Goal: Task Accomplishment & Management: Complete application form

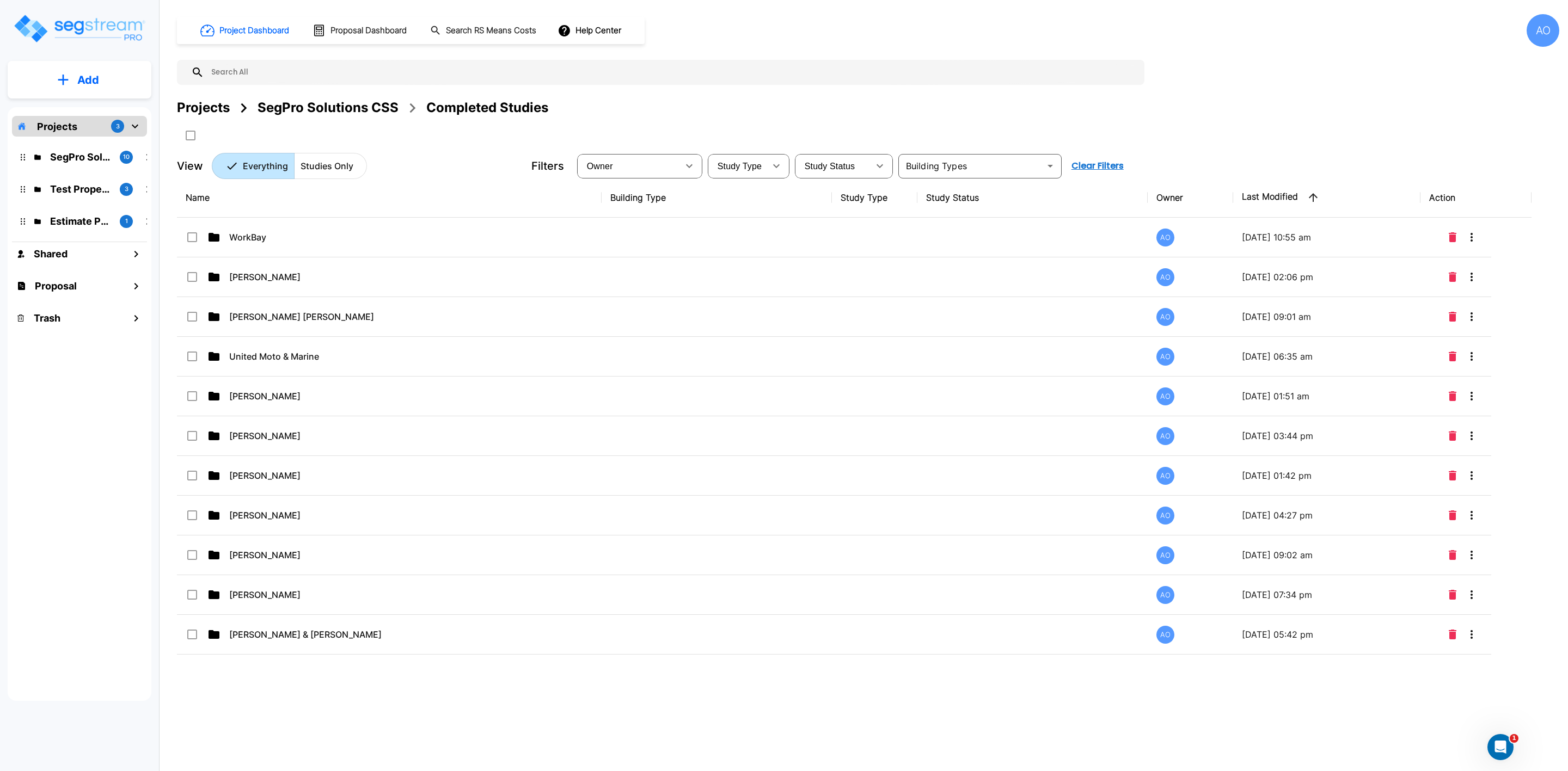
click at [84, 80] on p "Add" at bounding box center [88, 80] width 22 height 16
click at [76, 139] on p "Add Study" at bounding box center [86, 140] width 43 height 13
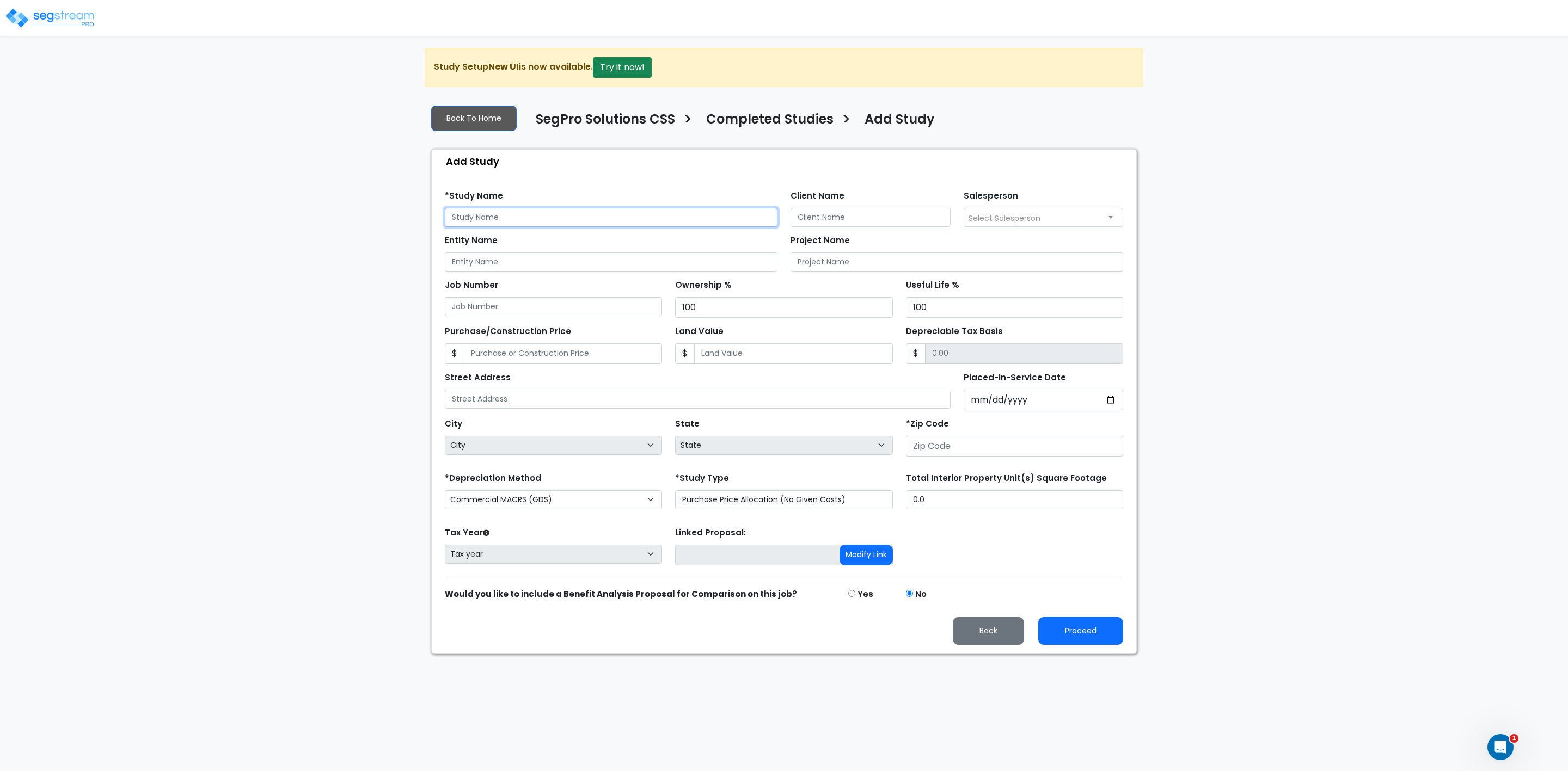
click at [494, 216] on input "text" at bounding box center [611, 218] width 332 height 19
type input "D"
type input "Chiaravallotti -"
click at [822, 216] on input "Client Name" at bounding box center [870, 218] width 160 height 19
drag, startPoint x: 889, startPoint y: 217, endPoint x: 747, endPoint y: 222, distance: 142.1
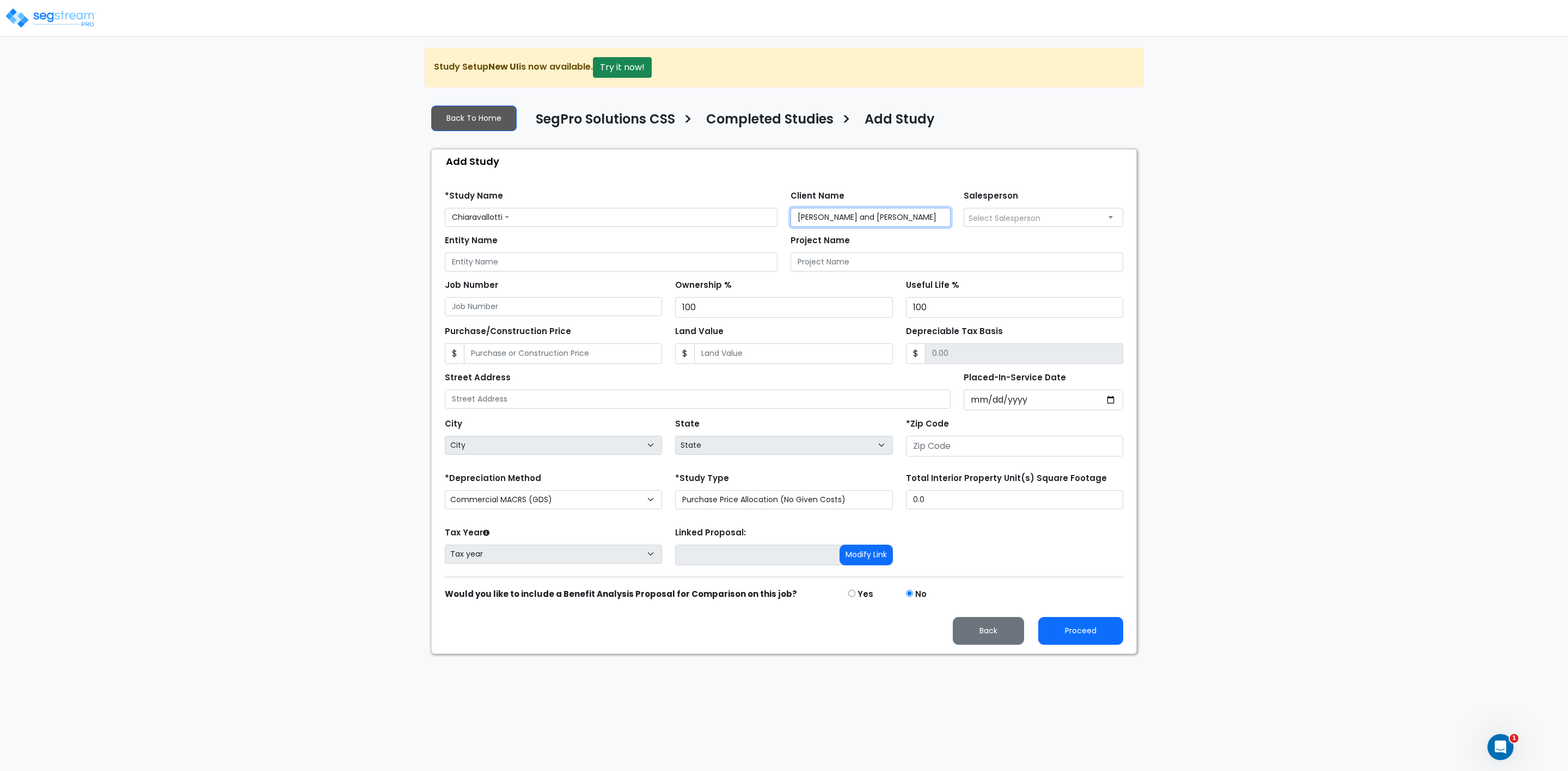
click at [747, 222] on div "*Study Name Chiaravallotti - Client Name Dean and Helena Salesperson Select Sal…" at bounding box center [783, 205] width 691 height 45
click at [878, 221] on input "Dean and Helena" at bounding box center [870, 218] width 160 height 19
type input "Dean and Helena Chiaravallotti"
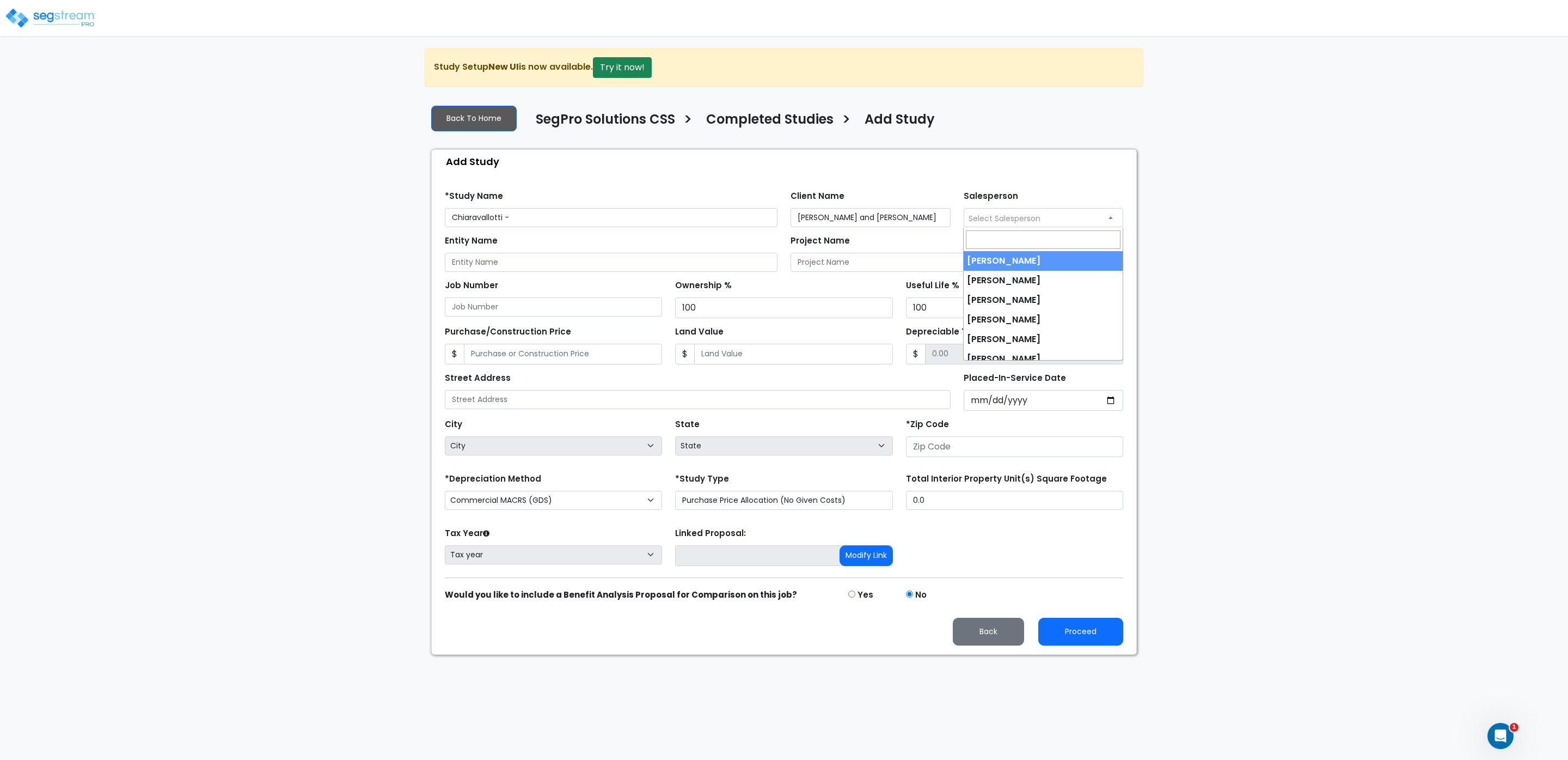
click at [994, 223] on span "Select Salesperson" at bounding box center [1004, 218] width 72 height 11
select select "173"
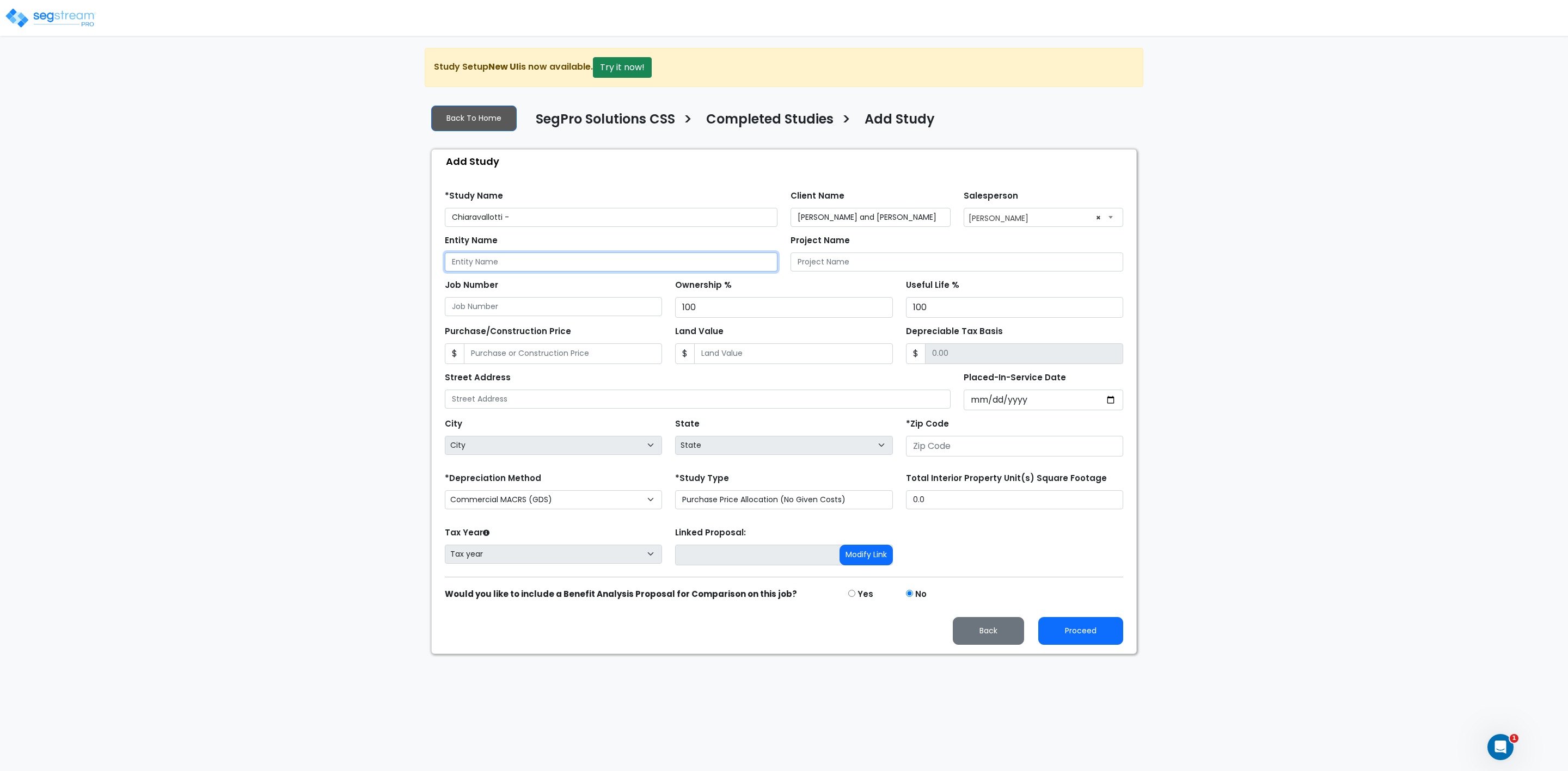
click at [507, 260] on input "Entity Name" at bounding box center [611, 262] width 332 height 19
click at [502, 263] on input "Entity Name" at bounding box center [611, 262] width 332 height 19
paste input "Canyon Hideaway LLC"
type input "Canyon Hideaway LLC"
click at [817, 263] on input "Project Name" at bounding box center [956, 262] width 332 height 19
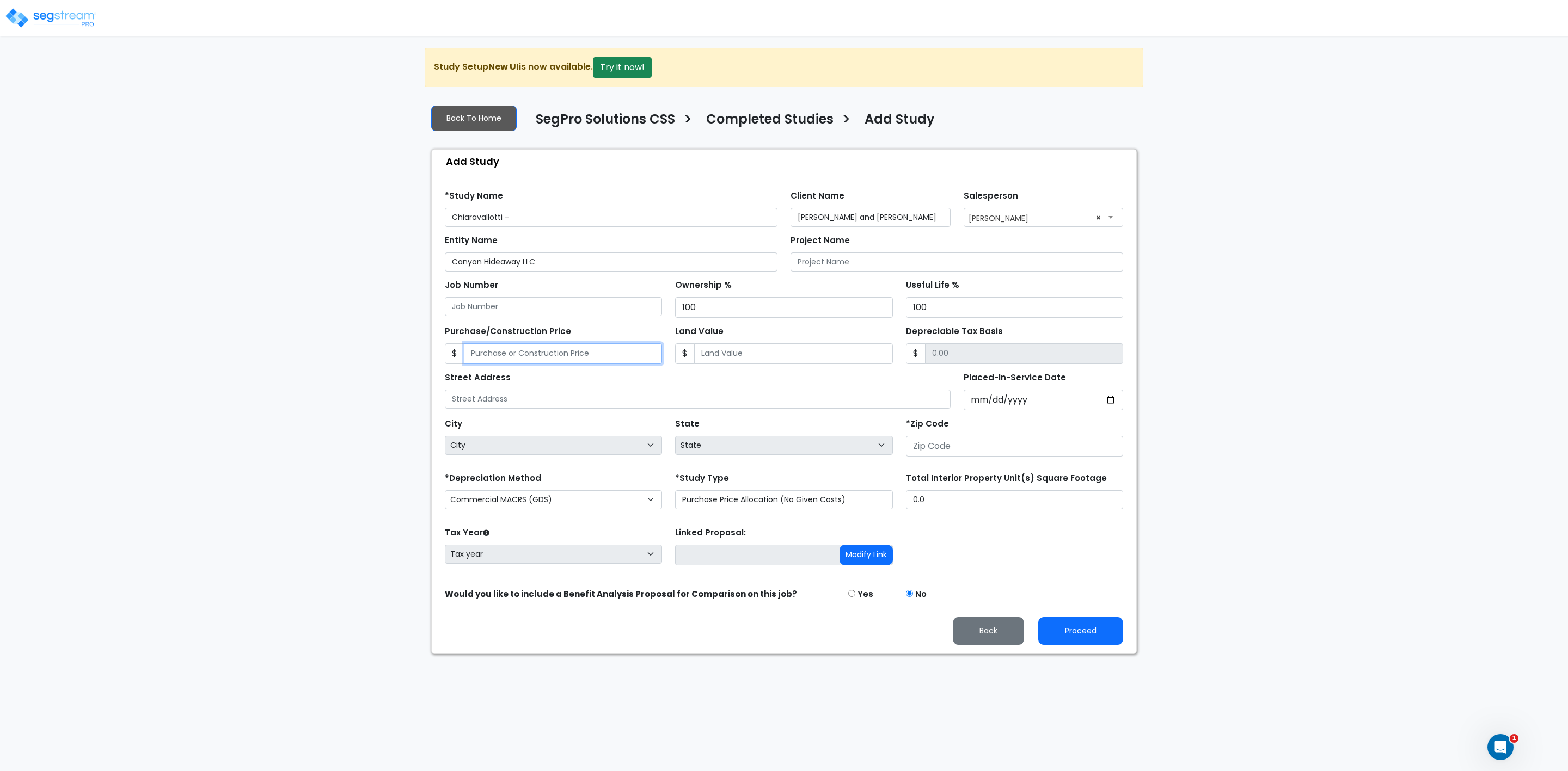
click at [485, 357] on input "Purchase/Construction Price" at bounding box center [563, 353] width 198 height 21
type input "9"
type input "9.00"
type input "99"
type input "99.00"
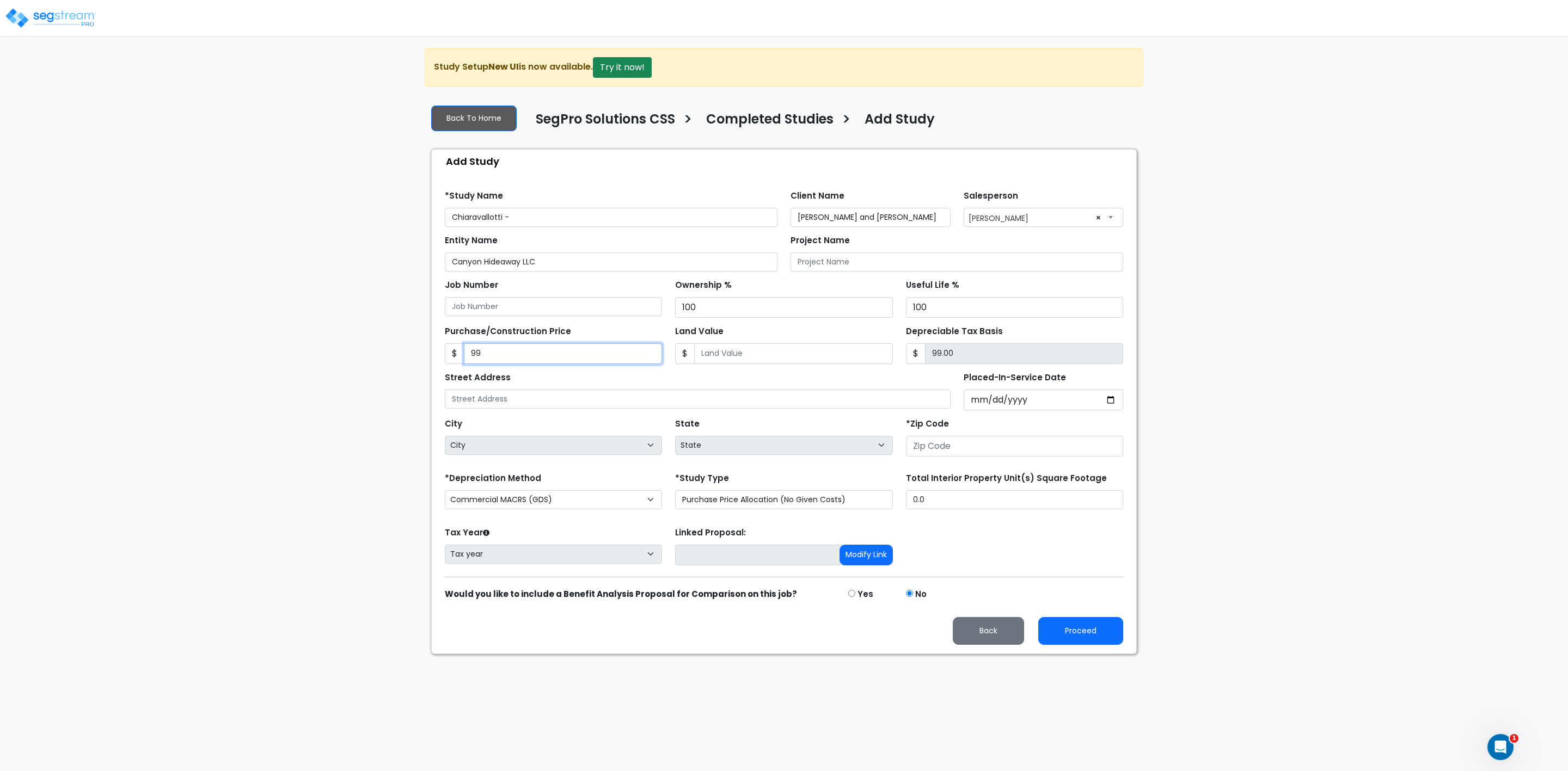
type input "990"
type input "990.00"
type input "9900"
type input "9,900.00"
type input "9,9000"
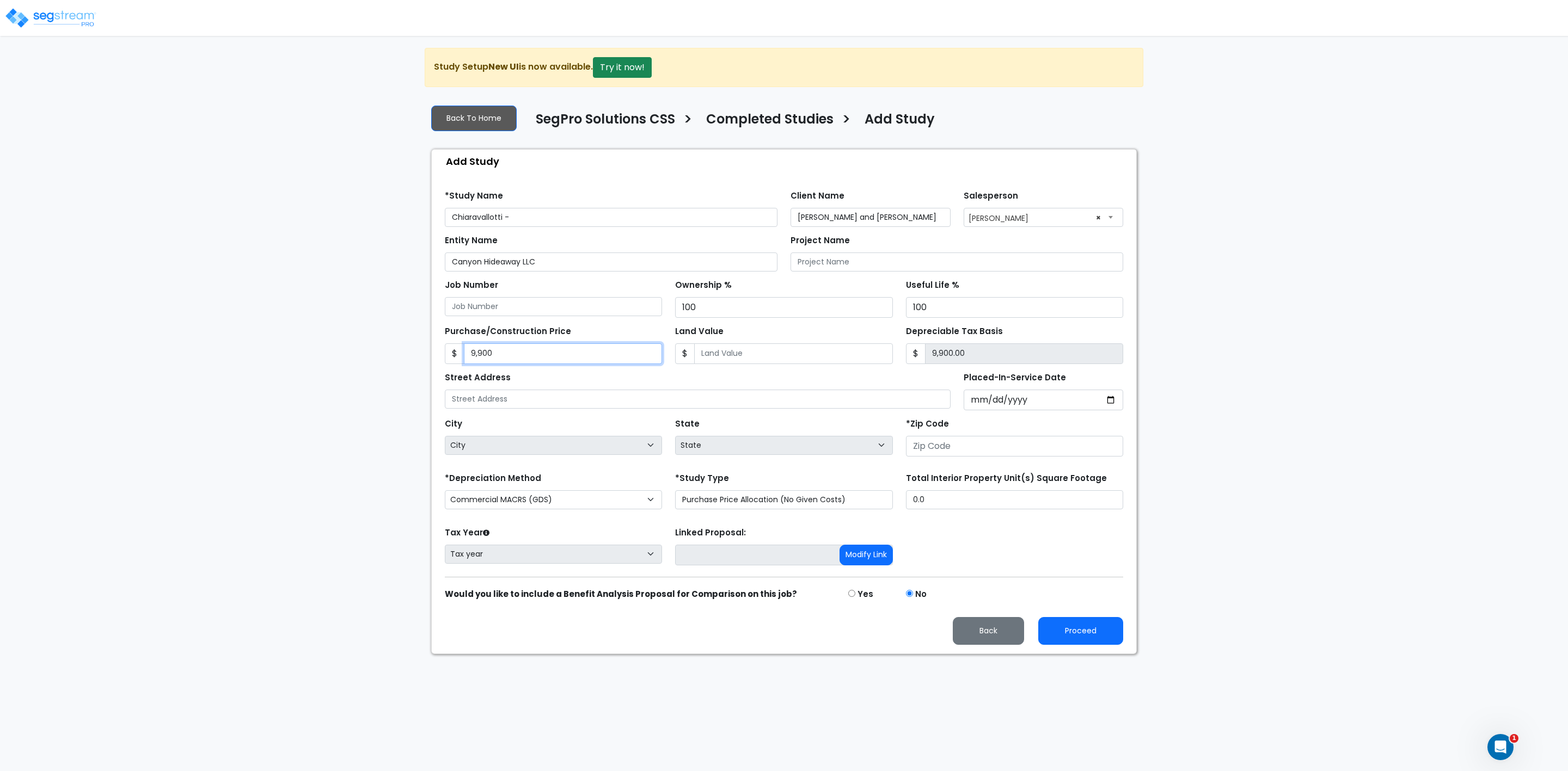
type input "99,000.00"
type input "99,0000"
type input "990,000.00"
type input "990,000"
click at [726, 357] on input "Land Value" at bounding box center [793, 353] width 198 height 21
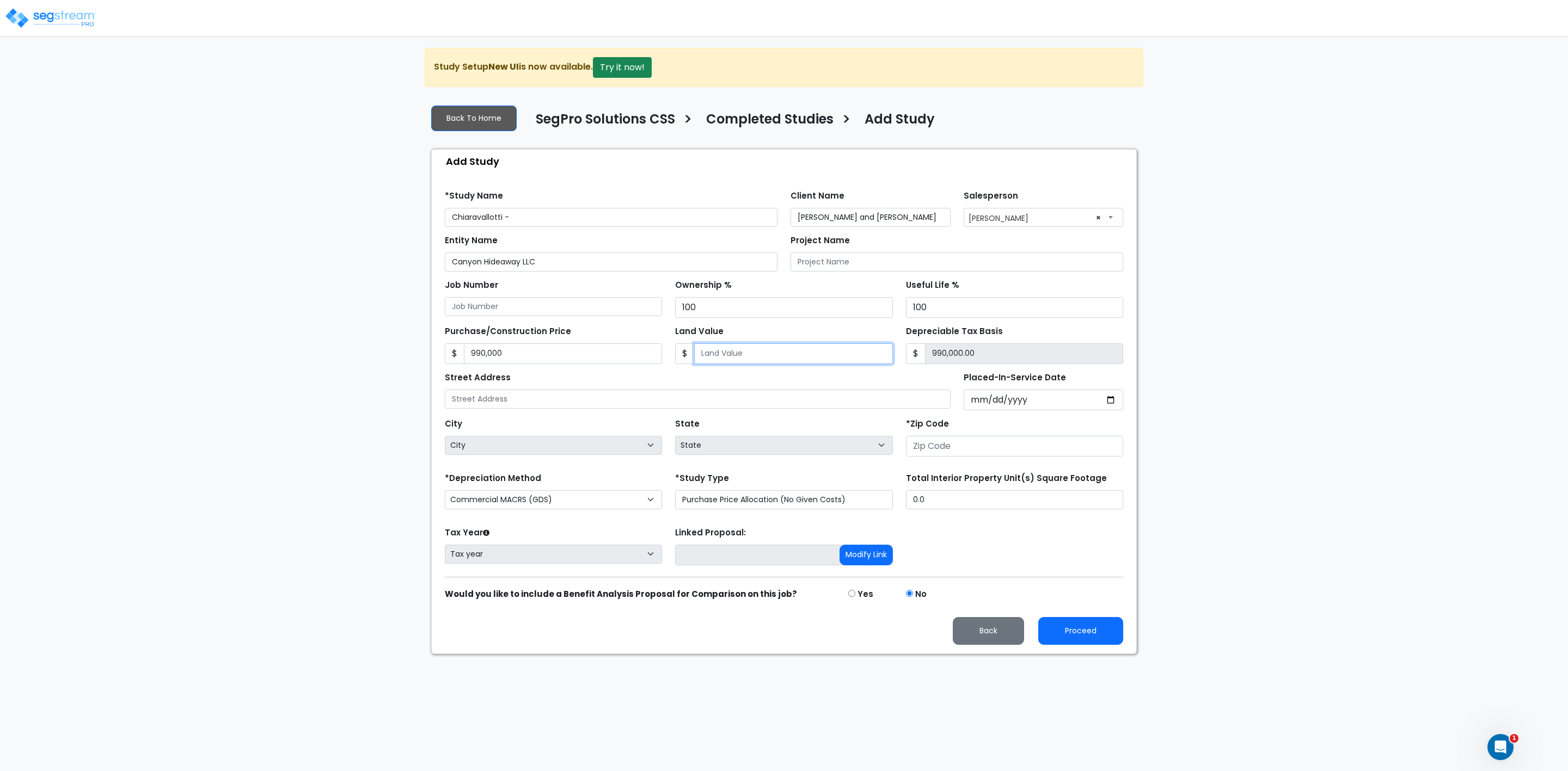
type input "2"
type input "989,998.00"
type input "20"
type input "989,980.00"
type input "200"
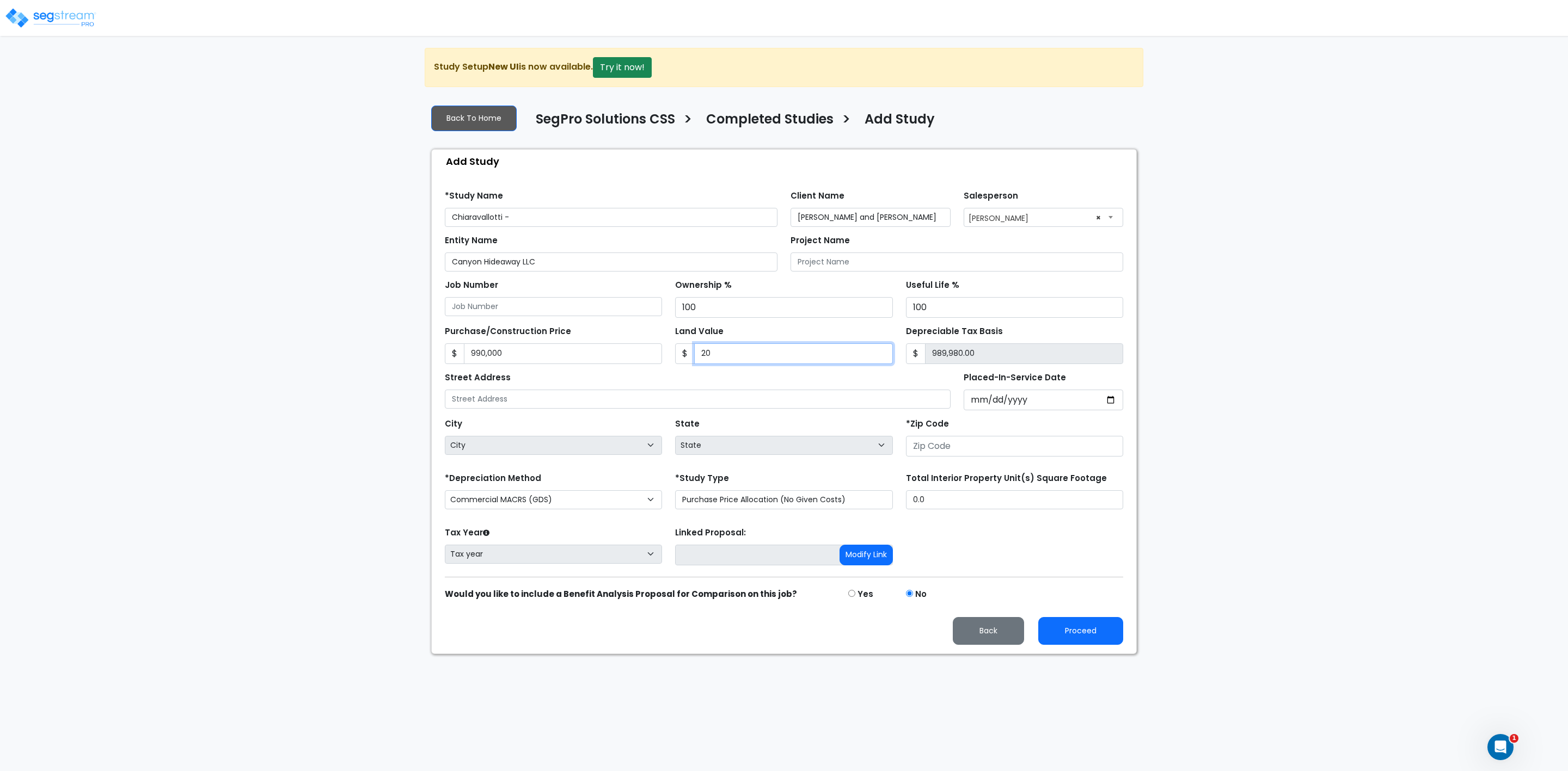
type input "989,800.00"
type input "2000"
type input "988,000.00"
type input "2,0000"
type input "970,000.00"
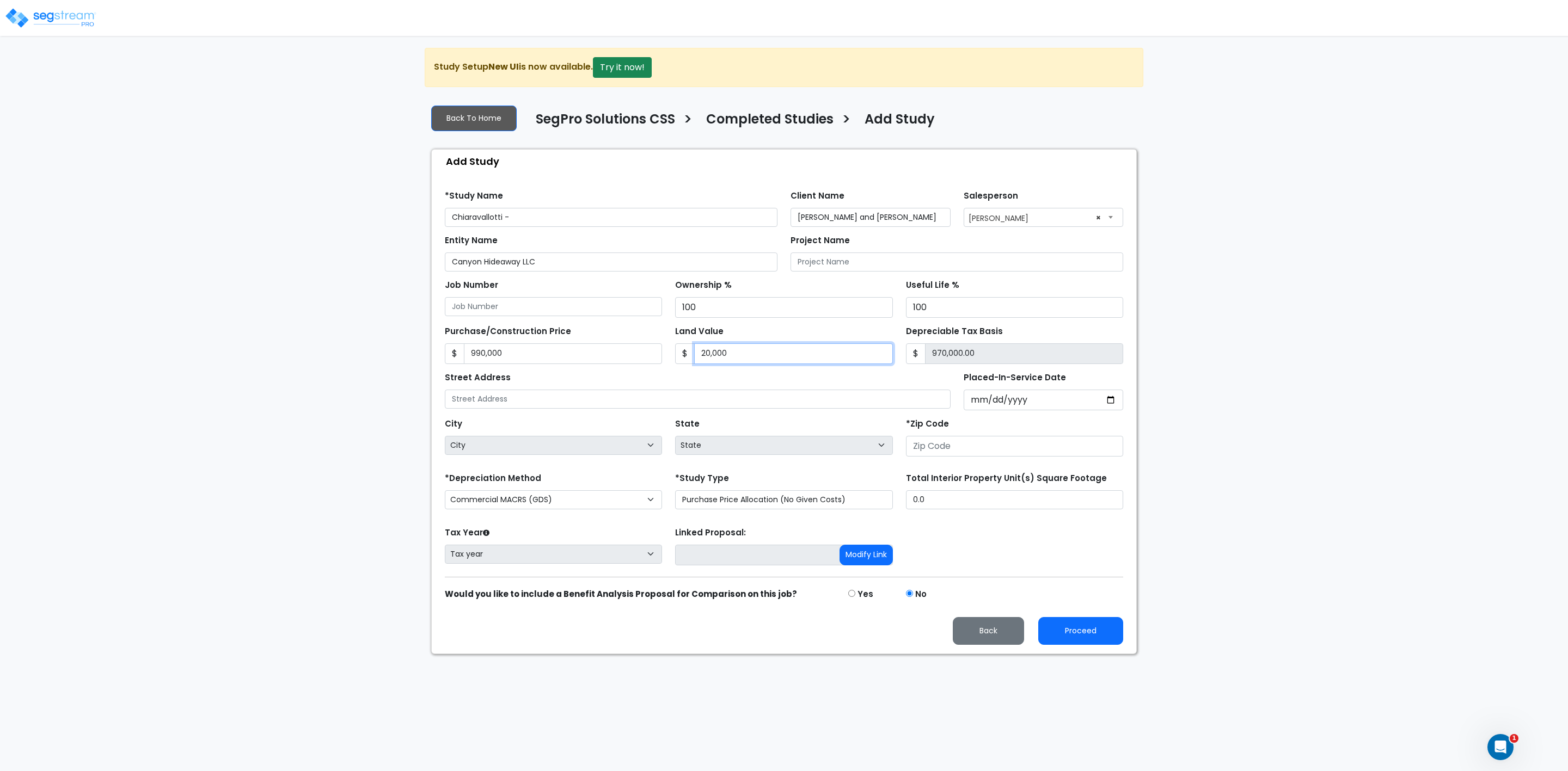
type input "20,0000"
type input "790,000.00"
type input "200,000"
click at [573, 405] on input "text" at bounding box center [698, 399] width 506 height 19
drag, startPoint x: 603, startPoint y: 401, endPoint x: 516, endPoint y: 401, distance: 87.0
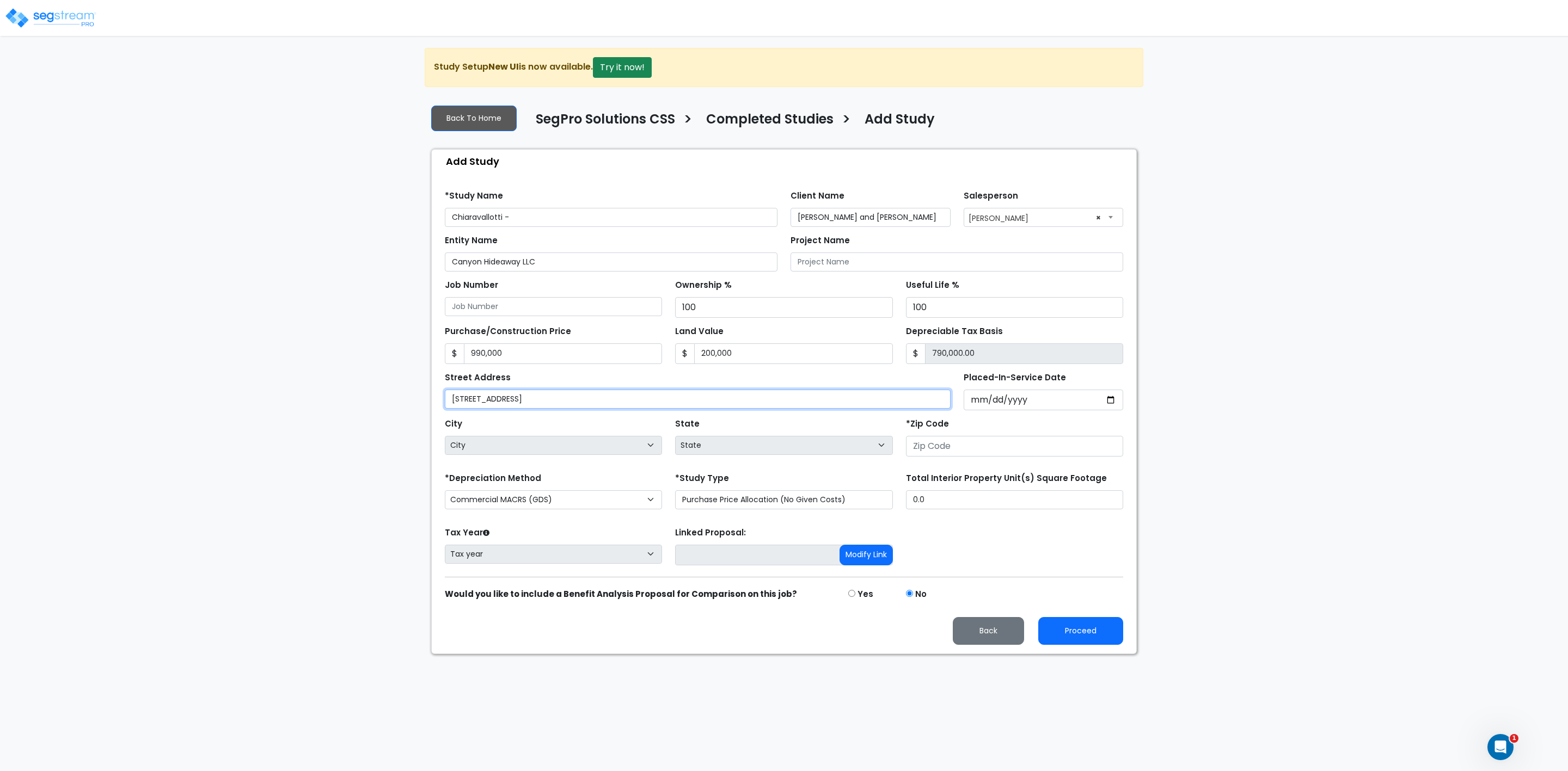
click at [516, 401] on input "8887 Meadow Dr, Provo, UT 84604" at bounding box center [698, 399] width 506 height 19
type input "[STREET_ADDRESS]"
click at [959, 450] on input "number" at bounding box center [1015, 446] width 217 height 21
type input "84"
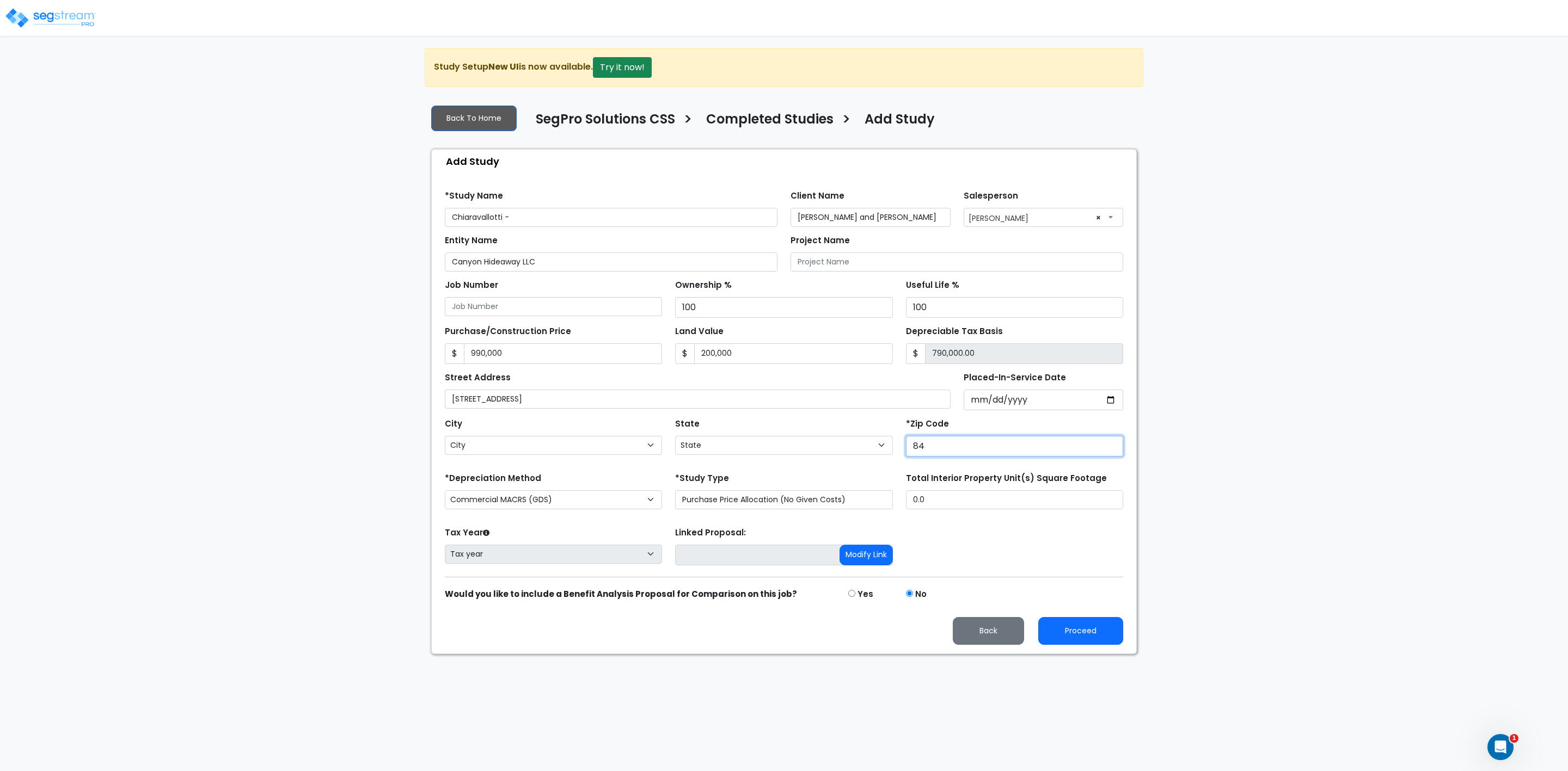
select select "UT"
type input "846047"
select select
type input "84604"
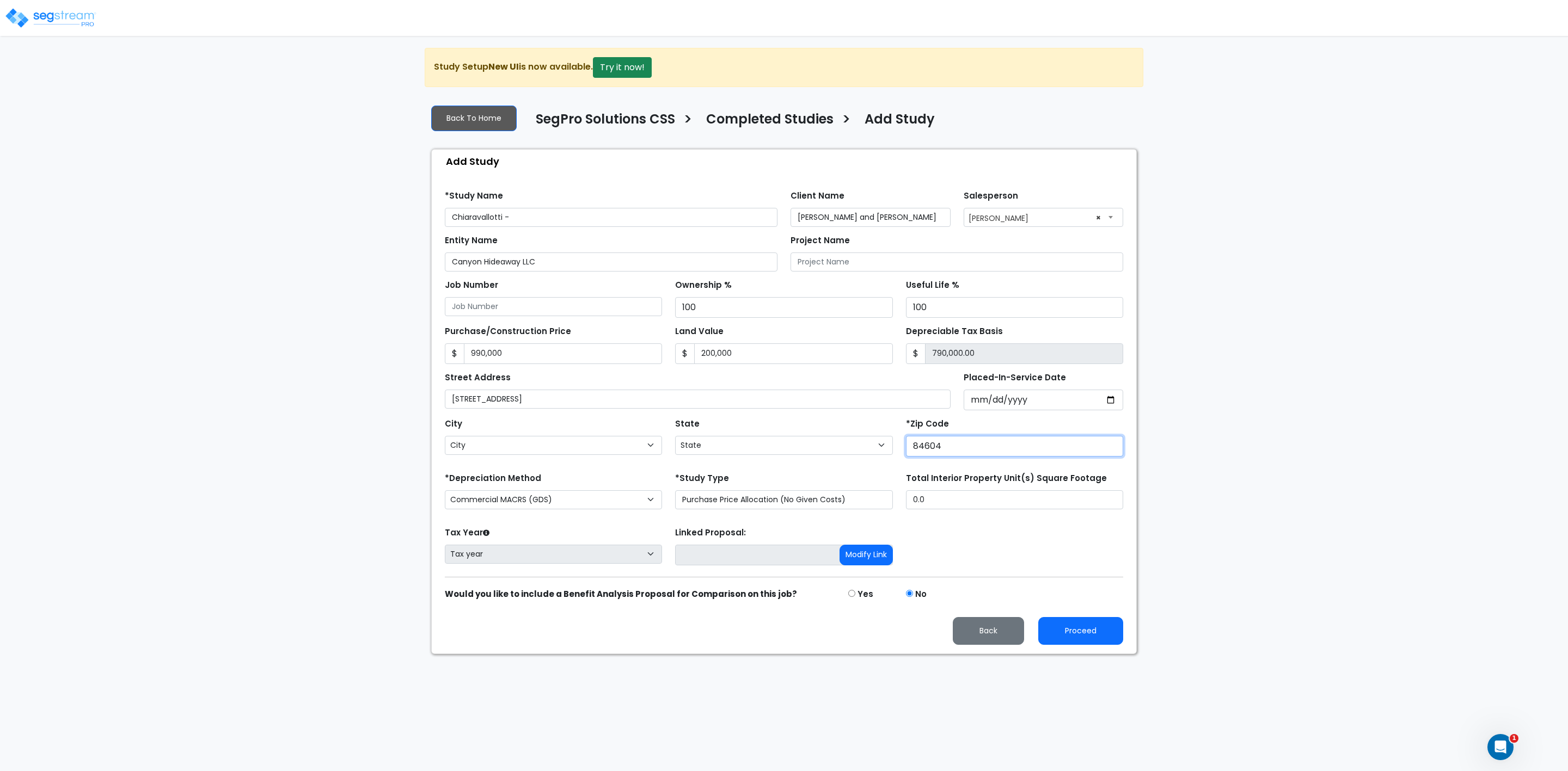
select select "UT"
type input "84604"
click at [993, 400] on input "Placed-In-Service Date" at bounding box center [1044, 400] width 160 height 21
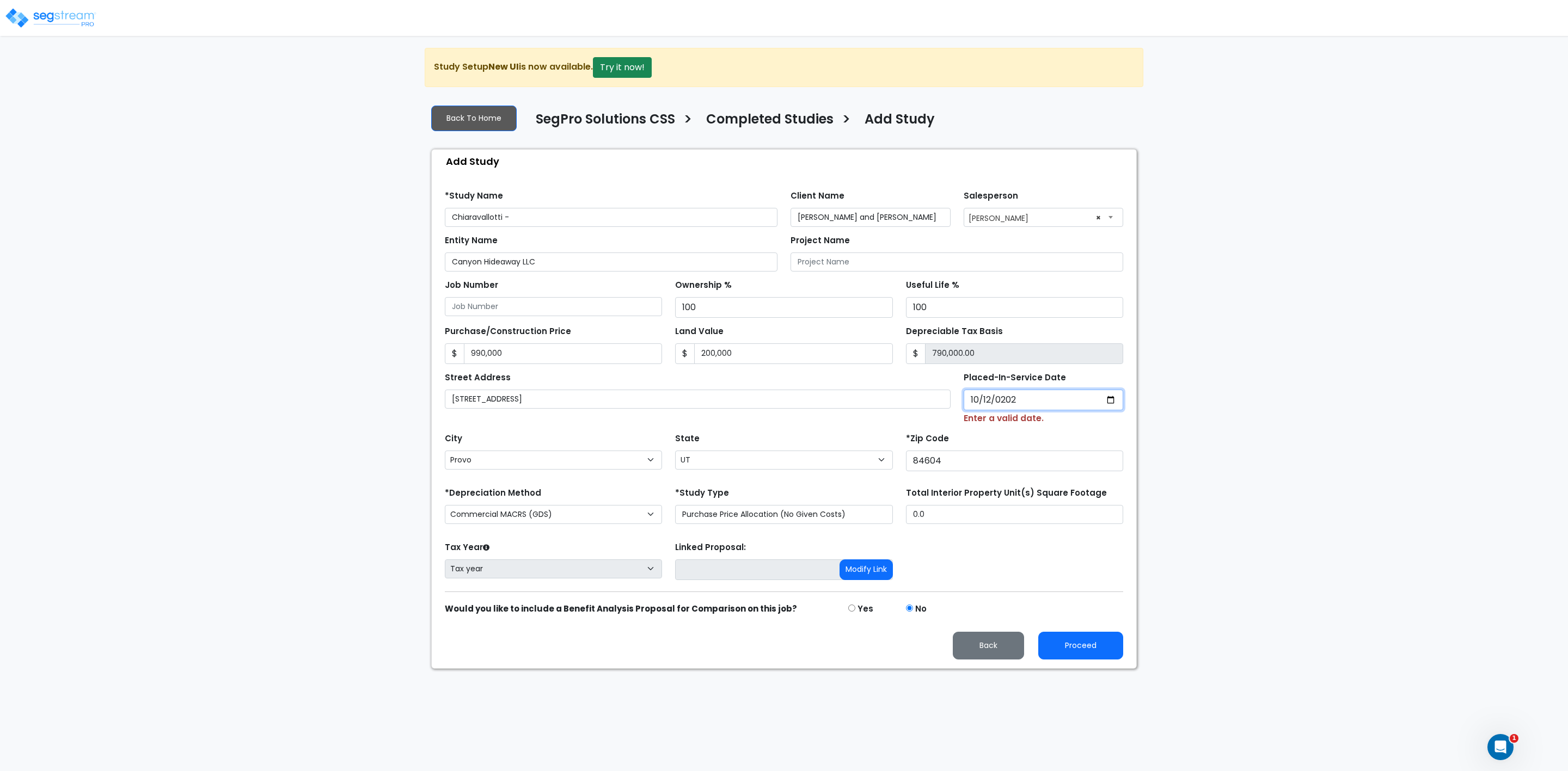
type input "[DATE]"
select select "2024"
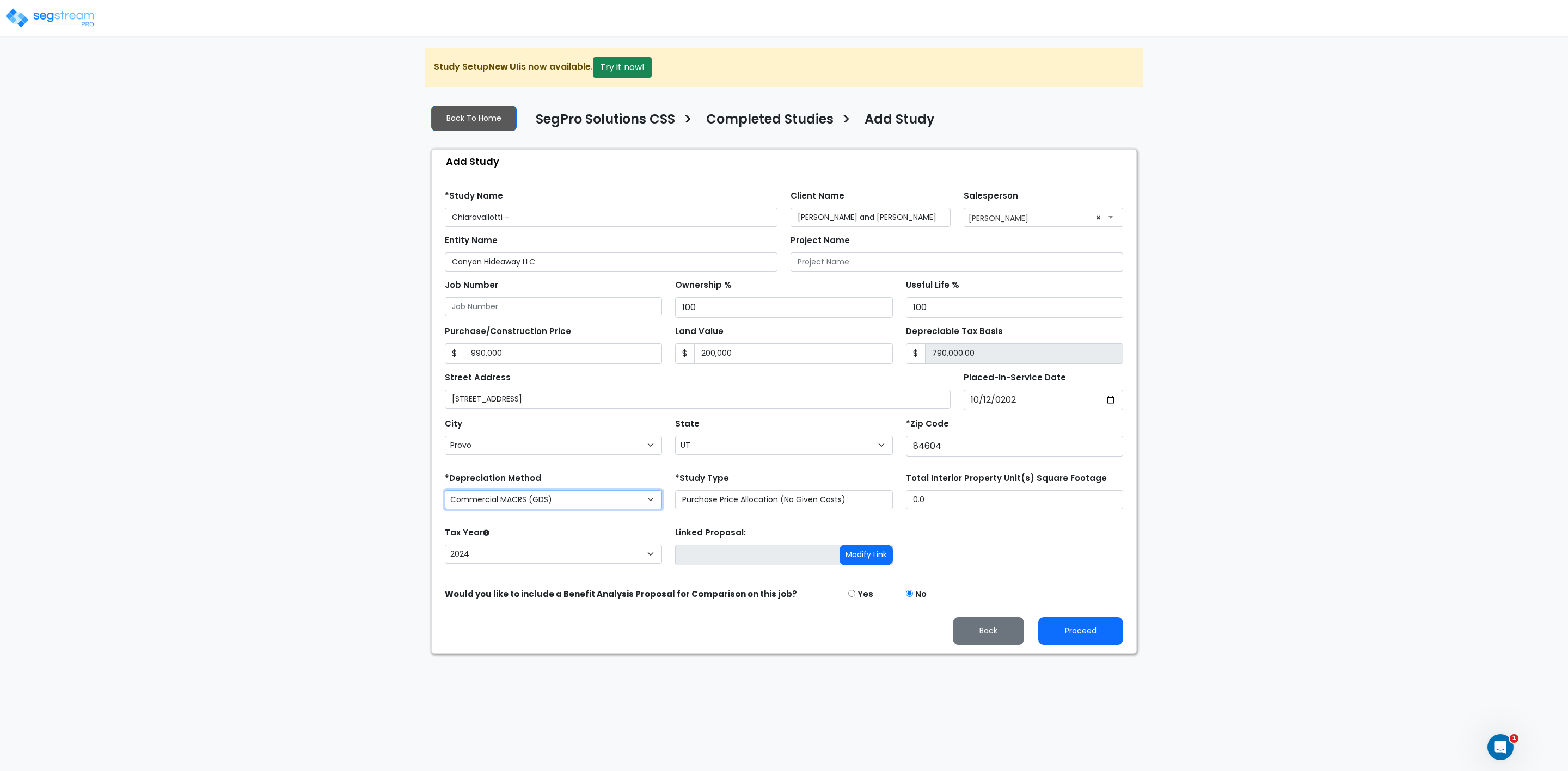
click at [562, 501] on select "Commercial MACRS (GDS) Residential Rental MACRS (GDS) Commercial MACRS (GDS) QIP" at bounding box center [553, 500] width 217 height 19
select select "RRM(_30"
click at [652, 505] on select "Commercial MACRS (GDS) Residential Rental MACRS (GDS) Commercial MACRS (GDS) QIP" at bounding box center [553, 500] width 217 height 19
click at [445, 494] on select "Commercial MACRS (GDS) Residential Rental MACRS (GDS) Commercial MACRS (GDS) QIP" at bounding box center [553, 500] width 217 height 19
click at [992, 503] on input "0.0" at bounding box center [1015, 500] width 217 height 19
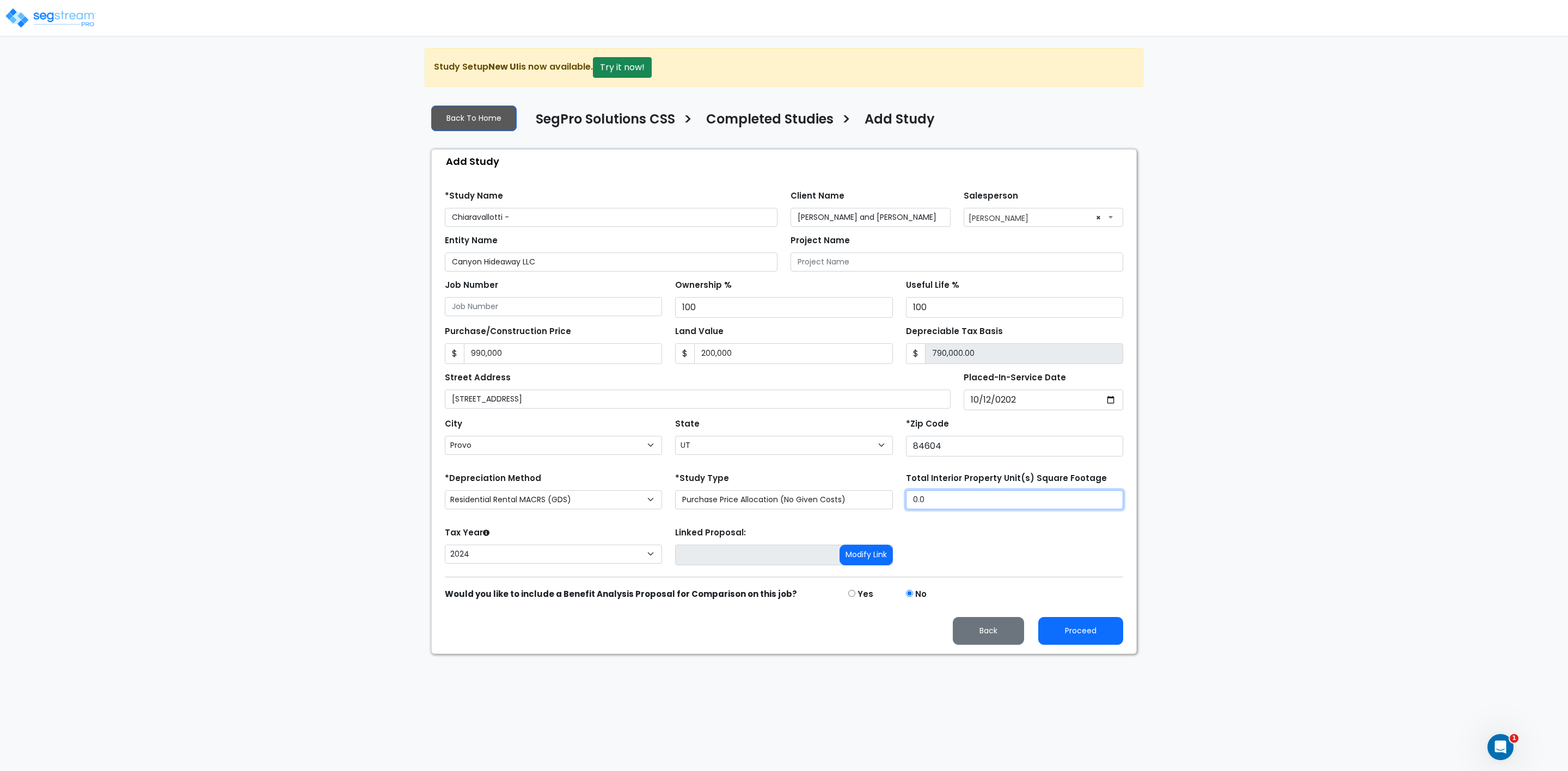
drag, startPoint x: 947, startPoint y: 506, endPoint x: 857, endPoint y: 513, distance: 90.3
click at [857, 513] on div "*Depreciation Method Commercial MACRS (GDS) Residential Rental MACRS (GDS) Comm…" at bounding box center [783, 492] width 691 height 43
type input "2,800"
click at [653, 505] on select "Commercial MACRS (GDS) Residential Rental MACRS (GDS) Commercial MACRS (GDS) QIP" at bounding box center [553, 500] width 217 height 19
select select "CM(_119"
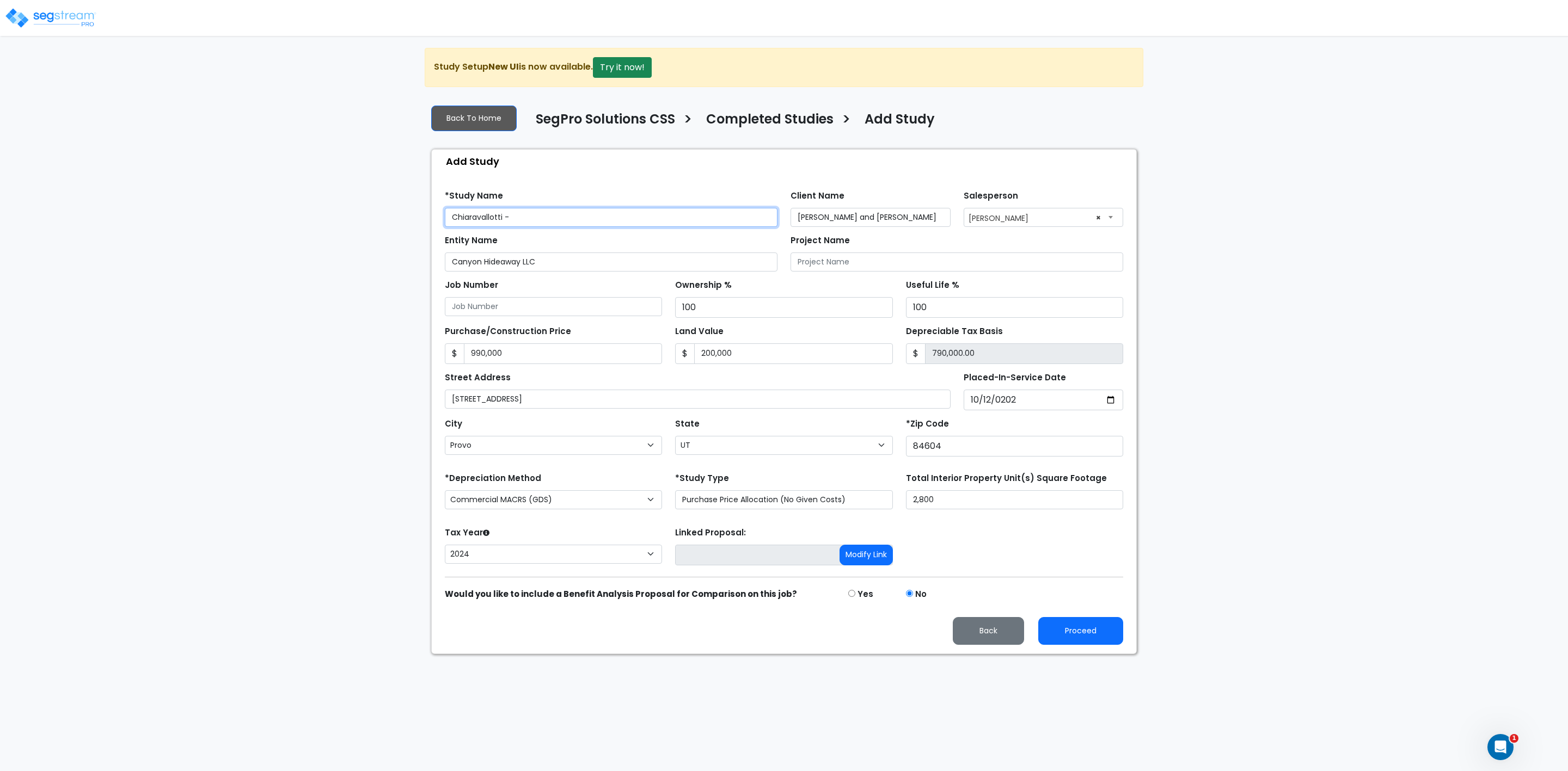
click at [517, 221] on input "Chiaravallotti -" at bounding box center [611, 218] width 332 height 19
type input "Chiaravallotti - [STREET_ADDRESS]"
click at [352, 366] on div "We are Building your Study. So please grab a coffee and let us do the heavy lif…" at bounding box center [784, 351] width 1568 height 606
click at [1082, 632] on button "Proceed" at bounding box center [1080, 631] width 85 height 28
type input "990000"
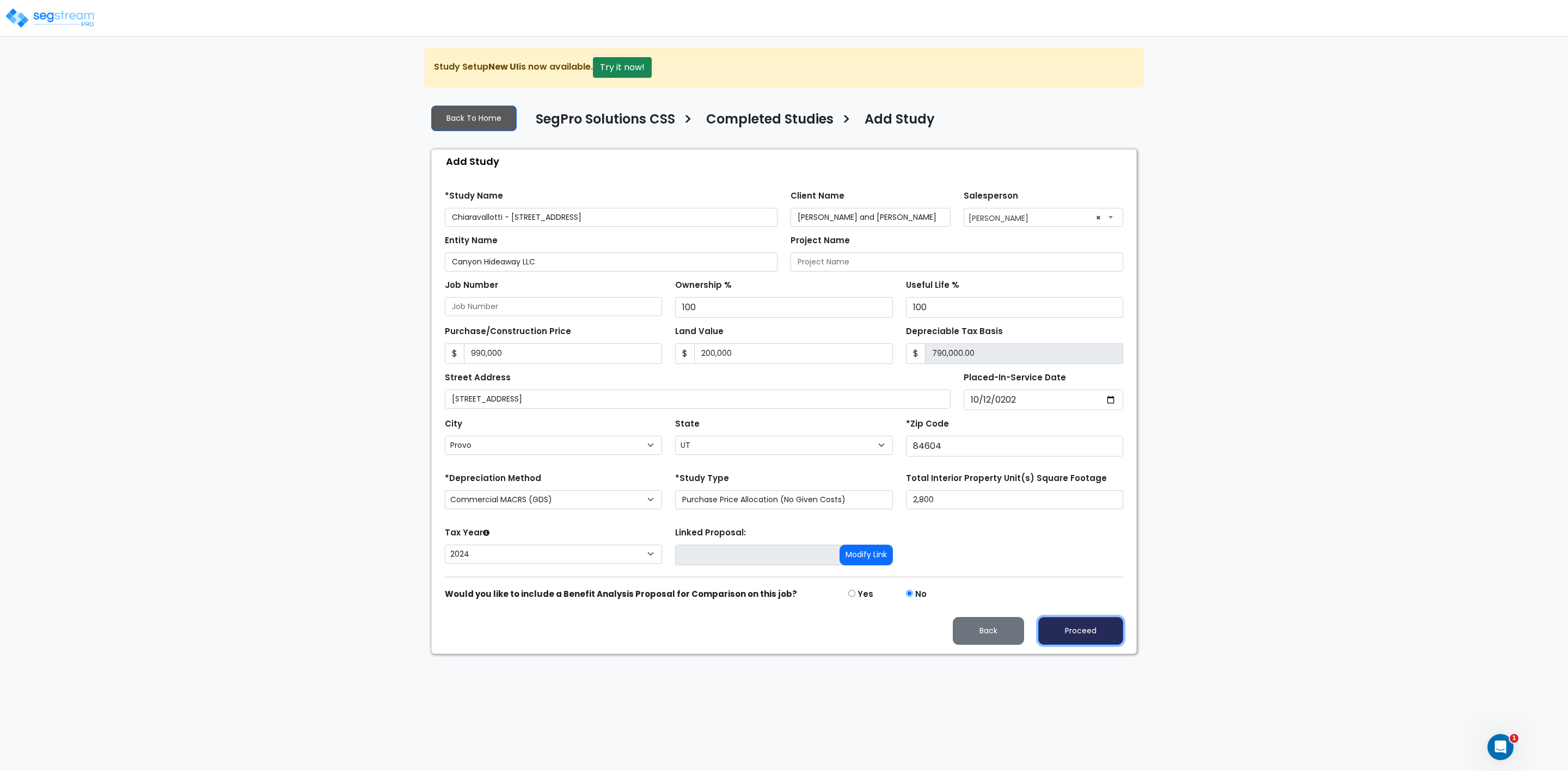
type input "200000"
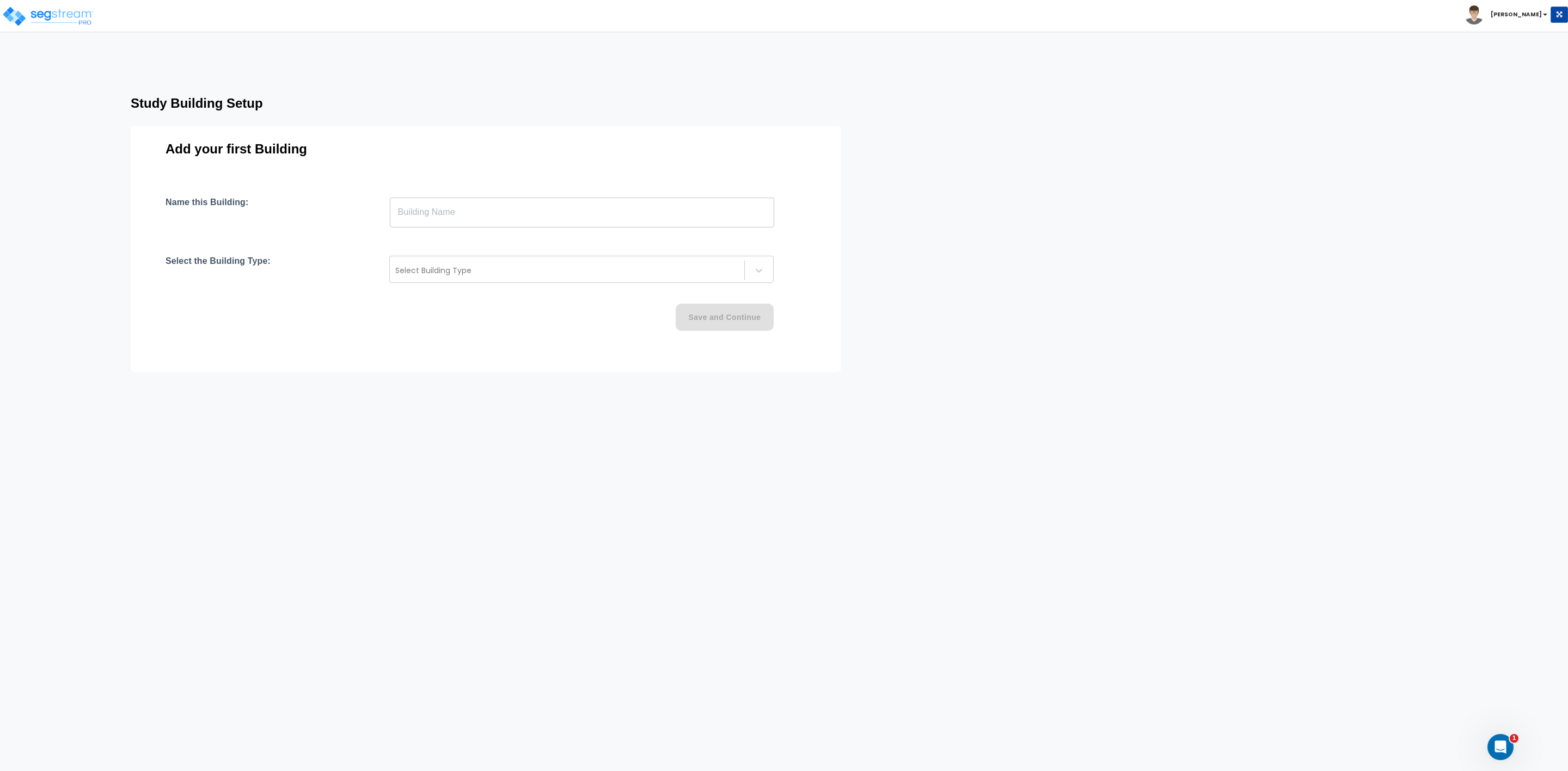
click at [437, 213] on input "text" at bounding box center [582, 212] width 385 height 31
click at [454, 270] on div at bounding box center [567, 270] width 343 height 13
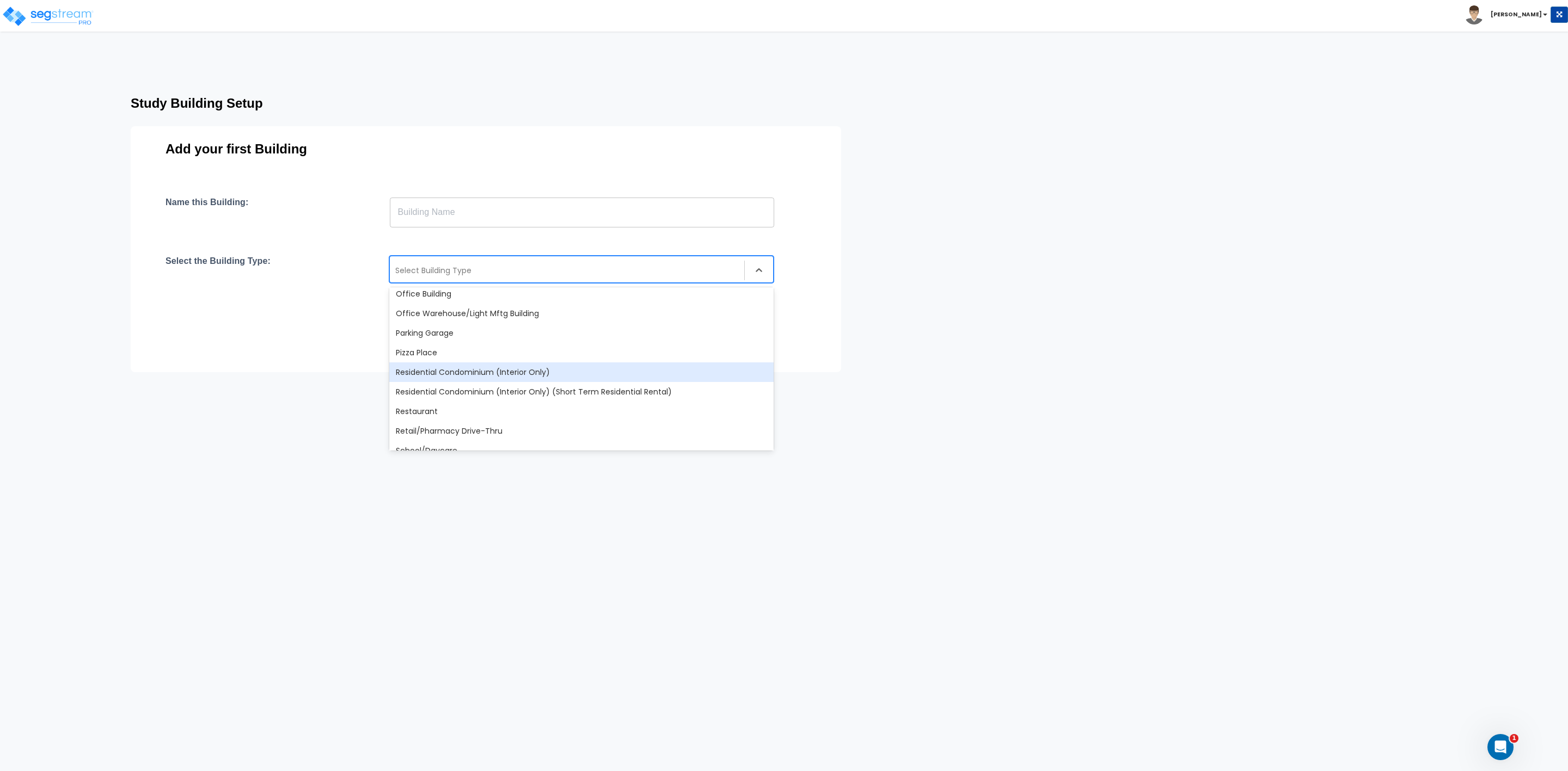
scroll to position [816, 0]
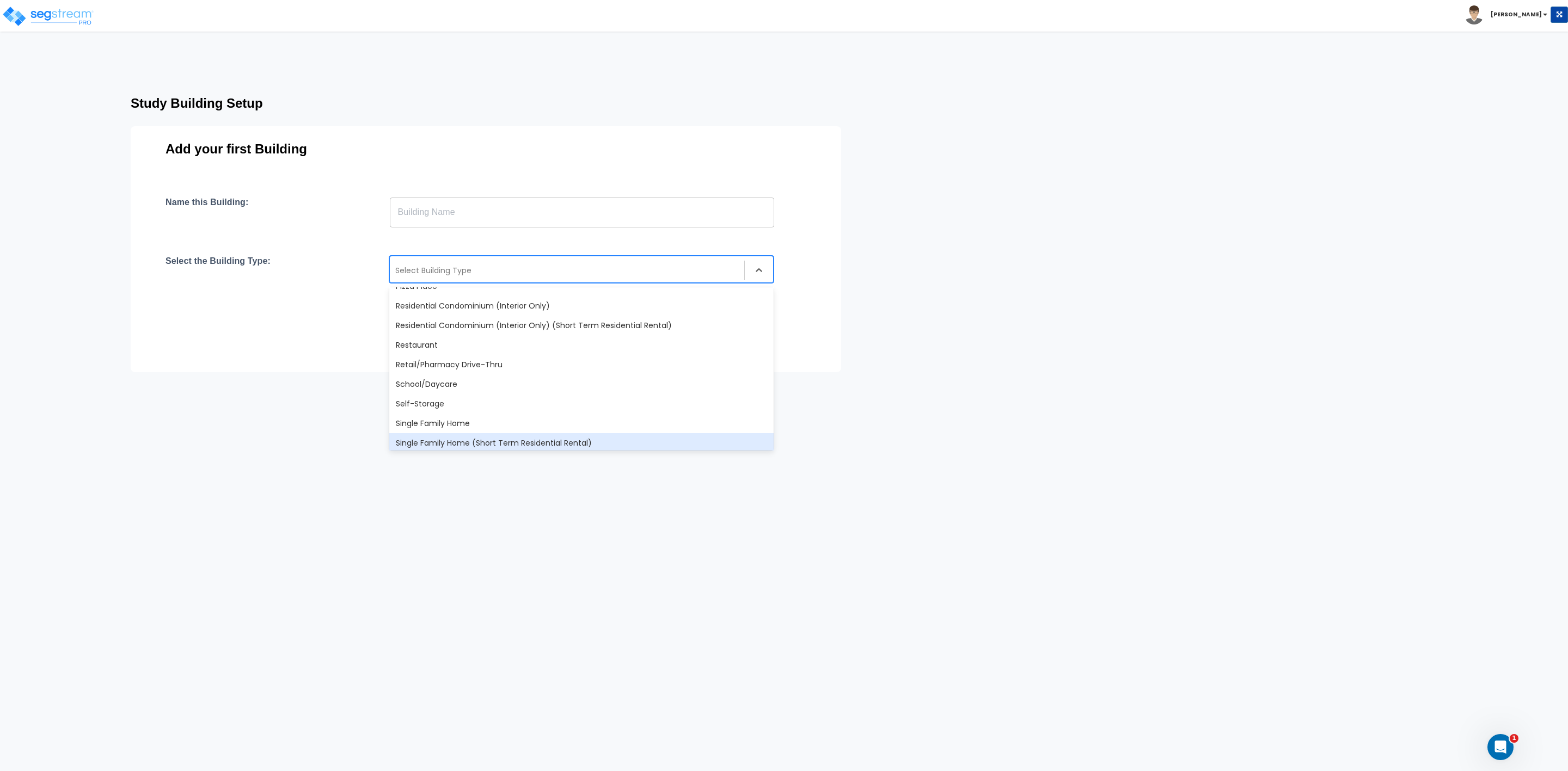
click at [459, 439] on div "Single Family Home (Short Term Residential Rental)" at bounding box center [581, 443] width 385 height 20
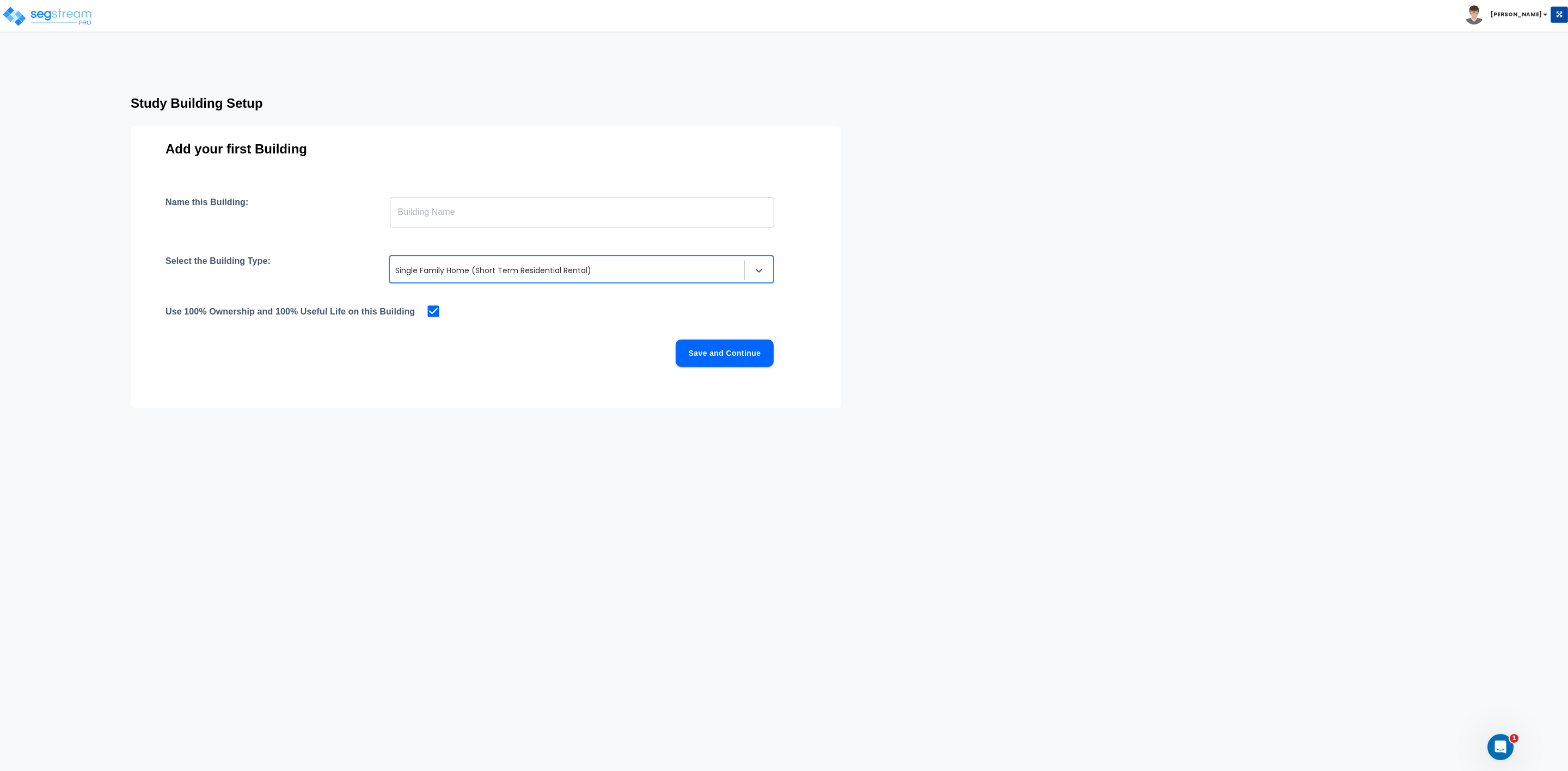
click at [596, 273] on div at bounding box center [567, 270] width 343 height 13
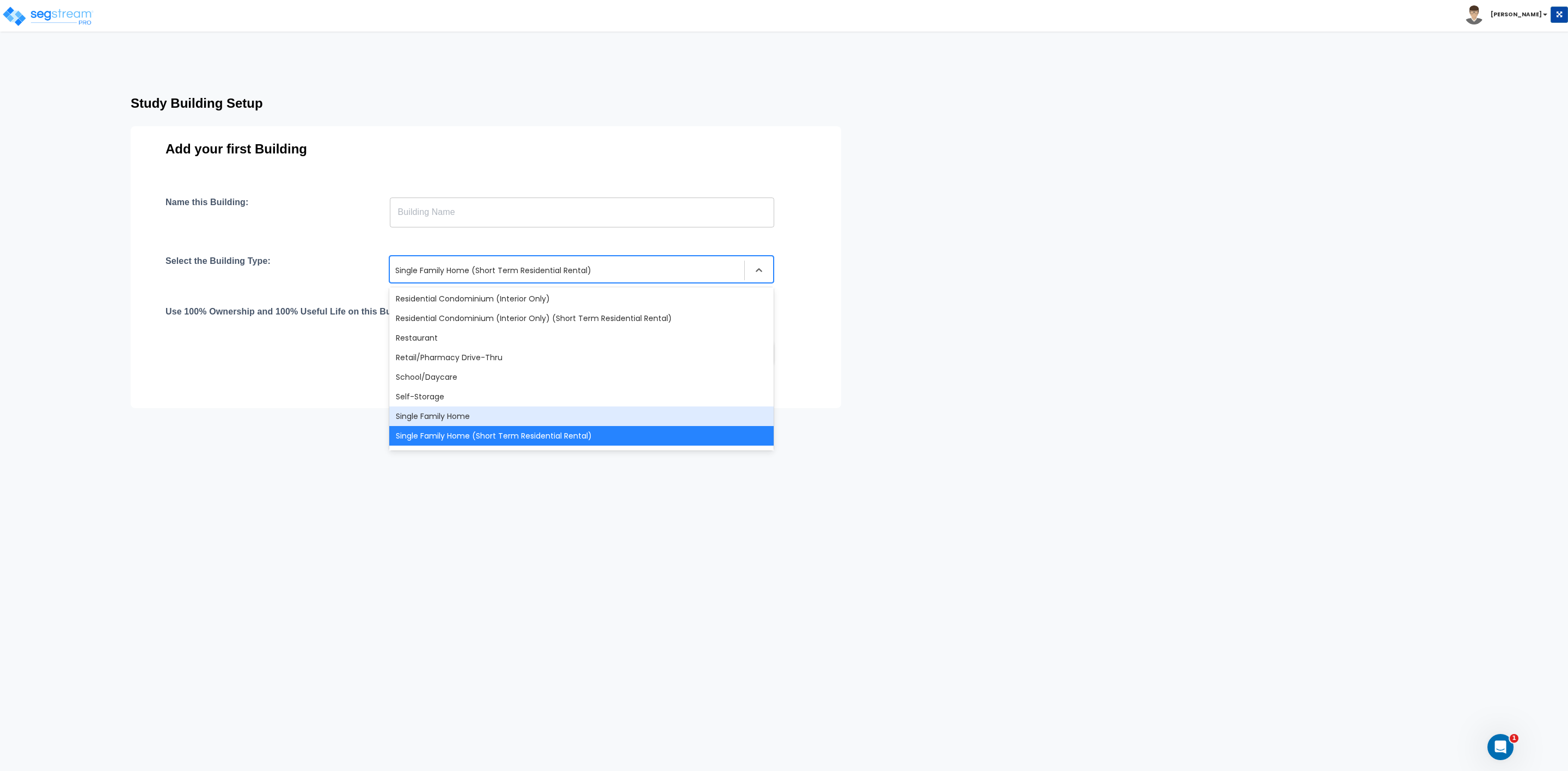
click at [473, 415] on div "Single Family Home" at bounding box center [581, 416] width 385 height 20
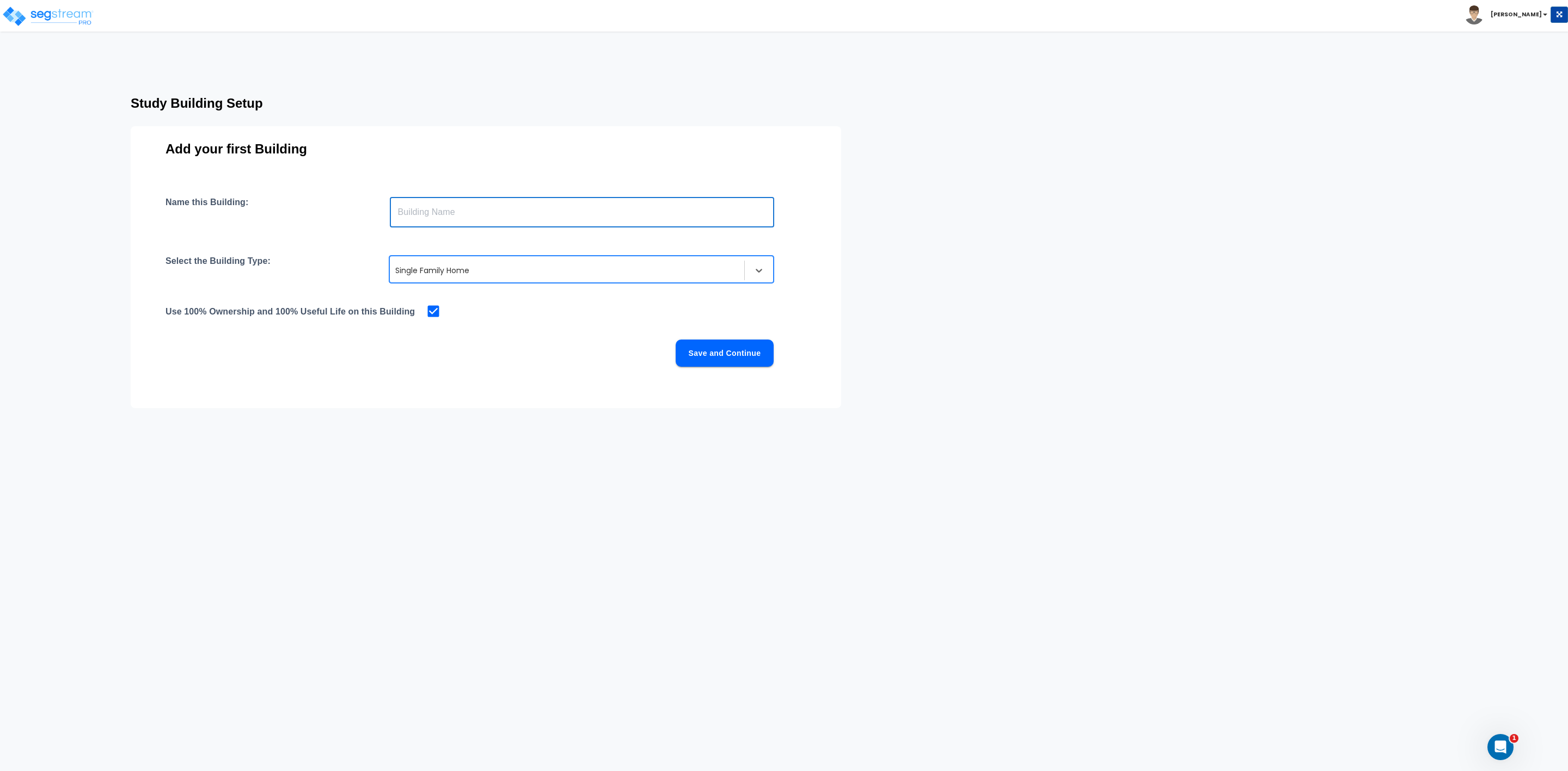
click at [443, 216] on input "text" at bounding box center [582, 212] width 385 height 31
type input "Chiaravallotti - [STREET_ADDRESS]"
click at [709, 350] on button "Save and Continue" at bounding box center [724, 353] width 98 height 27
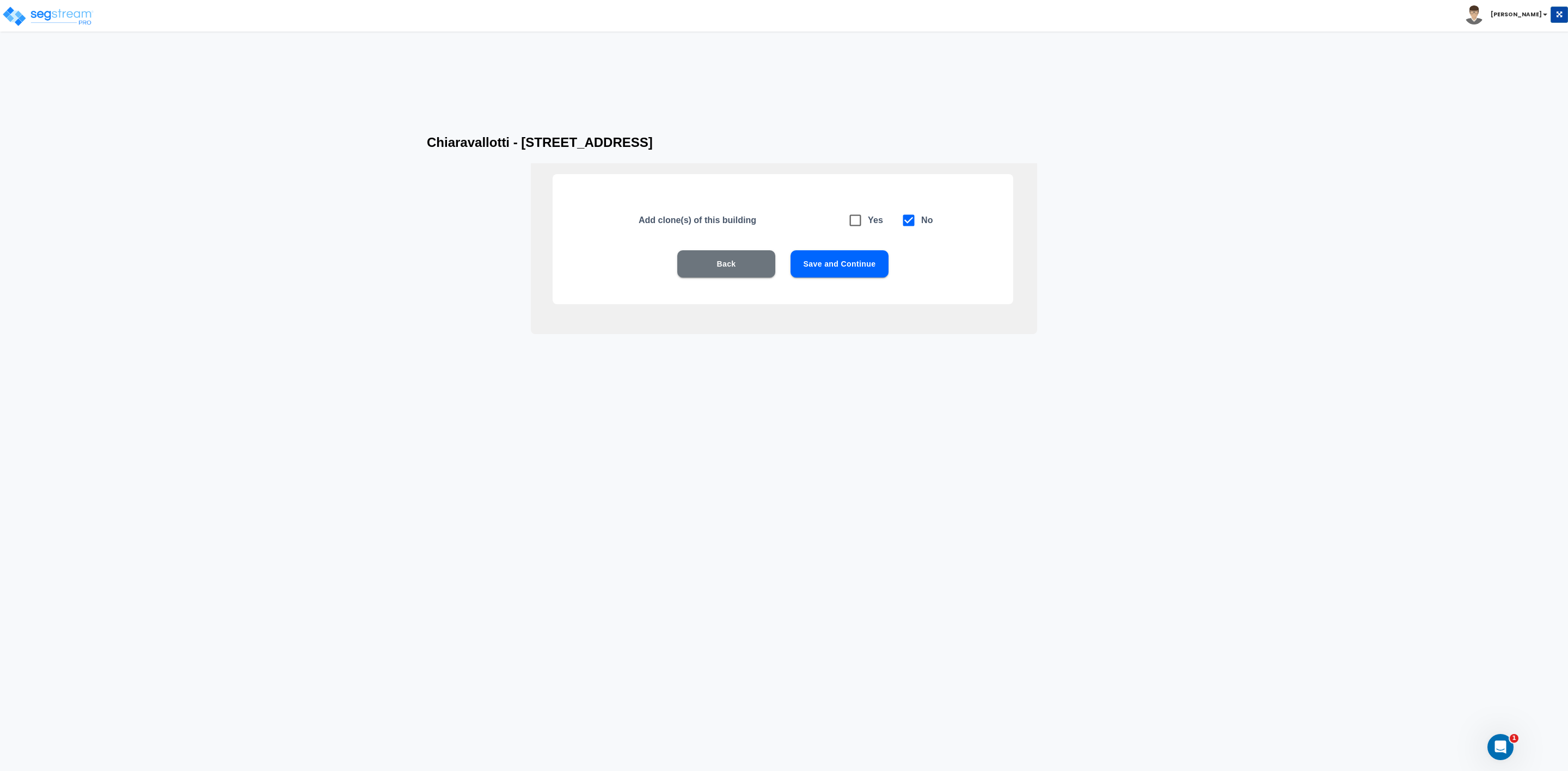
click at [830, 265] on button "Save and Continue" at bounding box center [839, 264] width 98 height 27
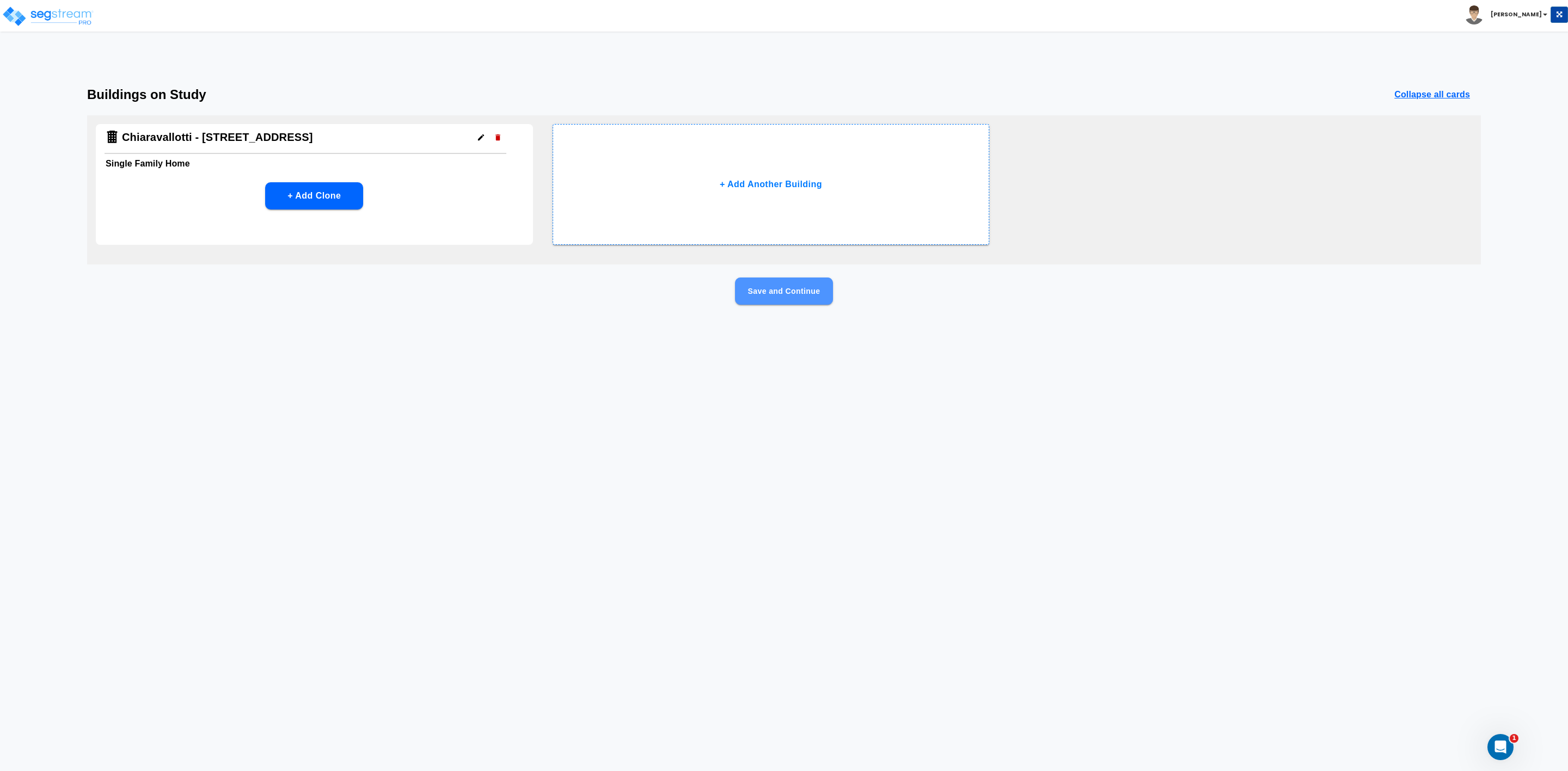
click at [785, 296] on button "Save and Continue" at bounding box center [784, 291] width 98 height 27
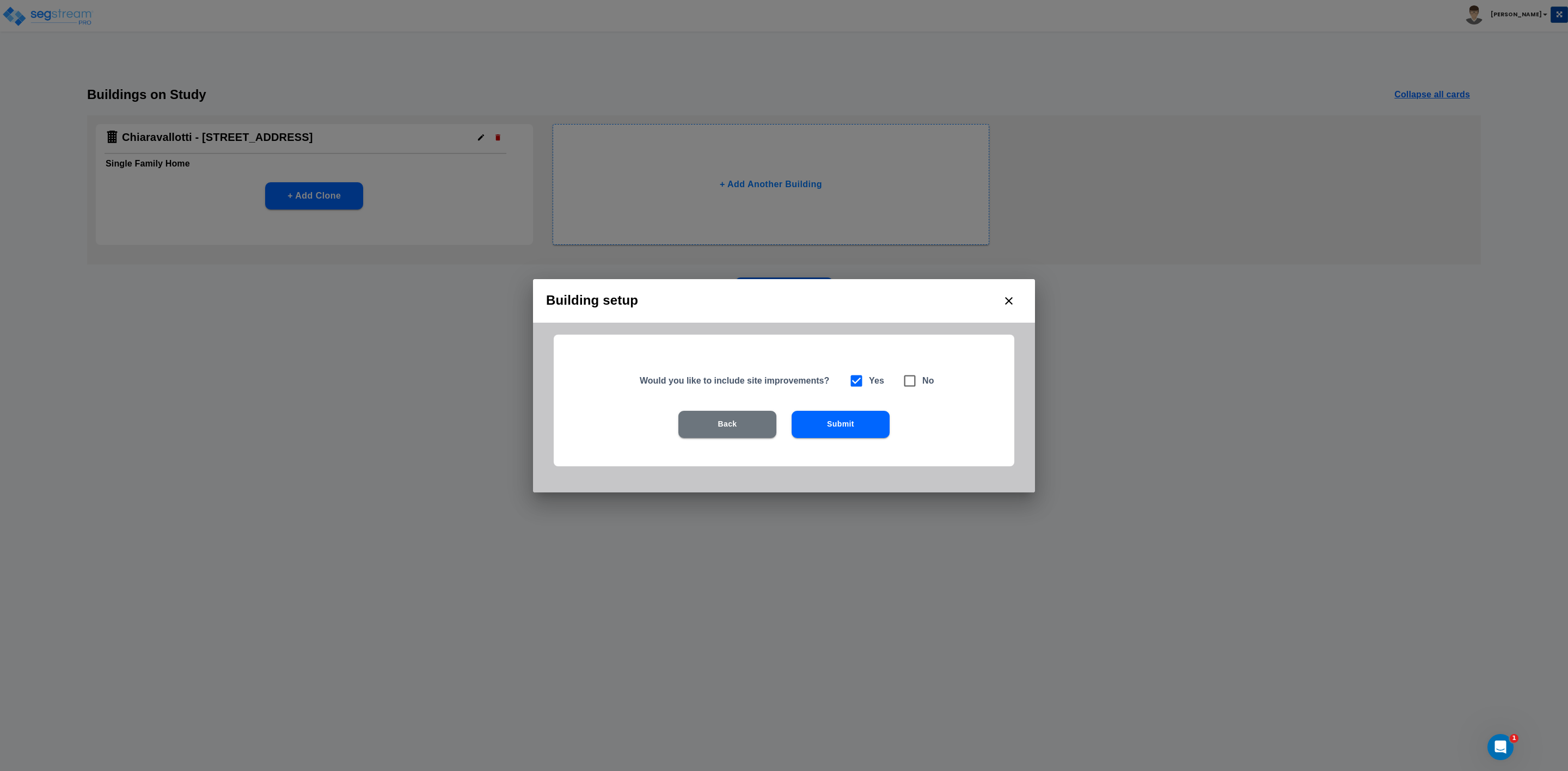
click at [844, 426] on button "Submit" at bounding box center [840, 424] width 98 height 27
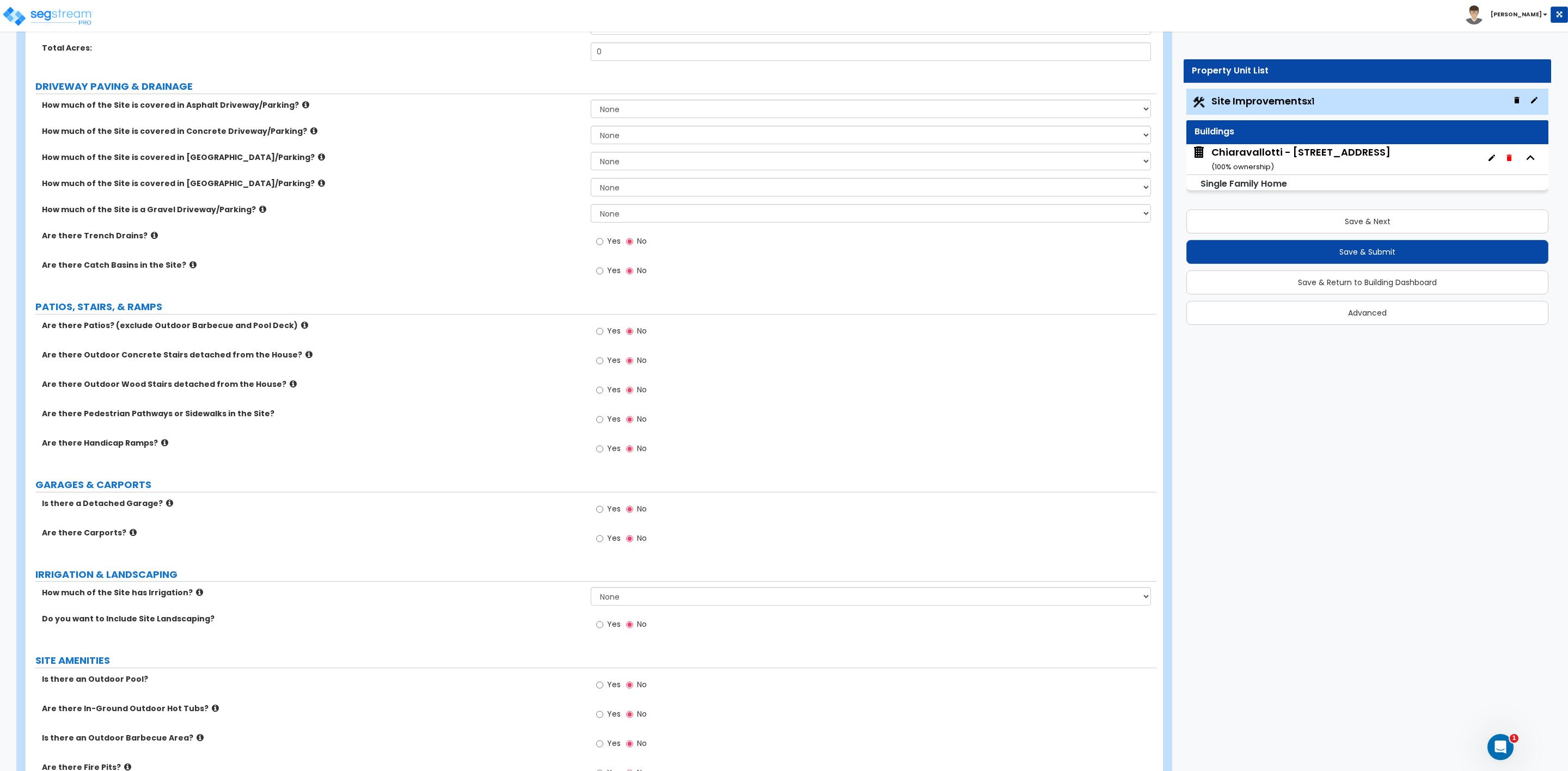
scroll to position [0, 0]
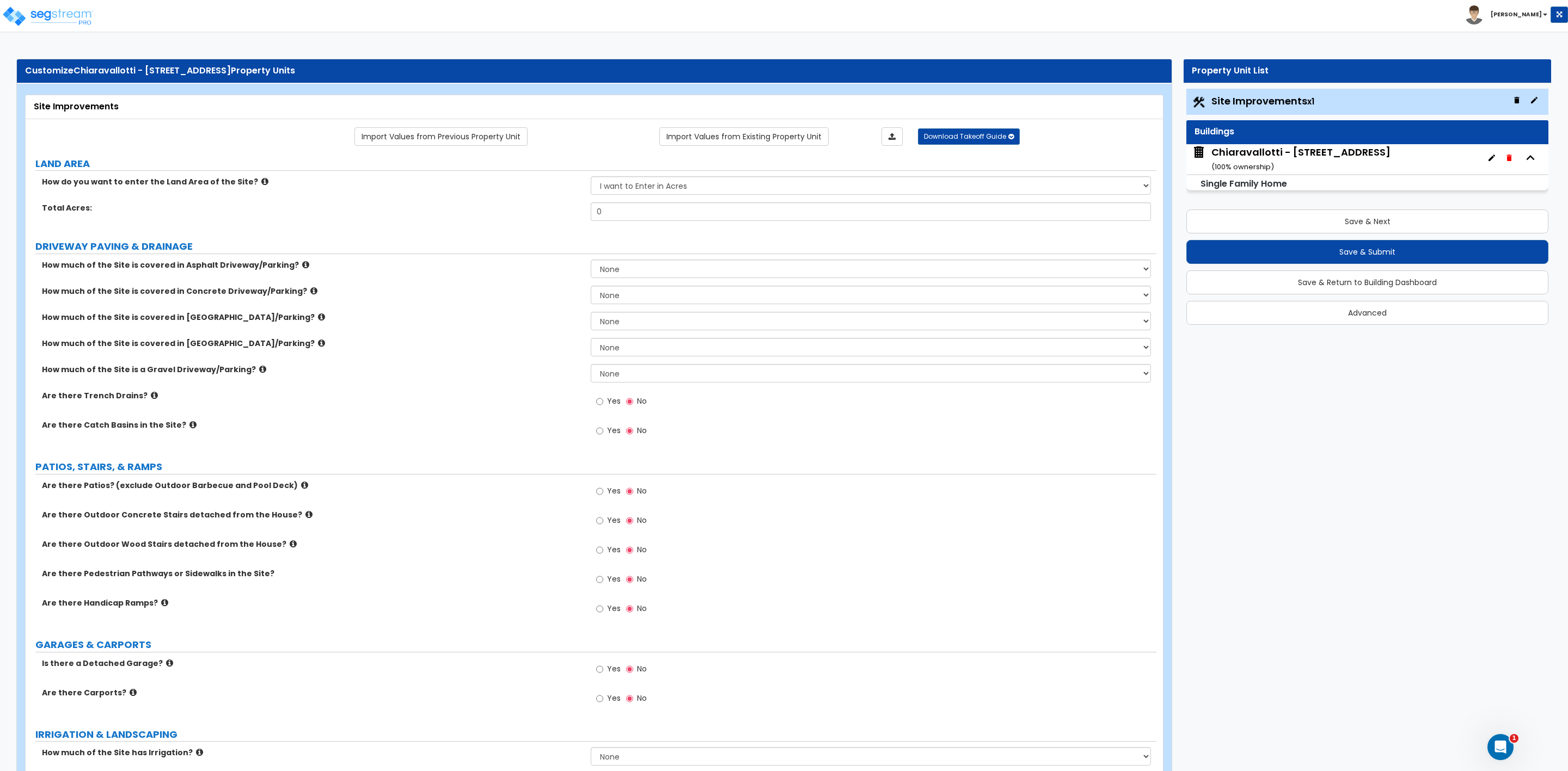
click at [1251, 159] on div "Chiaravallotti - 8887 Meadow Dr ( 100 % ownership)" at bounding box center [1301, 159] width 179 height 28
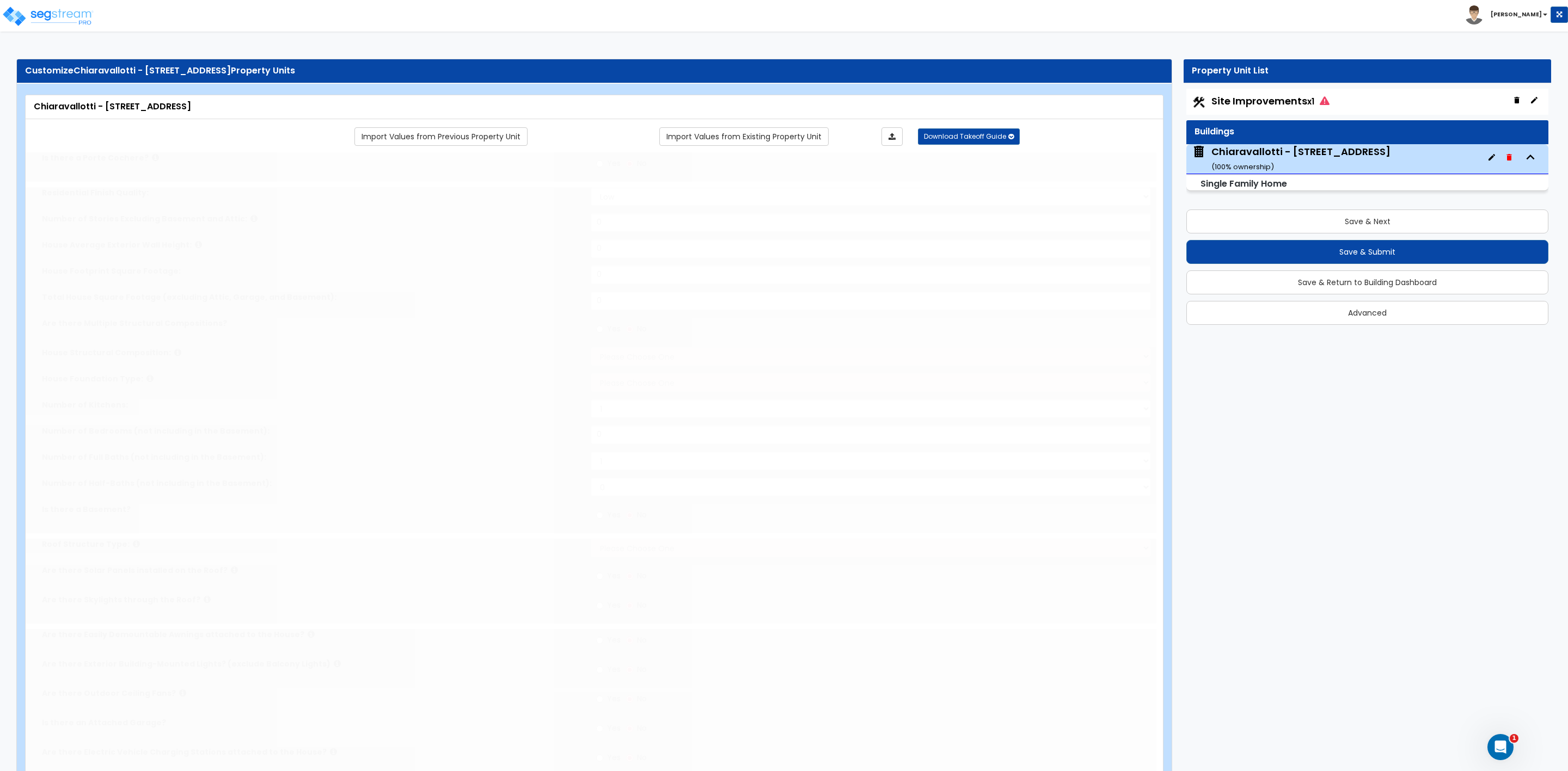
type input "1"
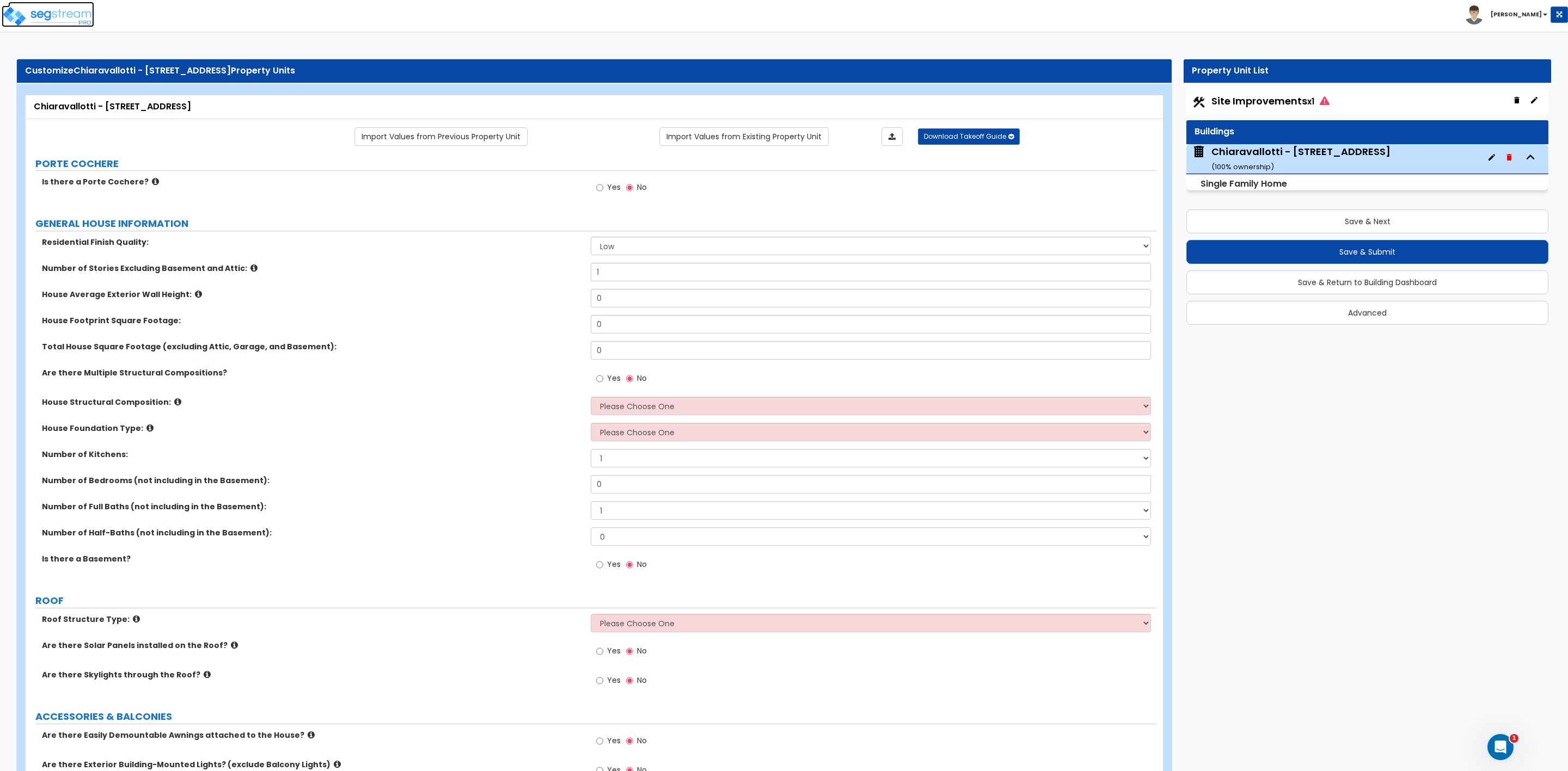
click at [22, 18] on img at bounding box center [47, 16] width 92 height 22
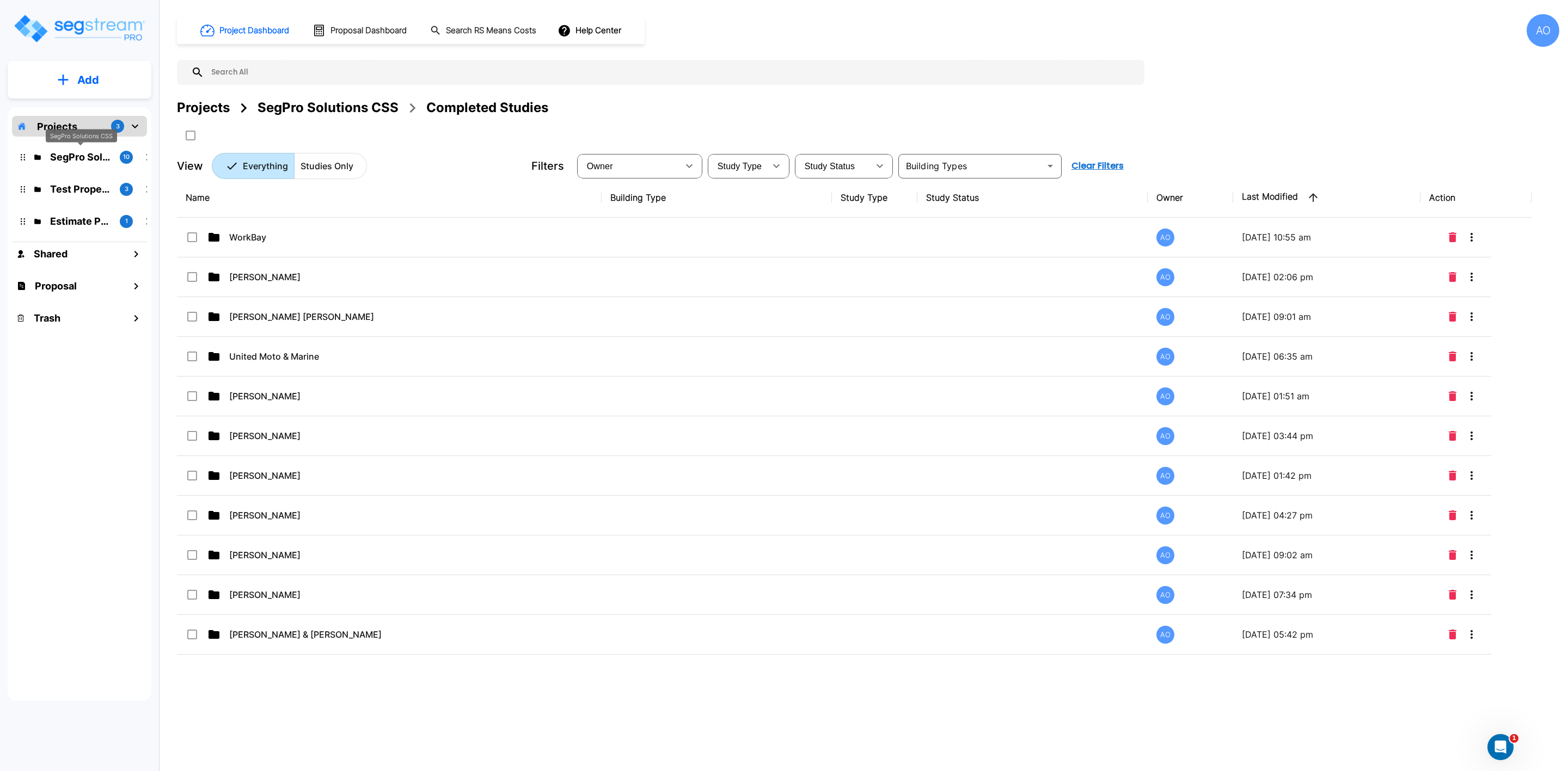
click at [60, 156] on p "SegPro Solutions CSS" at bounding box center [81, 157] width 61 height 15
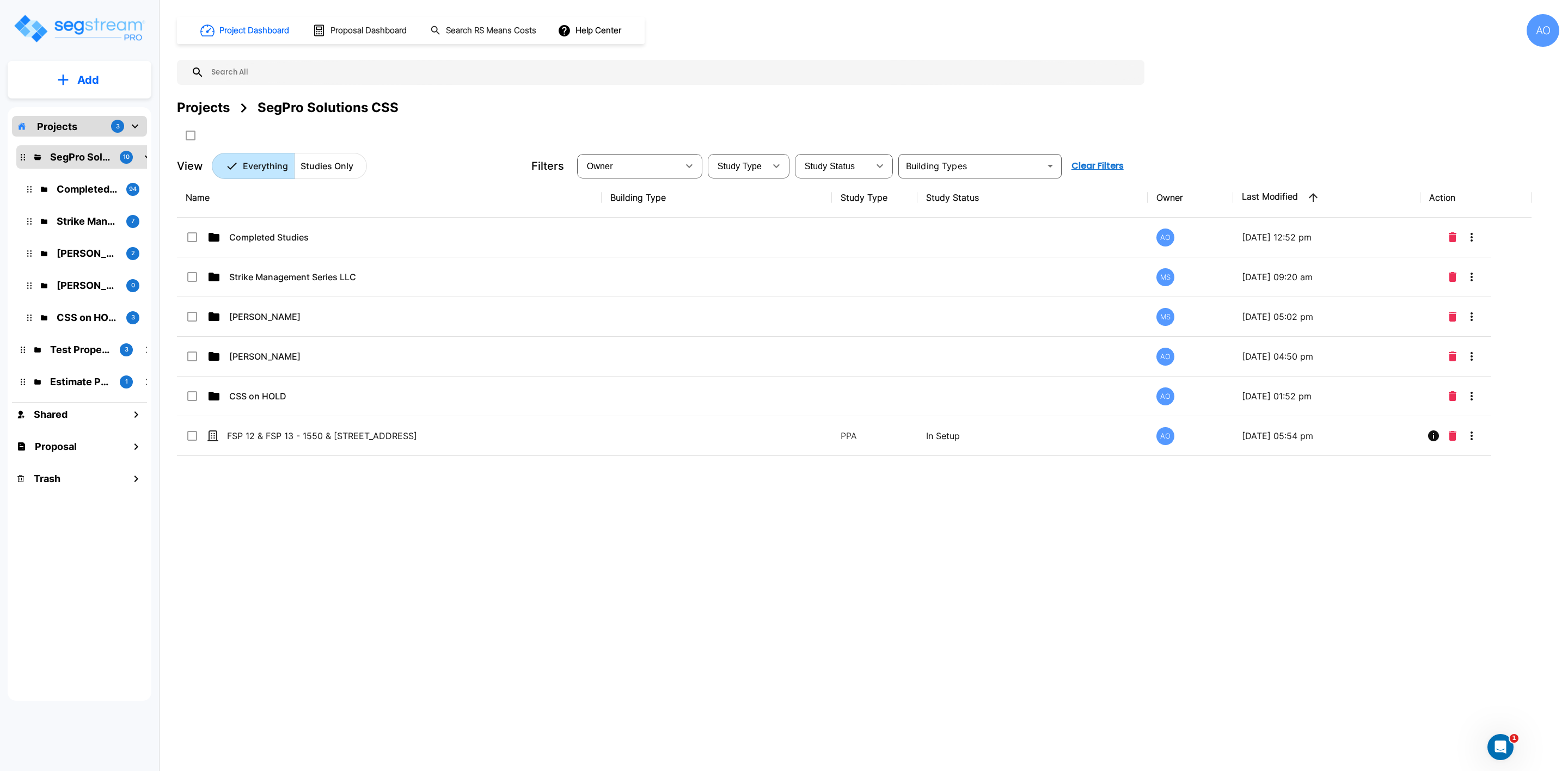
click at [132, 123] on icon "mailbox folders" at bounding box center [134, 126] width 13 height 13
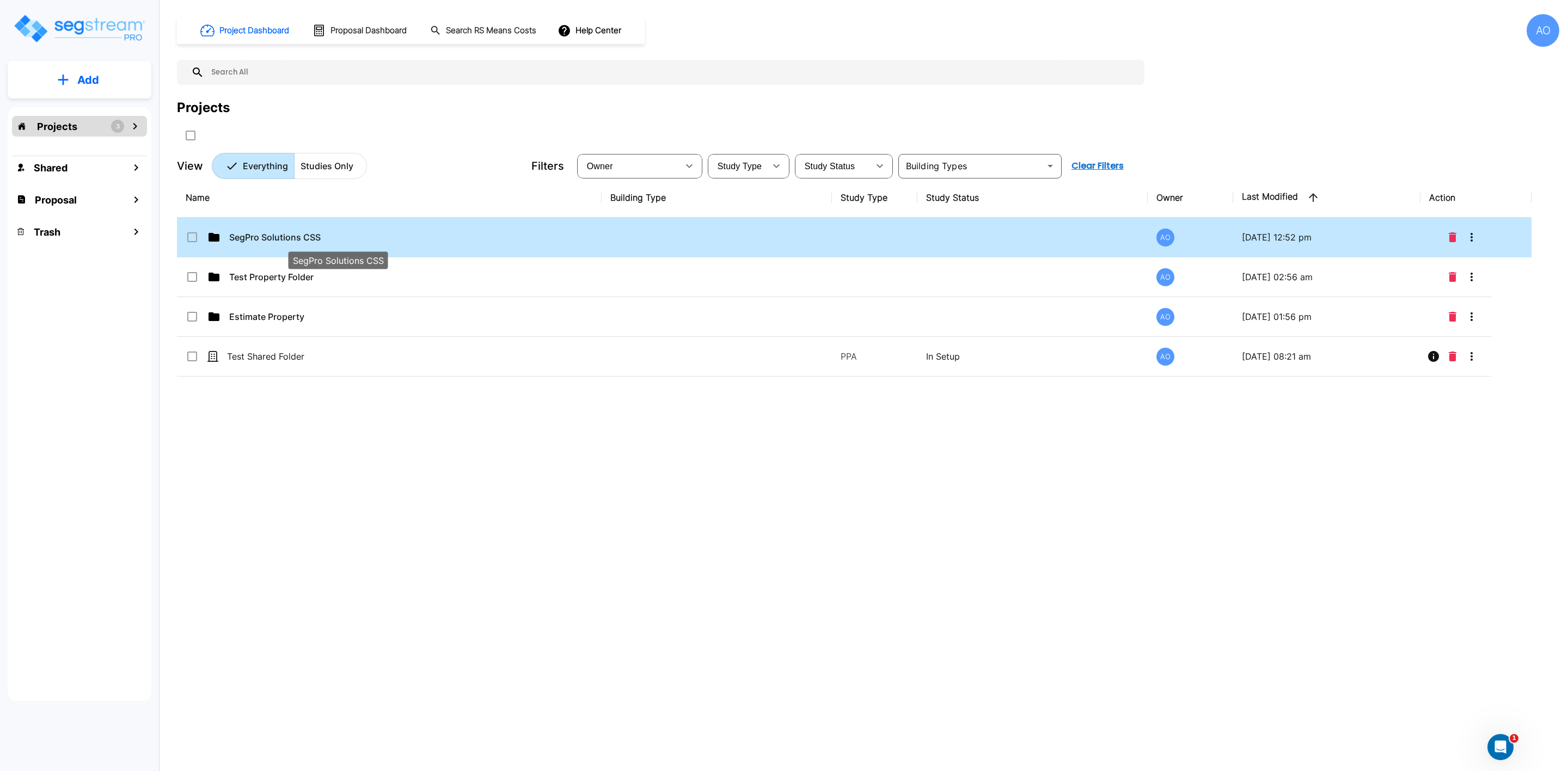
click at [257, 240] on p "SegPro Solutions CSS" at bounding box center [337, 237] width 216 height 13
checkbox input "true"
click at [258, 240] on p "SegPro Solutions CSS" at bounding box center [337, 237] width 216 height 13
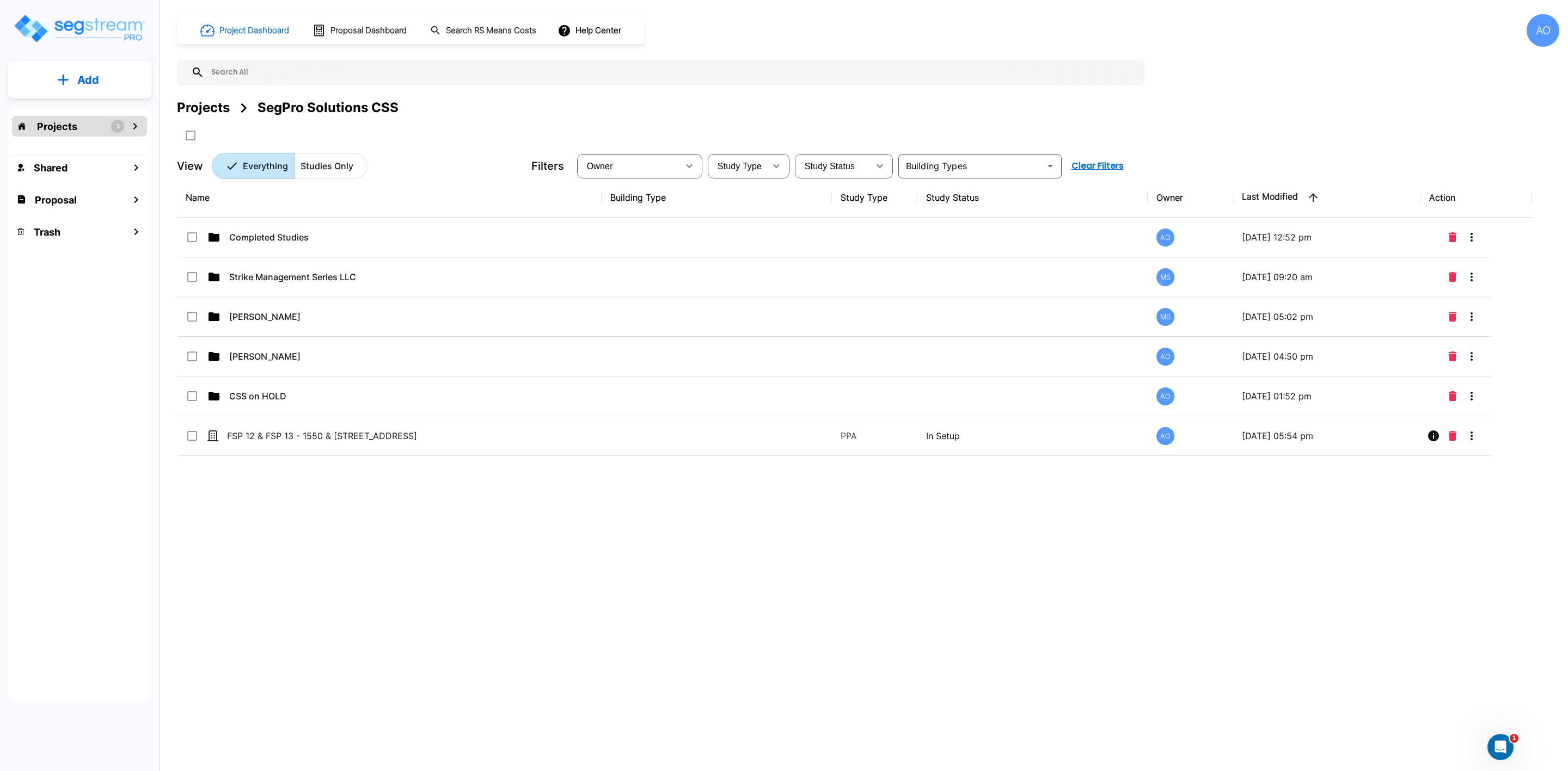
click at [237, 29] on h1 "Project Dashboard" at bounding box center [254, 31] width 70 height 12
click at [71, 167] on div "Shared" at bounding box center [79, 167] width 135 height 24
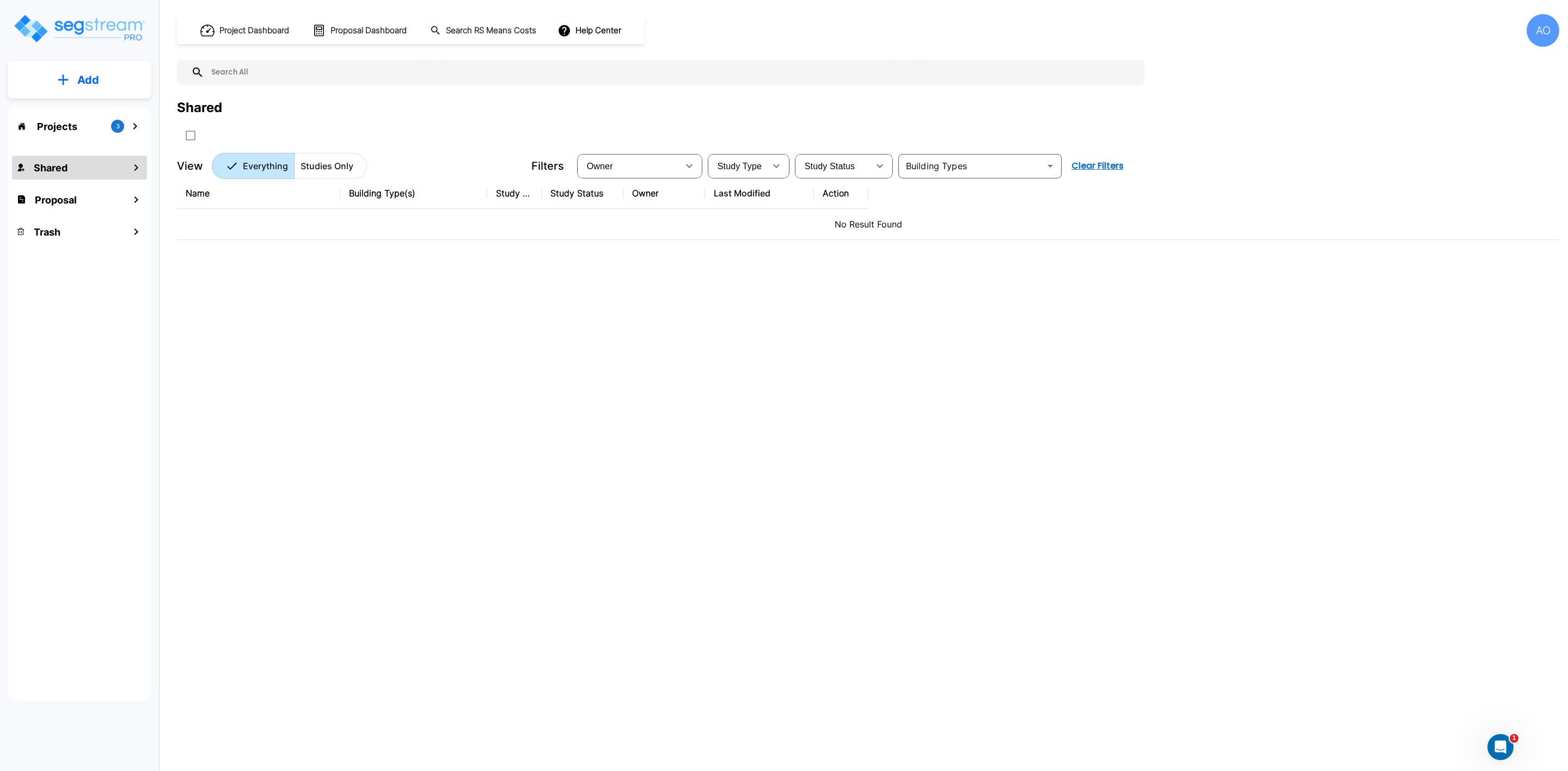
click at [132, 172] on icon "mailbox folders" at bounding box center [136, 167] width 13 height 13
click at [112, 196] on div "Proposal" at bounding box center [79, 200] width 135 height 24
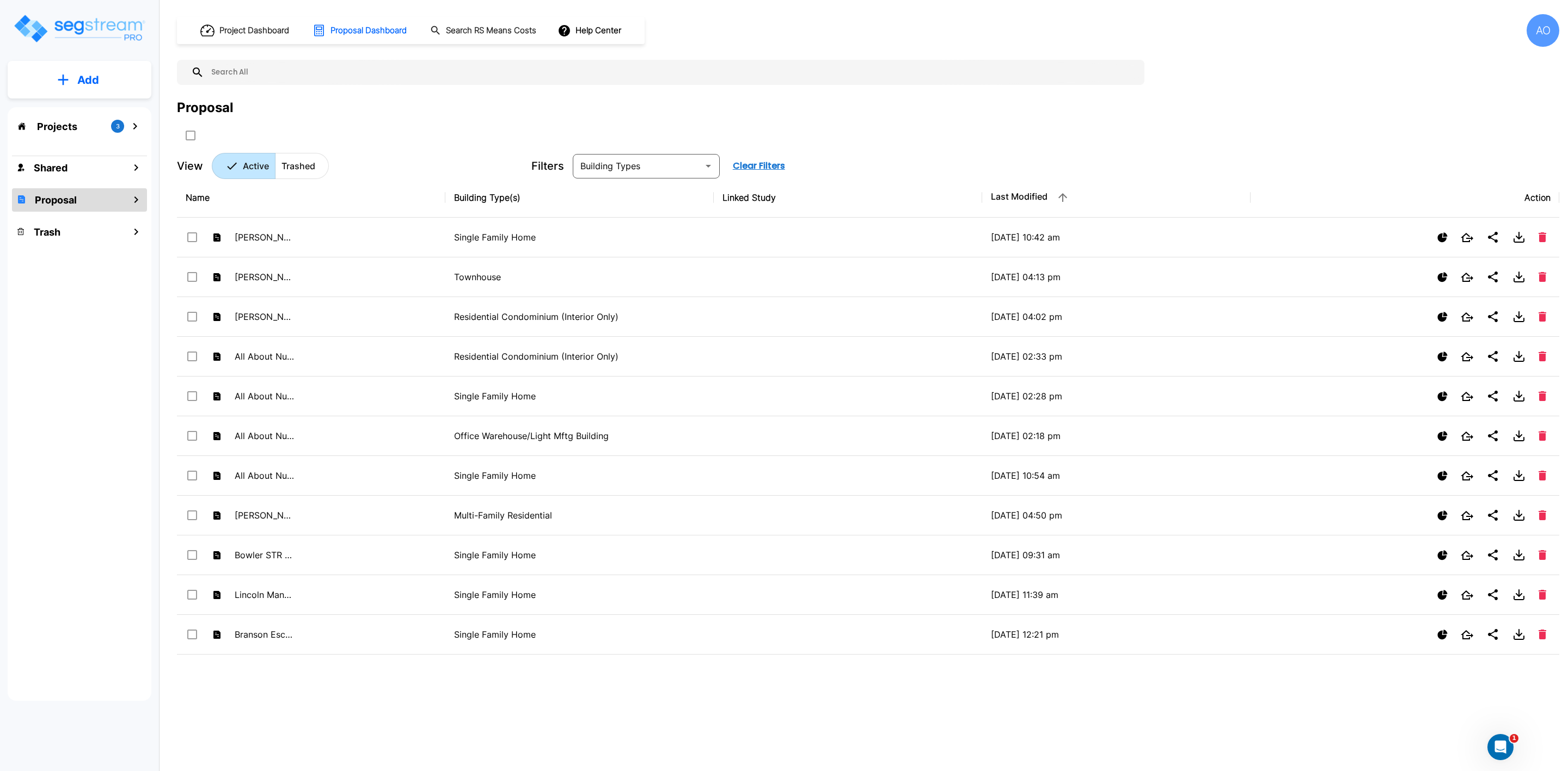
click at [134, 197] on icon "mailbox folders" at bounding box center [136, 199] width 13 height 13
click at [134, 129] on icon "mailbox folders" at bounding box center [136, 126] width 4 height 7
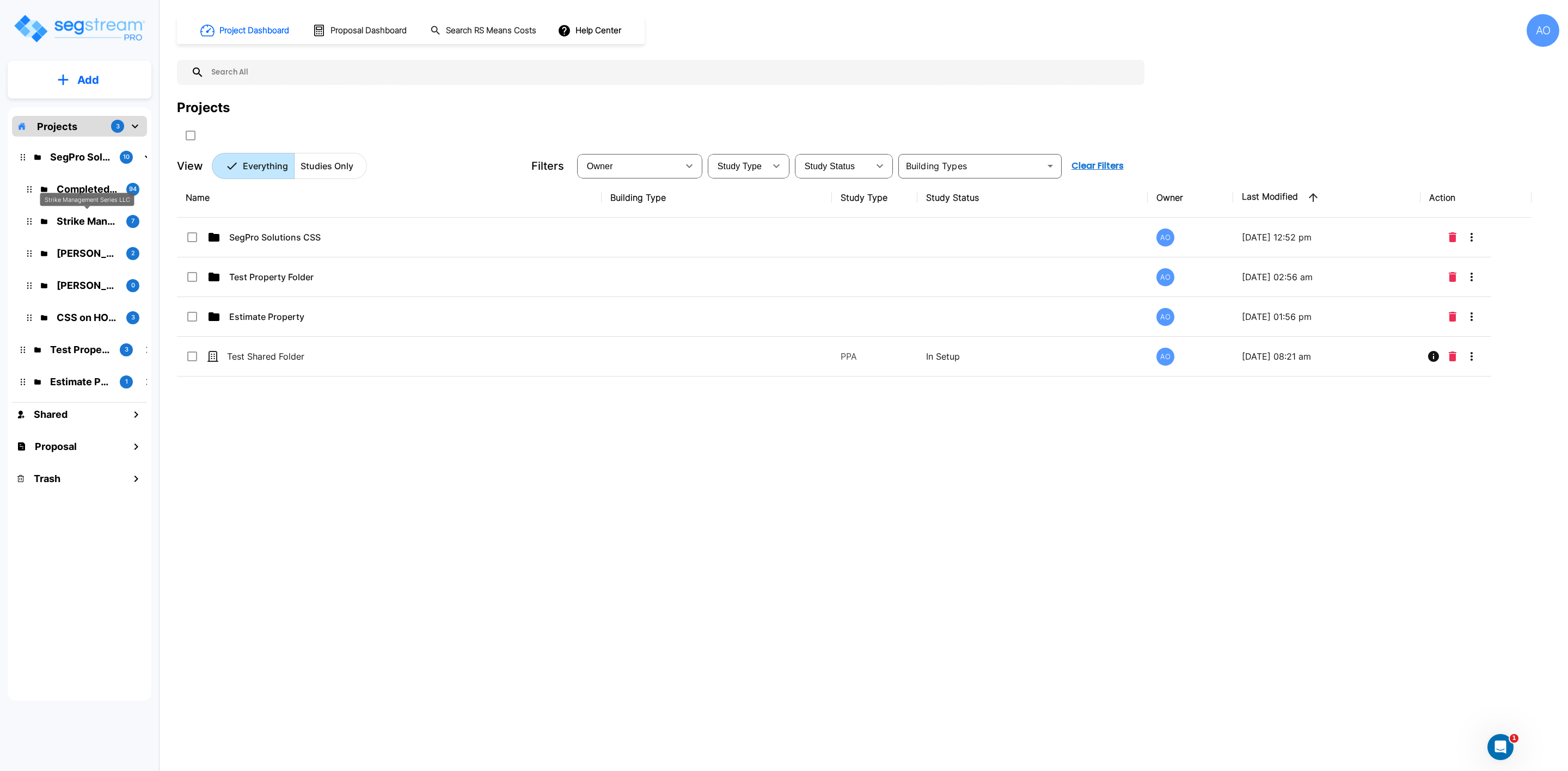
click at [95, 220] on p "Strike Management Series LLC" at bounding box center [87, 221] width 61 height 15
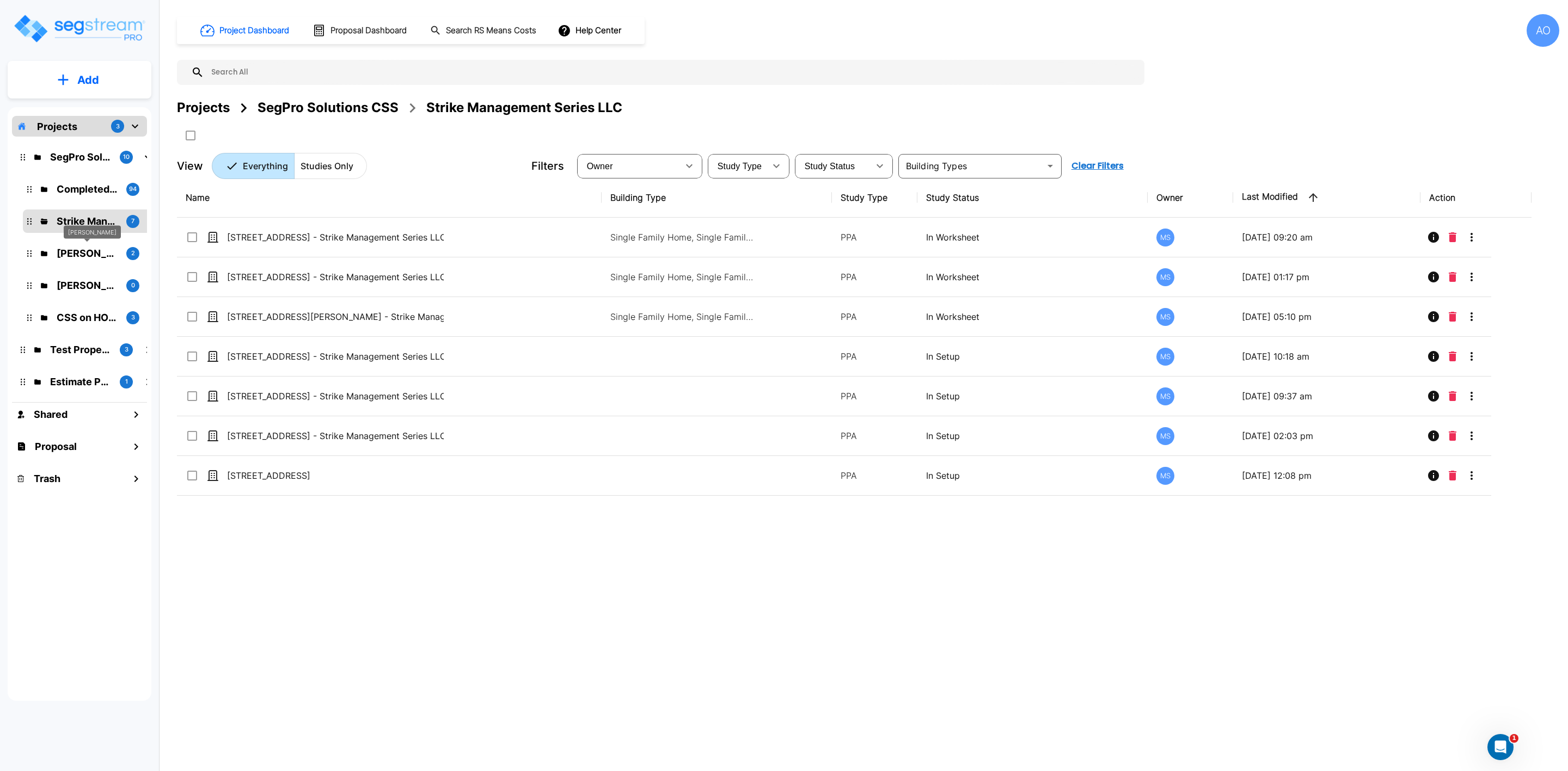
click at [85, 250] on p "Angel Collaku" at bounding box center [87, 254] width 61 height 15
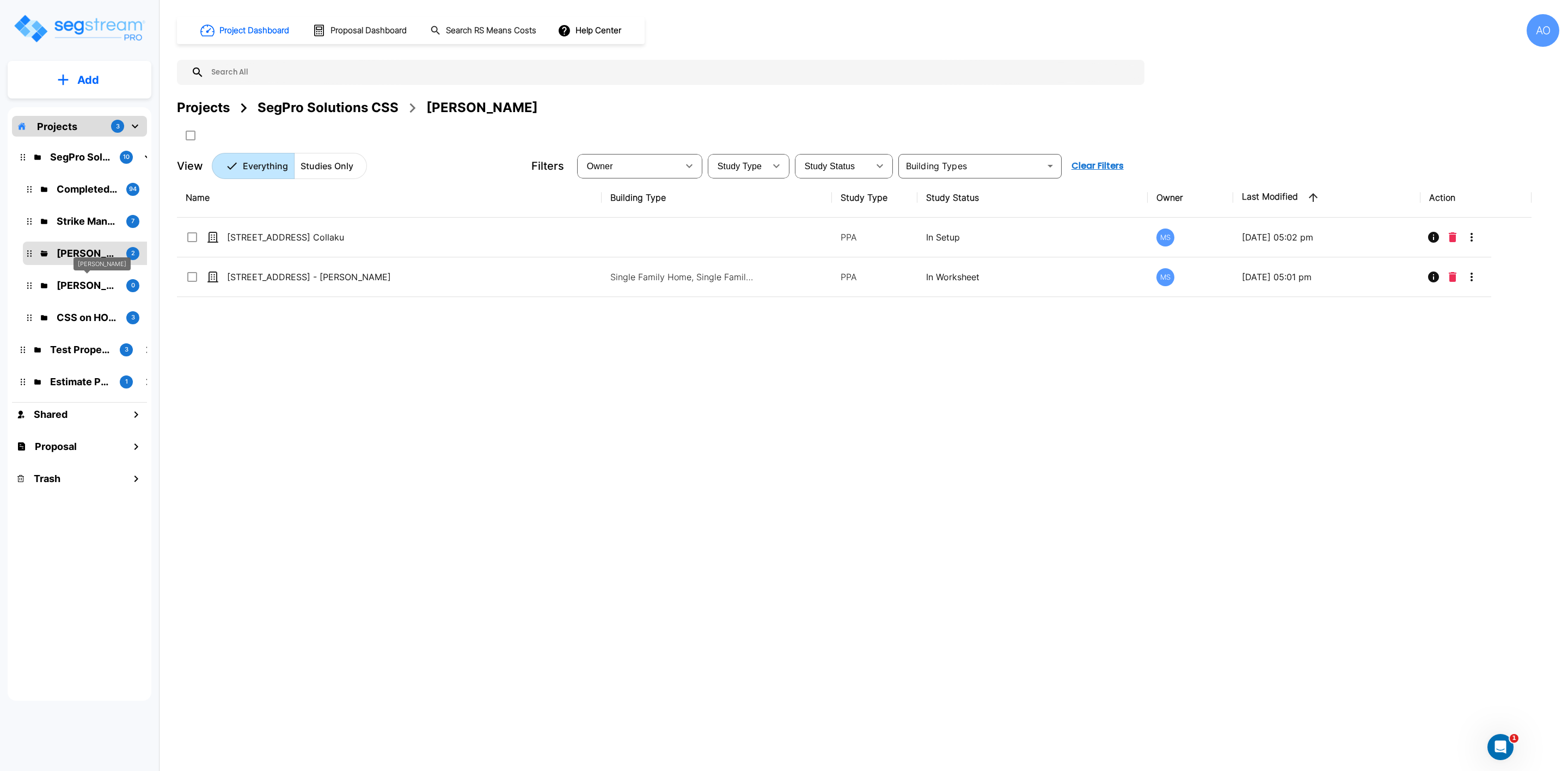
click at [66, 281] on p "Anjalie" at bounding box center [87, 285] width 61 height 15
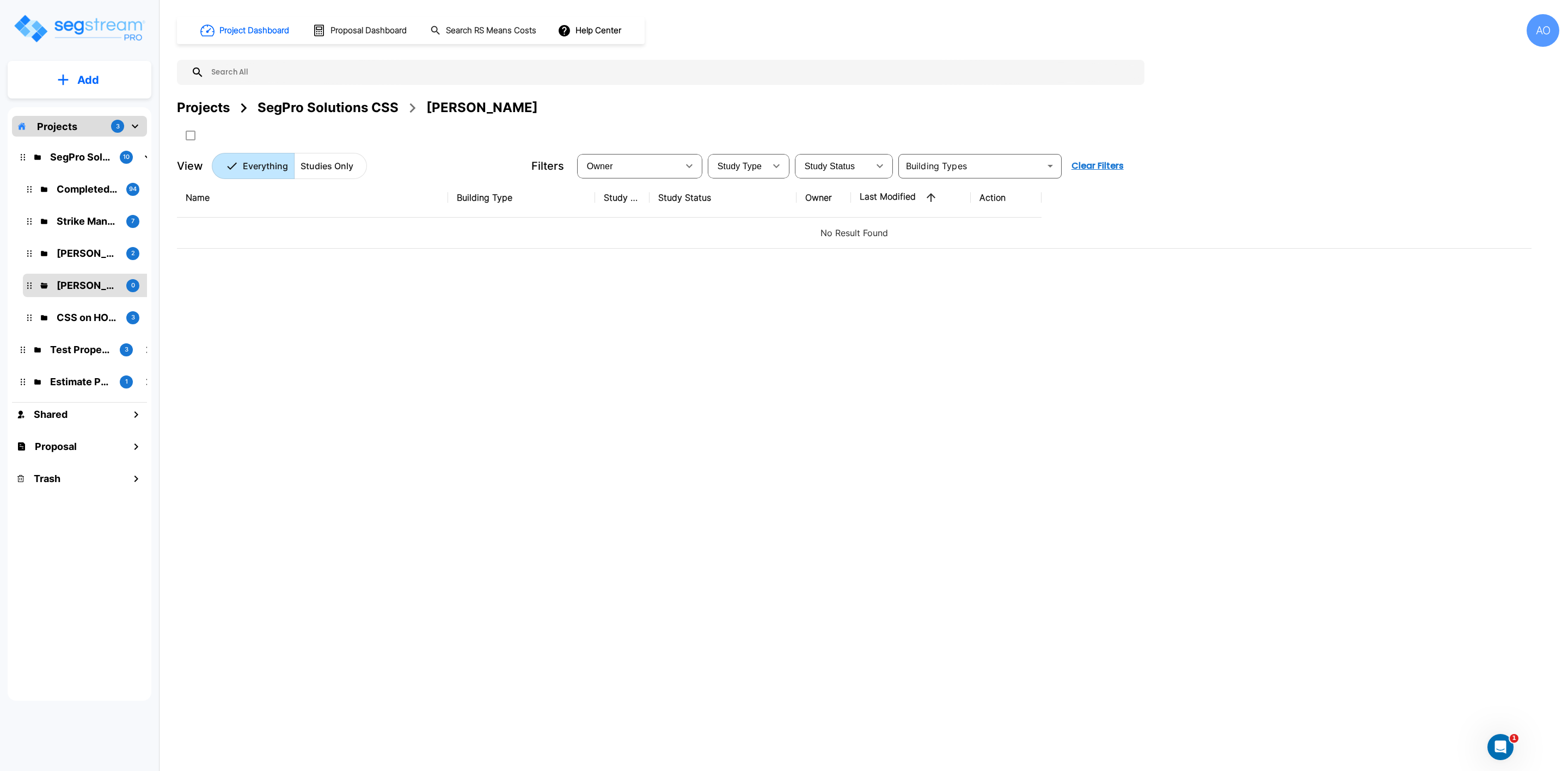
click at [56, 319] on div "CSS on HOLD 3" at bounding box center [94, 318] width 134 height 15
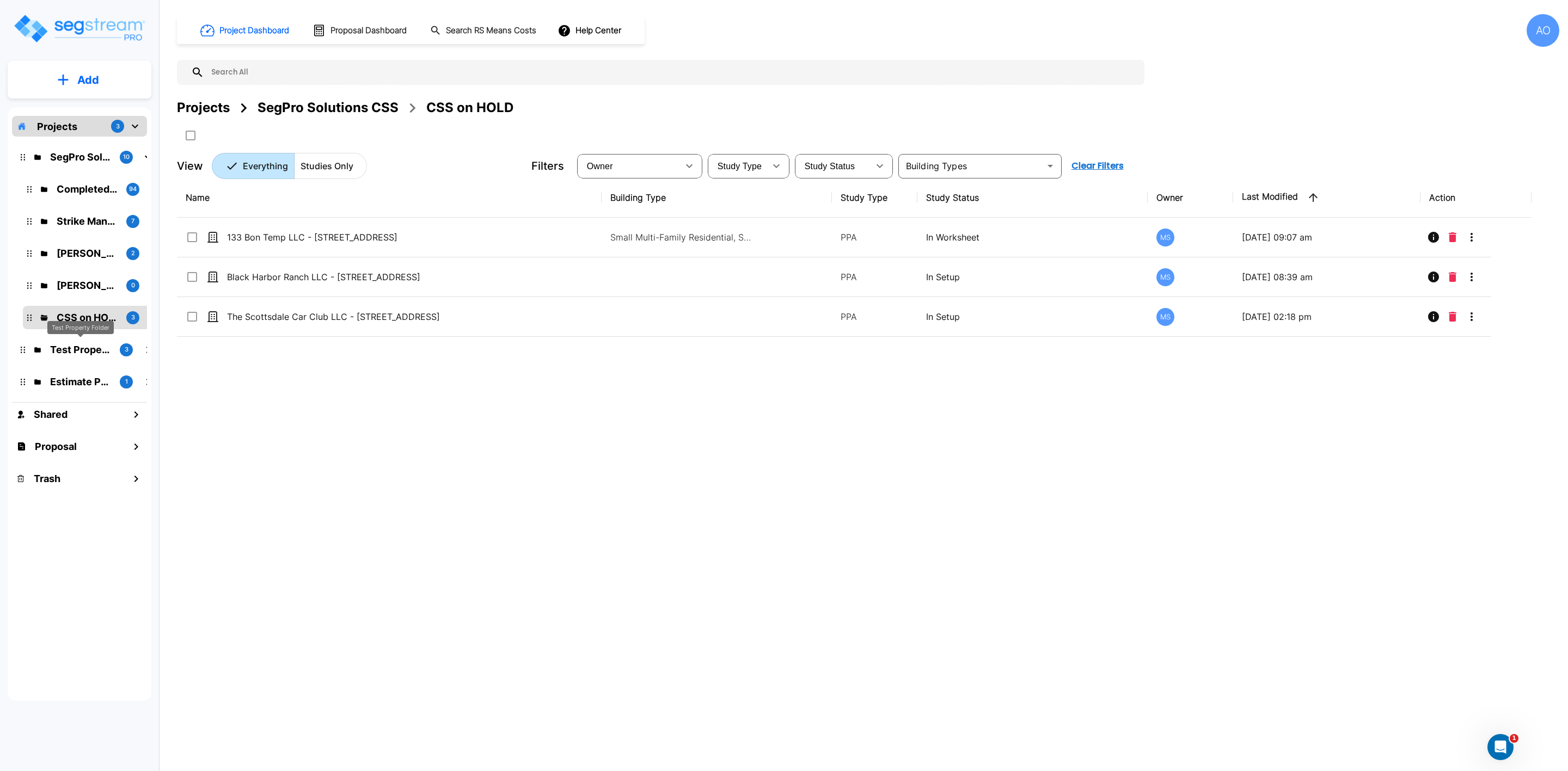
click at [59, 357] on p "Test Property Folder" at bounding box center [81, 350] width 61 height 15
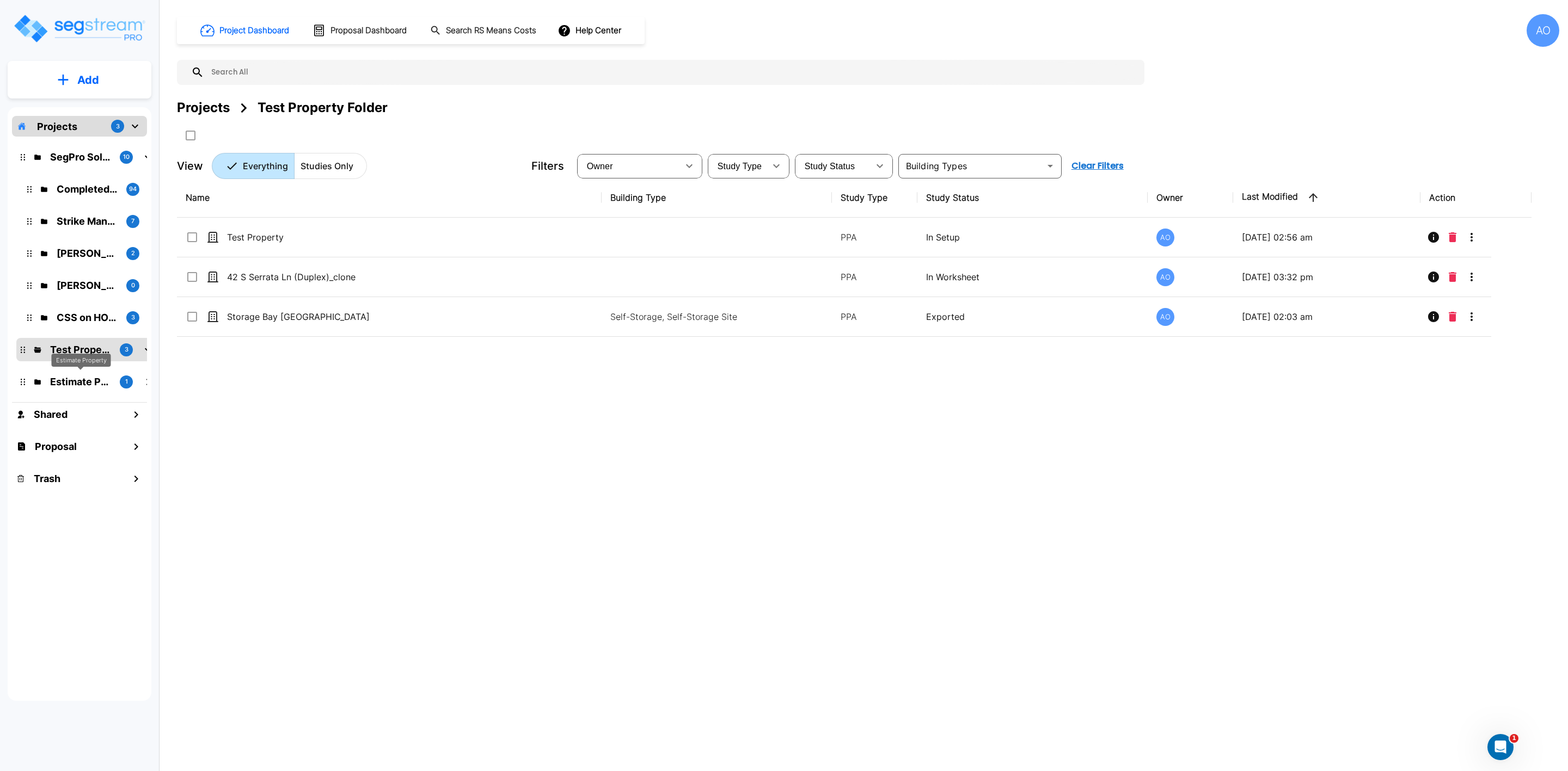
click at [62, 384] on p "Estimate Property" at bounding box center [81, 382] width 61 height 15
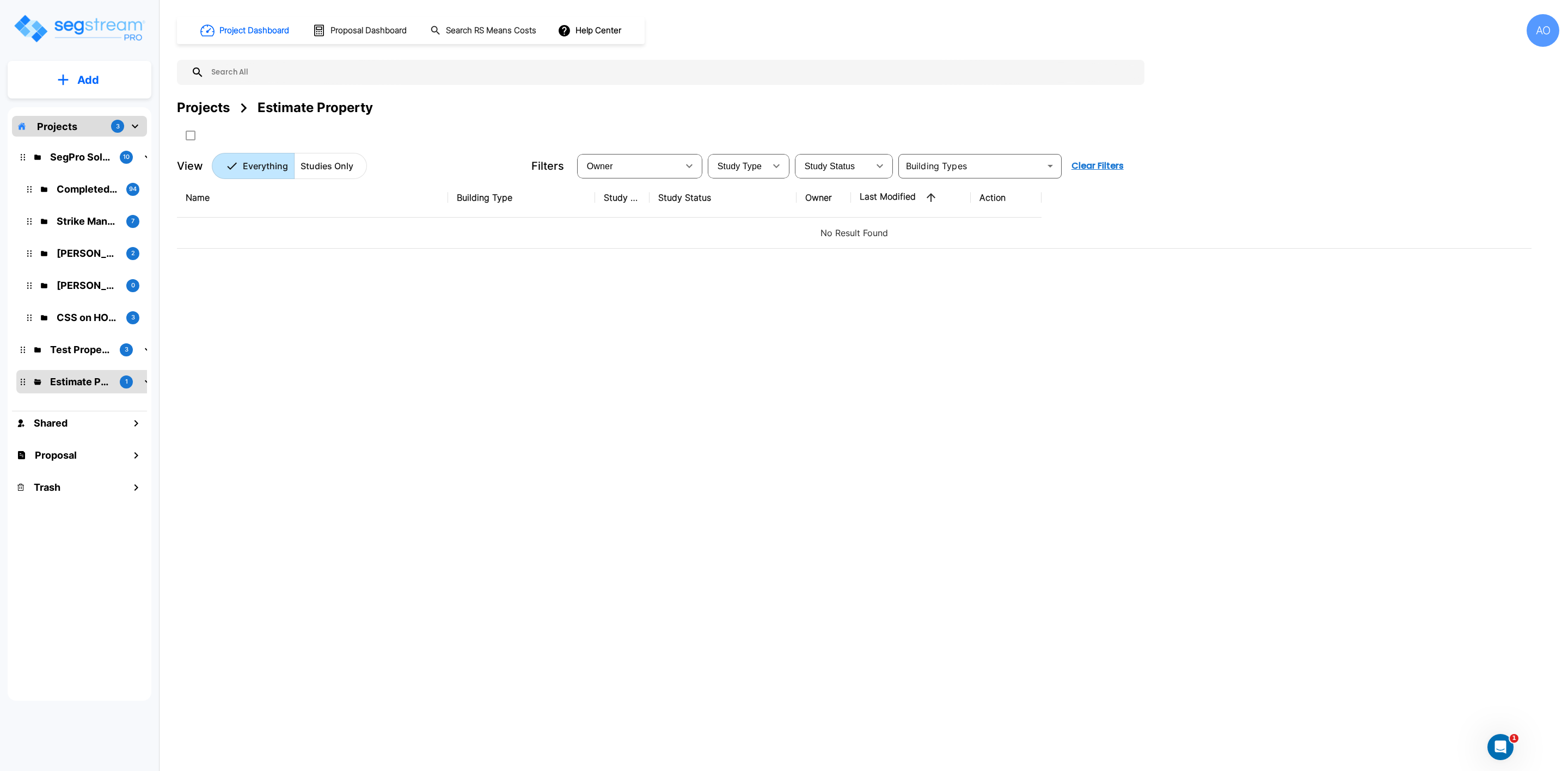
click at [82, 28] on img "mailbox folders" at bounding box center [79, 28] width 134 height 31
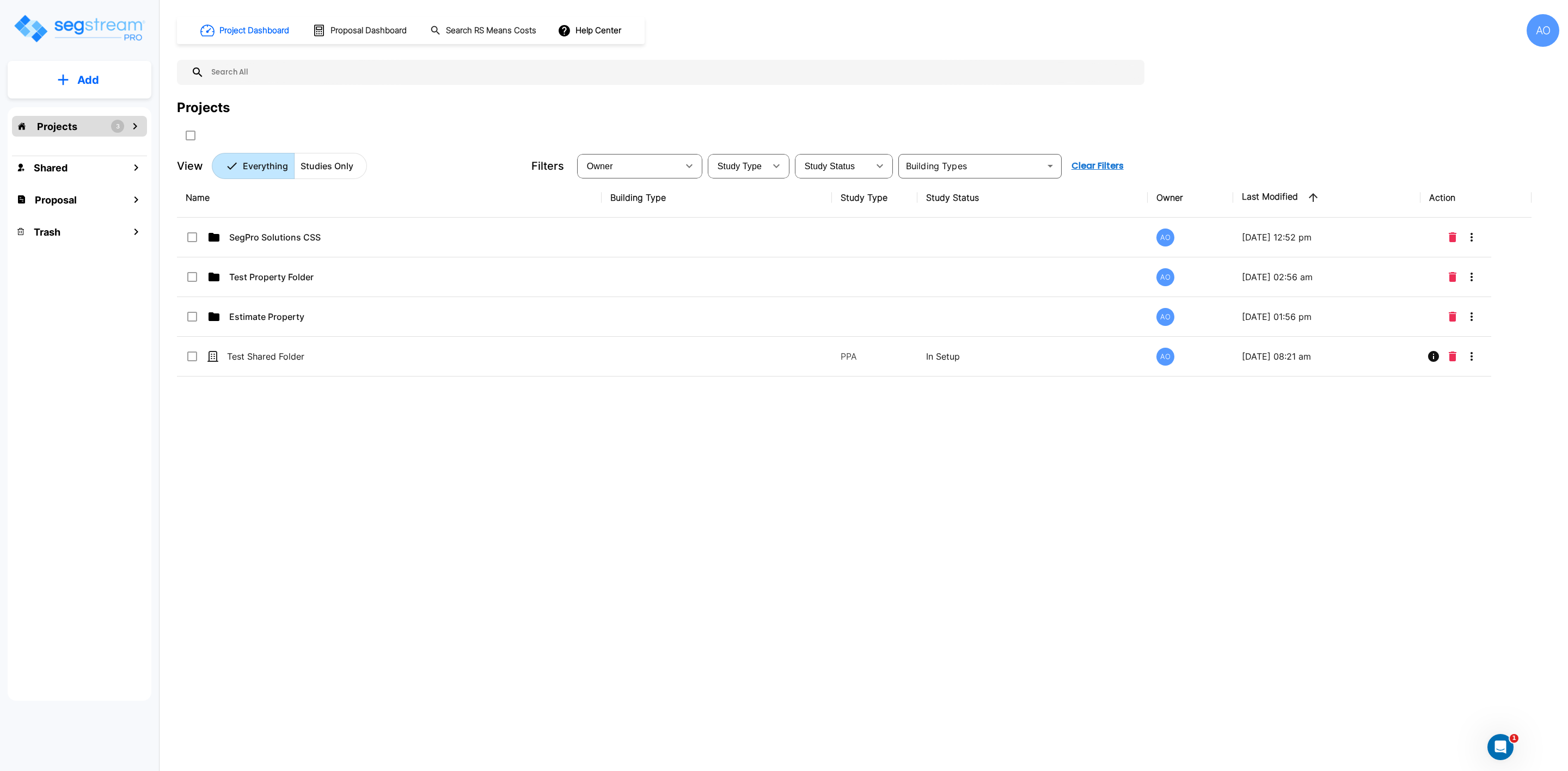
click at [95, 124] on div "Projects 3" at bounding box center [79, 126] width 135 height 21
click at [87, 154] on p "SegPro Solutions CSS" at bounding box center [81, 157] width 61 height 15
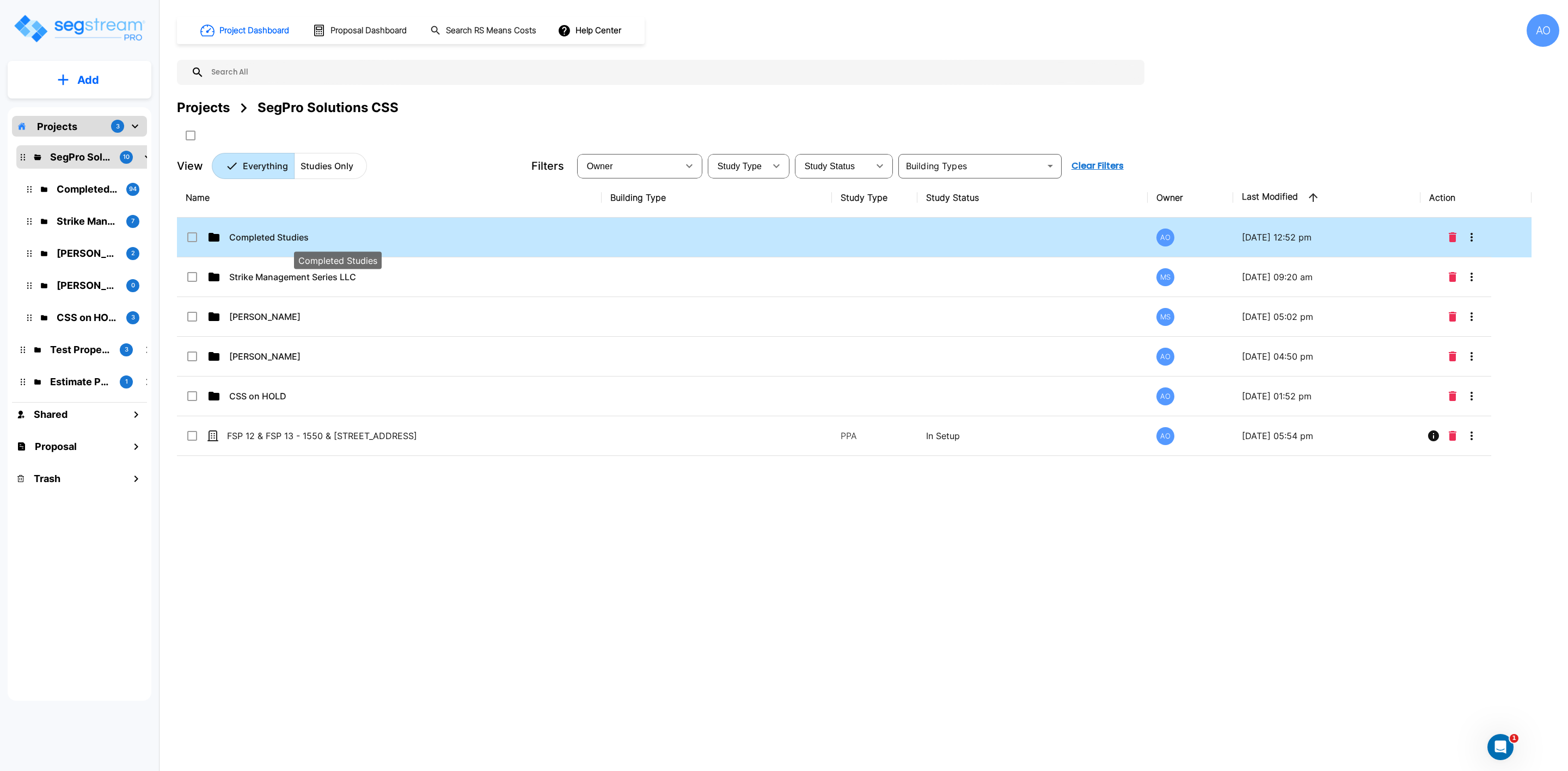
click at [278, 233] on p "Completed Studies" at bounding box center [337, 237] width 216 height 13
checkbox input "true"
click at [278, 233] on p "Completed Studies" at bounding box center [337, 237] width 216 height 13
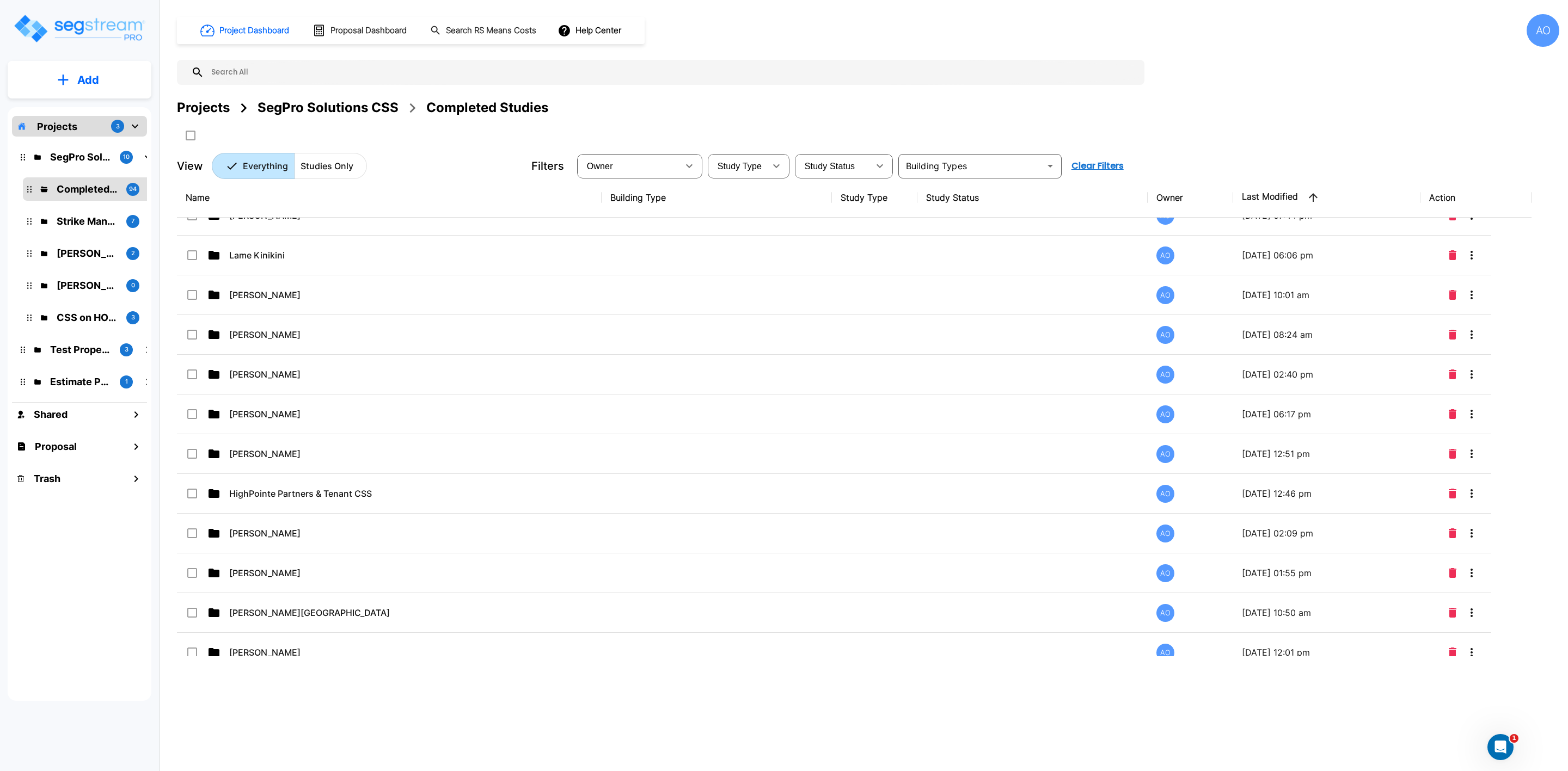
scroll to position [980, 0]
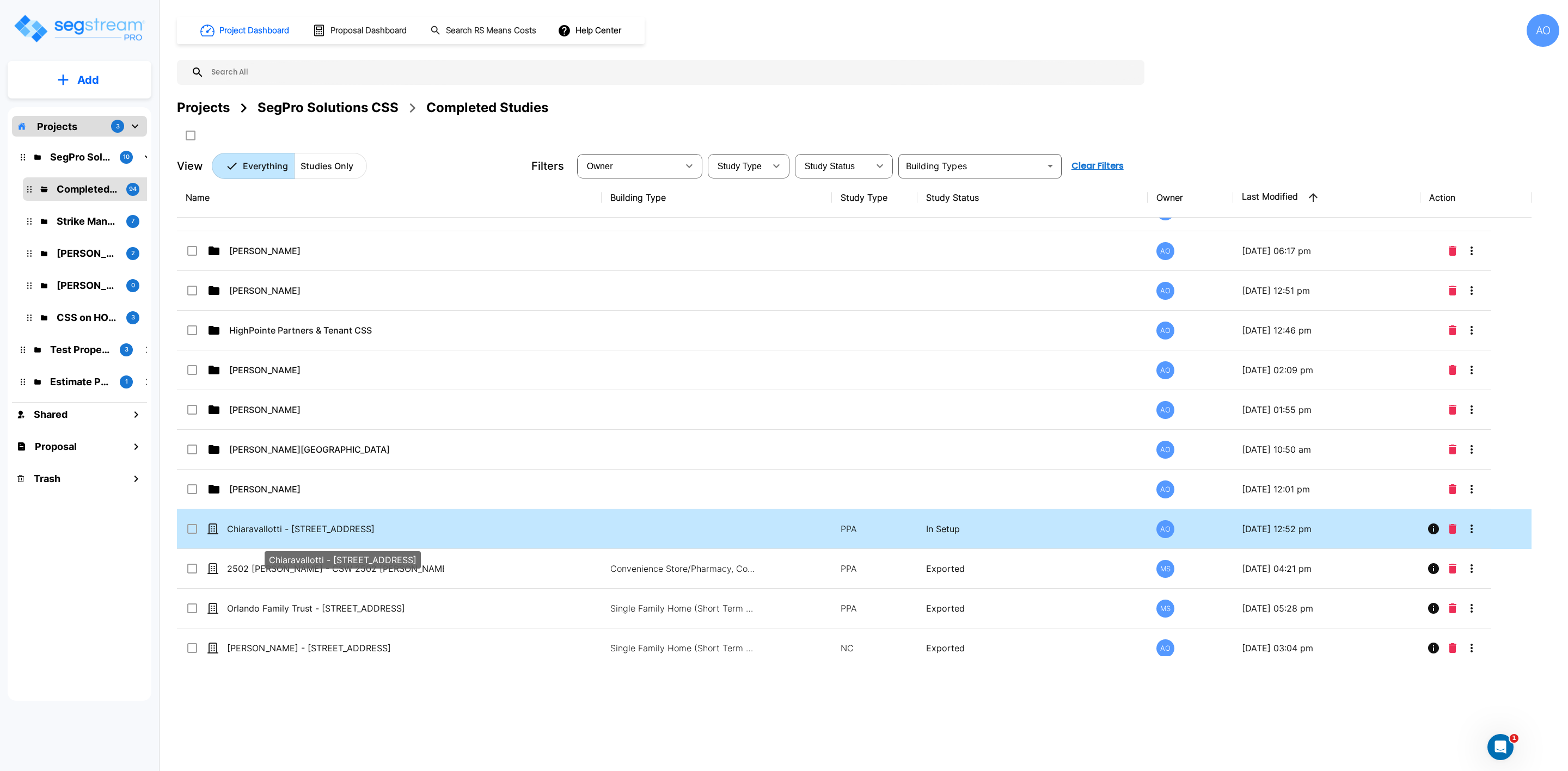
click at [247, 534] on p "Chiaravallotti - [STREET_ADDRESS]" at bounding box center [335, 529] width 216 height 13
click at [195, 532] on input "select row Chiaravallotti - 8887 Meadow Dr" at bounding box center [191, 528] width 11 height 9
click at [193, 532] on input "select row Chiaravallotti - 8887 Meadow Dr" at bounding box center [191, 528] width 11 height 9
click at [299, 131] on icon "Move" at bounding box center [298, 135] width 12 height 10
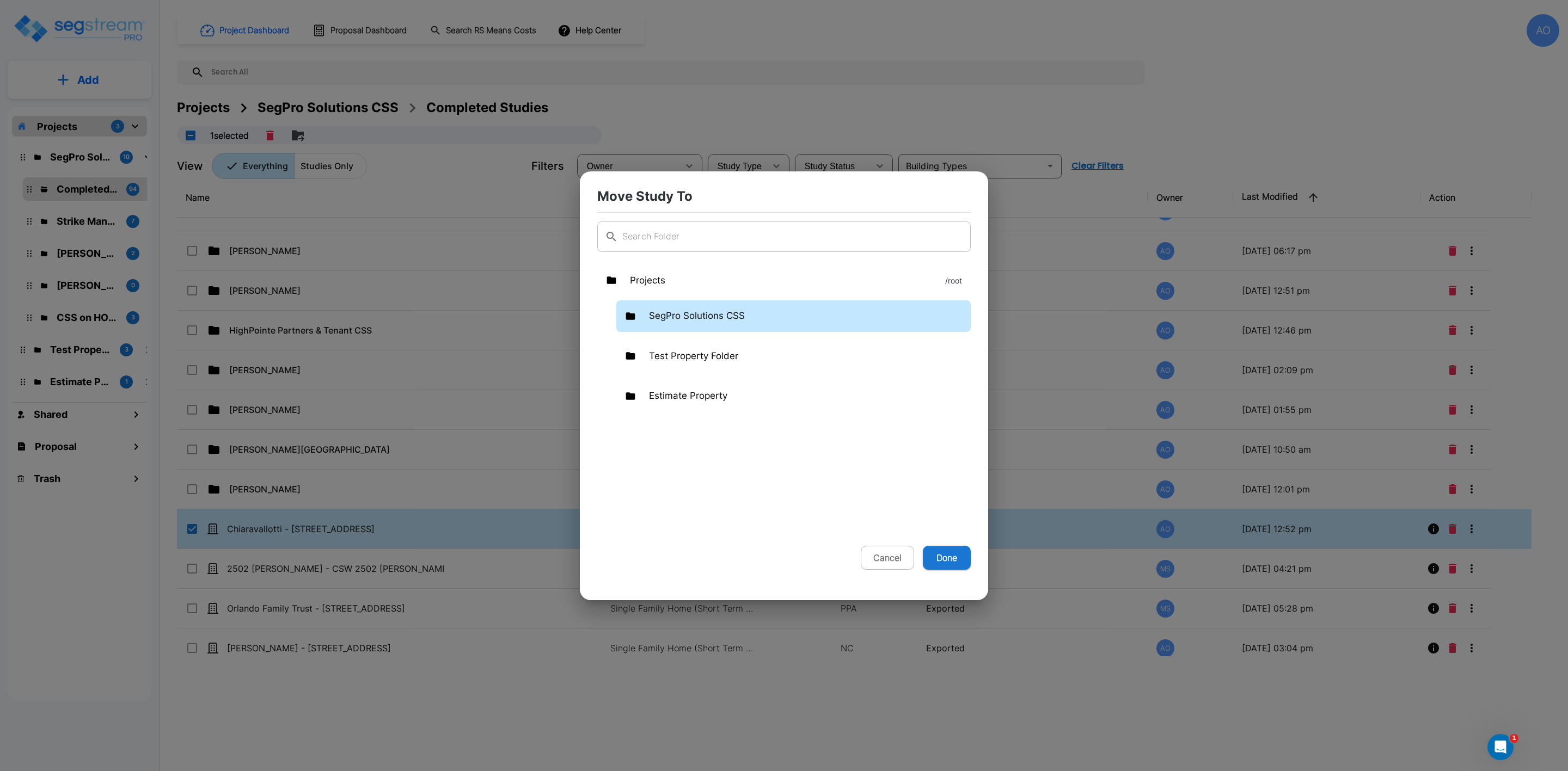
click at [669, 312] on p "SegPro Solutions CSS" at bounding box center [697, 316] width 96 height 14
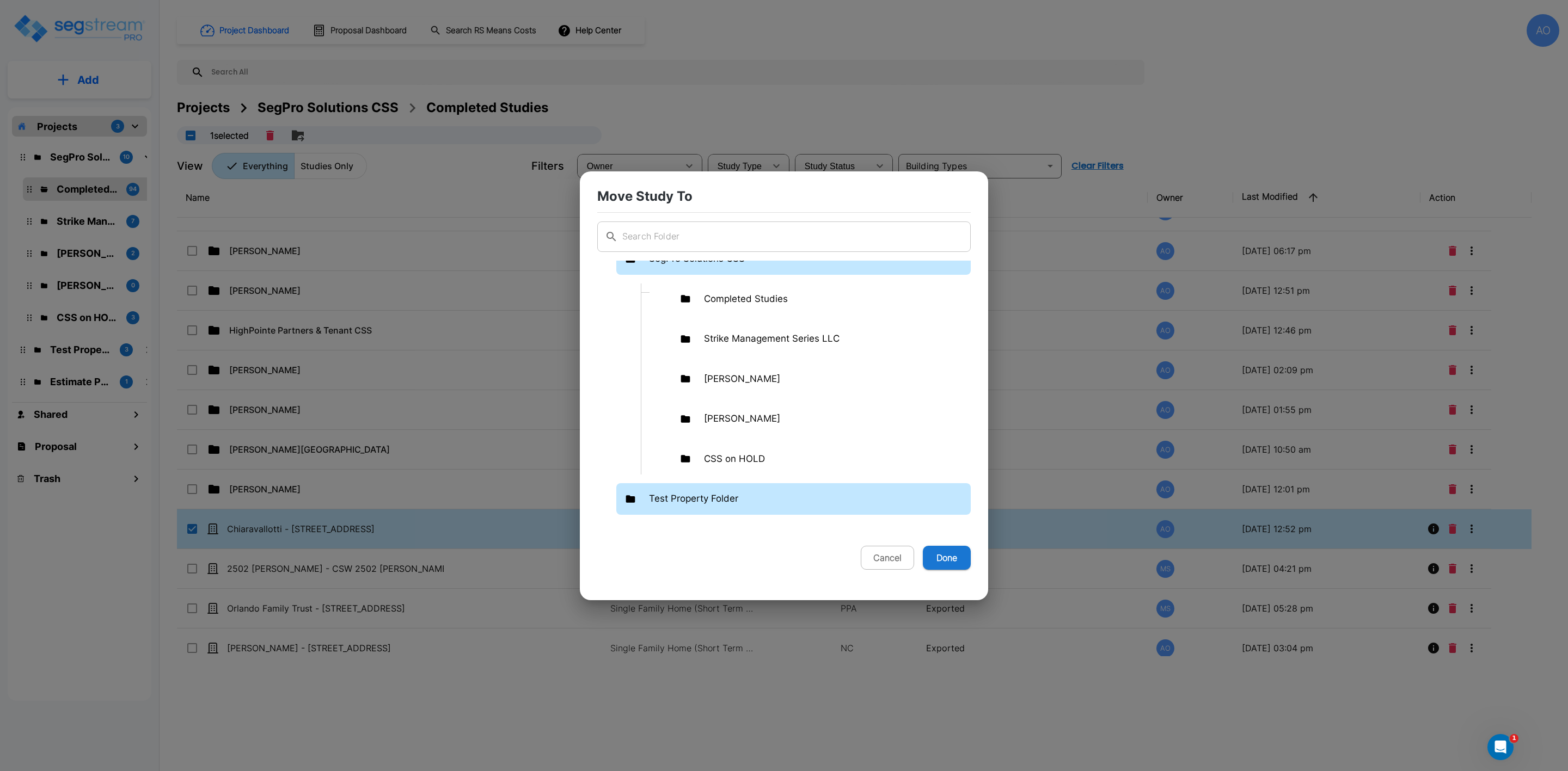
scroll to position [88, 0]
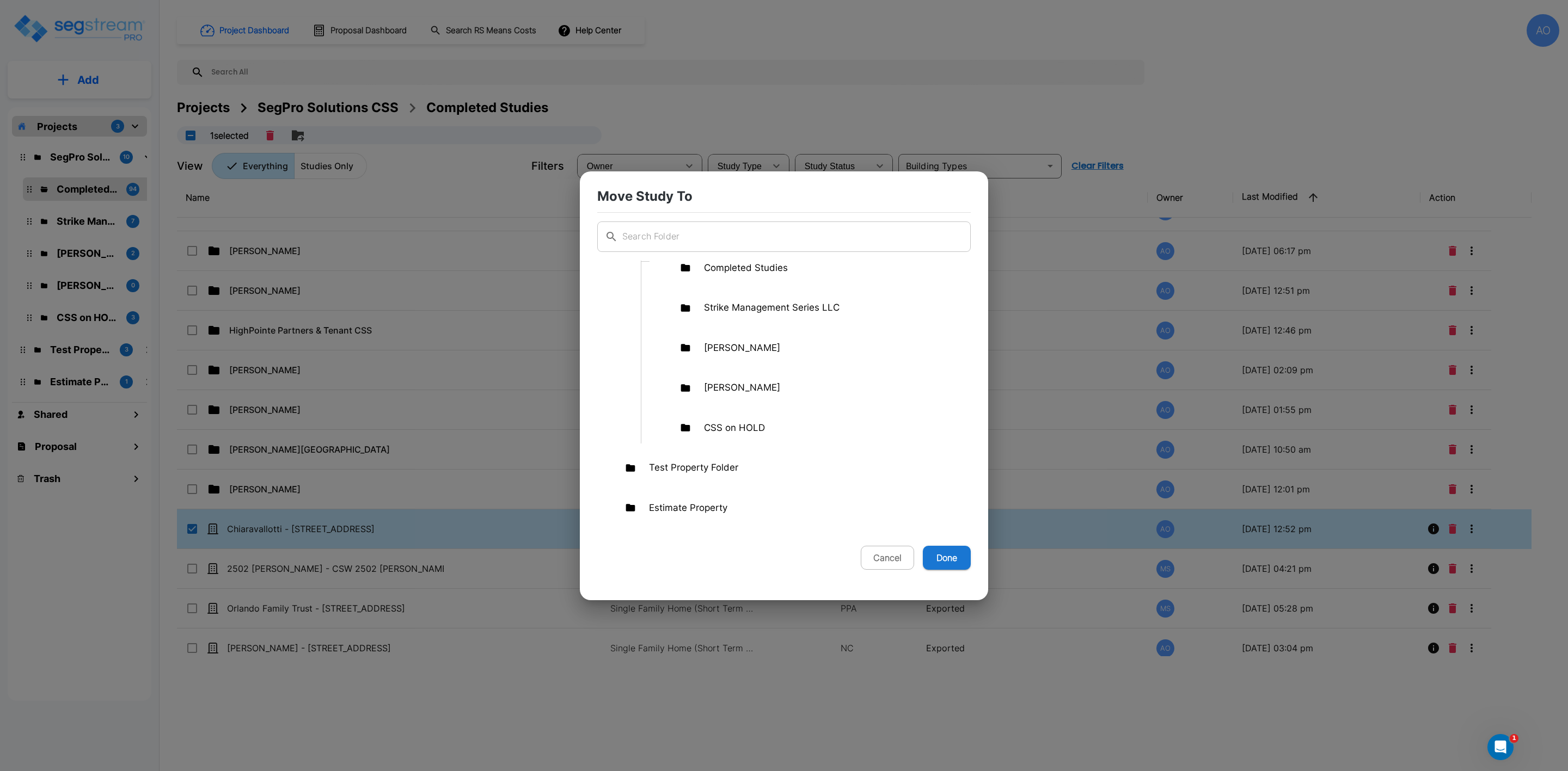
click at [949, 553] on button "Done" at bounding box center [947, 557] width 48 height 24
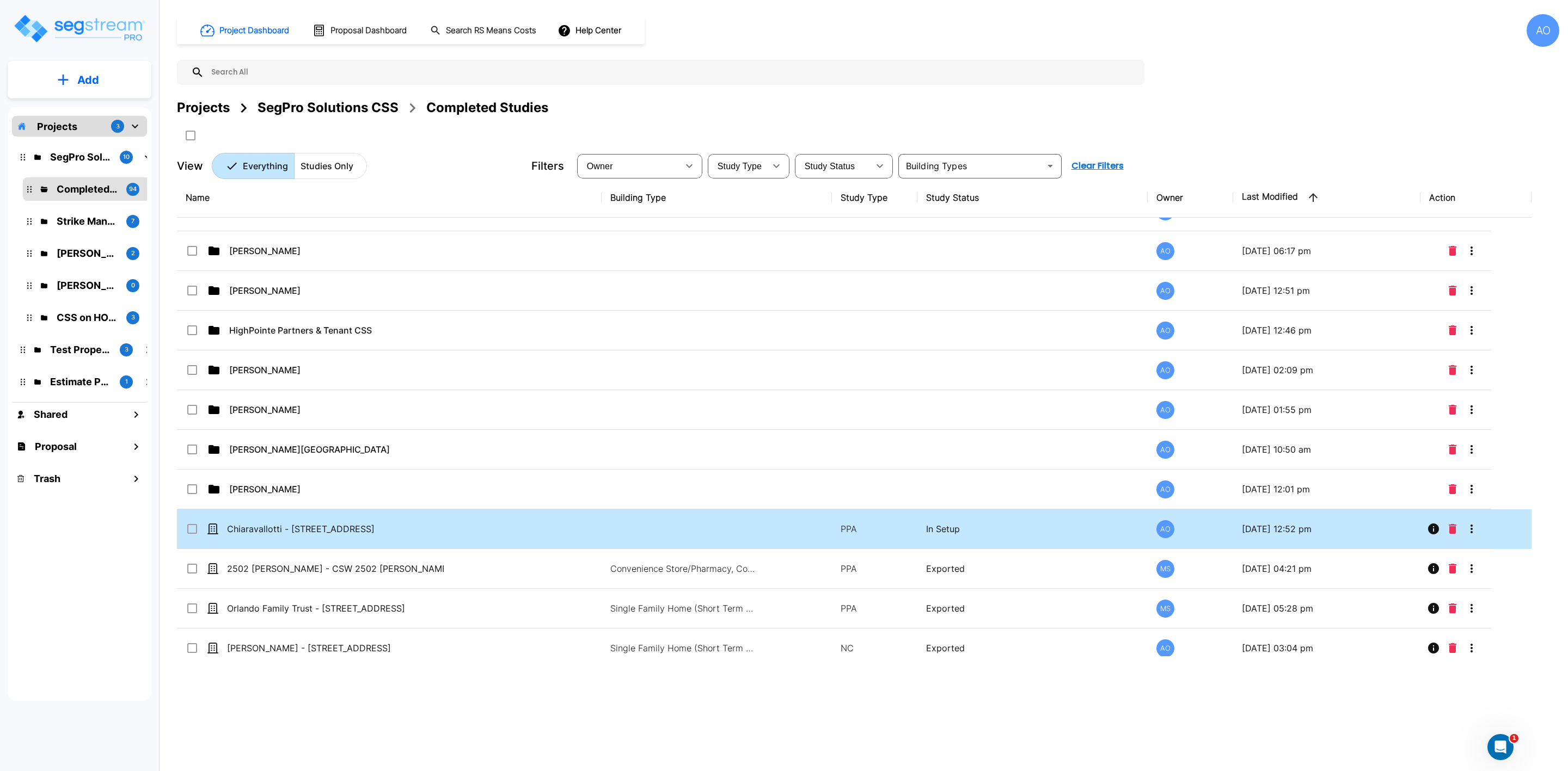
checkbox input "false"
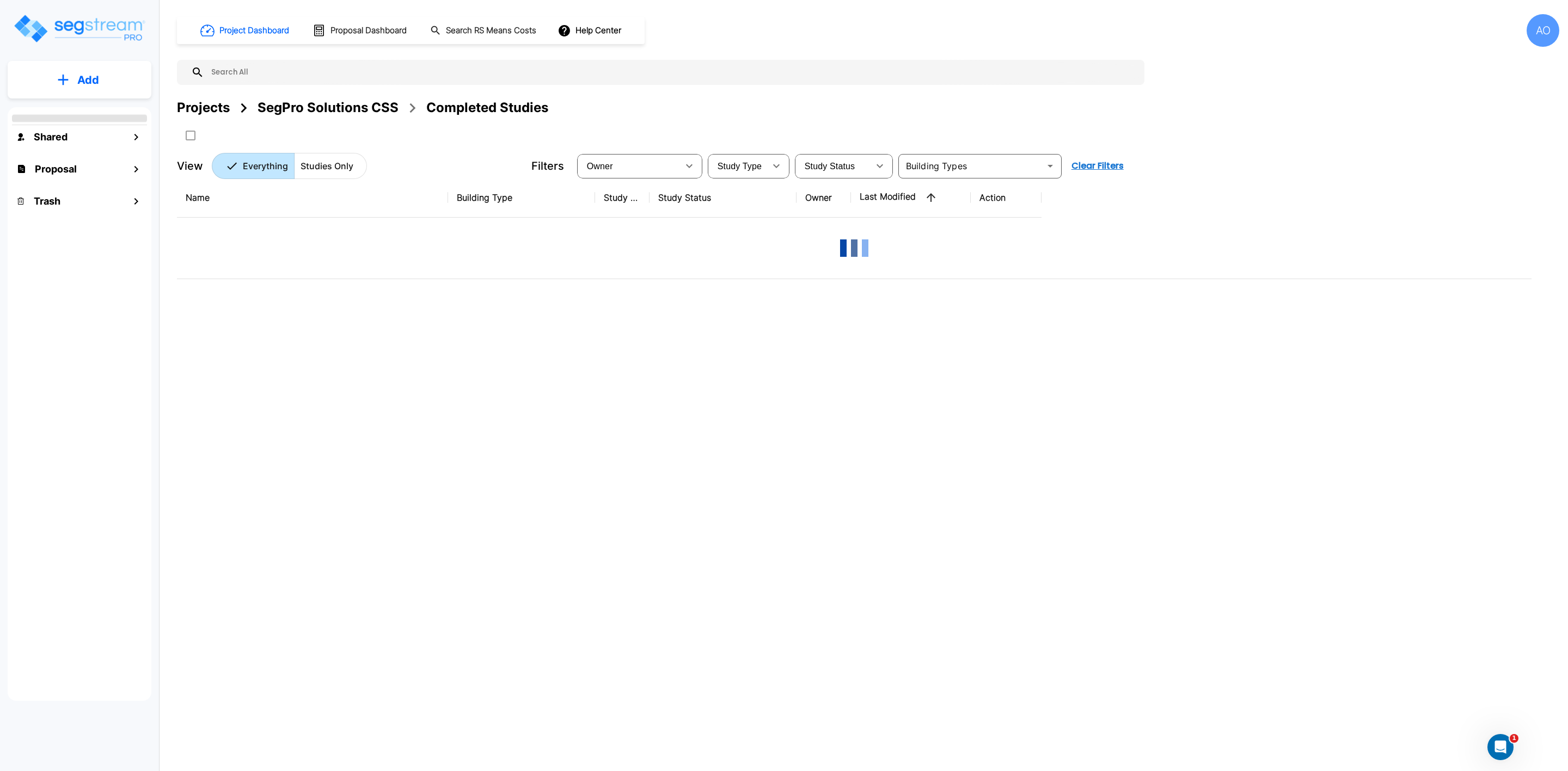
scroll to position [0, 0]
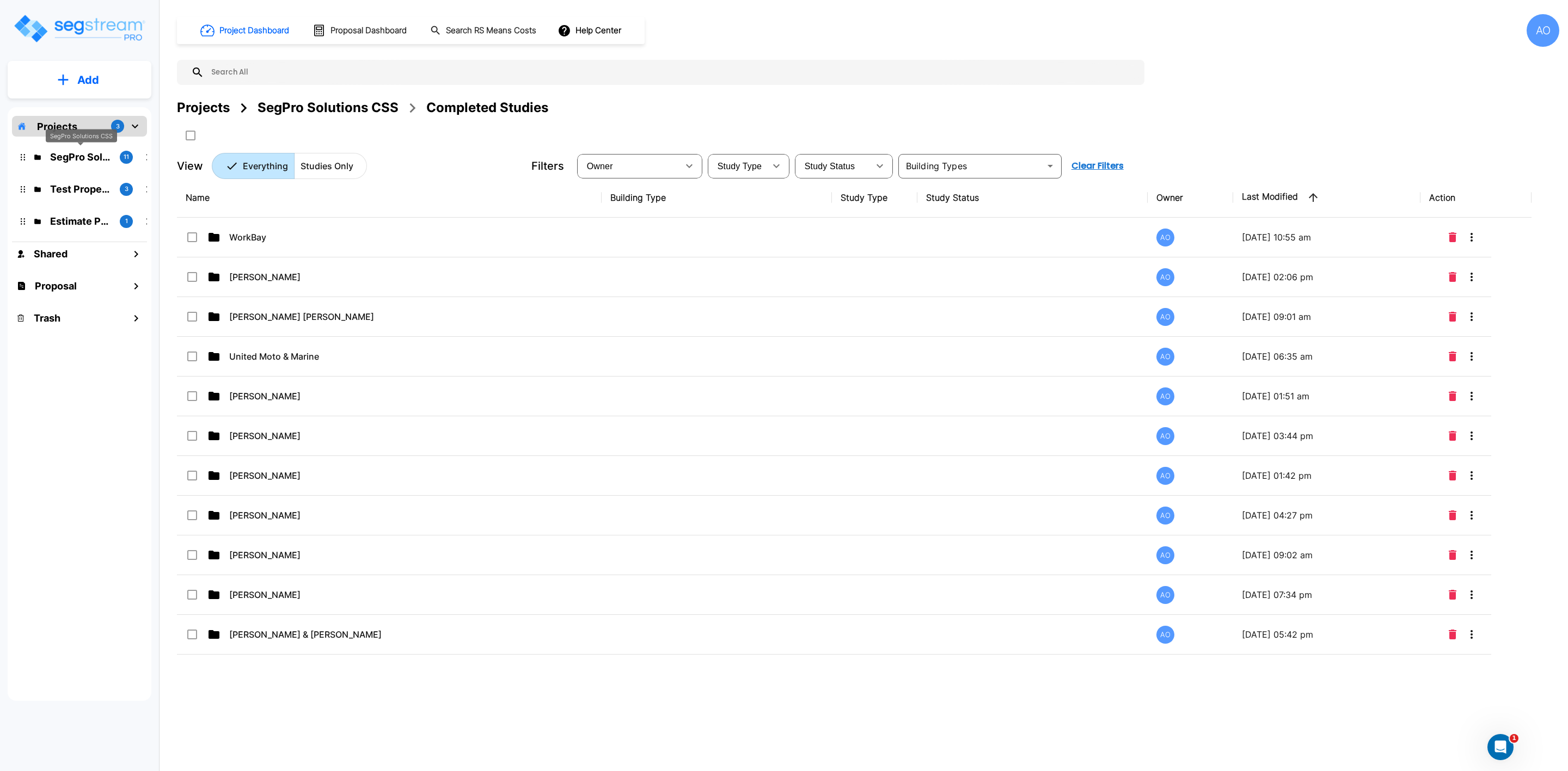
click at [85, 155] on p "SegPro Solutions CSS" at bounding box center [81, 157] width 61 height 15
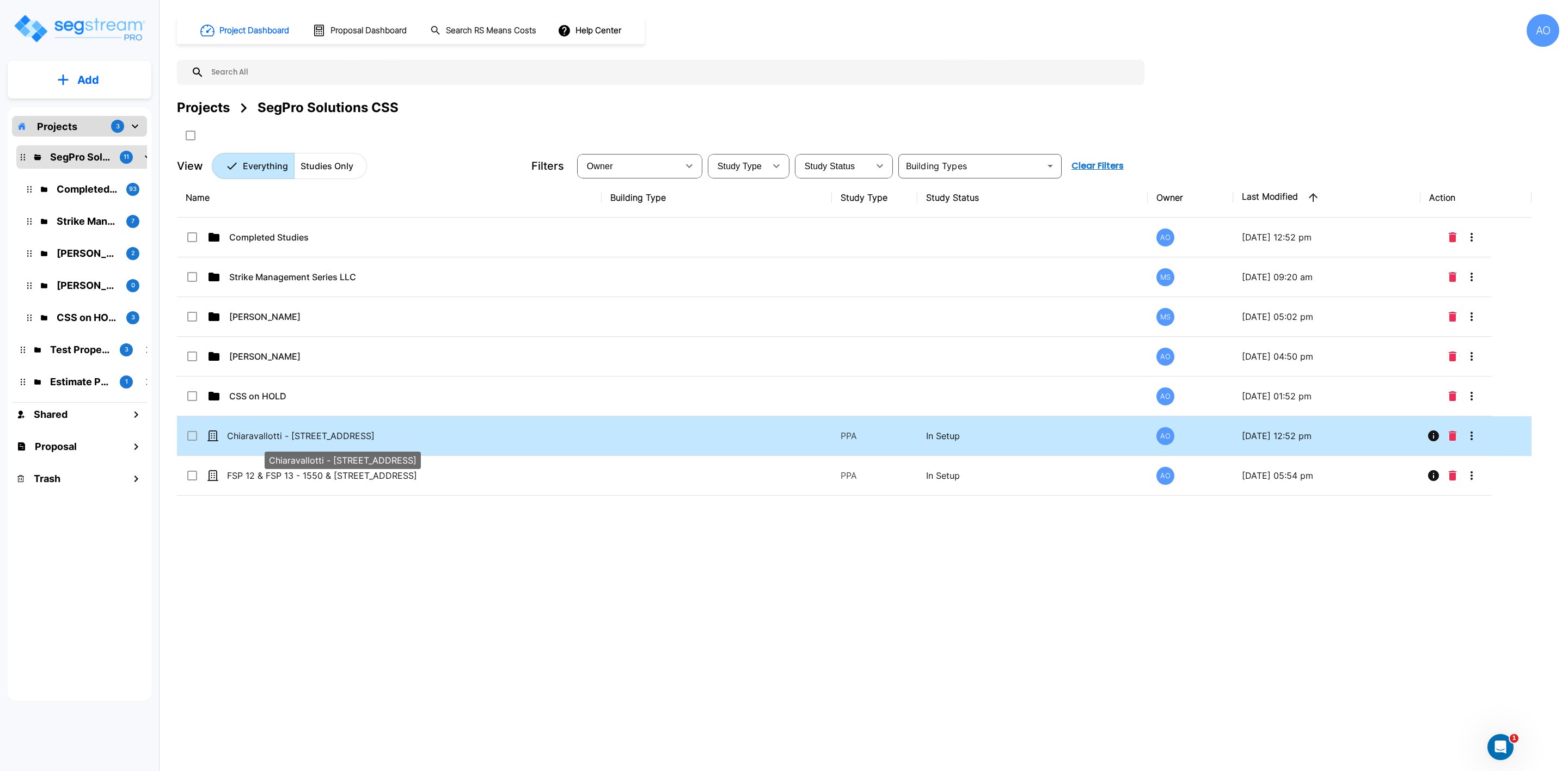
click at [288, 437] on p "Chiaravallotti - [STREET_ADDRESS]" at bounding box center [335, 435] width 216 height 13
checkbox input "true"
click at [288, 437] on p "Chiaravallotti - [STREET_ADDRESS]" at bounding box center [335, 435] width 216 height 13
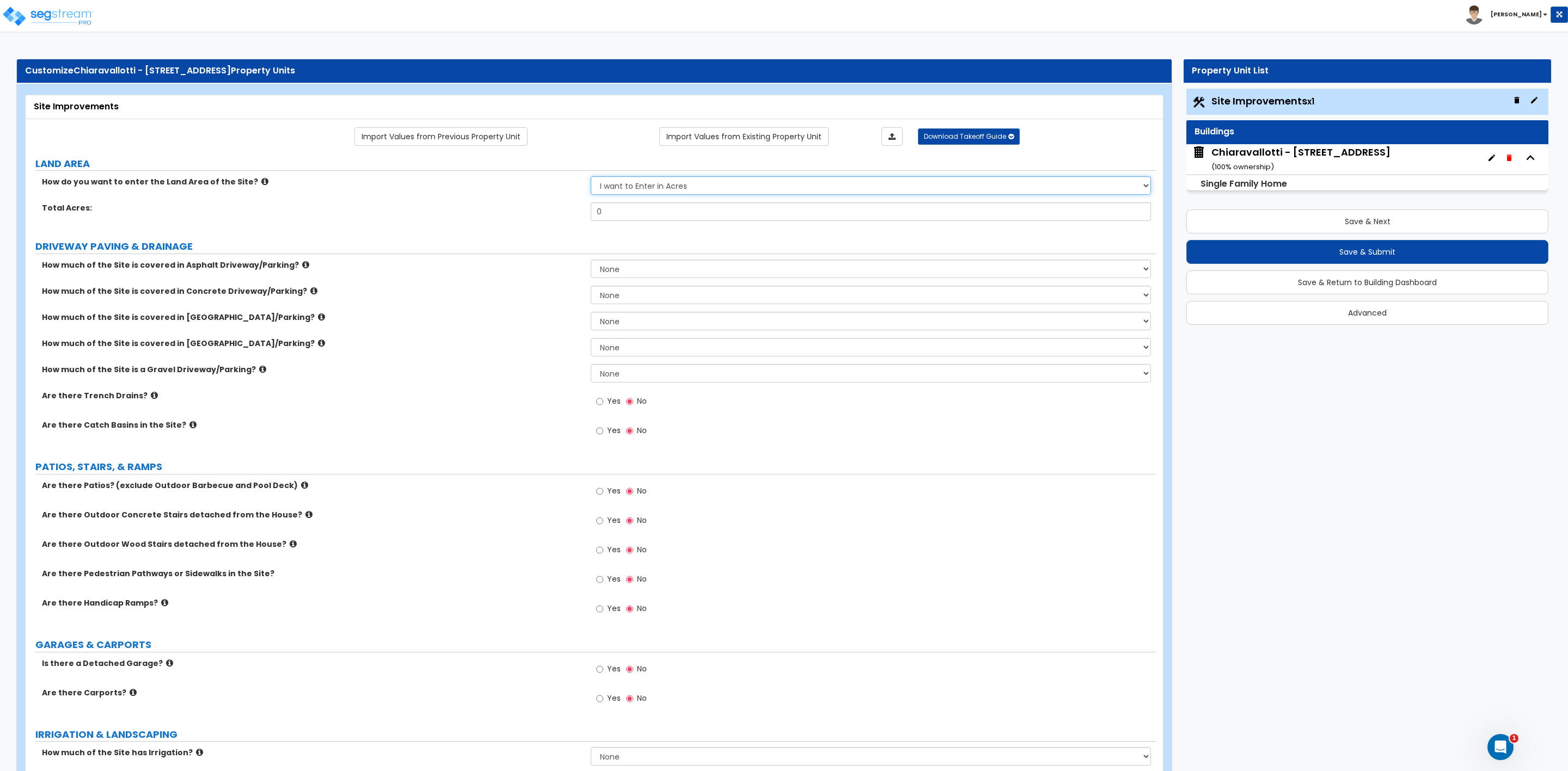
click at [663, 189] on select "I want to Enter in [GEOGRAPHIC_DATA] I want to Enter in Square Feet" at bounding box center [870, 185] width 560 height 18
select select "2"
click at [591, 178] on select "I want to Enter in [GEOGRAPHIC_DATA] I want to Enter in Square Feet" at bounding box center [870, 185] width 560 height 18
drag, startPoint x: 655, startPoint y: 216, endPoint x: 560, endPoint y: 221, distance: 95.1
click at [561, 221] on div "Total Square Footage: 0" at bounding box center [591, 216] width 1131 height 26
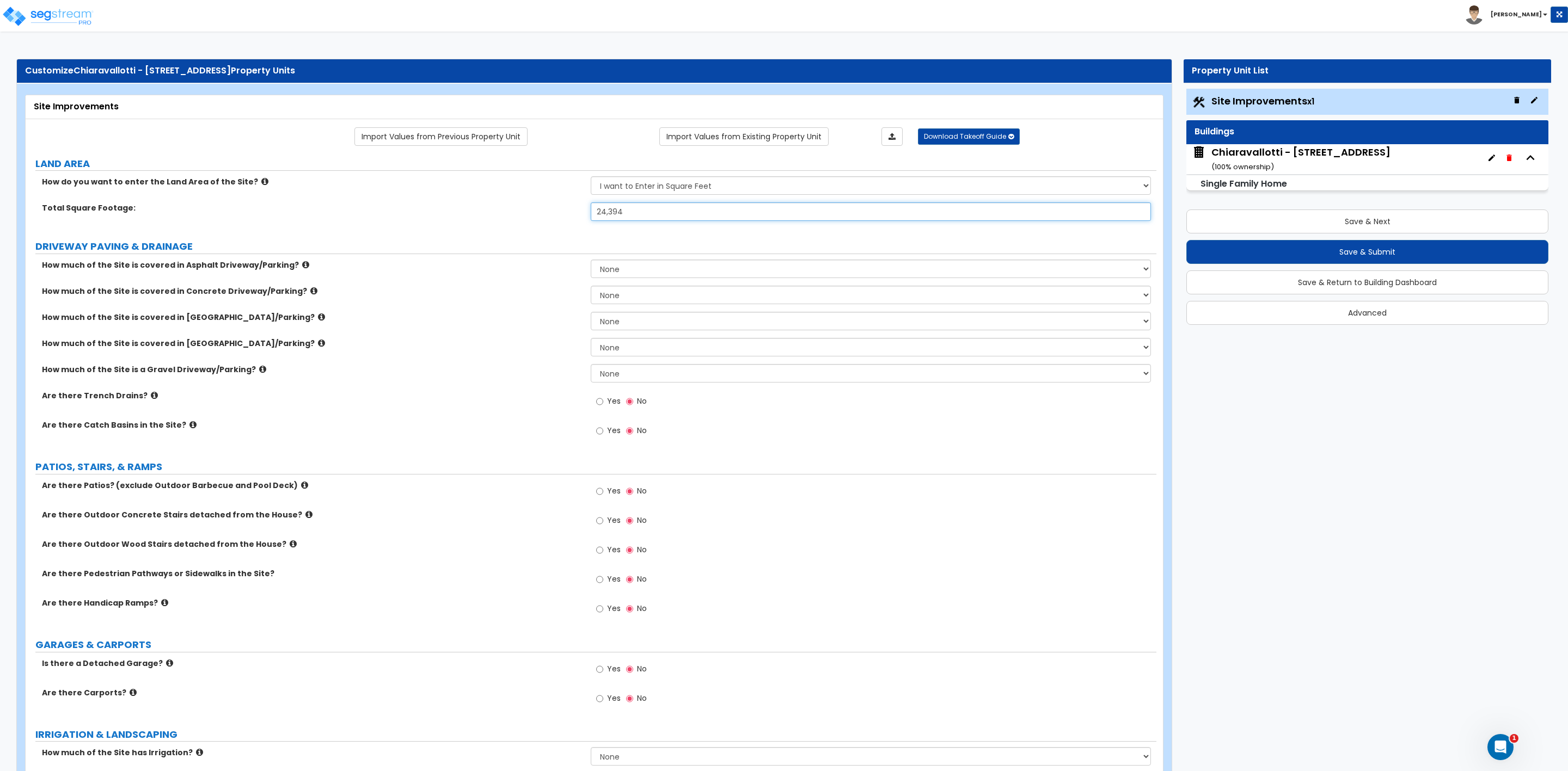
type input "24,394"
click at [625, 273] on select "None I want to Enter an Approximate Percentage I want to Enter the Square Foota…" at bounding box center [870, 269] width 560 height 18
click at [1327, 219] on button "Save & Next" at bounding box center [1367, 221] width 362 height 24
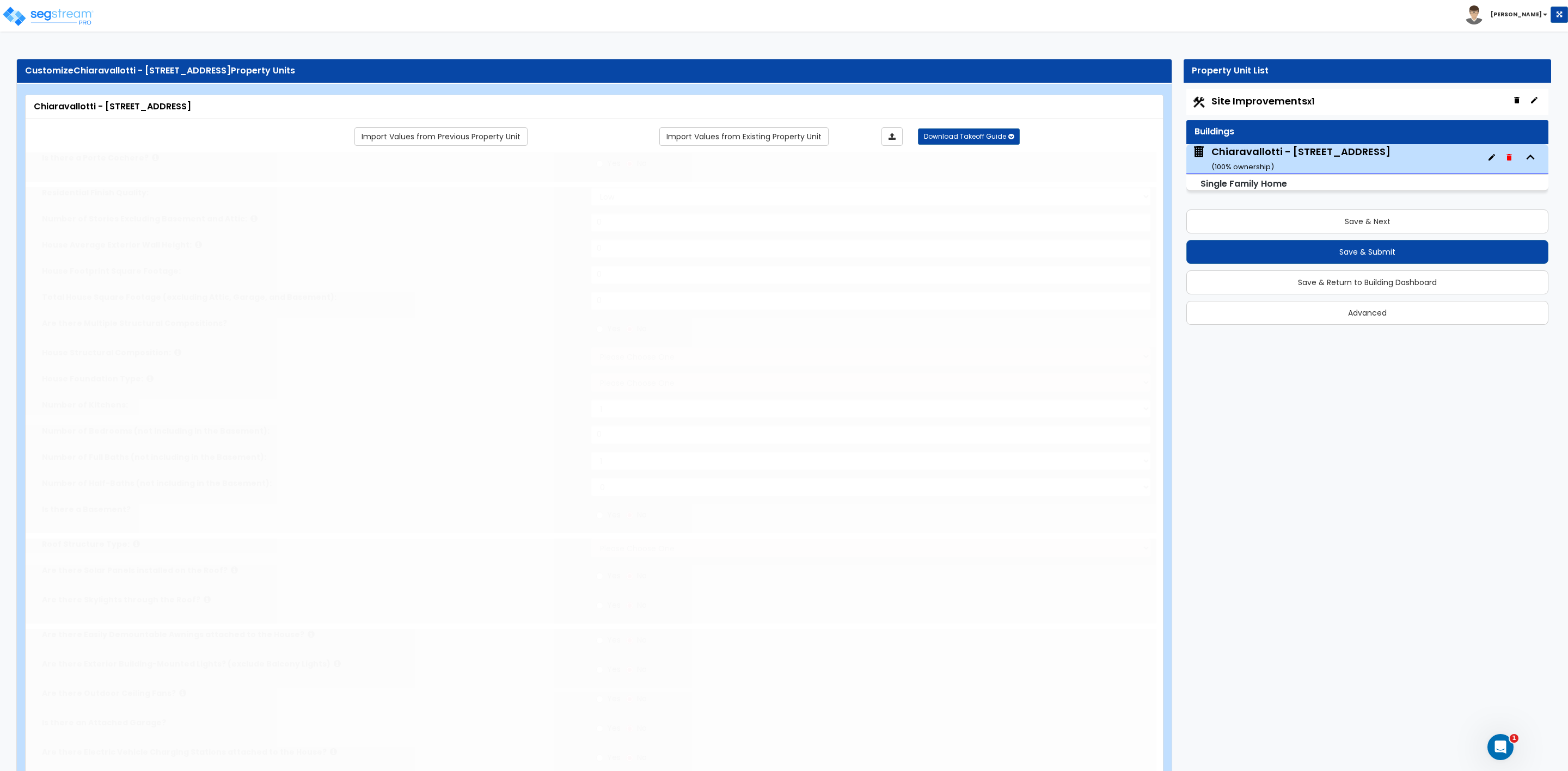
type input "1"
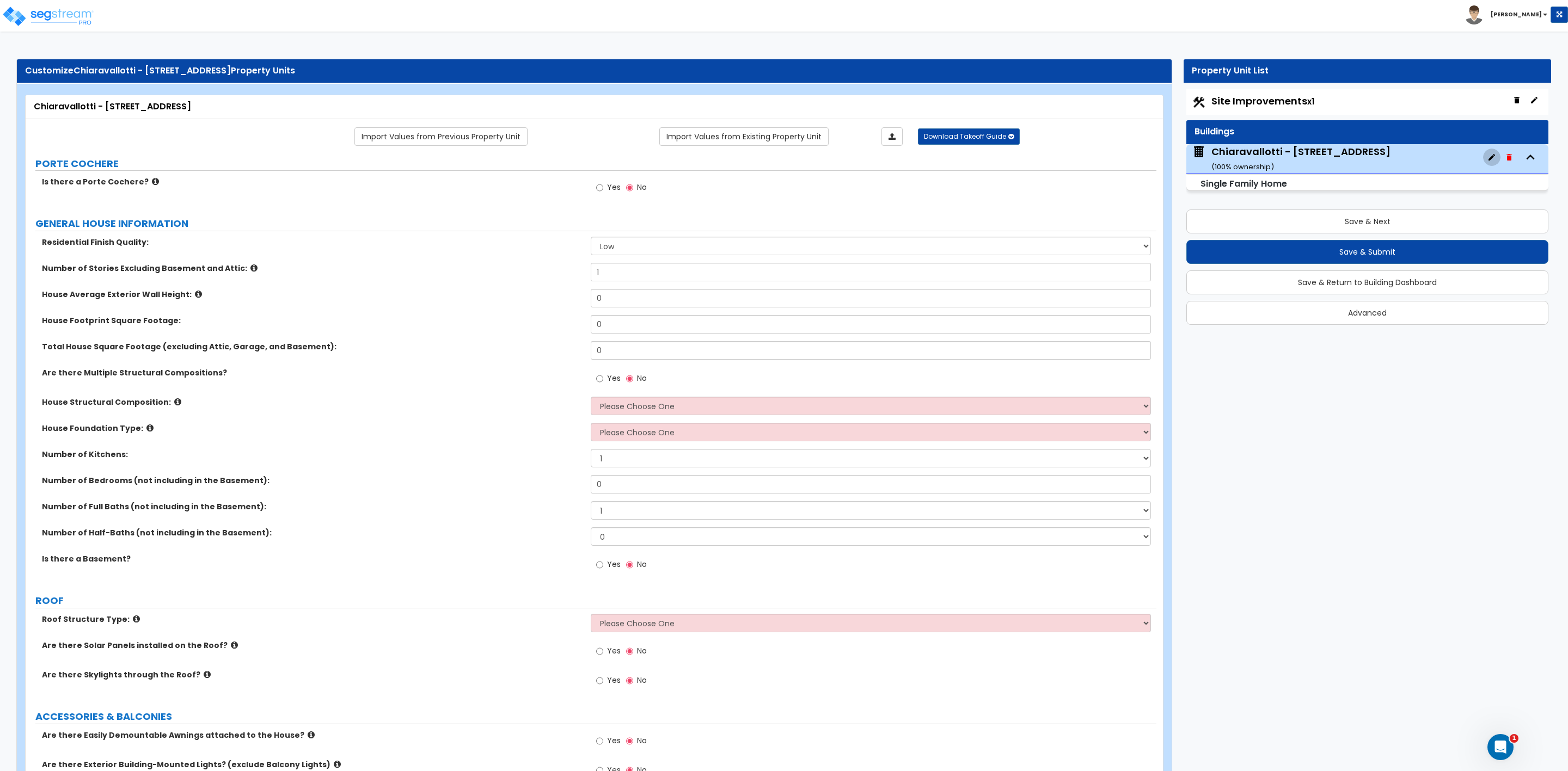
click at [1488, 159] on icon "button" at bounding box center [1491, 157] width 9 height 9
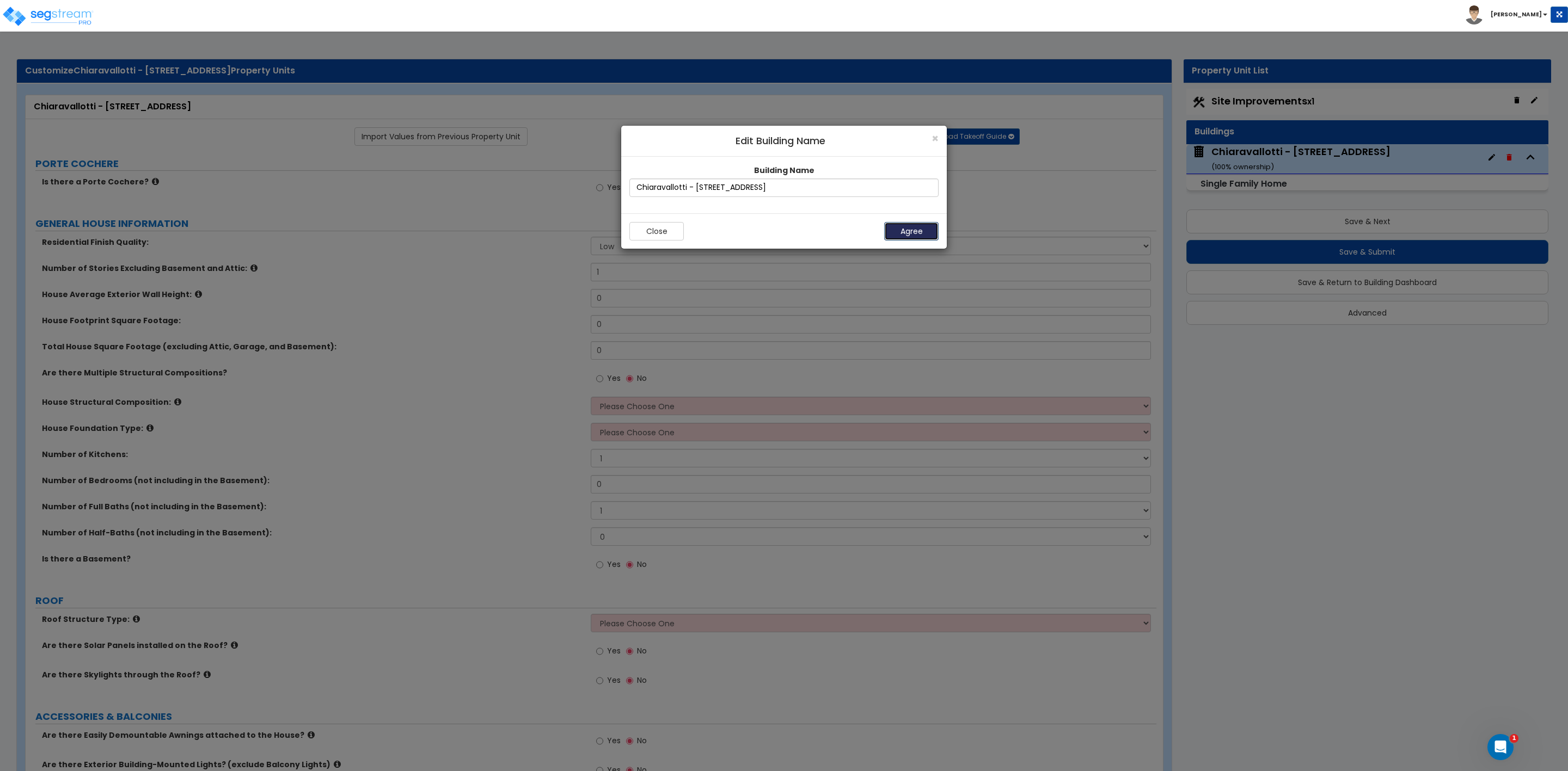
click at [926, 229] on button "Agree" at bounding box center [912, 231] width 54 height 18
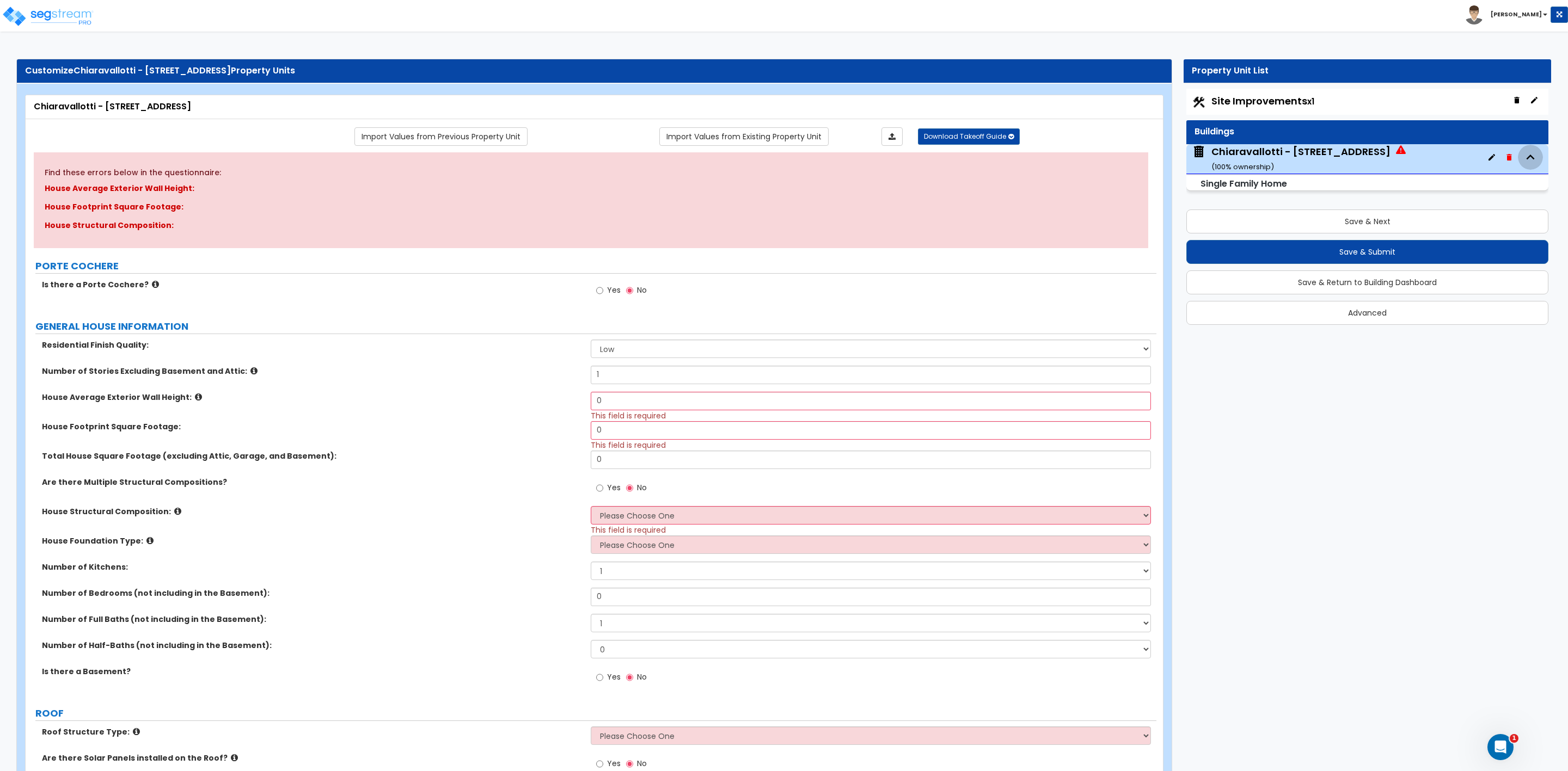
click at [1527, 161] on icon "button" at bounding box center [1530, 157] width 16 height 16
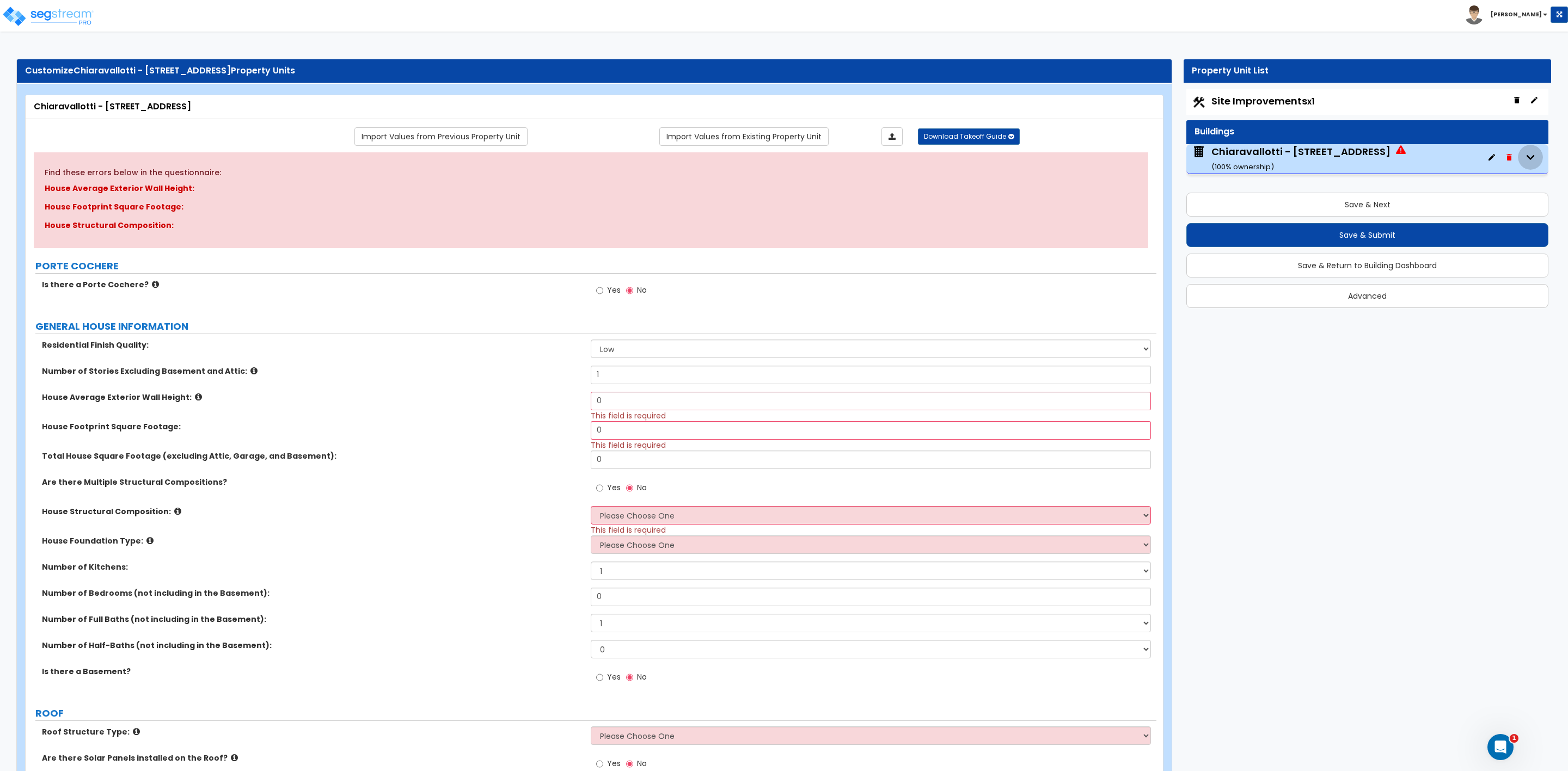
click at [1530, 157] on icon "button" at bounding box center [1530, 157] width 16 height 16
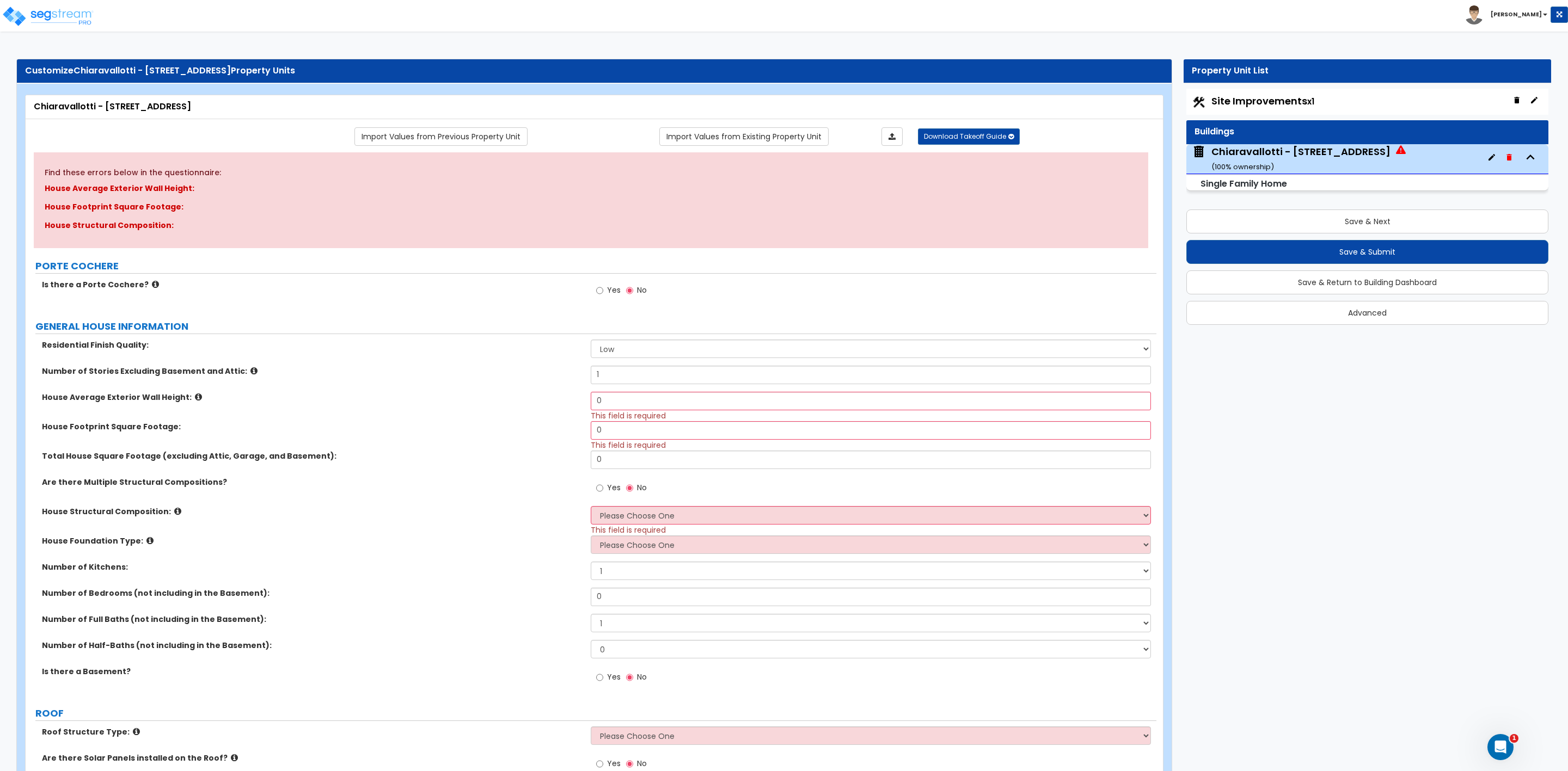
click at [1226, 154] on div "Chiaravallotti - 8887 Meadow Dr ( 100 % ownership)" at bounding box center [1301, 159] width 179 height 28
click at [1372, 218] on button "Save & Next" at bounding box center [1367, 221] width 362 height 24
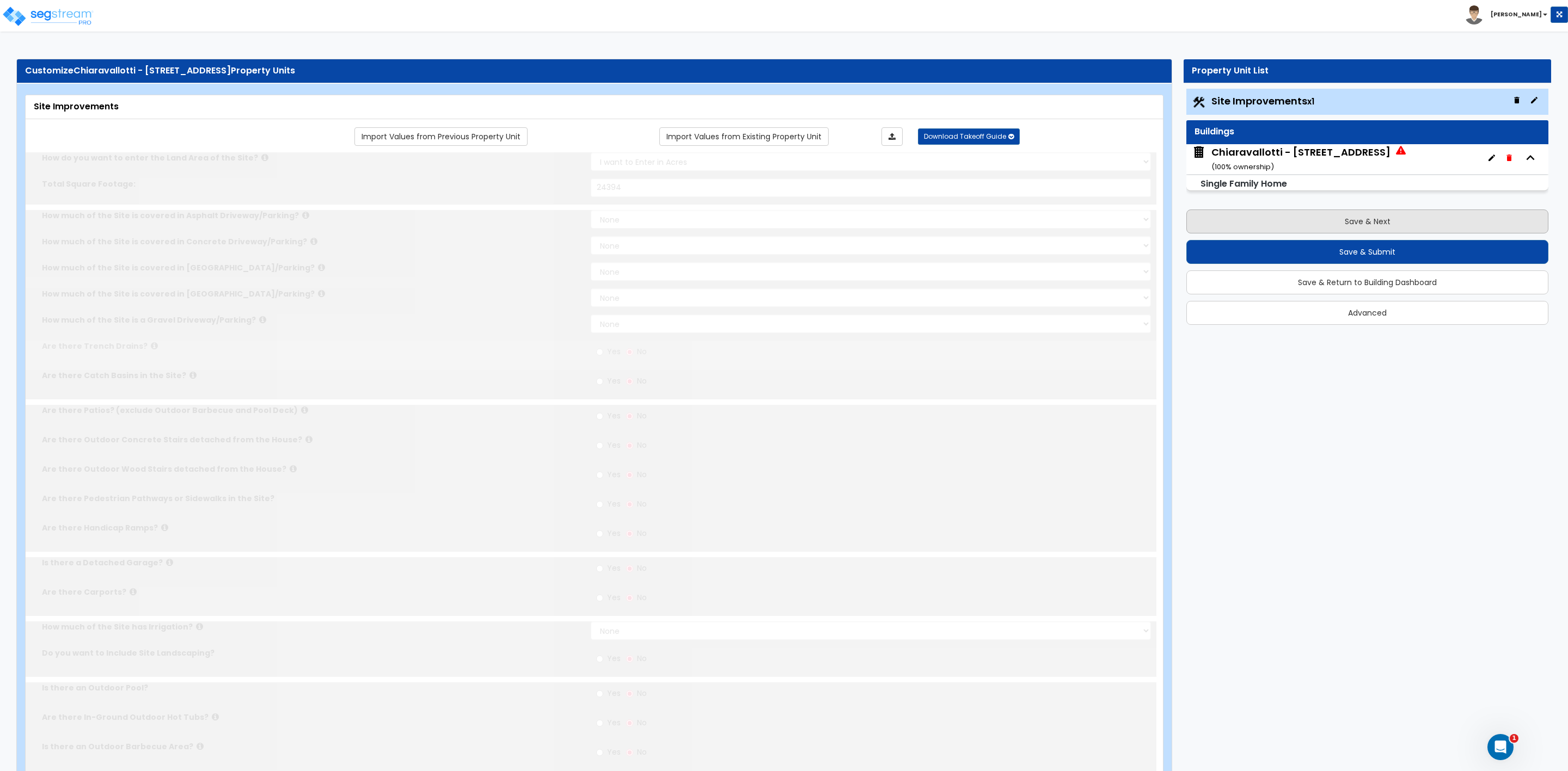
select select "2"
type input "24394"
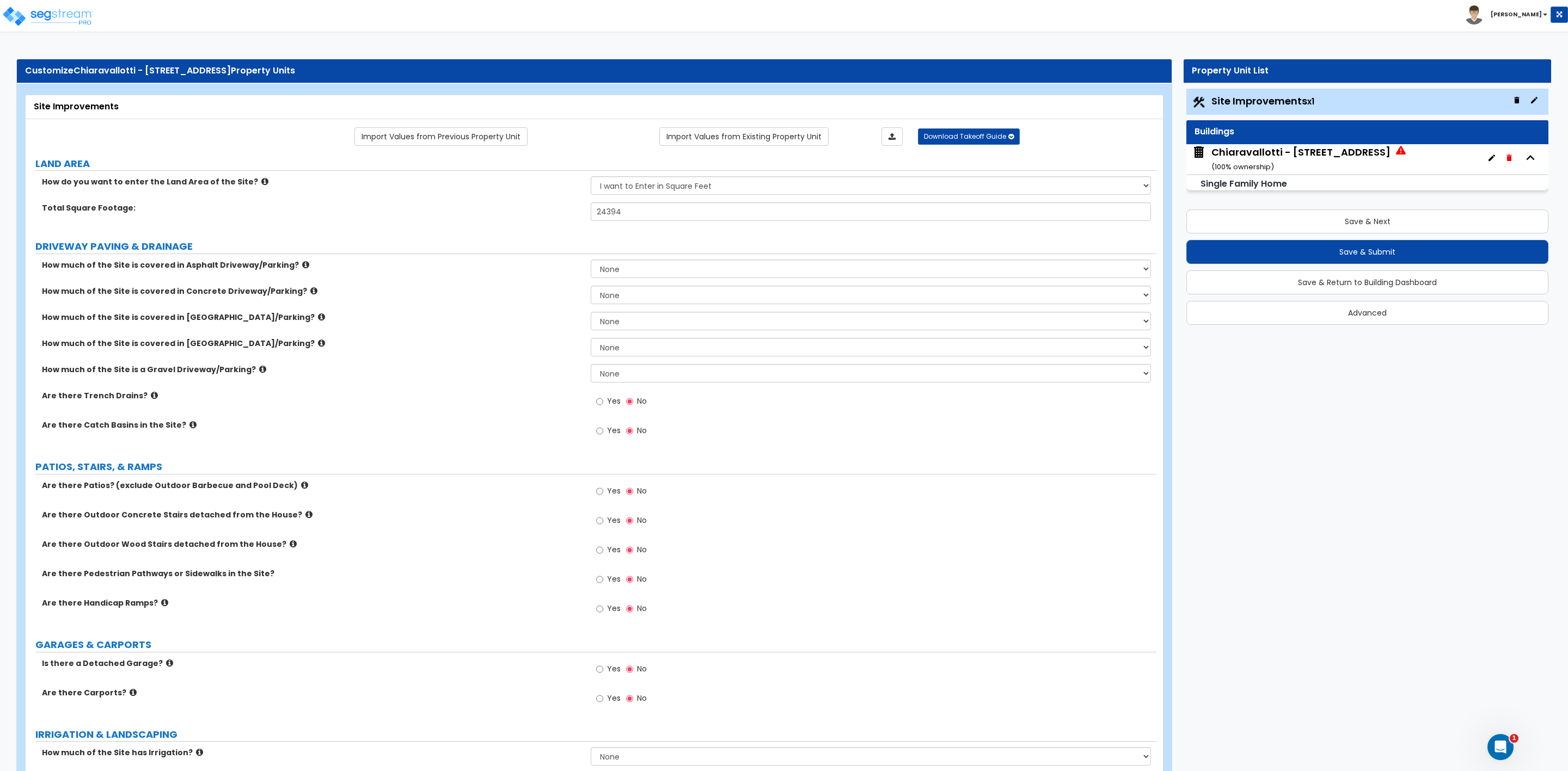
click at [1543, 14] on span at bounding box center [1545, 14] width 4 height 2
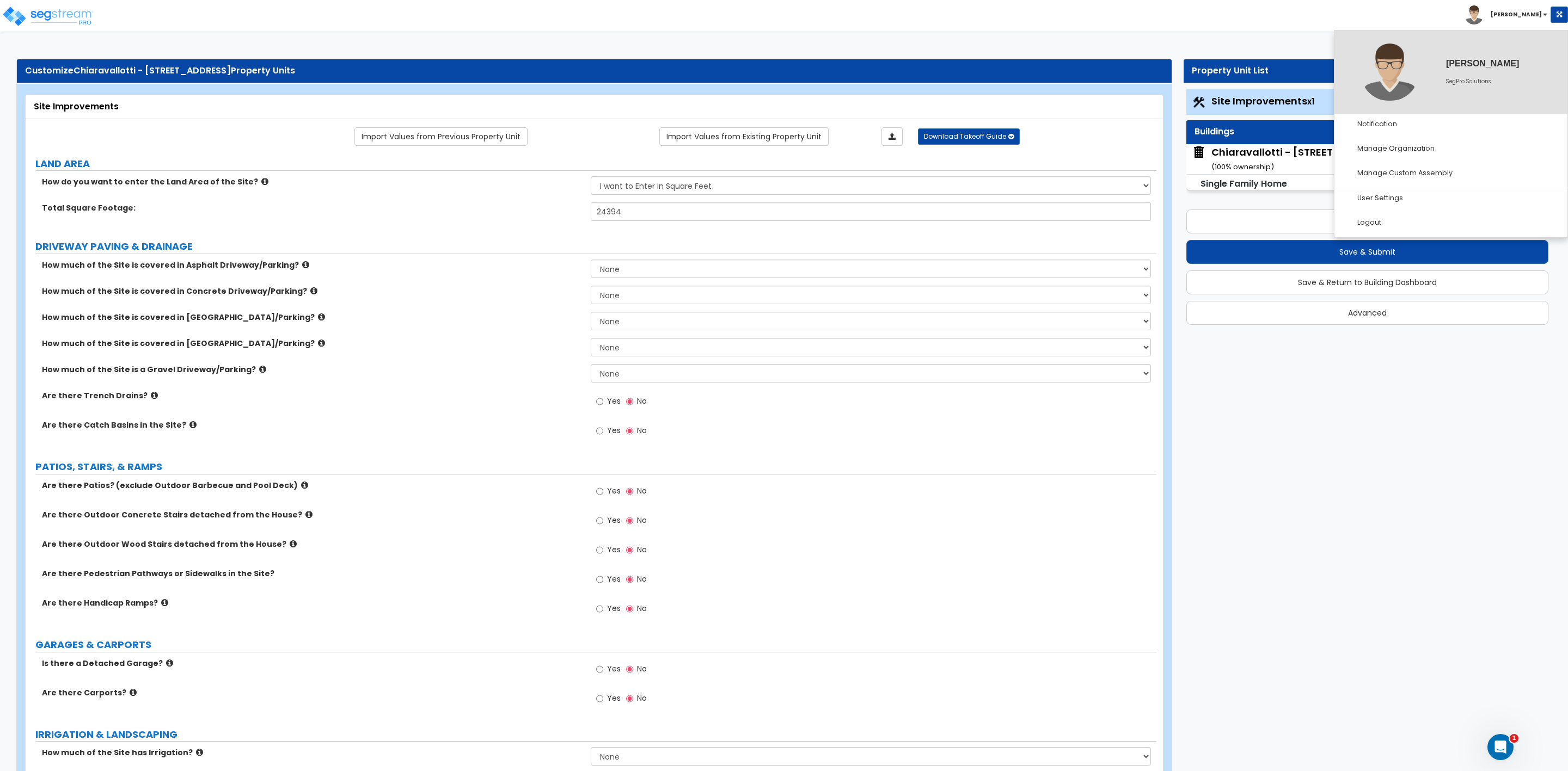
drag, startPoint x: 623, startPoint y: 37, endPoint x: 611, endPoint y: 45, distance: 14.4
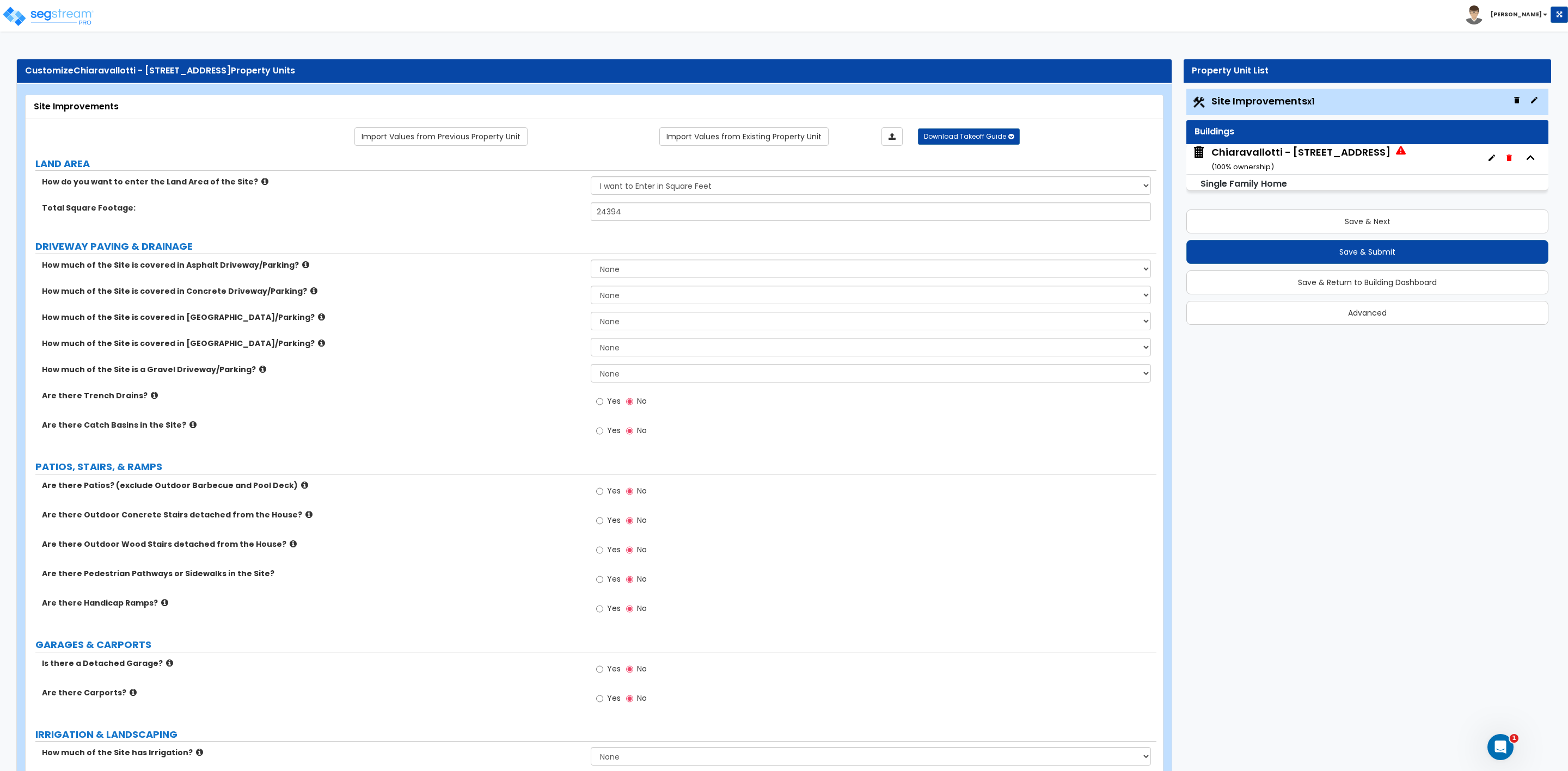
click at [1287, 108] on span "Site Improvements x1" at bounding box center [1263, 101] width 103 height 14
click at [1337, 159] on div "Chiaravallotti - 8887 Meadow Dr ( 100 % ownership)" at bounding box center [1301, 159] width 179 height 28
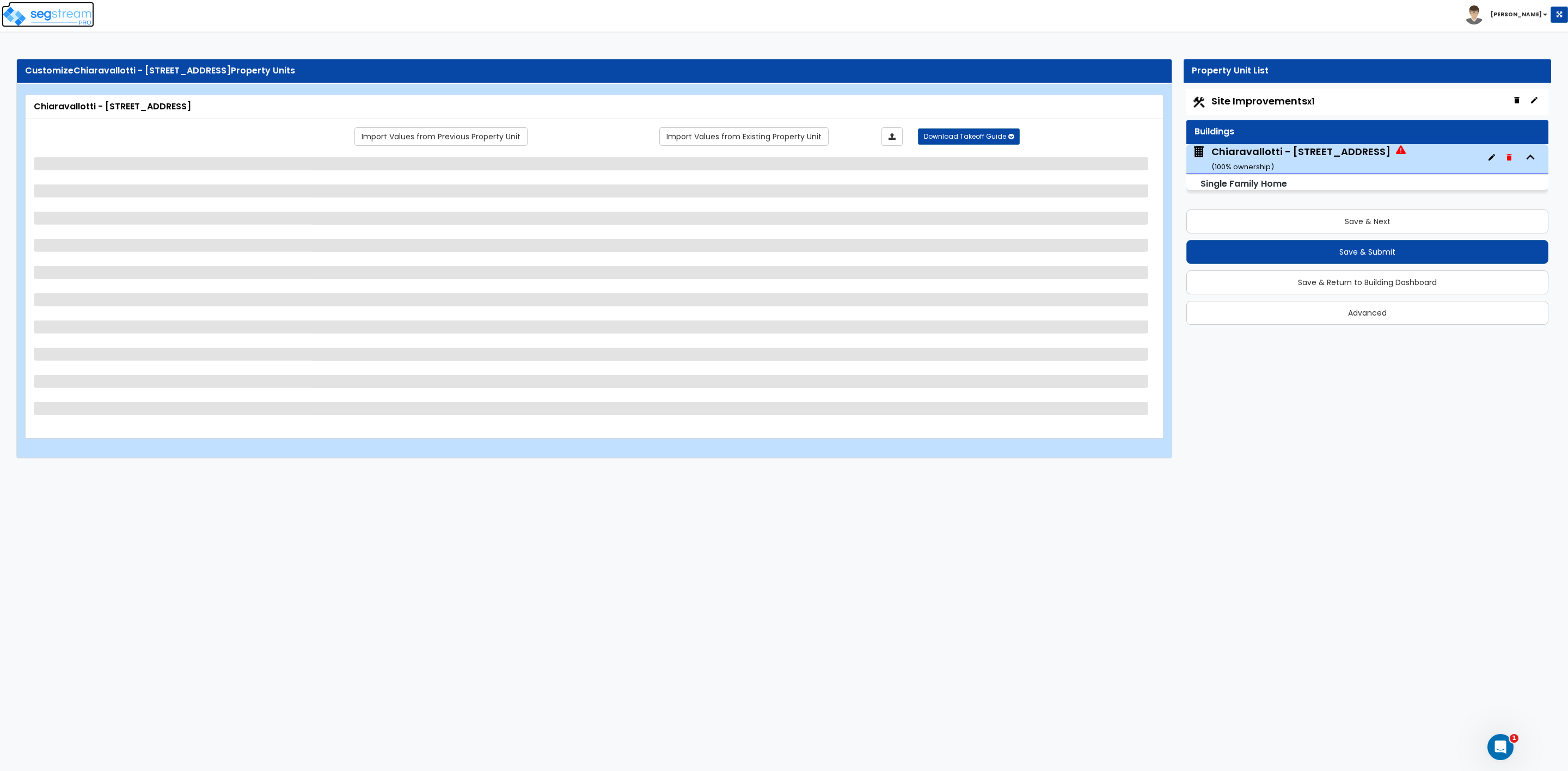
click at [43, 15] on img at bounding box center [47, 16] width 92 height 22
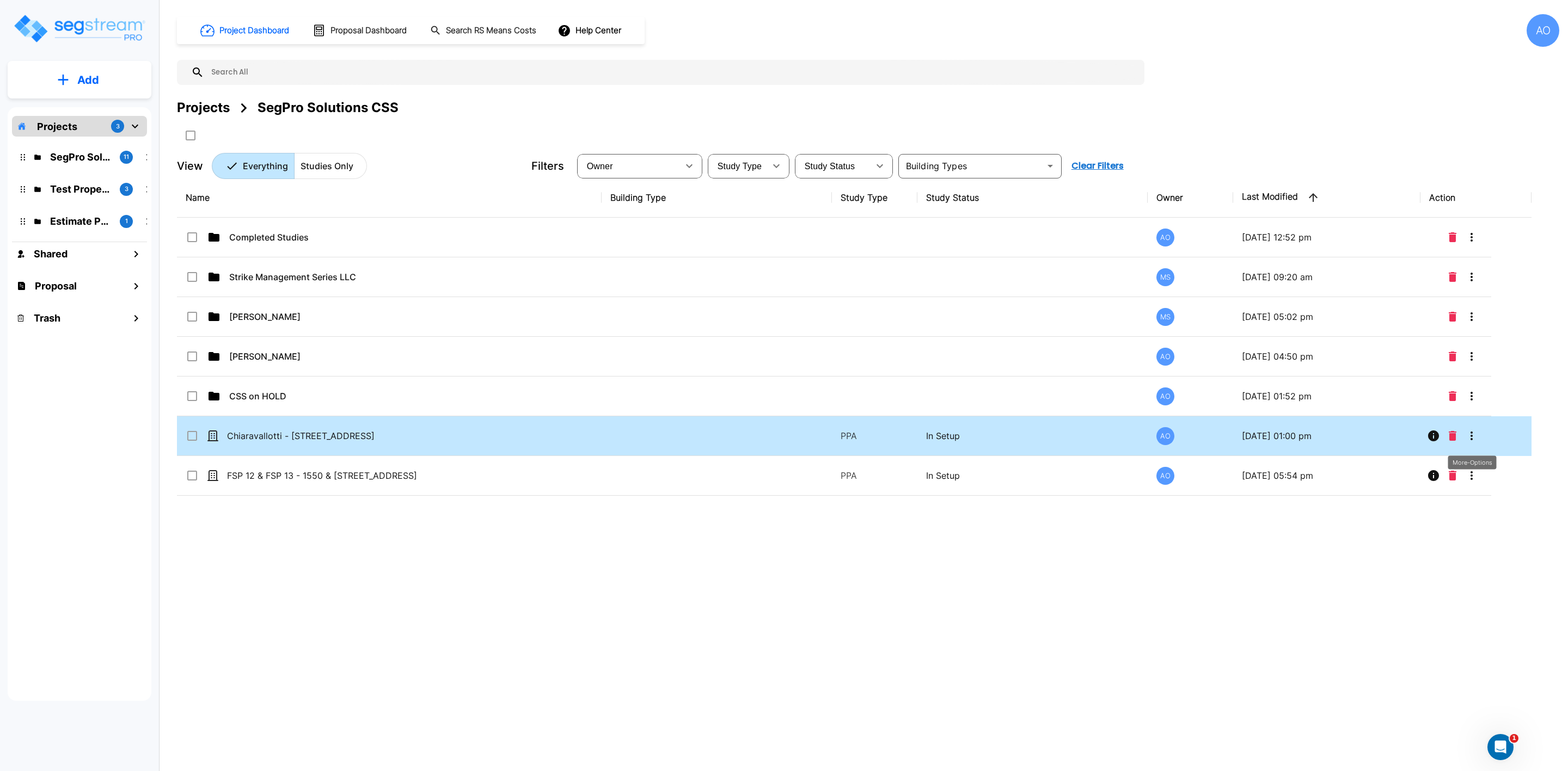
click at [1474, 441] on icon "More-Options" at bounding box center [1471, 435] width 13 height 13
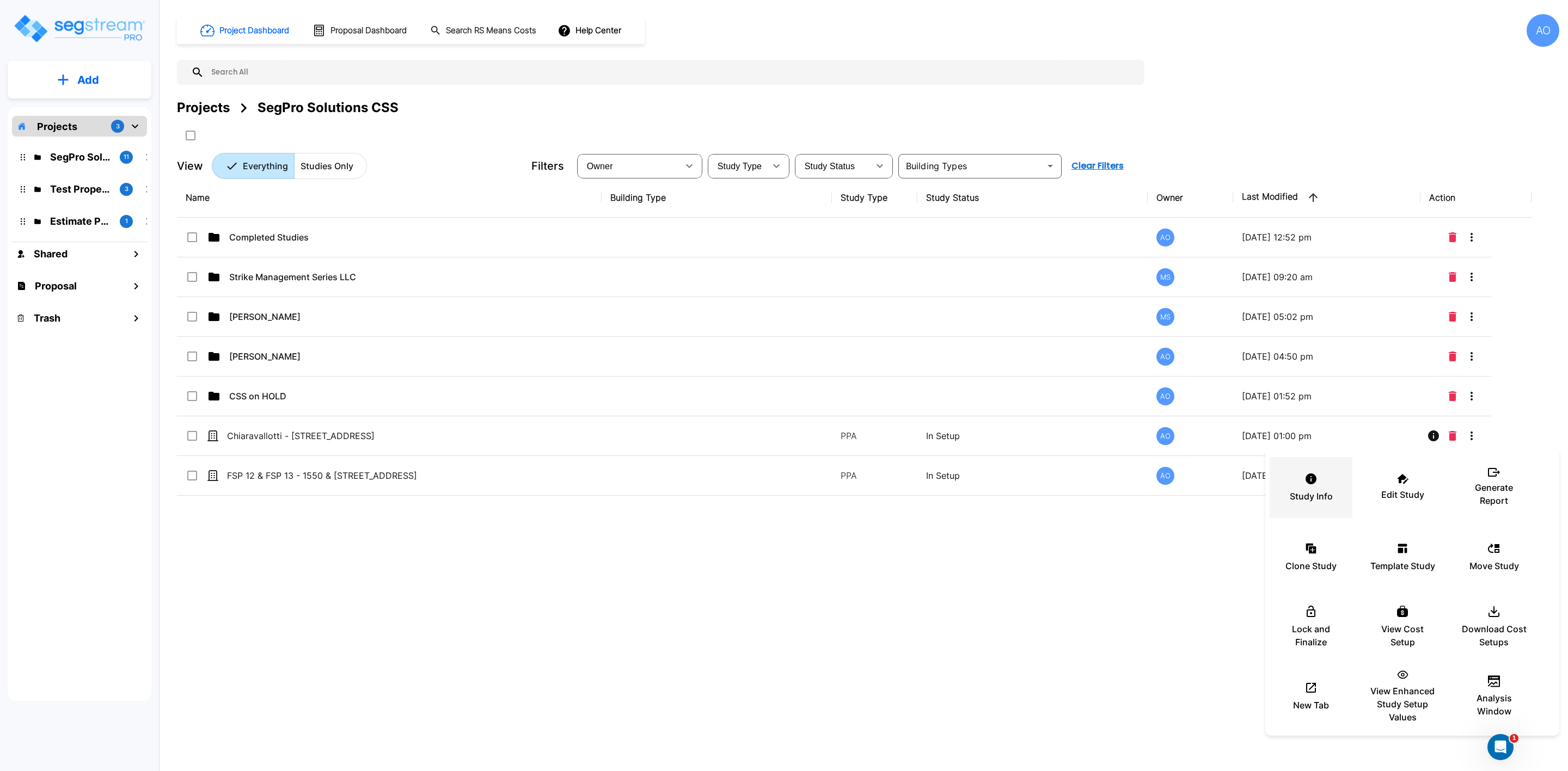
click at [1308, 487] on div "Study Info" at bounding box center [1311, 488] width 65 height 54
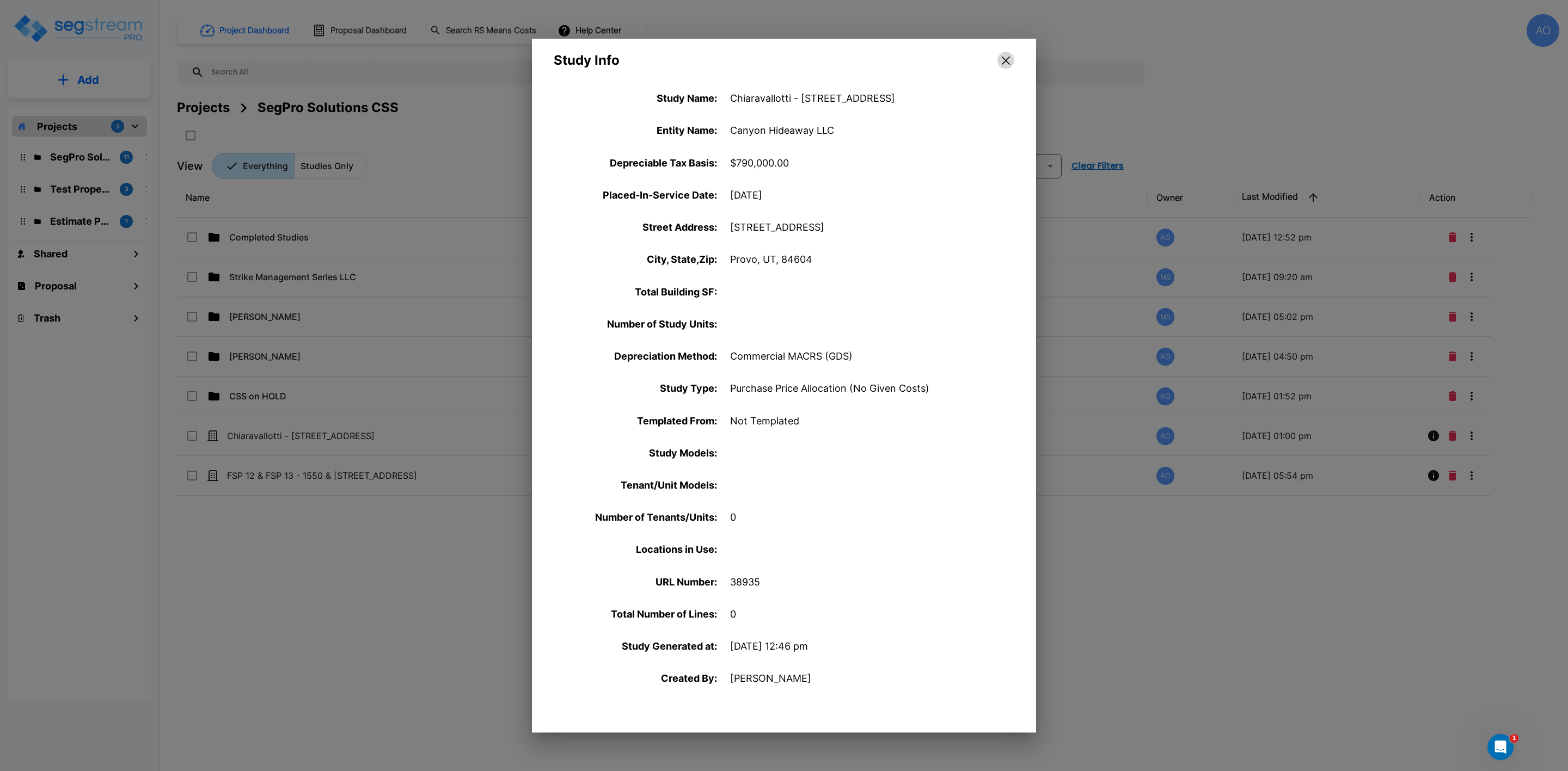
drag, startPoint x: 1001, startPoint y: 60, endPoint x: 1021, endPoint y: 97, distance: 42.1
click at [1003, 65] on button "button" at bounding box center [1005, 60] width 17 height 18
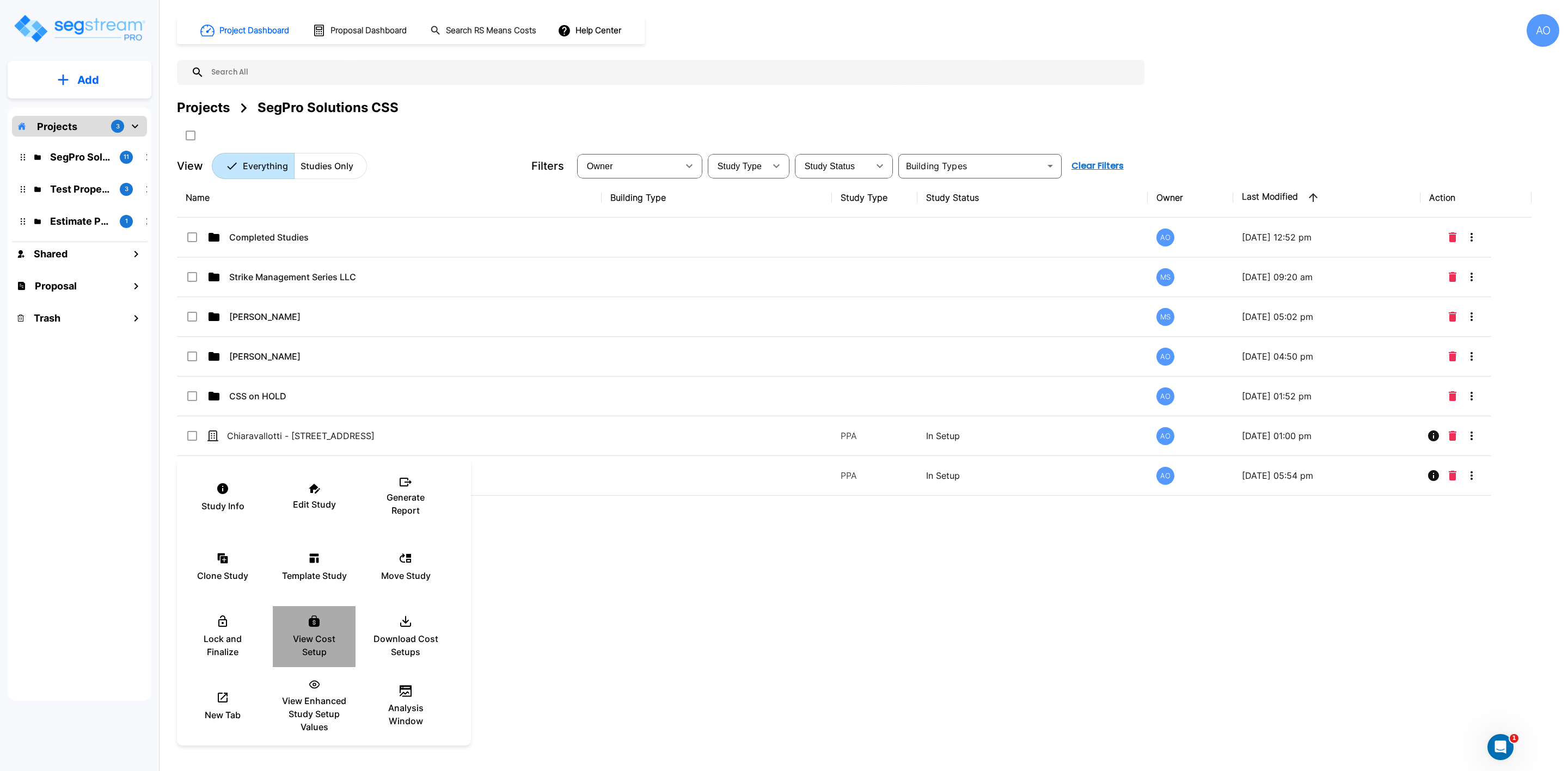
click at [308, 635] on p "View Cost Setup" at bounding box center [314, 646] width 65 height 26
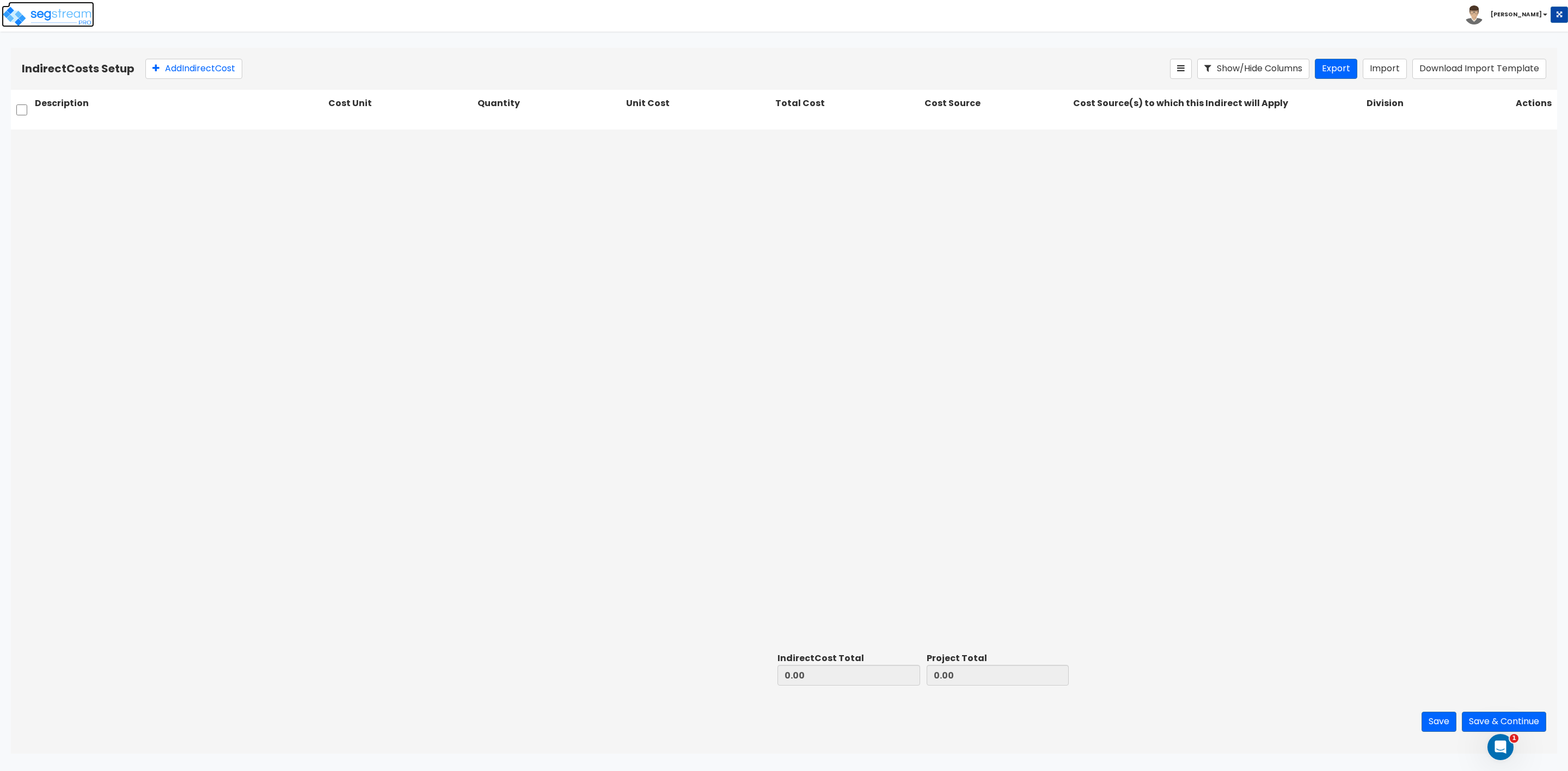
click at [43, 13] on img at bounding box center [47, 16] width 92 height 22
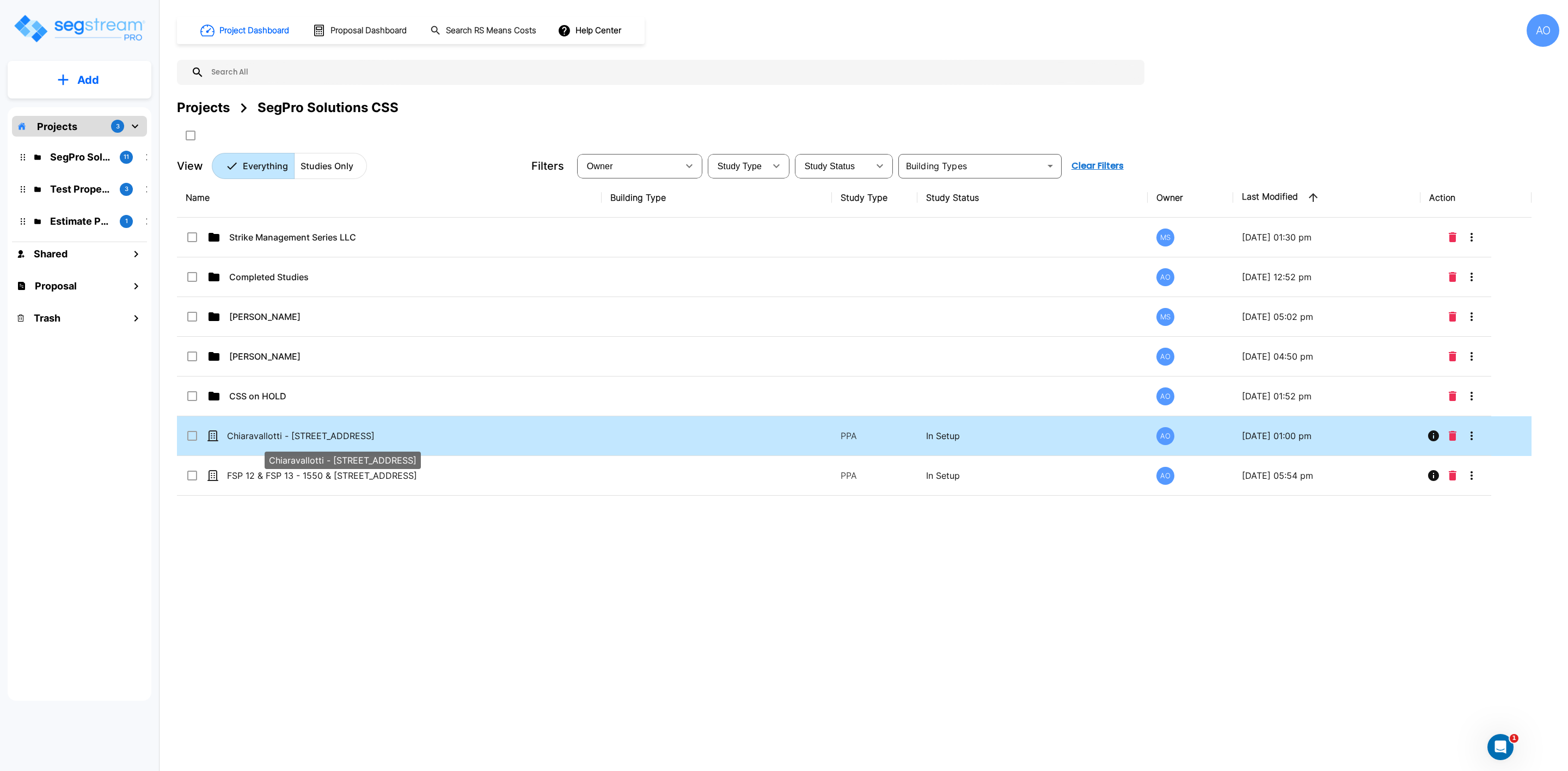
click at [281, 433] on p "Chiaravallotti - [STREET_ADDRESS]" at bounding box center [335, 435] width 216 height 13
checkbox input "true"
click at [281, 435] on p "Chiaravallotti - [STREET_ADDRESS]" at bounding box center [335, 435] width 216 height 13
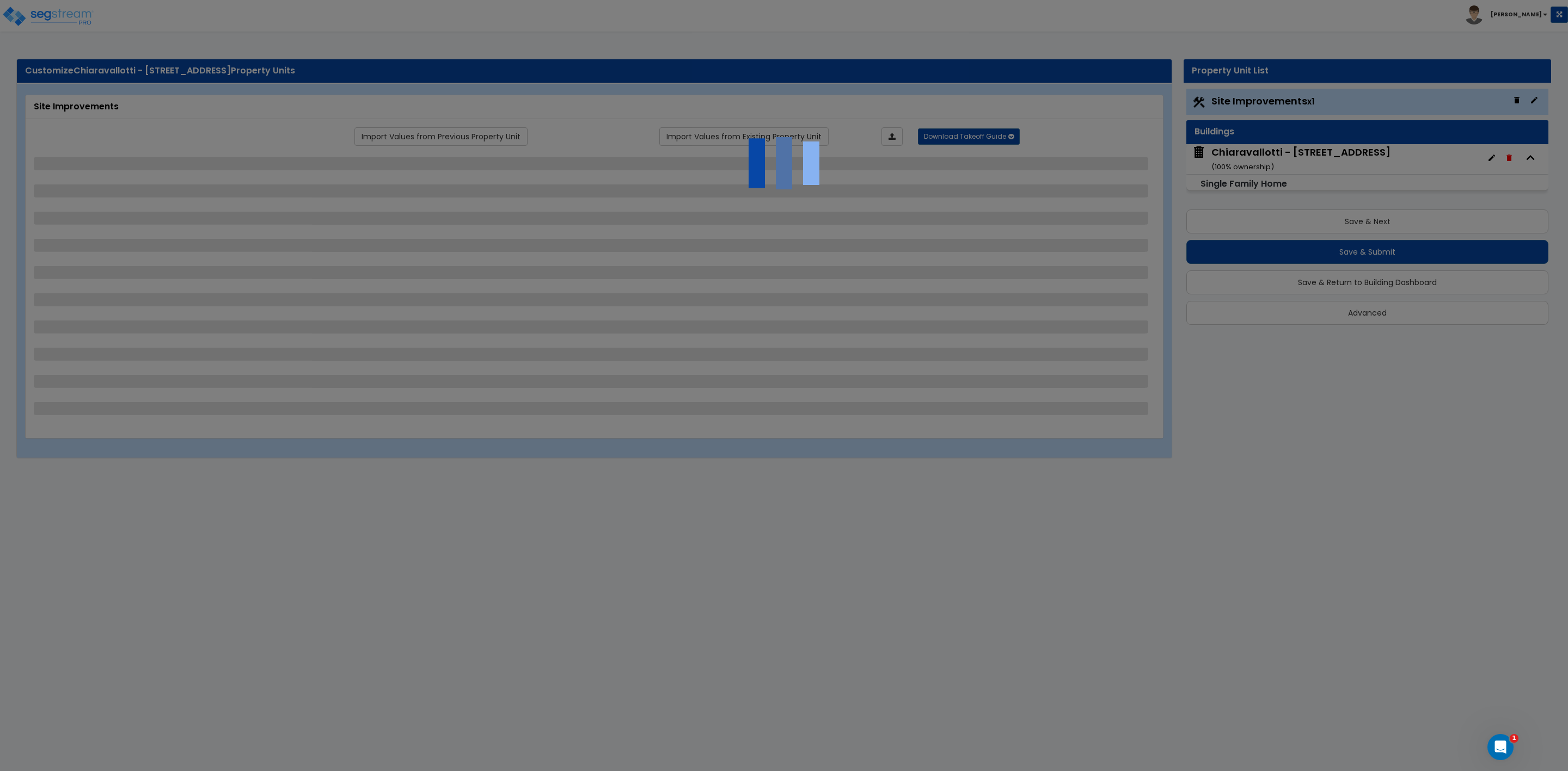
select select "2"
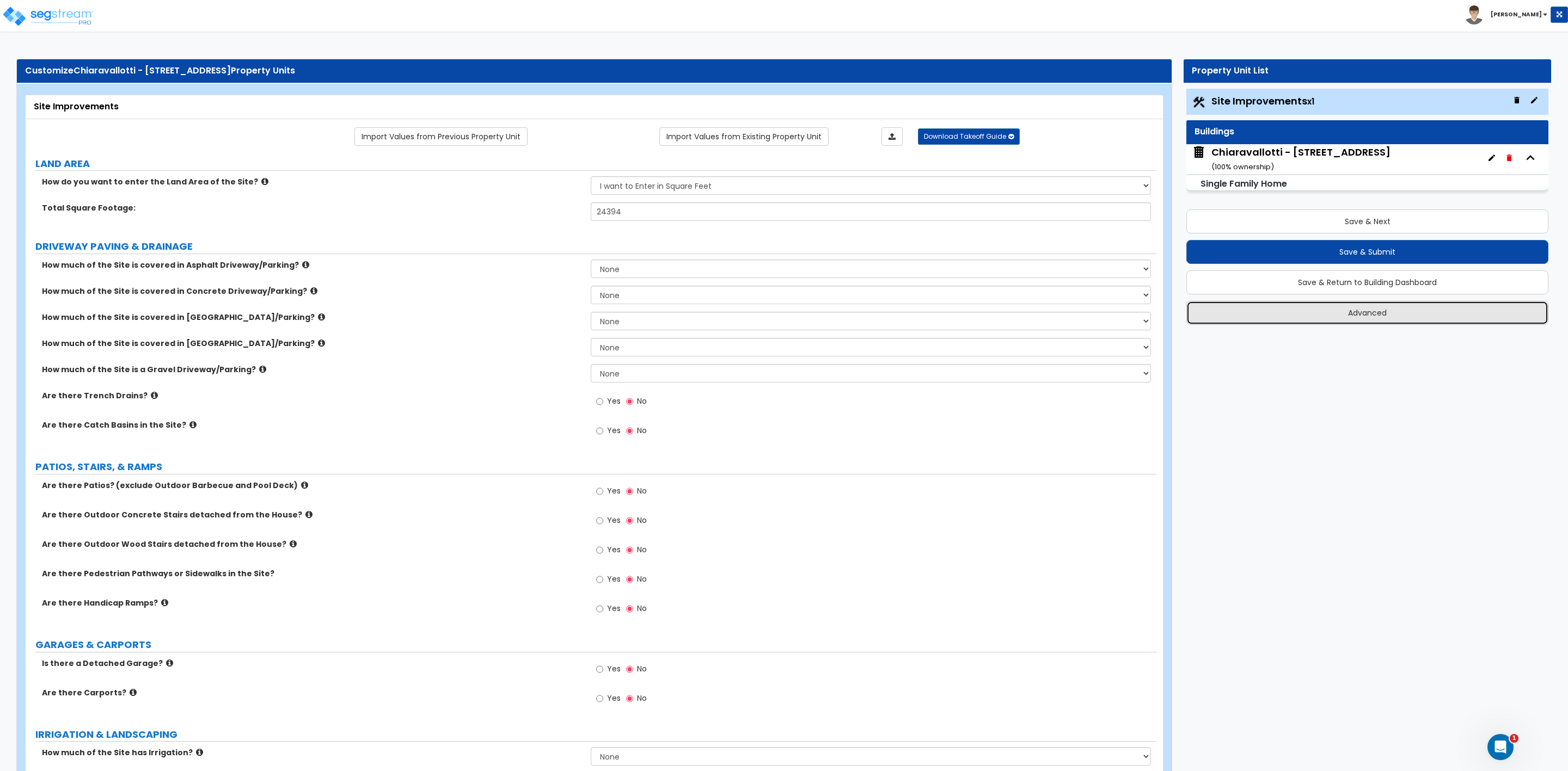
click at [1369, 313] on button "Advanced" at bounding box center [1367, 313] width 362 height 24
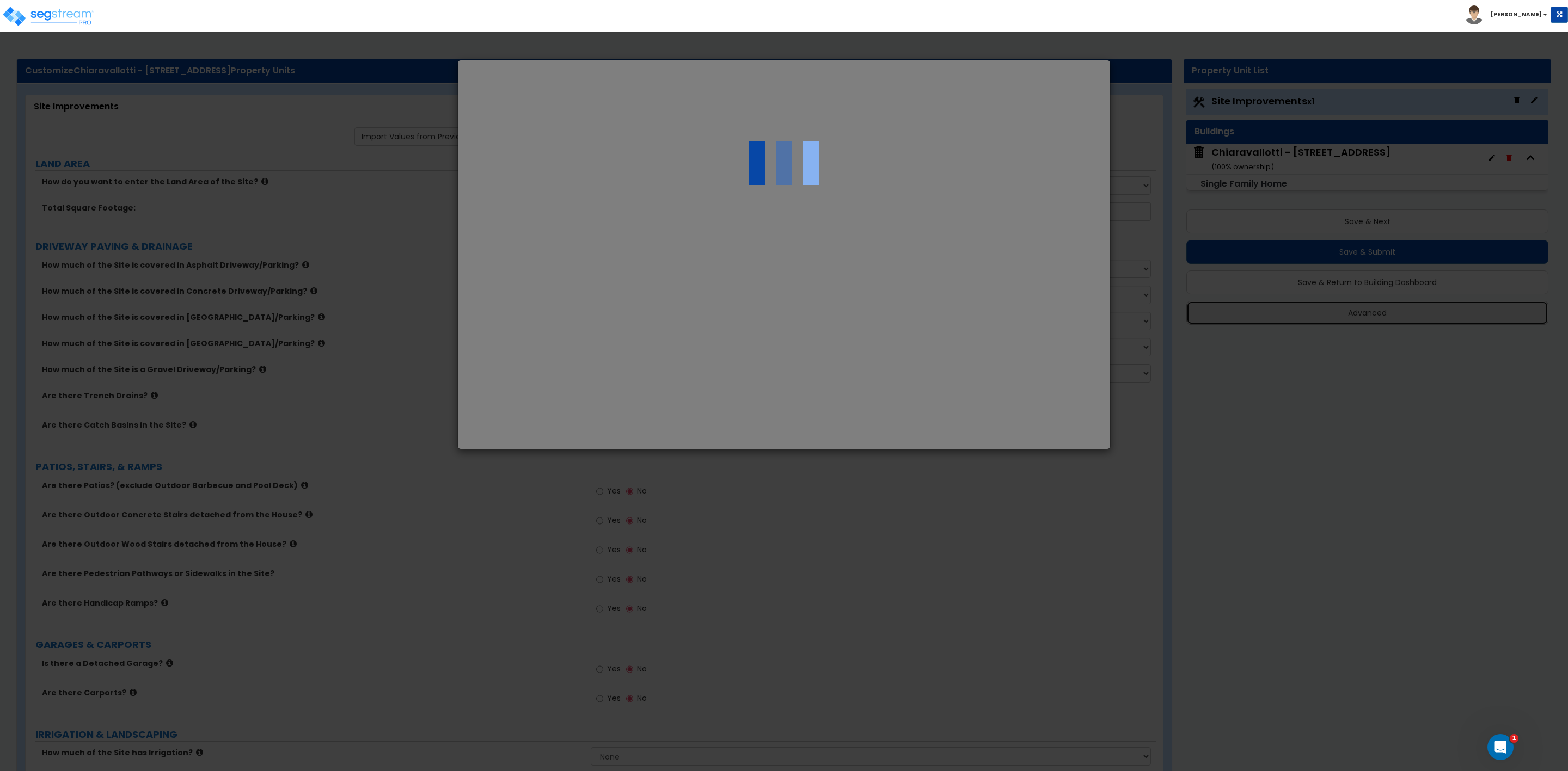
select select "UT"
type input "990,000.0"
type input "200,000.0"
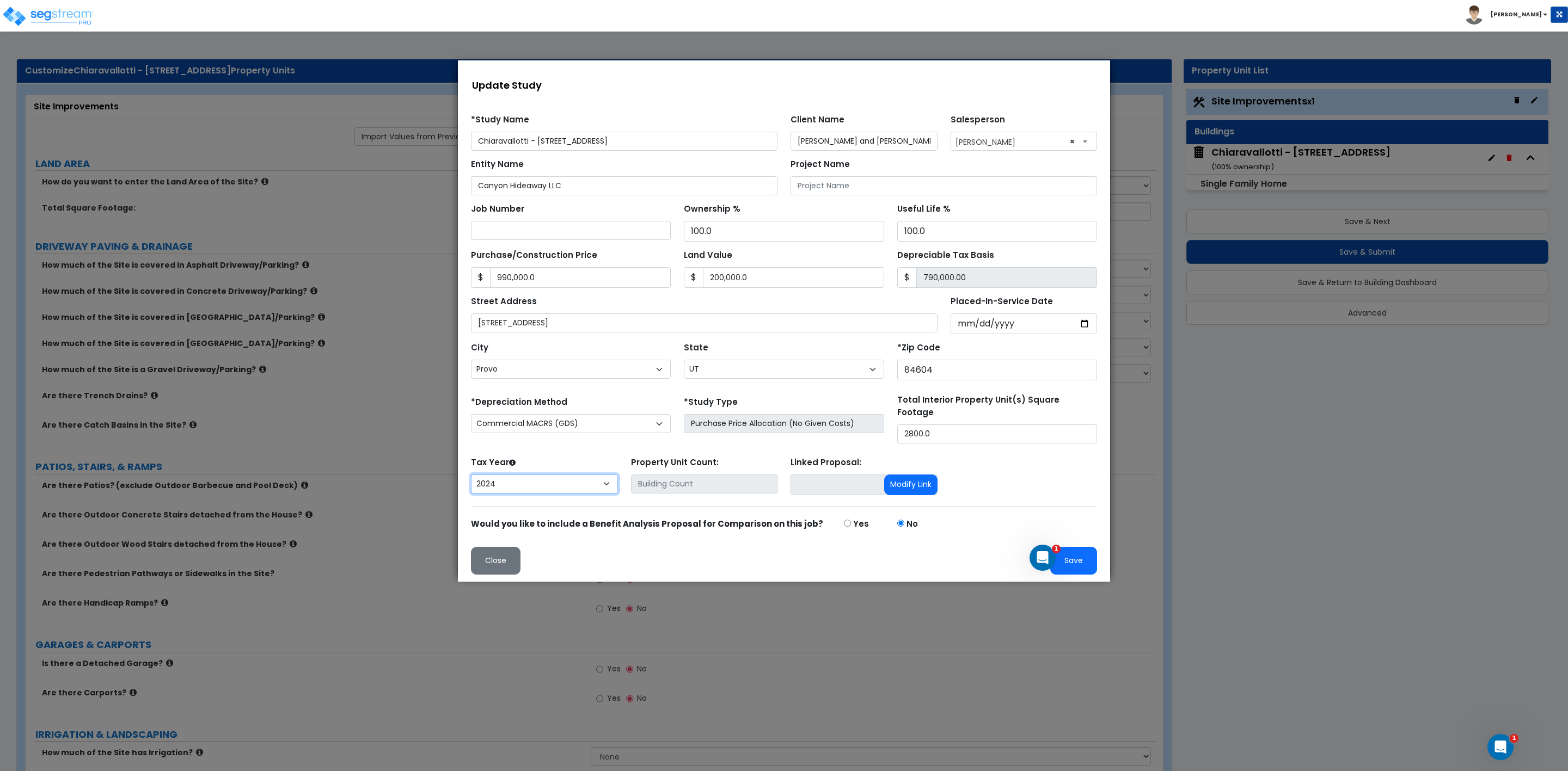
click at [536, 486] on select "2026 2025 2024" at bounding box center [544, 484] width 147 height 19
select select "2025"
click at [471, 475] on select "2026 2025 2024" at bounding box center [544, 484] width 147 height 19
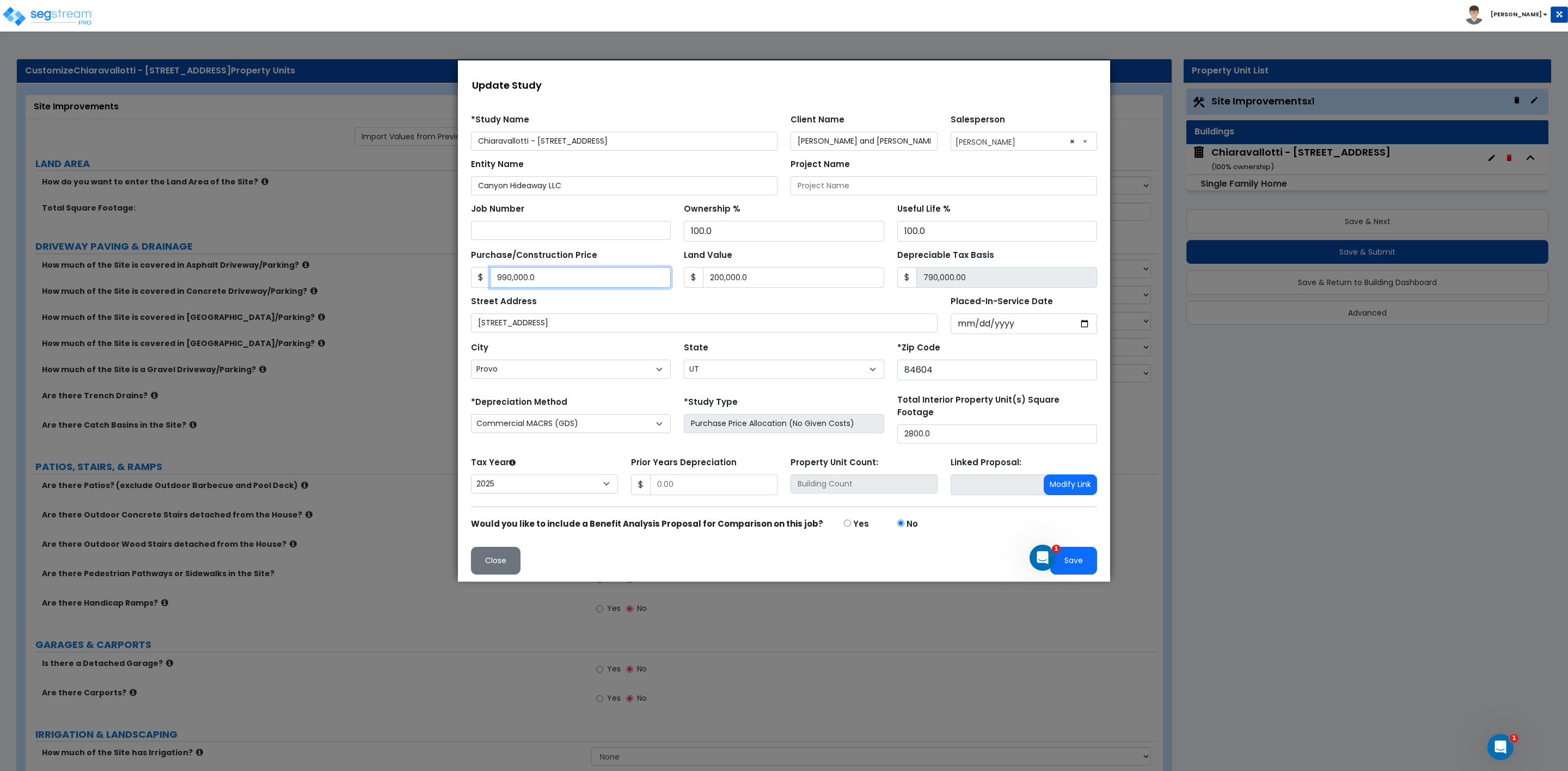
type input "1"
type input "-199,999.00"
type input "11"
type input "-199,989.00"
type input "112"
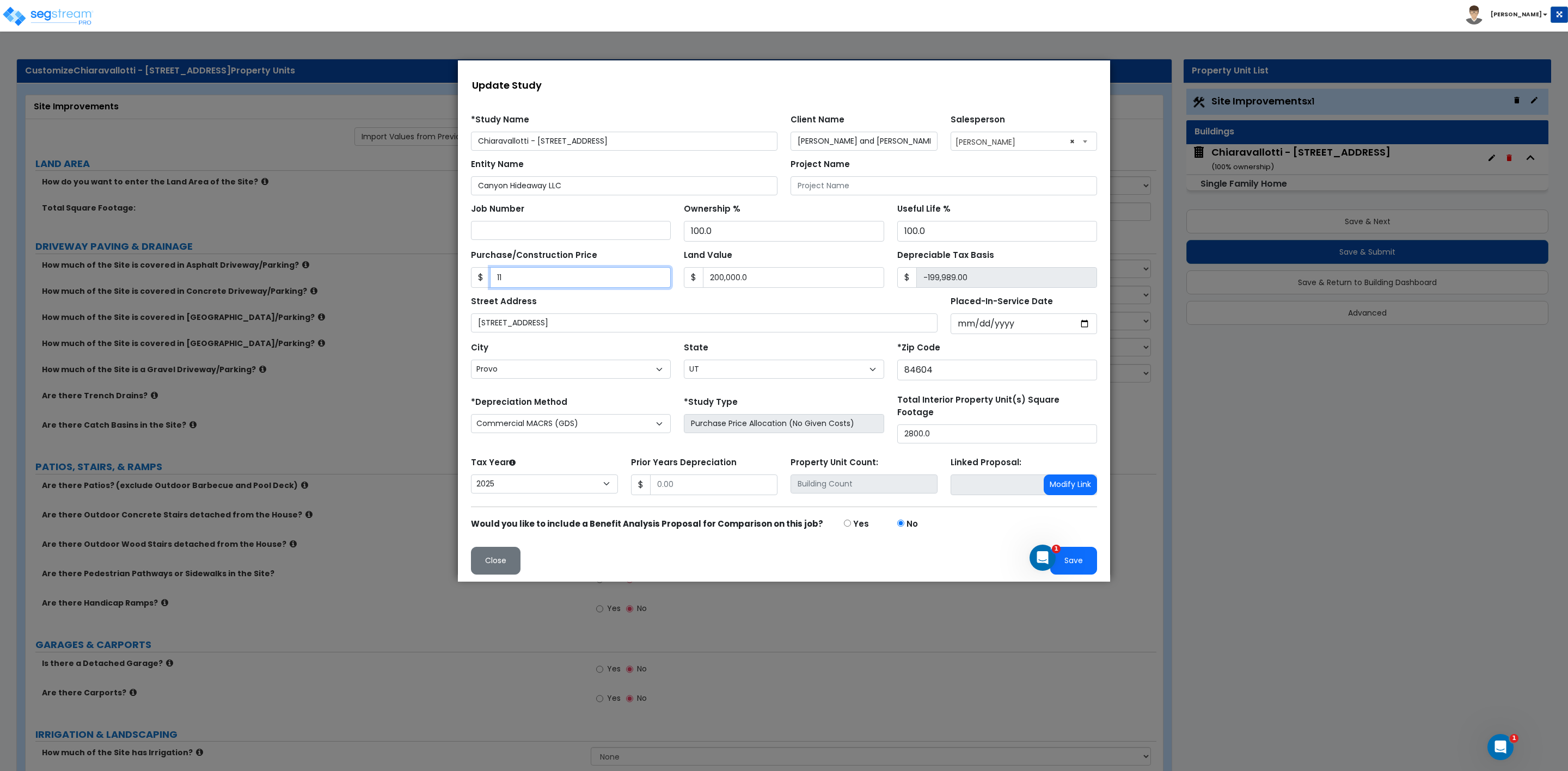
type input "-199,888.00"
type input "1123"
type input "-198,877.00"
type input "1,1236"
type input "-188,764.00"
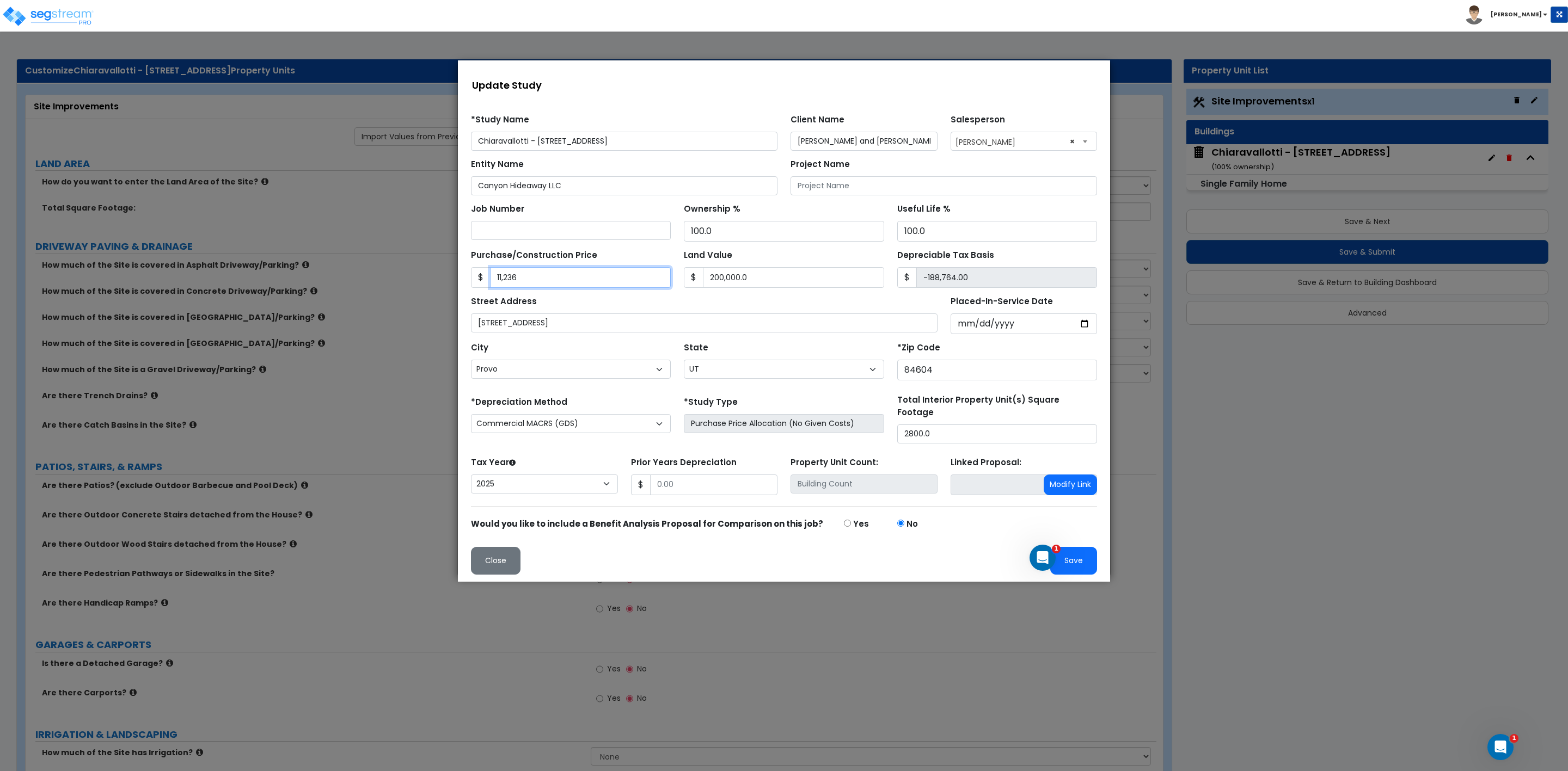
type input "11,2369"
type input "-87,631.00"
type input "112,3697"
type input "923,697.00"
type input "1,123,697"
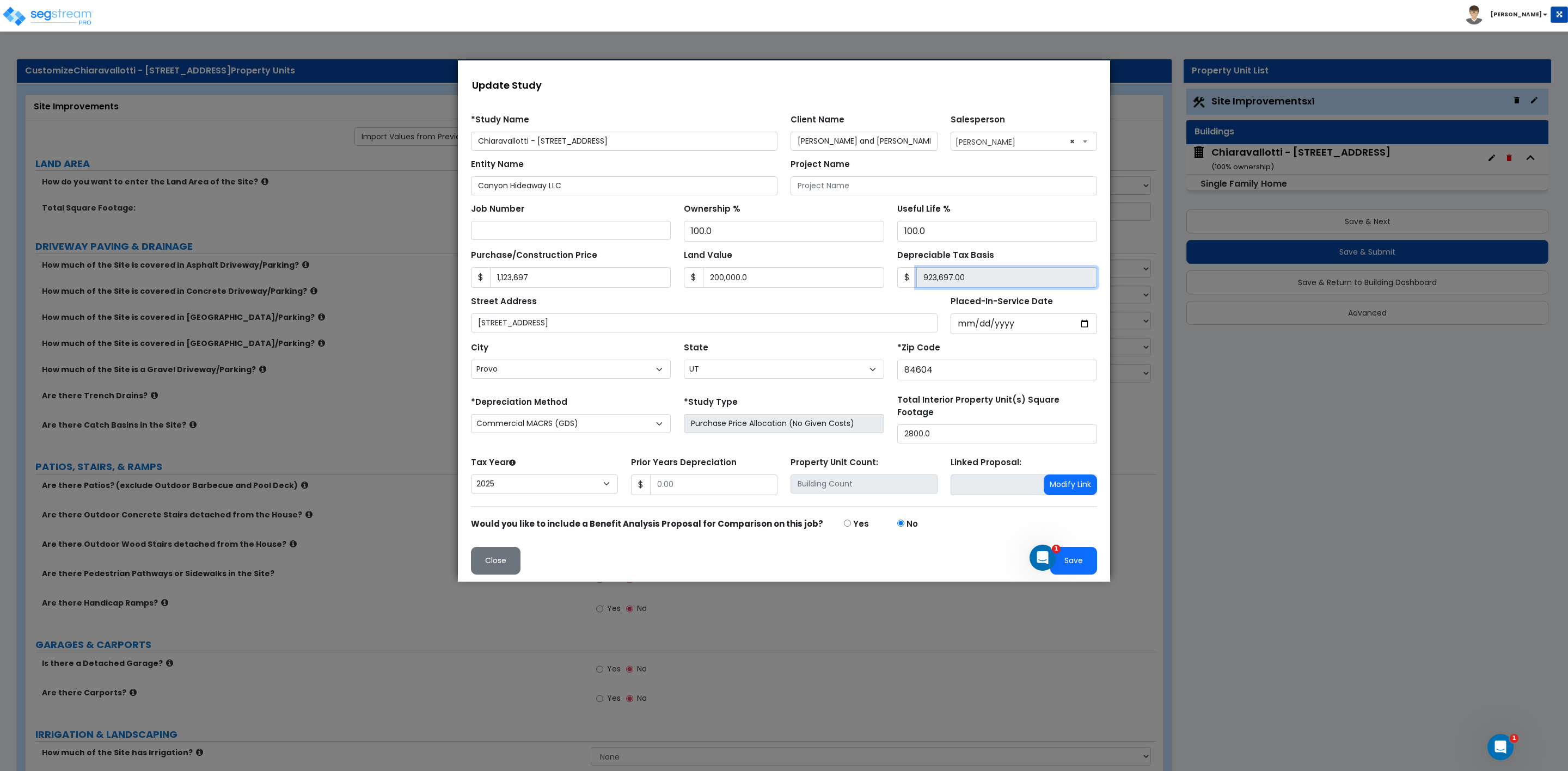
click at [1004, 279] on input "923,697.00" at bounding box center [1006, 277] width 180 height 21
click at [775, 301] on div "Street Address [STREET_ADDRESS]" at bounding box center [704, 313] width 467 height 39
click at [553, 279] on input "1,123,697" at bounding box center [580, 277] width 180 height 21
click at [771, 280] on input "200,000.0" at bounding box center [793, 277] width 180 height 21
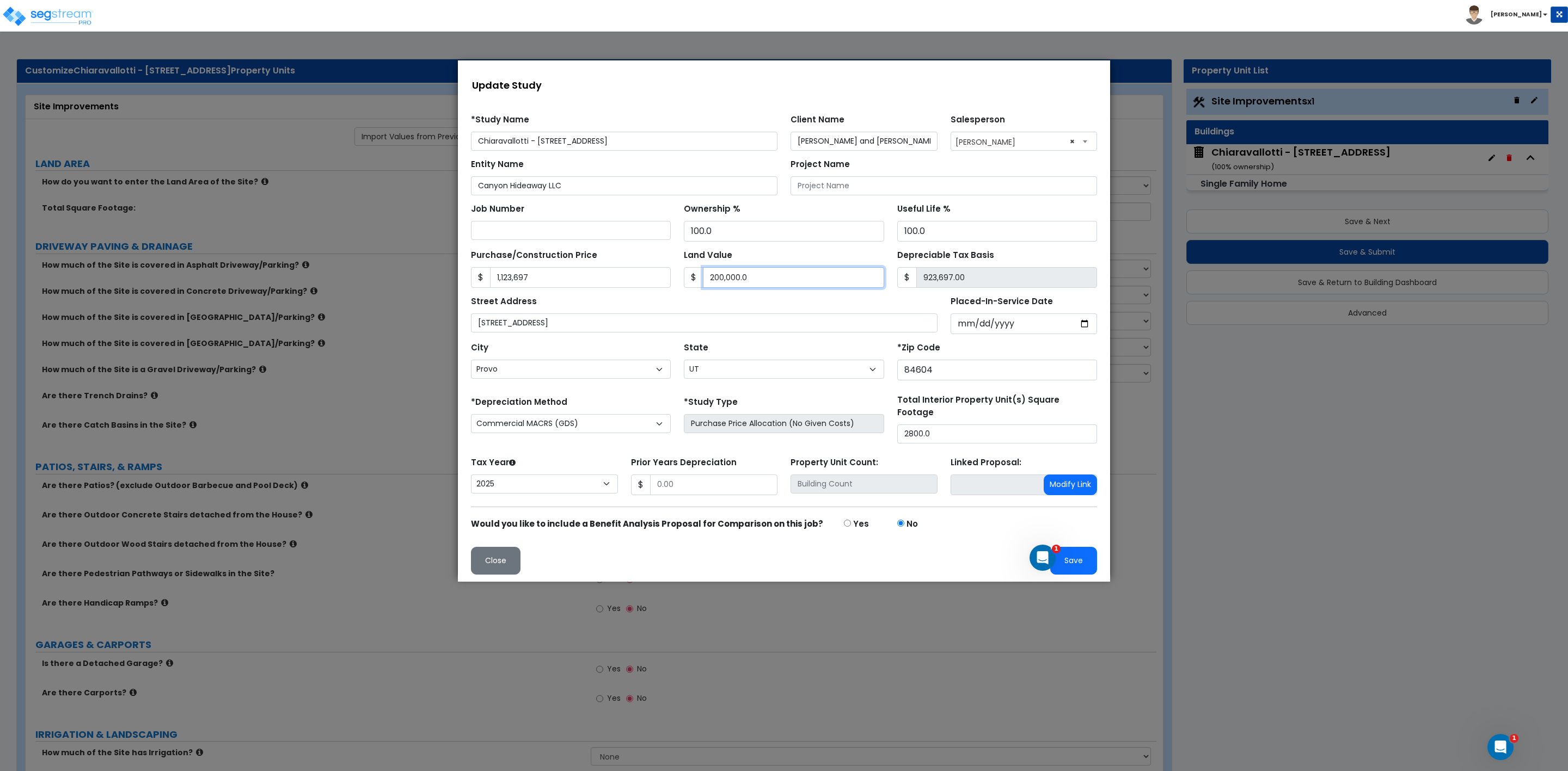
click at [772, 277] on input "200,000.0" at bounding box center [793, 277] width 180 height 21
type input "200,000"
click at [871, 327] on input "[STREET_ADDRESS]" at bounding box center [704, 323] width 467 height 19
drag, startPoint x: 935, startPoint y: 429, endPoint x: 806, endPoint y: 399, distance: 132.4
click at [858, 429] on div "*Depreciation Method Commercial MACRS (GDS) Residential Rental MACRS (GDS) Comm…" at bounding box center [784, 418] width 639 height 50
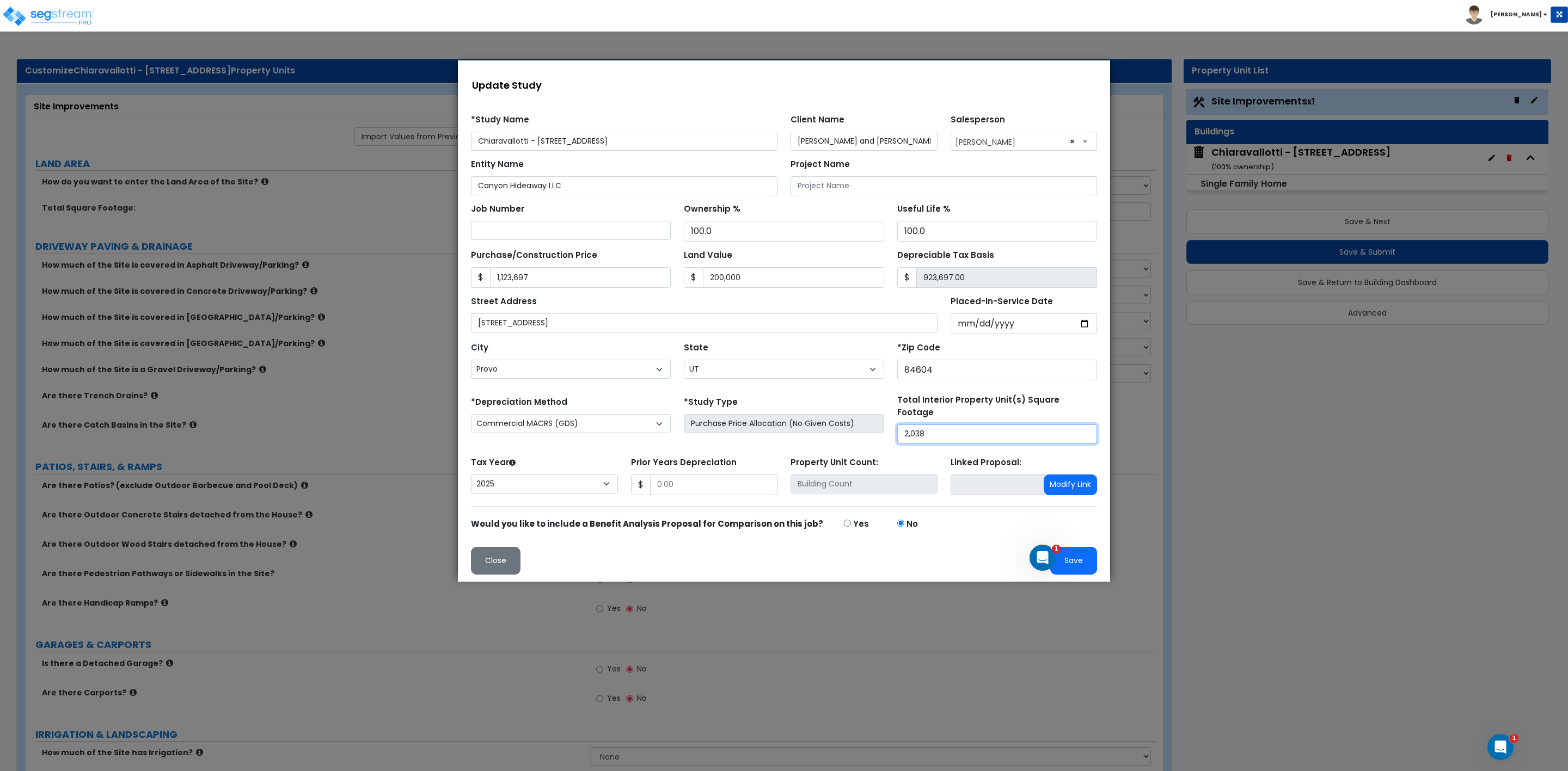
type input "2,038"
click at [1075, 554] on button "Save" at bounding box center [1073, 561] width 47 height 28
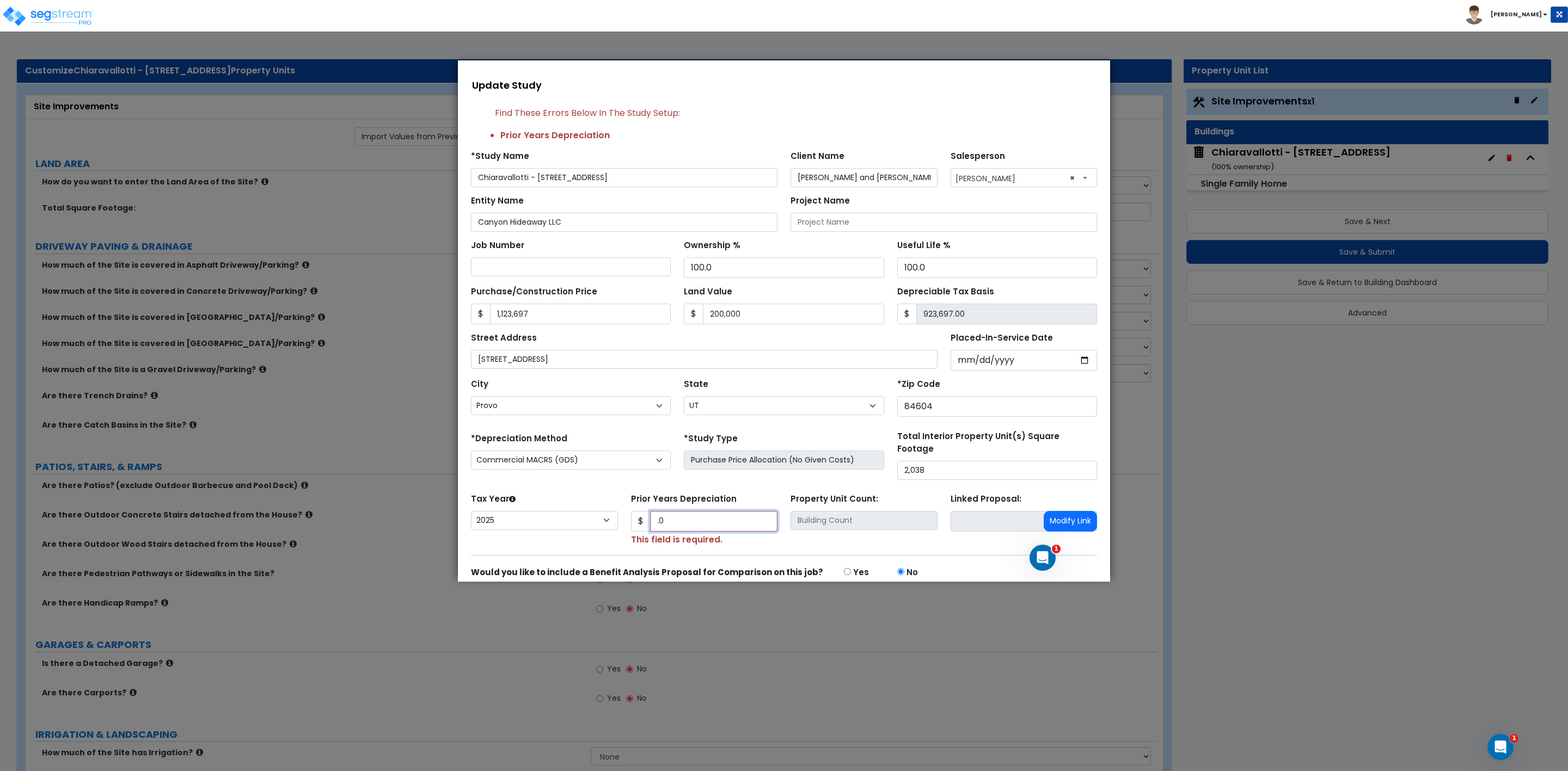
type input "."
type input ".01"
click at [962, 551] on form "*Study Name Chiaravallotti - [STREET_ADDRESS] Client Name [PERSON_NAME] and [PE…" at bounding box center [783, 382] width 626 height 481
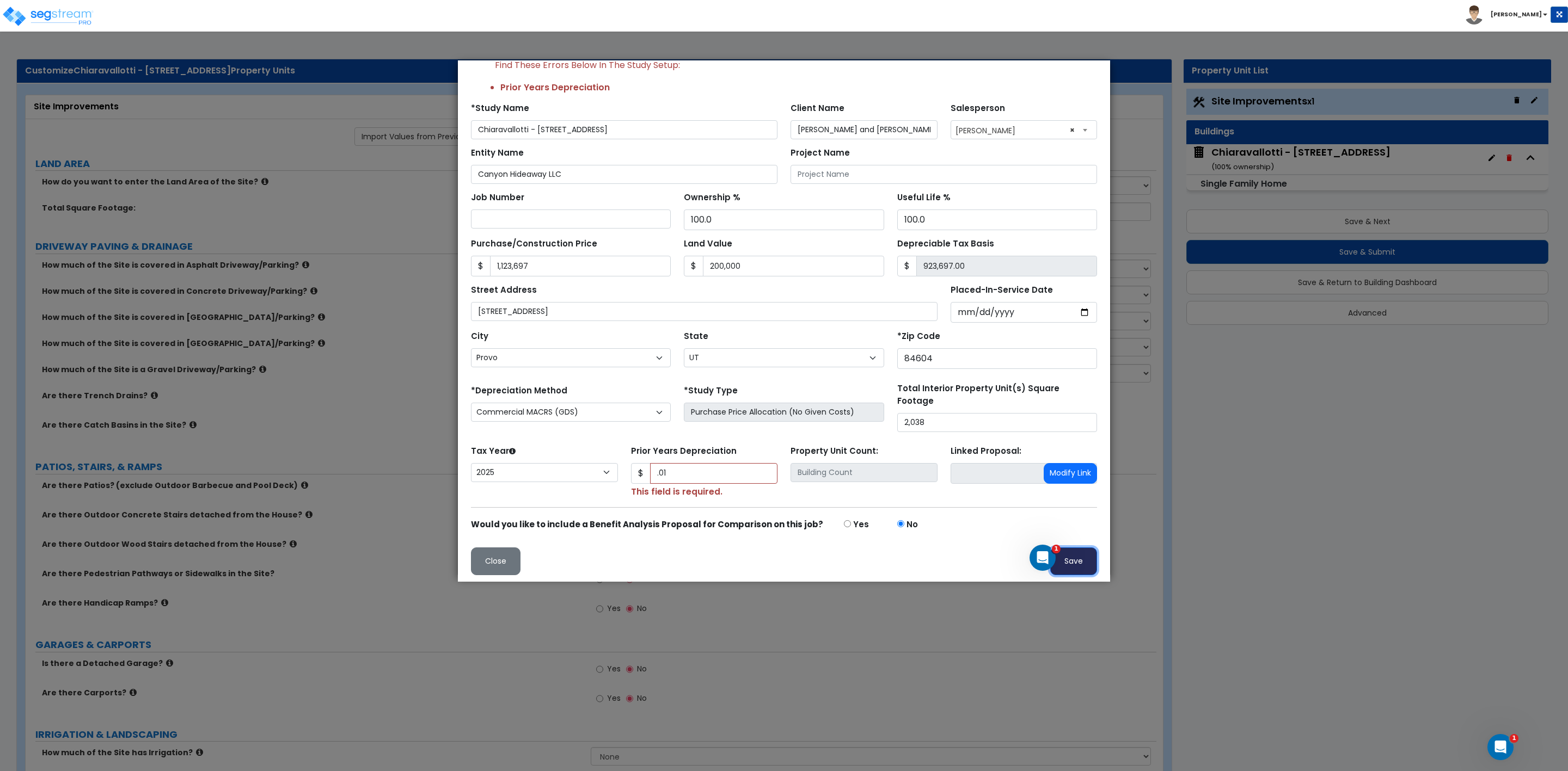
click at [1072, 558] on button "Save" at bounding box center [1073, 561] width 47 height 28
type input "1123697"
type input "200000"
type input "0.01"
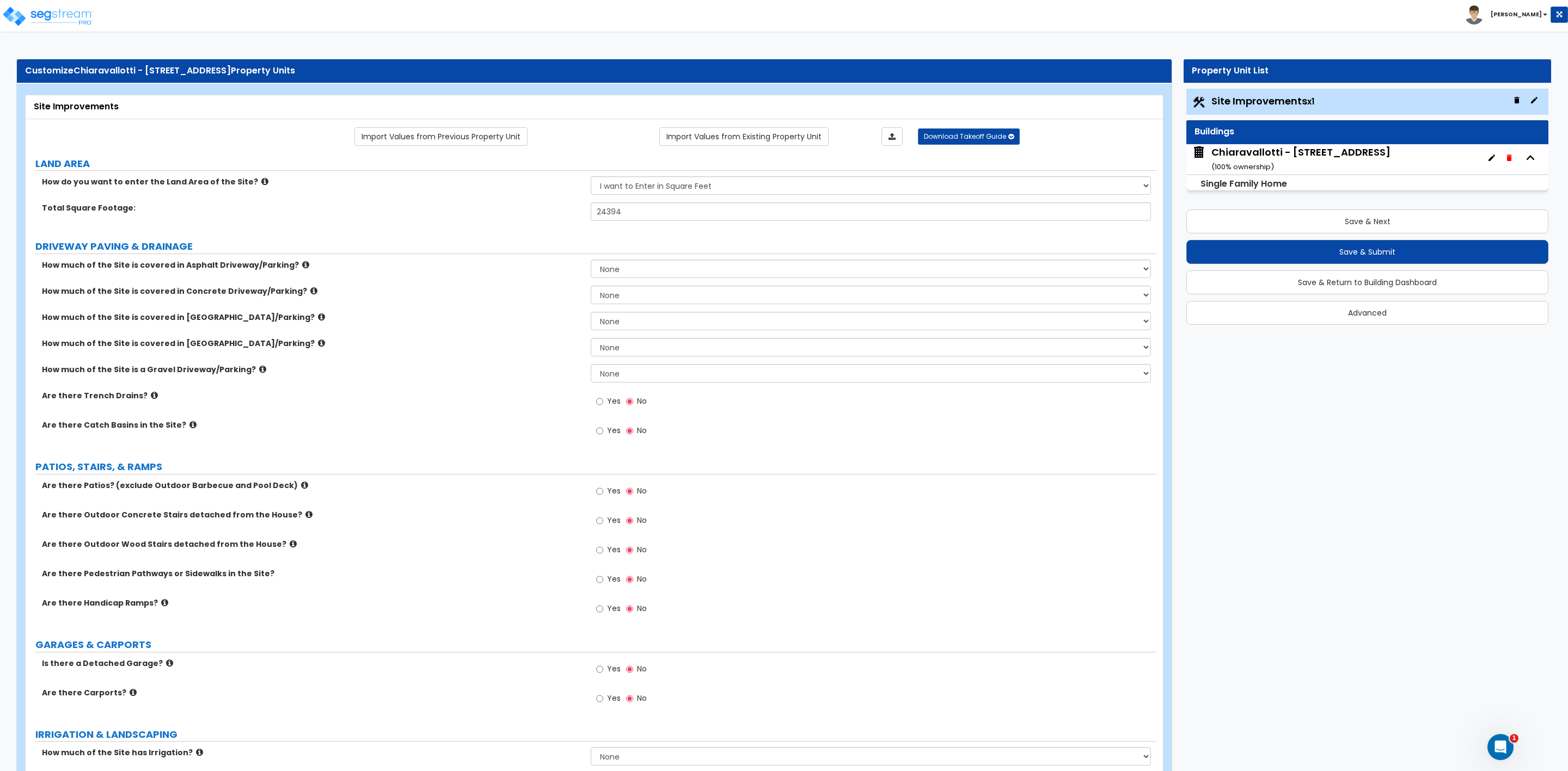
scroll to position [0, 0]
click at [631, 269] on select "None I want to Enter an Approximate Percentage I want to Enter the Square Foota…" at bounding box center [870, 269] width 560 height 18
click at [591, 261] on select "None I want to Enter an Approximate Percentage I want to Enter the Square Foota…" at bounding box center [870, 269] width 560 height 18
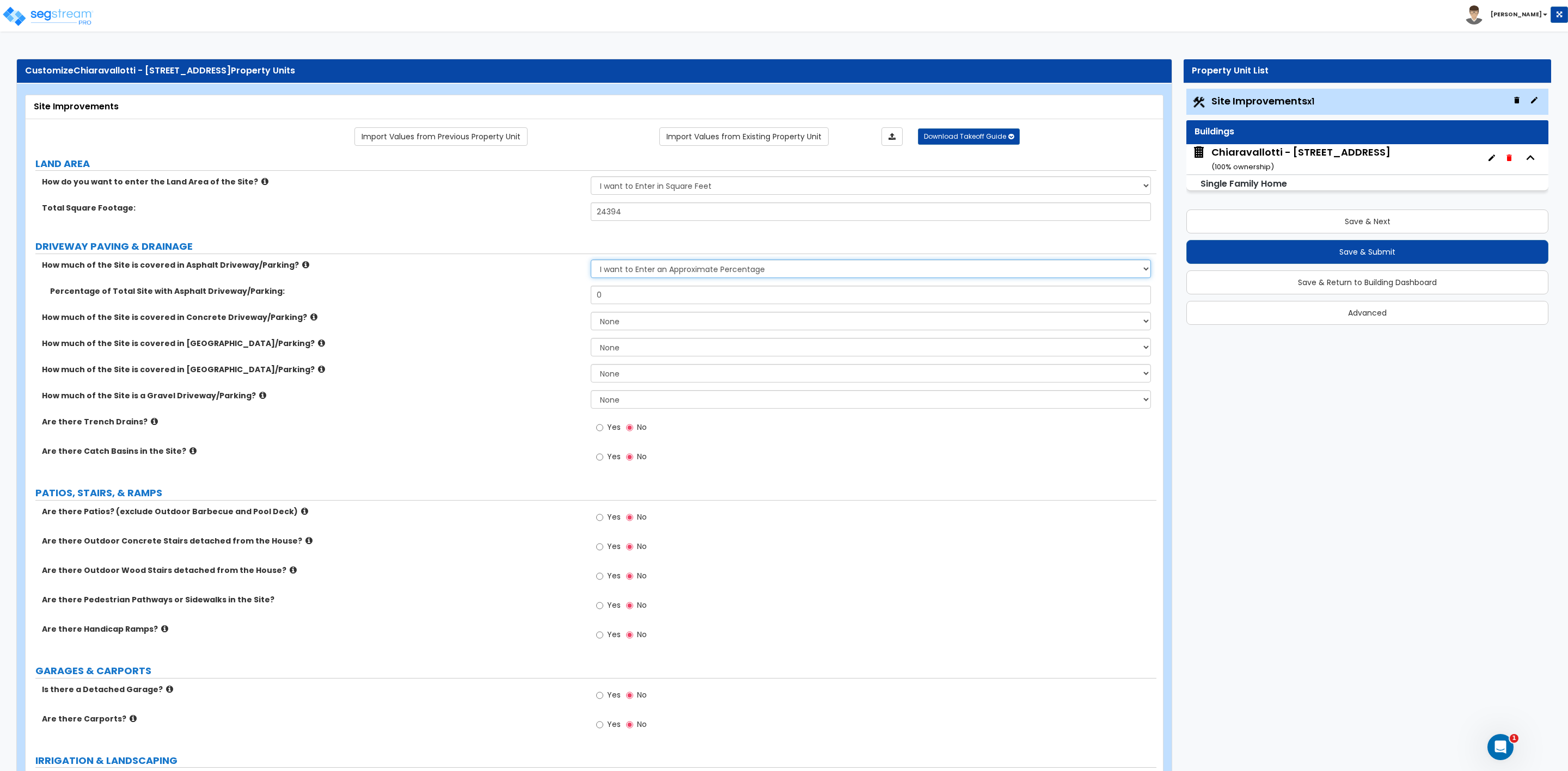
click at [654, 270] on select "None I want to Enter an Approximate Percentage I want to Enter the Square Foota…" at bounding box center [870, 269] width 560 height 18
select select "2"
click at [591, 261] on select "None I want to Enter an Approximate Percentage I want to Enter the Square Foota…" at bounding box center [870, 269] width 560 height 18
click at [627, 296] on input "0" at bounding box center [870, 294] width 560 height 18
click at [647, 294] on input "text" at bounding box center [870, 294] width 560 height 18
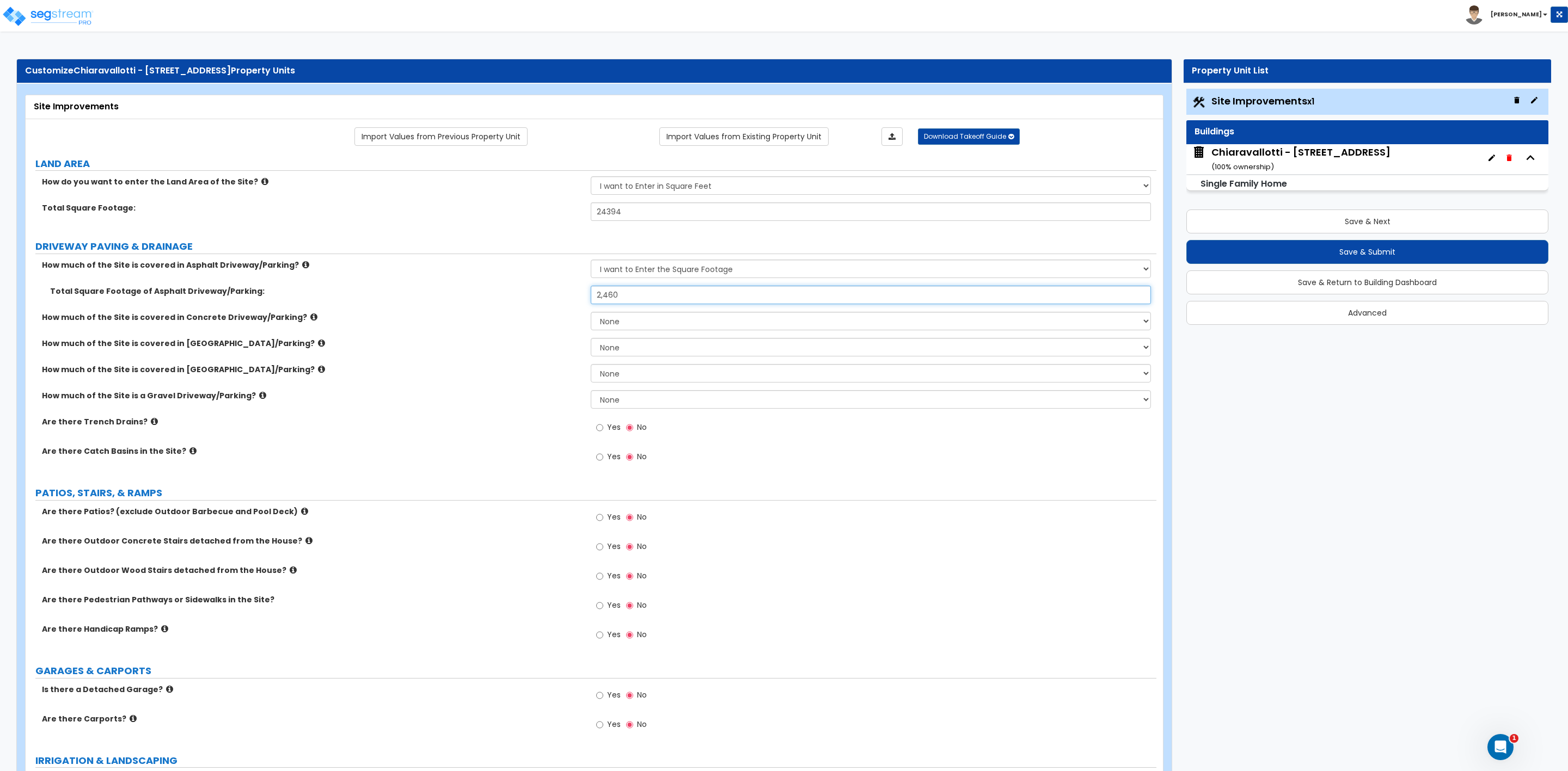
type input "2,460"
click at [634, 324] on select "None I want to Enter an Approximate Percentage I want to Enter the Square Foota…" at bounding box center [870, 321] width 560 height 18
select select "2"
click at [591, 313] on select "None I want to Enter an Approximate Percentage I want to Enter the Square Foota…" at bounding box center [870, 321] width 560 height 18
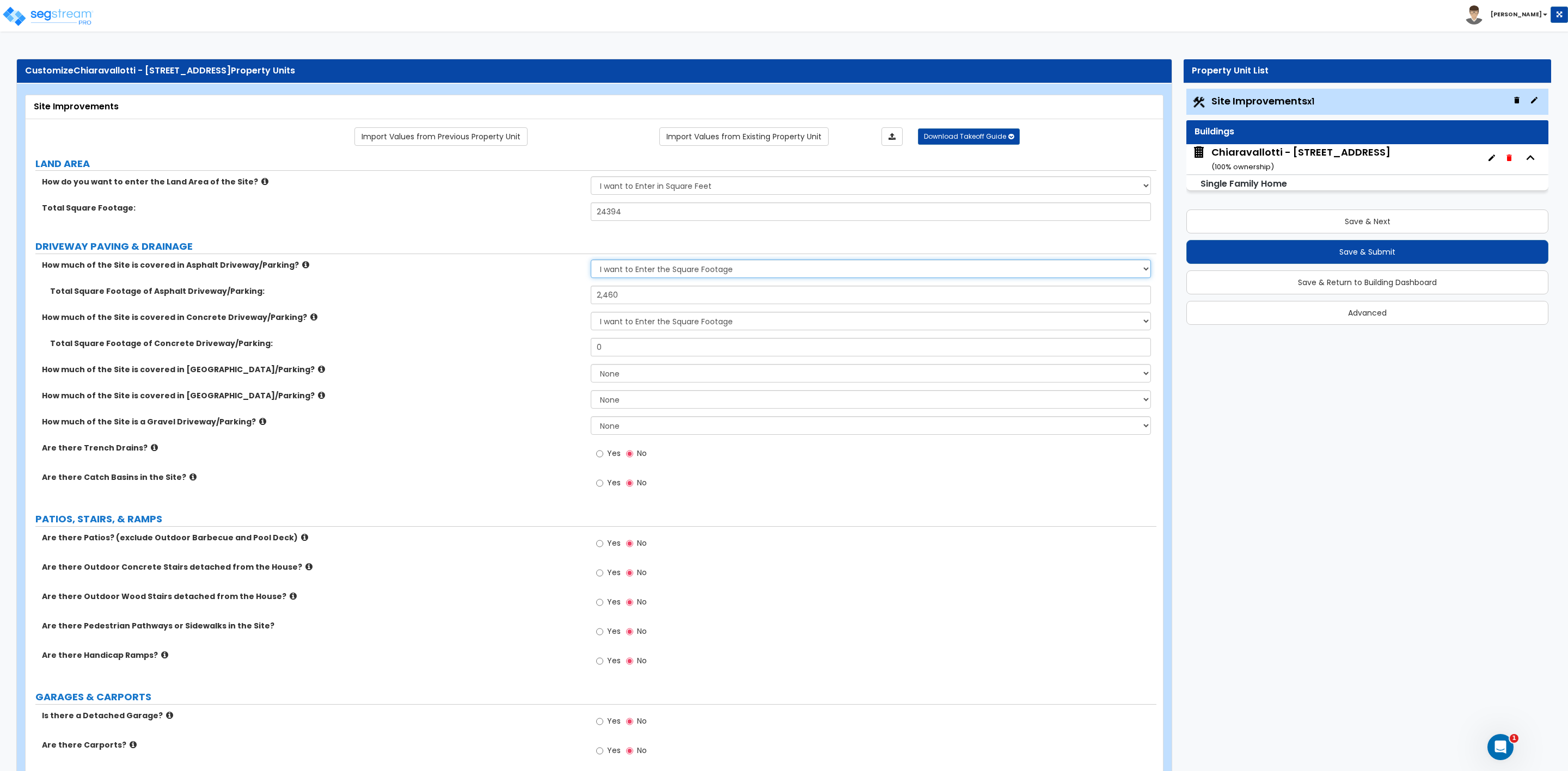
click at [764, 268] on select "None I want to Enter an Approximate Percentage I want to Enter the Square Foota…" at bounding box center [870, 269] width 560 height 18
select select "0"
click at [591, 261] on select "None I want to Enter an Approximate Percentage I want to Enter the Square Foota…" at bounding box center [870, 269] width 560 height 18
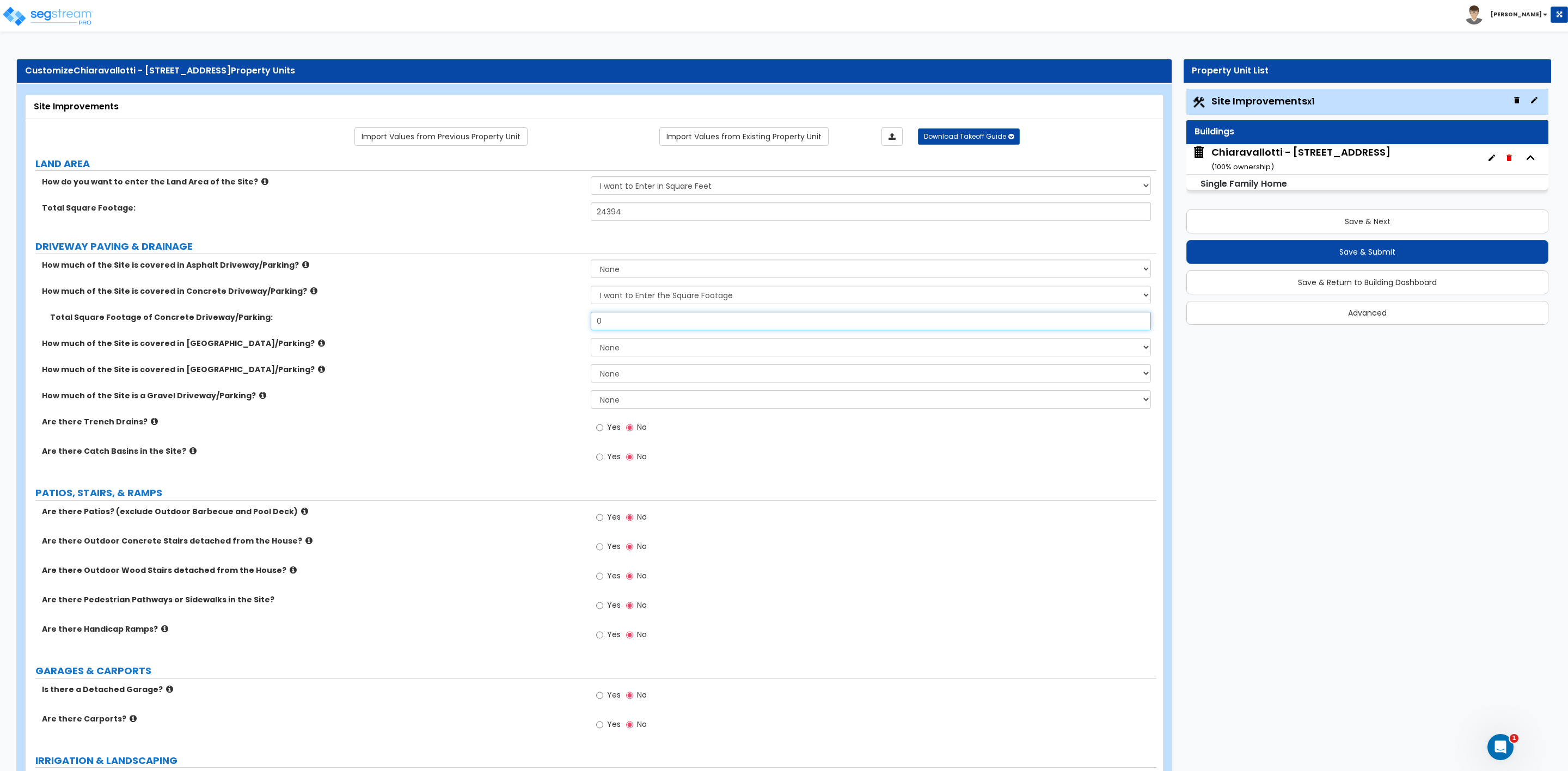
drag, startPoint x: 616, startPoint y: 330, endPoint x: 581, endPoint y: 323, distance: 35.7
click at [586, 325] on div "Total Square Footage of Concrete Driveway/Parking: 0" at bounding box center [591, 325] width 1131 height 26
click at [648, 352] on select "None I want to Enter an Approximate Percentage I want to Enter the Square Foota…" at bounding box center [870, 347] width 560 height 18
click at [489, 393] on label "How much of the Site is a Gravel Driveway/Parking?" at bounding box center [312, 396] width 541 height 11
drag, startPoint x: 625, startPoint y: 323, endPoint x: 603, endPoint y: 323, distance: 22.0
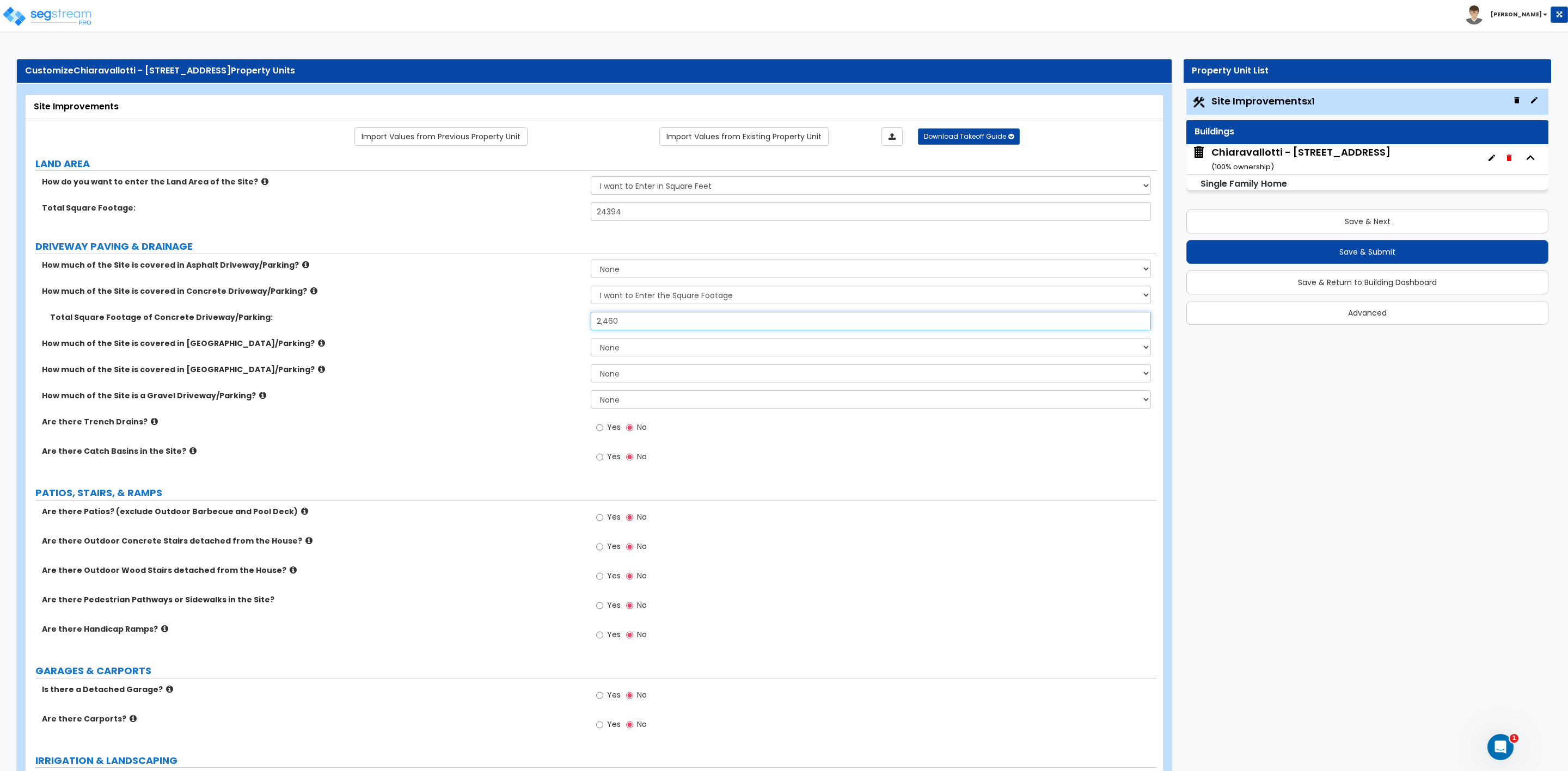
click at [603, 323] on input "2,460" at bounding box center [870, 321] width 560 height 18
type input "2,000"
click at [606, 371] on select "None I want to Enter an Approximate Percentage I want to Enter the Square Foota…" at bounding box center [870, 373] width 560 height 18
click at [591, 365] on select "None I want to Enter an Approximate Percentage I want to Enter the Square Foota…" at bounding box center [870, 373] width 560 height 18
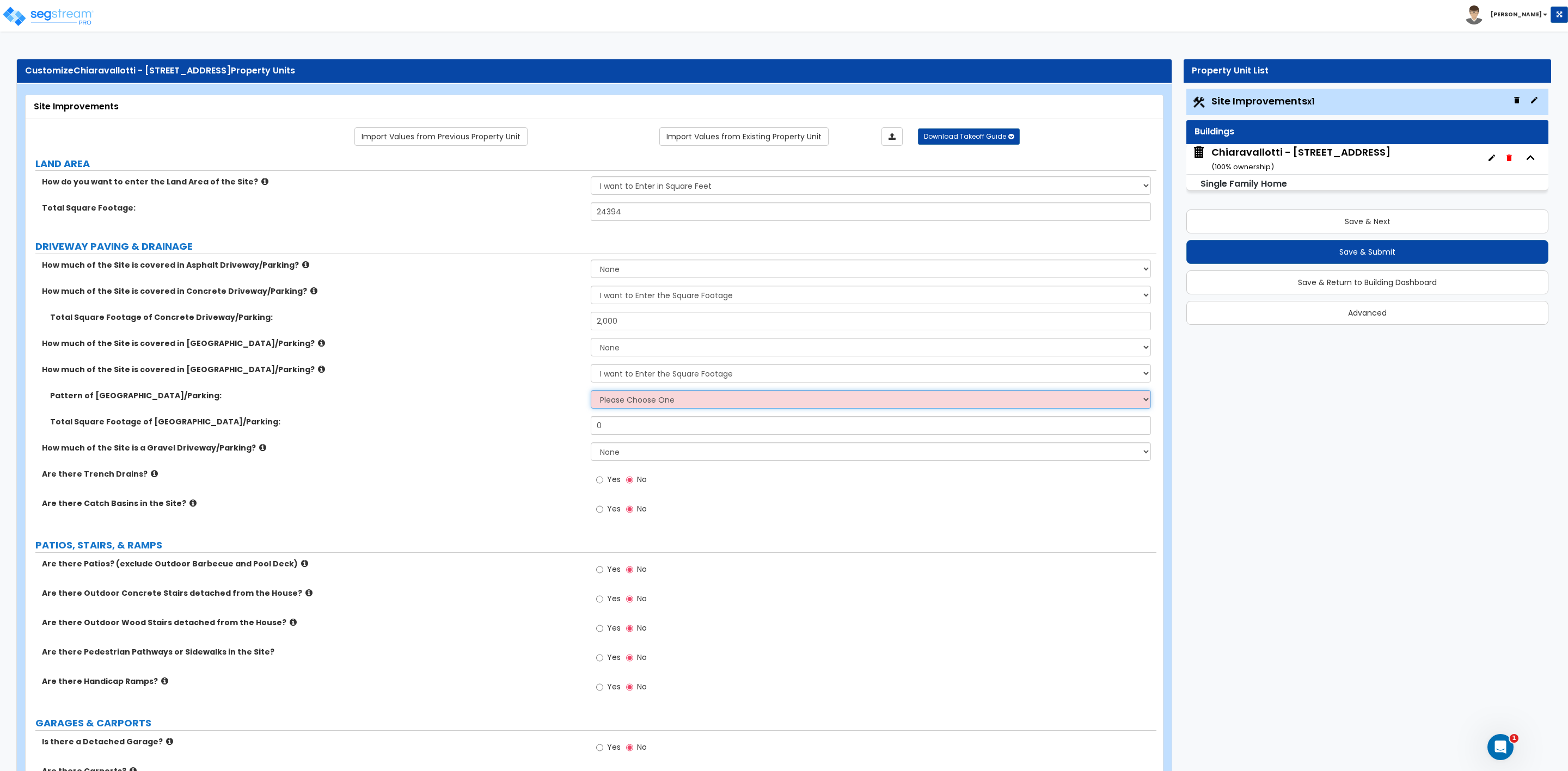
click at [633, 397] on select "Please Choose One Irregular Rectangular" at bounding box center [870, 399] width 560 height 18
click at [614, 372] on select "None I want to Enter an Approximate Percentage I want to Enter the Square Foota…" at bounding box center [870, 373] width 560 height 18
select select "0"
click at [591, 365] on select "None I want to Enter an Approximate Percentage I want to Enter the Square Foota…" at bounding box center [870, 373] width 560 height 18
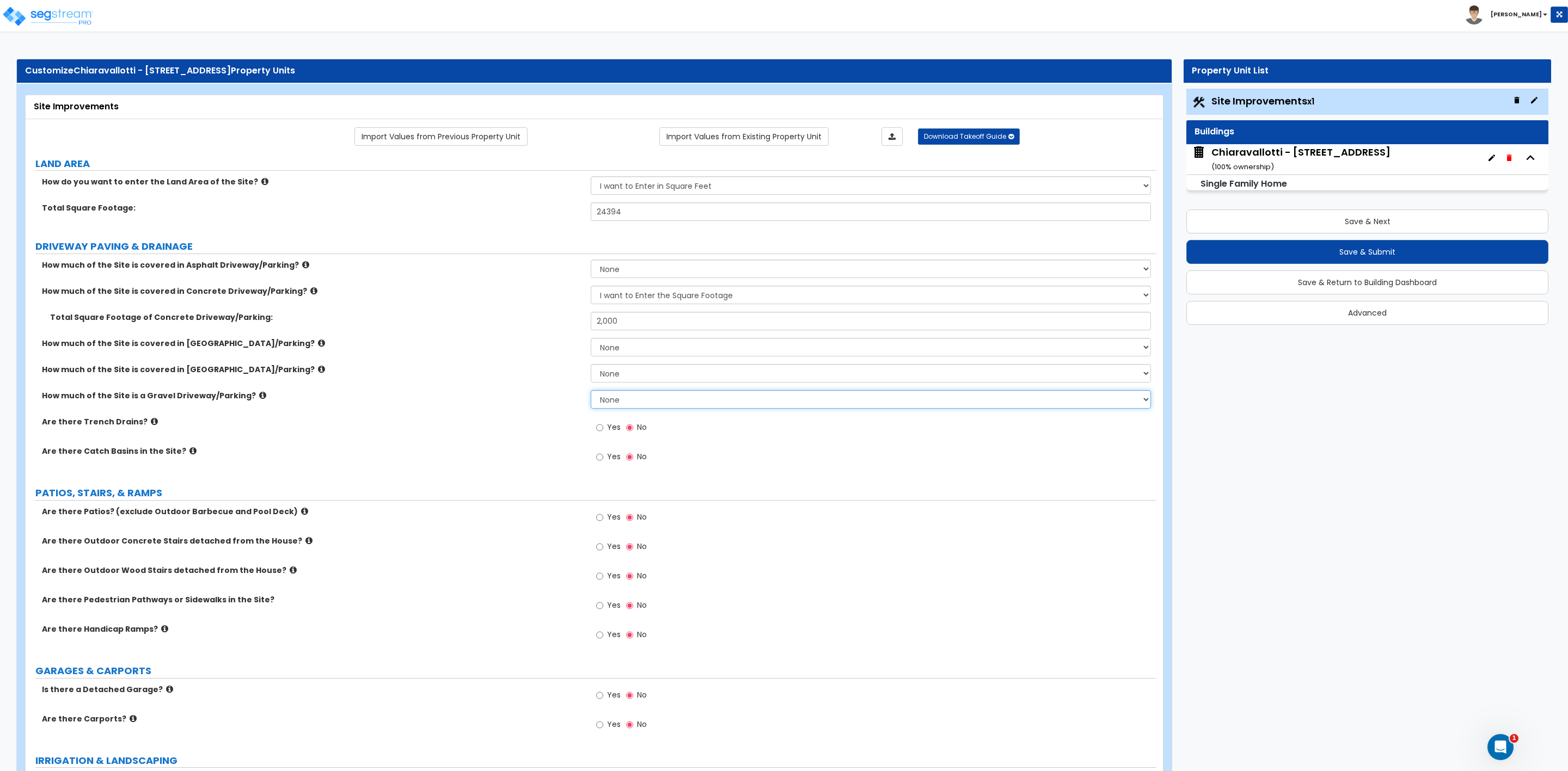
click at [605, 401] on select "None I want to Enter an Approximate Percentage I want to Enter the Square Foota…" at bounding box center [870, 399] width 560 height 18
select select "2"
click at [591, 392] on select "None I want to Enter an Approximate Percentage I want to Enter the Square Foota…" at bounding box center [870, 399] width 560 height 18
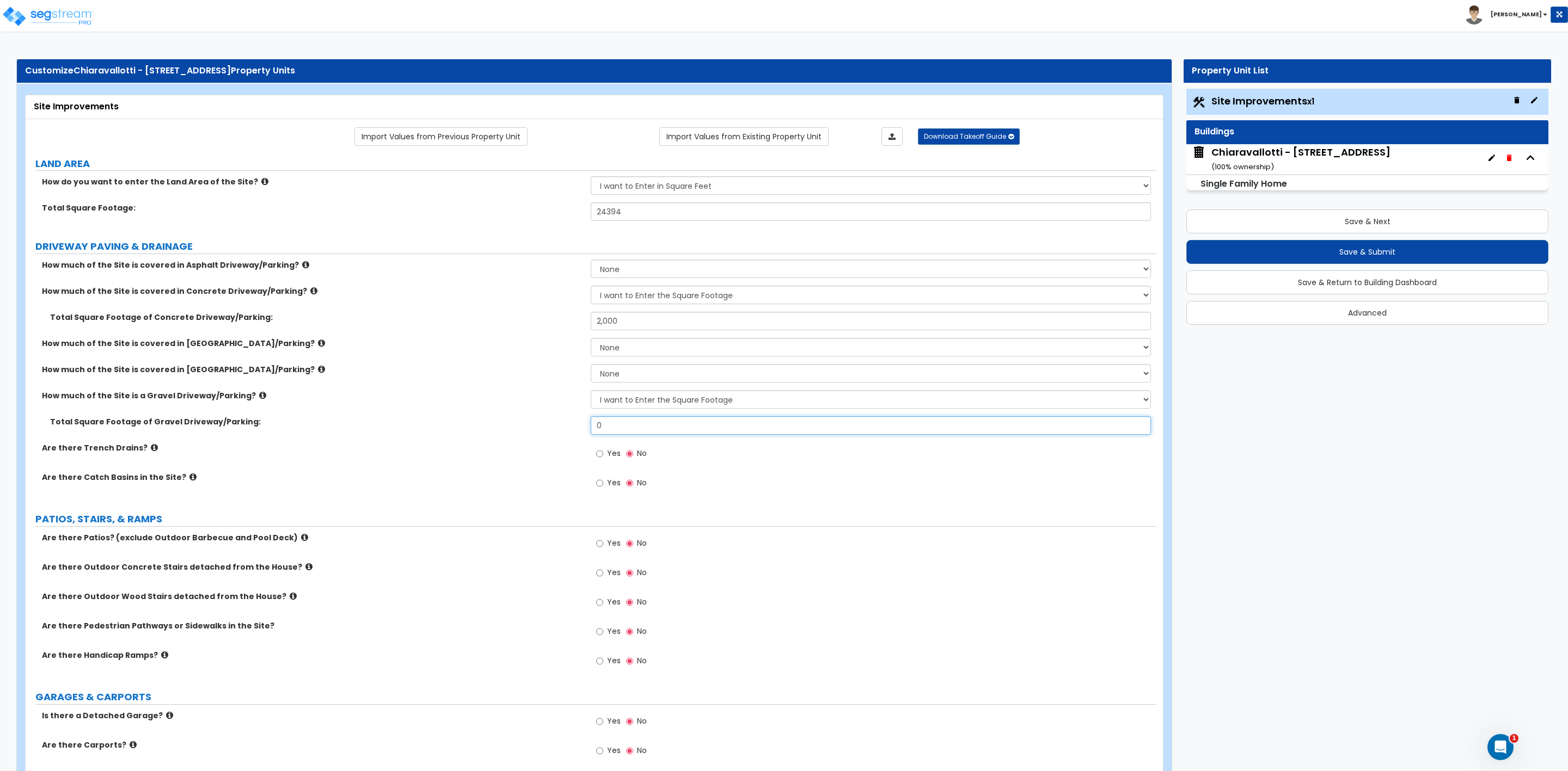
drag, startPoint x: 616, startPoint y: 427, endPoint x: 572, endPoint y: 425, distance: 44.0
click at [572, 425] on div "Total Square Footage of [GEOGRAPHIC_DATA]/Parking: 0" at bounding box center [591, 429] width 1131 height 26
type input "460"
click at [609, 374] on select "None I want to Enter an Approximate Percentage I want to Enter the Square Foota…" at bounding box center [870, 373] width 560 height 18
select select "2"
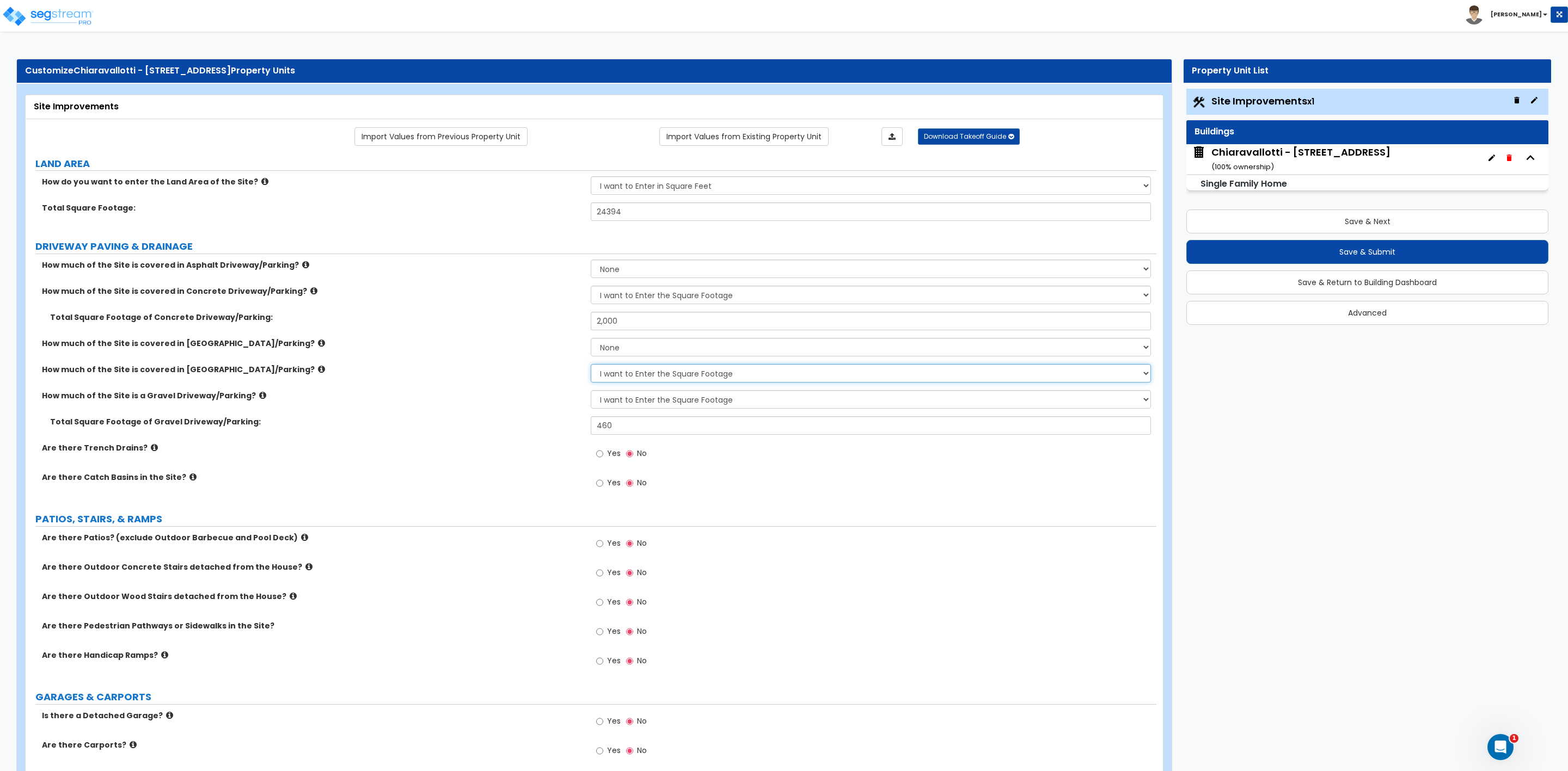
click at [591, 365] on select "None I want to Enter an Approximate Percentage I want to Enter the Square Foota…" at bounding box center [870, 373] width 560 height 18
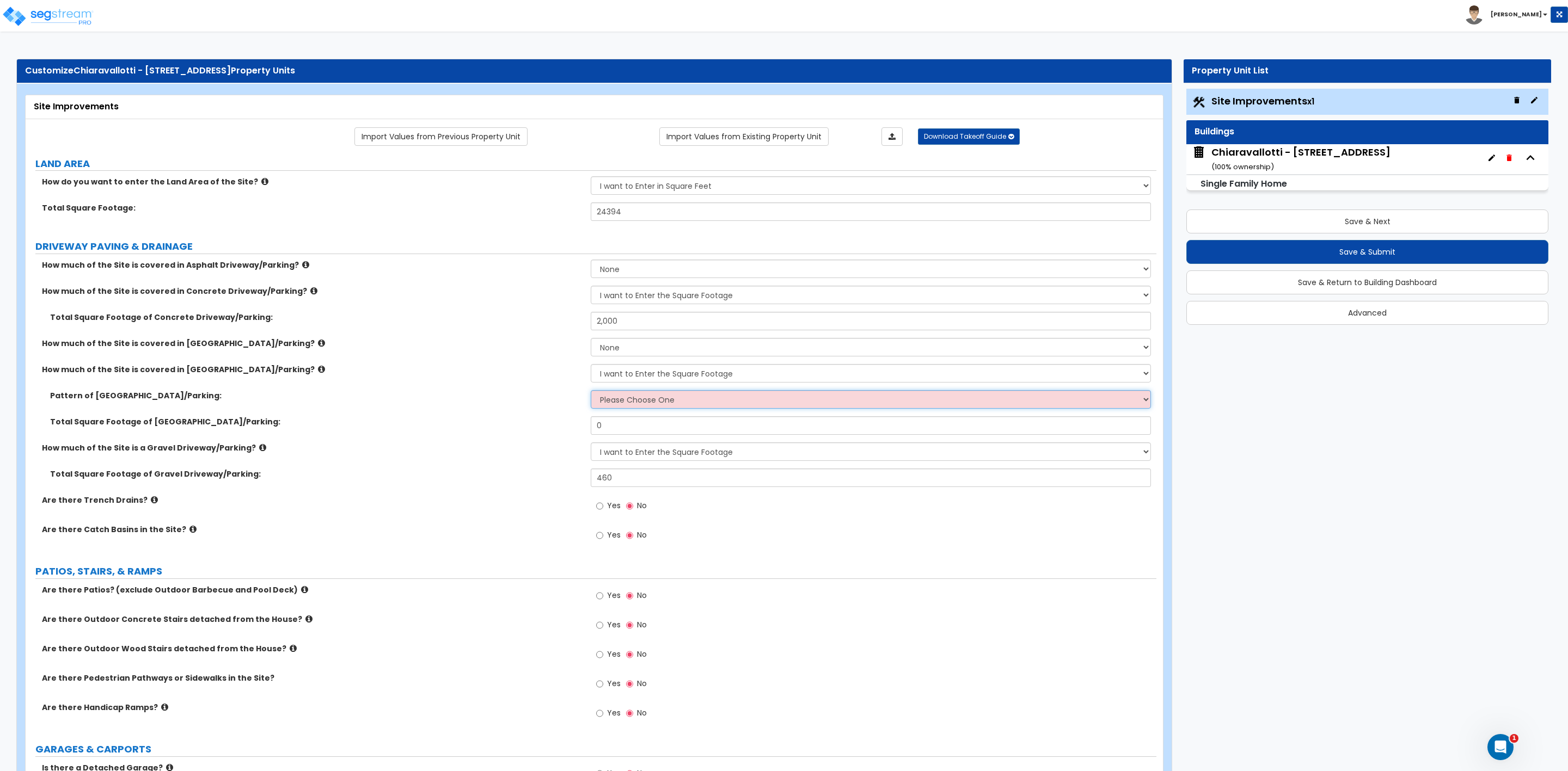
click at [618, 401] on select "Please Choose One Irregular Rectangular" at bounding box center [870, 399] width 560 height 18
select select "1"
click at [591, 392] on select "Please Choose One Irregular Rectangular" at bounding box center [870, 399] width 560 height 18
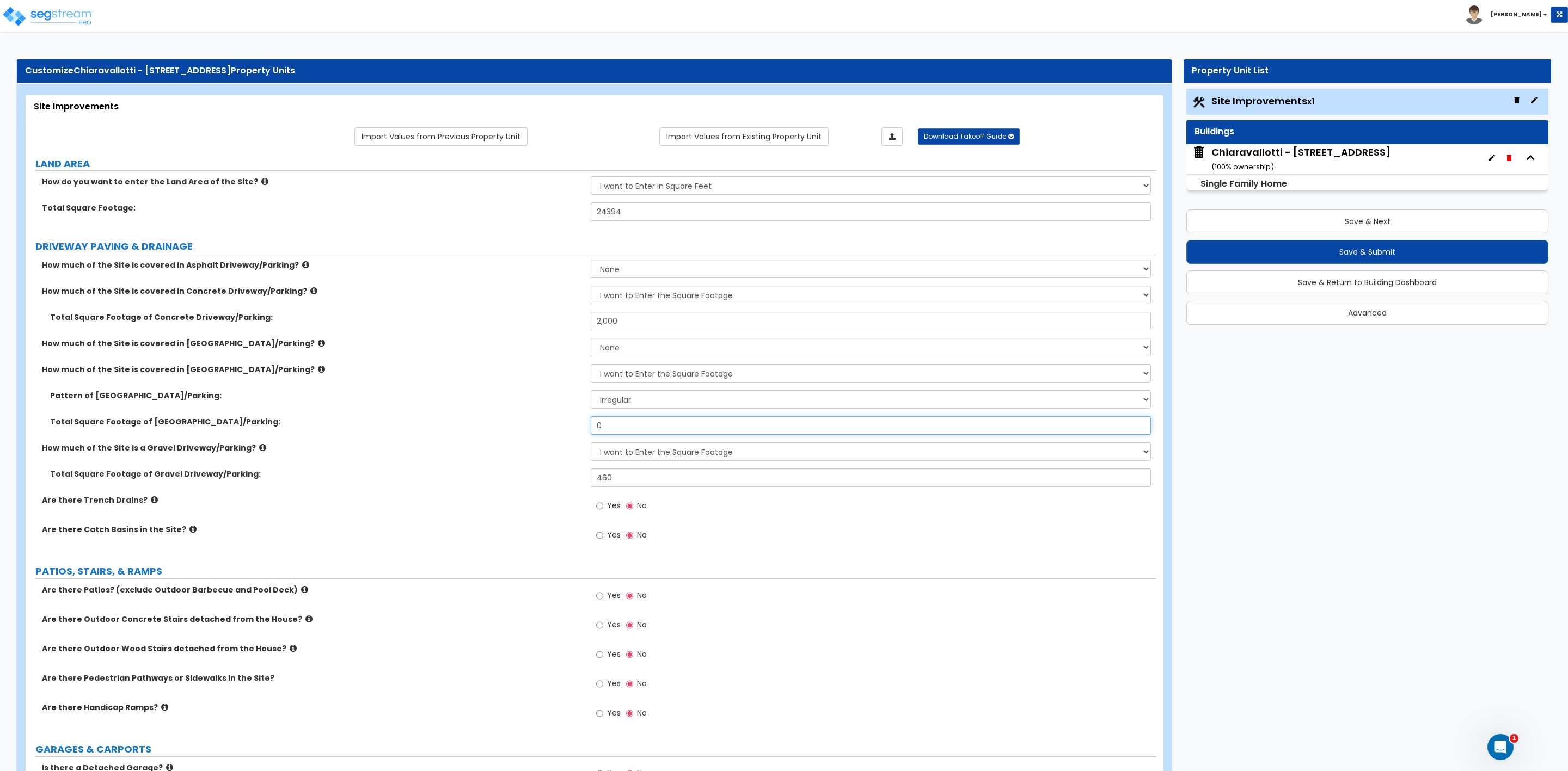
drag, startPoint x: 606, startPoint y: 423, endPoint x: 586, endPoint y: 423, distance: 20.0
click at [586, 423] on div "Total Square Footage of [GEOGRAPHIC_DATA]/Parking: 0" at bounding box center [591, 429] width 1131 height 26
type input "565"
click at [508, 429] on div "Total Square Footage of [GEOGRAPHIC_DATA]/Parking: 565" at bounding box center [591, 429] width 1131 height 26
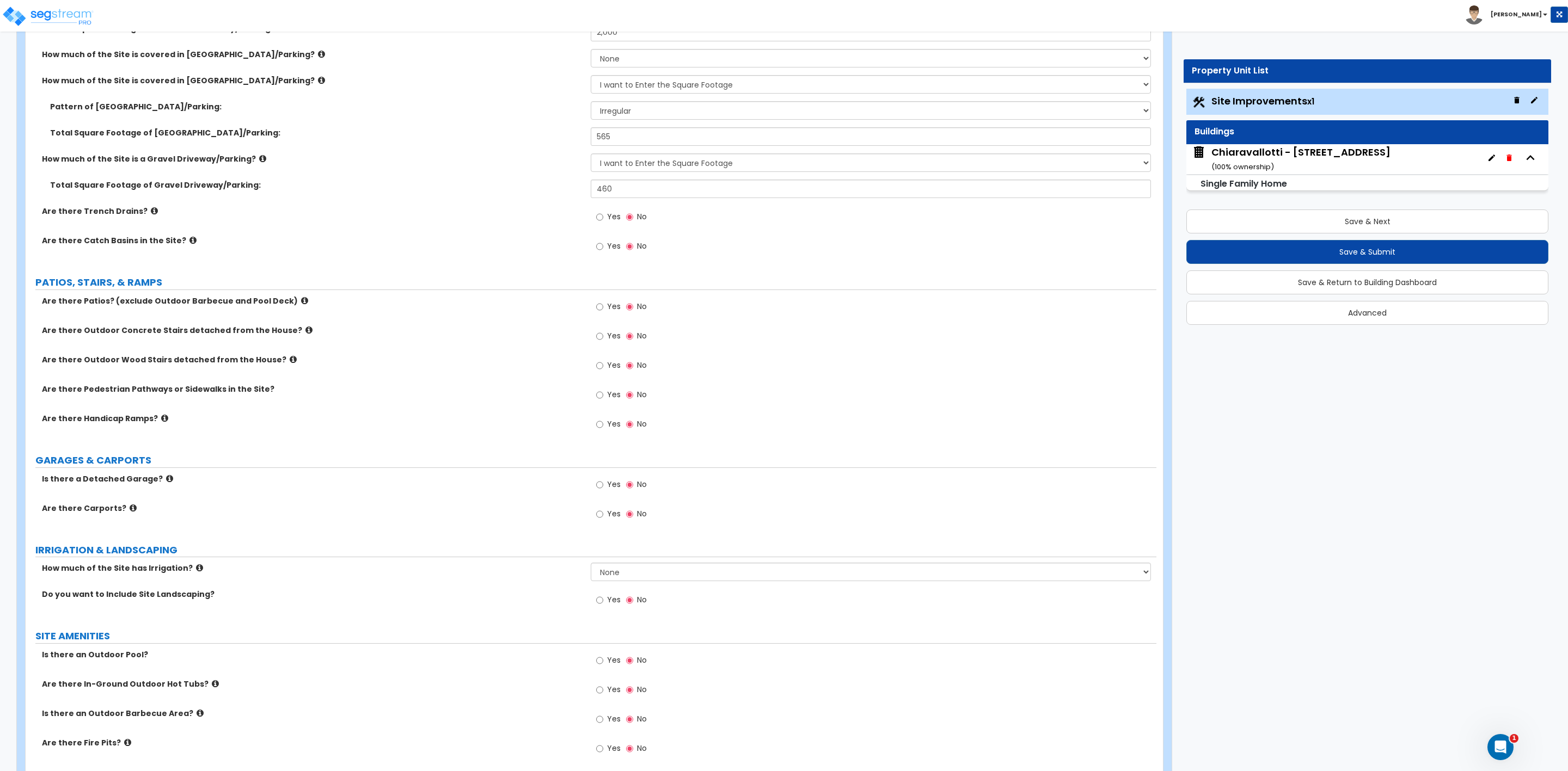
scroll to position [327, 0]
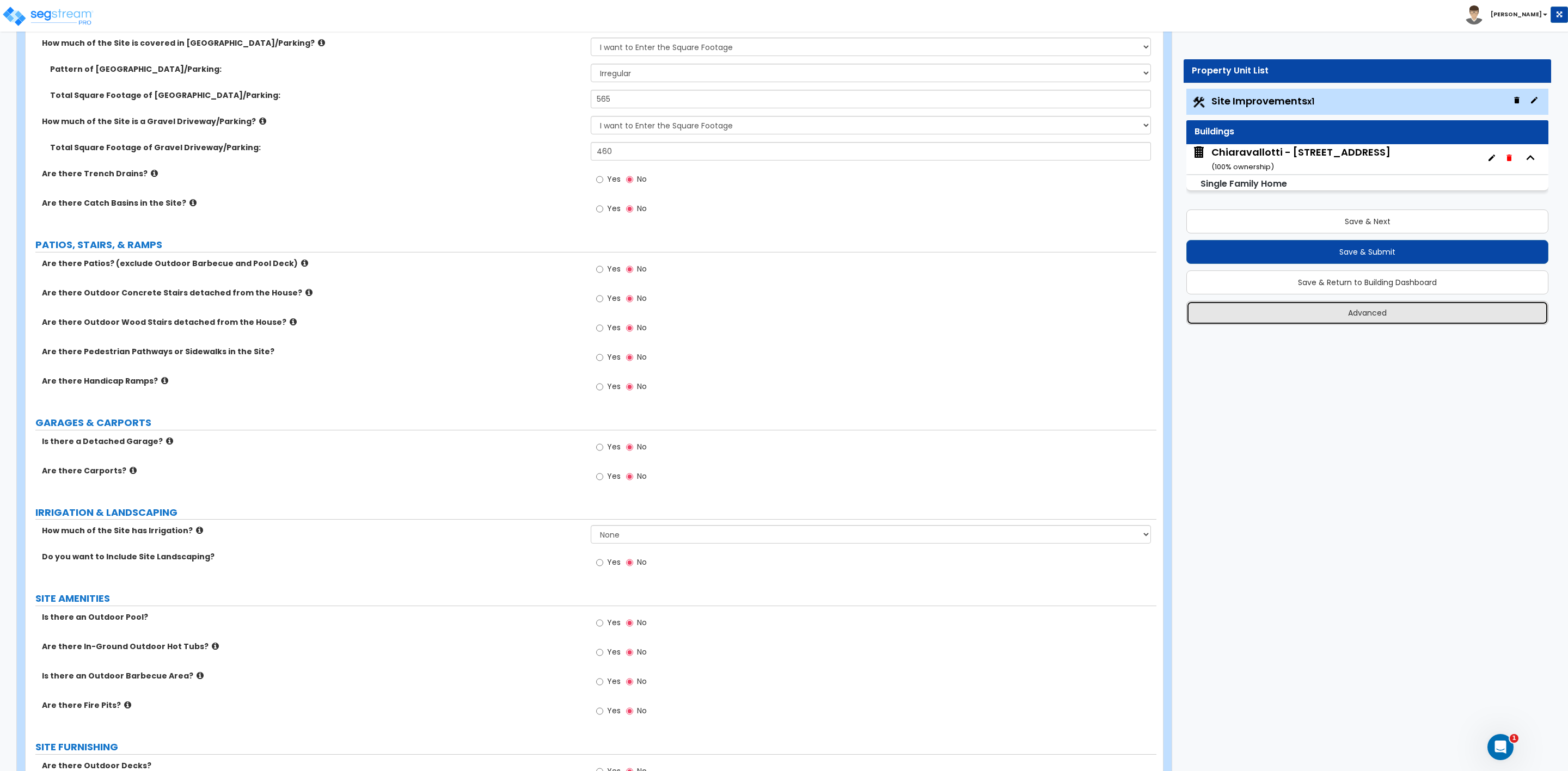
click at [1364, 302] on button "Advanced" at bounding box center [1367, 313] width 362 height 24
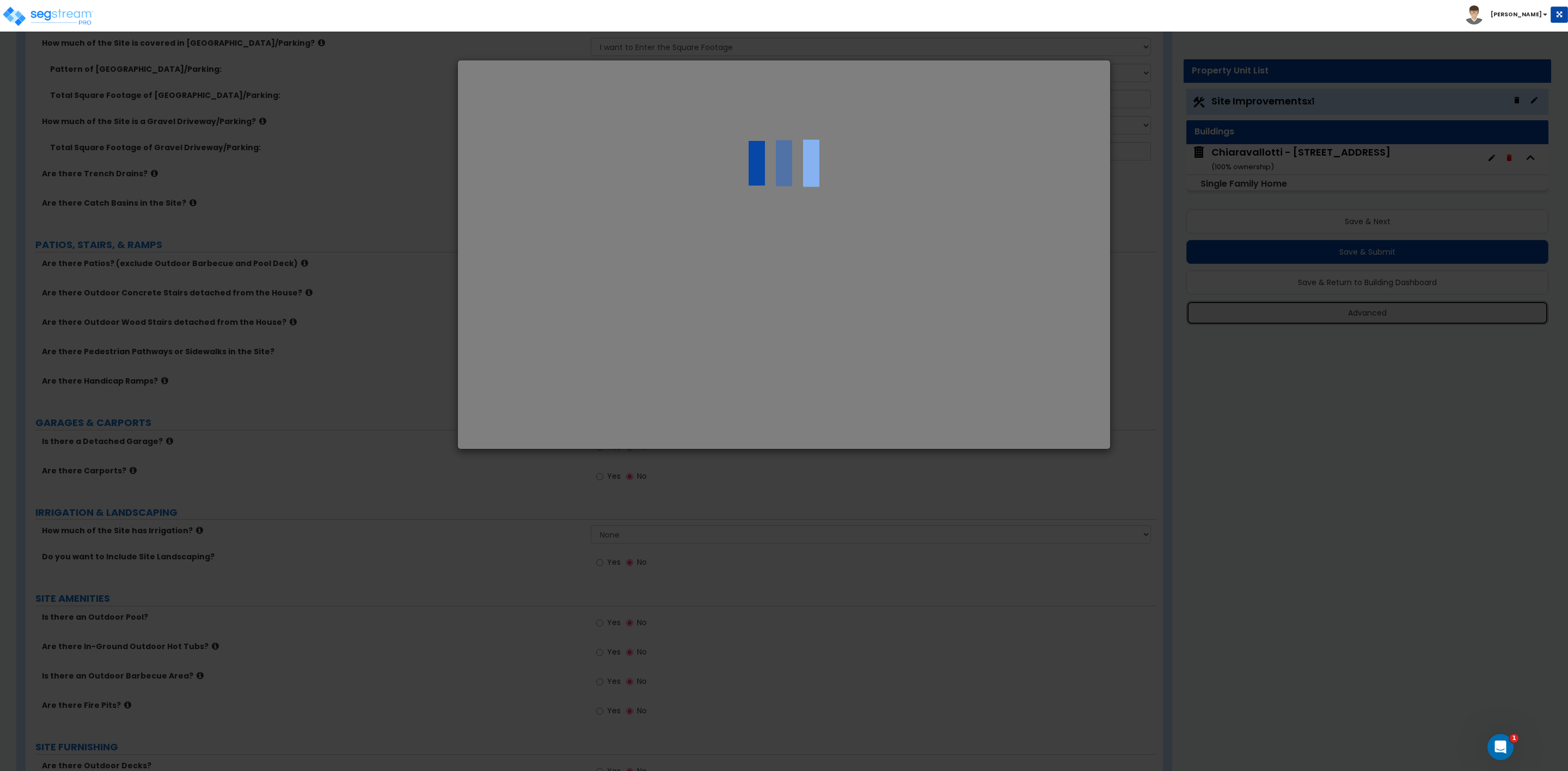
scroll to position [0, 0]
select select "UT"
select select "2025"
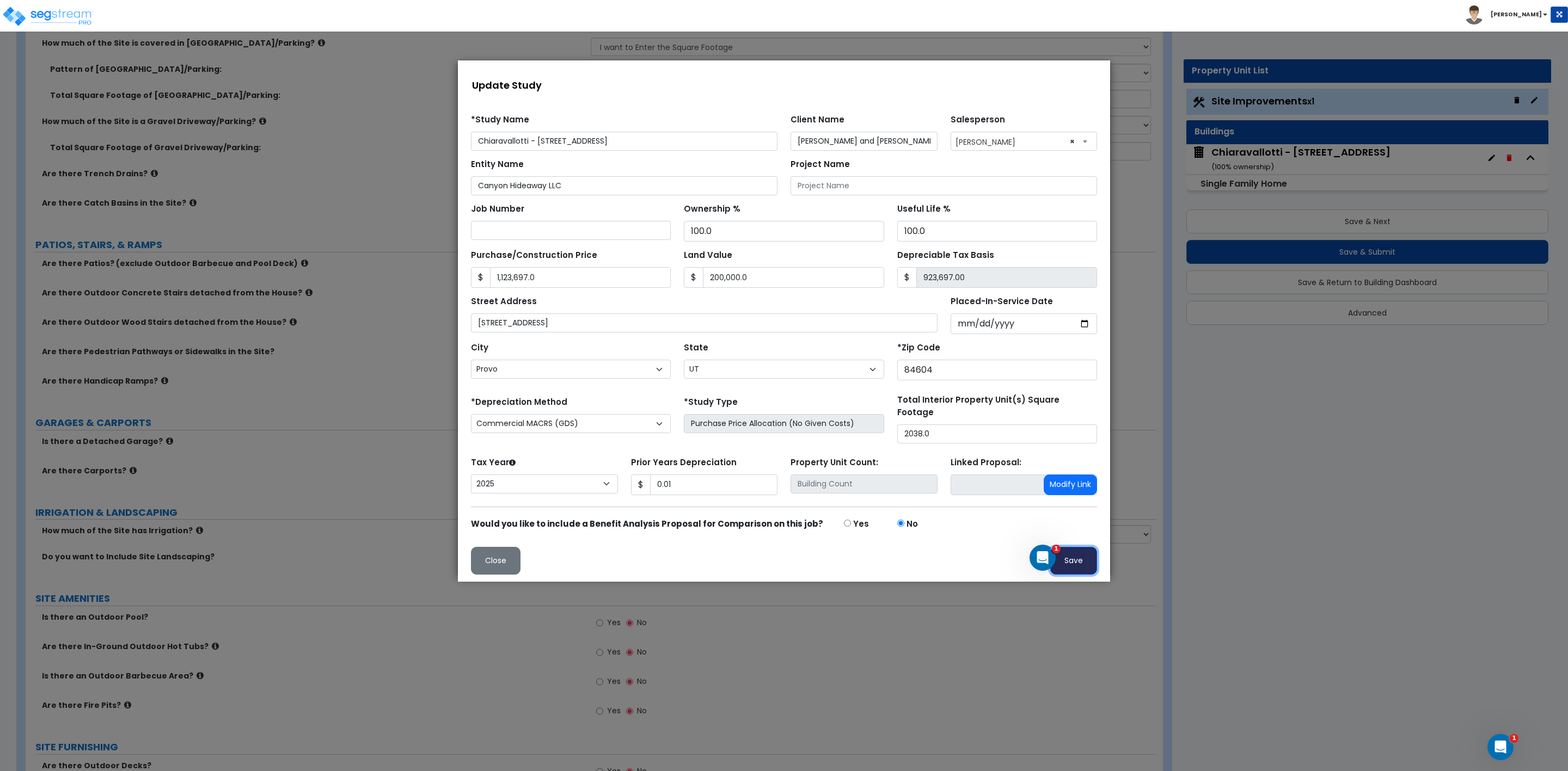
click at [1090, 561] on button "Save" at bounding box center [1073, 561] width 47 height 28
type input "1123697"
type input "200000"
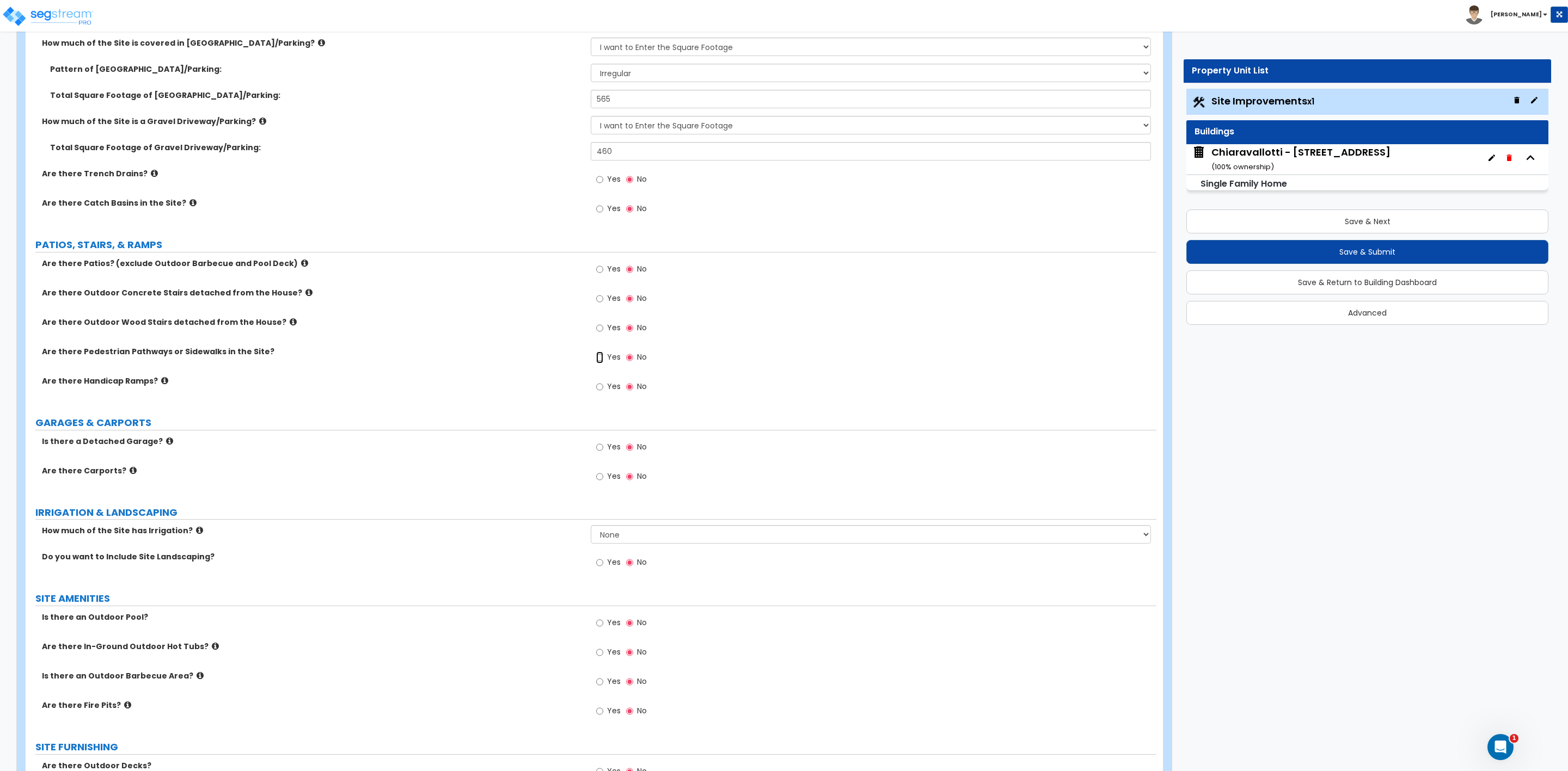
click at [600, 361] on input "Yes" at bounding box center [600, 358] width 7 height 12
radio input "true"
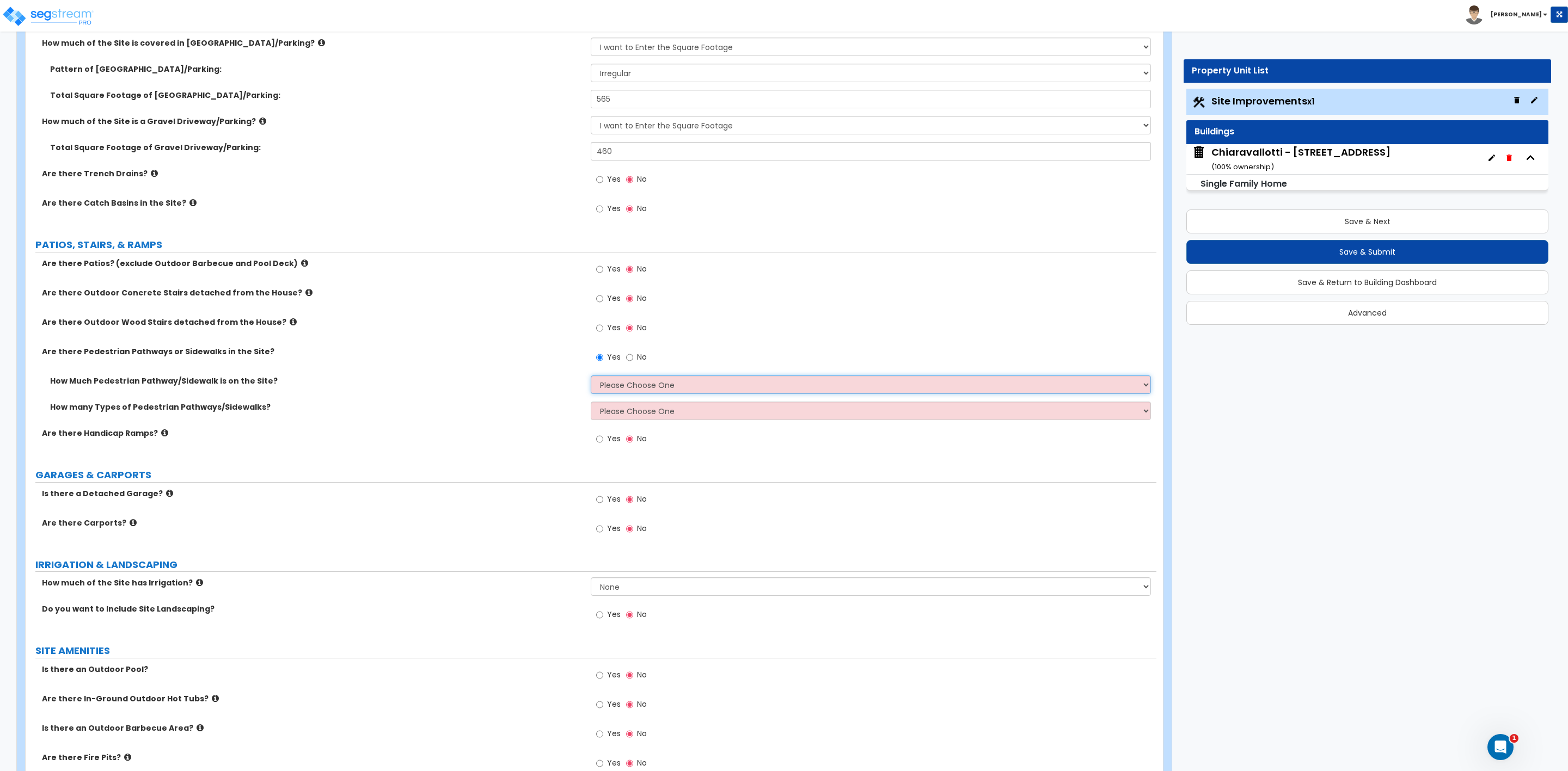
click at [606, 380] on select "Please Choose One I Don't Know, Please Estimate For Me Enter Linear Footage" at bounding box center [870, 384] width 560 height 18
click at [559, 379] on label "How Much Pedestrian Pathway/Sidewalk is on the Site?" at bounding box center [316, 381] width 532 height 11
click at [616, 412] on select "Please Choose One 1 2 3" at bounding box center [870, 410] width 560 height 18
select select "1"
click at [591, 403] on select "Please Choose One 1 2 3" at bounding box center [870, 410] width 560 height 18
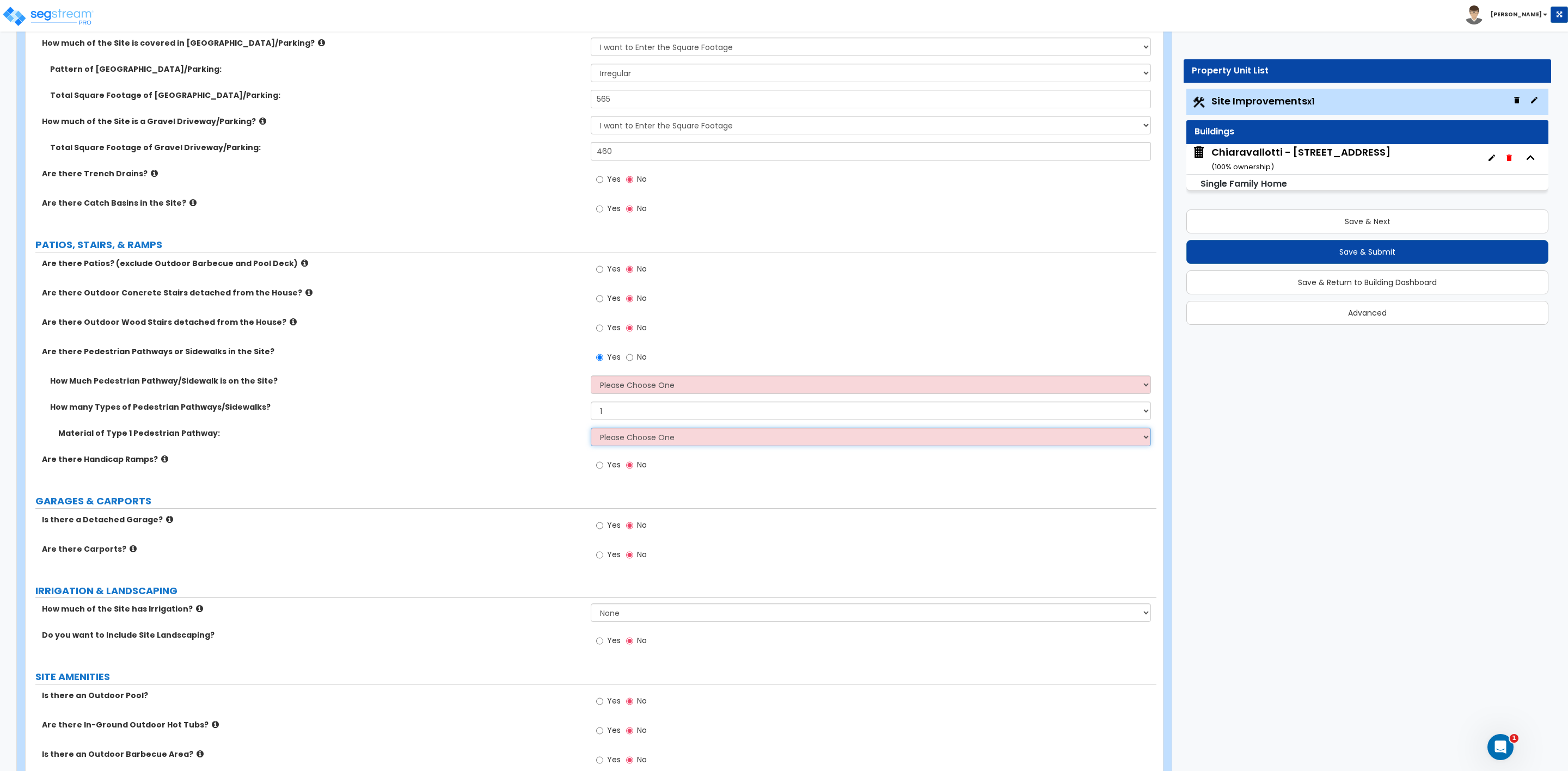
click at [616, 437] on select "Please Choose One Bare Concrete Stamped Concrete Brick Pavers Stone Pavers Wood…" at bounding box center [870, 437] width 560 height 18
select select "3"
click at [591, 429] on select "Please Choose One Bare Concrete Stamped Concrete Brick Pavers Stone Pavers Wood…" at bounding box center [870, 437] width 560 height 18
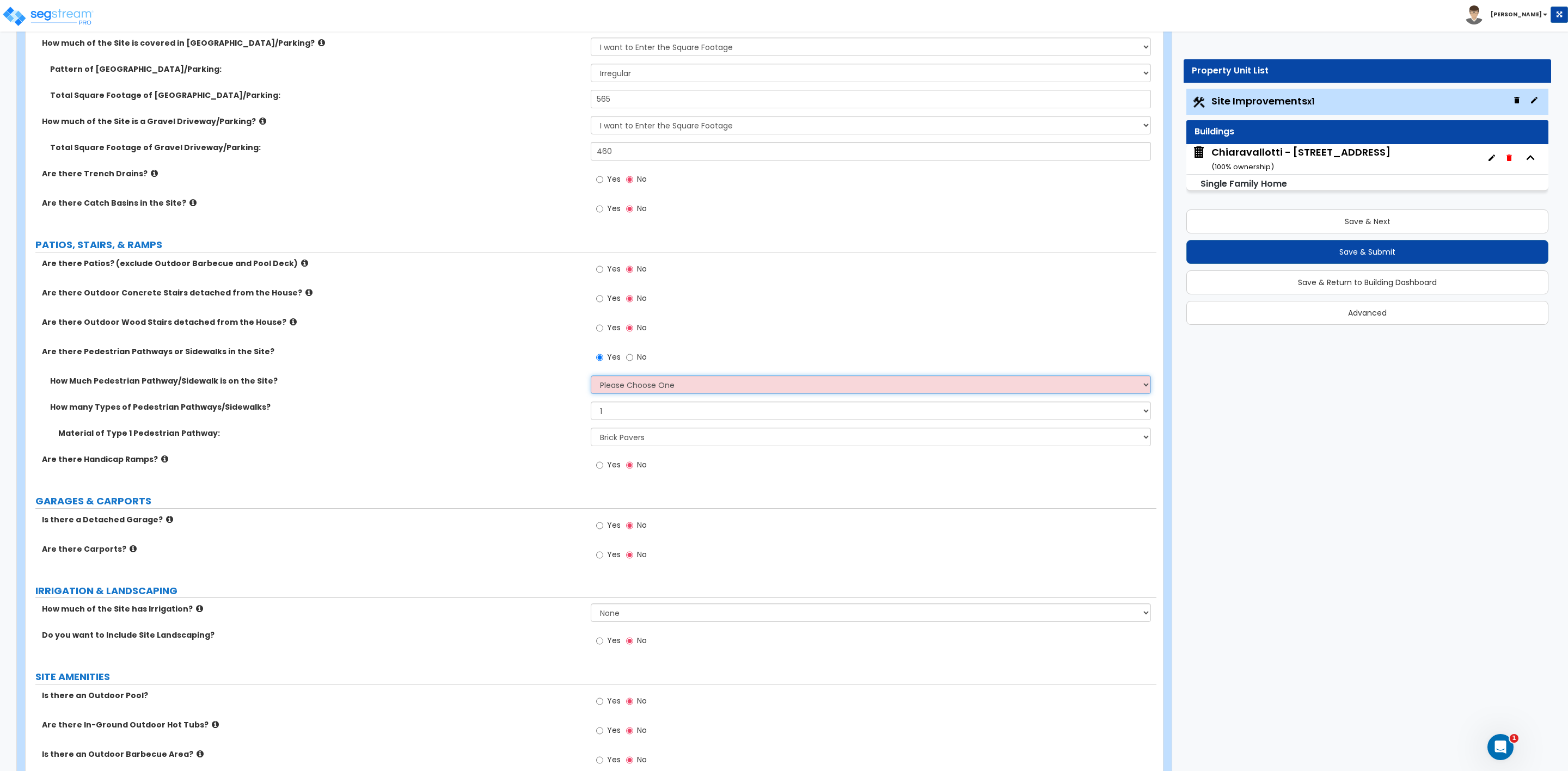
click at [616, 377] on select "Please Choose One I Don't Know, Please Estimate For Me Enter Linear Footage" at bounding box center [870, 384] width 560 height 18
select select "2"
click at [591, 377] on select "Please Choose One I Don't Know, Please Estimate For Me Enter Linear Footage" at bounding box center [870, 384] width 560 height 18
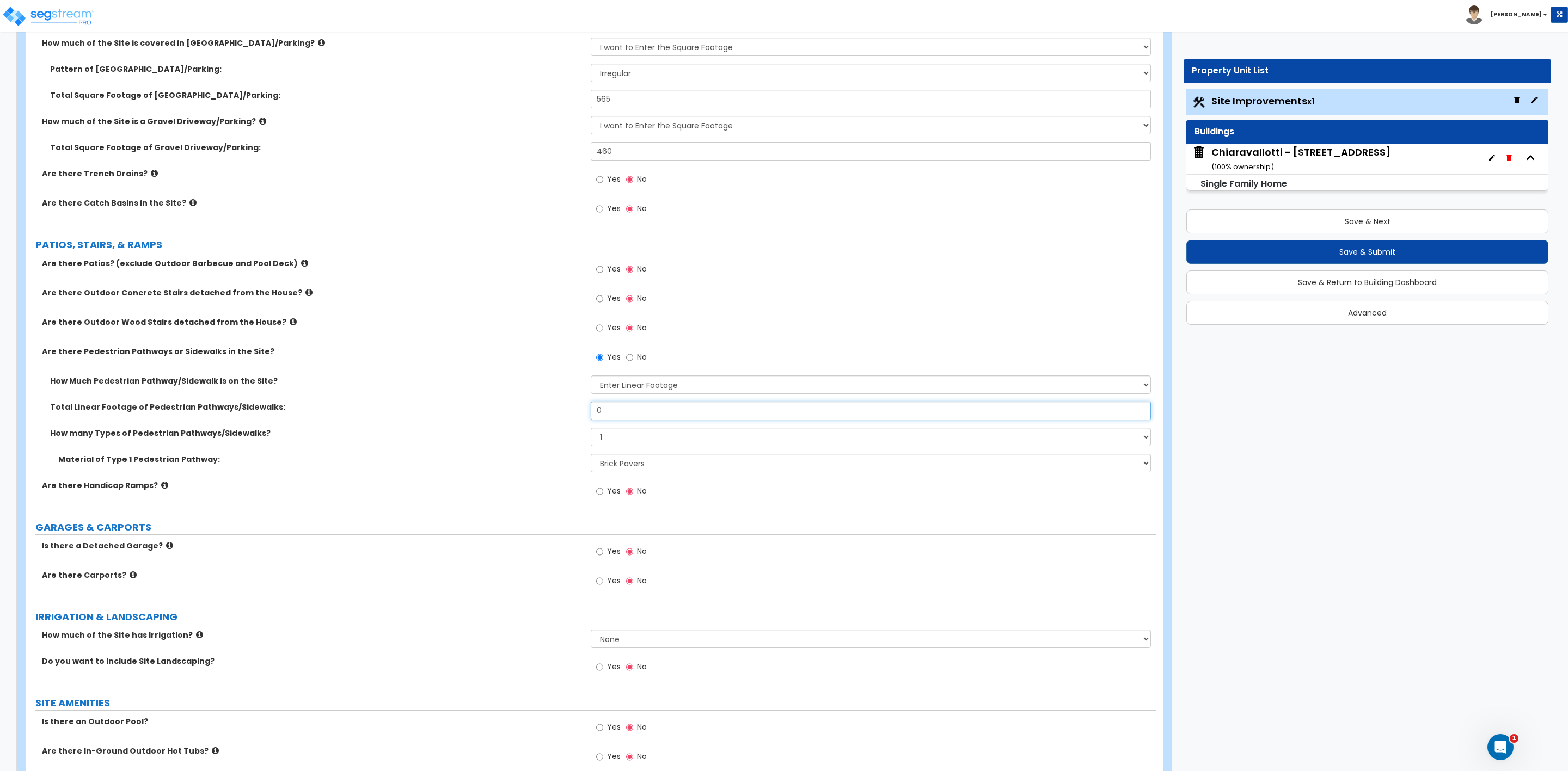
drag, startPoint x: 606, startPoint y: 412, endPoint x: 581, endPoint y: 412, distance: 25.0
click at [581, 412] on div "Total Linear Footage of Pedestrian Pathways/Sidewalks: 0" at bounding box center [591, 414] width 1131 height 26
click at [631, 357] on input "No" at bounding box center [629, 358] width 7 height 12
radio input "false"
radio input "true"
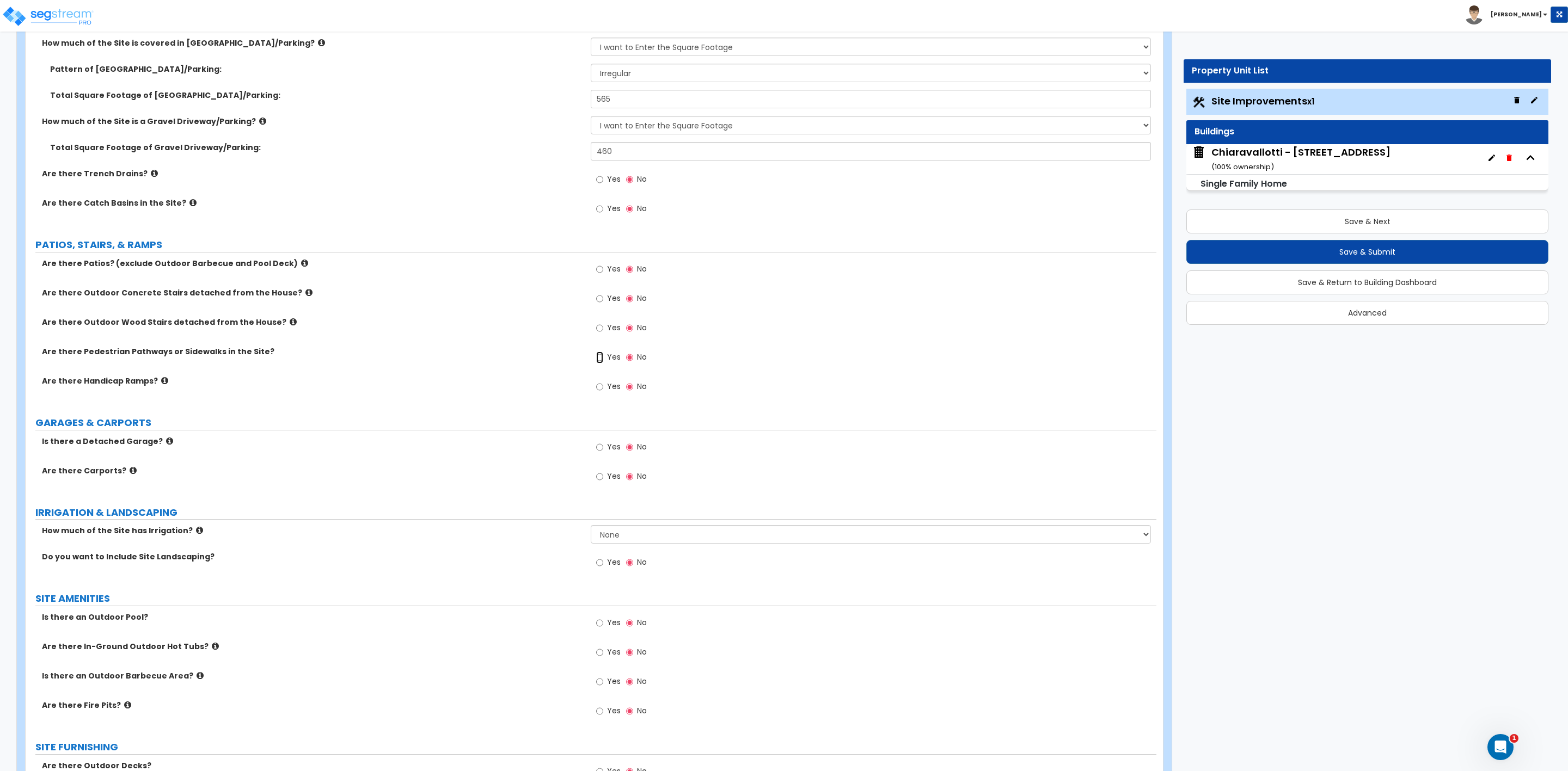
click at [602, 361] on input "Yes" at bounding box center [600, 358] width 7 height 12
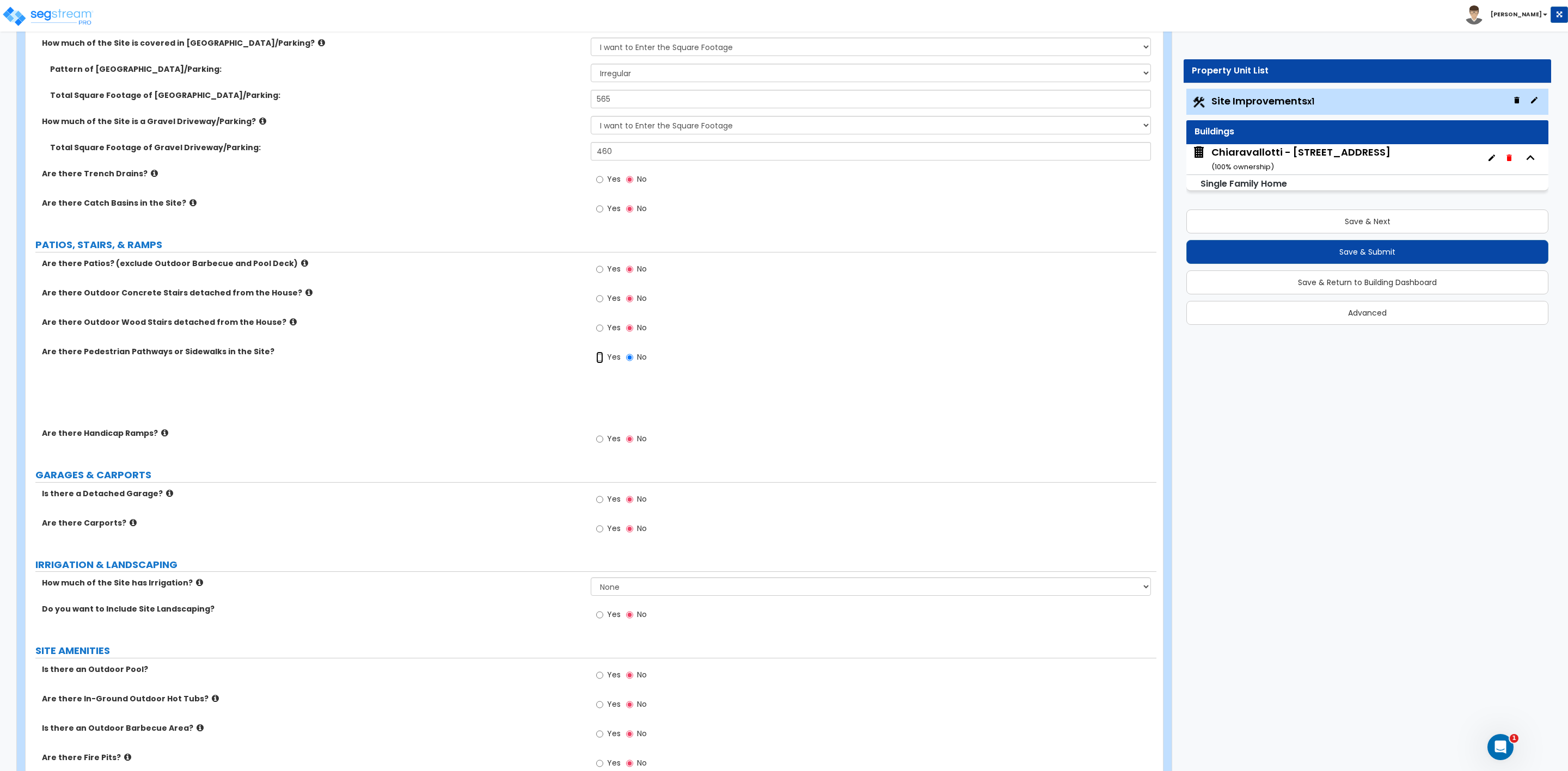
radio input "true"
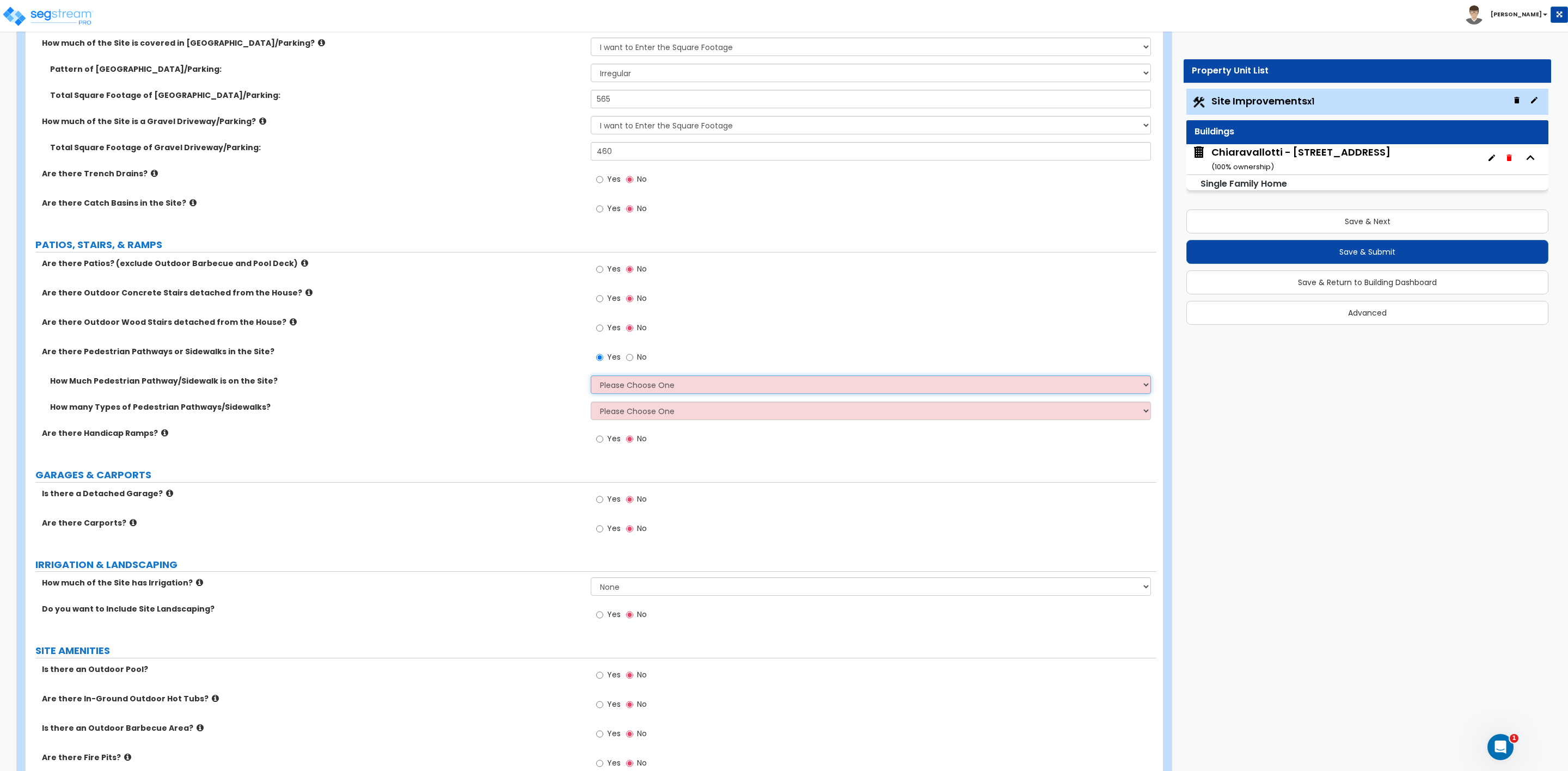
click at [616, 385] on select "Please Choose One I Don't Know, Please Estimate For Me Enter Linear Footage" at bounding box center [870, 384] width 560 height 18
select select "2"
click at [591, 377] on select "Please Choose One I Don't Know, Please Estimate For Me Enter Linear Footage" at bounding box center [870, 384] width 560 height 18
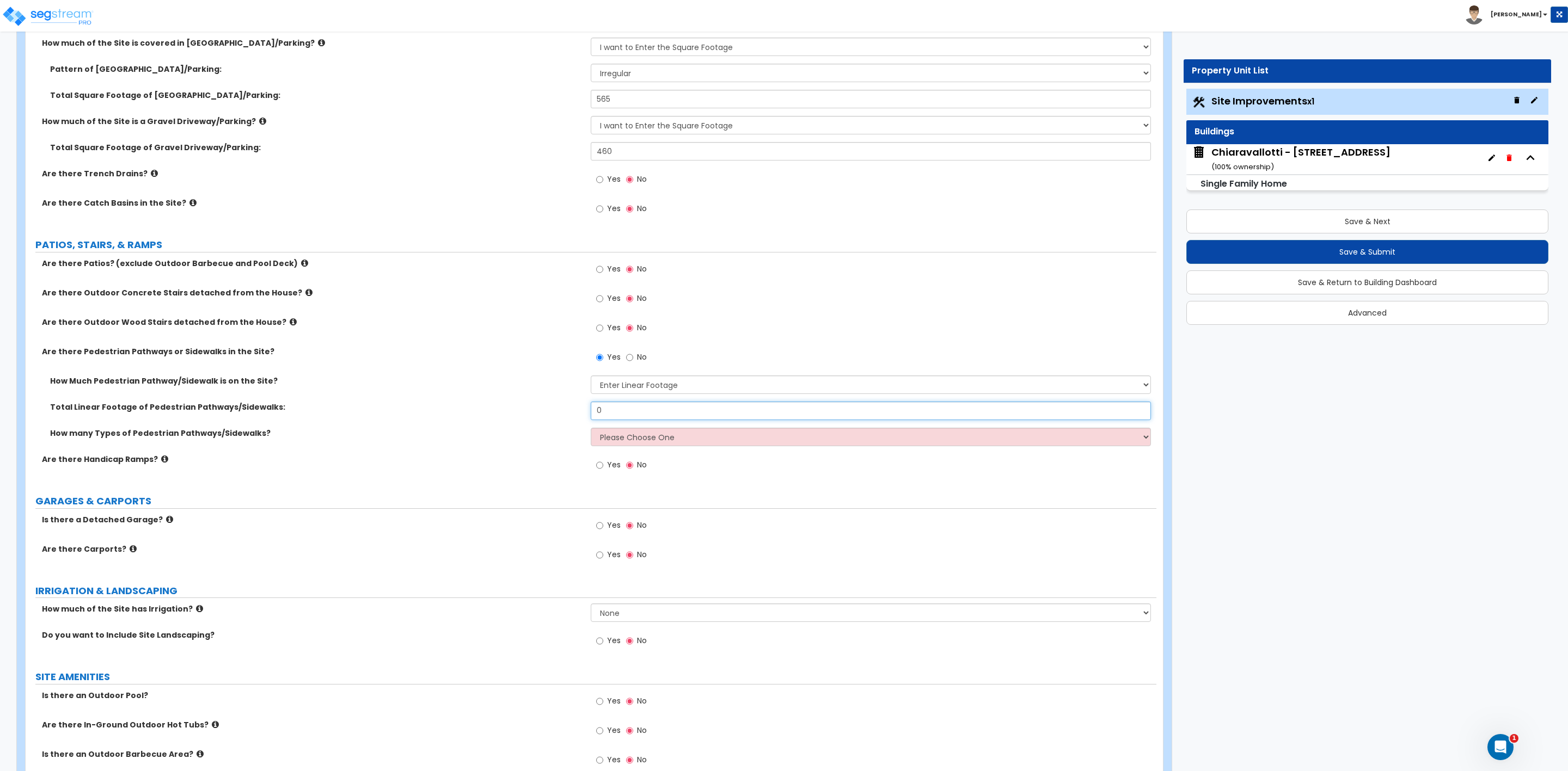
drag, startPoint x: 611, startPoint y: 413, endPoint x: 559, endPoint y: 412, distance: 52.0
click at [559, 412] on div "Total Linear Footage of Pedestrian Pathways/Sidewalks: 0" at bounding box center [591, 414] width 1131 height 26
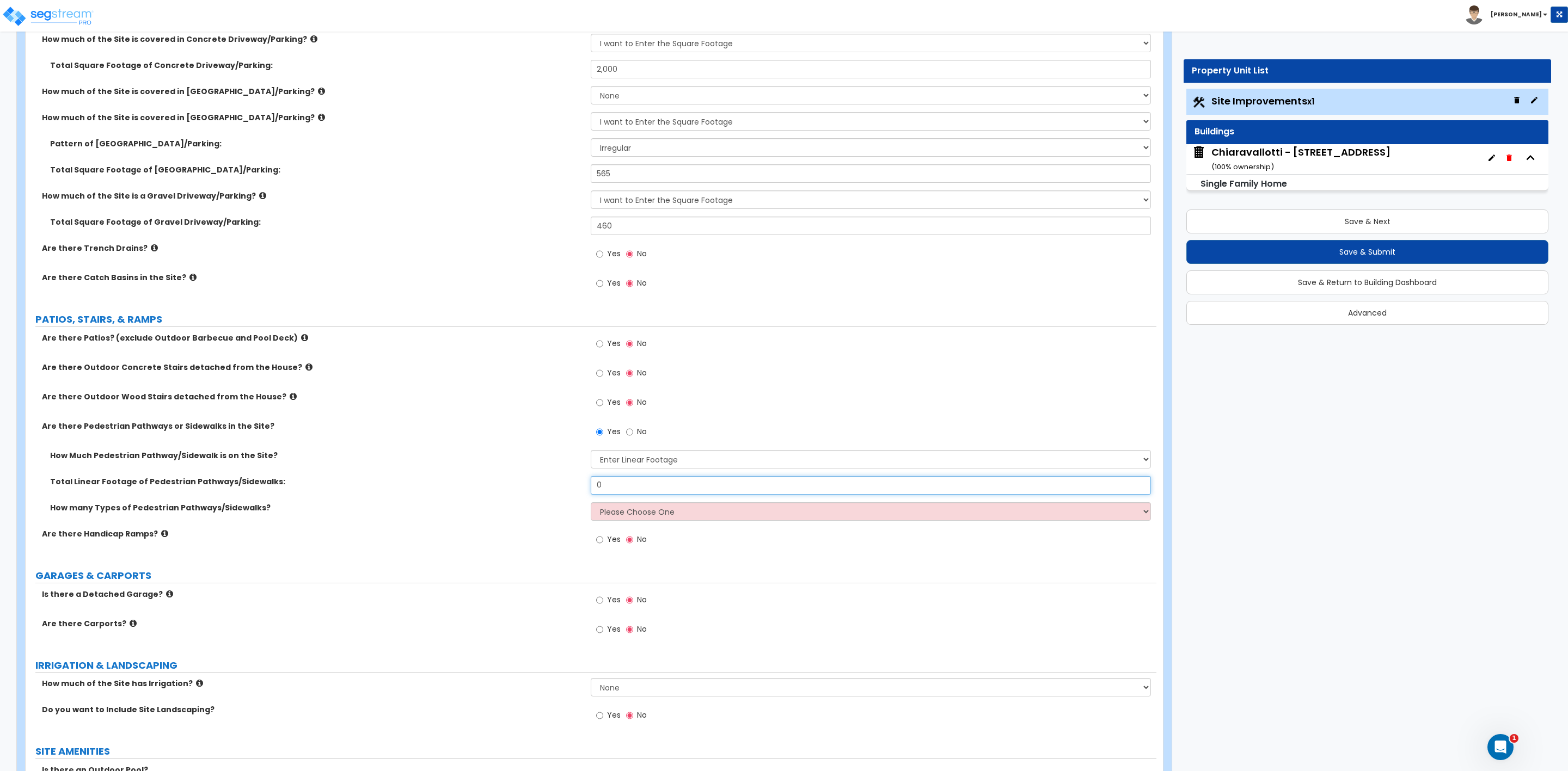
scroll to position [327, 0]
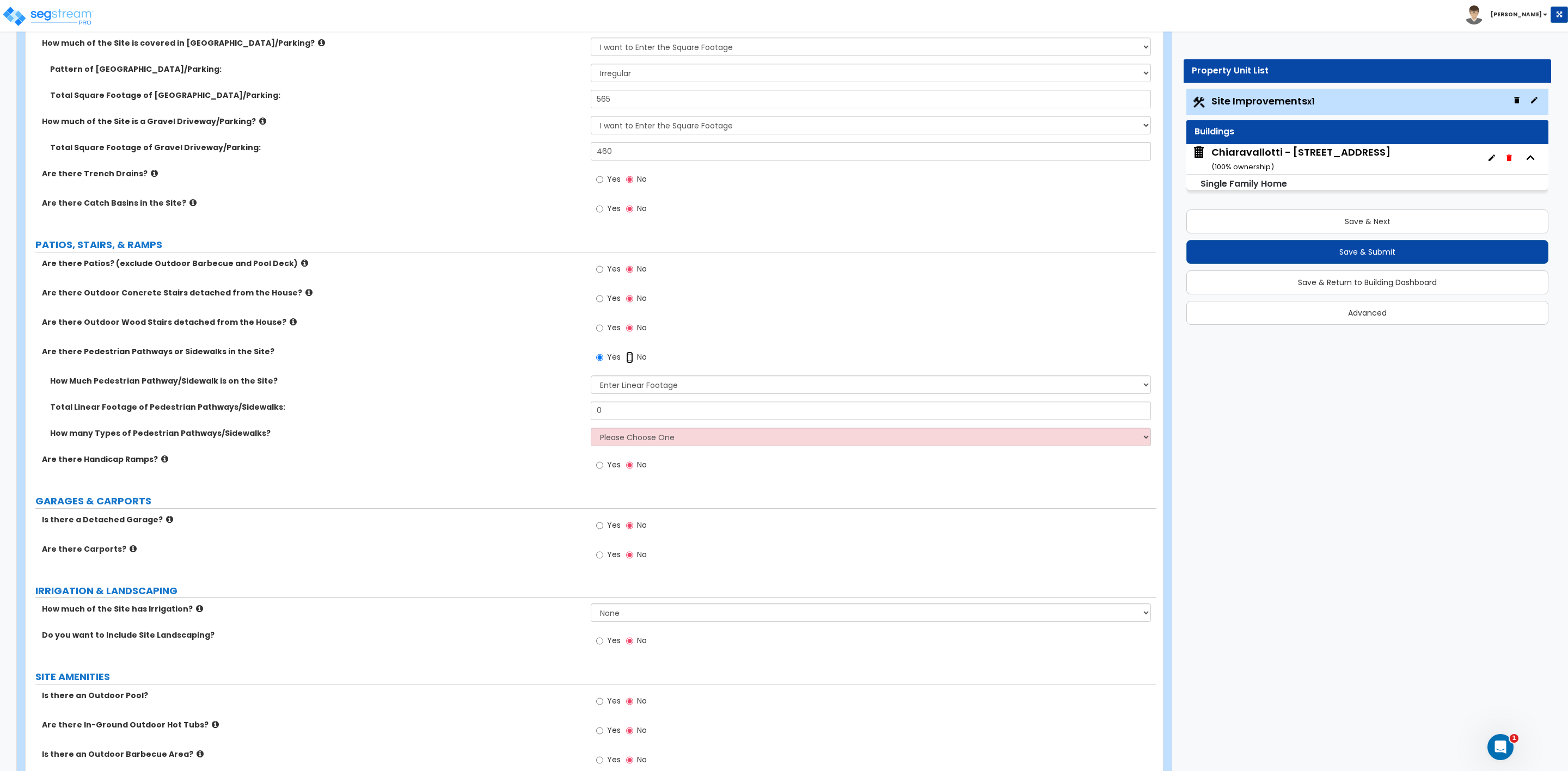
click at [629, 357] on input "No" at bounding box center [629, 358] width 7 height 12
radio input "false"
radio input "true"
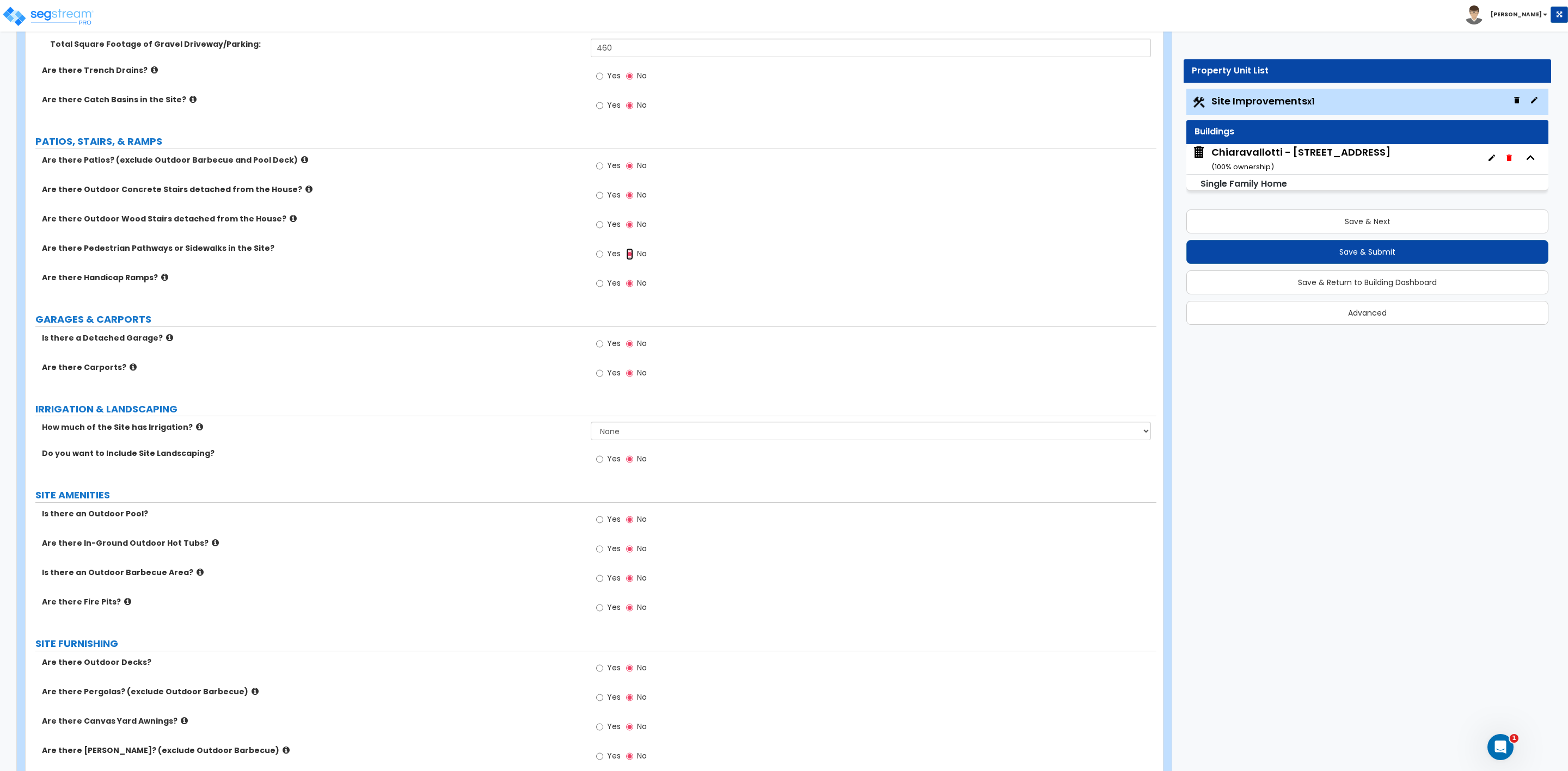
scroll to position [490, 0]
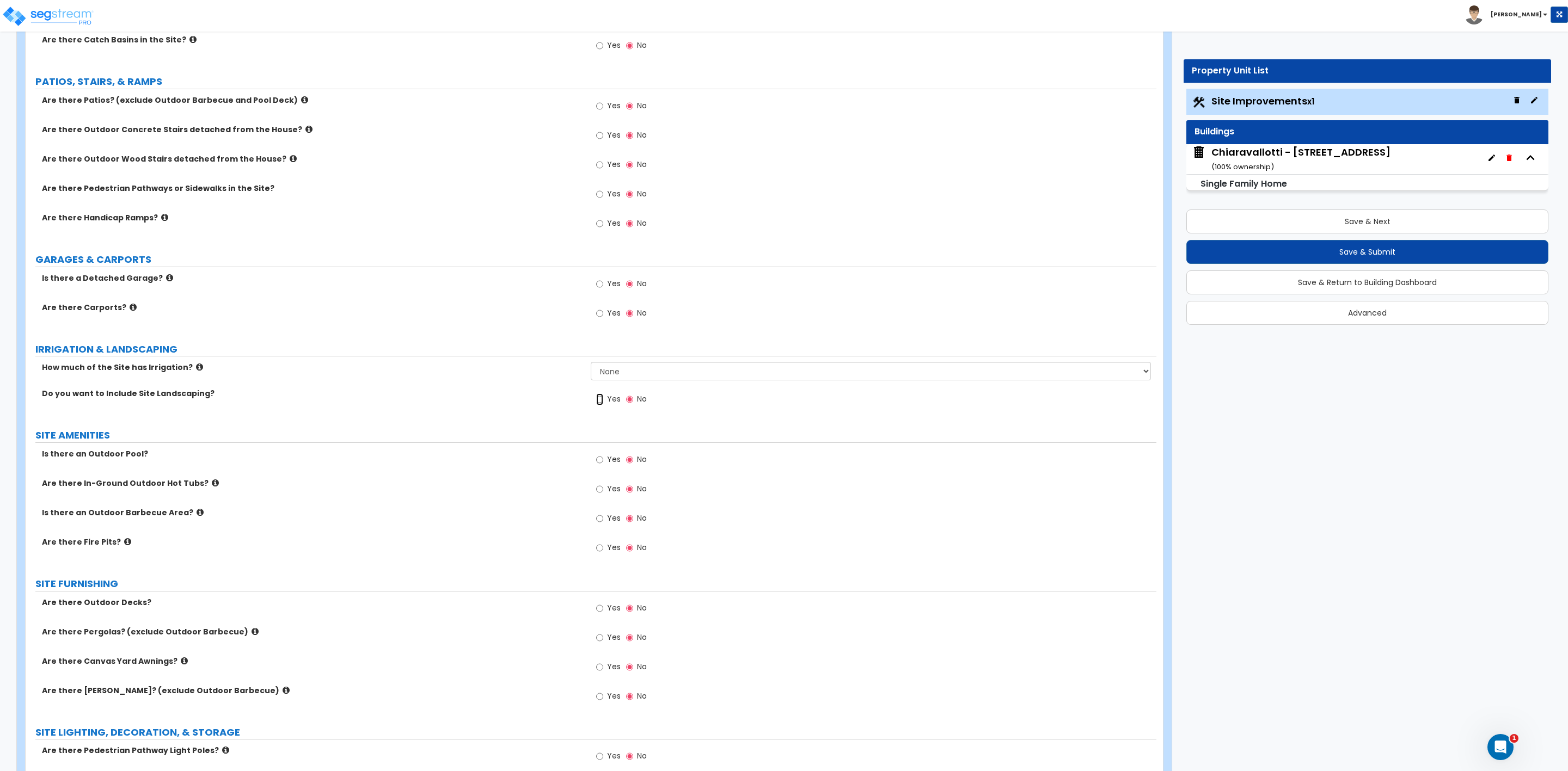
click at [597, 399] on input "Yes" at bounding box center [600, 399] width 7 height 12
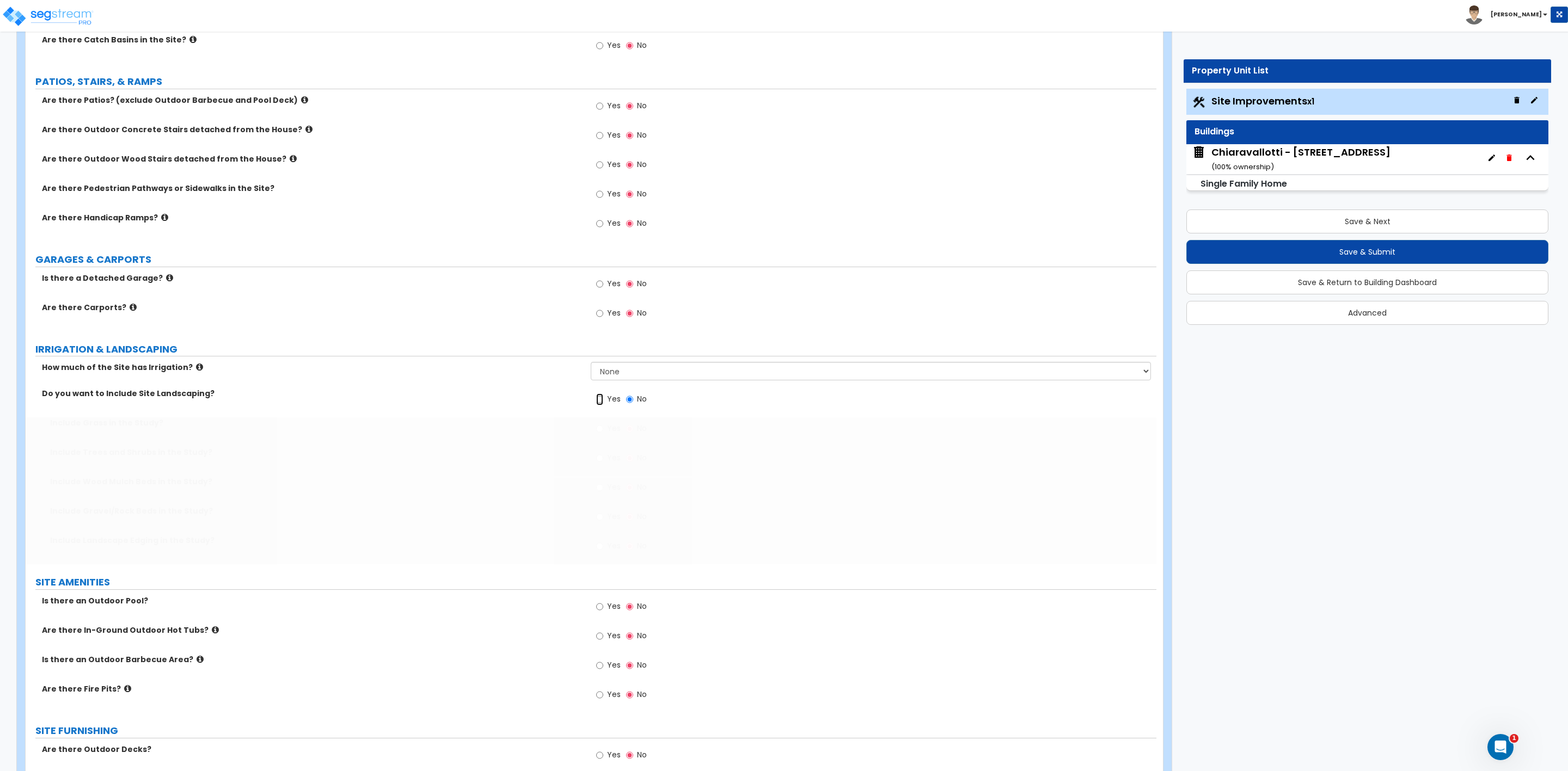
radio input "true"
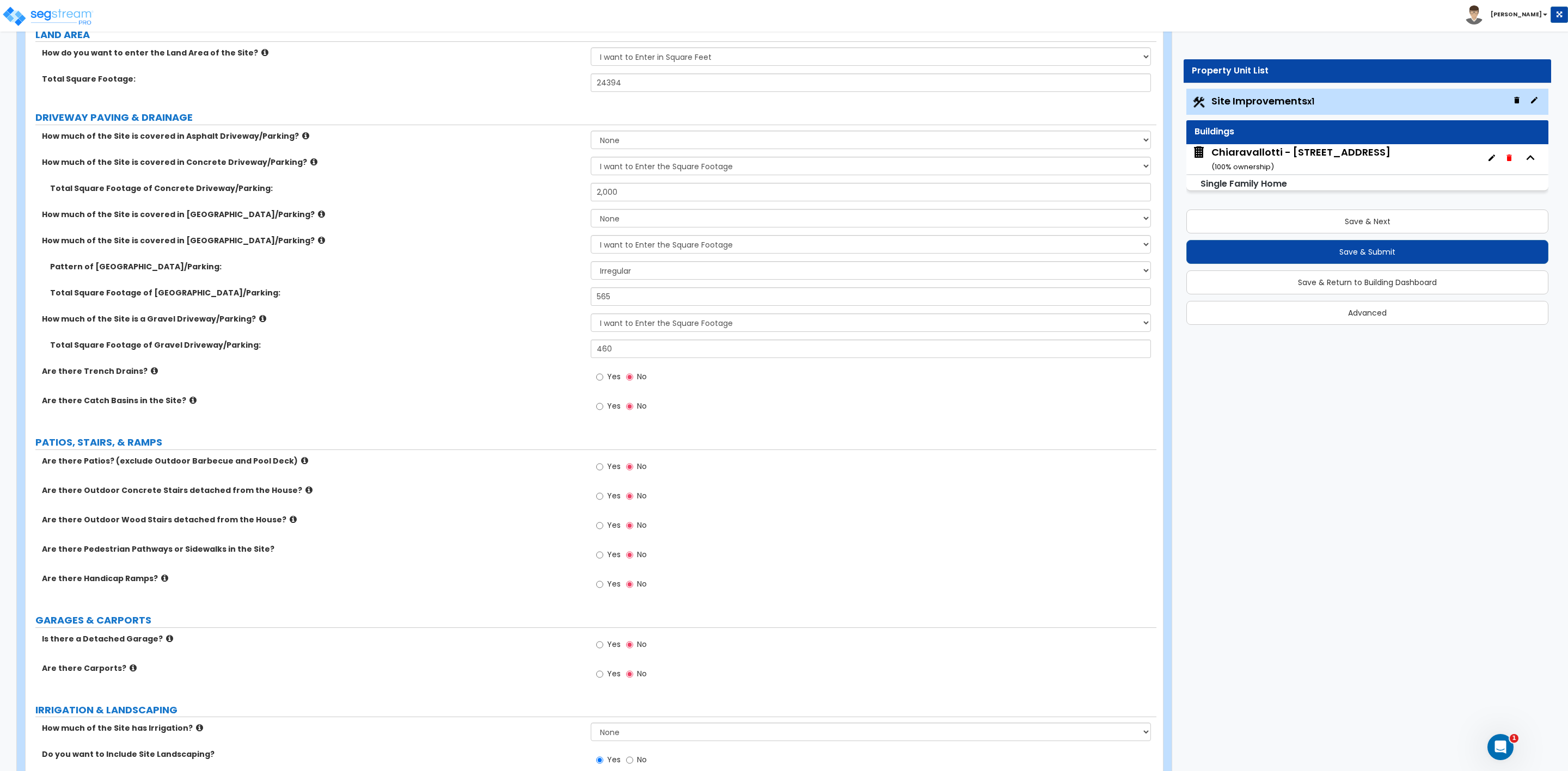
scroll to position [163, 0]
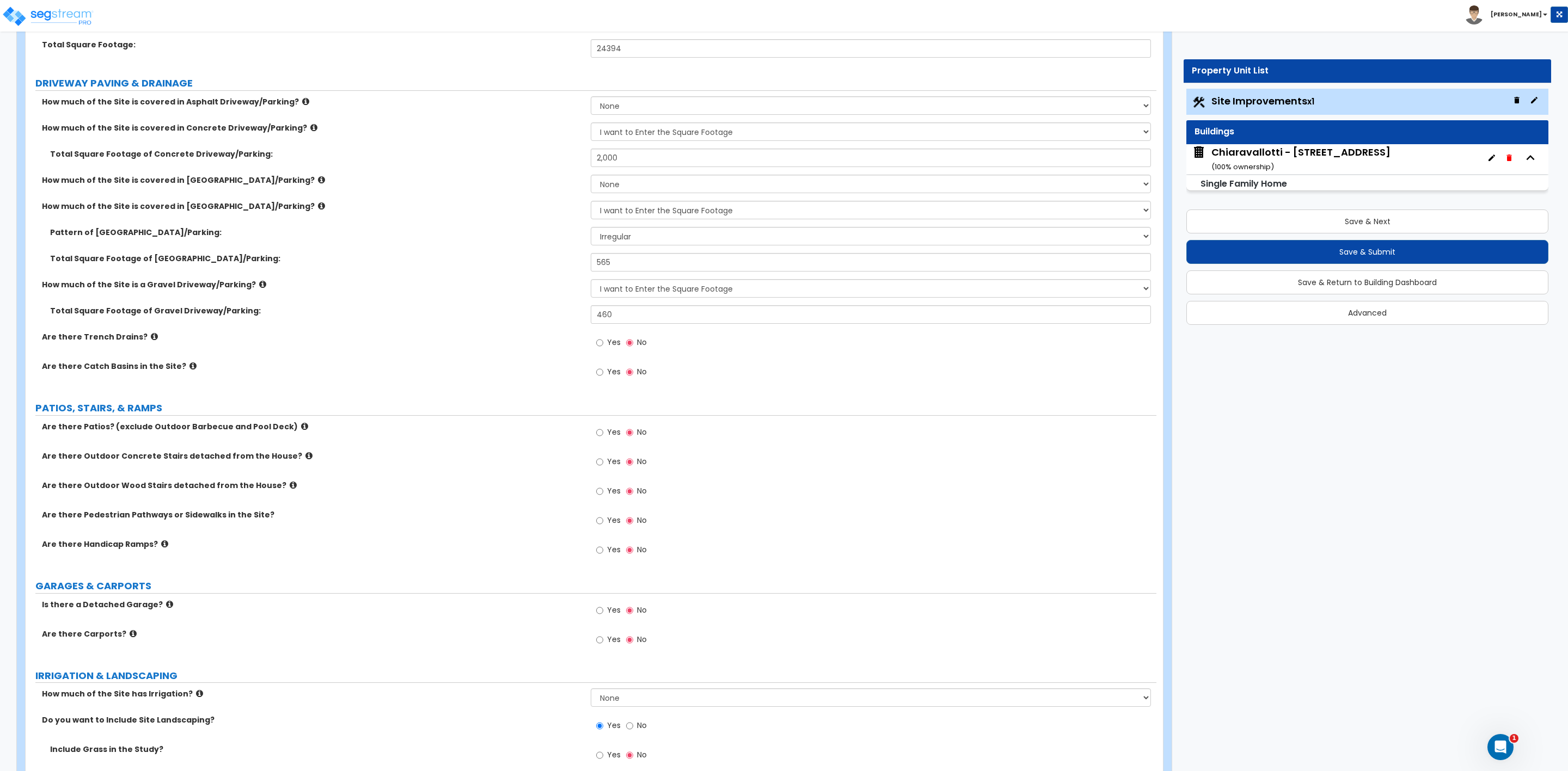
click at [608, 495] on span "Yes" at bounding box center [614, 491] width 14 height 11
click at [603, 495] on input "Yes" at bounding box center [600, 492] width 7 height 12
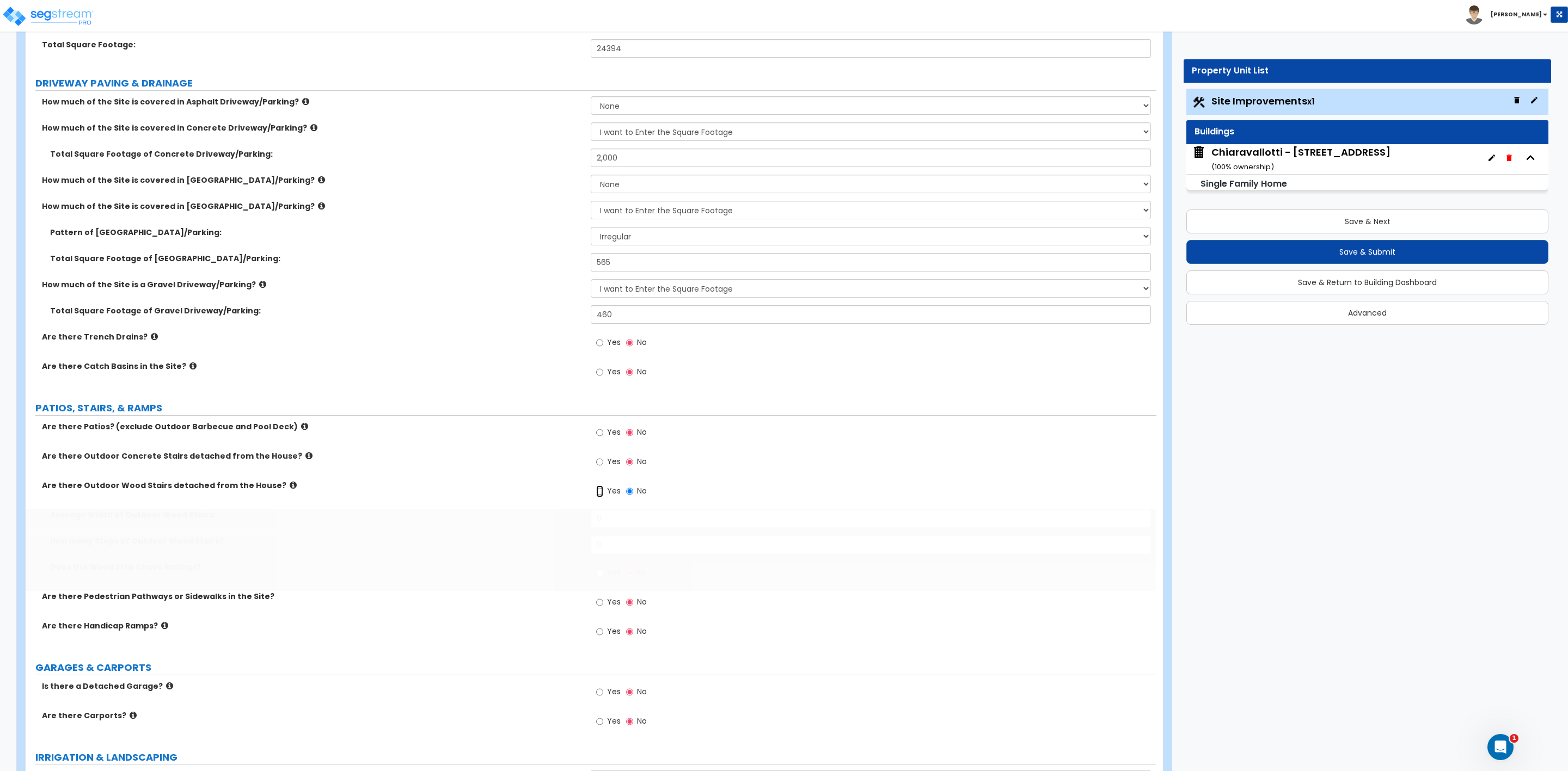
radio input "true"
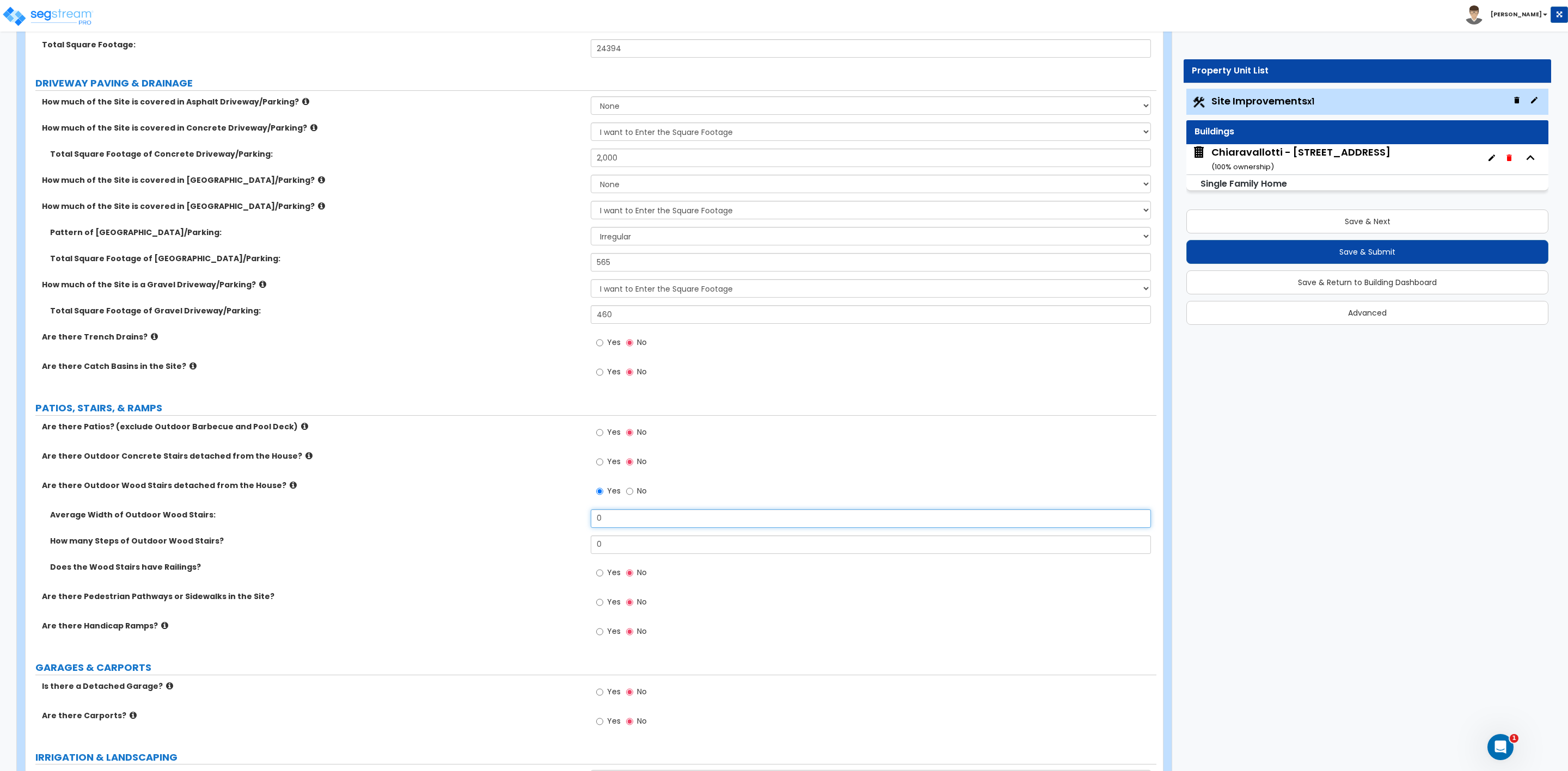
drag, startPoint x: 609, startPoint y: 518, endPoint x: 559, endPoint y: 521, distance: 50.1
click at [572, 519] on div "Average Width of Outdoor Wood Stairs: 0" at bounding box center [591, 522] width 1131 height 26
type input "5"
drag, startPoint x: 605, startPoint y: 545, endPoint x: 587, endPoint y: 549, distance: 18.4
click at [587, 549] on div "How many Steps of Outdoor Wood Stairs? 0" at bounding box center [591, 549] width 1131 height 26
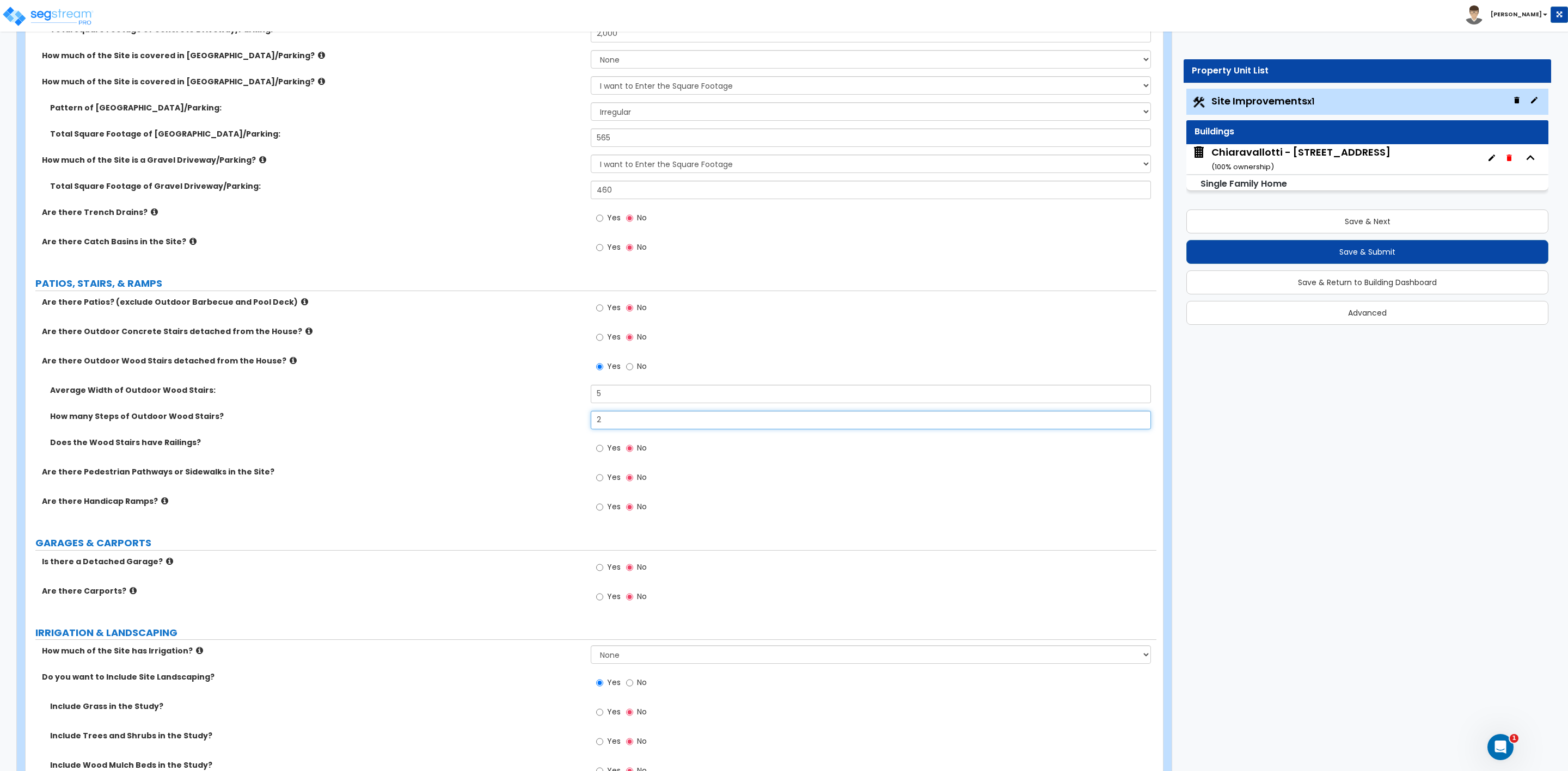
scroll to position [327, 0]
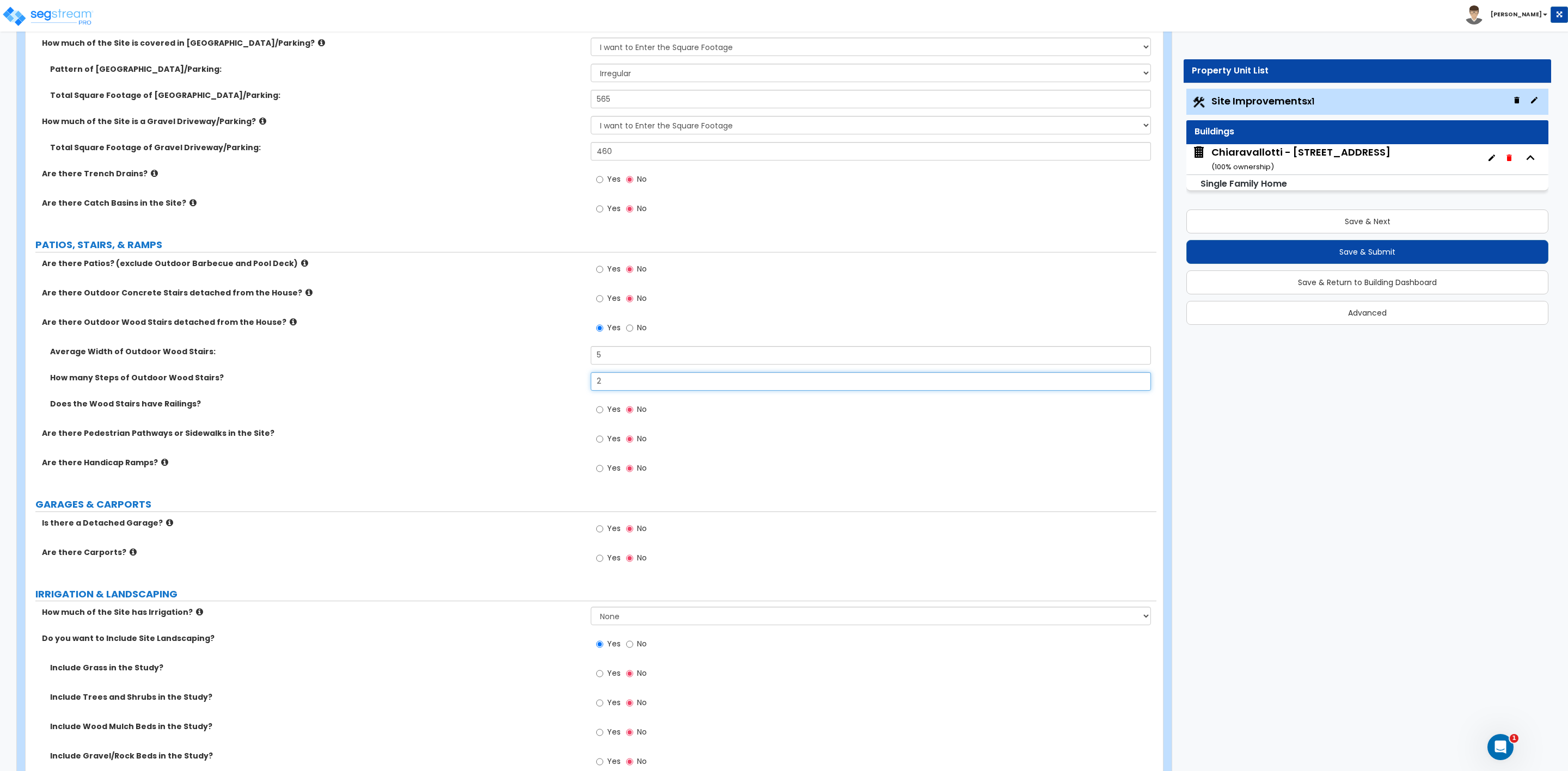
type input "2"
drag, startPoint x: 616, startPoint y: 355, endPoint x: 588, endPoint y: 355, distance: 28.0
click at [588, 355] on div "Average Width of Outdoor Wood Stairs: 5" at bounding box center [591, 359] width 1131 height 26
type input "3.5"
drag, startPoint x: 605, startPoint y: 386, endPoint x: 574, endPoint y: 387, distance: 31.0
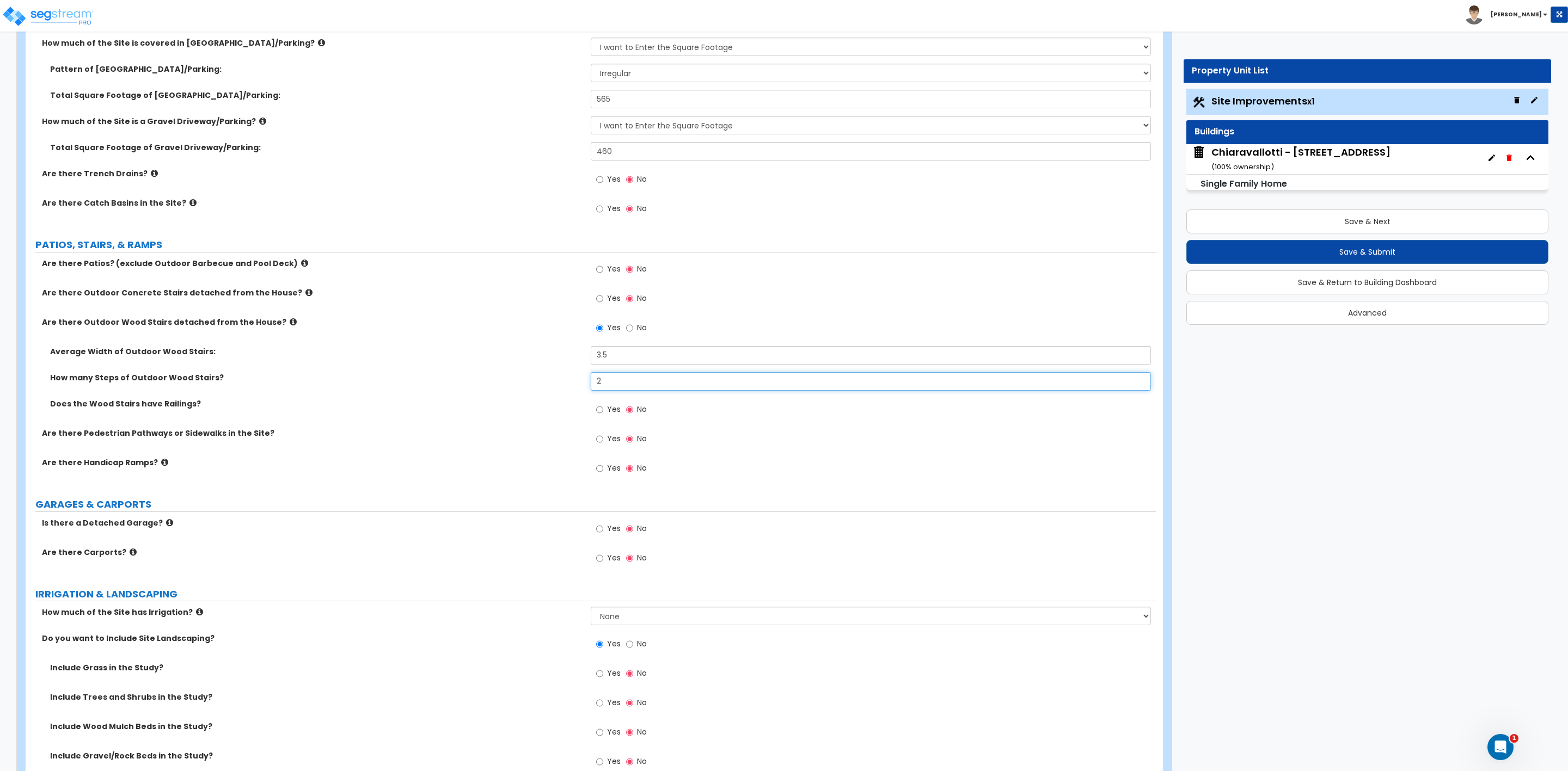
click at [574, 387] on div "How many Steps of Outdoor Wood Stairs? 2" at bounding box center [591, 385] width 1131 height 26
type input "12"
drag, startPoint x: 603, startPoint y: 406, endPoint x: 601, endPoint y: 413, distance: 7.3
click at [603, 409] on input "Yes" at bounding box center [600, 410] width 7 height 12
radio input "true"
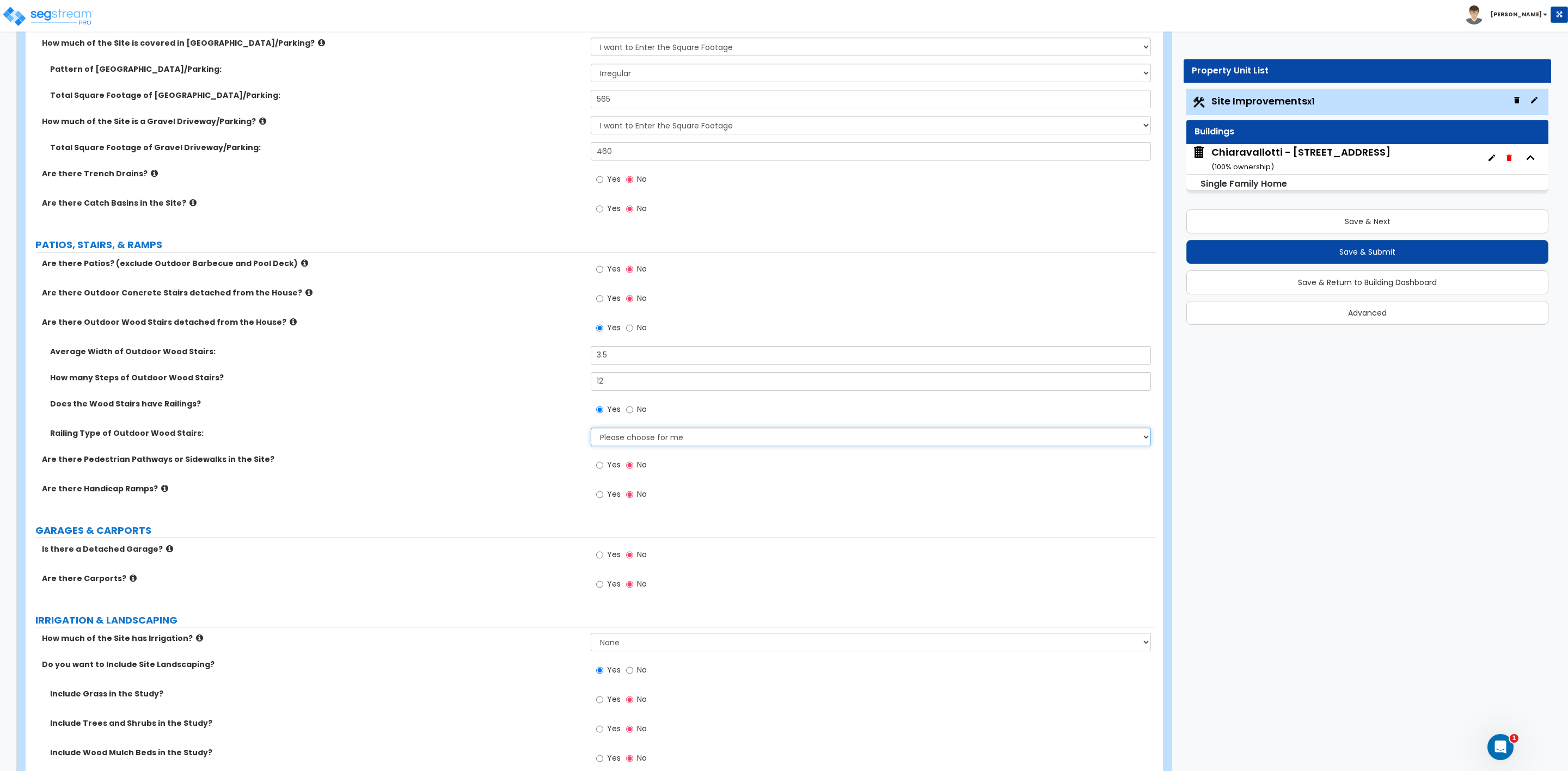
click at [629, 435] on select "Please choose for me Steel Aluminum Wood" at bounding box center [870, 437] width 560 height 18
select select "1"
click at [591, 429] on select "Please choose for me Steel Aluminum Wood" at bounding box center [870, 437] width 560 height 18
drag, startPoint x: 601, startPoint y: 384, endPoint x: 633, endPoint y: 385, distance: 32.0
click at [633, 385] on input "12" at bounding box center [870, 381] width 560 height 18
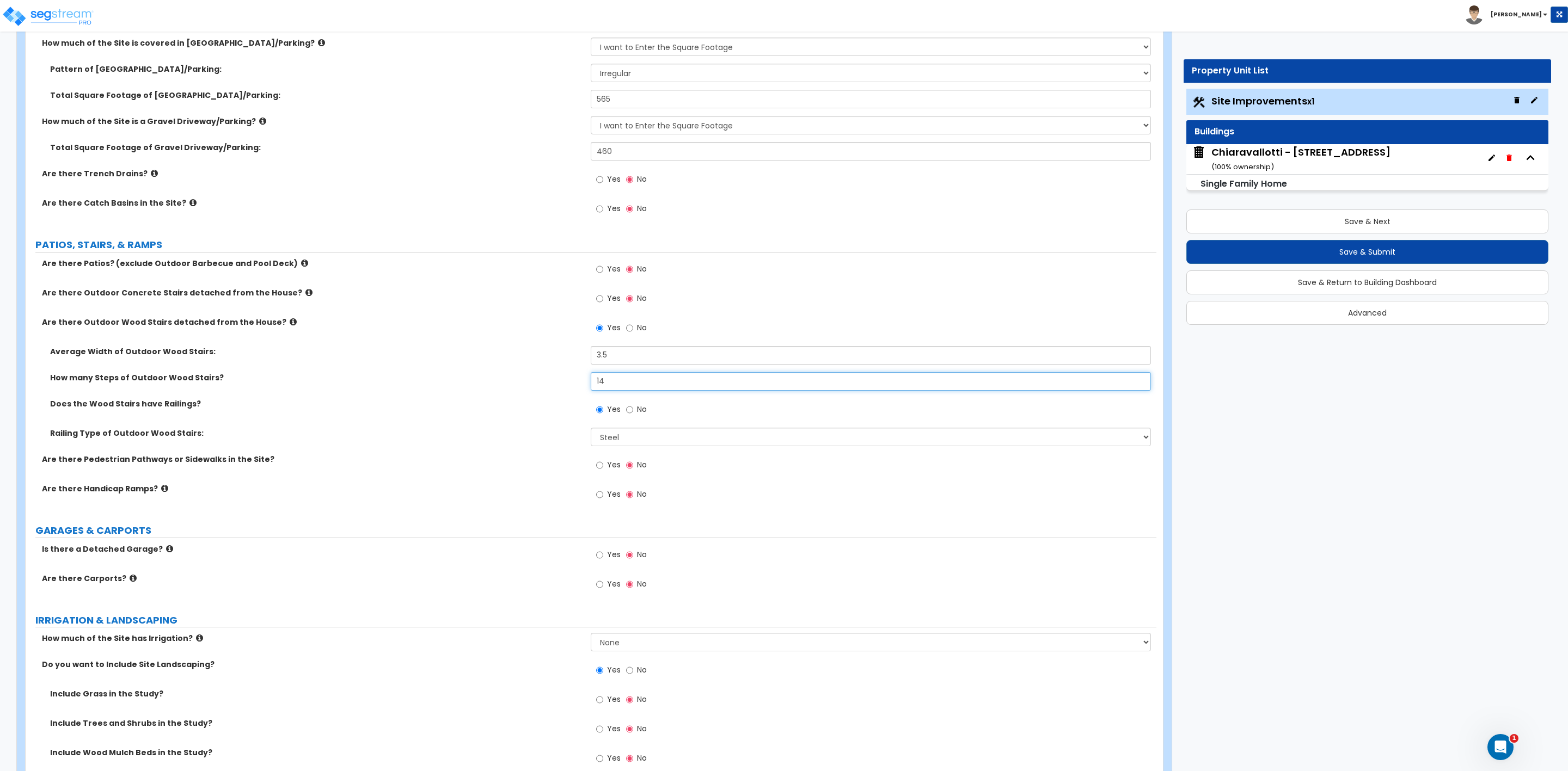
scroll to position [490, 0]
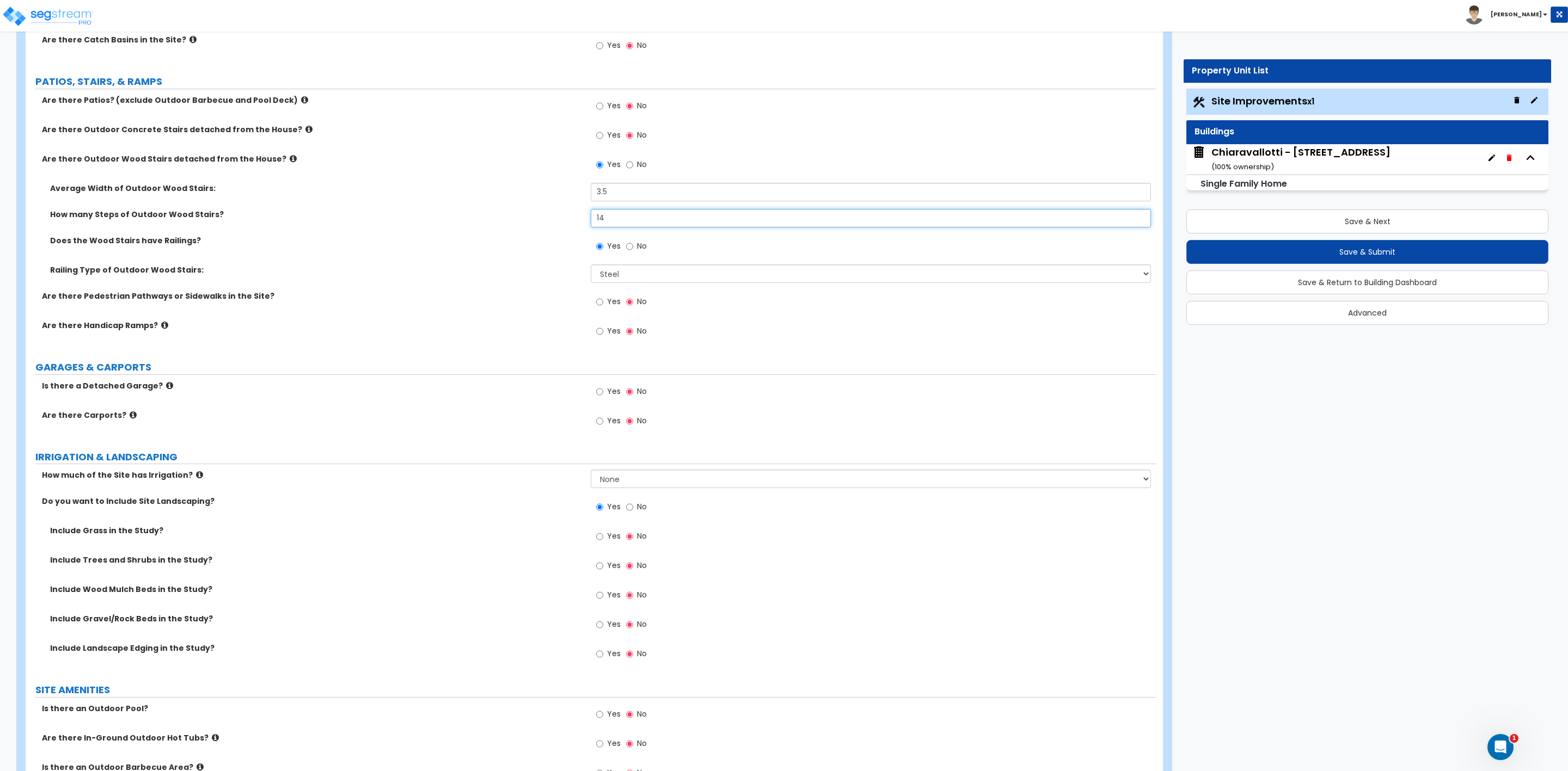
drag, startPoint x: 604, startPoint y: 221, endPoint x: 586, endPoint y: 222, distance: 18.0
click at [586, 222] on div "How many Steps of Outdoor Wood Stairs? 14" at bounding box center [591, 222] width 1131 height 26
type input "16"
drag, startPoint x: 606, startPoint y: 197, endPoint x: 583, endPoint y: 175, distance: 31.8
click at [578, 190] on div "Average Width of Outdoor Wood Stairs: 3.5" at bounding box center [591, 196] width 1131 height 26
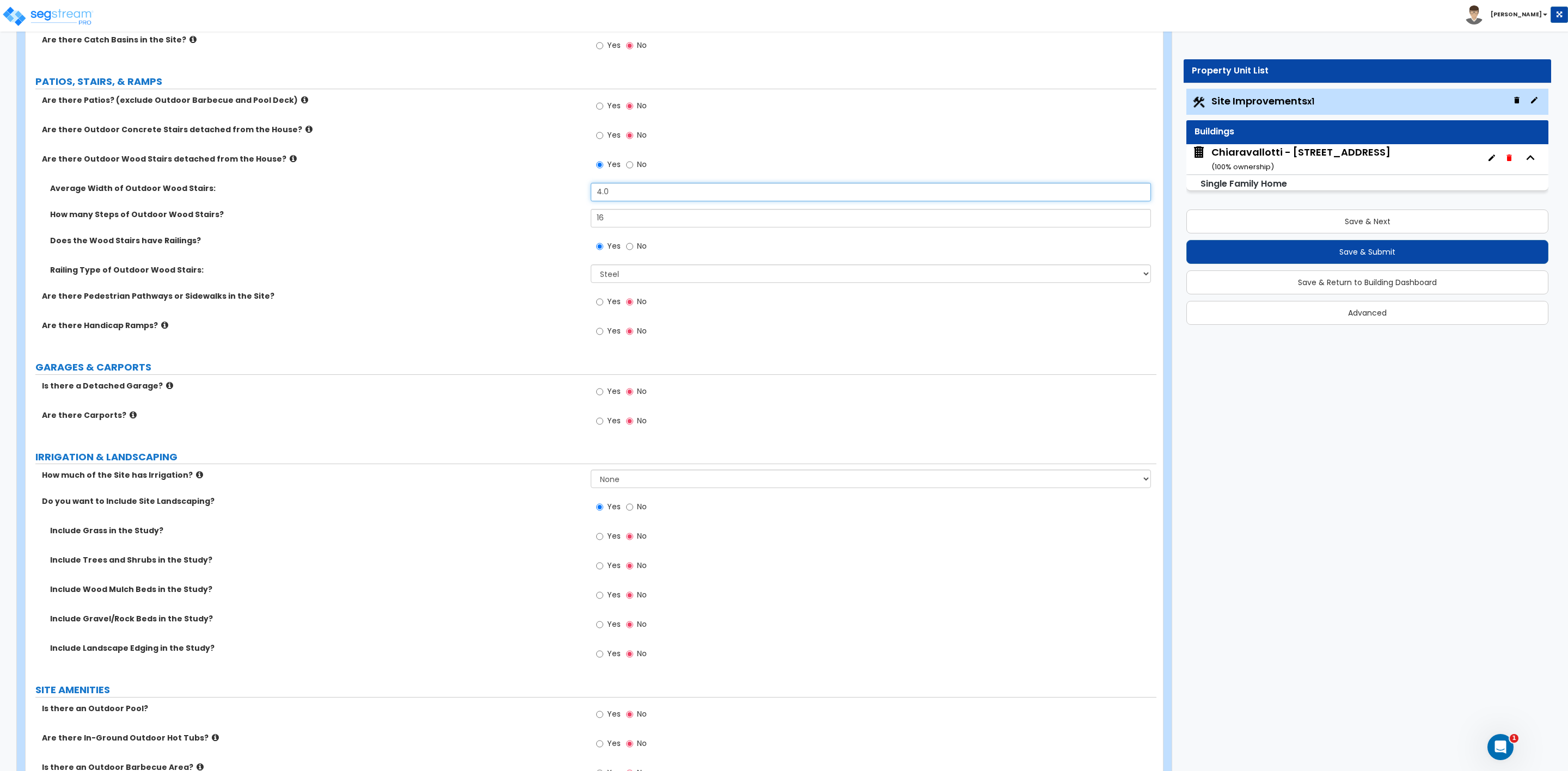
type input "4.0"
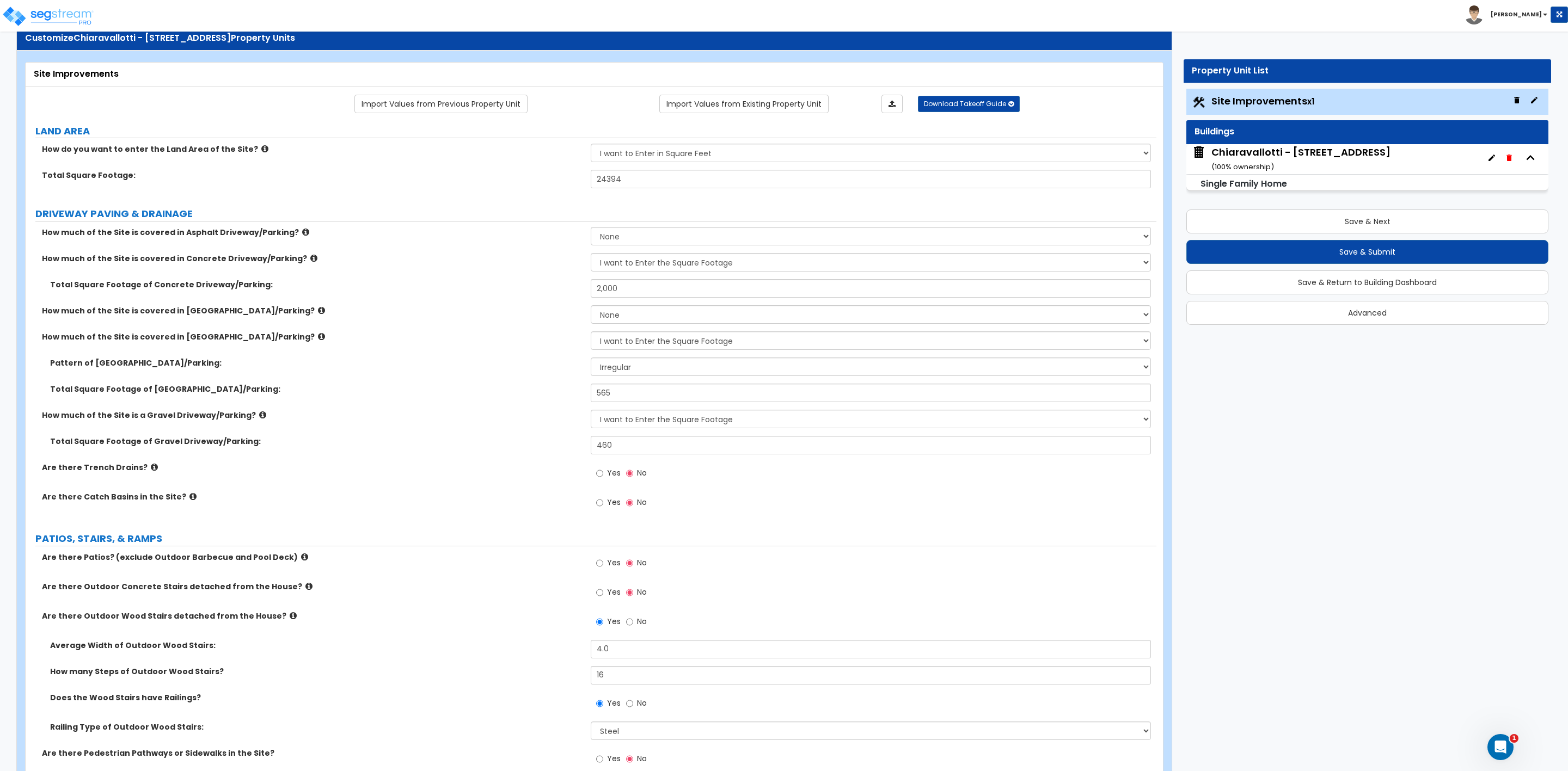
scroll to position [0, 0]
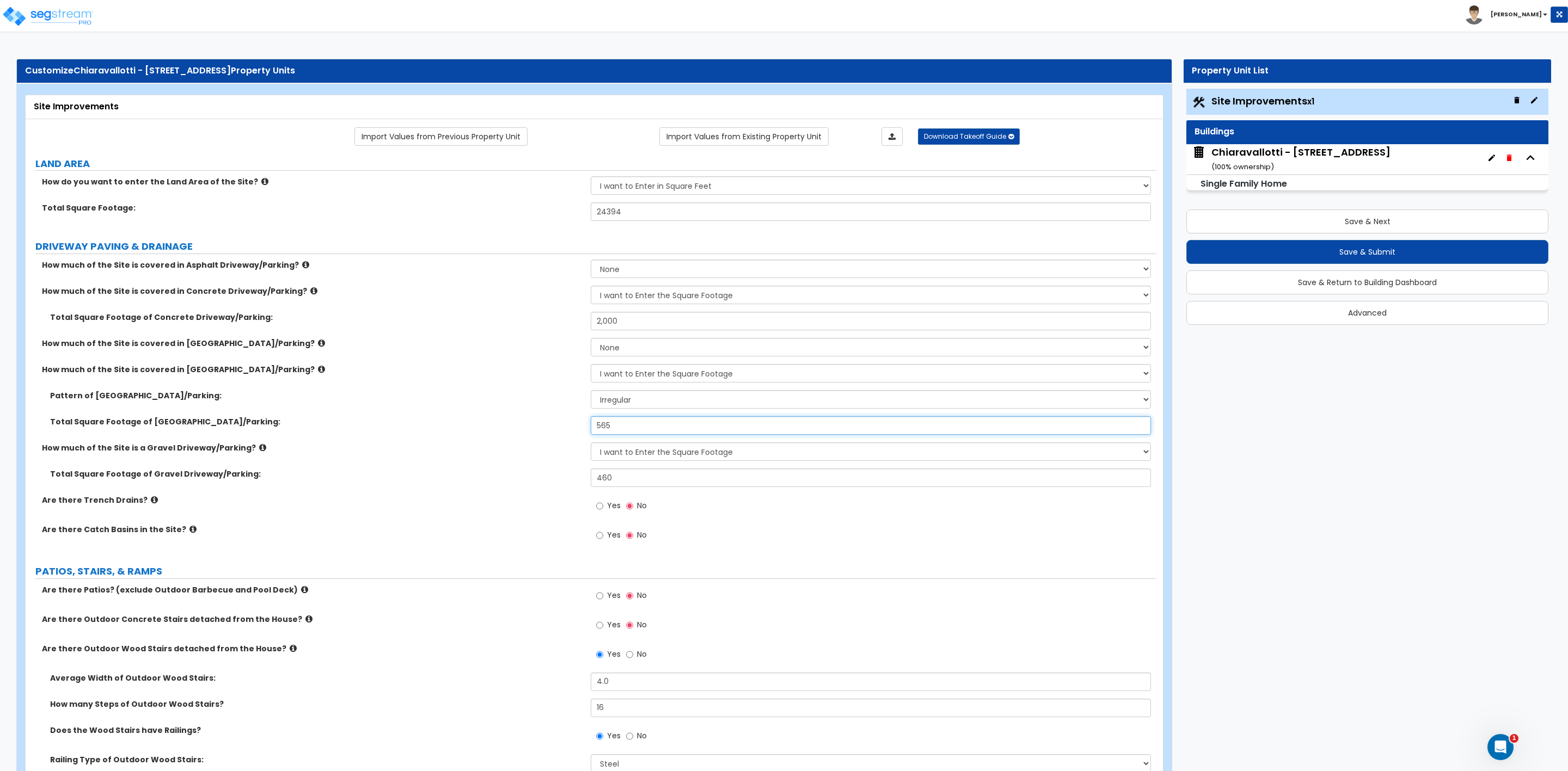
drag, startPoint x: 618, startPoint y: 426, endPoint x: 560, endPoint y: 429, distance: 58.1
click at [560, 429] on div "Total Square Footage of [GEOGRAPHIC_DATA]/Parking: 565" at bounding box center [591, 429] width 1131 height 26
click at [601, 376] on select "None I want to Enter an Approximate Percentage I want to Enter the Square Foota…" at bounding box center [870, 373] width 560 height 18
select select "0"
click at [591, 365] on select "None I want to Enter an Approximate Percentage I want to Enter the Square Foota…" at bounding box center [870, 373] width 560 height 18
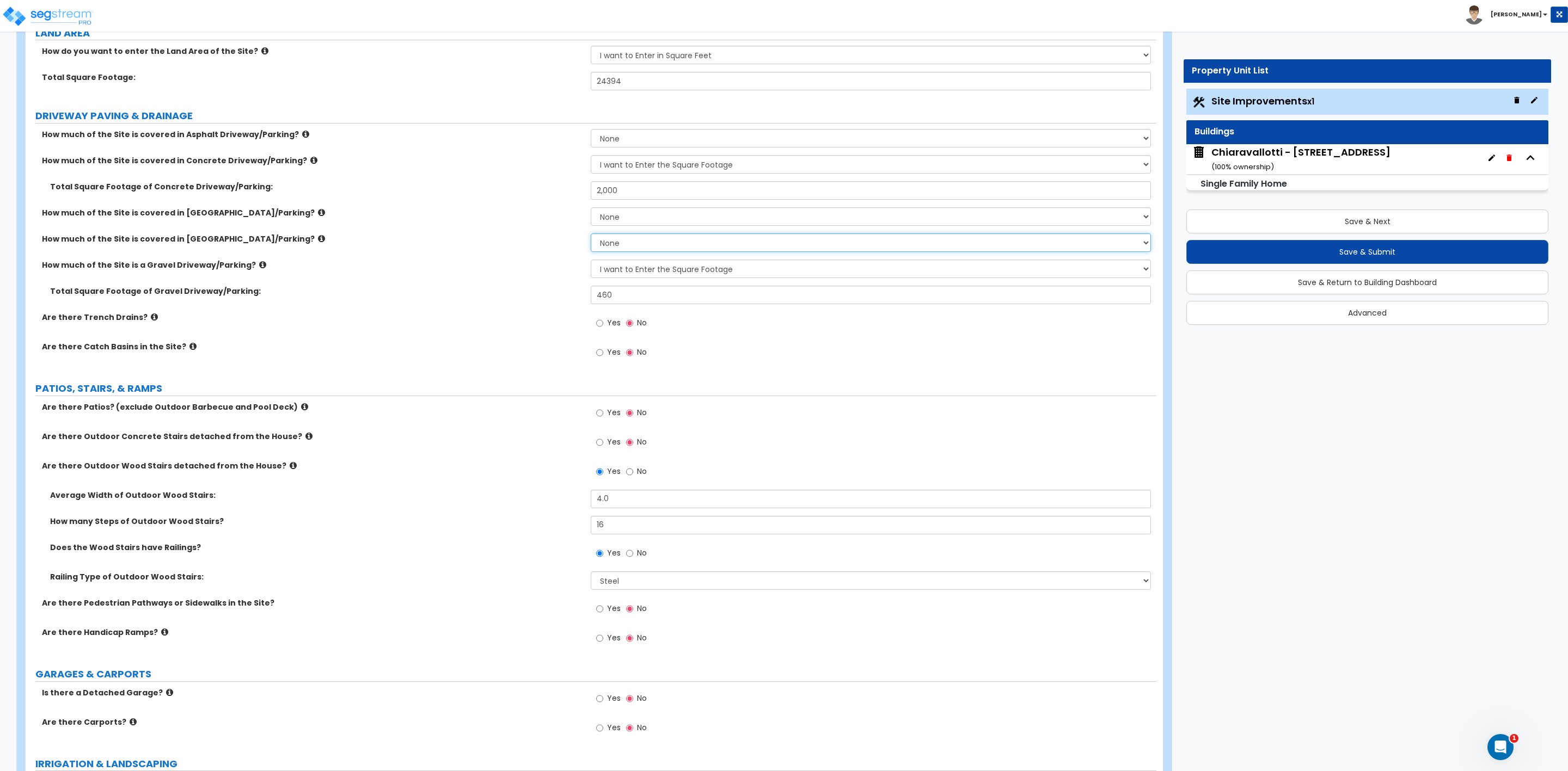
scroll to position [163, 0]
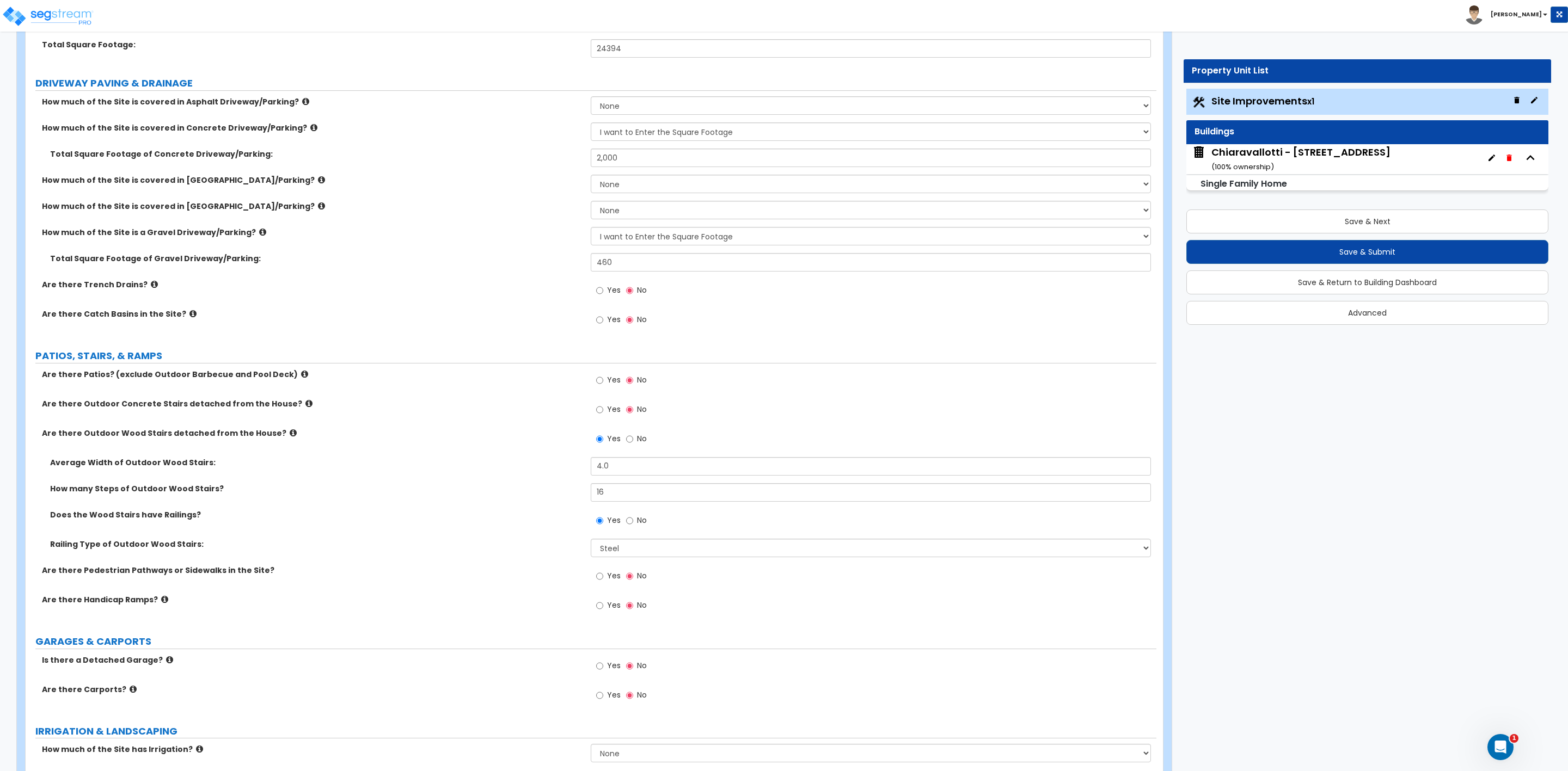
click at [604, 384] on label "Yes" at bounding box center [608, 381] width 24 height 18
click at [603, 384] on input "Yes" at bounding box center [600, 380] width 7 height 12
radio input "true"
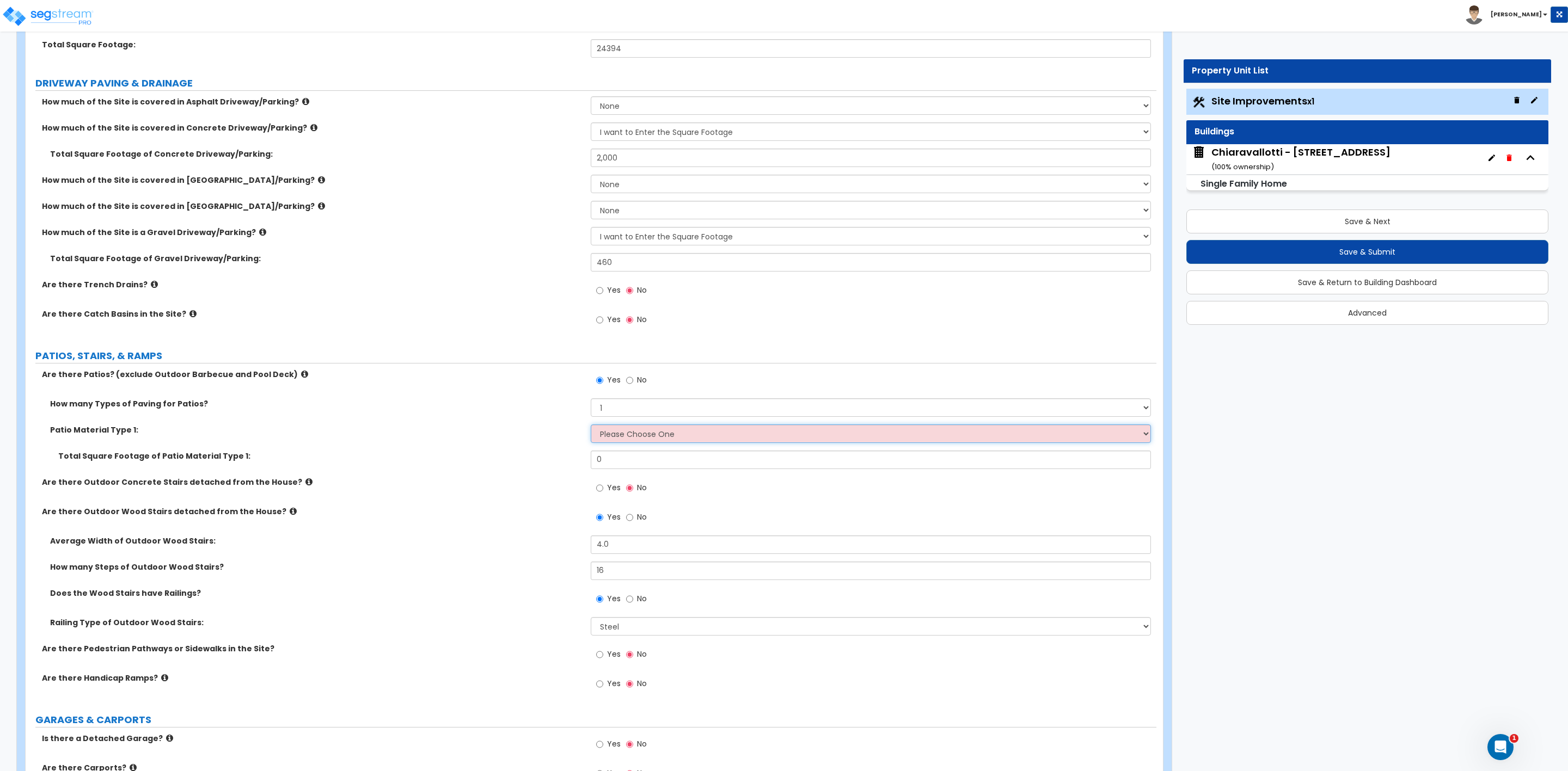
click at [616, 438] on select "Please Choose One Bare Concrete Stamped Concrete Brick Pavers Stone Pavers Tile…" at bounding box center [870, 433] width 560 height 18
select select "3"
click at [591, 426] on select "Please Choose One Bare Concrete Stamped Concrete Brick Pavers Stone Pavers Tile…" at bounding box center [870, 433] width 560 height 18
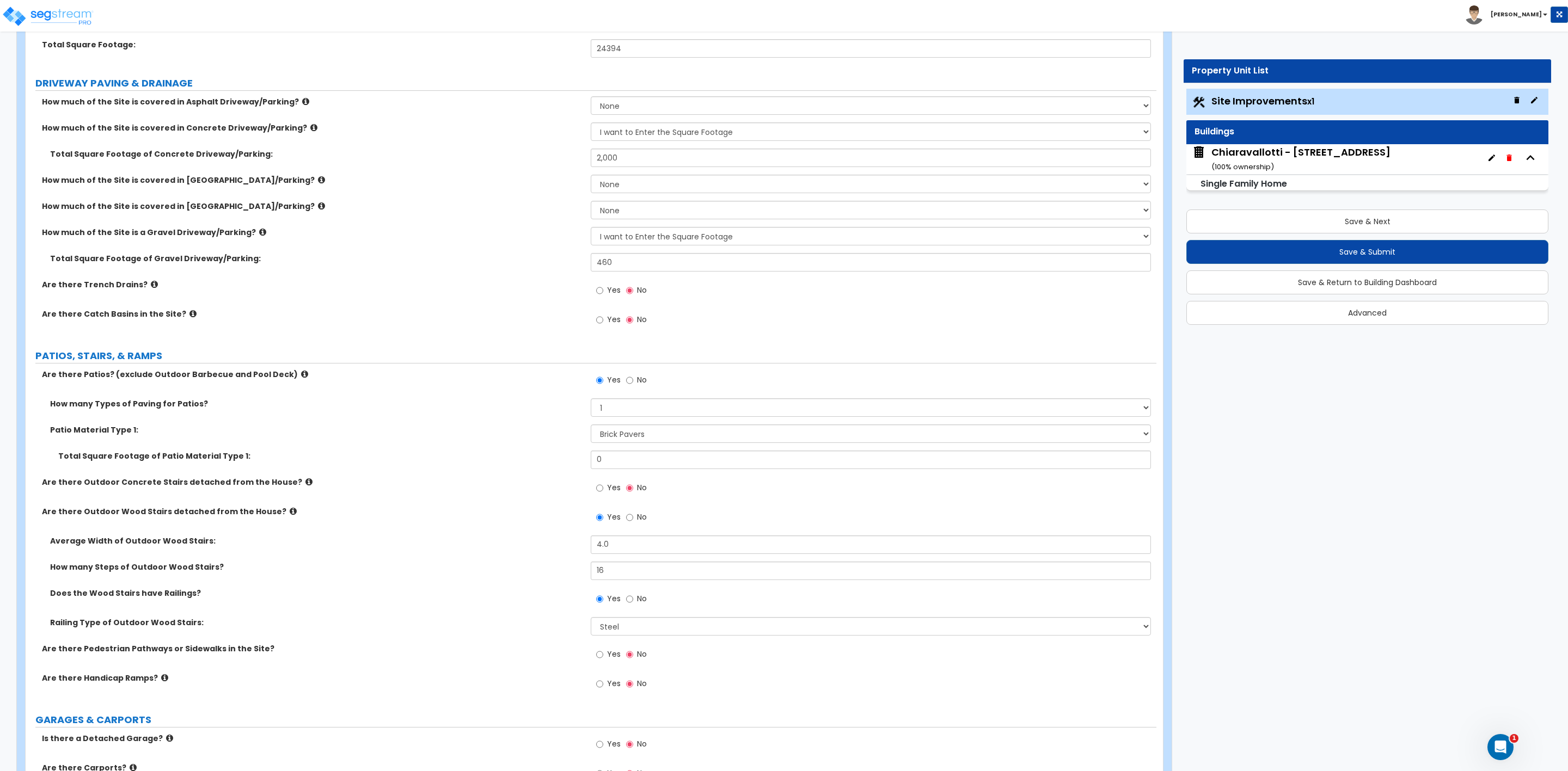
drag, startPoint x: 604, startPoint y: 449, endPoint x: 593, endPoint y: 453, distance: 11.7
click at [593, 453] on div "How many Types of Paving for Patios? 1 2 3 4 Patio Material Type 1: Please Choo…" at bounding box center [591, 438] width 1114 height 79
drag, startPoint x: 611, startPoint y: 464, endPoint x: 523, endPoint y: 462, distance: 88.0
click at [545, 465] on div "Total Square Footage of Patio Material Type 1: 0" at bounding box center [591, 464] width 1131 height 26
type input "565"
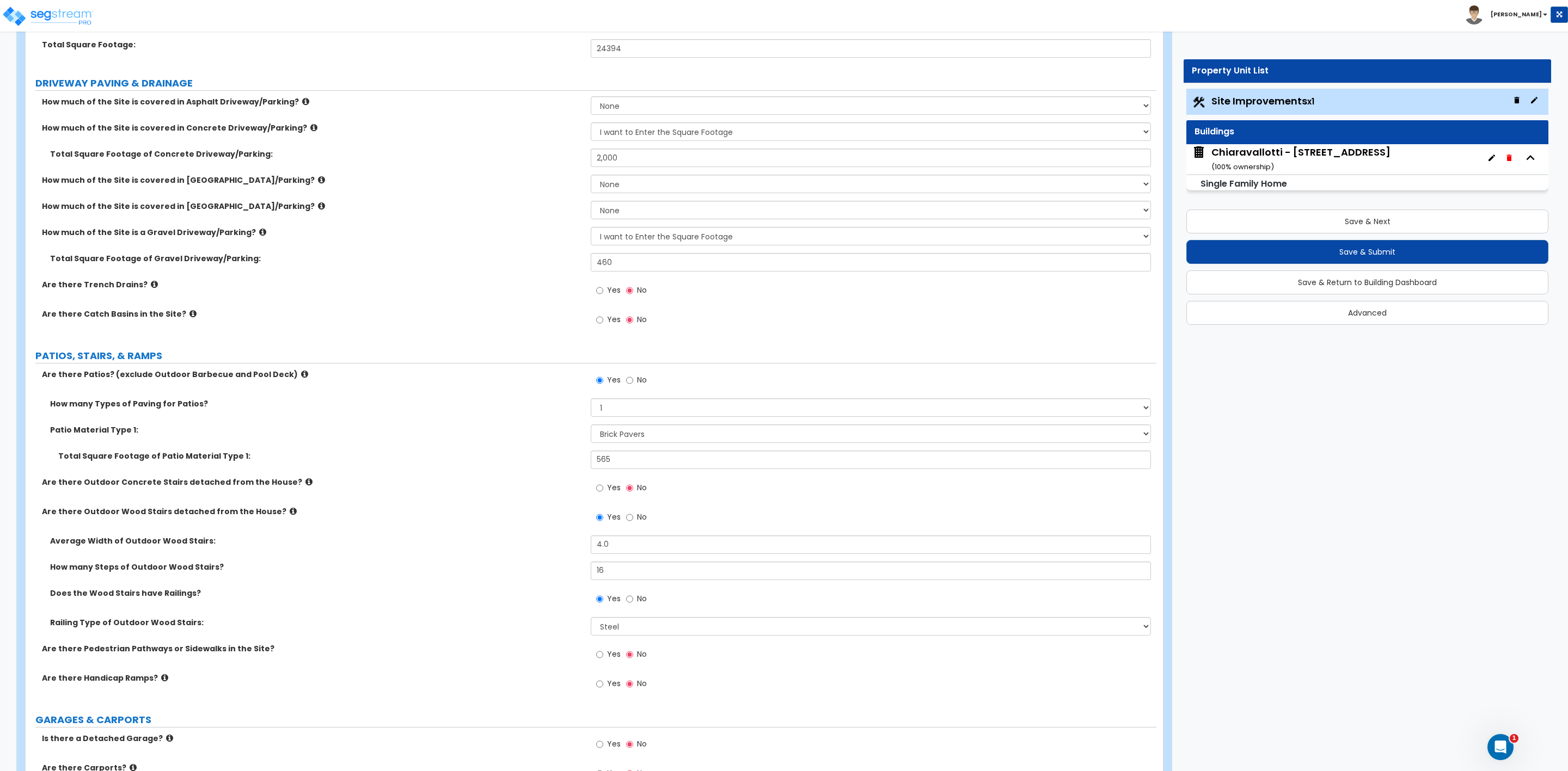
click at [442, 496] on div "Are there Outdoor Concrete Stairs detached from the House? Yes No" at bounding box center [591, 491] width 1131 height 29
click at [606, 492] on label "Yes" at bounding box center [608, 489] width 24 height 18
click at [603, 492] on input "Yes" at bounding box center [600, 488] width 7 height 12
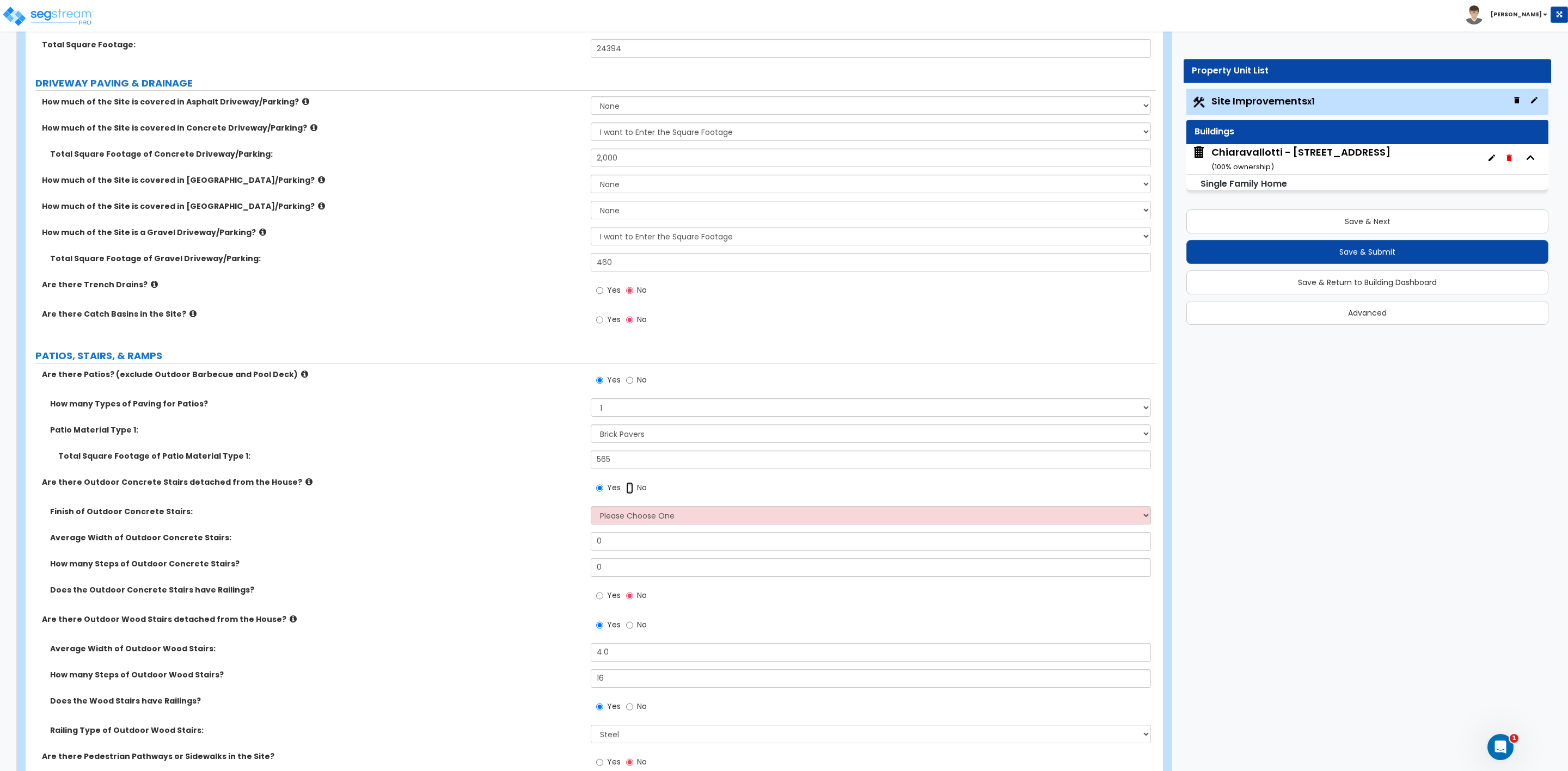
click at [627, 488] on input "No" at bounding box center [629, 488] width 7 height 12
radio input "false"
radio input "true"
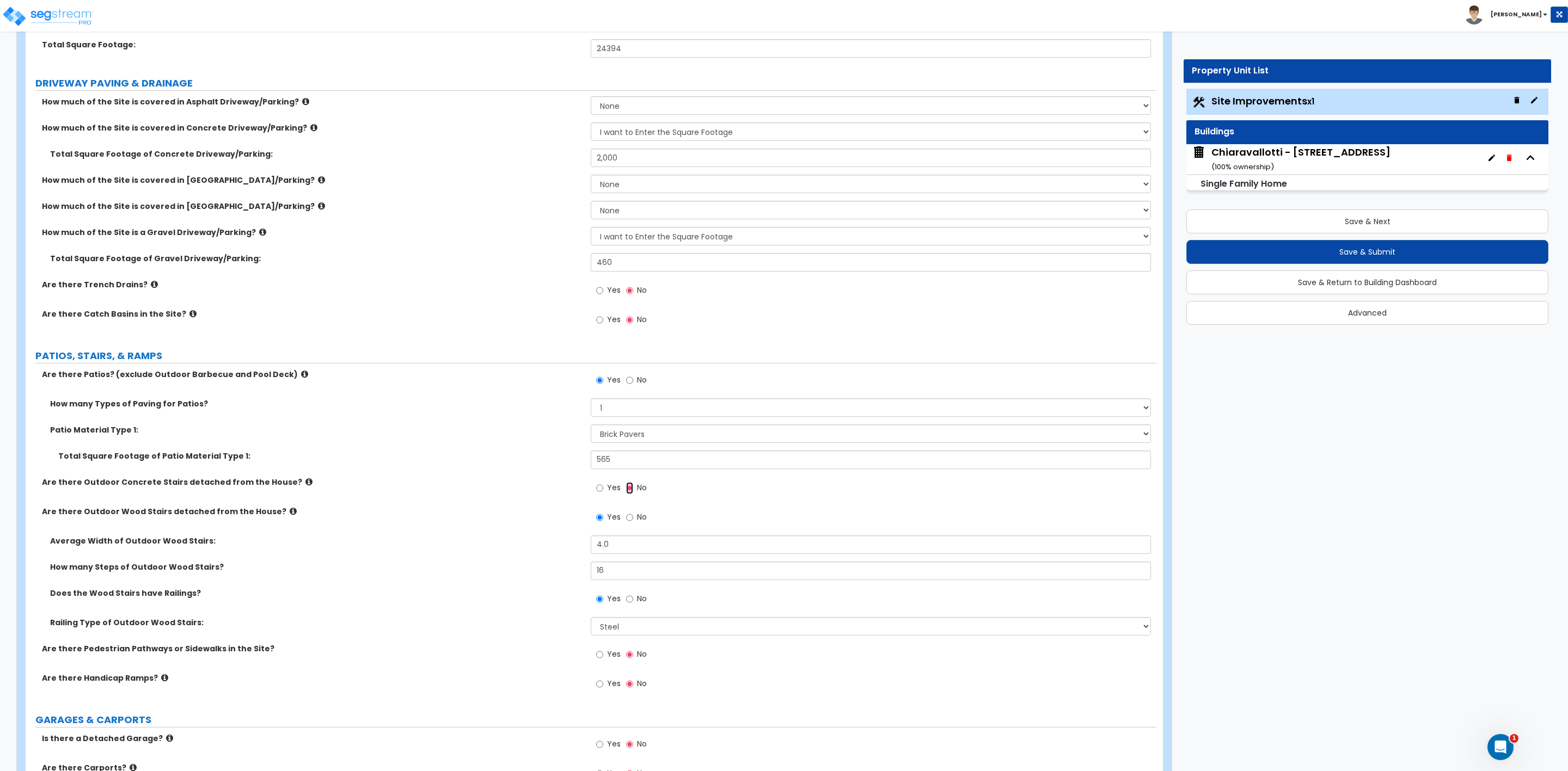
scroll to position [327, 0]
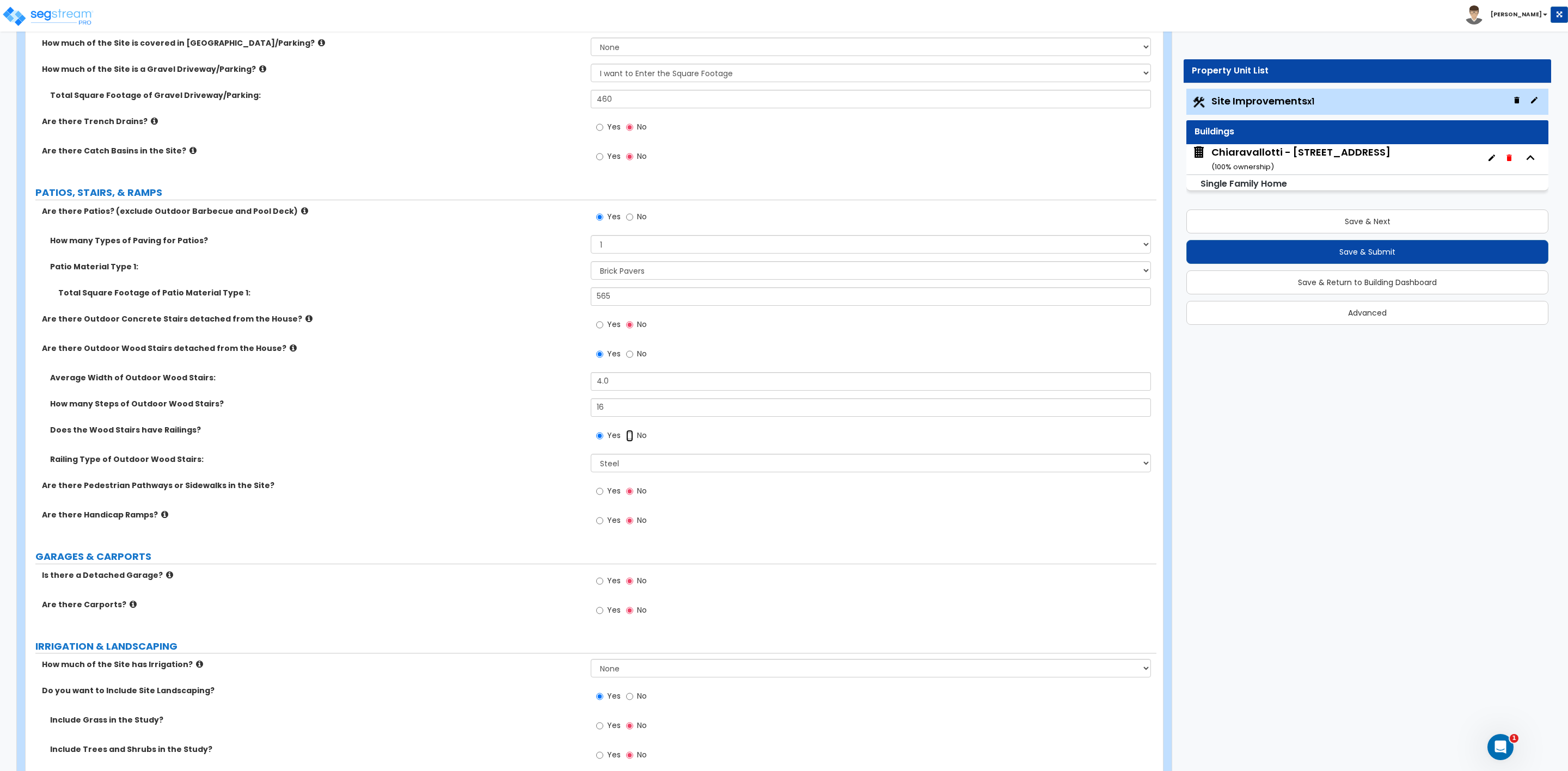
click at [627, 439] on input "No" at bounding box center [629, 436] width 7 height 12
radio input "false"
radio input "true"
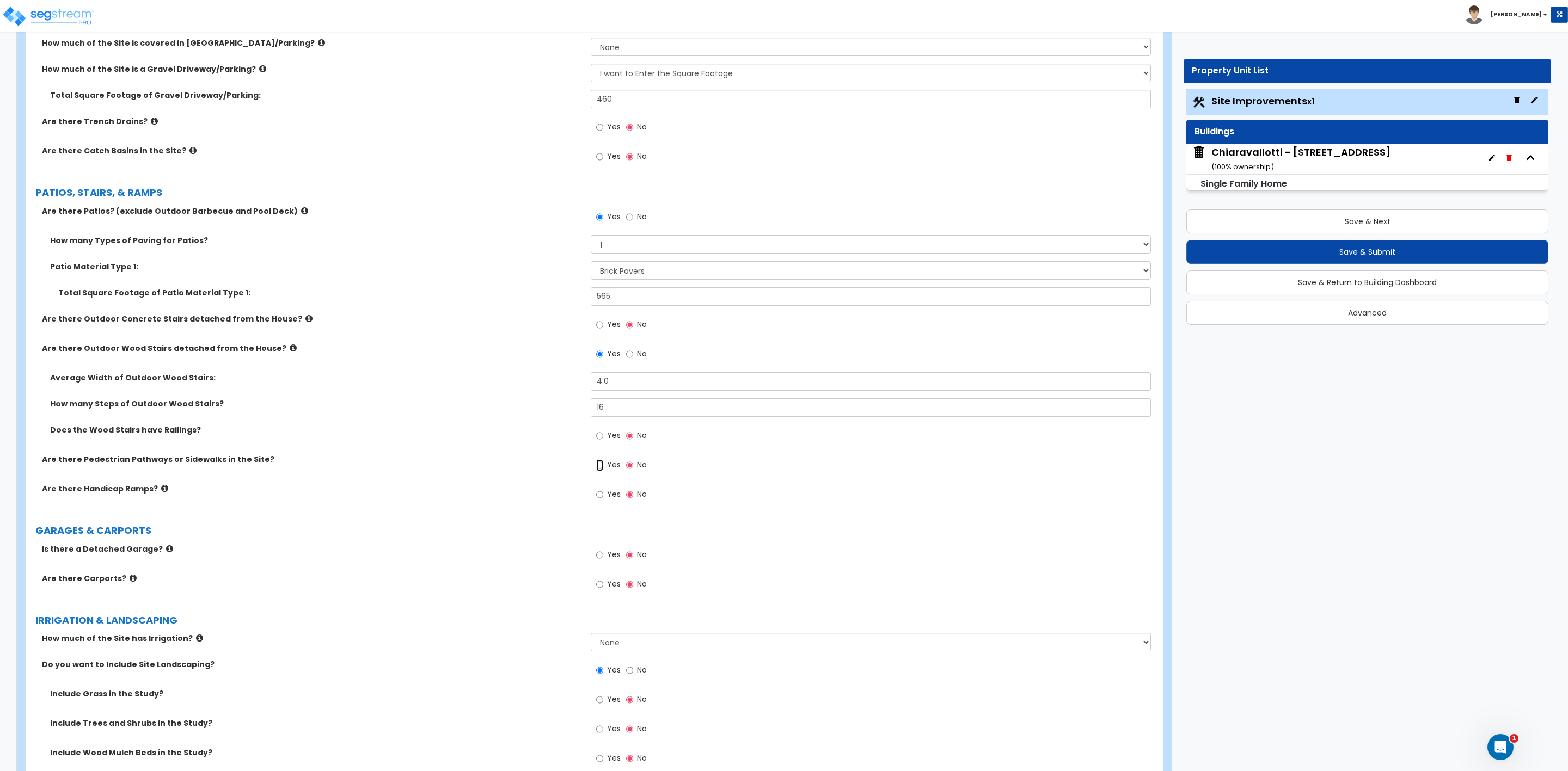
click at [596, 467] on input "Yes" at bounding box center [600, 465] width 7 height 12
radio input "true"
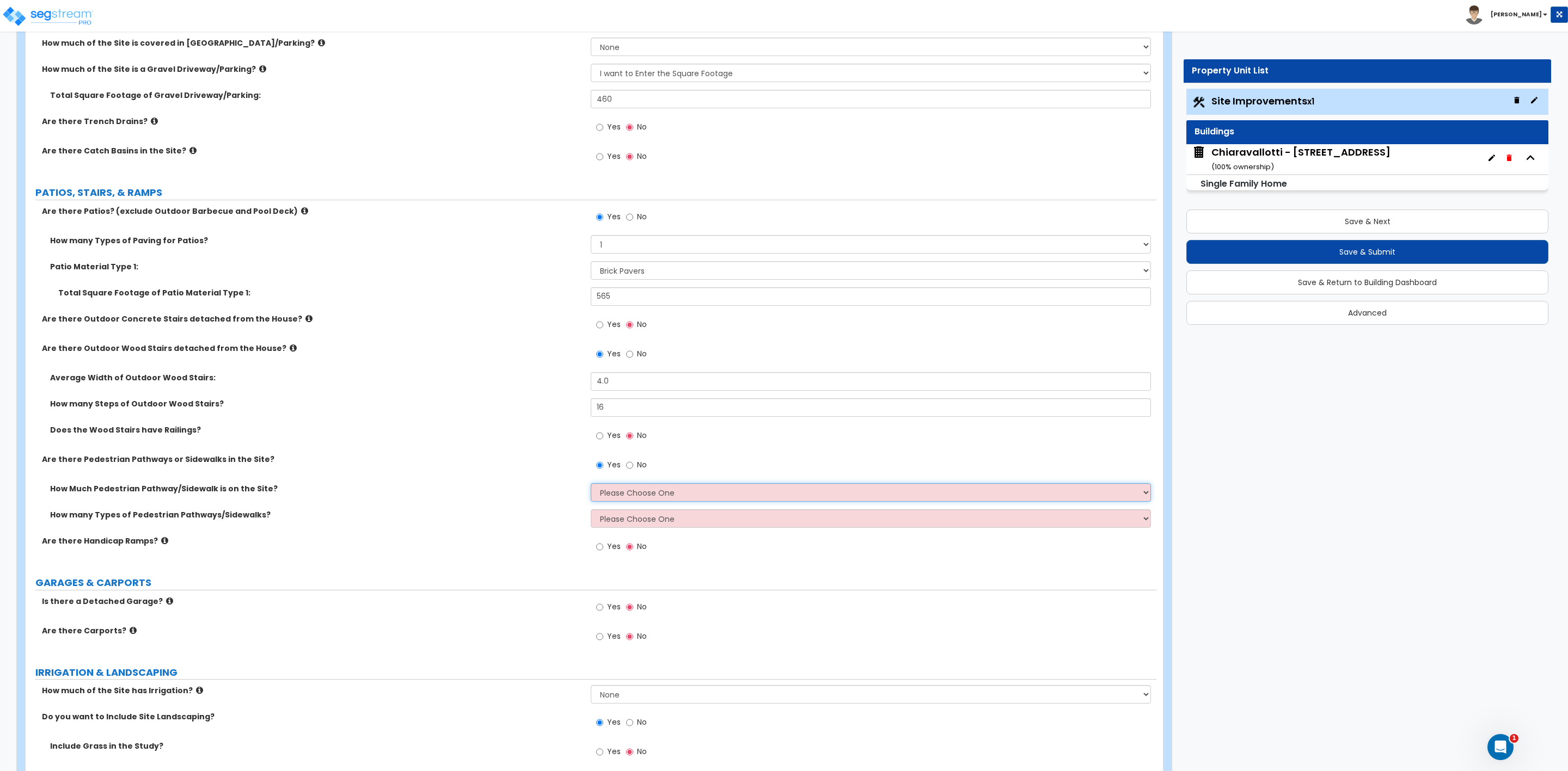
click at [618, 497] on select "Please Choose One I Don't Know, Please Estimate For Me Enter Linear Footage" at bounding box center [870, 492] width 560 height 18
select select "2"
click at [591, 485] on select "Please Choose One I Don't Know, Please Estimate For Me Enter Linear Footage" at bounding box center [870, 492] width 560 height 18
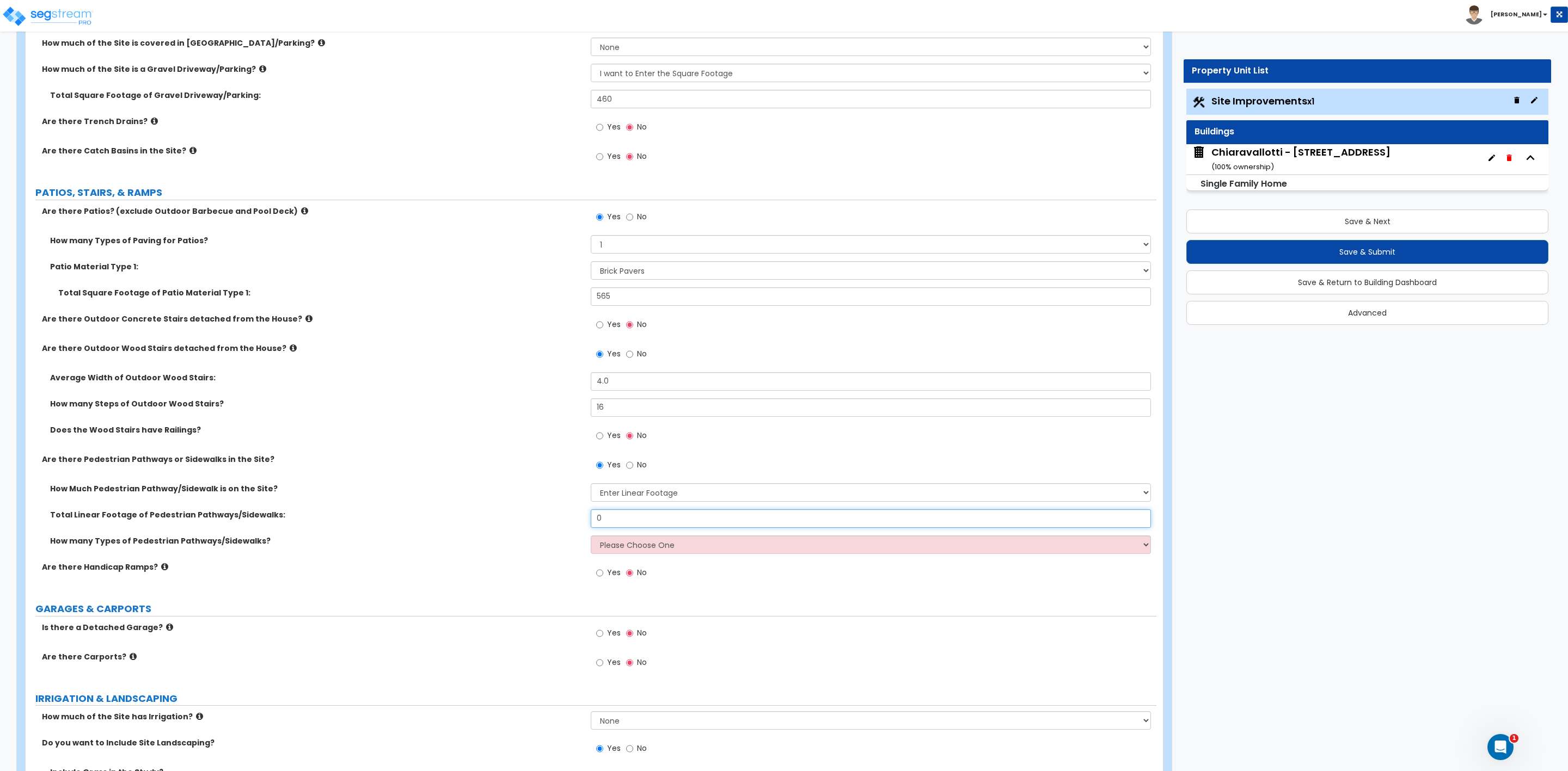
drag, startPoint x: 624, startPoint y: 513, endPoint x: 586, endPoint y: 521, distance: 38.8
click at [586, 521] on div "Total Linear Footage of Pedestrian Pathways/Sidewalks: 0" at bounding box center [591, 522] width 1131 height 26
type input "100"
click at [608, 544] on select "Please Choose One 1 2 3" at bounding box center [870, 545] width 560 height 18
select select "2"
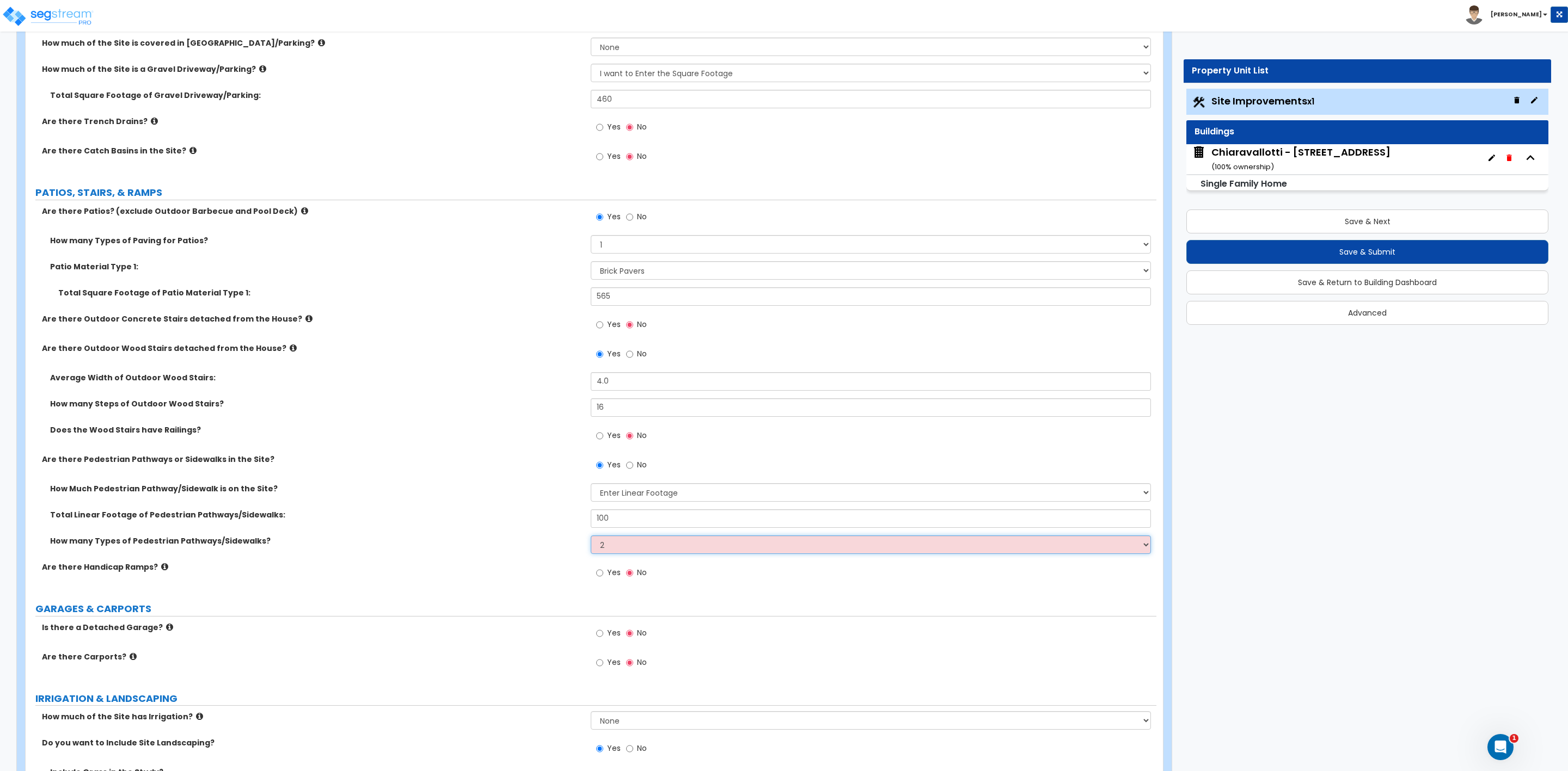
click at [591, 537] on select "Please Choose One 1 2 3" at bounding box center [870, 545] width 560 height 18
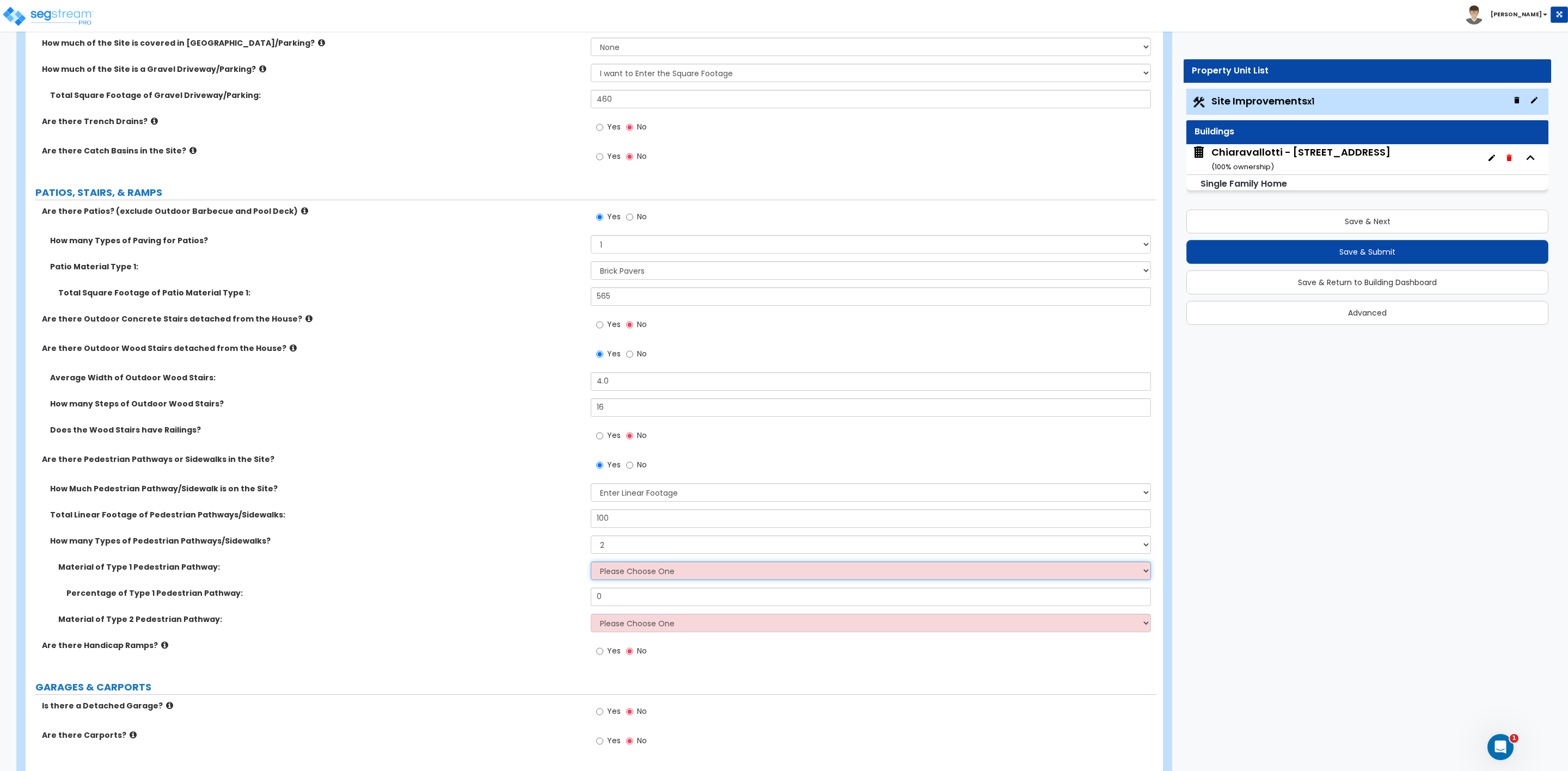
click at [629, 567] on select "Please Choose One Bare Concrete Stamped Concrete Brick Pavers Stone Pavers Wood…" at bounding box center [870, 570] width 560 height 18
select select "10"
click at [591, 564] on select "Please Choose One Bare Concrete Stamped Concrete Brick Pavers Stone Pavers Wood…" at bounding box center [870, 570] width 560 height 18
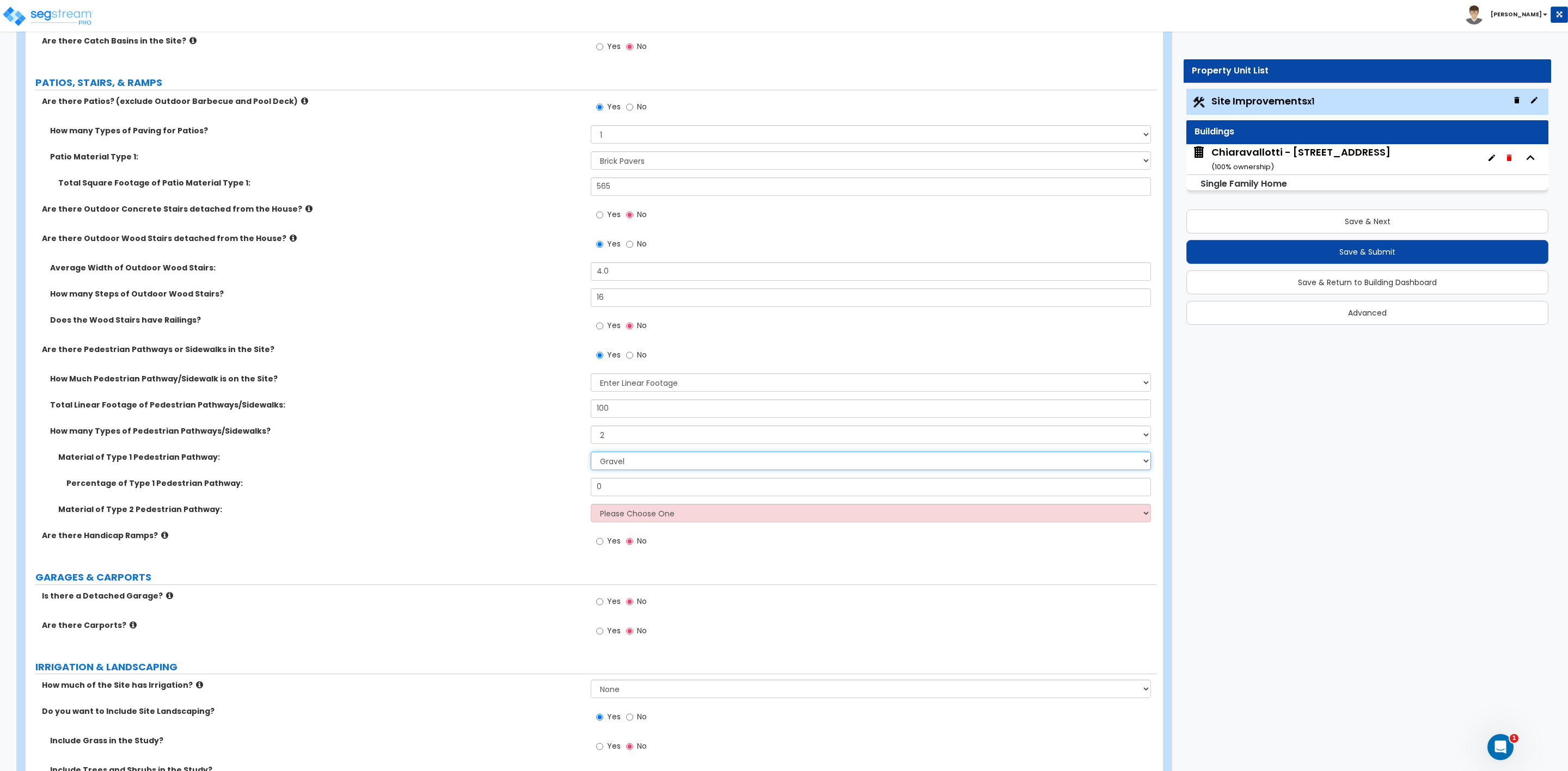
scroll to position [490, 0]
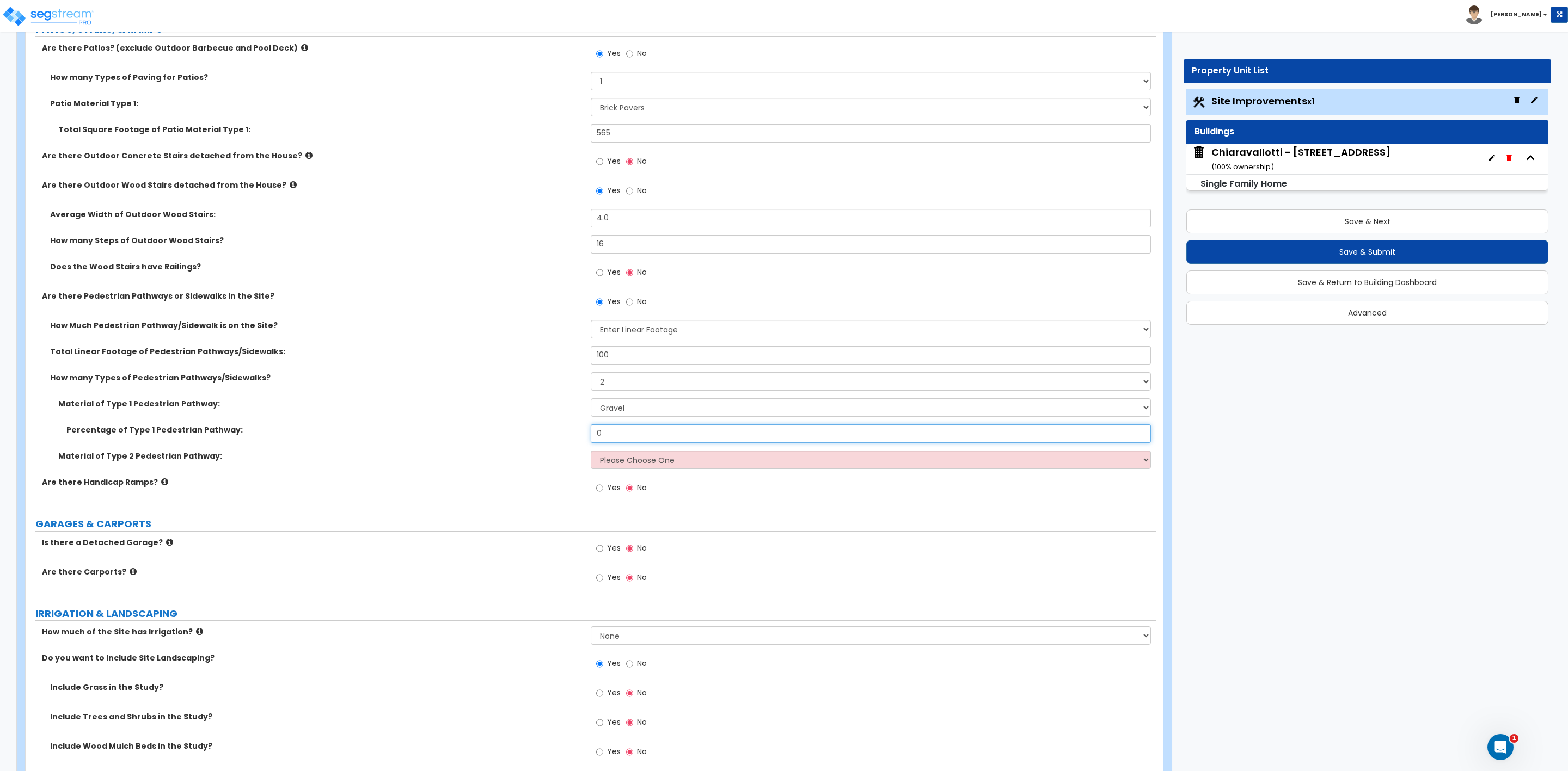
drag, startPoint x: 612, startPoint y: 437, endPoint x: 567, endPoint y: 438, distance: 45.0
click at [567, 438] on div "Percentage of Type 1 Pedestrian Pathway: 0" at bounding box center [591, 437] width 1131 height 26
click at [619, 384] on select "Please Choose One 1 2 3" at bounding box center [870, 381] width 560 height 18
click at [591, 374] on select "Please Choose One 1 2 3" at bounding box center [870, 381] width 560 height 18
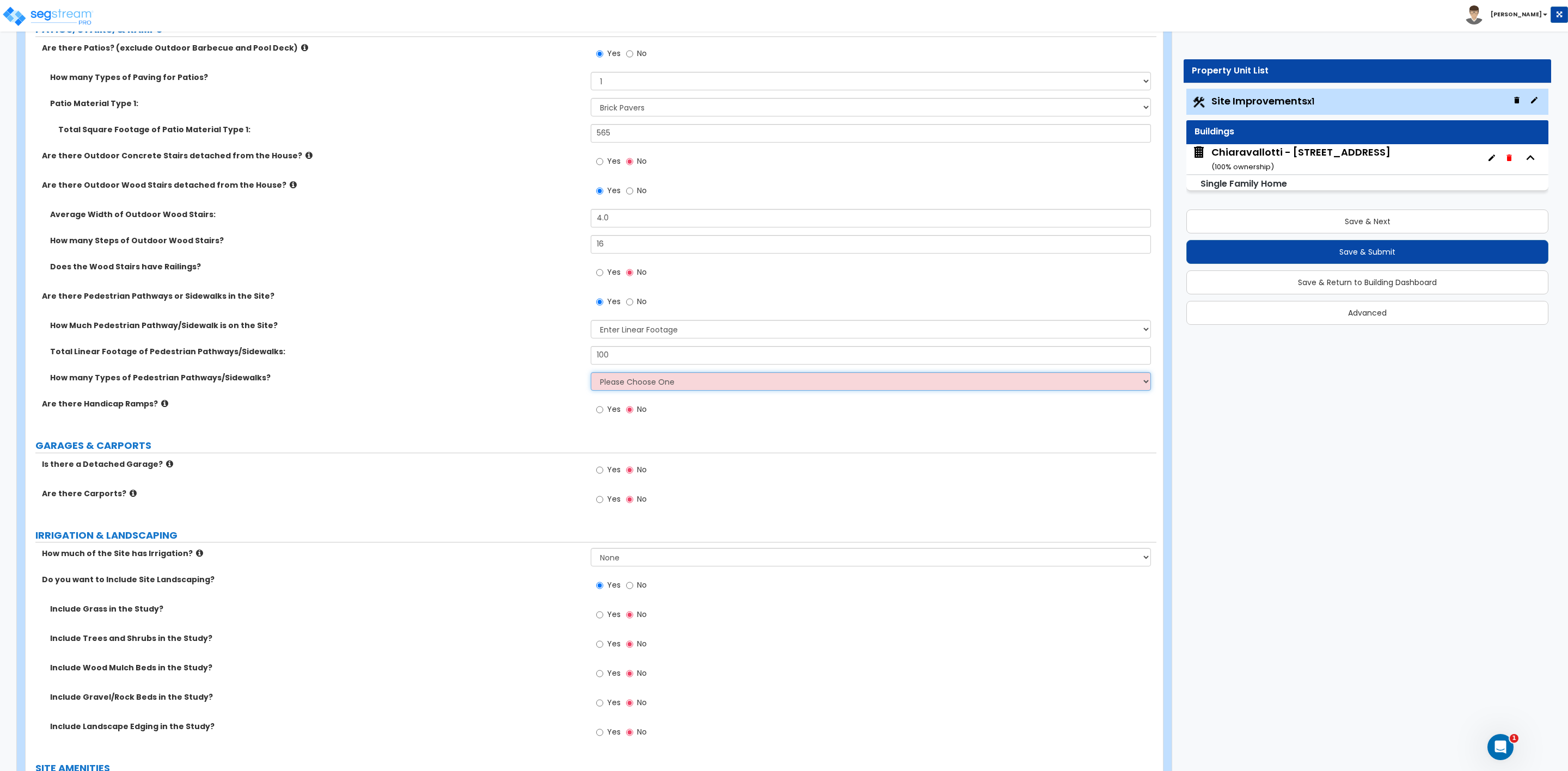
click at [609, 381] on select "Please Choose One 1 2 3" at bounding box center [870, 381] width 560 height 18
select select "1"
click at [591, 374] on select "Please Choose One 1 2 3" at bounding box center [870, 381] width 560 height 18
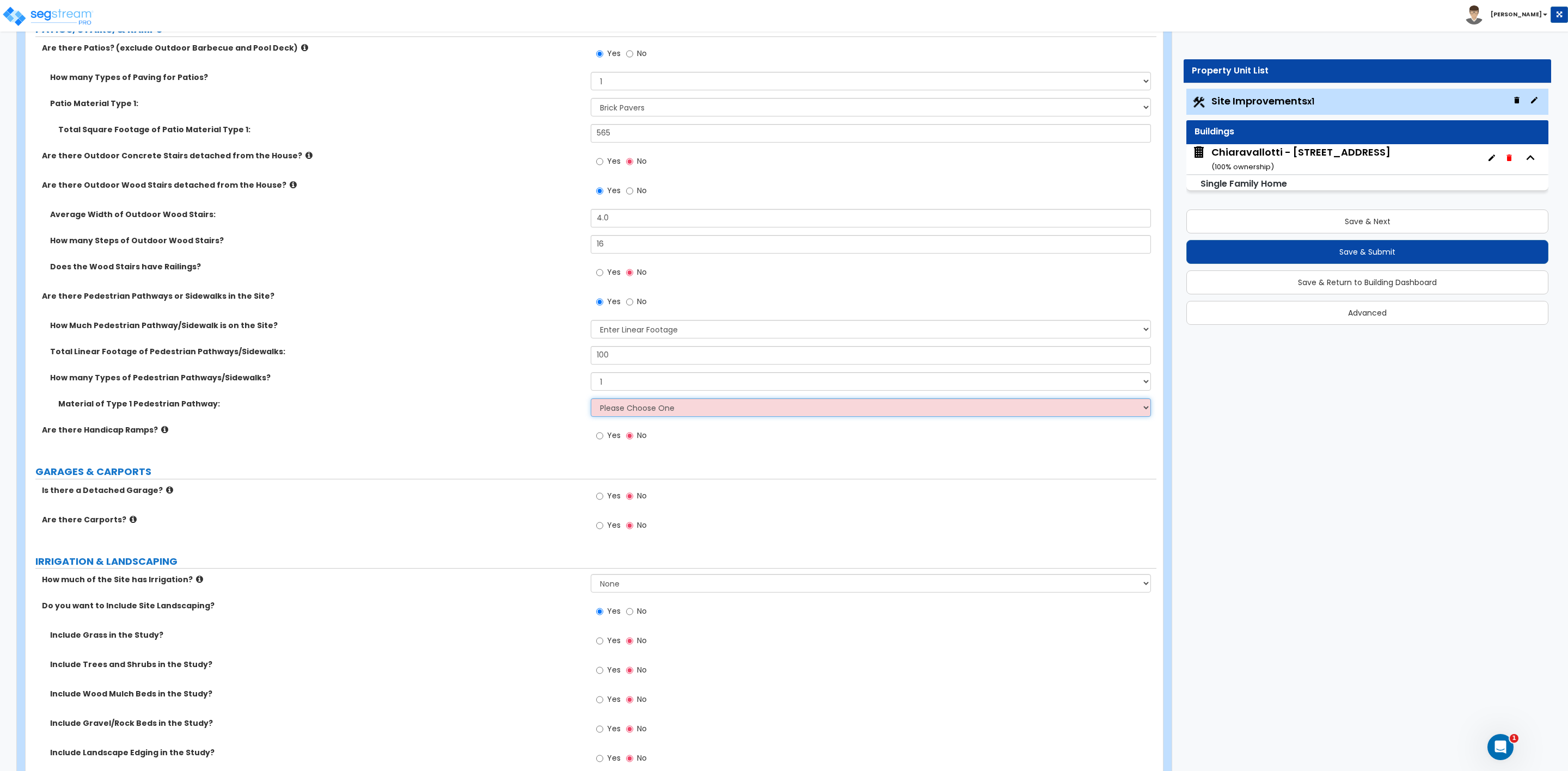
click at [597, 412] on select "Please Choose One Bare Concrete Stamped Concrete Brick Pavers Stone Pavers Wood…" at bounding box center [870, 408] width 560 height 18
select select "10"
click at [591, 400] on select "Please Choose One Bare Concrete Stamped Concrete Brick Pavers Stone Pavers Wood…" at bounding box center [870, 408] width 560 height 18
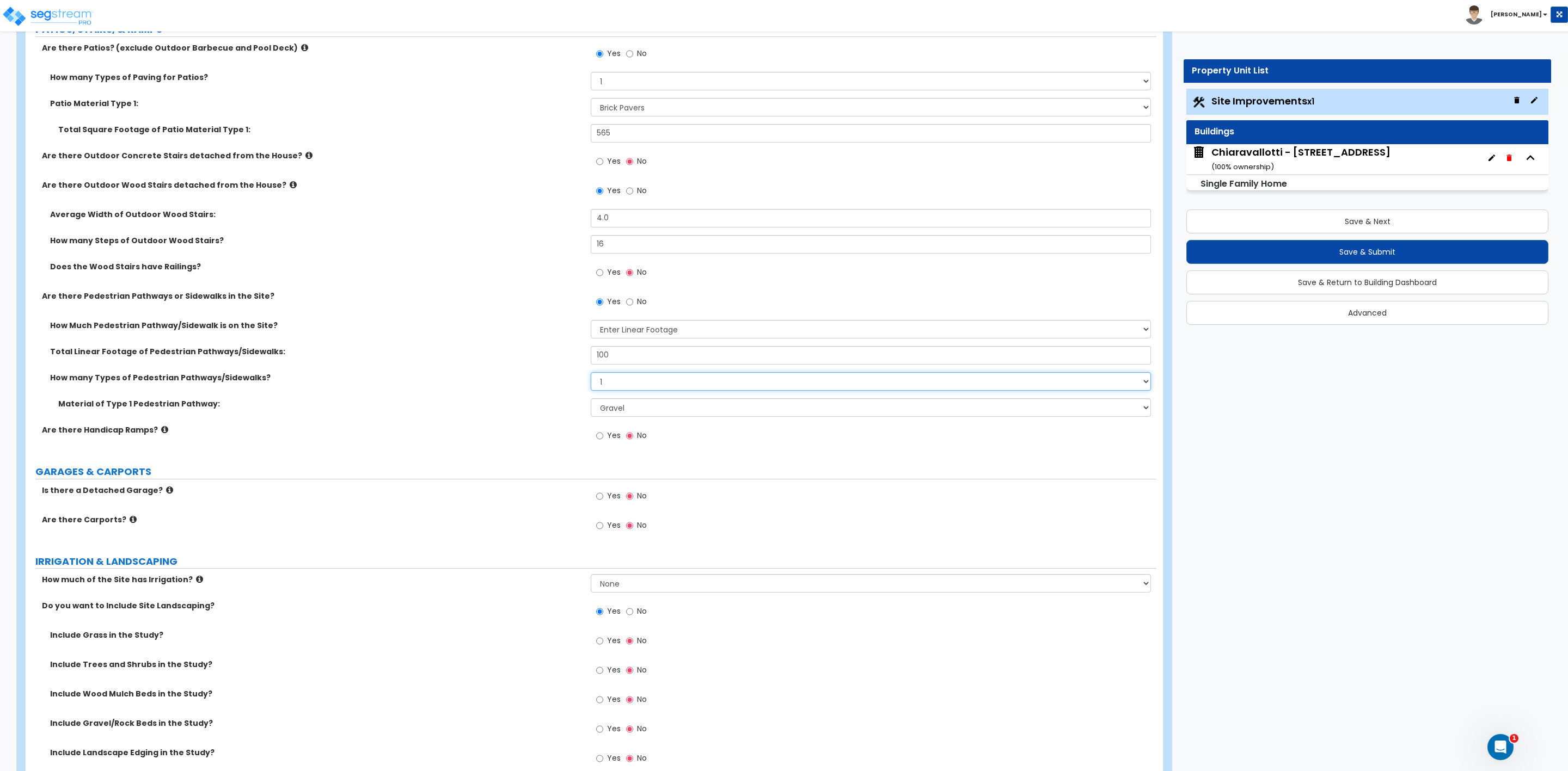
click at [621, 387] on select "Please Choose One 1 2 3" at bounding box center [870, 381] width 560 height 18
select select "2"
click at [591, 374] on select "Please Choose One 1 2 3" at bounding box center [870, 381] width 560 height 18
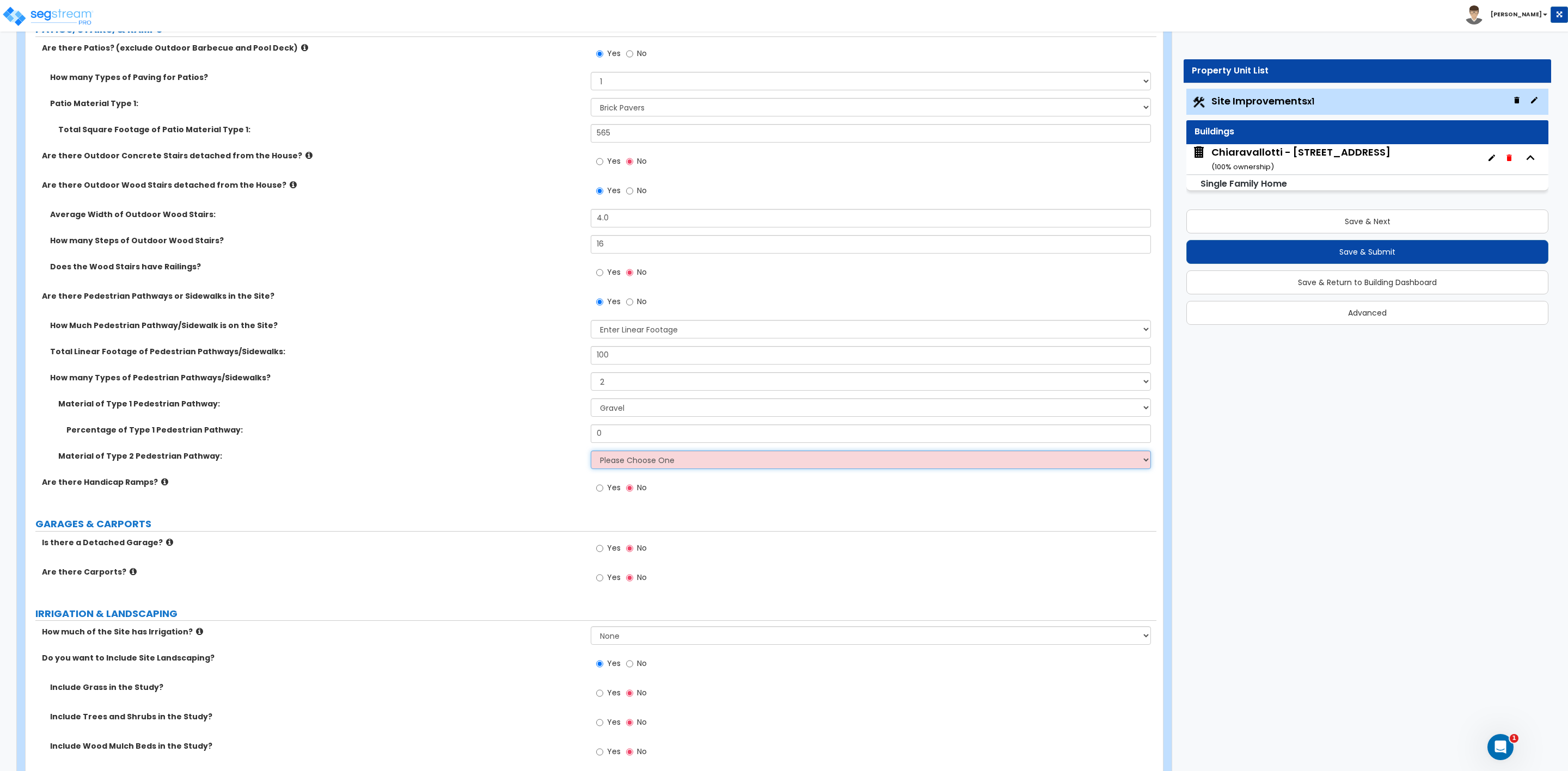
click at [619, 461] on select "Please Choose One Bare Concrete Stamped Concrete Brick Pavers Stone Pavers Wood…" at bounding box center [870, 460] width 560 height 18
select select "3"
click at [591, 452] on select "Please Choose One Bare Concrete Stamped Concrete Brick Pavers Stone Pavers Wood…" at bounding box center [870, 460] width 560 height 18
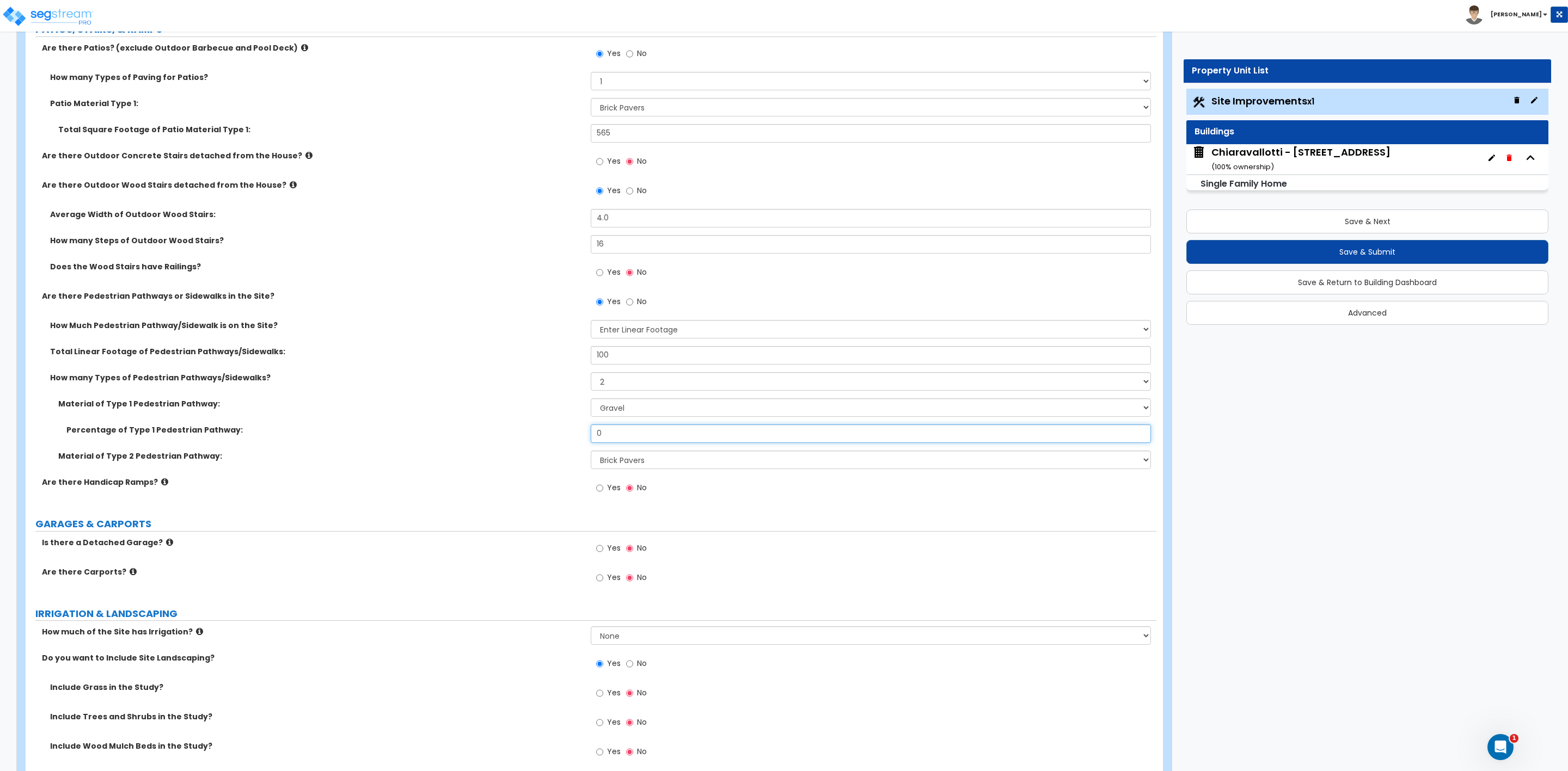
drag, startPoint x: 605, startPoint y: 436, endPoint x: 561, endPoint y: 431, distance: 44.3
click at [561, 431] on div "Percentage of Type 1 Pedestrian Pathway: 0" at bounding box center [591, 437] width 1131 height 26
type input "60"
click at [572, 439] on div "Percentage of Type 1 Pedestrian Pathway: 60" at bounding box center [591, 437] width 1131 height 26
drag, startPoint x: 623, startPoint y: 357, endPoint x: 564, endPoint y: 358, distance: 59.0
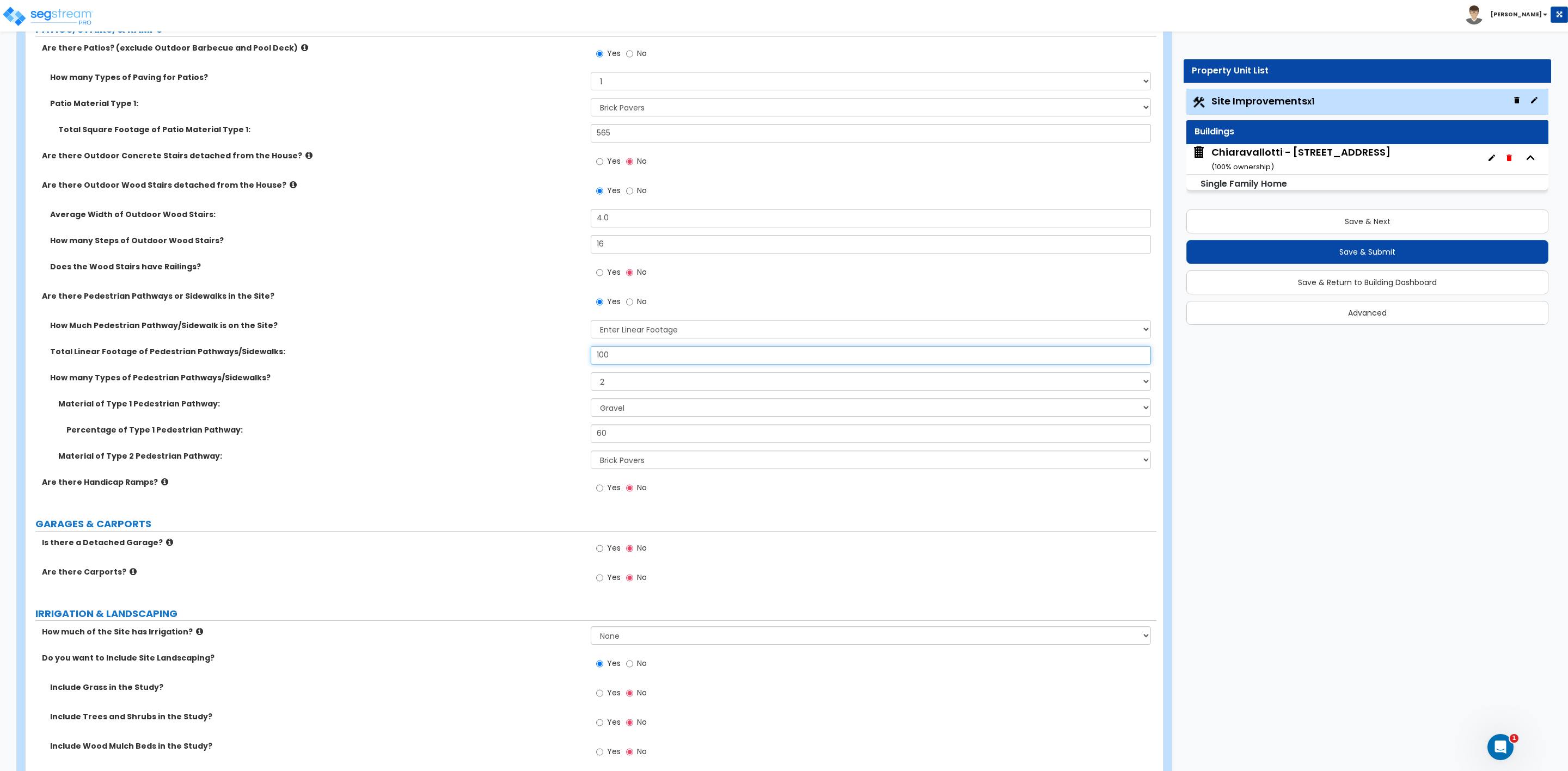
click at [564, 358] on div "Total Linear Footage of Pedestrian Pathways/Sidewalks: 100" at bounding box center [591, 359] width 1131 height 26
type input "120"
click at [479, 433] on label "Percentage of Type 1 Pedestrian Pathway:" at bounding box center [324, 430] width 516 height 11
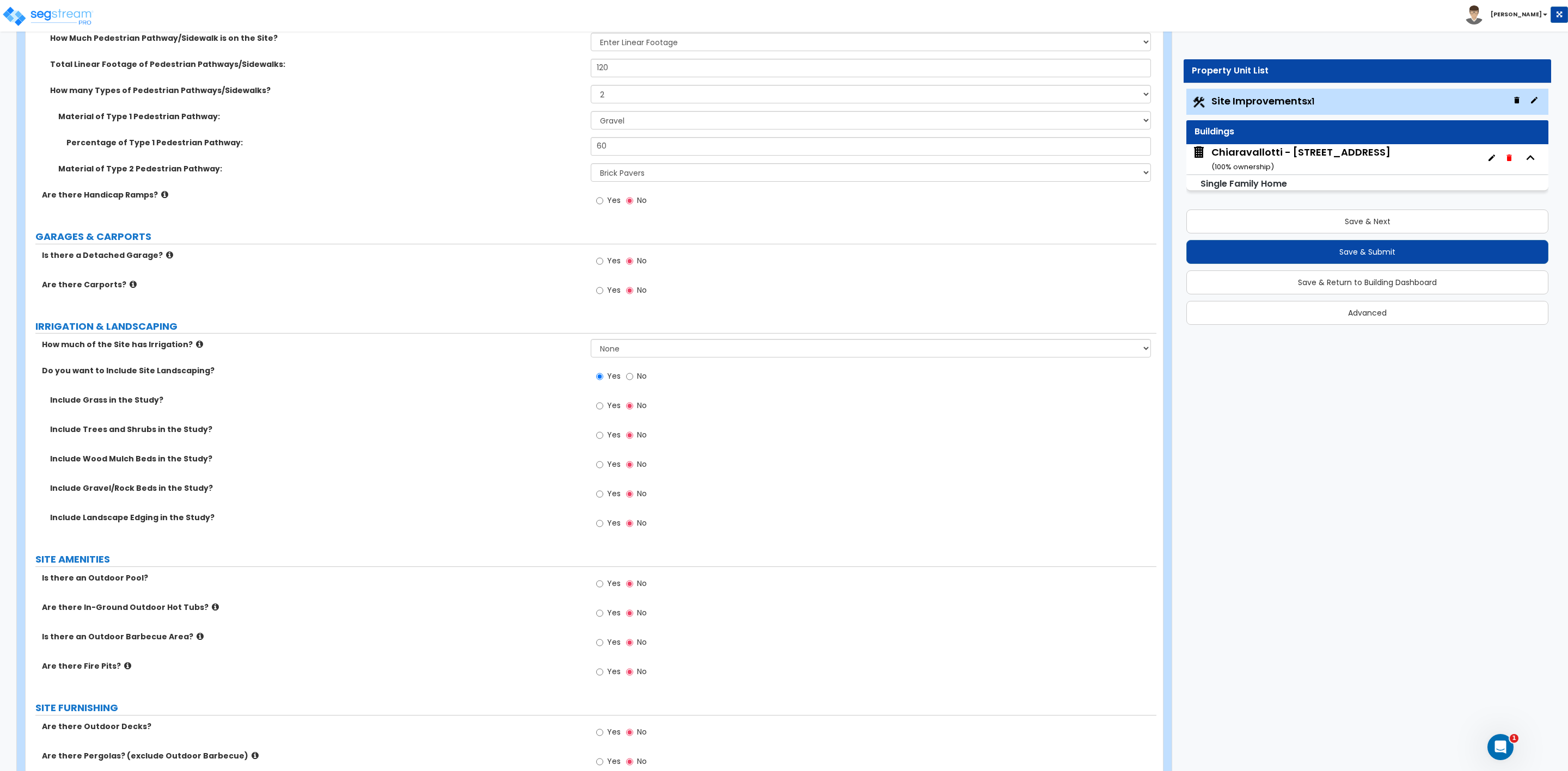
scroll to position [816, 0]
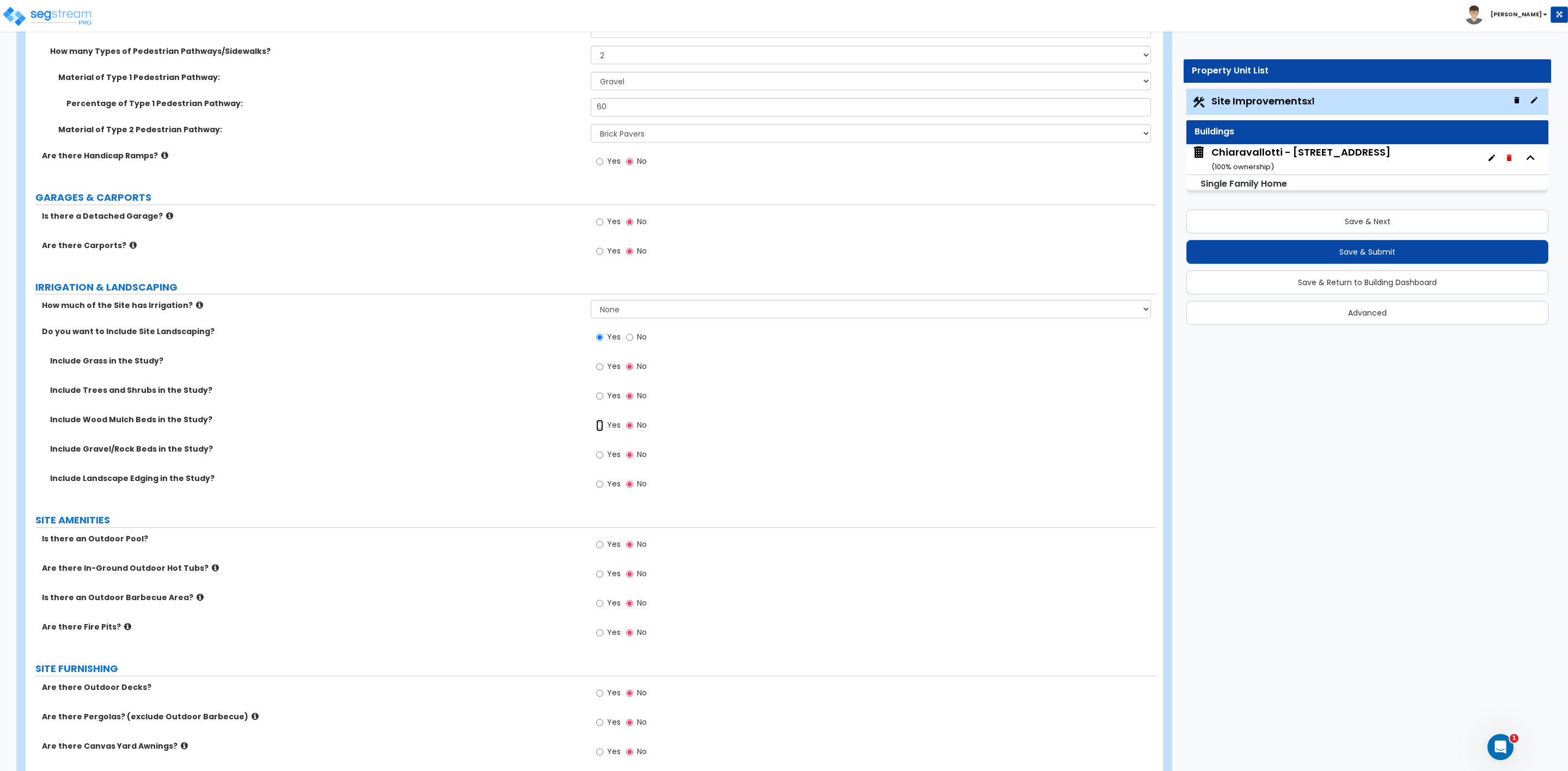
click at [596, 426] on input "Yes" at bounding box center [600, 426] width 7 height 12
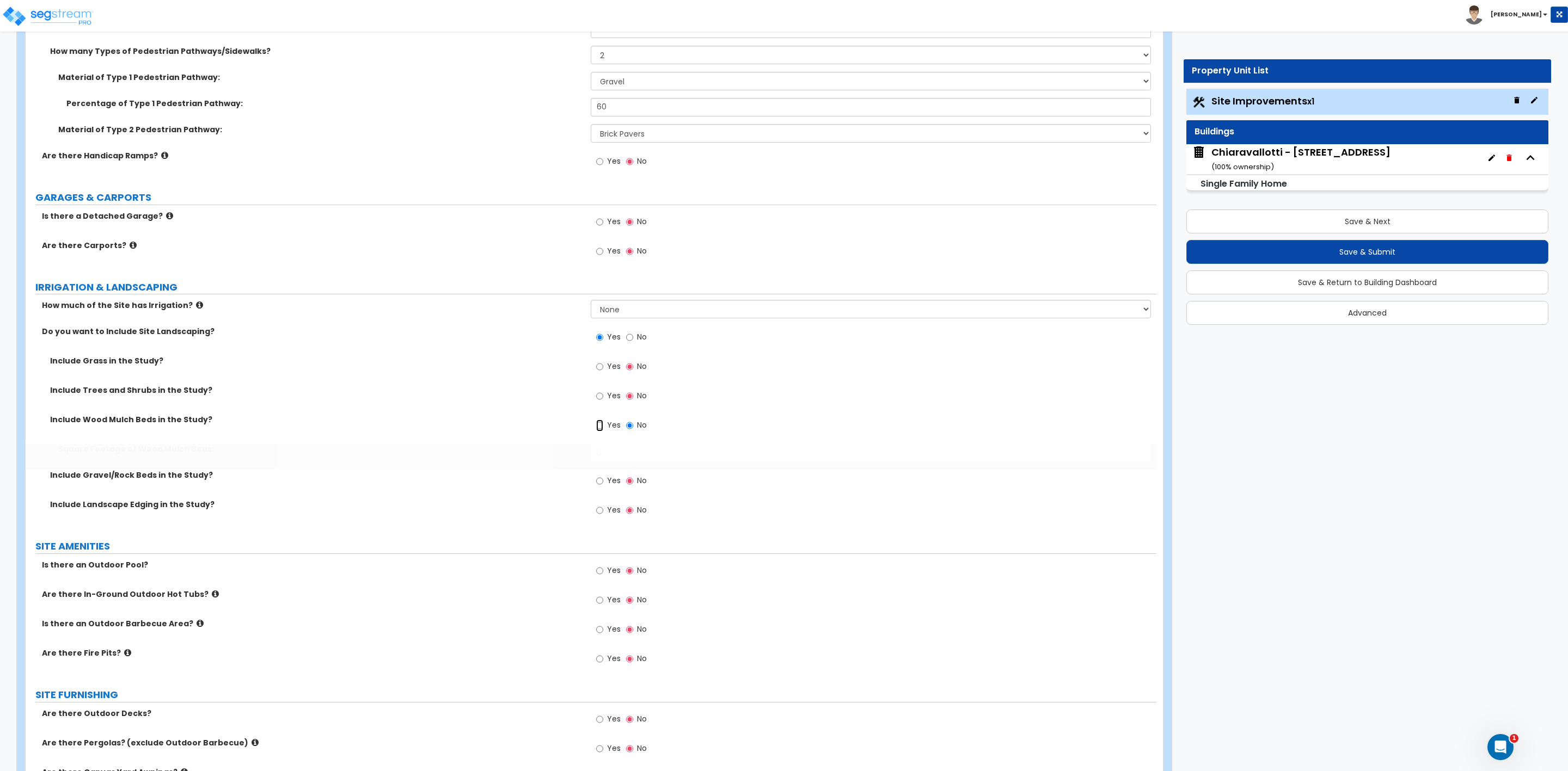
radio input "true"
click at [633, 456] on input "0" at bounding box center [870, 452] width 560 height 18
drag, startPoint x: 650, startPoint y: 462, endPoint x: 557, endPoint y: 459, distance: 93.0
click at [557, 459] on div "Square Footage of Wood Mulch Beds: 0" at bounding box center [591, 456] width 1131 height 26
type input "1,100"
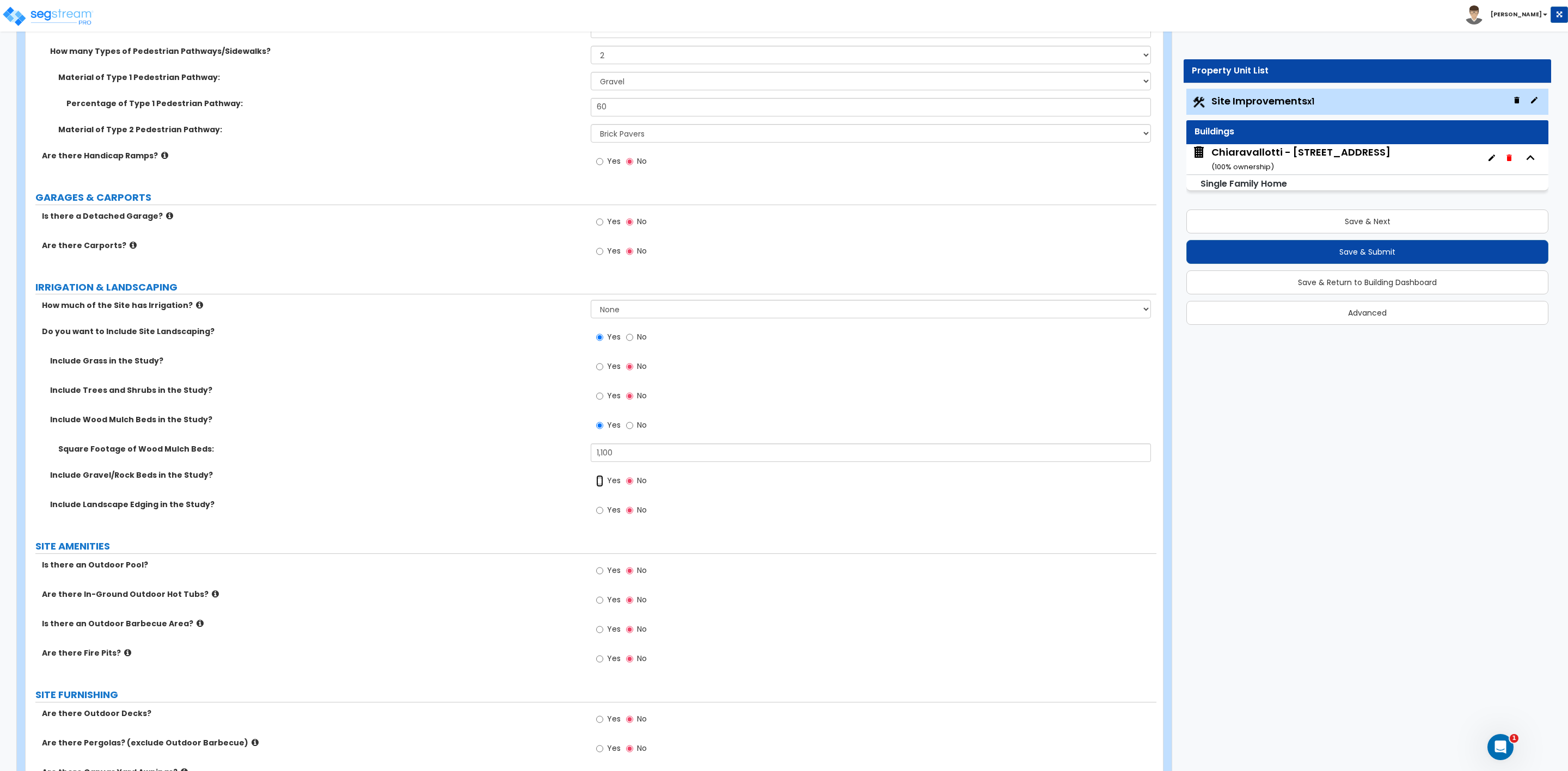
click at [598, 484] on input "Yes" at bounding box center [600, 481] width 7 height 12
radio input "true"
click at [597, 511] on input "Yes" at bounding box center [600, 511] width 7 height 12
radio input "true"
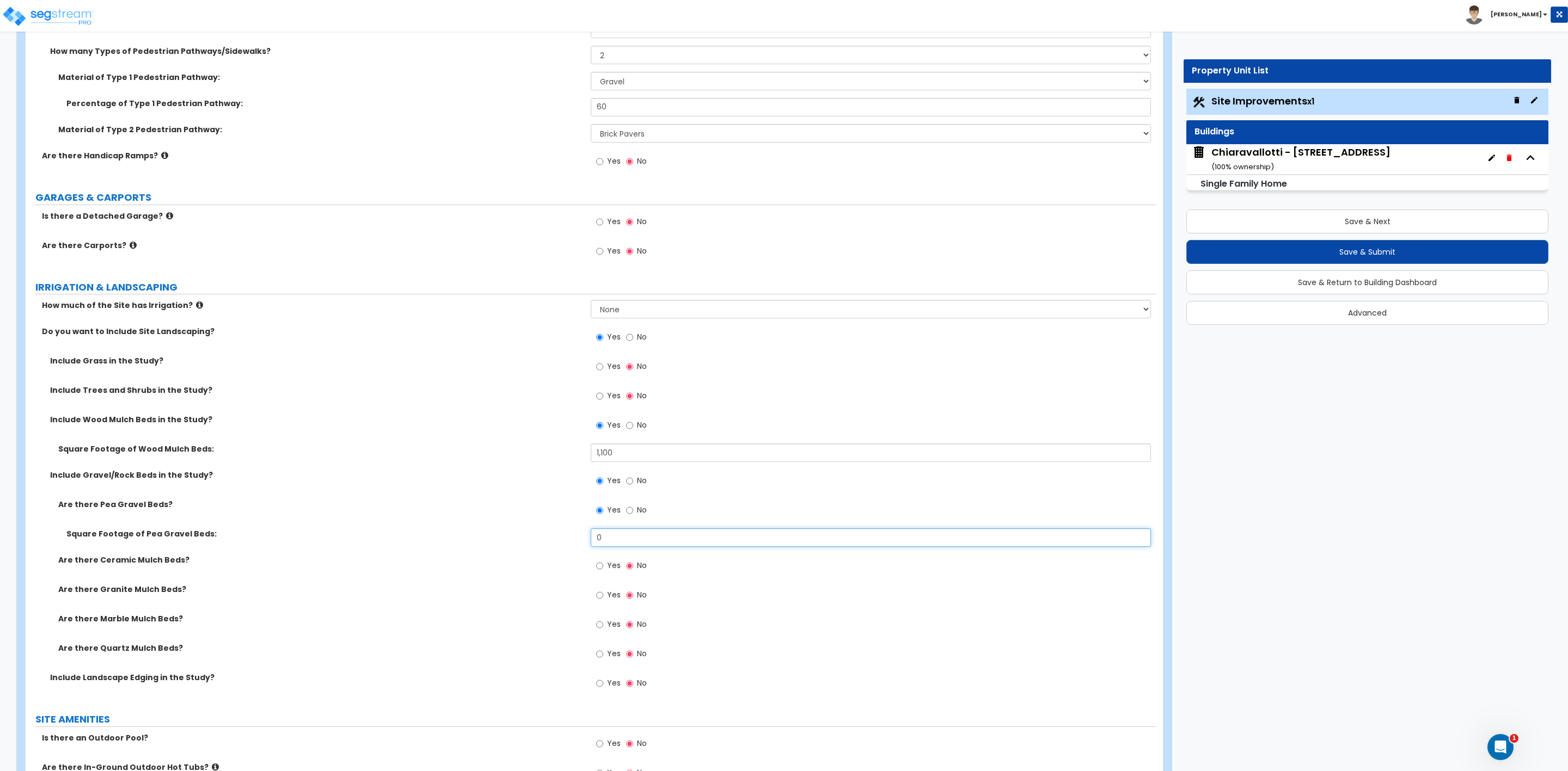
drag, startPoint x: 614, startPoint y: 539, endPoint x: 575, endPoint y: 538, distance: 39.0
click at [575, 538] on div "Square Footage of Pea Gravel Beds: 0" at bounding box center [591, 541] width 1131 height 26
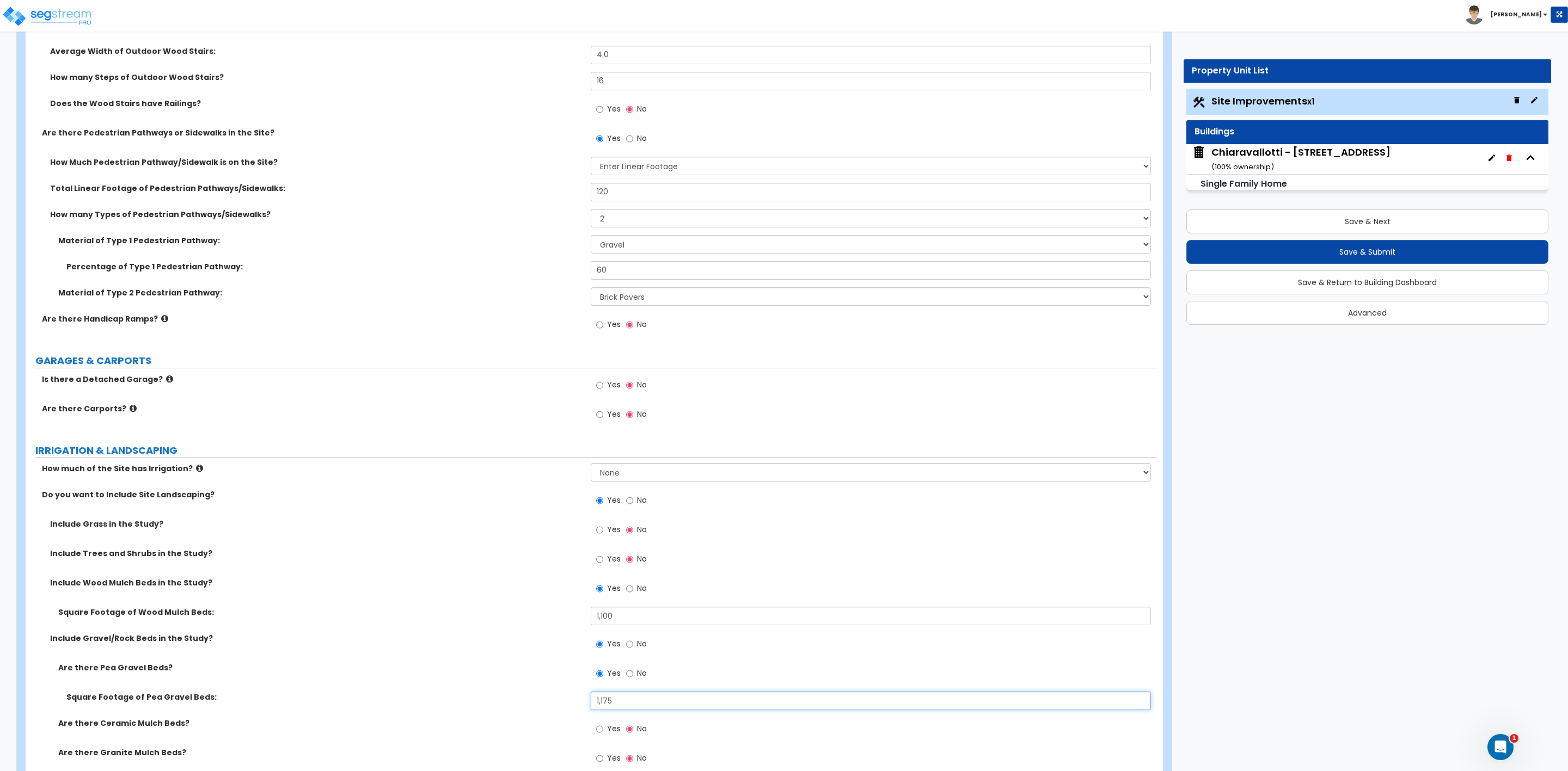
type input "1,175"
click at [633, 195] on input "120" at bounding box center [870, 192] width 560 height 18
drag, startPoint x: 611, startPoint y: 197, endPoint x: 552, endPoint y: 192, distance: 59.2
click at [553, 192] on div "Total Linear Footage of Pedestrian Pathways/Sidewalks: 120" at bounding box center [591, 196] width 1131 height 26
type input "60"
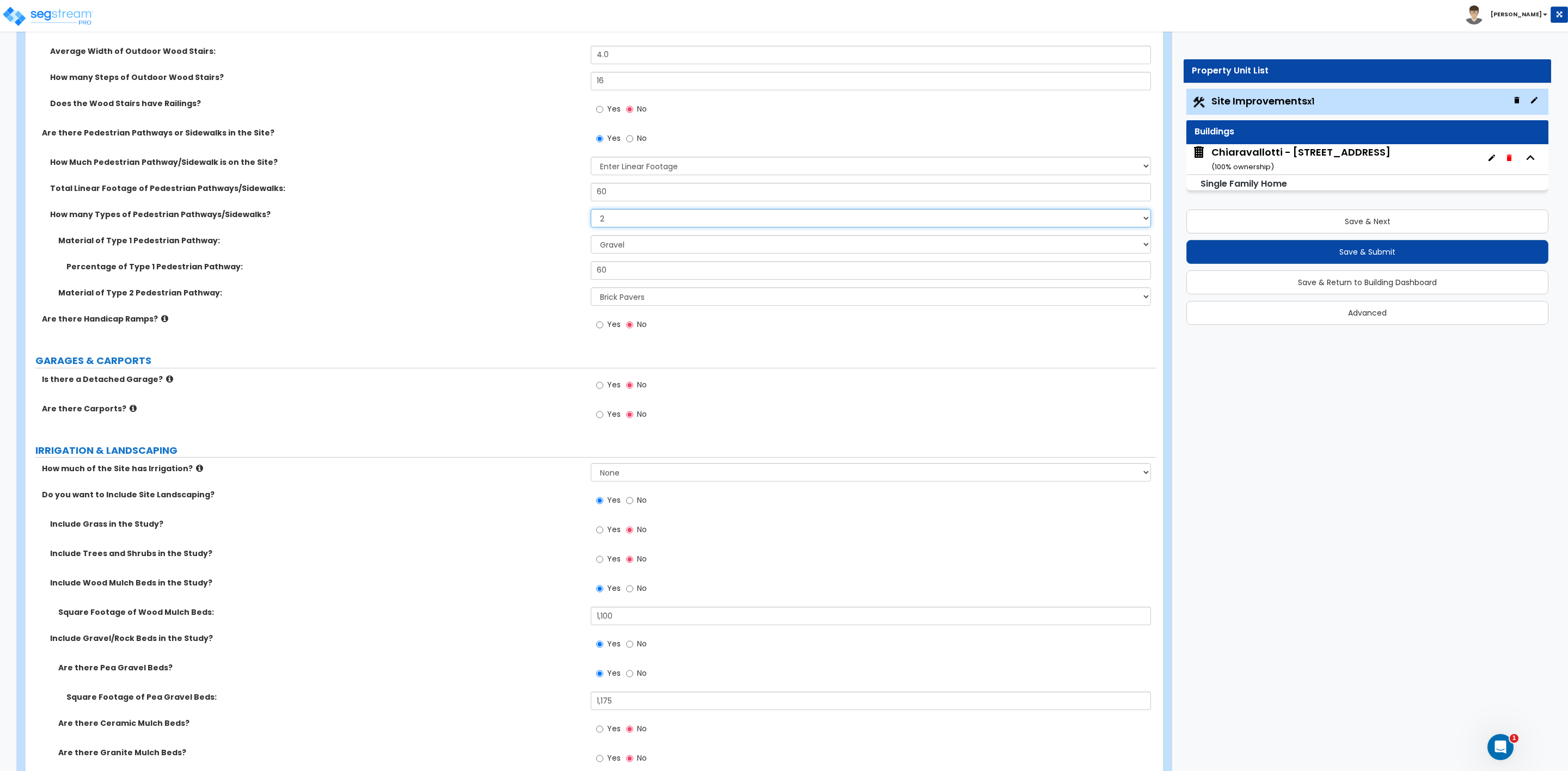
click at [609, 222] on select "Please Choose One 1 2 3" at bounding box center [870, 218] width 560 height 18
select select "1"
click at [591, 211] on select "Please Choose One 1 2 3" at bounding box center [870, 218] width 560 height 18
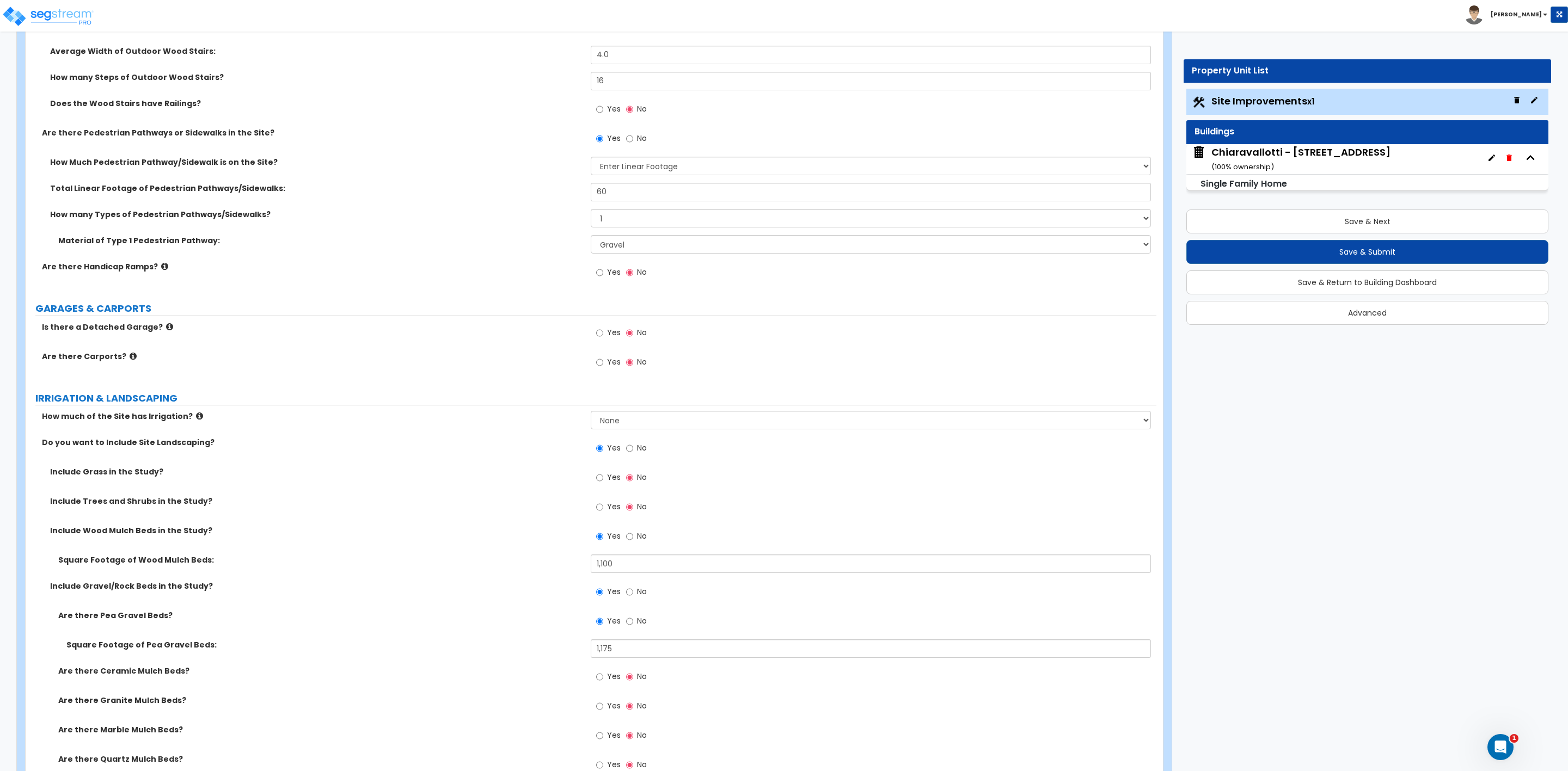
click at [627, 235] on div "How many Types of Pedestrian Pathways/Sidewalks? Please Choose One 1 2 3" at bounding box center [591, 222] width 1131 height 26
click at [630, 249] on select "Please Choose One Bare Concrete Stamped Concrete Brick Pavers Stone Pavers Wood…" at bounding box center [870, 244] width 560 height 18
select select "3"
click at [591, 237] on select "Please Choose One Bare Concrete Stamped Concrete Brick Pavers Stone Pavers Wood…" at bounding box center [870, 244] width 560 height 18
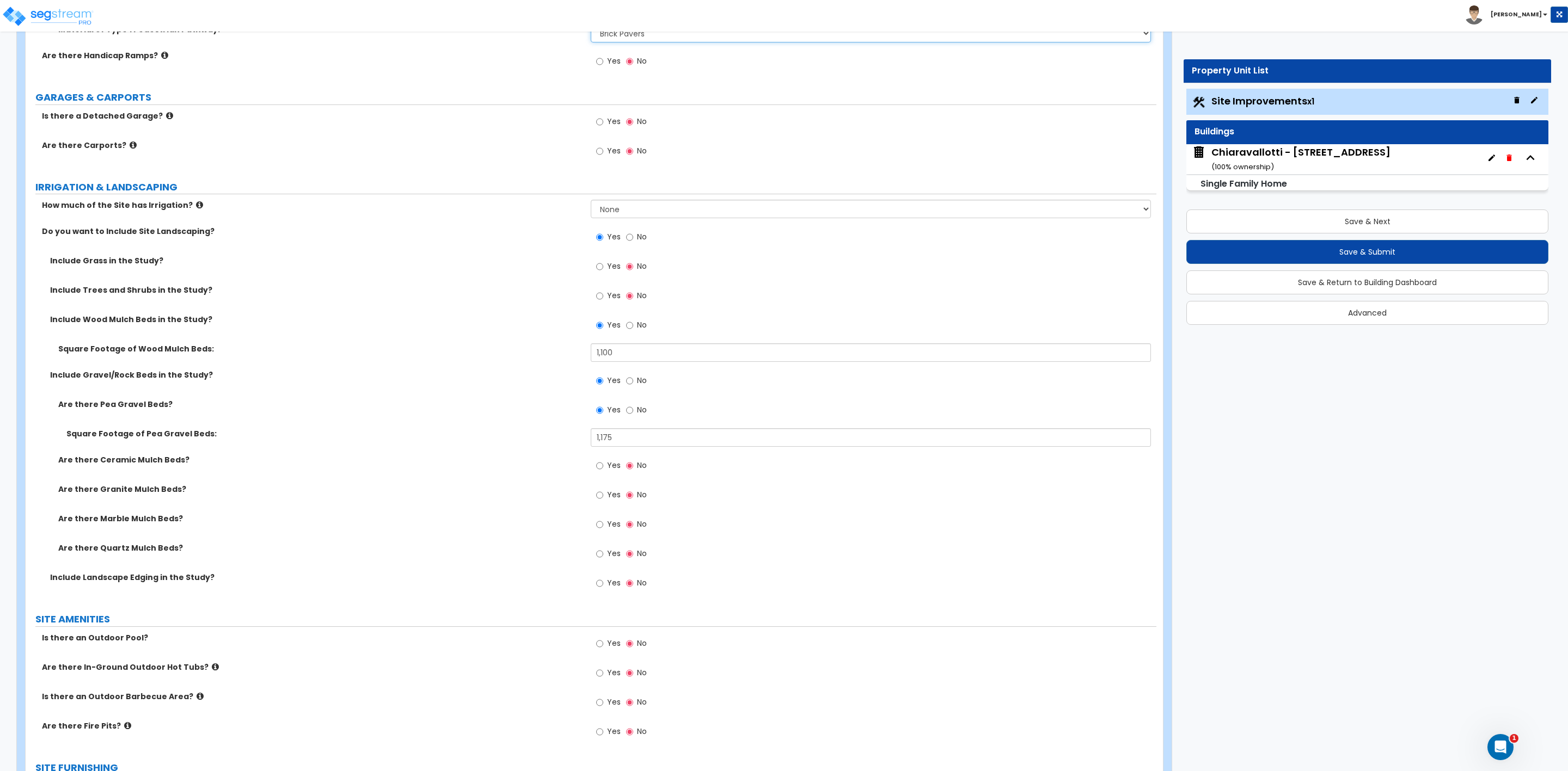
scroll to position [1143, 0]
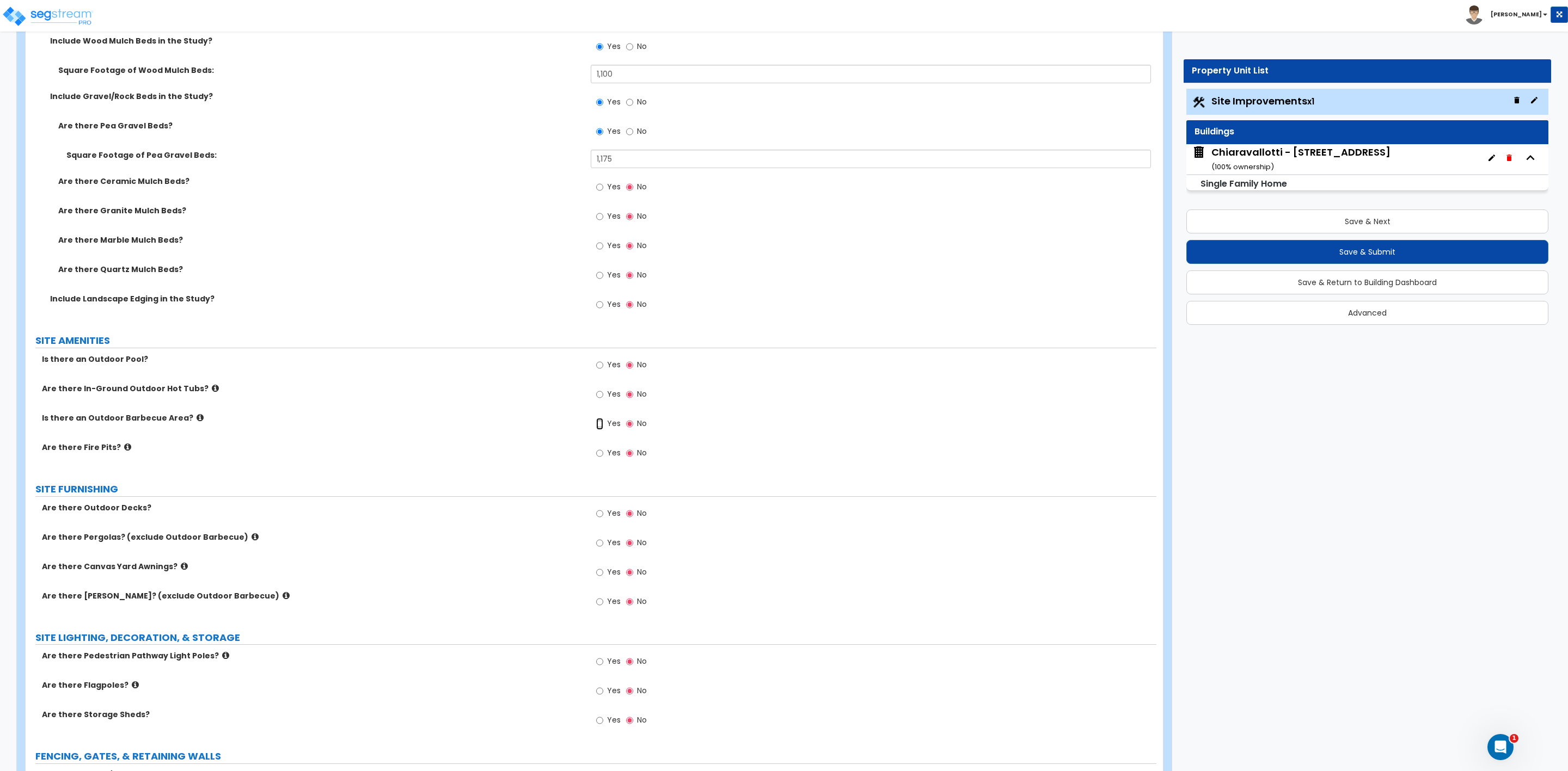
click at [603, 427] on input "Yes" at bounding box center [600, 424] width 7 height 12
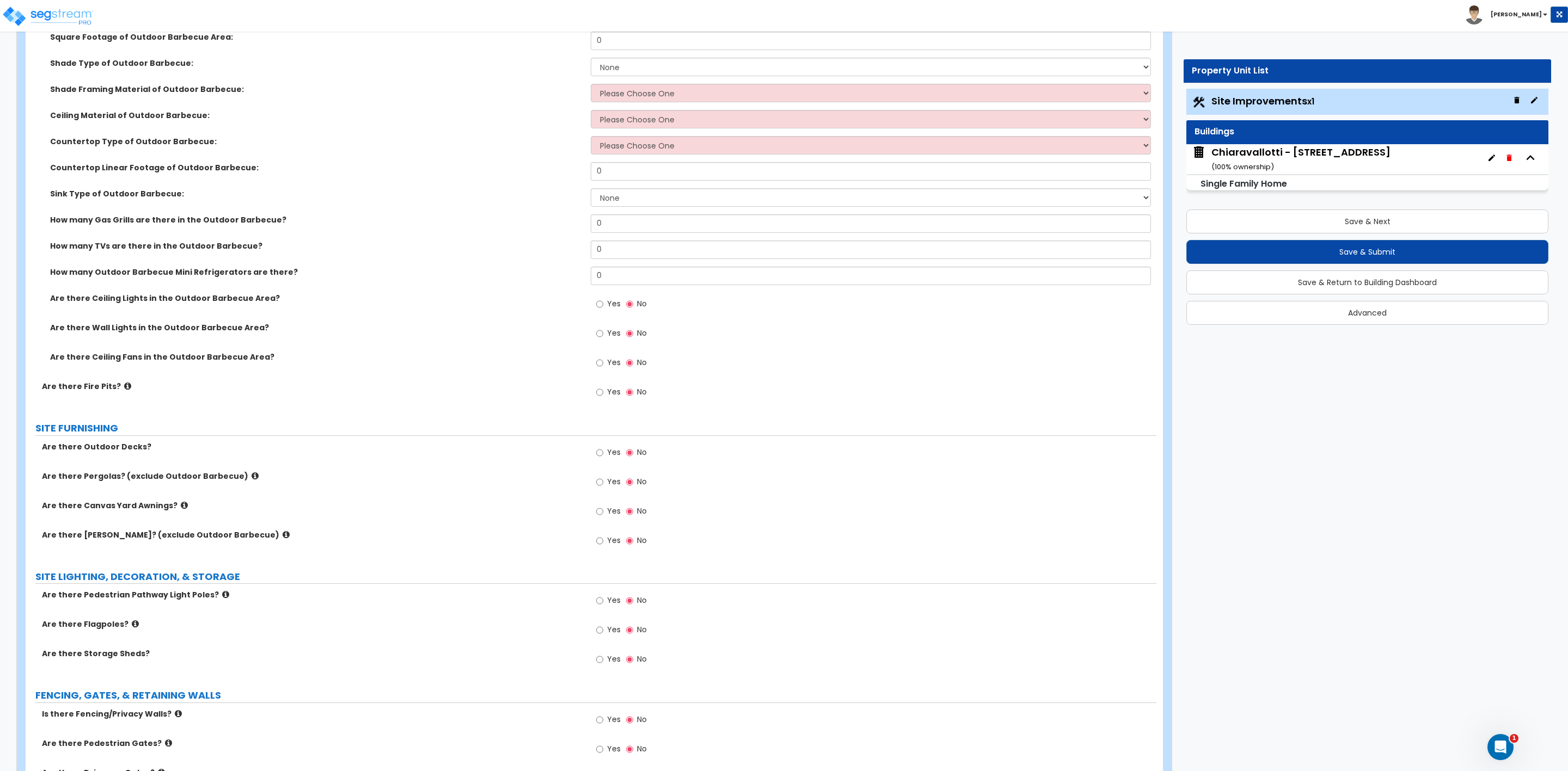
scroll to position [1171, 0]
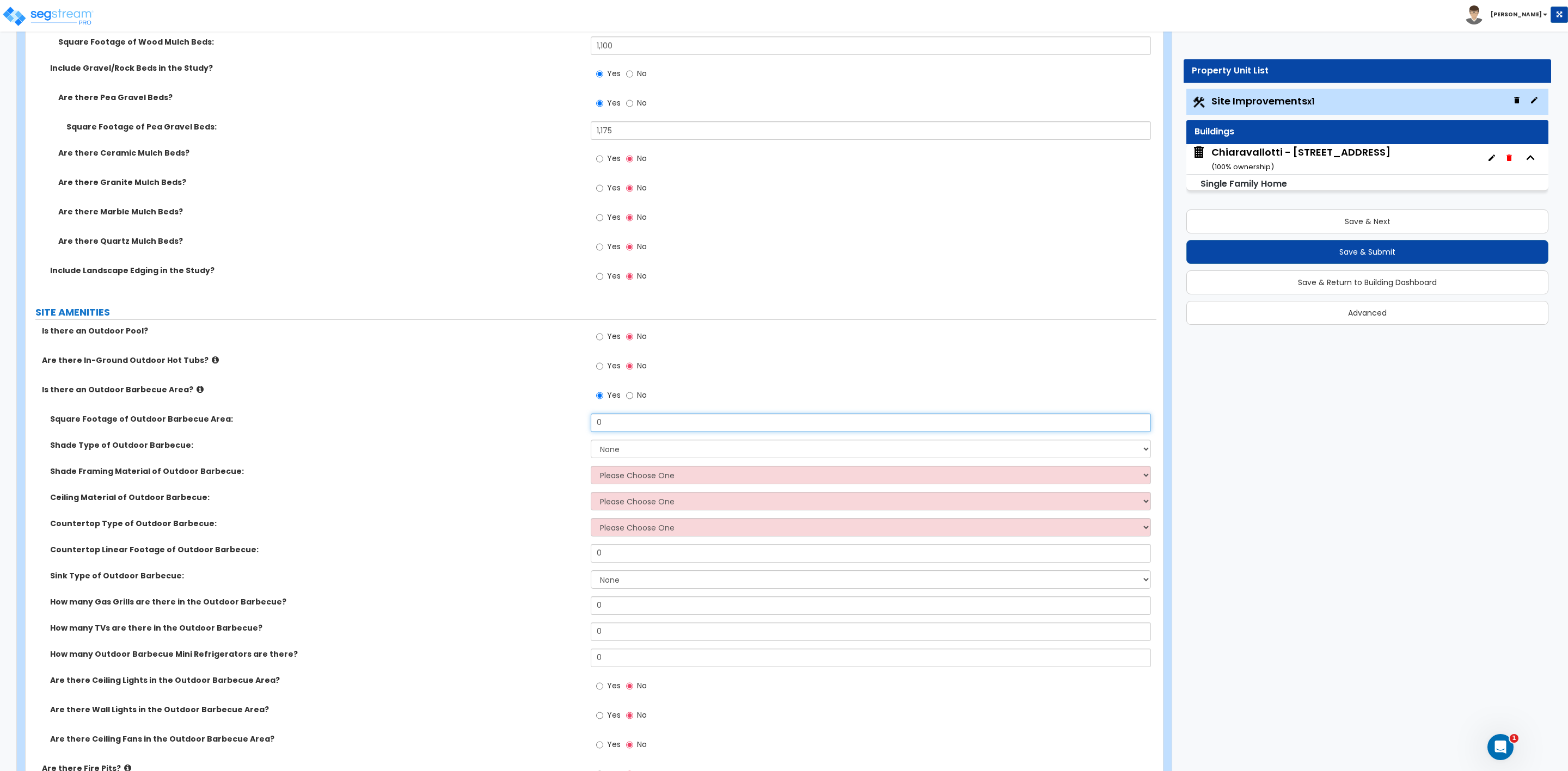
click at [609, 423] on input "0" at bounding box center [870, 422] width 560 height 18
drag, startPoint x: 603, startPoint y: 421, endPoint x: 545, endPoint y: 418, distance: 58.1
click at [545, 418] on div "Square Footage of Outdoor Barbecue Area: 0" at bounding box center [591, 427] width 1131 height 26
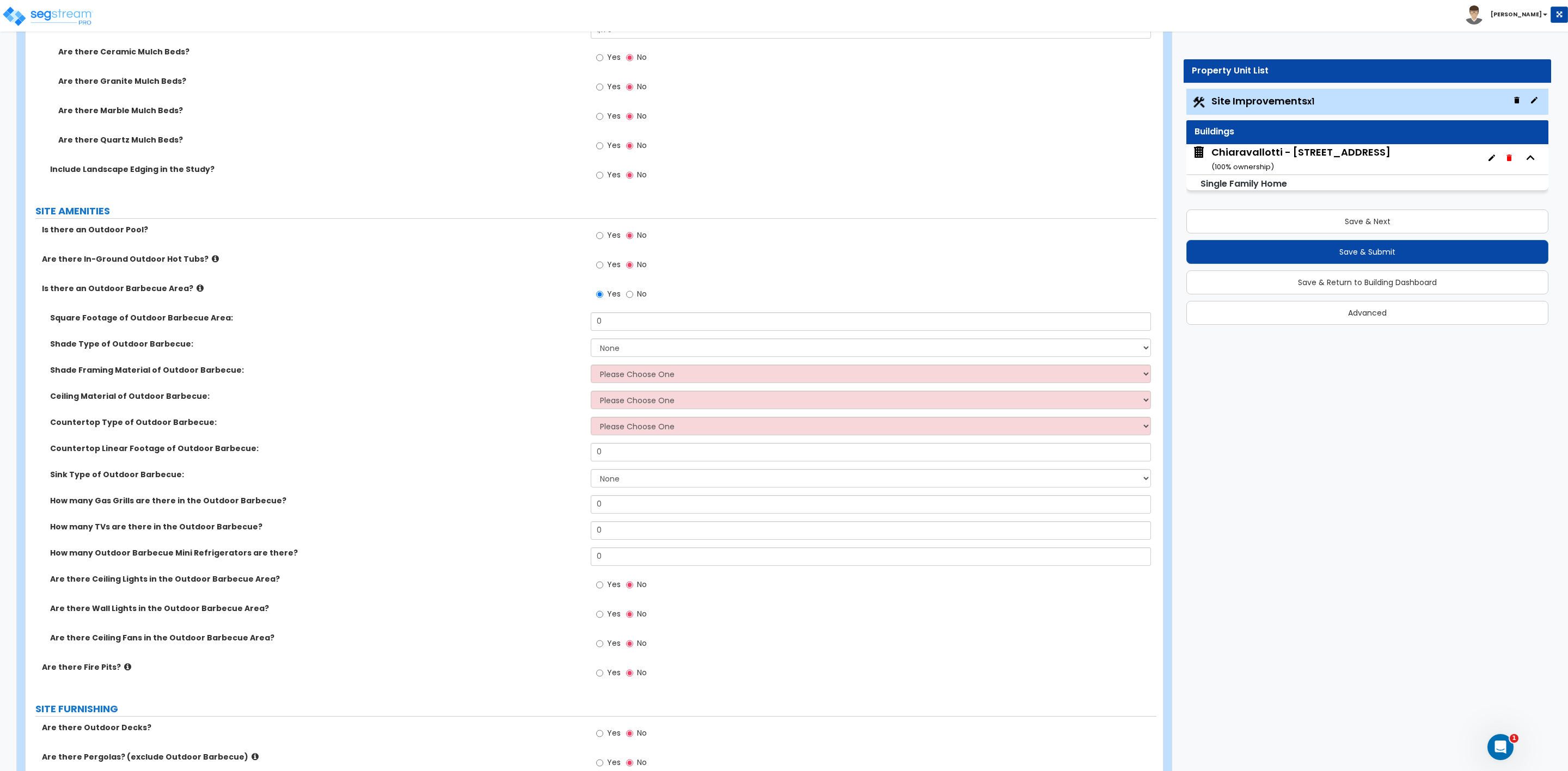
scroll to position [1335, 0]
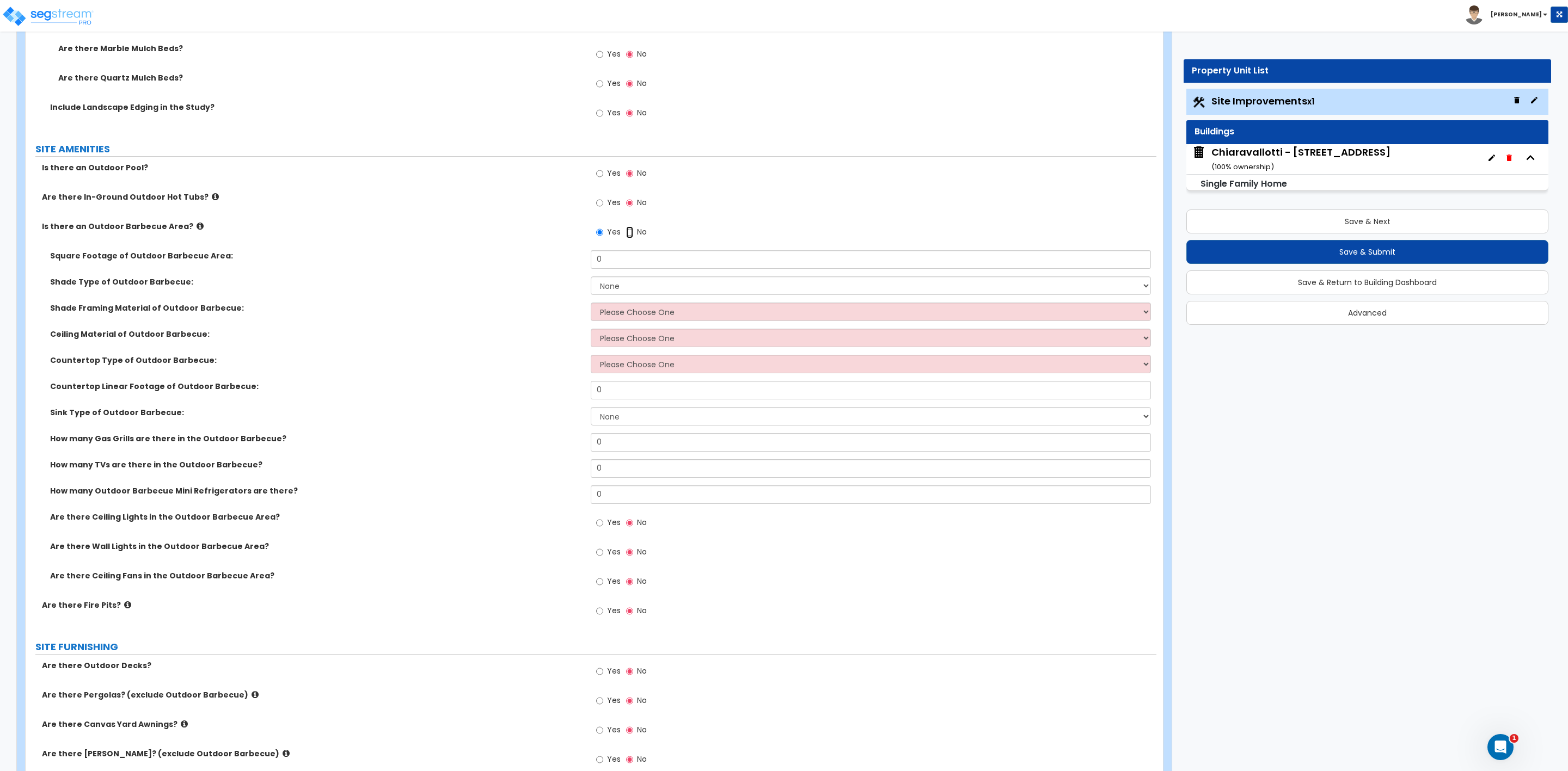
click at [632, 235] on input "No" at bounding box center [629, 233] width 7 height 12
radio input "false"
radio input "true"
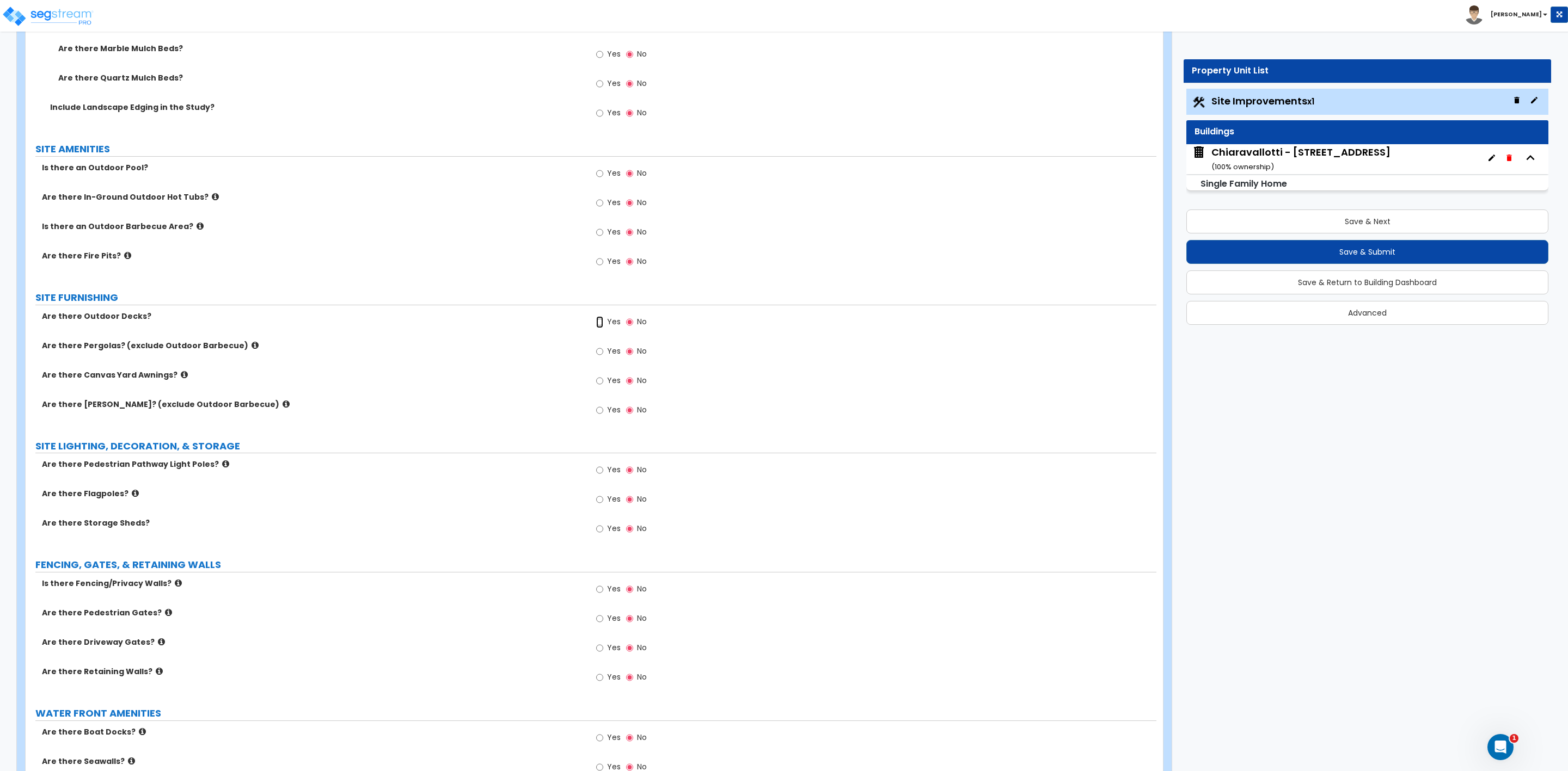
click at [596, 325] on input "Yes" at bounding box center [600, 322] width 7 height 12
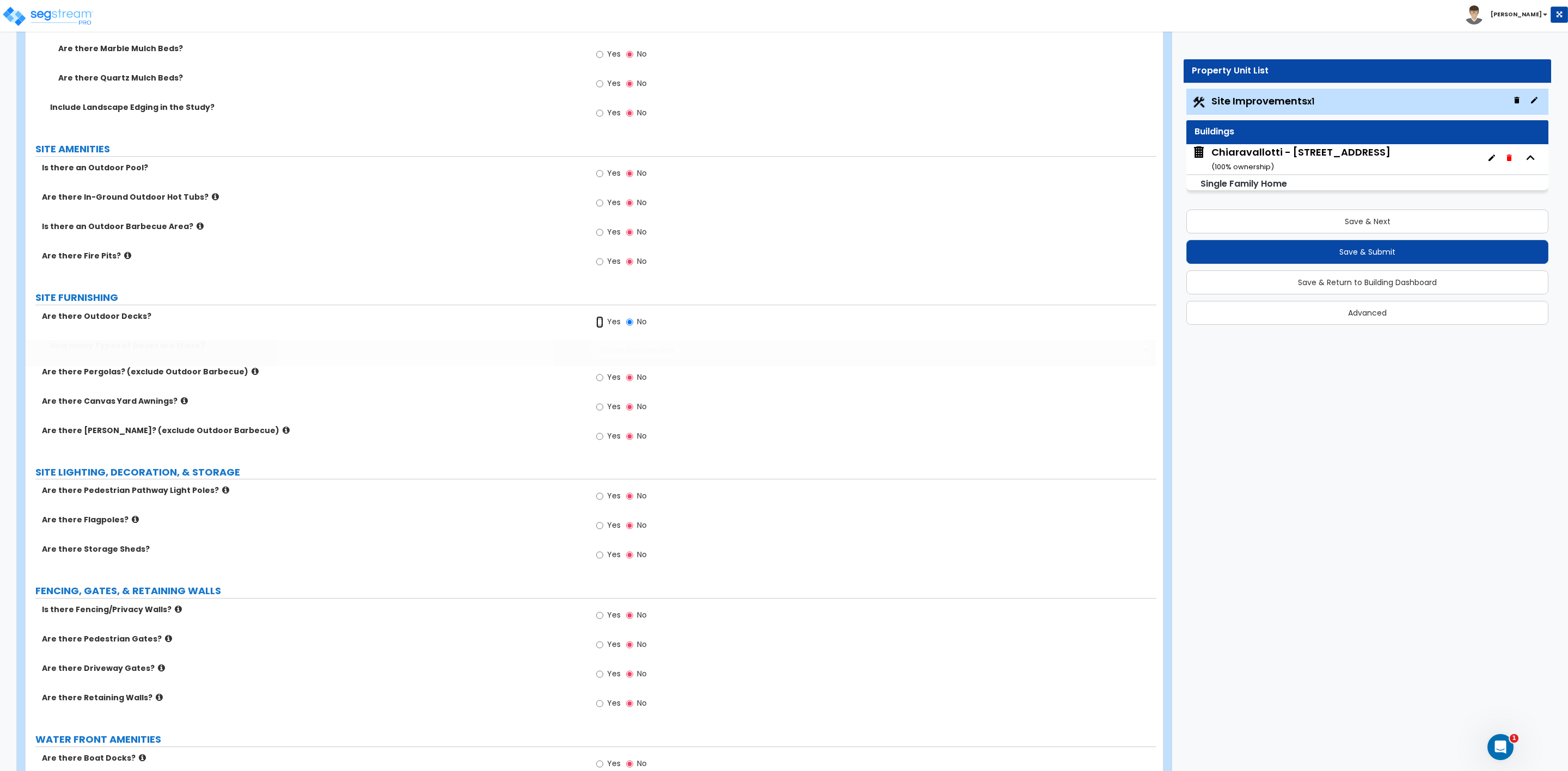
radio input "true"
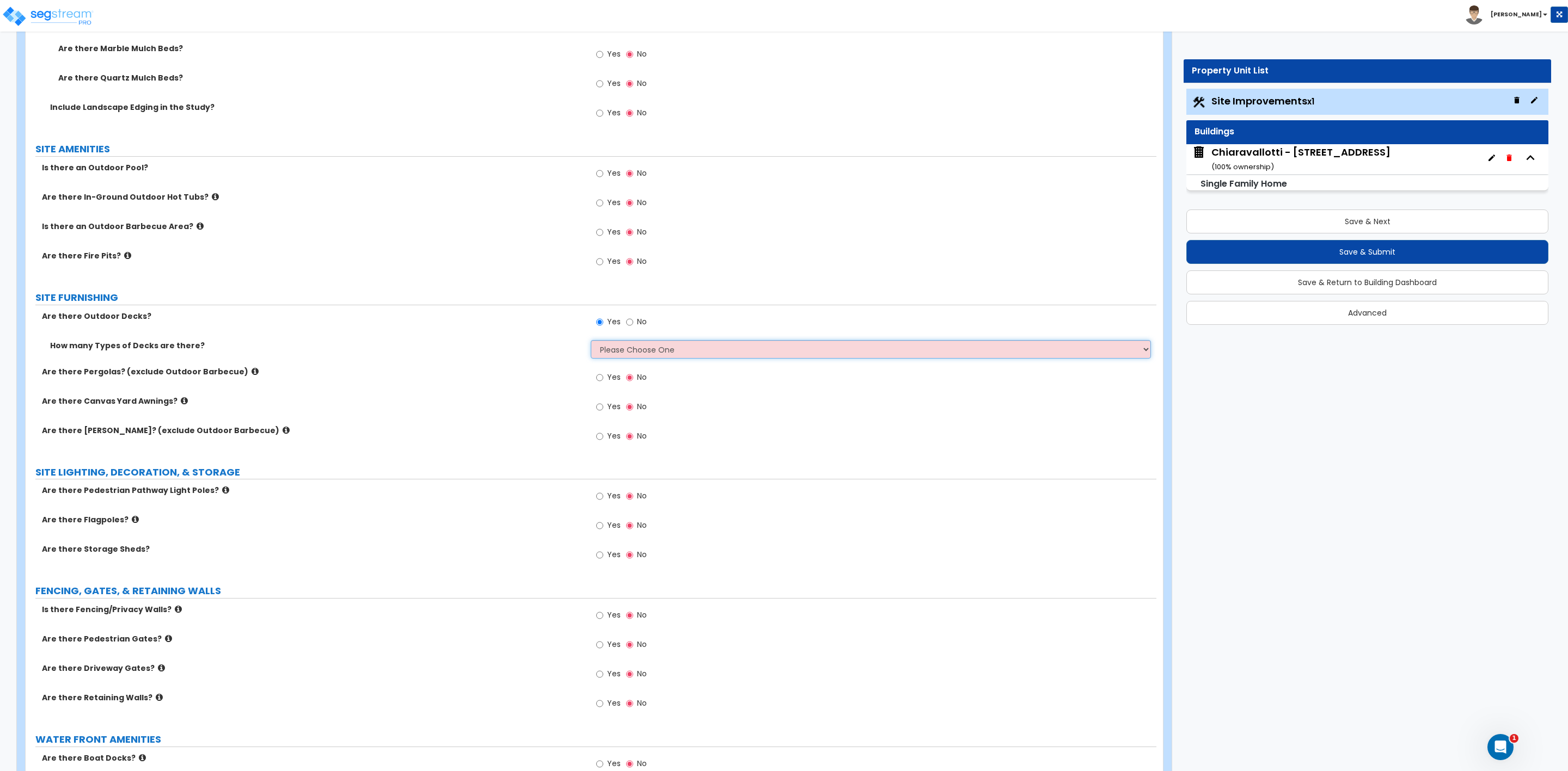
click at [619, 349] on select "Please Choose One 1 2 3 4" at bounding box center [870, 349] width 560 height 18
select select "1"
click at [591, 342] on select "Please Choose One 1 2 3 4" at bounding box center [870, 349] width 560 height 18
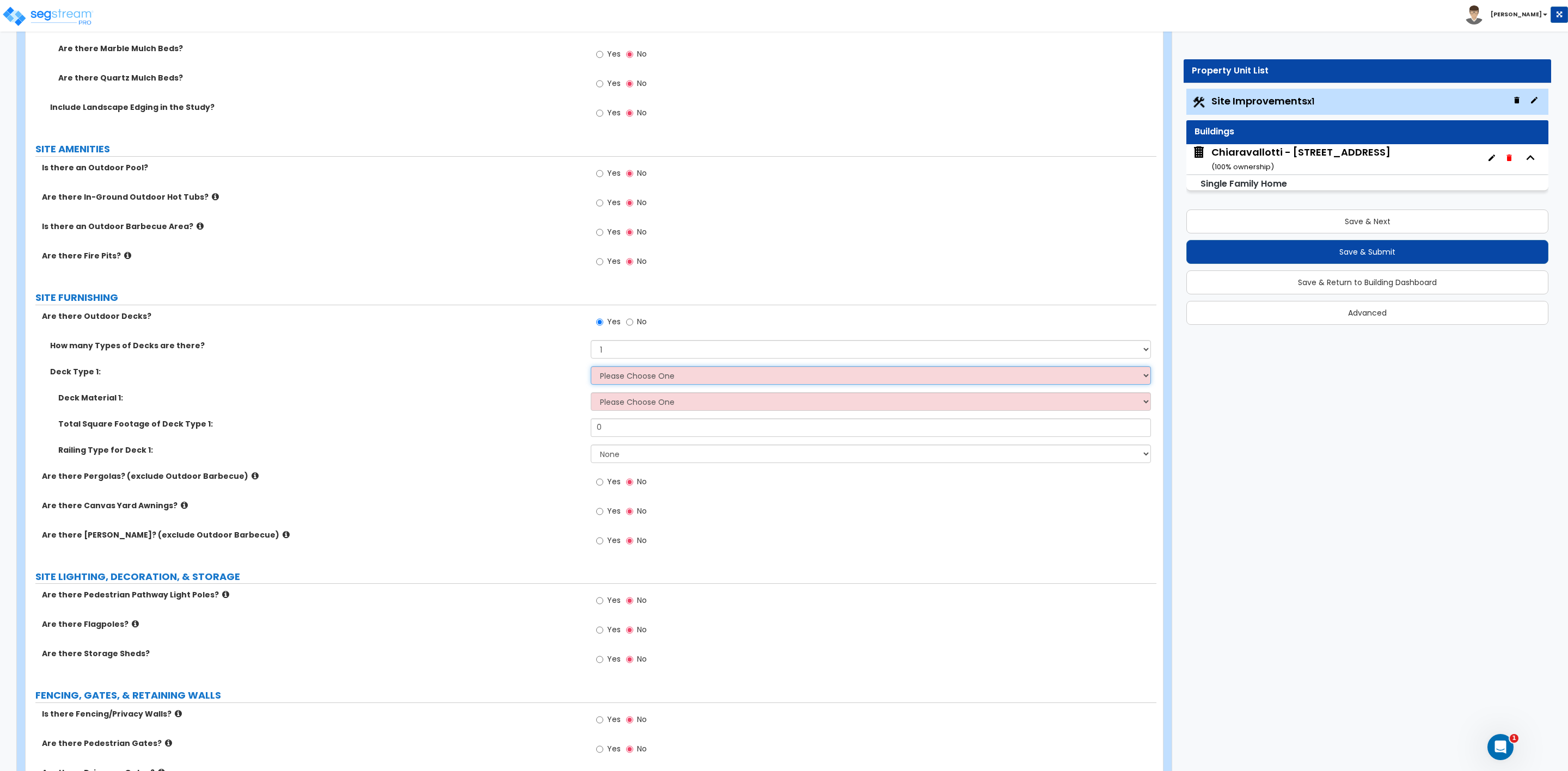
click at [642, 379] on select "Please Choose One Attached to Structure Detached from Structure" at bounding box center [870, 375] width 560 height 18
select select "1"
click at [591, 368] on select "Please Choose One Attached to Structure Detached from Structure" at bounding box center [870, 375] width 560 height 18
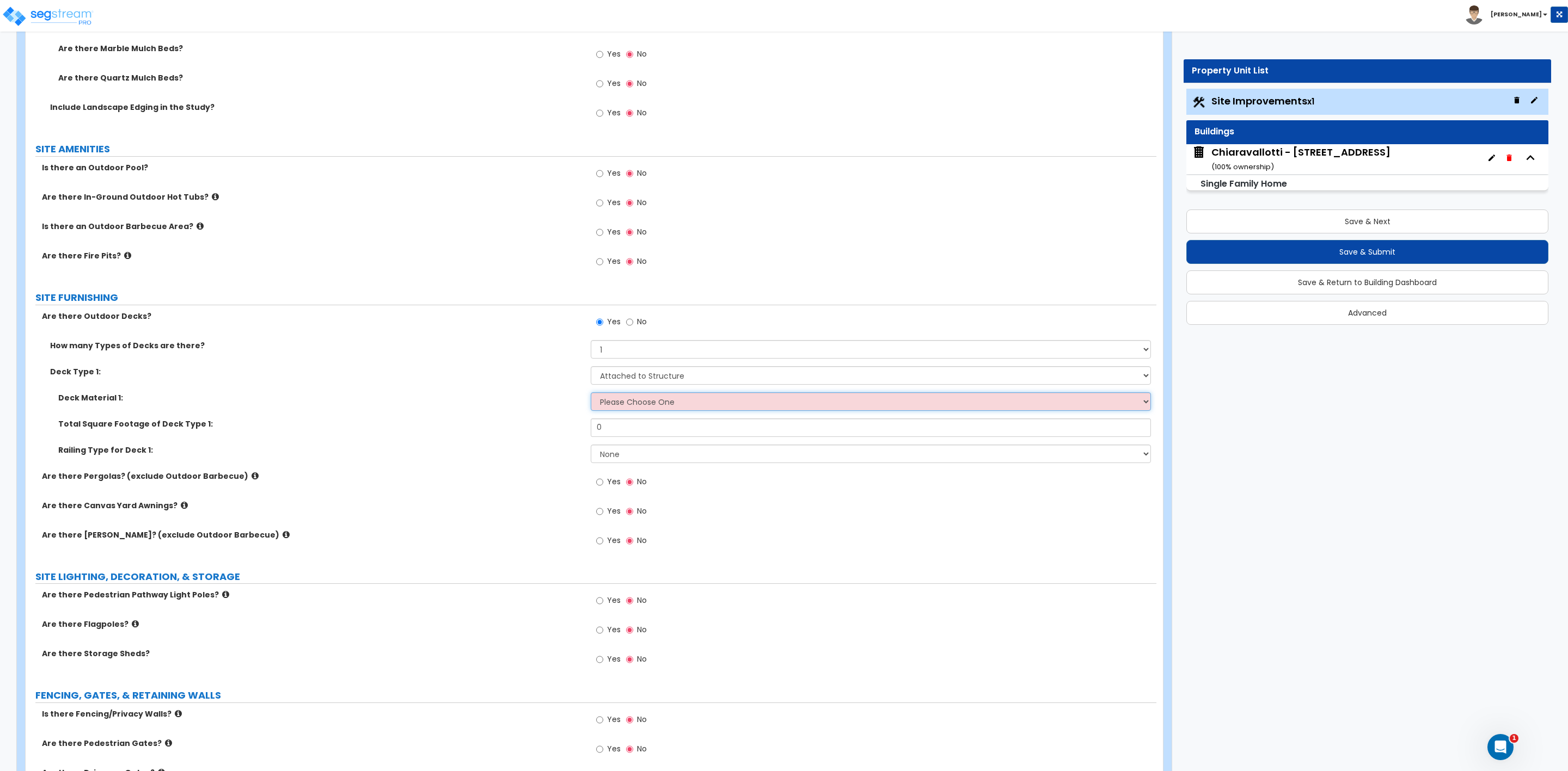
click at [646, 399] on select "Please Choose One Wood Plastic/PVC" at bounding box center [870, 401] width 560 height 18
select select "1"
click at [591, 394] on select "Please Choose One Wood Plastic/PVC" at bounding box center [870, 401] width 560 height 18
drag, startPoint x: 616, startPoint y: 425, endPoint x: 576, endPoint y: 427, distance: 40.0
click at [576, 427] on div "Total Square Footage of Deck Type 1: 0" at bounding box center [591, 431] width 1131 height 26
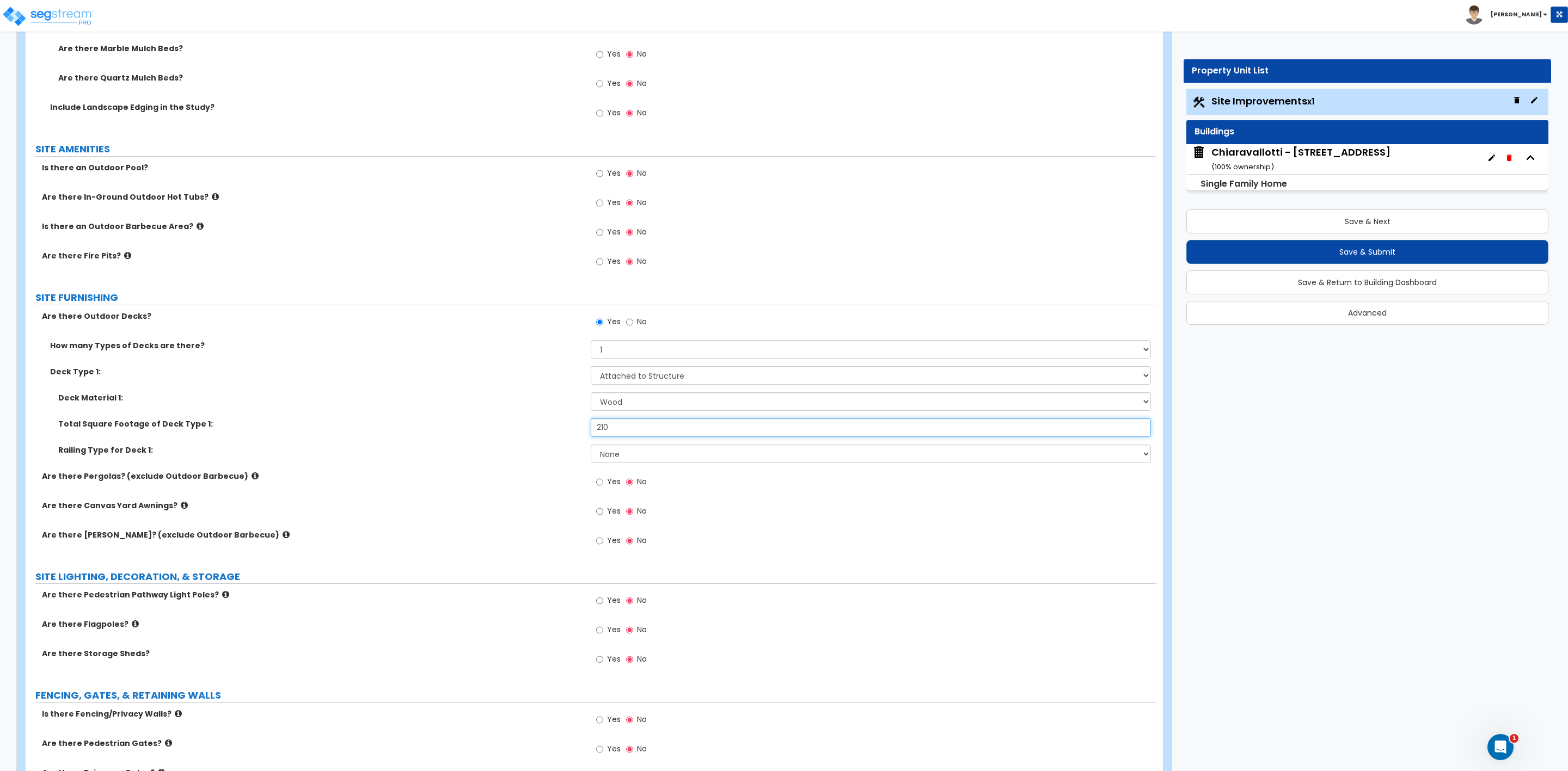
type input "210"
click at [644, 454] on select "None Wood Plastic" at bounding box center [870, 454] width 560 height 18
select select "1"
click at [591, 446] on select "None Wood Plastic" at bounding box center [870, 454] width 560 height 18
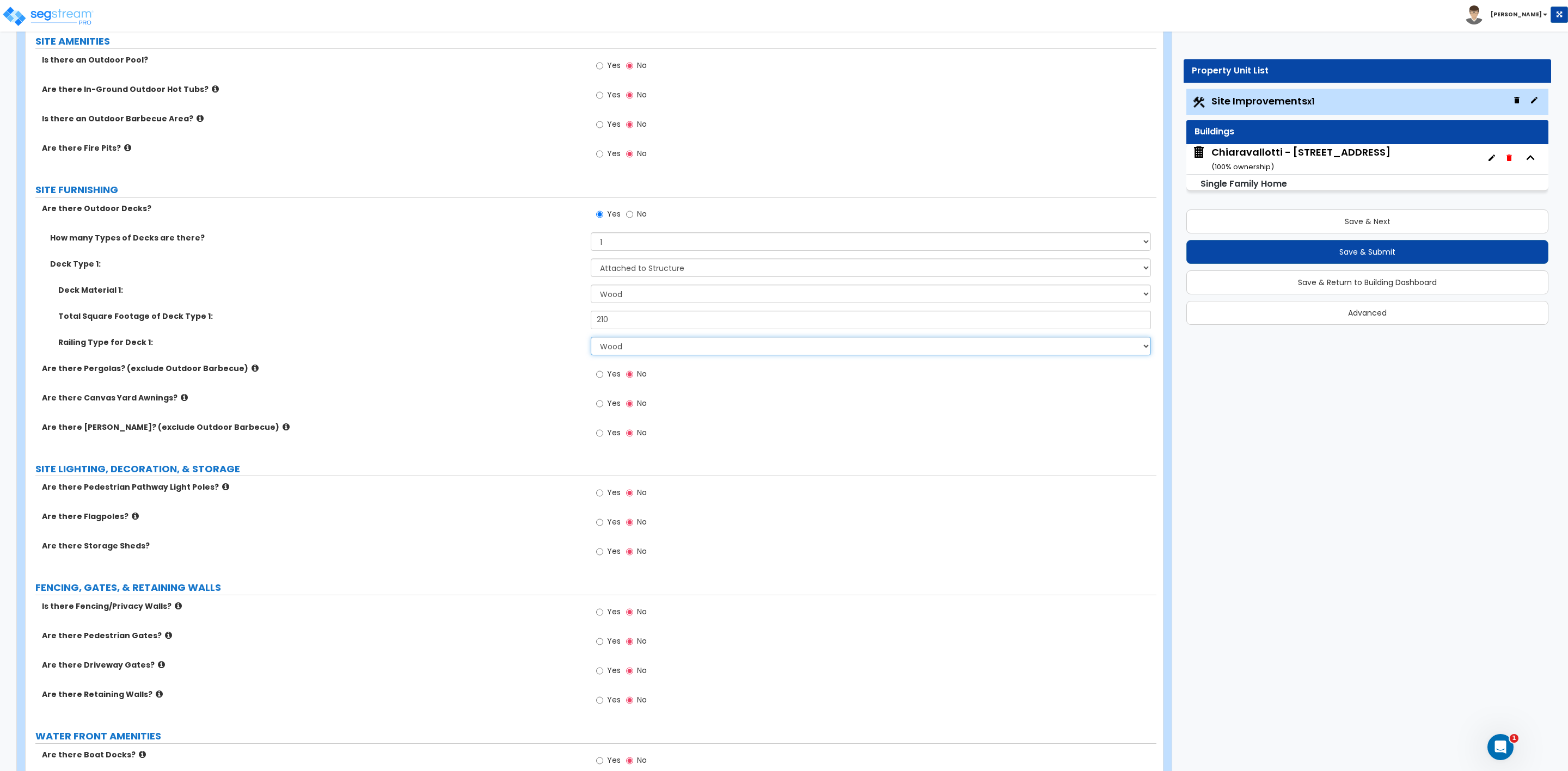
scroll to position [1661, 0]
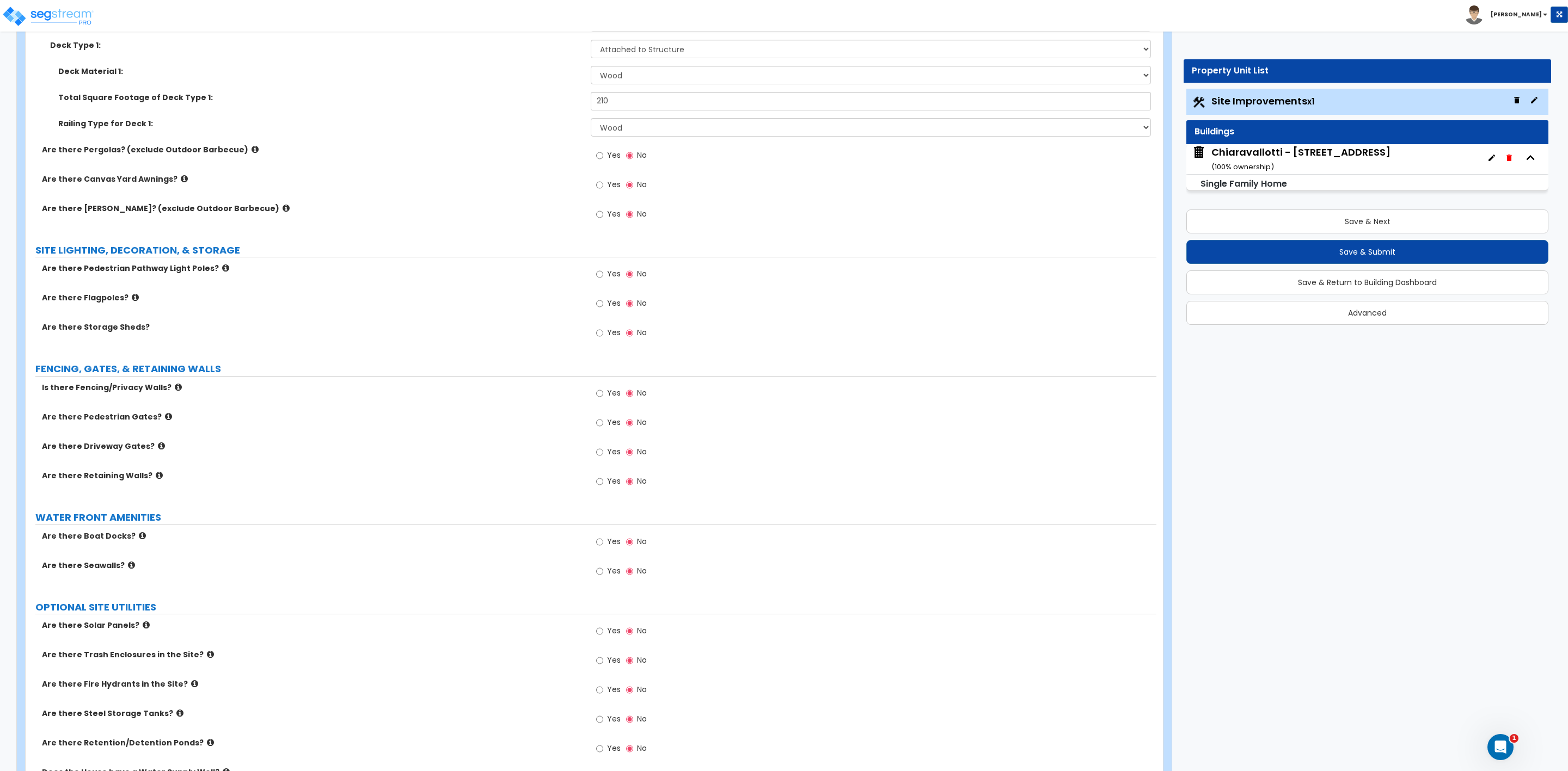
click at [595, 393] on div "Yes No" at bounding box center [621, 394] width 62 height 25
click at [600, 397] on input "Yes" at bounding box center [600, 393] width 7 height 12
radio input "true"
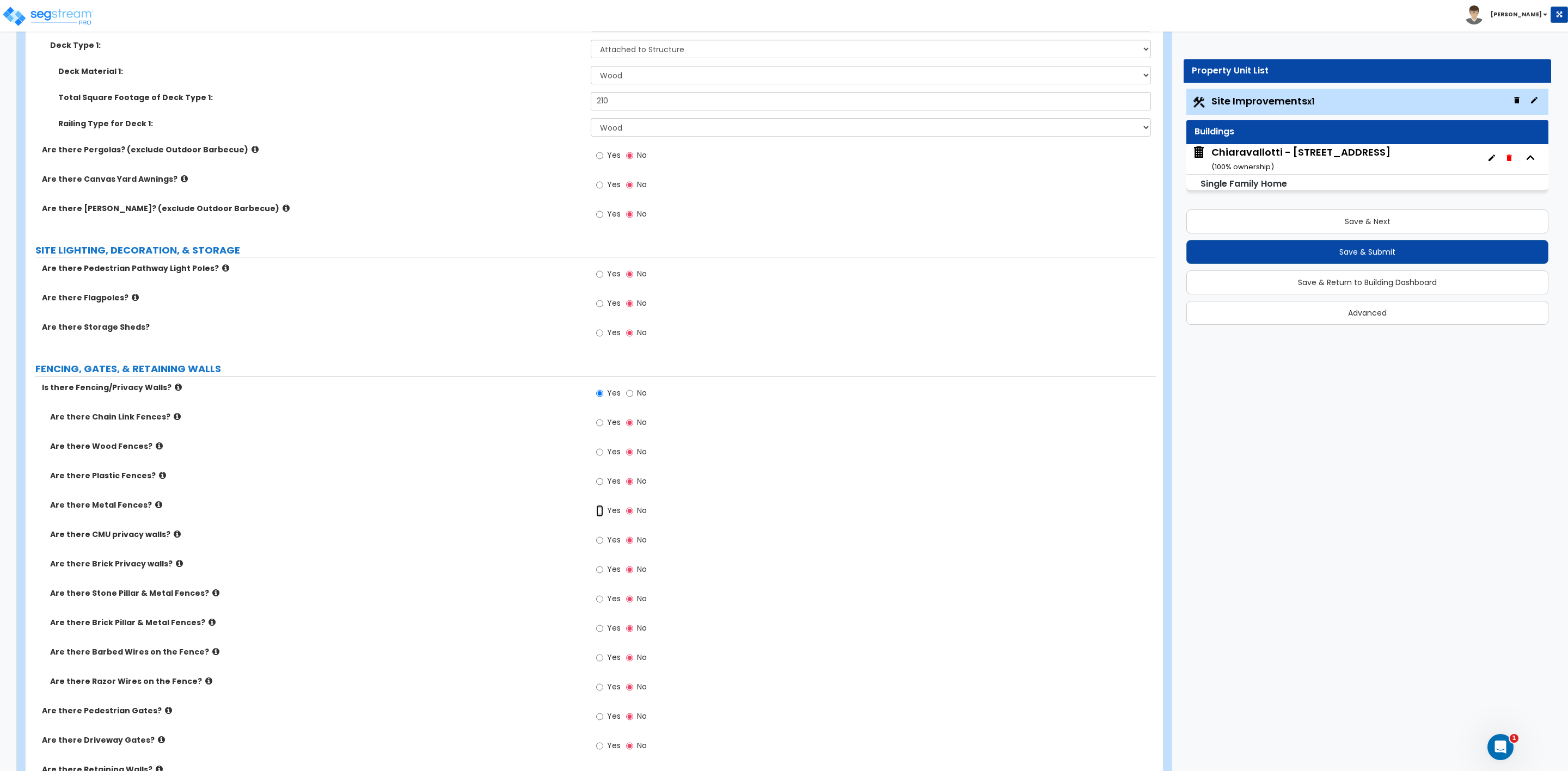
click at [597, 513] on input "Yes" at bounding box center [600, 511] width 7 height 12
radio input "true"
drag, startPoint x: 613, startPoint y: 537, endPoint x: 587, endPoint y: 540, distance: 26.2
click at [587, 540] on div "Linear Footage of Metal Fencing: 0" at bounding box center [591, 542] width 1131 height 26
click at [718, 545] on input "0" at bounding box center [870, 538] width 560 height 18
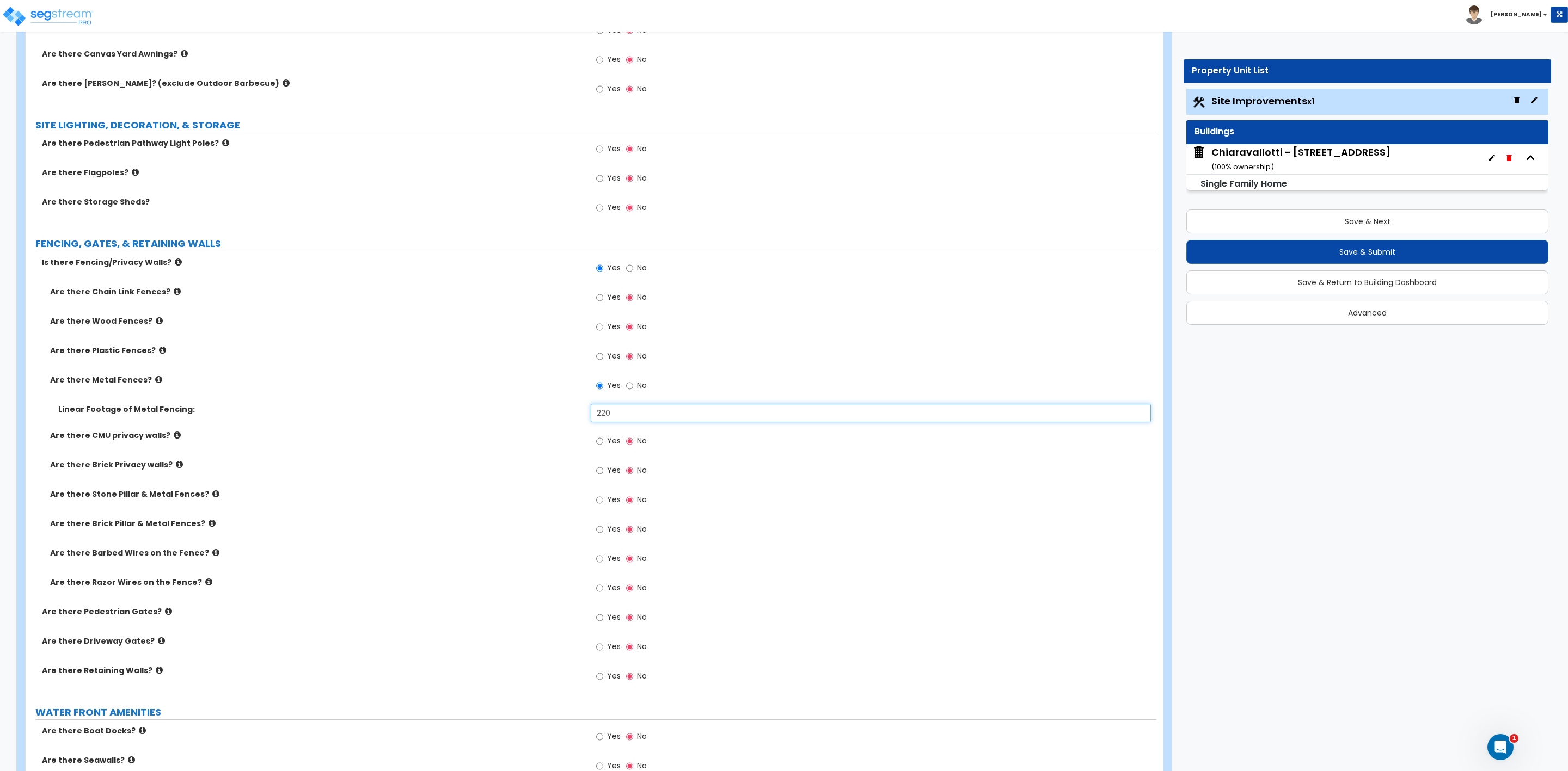
scroll to position [1825, 0]
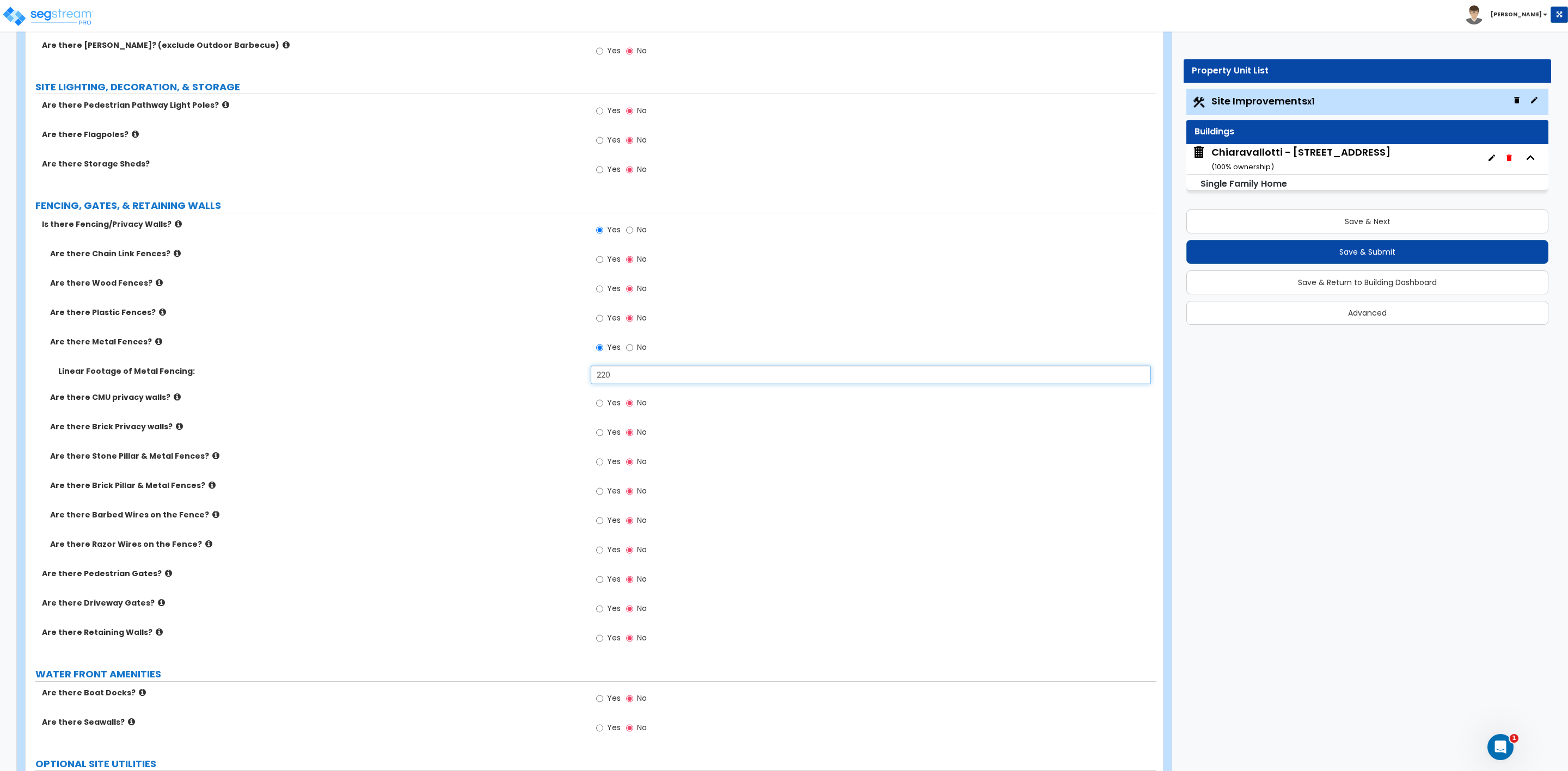
type input "220"
click at [600, 639] on input "Yes" at bounding box center [600, 639] width 7 height 12
radio input "true"
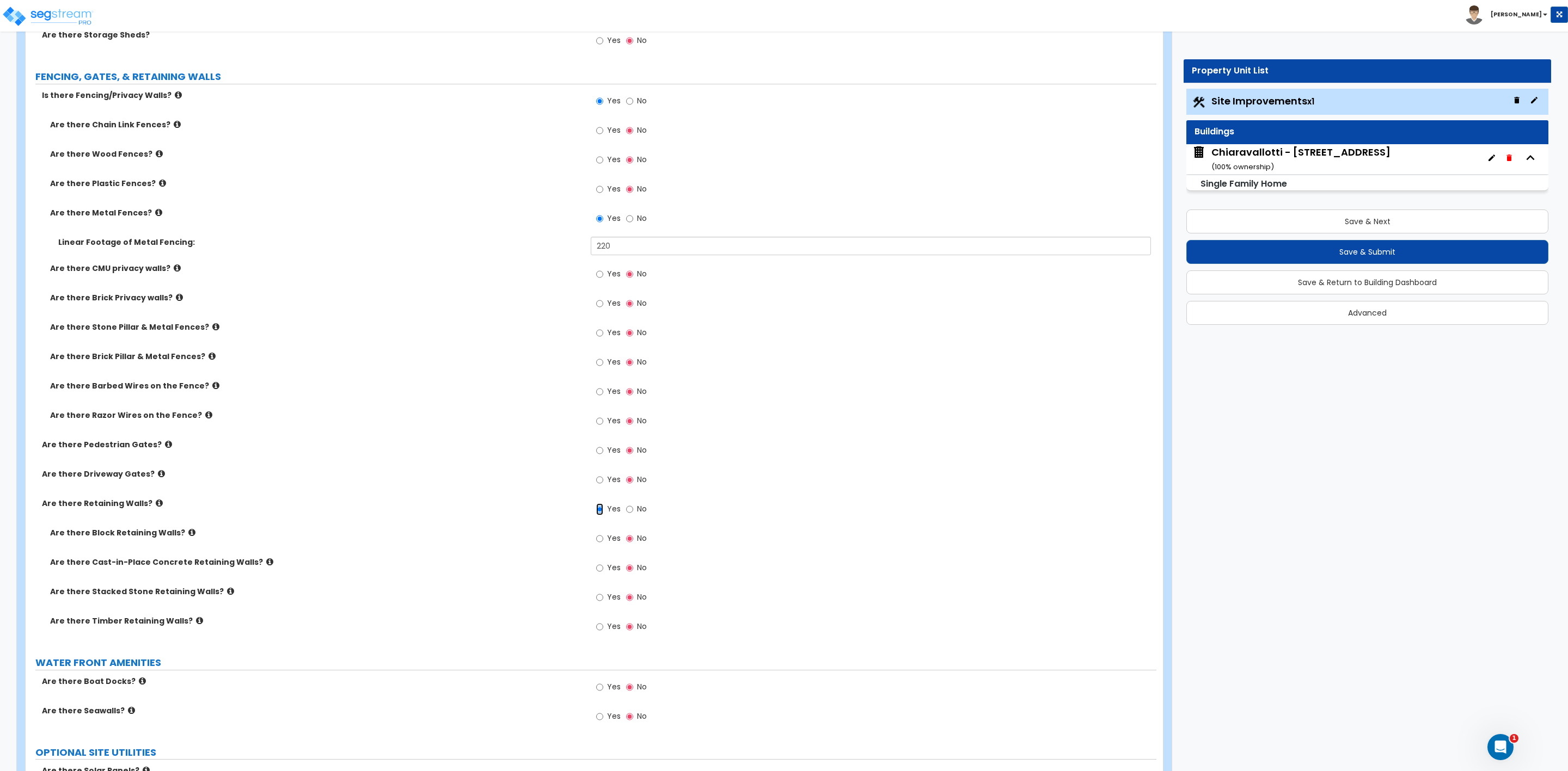
scroll to position [1988, 0]
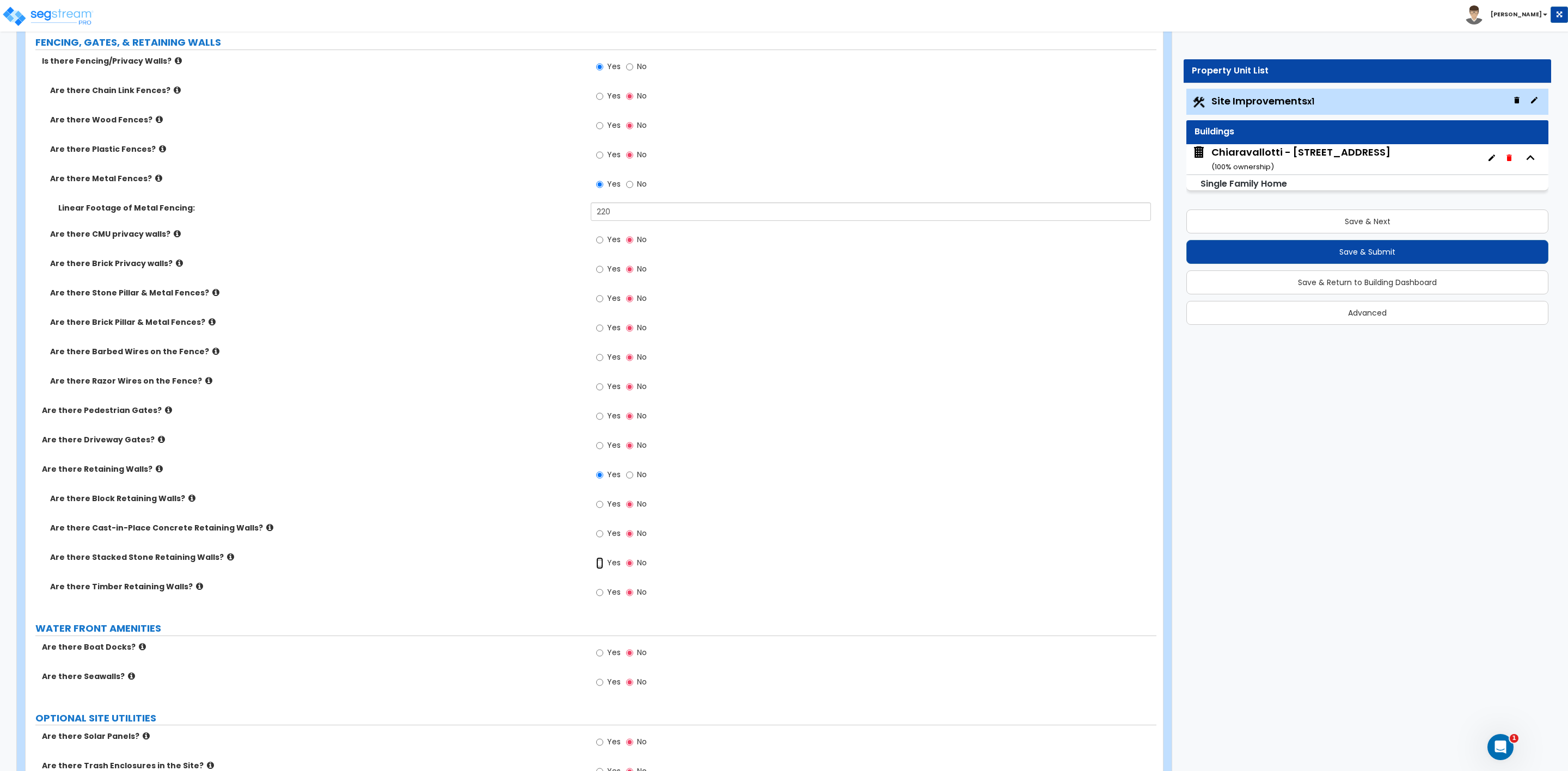
click at [601, 565] on input "Yes" at bounding box center [600, 564] width 7 height 12
radio input "true"
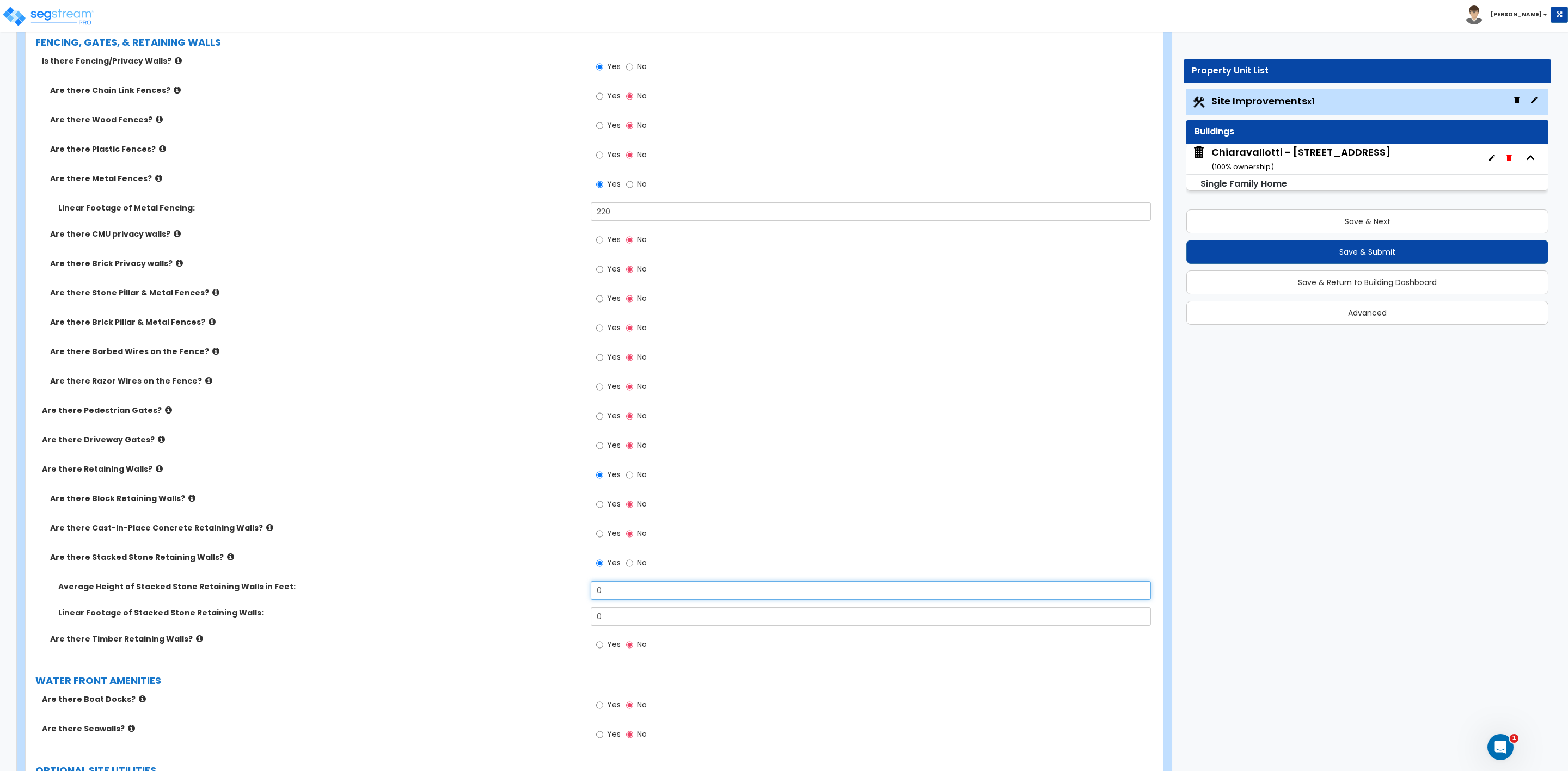
drag, startPoint x: 616, startPoint y: 589, endPoint x: 556, endPoint y: 589, distance: 60.0
click at [557, 590] on div "Average Height of Stacked Stone Retaining Walls in Feet: 0" at bounding box center [591, 594] width 1131 height 26
type input "2"
drag, startPoint x: 605, startPoint y: 620, endPoint x: 562, endPoint y: 617, distance: 43.1
click at [567, 618] on div "Linear Footage of Stacked Stone Retaining Walls: 0" at bounding box center [591, 620] width 1131 height 26
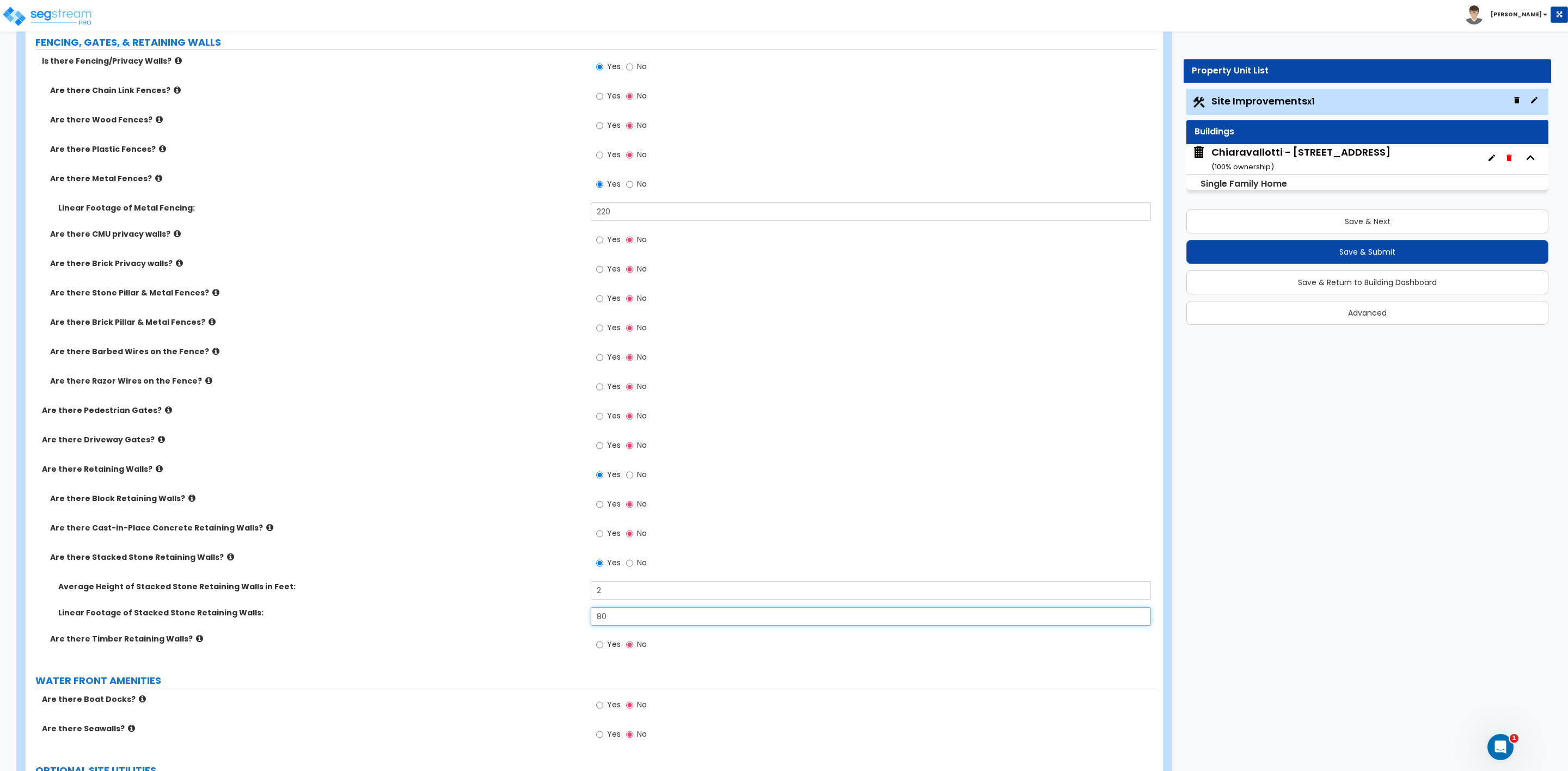
type input "80"
drag, startPoint x: 619, startPoint y: 213, endPoint x: 573, endPoint y: 212, distance: 46.0
click at [573, 212] on div "Linear Footage of Metal Fencing: 220" at bounding box center [591, 216] width 1131 height 26
type input "60"
click at [600, 418] on input "Yes" at bounding box center [600, 416] width 7 height 12
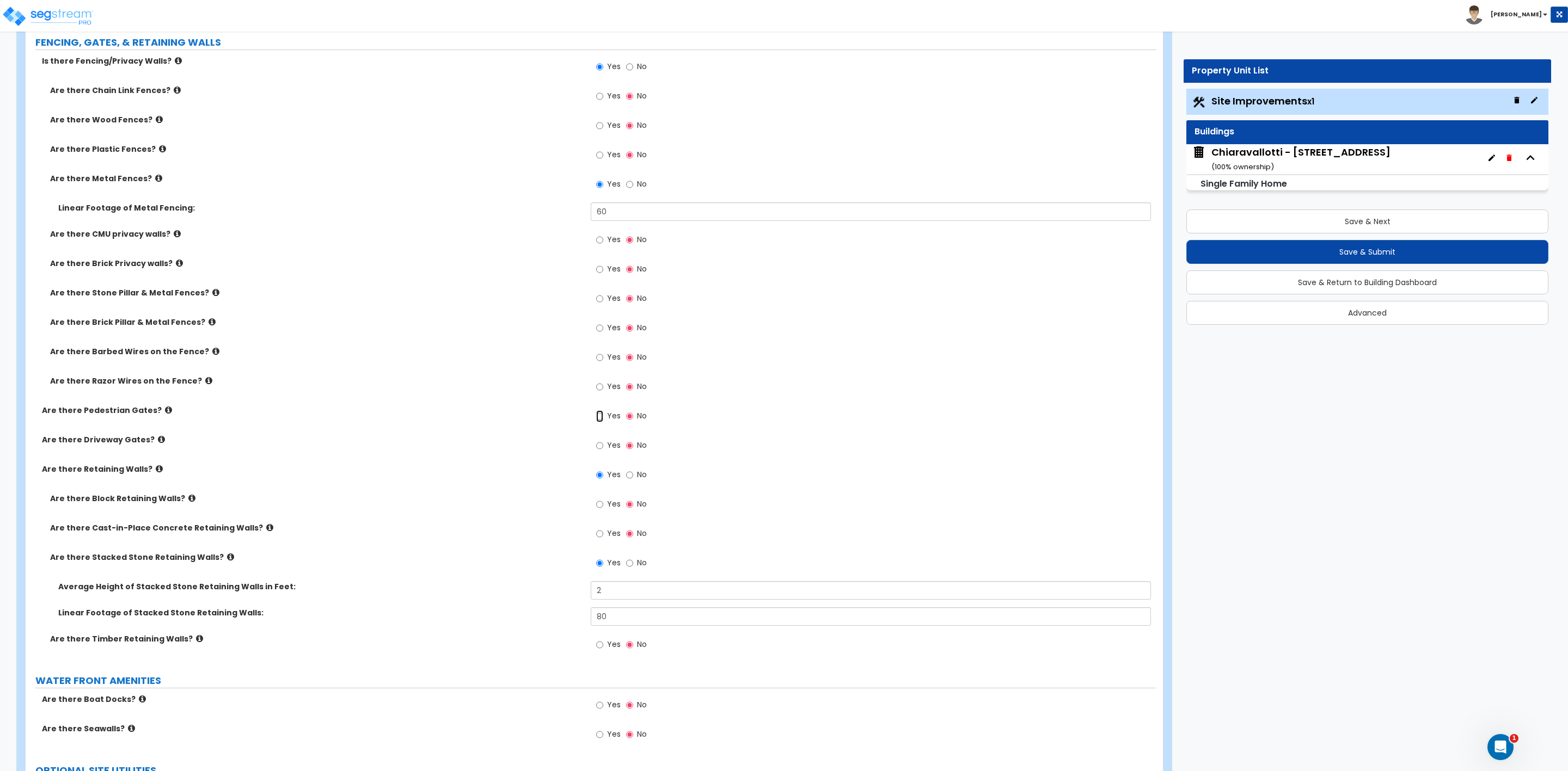
radio input "true"
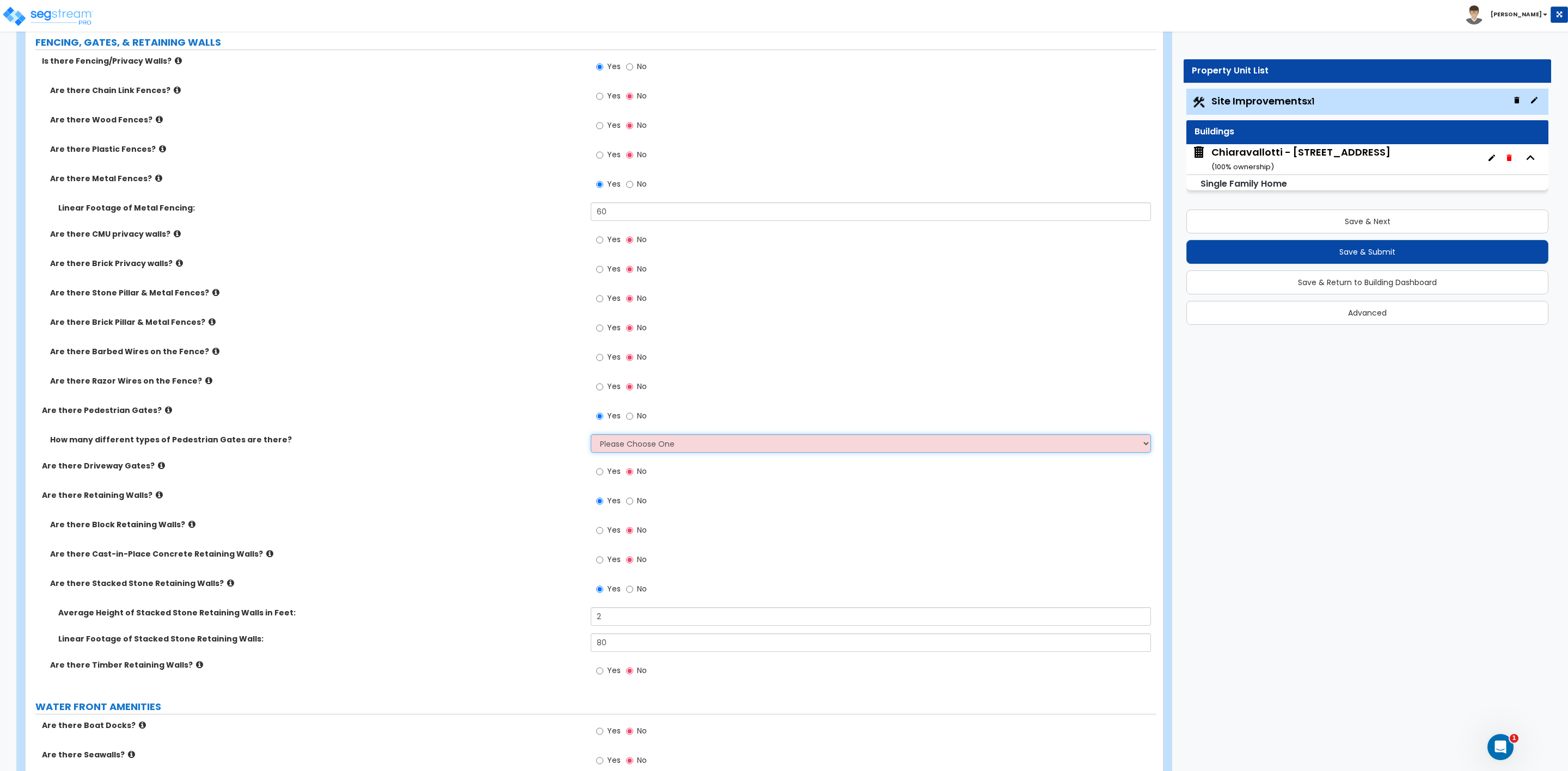
click at [611, 446] on select "Please Choose One 1 2 3" at bounding box center [870, 443] width 560 height 18
click at [591, 437] on select "Please Choose One 1 2 3" at bounding box center [870, 443] width 560 height 18
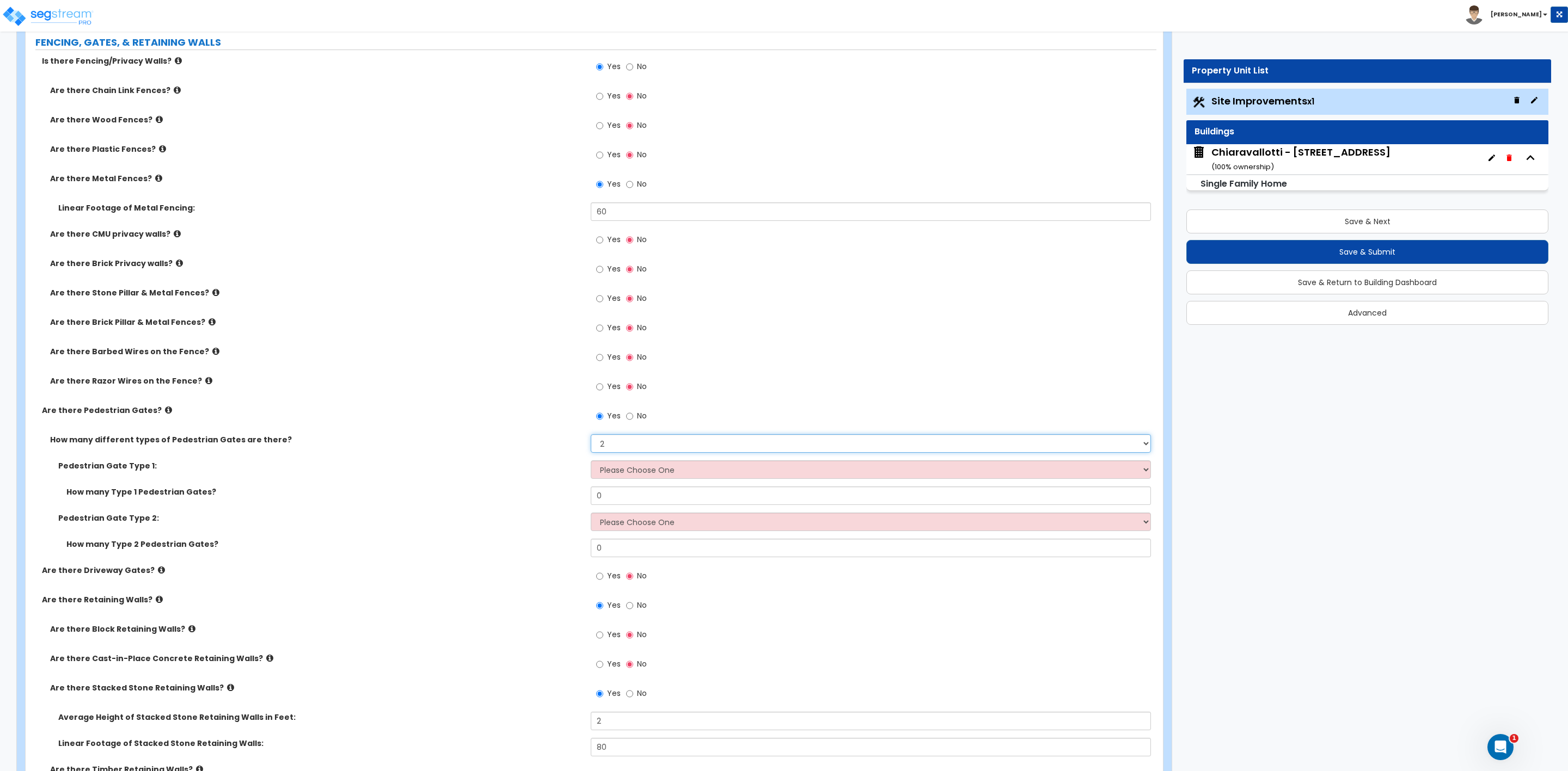
click at [603, 443] on select "Please Choose One 1 2 3" at bounding box center [870, 443] width 560 height 18
select select "1"
click at [591, 437] on select "Please Choose One 1 2 3" at bounding box center [870, 443] width 560 height 18
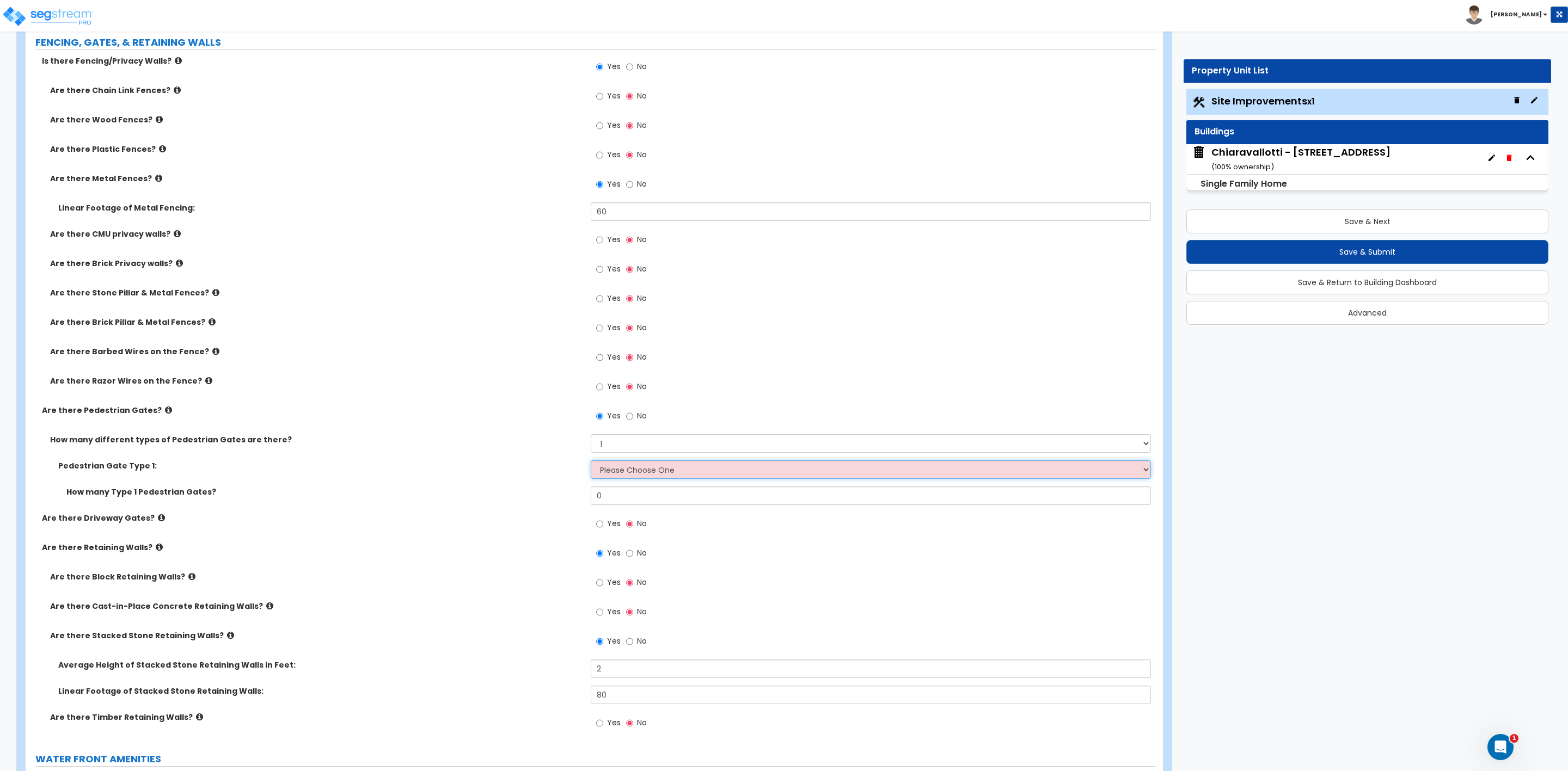
click at [629, 467] on select "Please Choose One Chain Link, 3 ft Height Chain Link, 4 ft Height Chain Link, 6…" at bounding box center [870, 469] width 560 height 18
select select "5"
click at [591, 462] on select "Please Choose One Chain Link, 3 ft Height Chain Link, 4 ft Height Chain Link, 6…" at bounding box center [870, 469] width 560 height 18
click at [629, 500] on input "0" at bounding box center [870, 496] width 560 height 18
drag, startPoint x: 603, startPoint y: 500, endPoint x: 562, endPoint y: 508, distance: 41.8
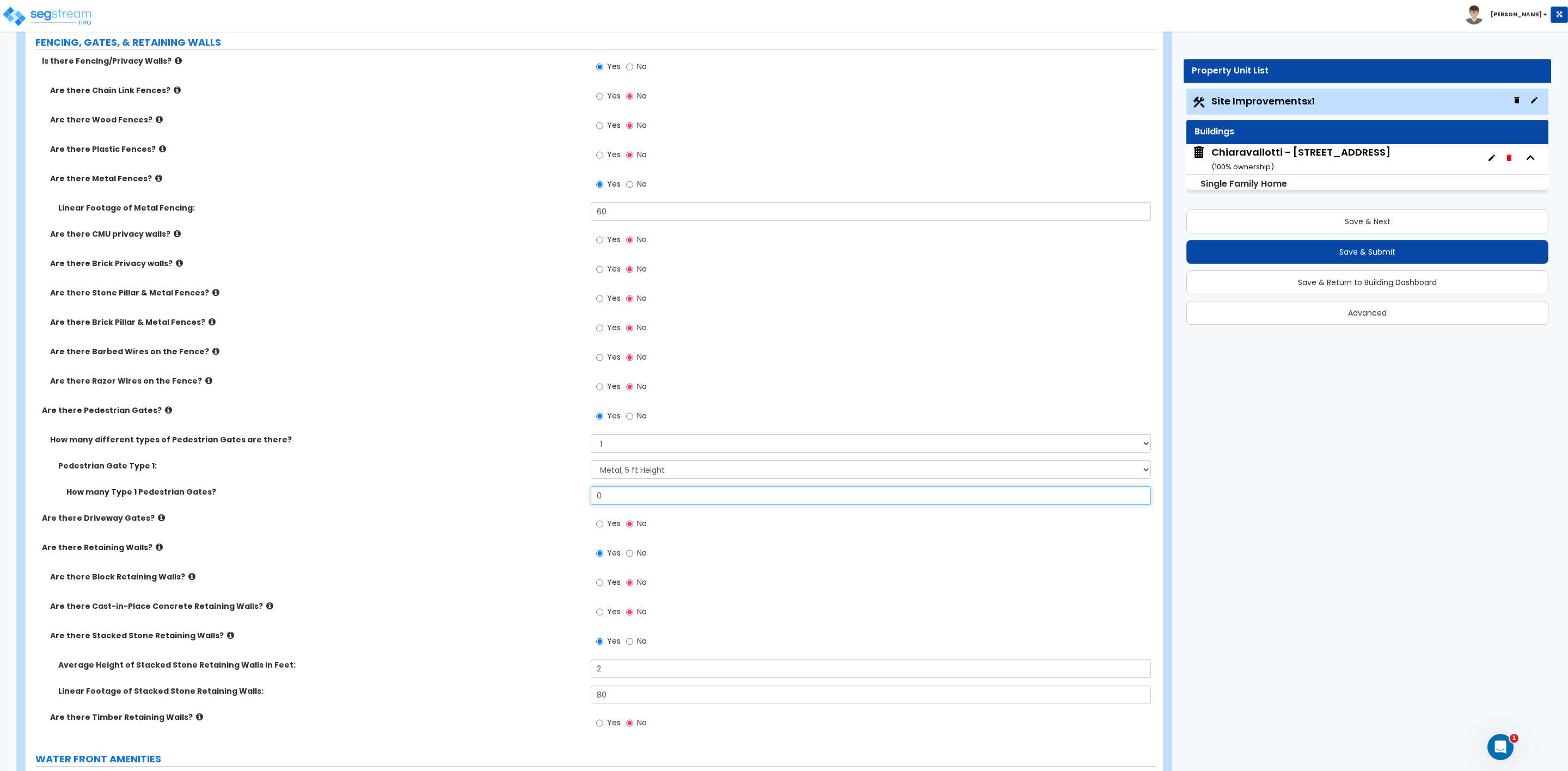
click at [565, 505] on div "How many Type 1 Pedestrian Gates? 0" at bounding box center [591, 500] width 1131 height 26
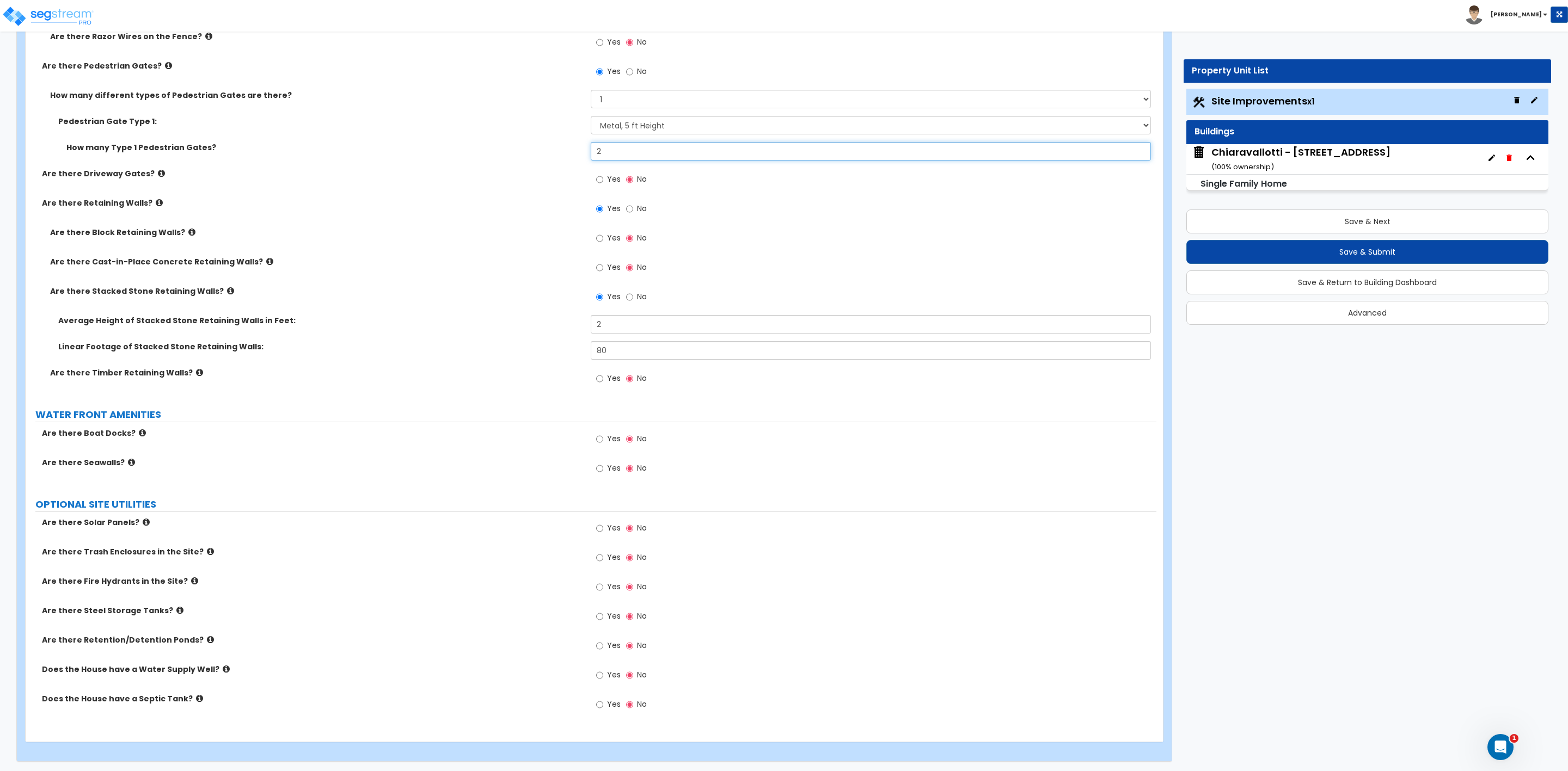
scroll to position [2337, 0]
type input "2"
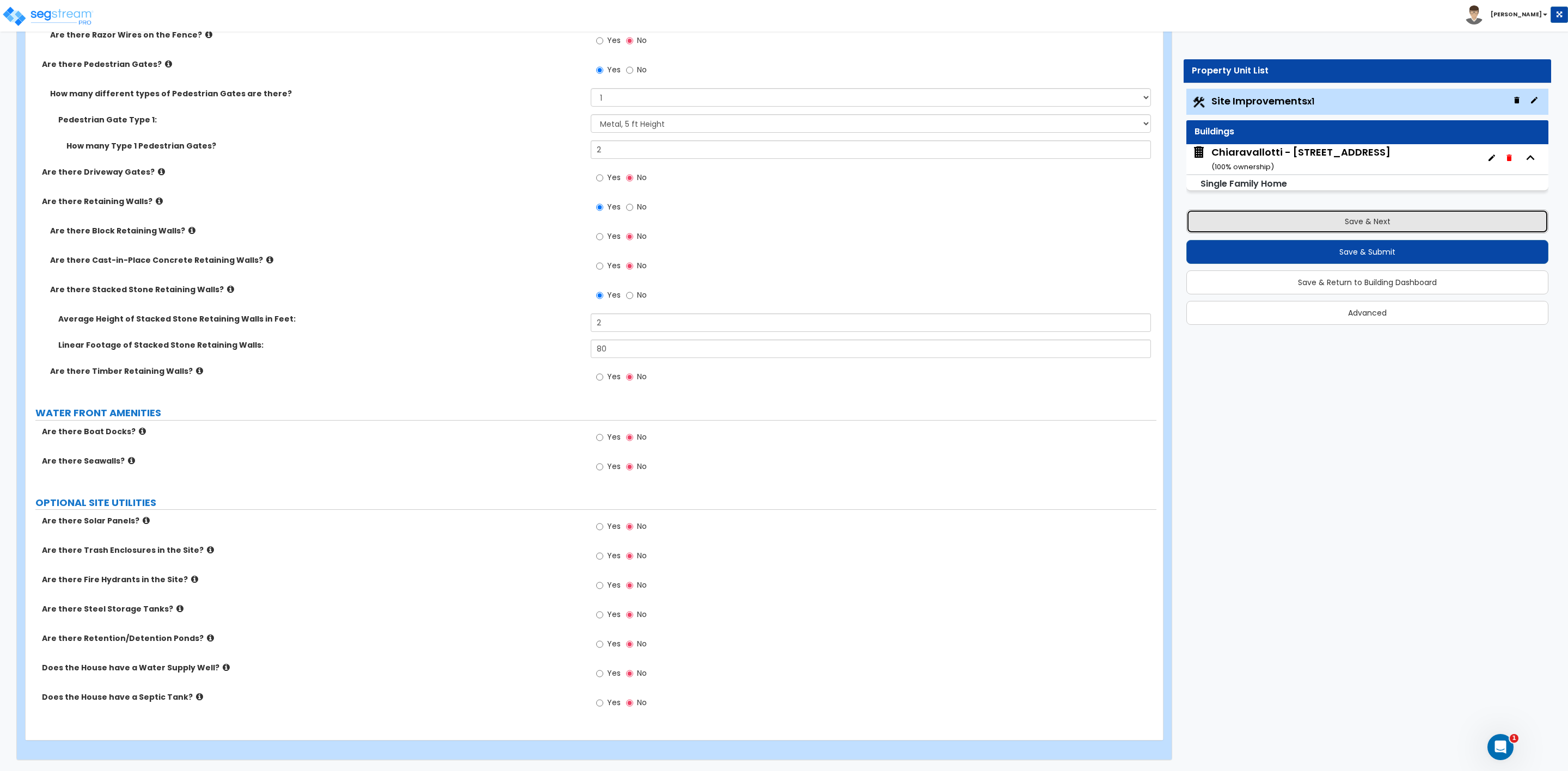
click at [1364, 219] on button "Save & Next" at bounding box center [1367, 221] width 362 height 24
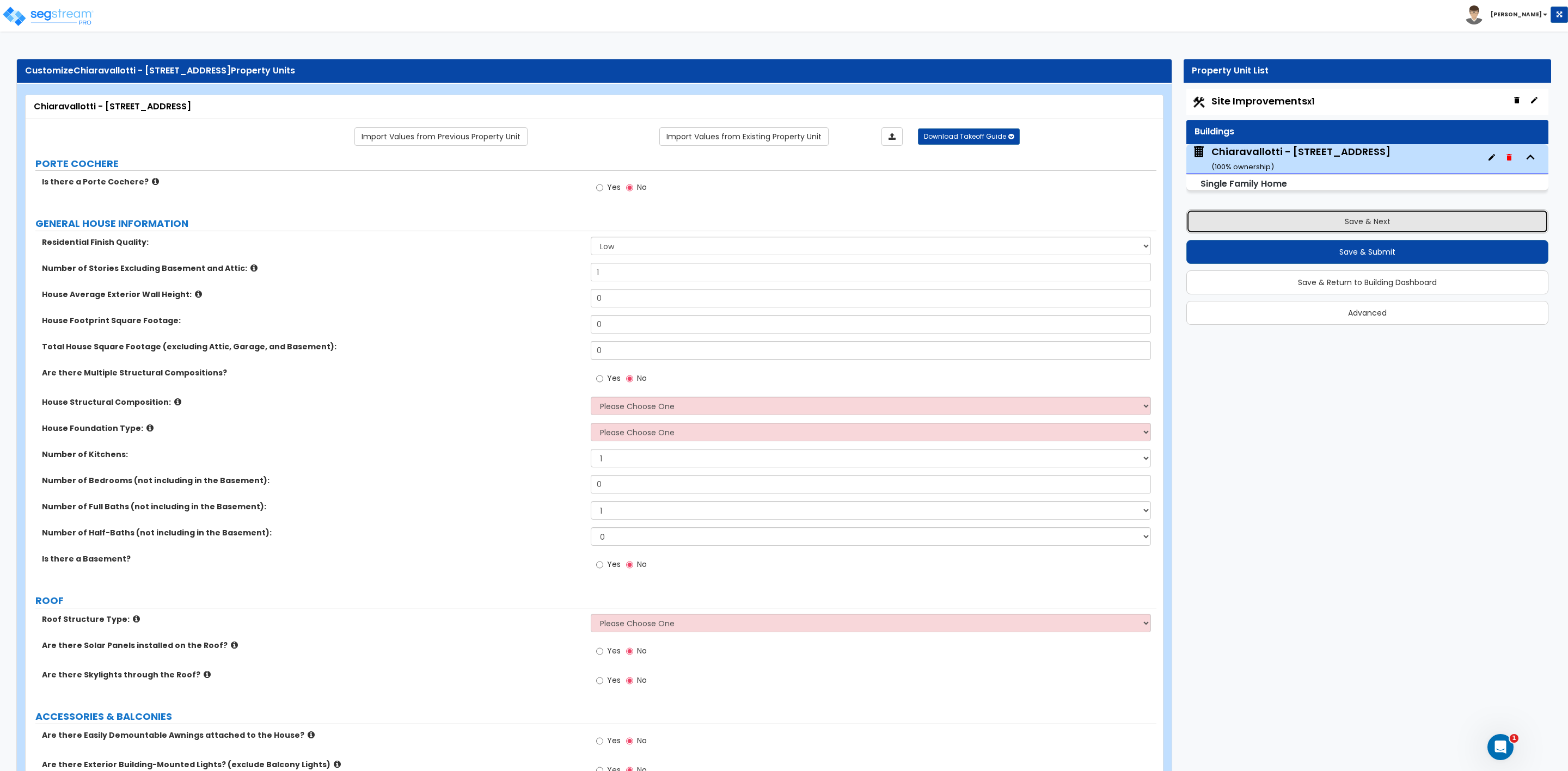
click at [1346, 221] on button "Save & Next" at bounding box center [1367, 221] width 362 height 24
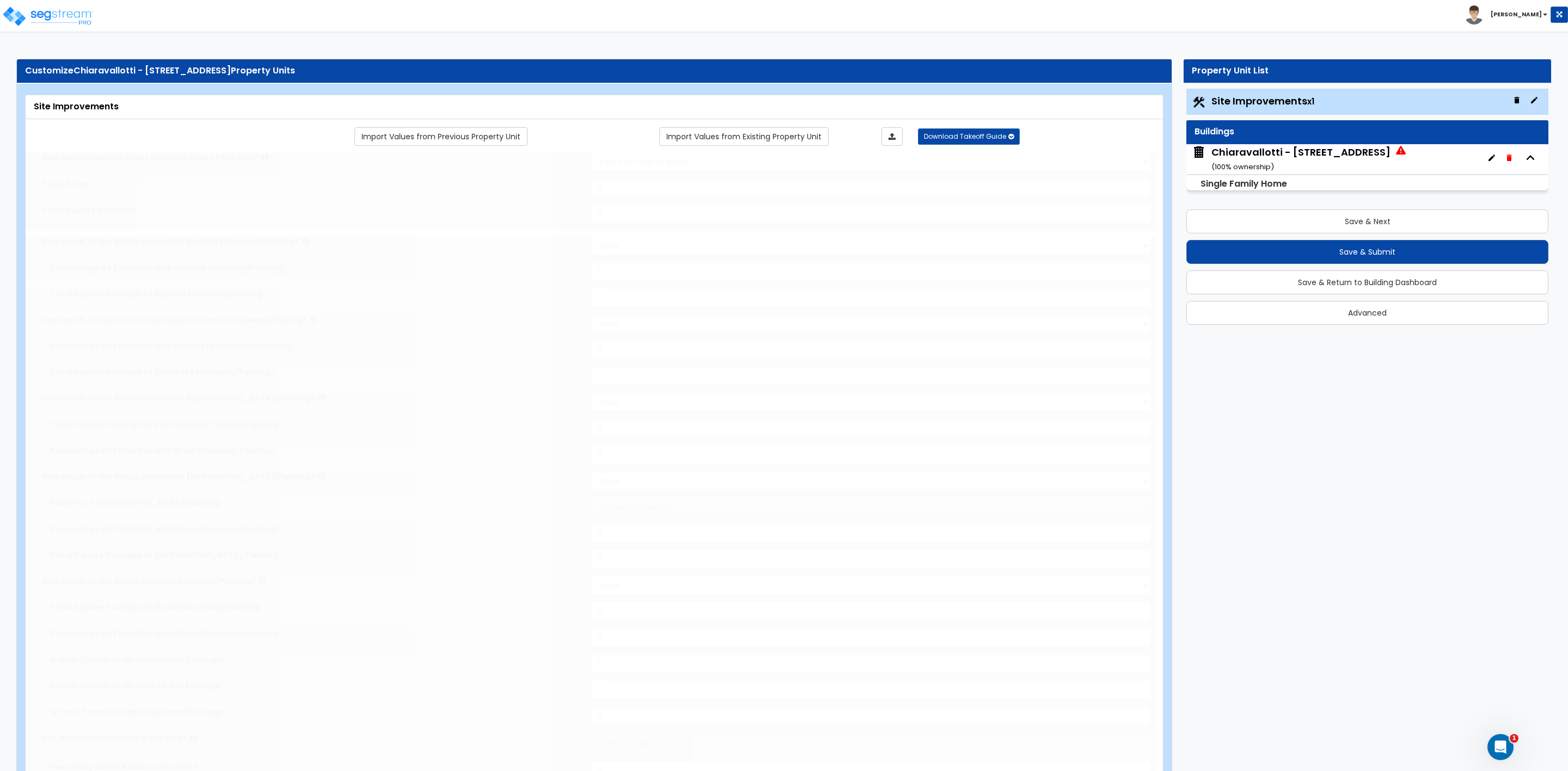
select select "2"
type input "24394"
select select "2"
type input "2000"
select select "2"
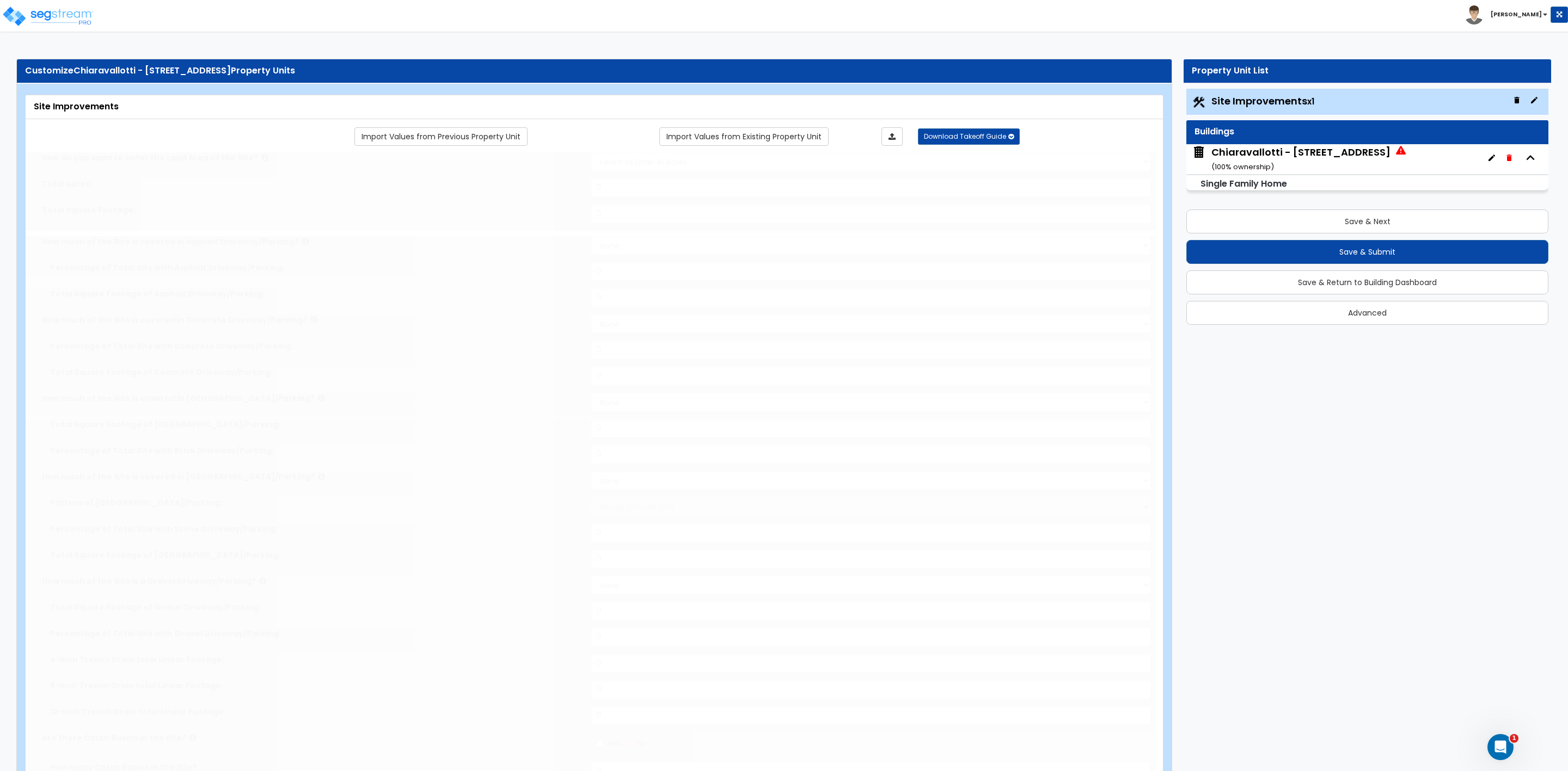
type input "460"
radio input "true"
select select "3"
type input "565"
radio input "true"
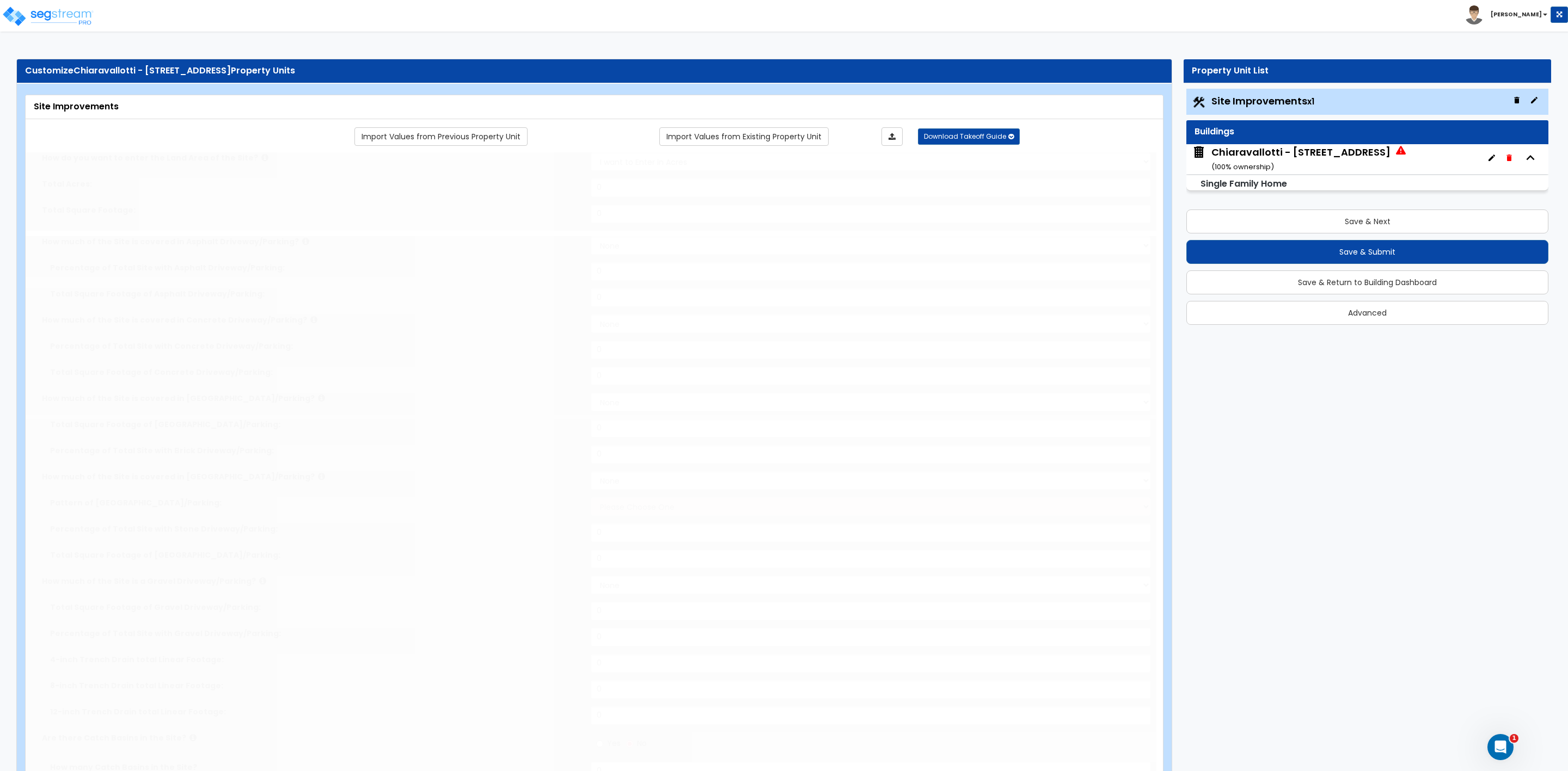
type input "4"
type input "16"
radio input "true"
select select "2"
type input "60"
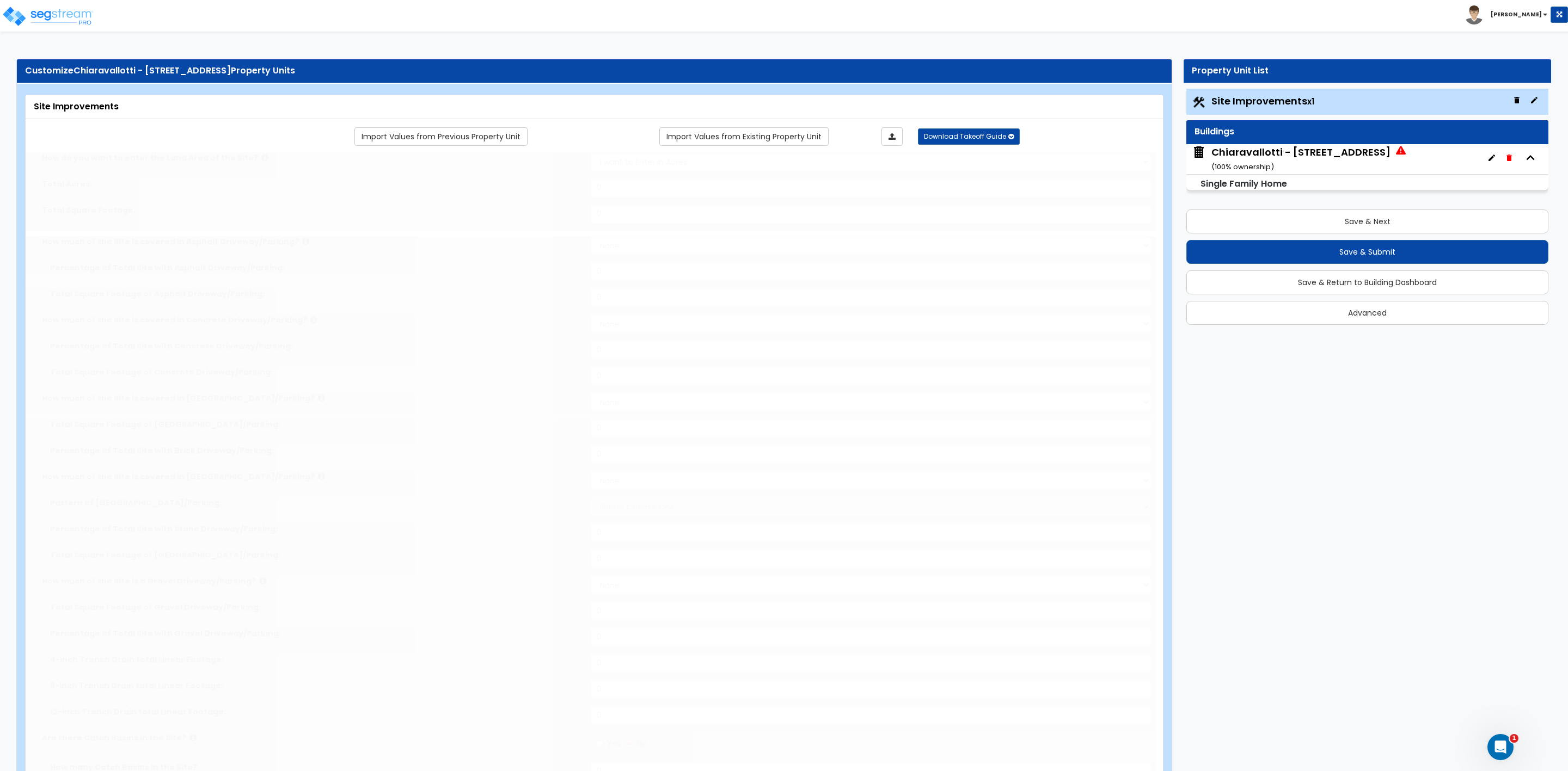
select select "1"
select select "3"
radio input "true"
type input "1100"
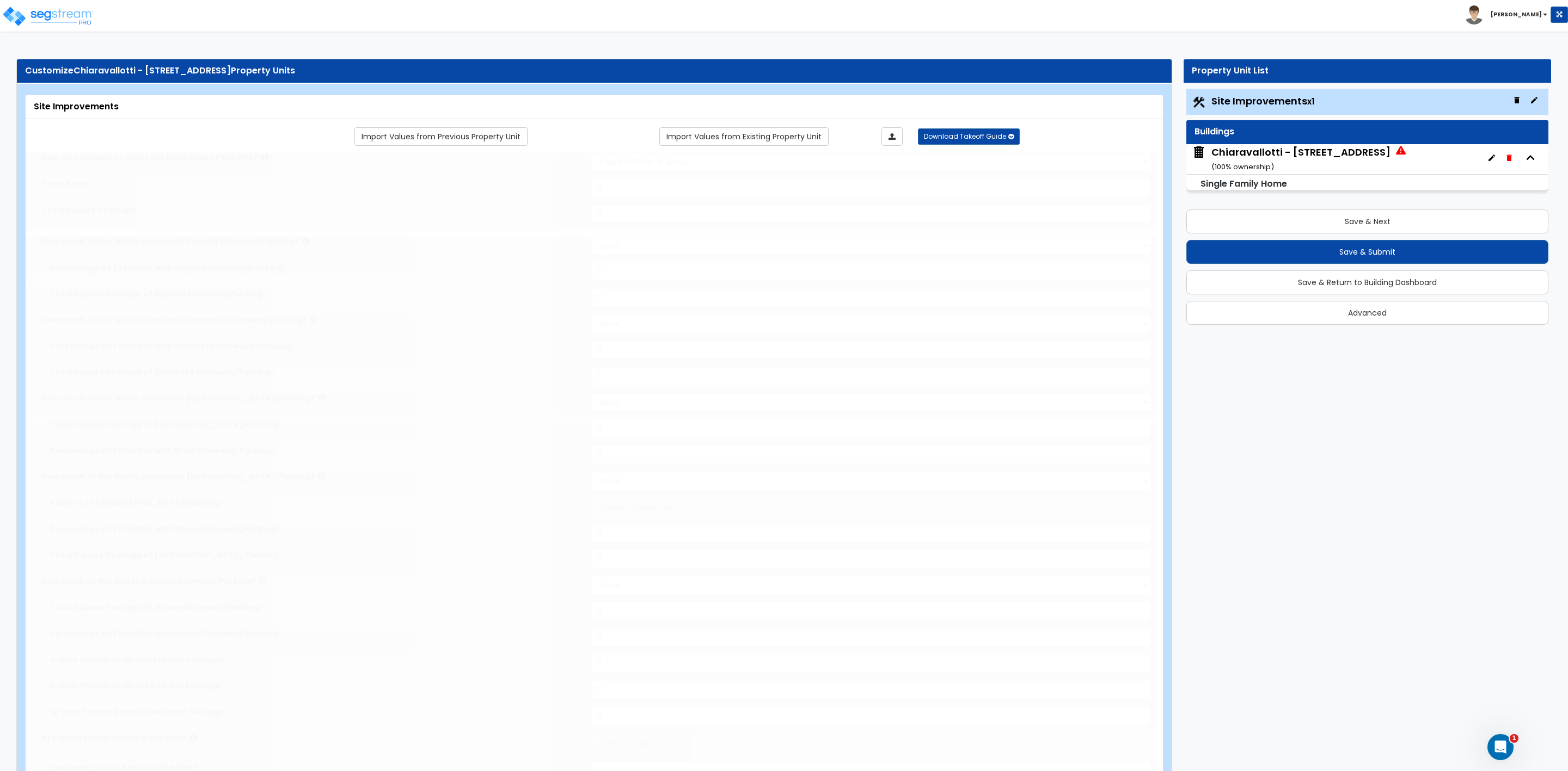
radio input "true"
type input "1175"
radio input "true"
select select "1"
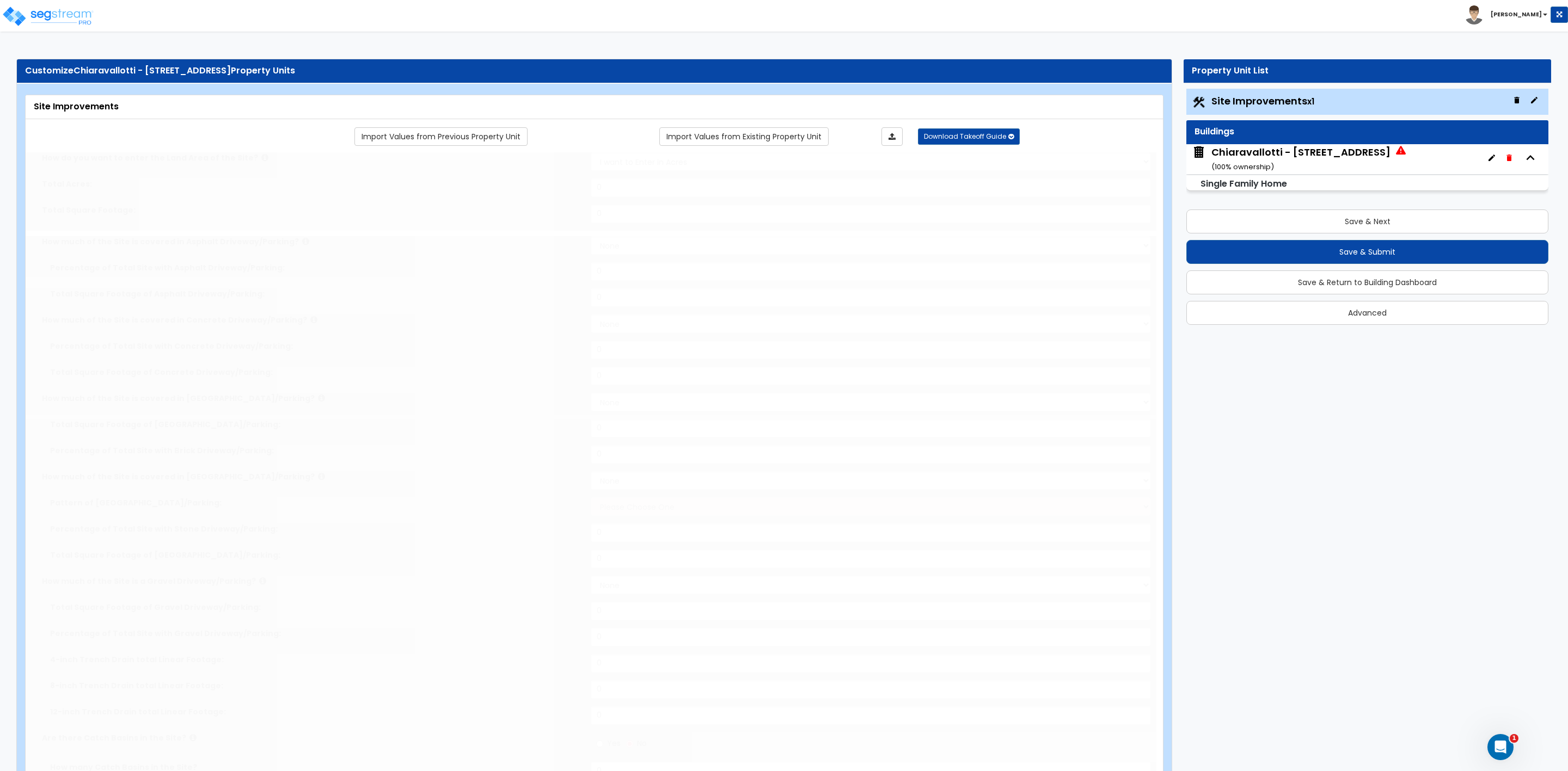
select select "1"
type input "210"
select select "1"
radio input "true"
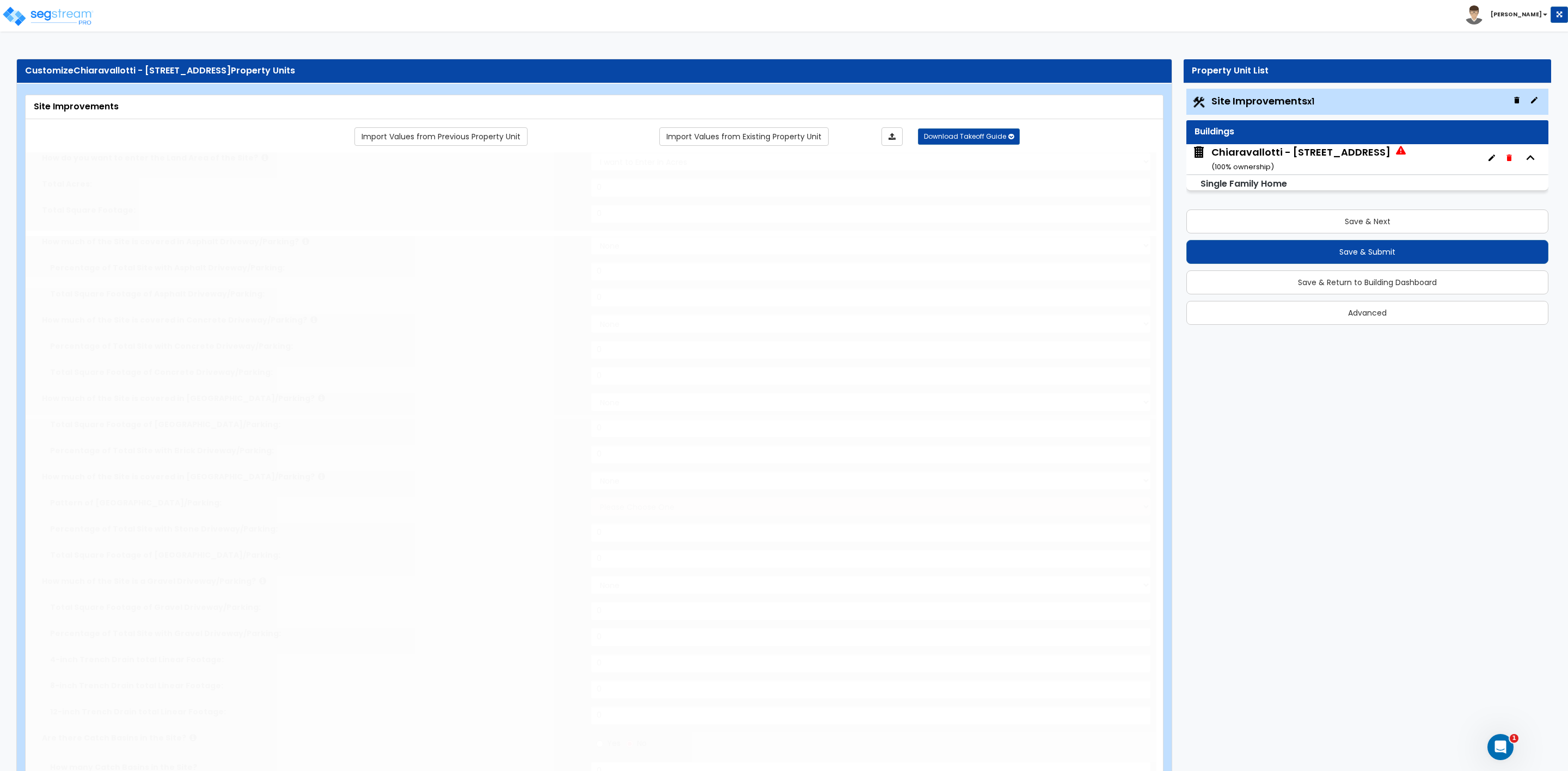
radio input "true"
type input "60"
radio input "true"
select select "1"
select select "5"
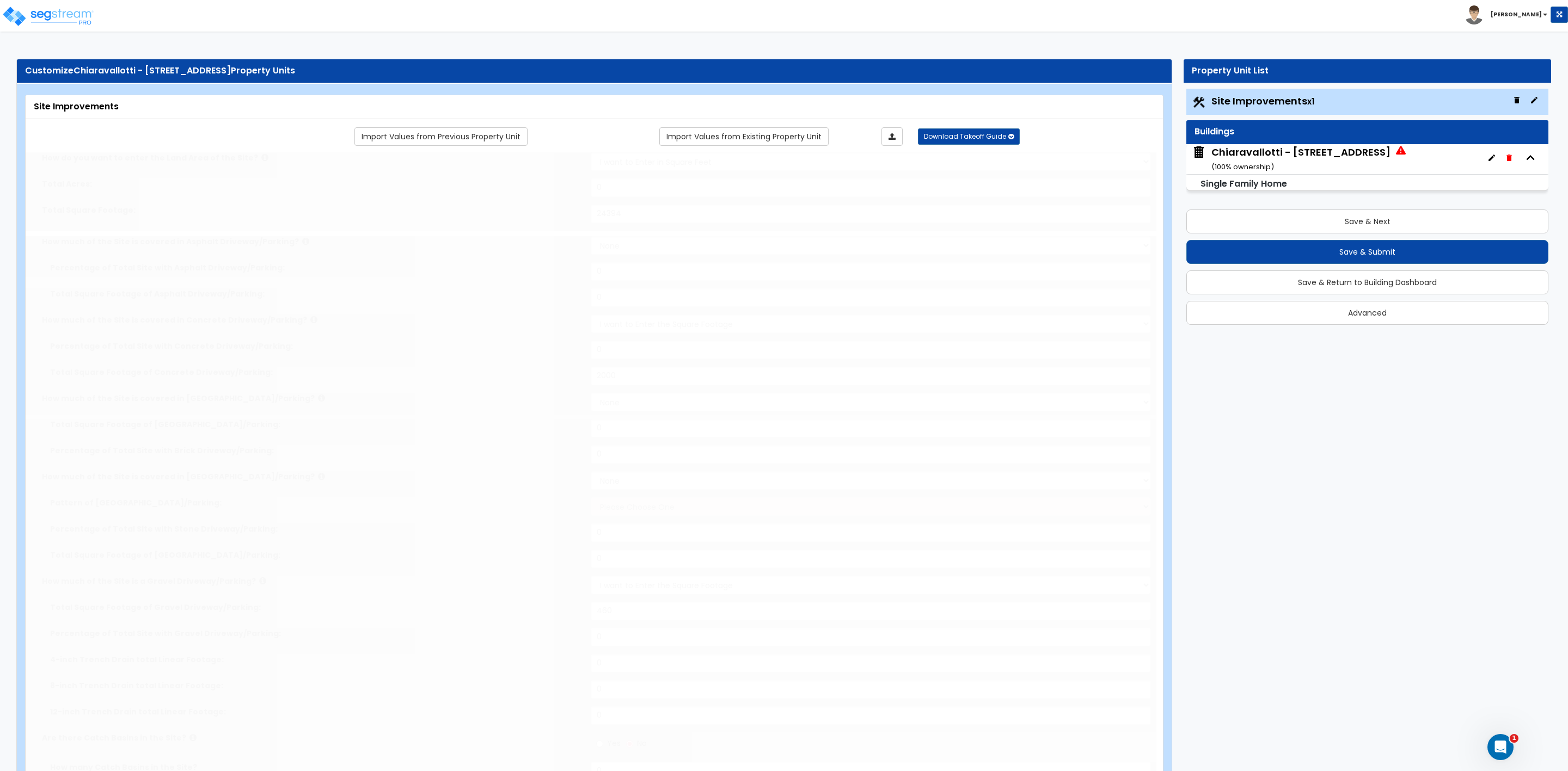
type input "2"
radio input "true"
type input "2"
type input "80"
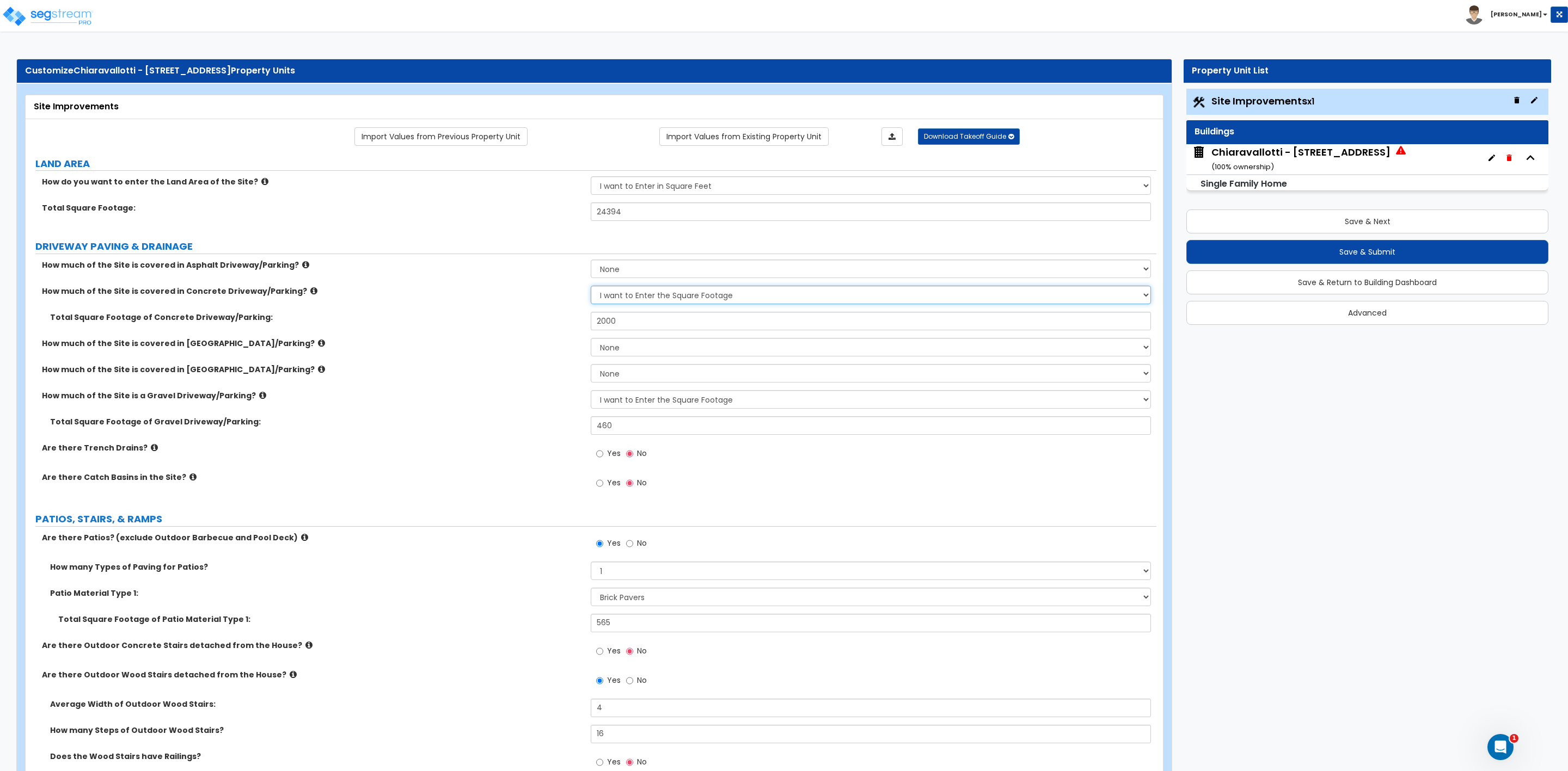
click at [625, 296] on select "None I want to Enter an Approximate Percentage I want to Enter the Square Foota…" at bounding box center [870, 294] width 560 height 18
click at [591, 288] on select "None I want to Enter an Approximate Percentage I want to Enter the Square Foota…" at bounding box center [870, 294] width 560 height 18
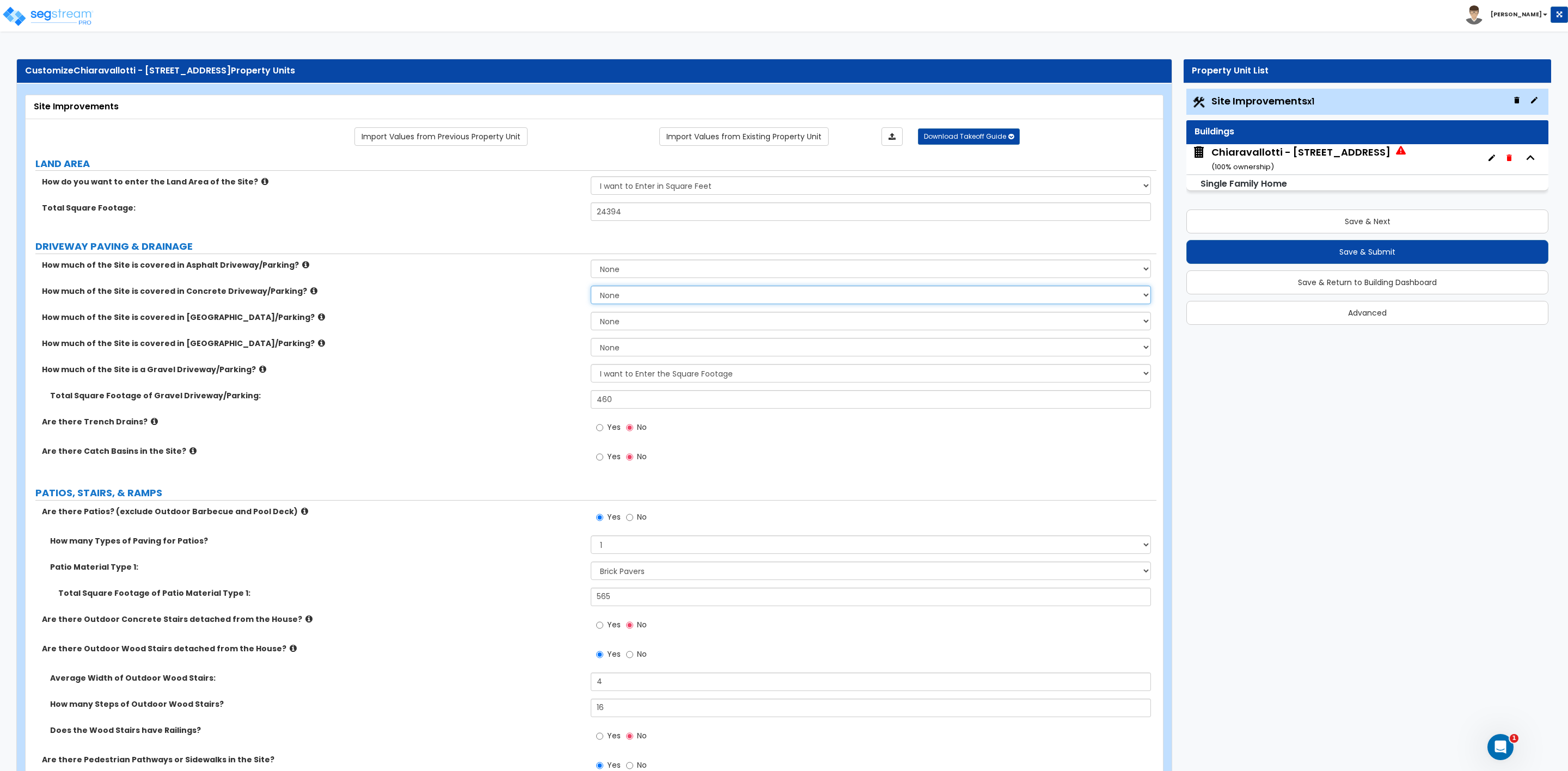
click at [606, 301] on select "None I want to Enter an Approximate Percentage I want to Enter the Square Foota…" at bounding box center [870, 294] width 560 height 18
select select "2"
click at [591, 288] on select "None I want to Enter an Approximate Percentage I want to Enter the Square Foota…" at bounding box center [870, 294] width 560 height 18
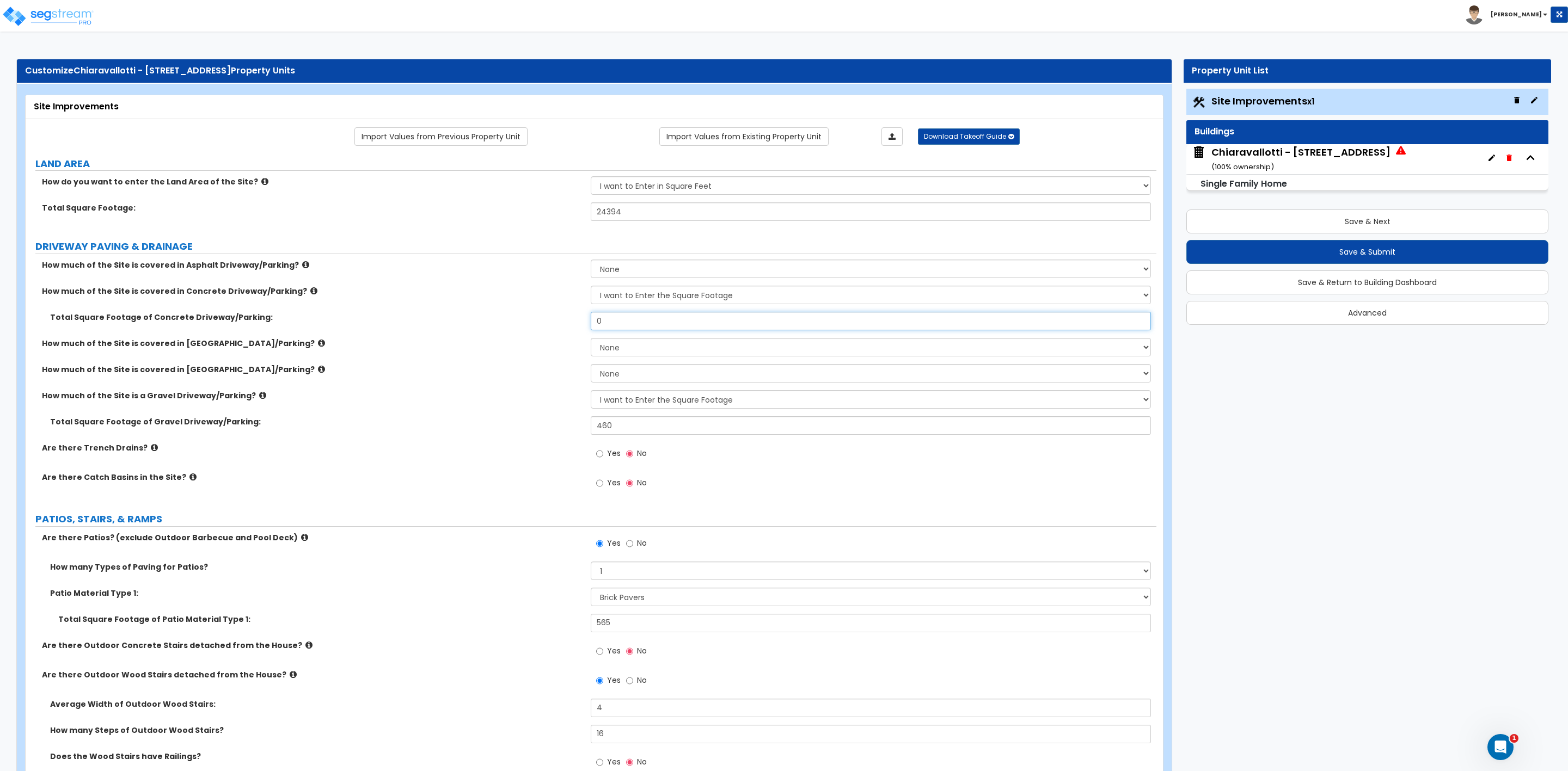
click at [618, 323] on input "0" at bounding box center [870, 321] width 560 height 18
drag, startPoint x: 616, startPoint y: 323, endPoint x: 583, endPoint y: 325, distance: 33.1
click at [583, 325] on div "Total Square Footage of Concrete Driveway/Parking: 0" at bounding box center [591, 325] width 1131 height 26
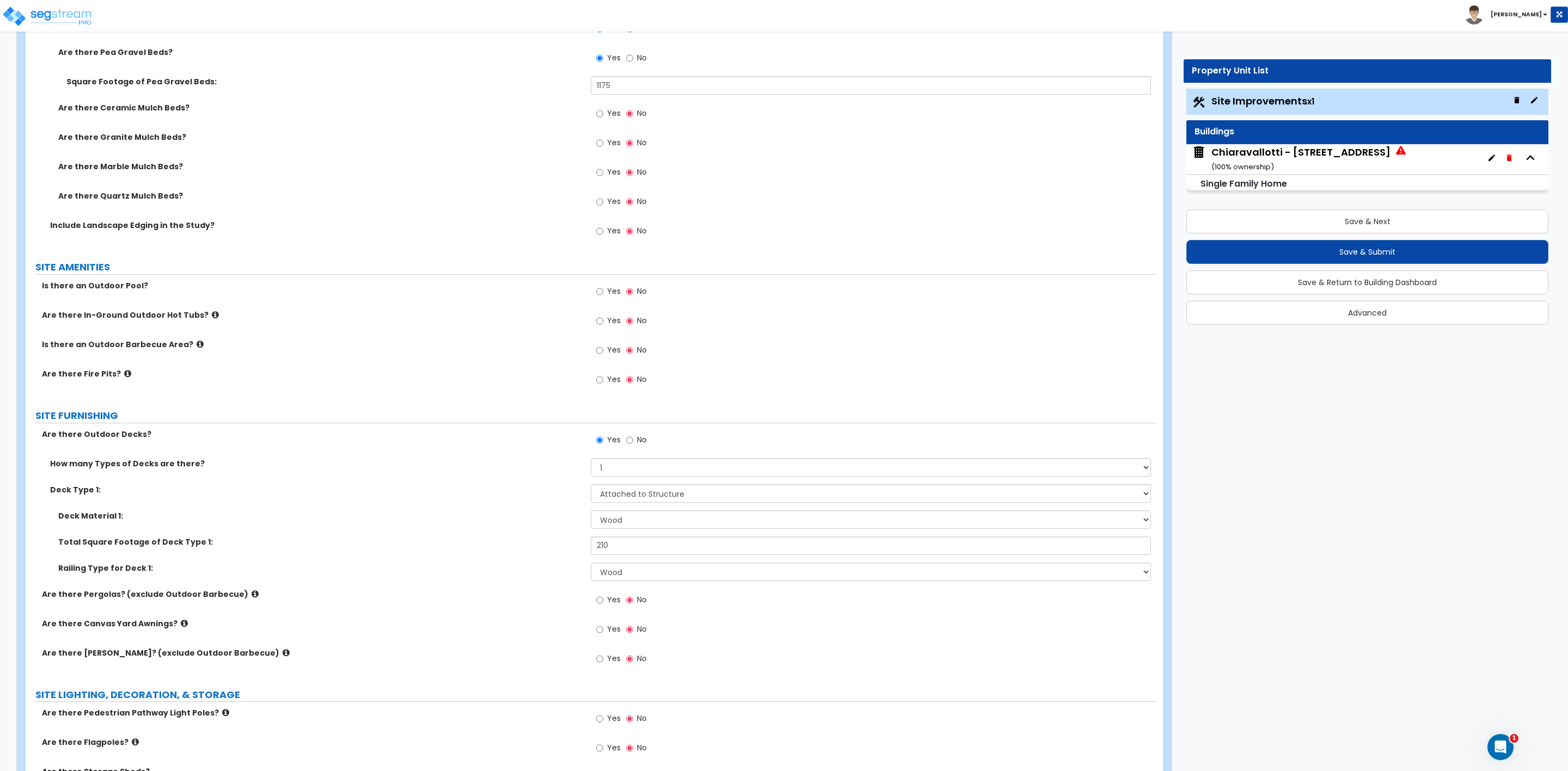
scroll to position [1306, 0]
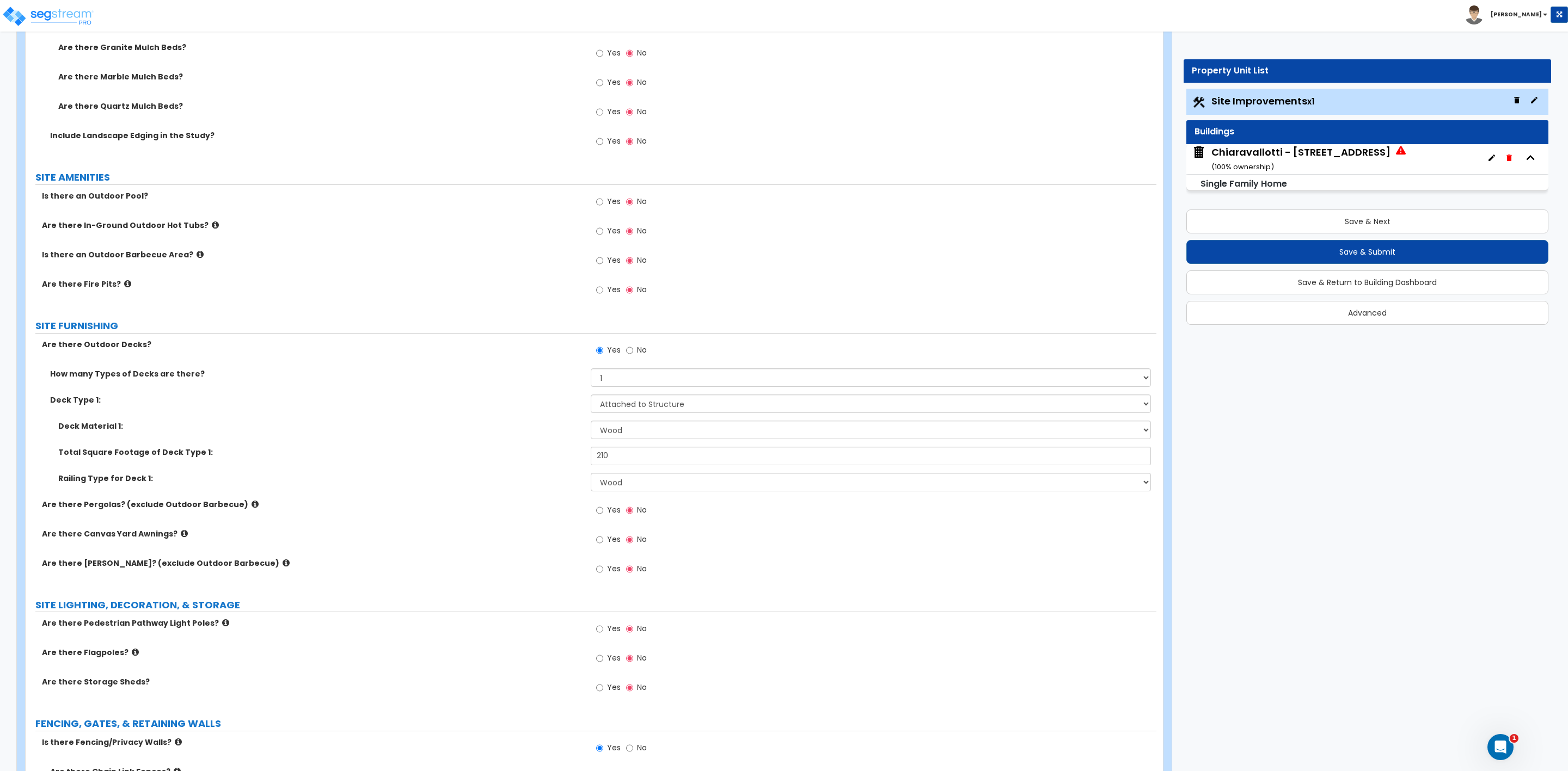
type input "2,000"
click at [597, 291] on input "Yes" at bounding box center [600, 290] width 7 height 12
radio input "true"
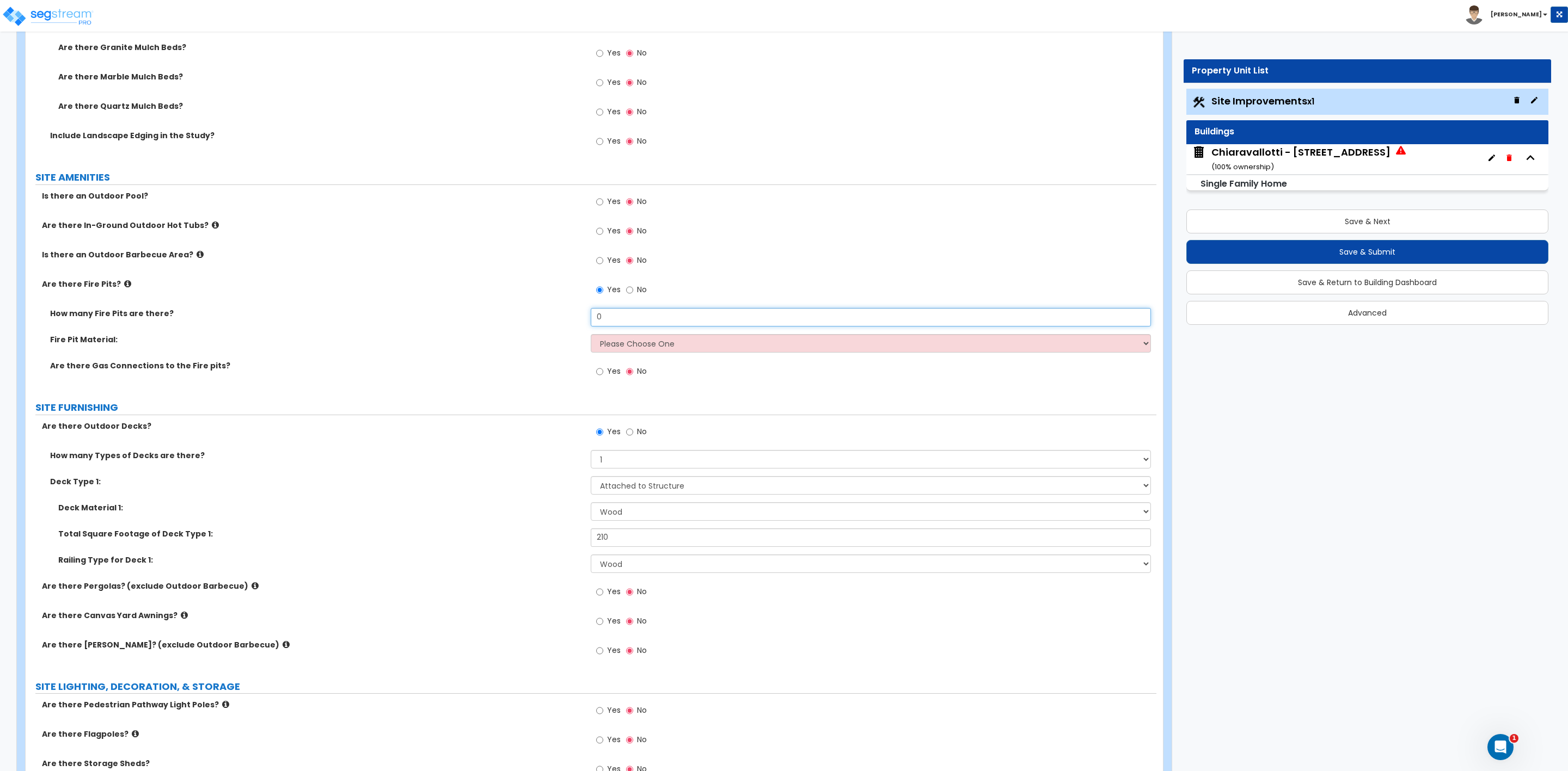
drag, startPoint x: 611, startPoint y: 322, endPoint x: 586, endPoint y: 323, distance: 25.0
click at [586, 323] on div "How many Fire Pits are there? 0" at bounding box center [591, 321] width 1131 height 26
type input "1"
click at [614, 346] on select "Please Choose One Concrete Block Brick Stone" at bounding box center [870, 343] width 560 height 18
select select "3"
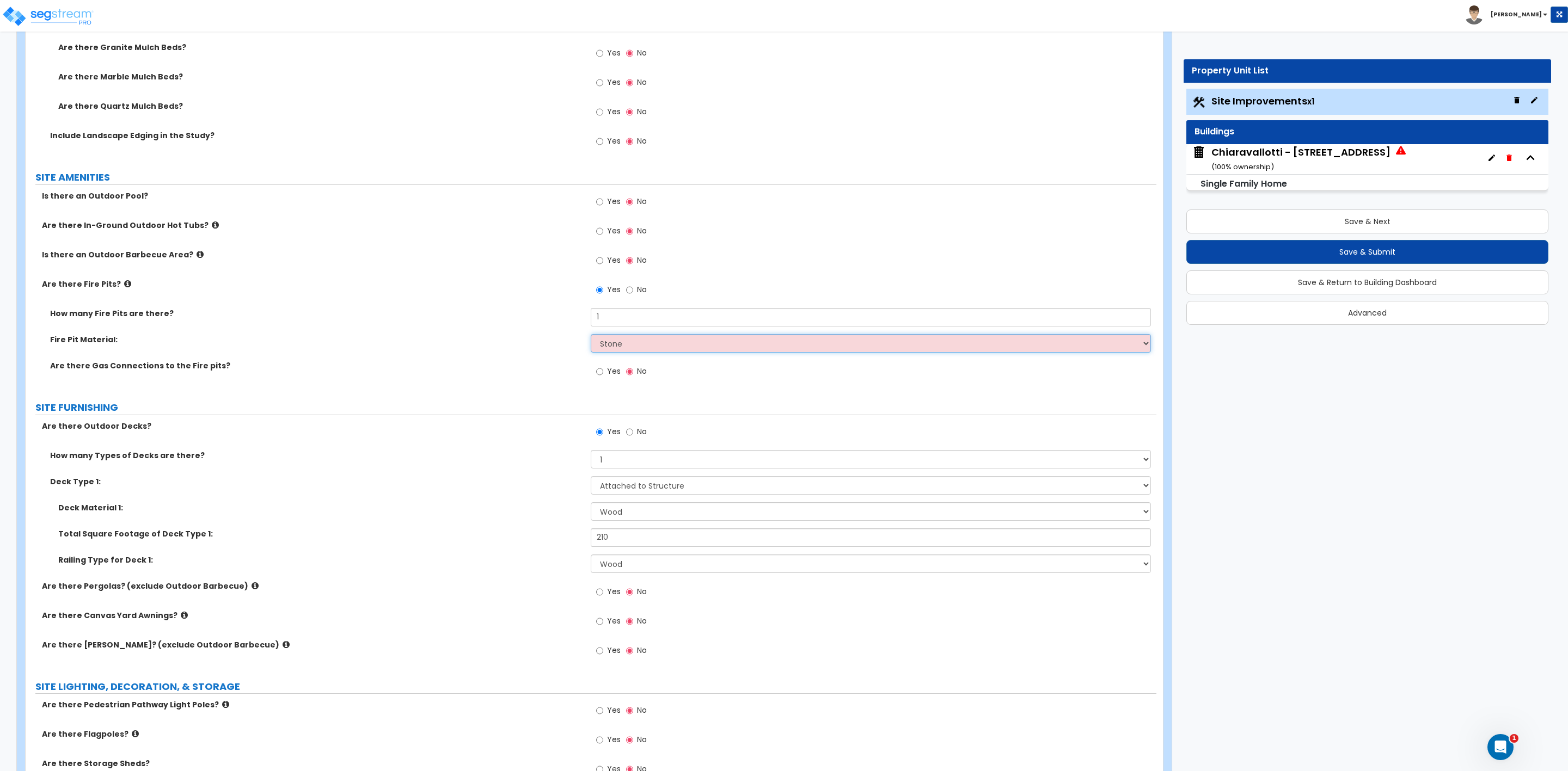
click at [591, 336] on select "Please Choose One Concrete Block Brick Stone" at bounding box center [870, 343] width 560 height 18
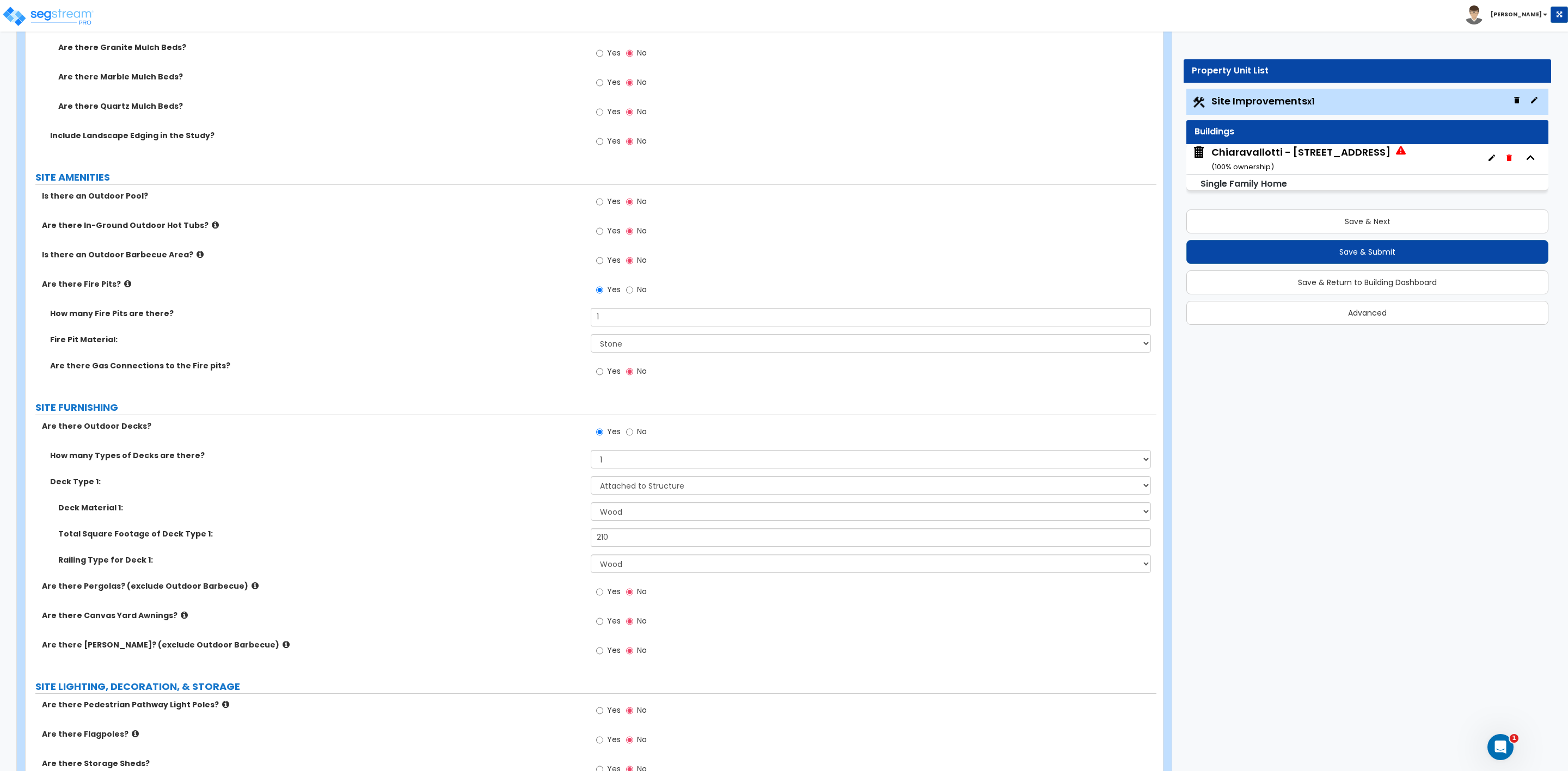
click at [609, 371] on span "Yes" at bounding box center [614, 371] width 14 height 11
click at [603, 371] on input "Yes" at bounding box center [600, 372] width 7 height 12
radio input "true"
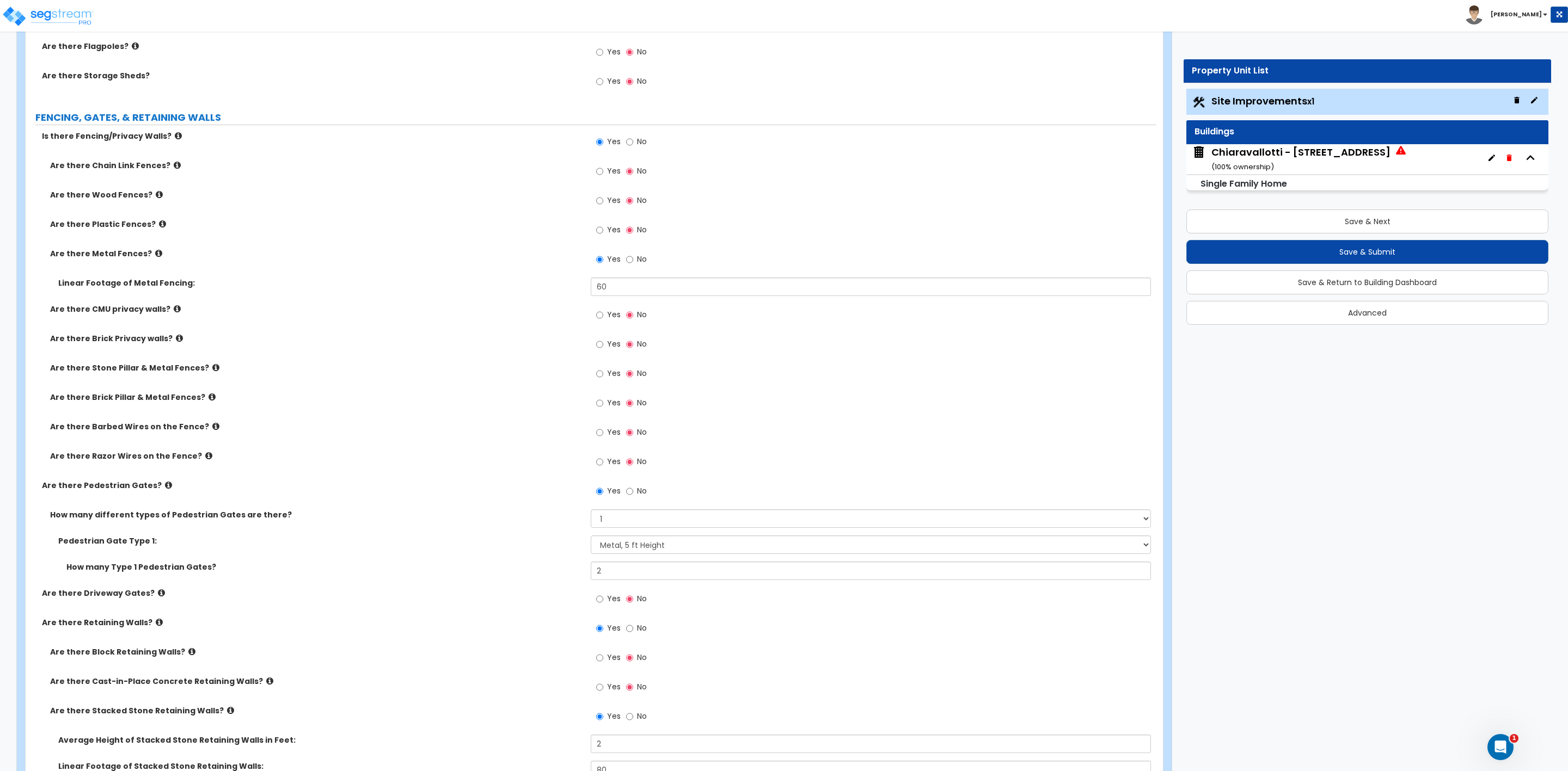
scroll to position [1960, 0]
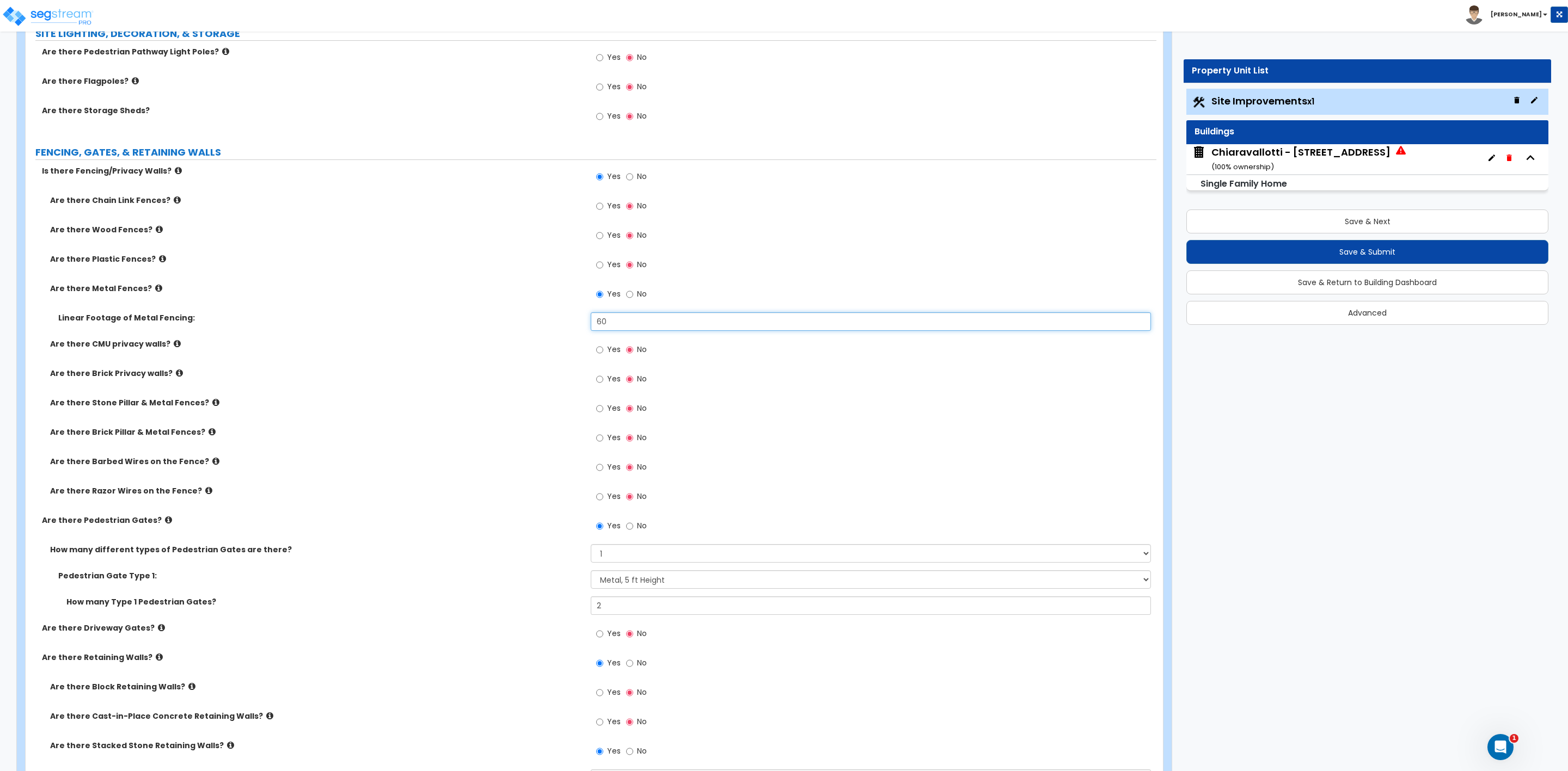
drag, startPoint x: 621, startPoint y: 321, endPoint x: 568, endPoint y: 321, distance: 53.0
click at [568, 321] on div "Linear Footage of Metal Fencing: 60" at bounding box center [591, 325] width 1131 height 26
type input "220"
click at [513, 547] on label "How many different types of Pedestrian Gates are there?" at bounding box center [316, 550] width 532 height 11
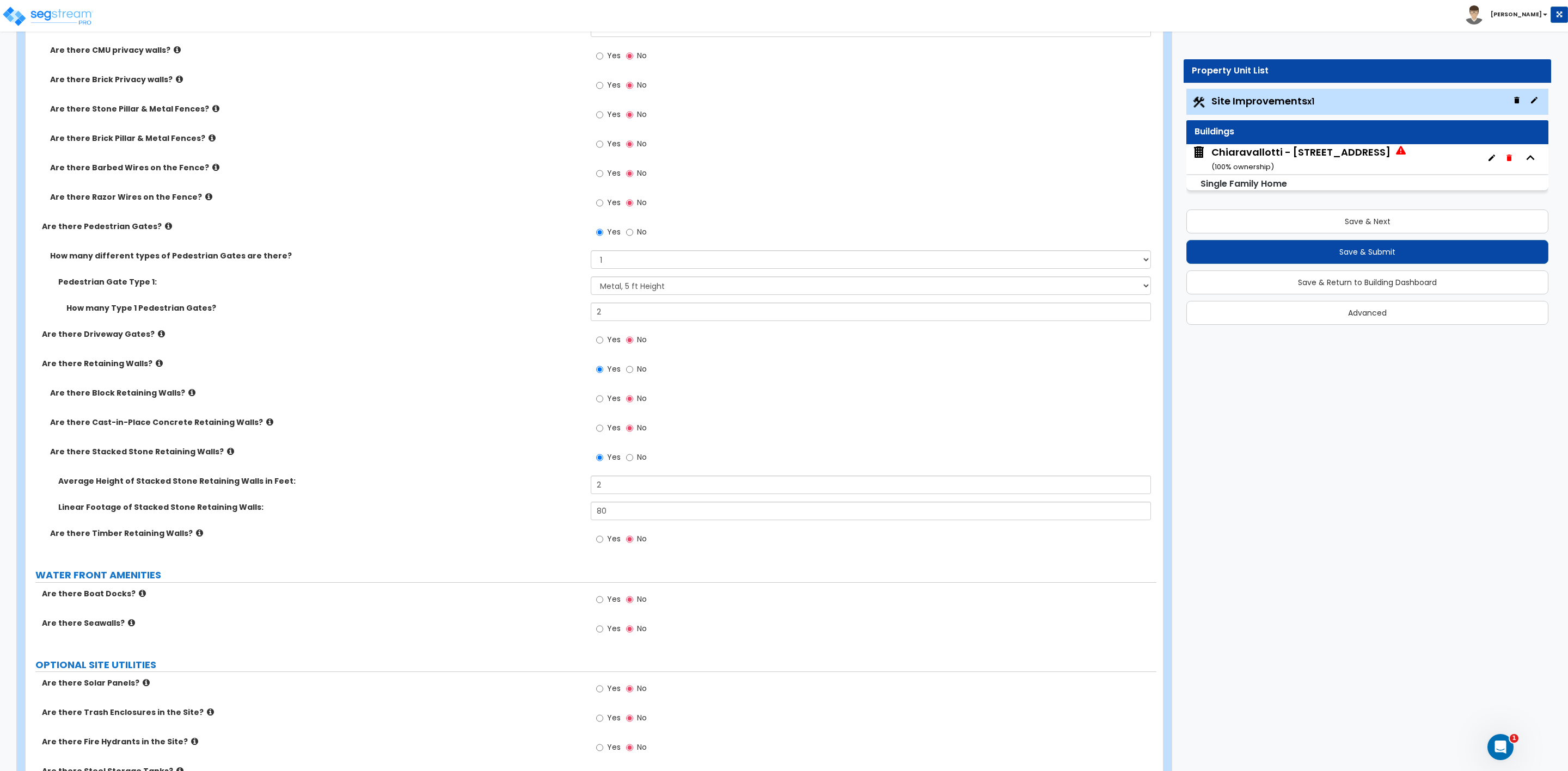
scroll to position [2286, 0]
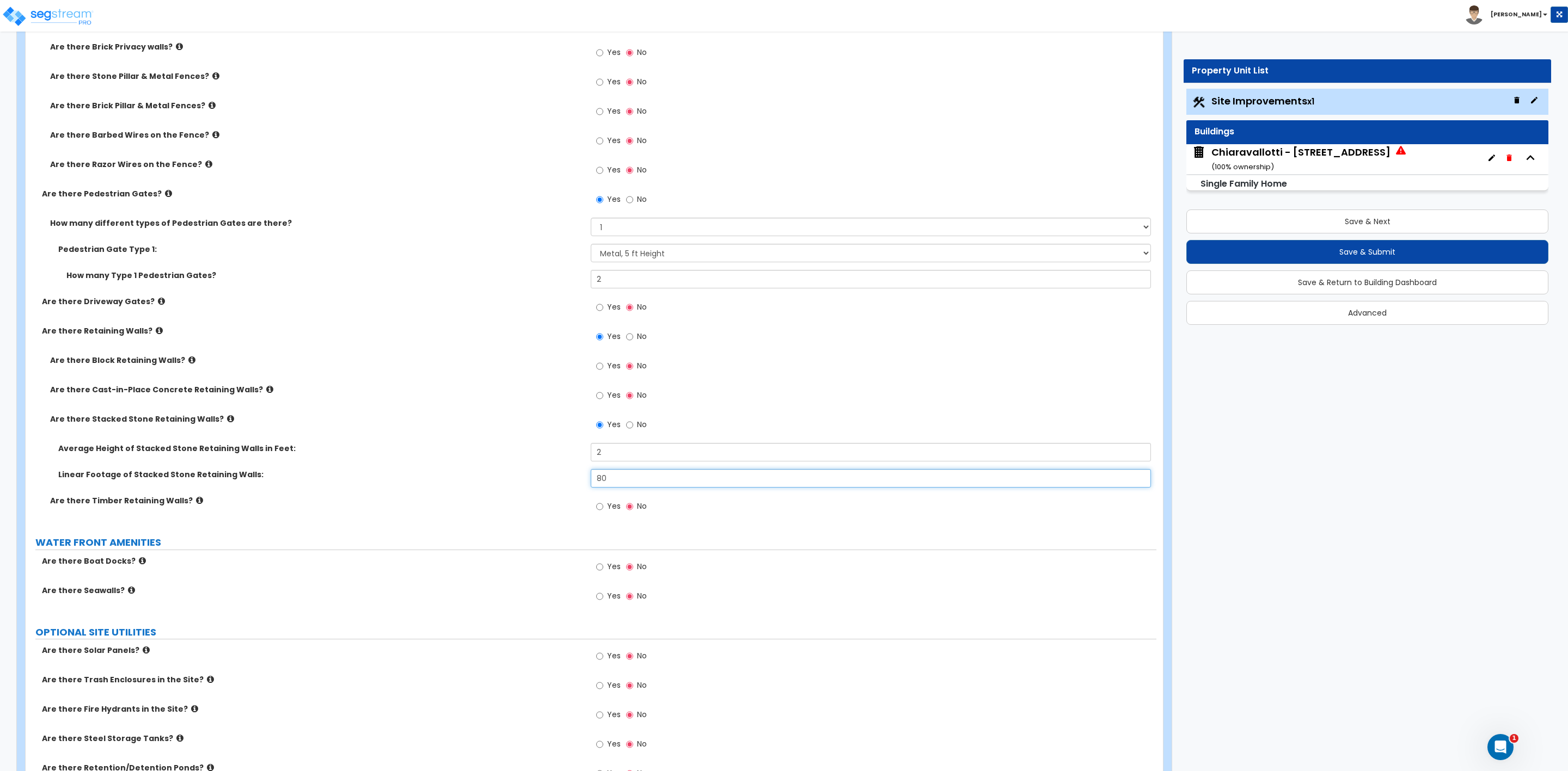
drag, startPoint x: 609, startPoint y: 482, endPoint x: 545, endPoint y: 474, distance: 64.5
click at [549, 476] on div "Linear Footage of Stacked Stone Retaining Walls: 80" at bounding box center [591, 482] width 1131 height 26
type input "60"
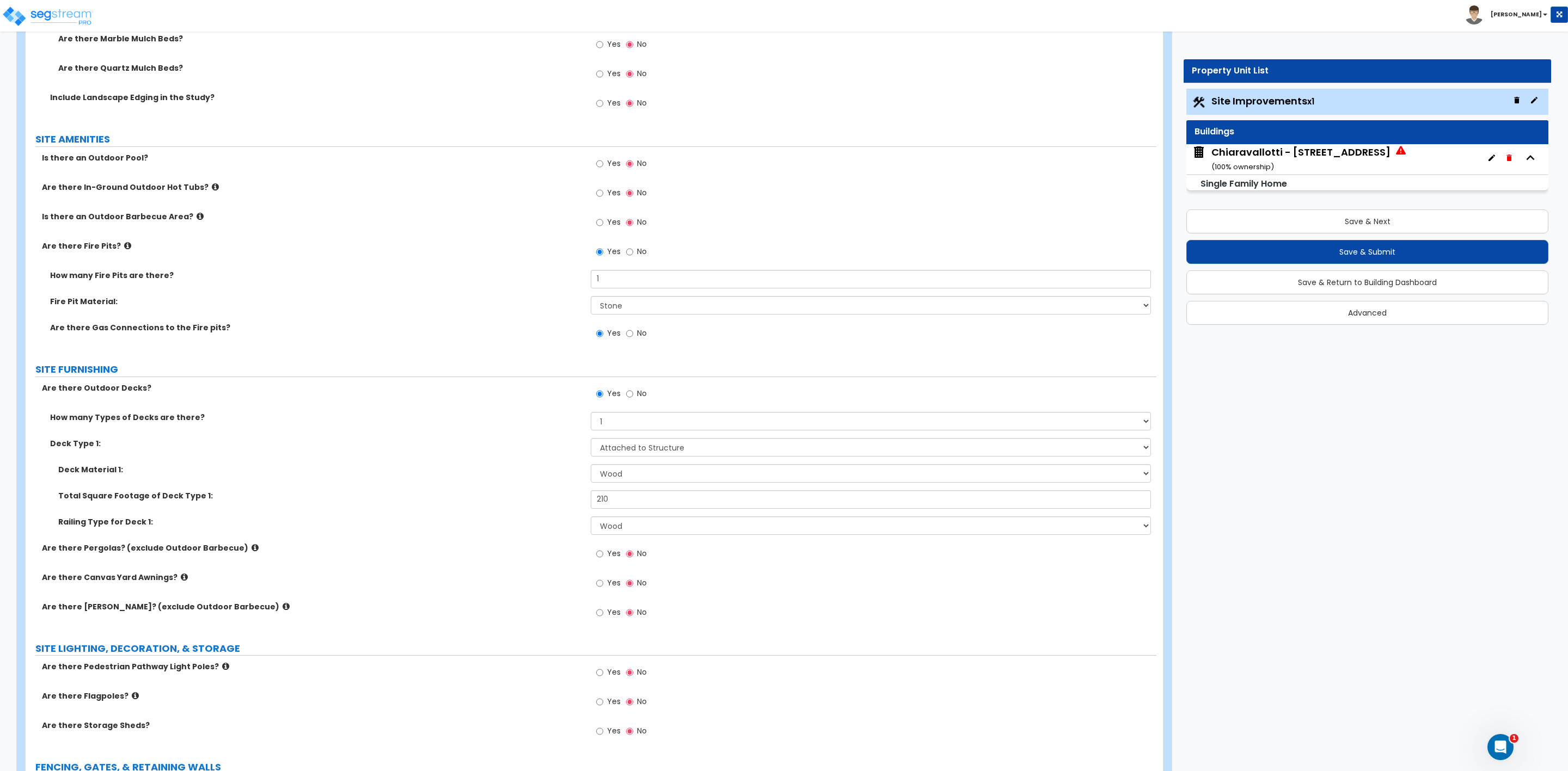
scroll to position [1306, 0]
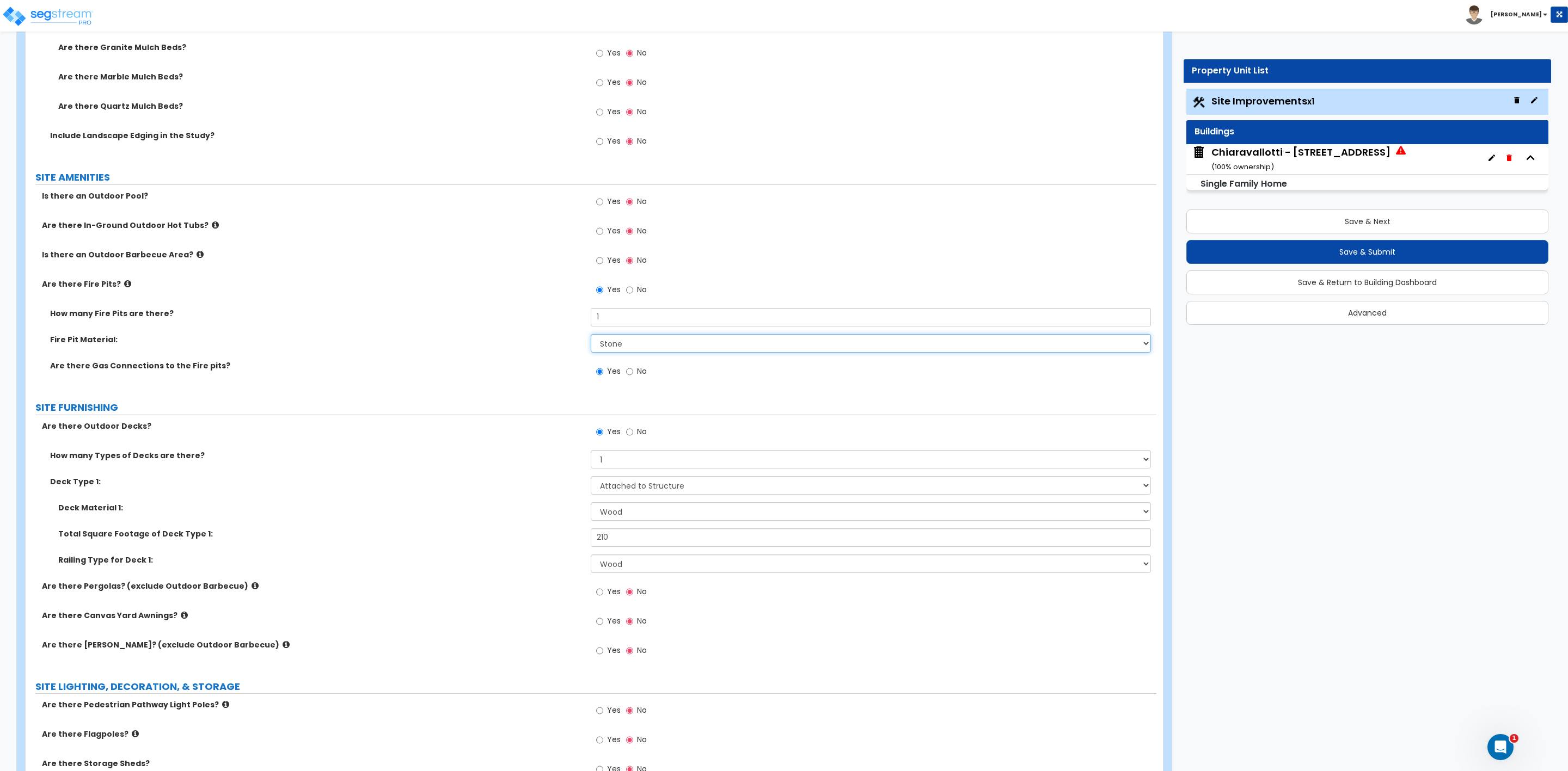
click at [639, 345] on select "Please Choose One Concrete Block Brick Stone" at bounding box center [870, 343] width 560 height 18
click at [591, 336] on select "Please Choose One Concrete Block Brick Stone" at bounding box center [870, 343] width 560 height 18
click at [612, 345] on select "Please Choose One Concrete Block Brick Stone" at bounding box center [870, 343] width 560 height 18
select select "1"
click at [591, 336] on select "Please Choose One Concrete Block Brick Stone" at bounding box center [870, 343] width 560 height 18
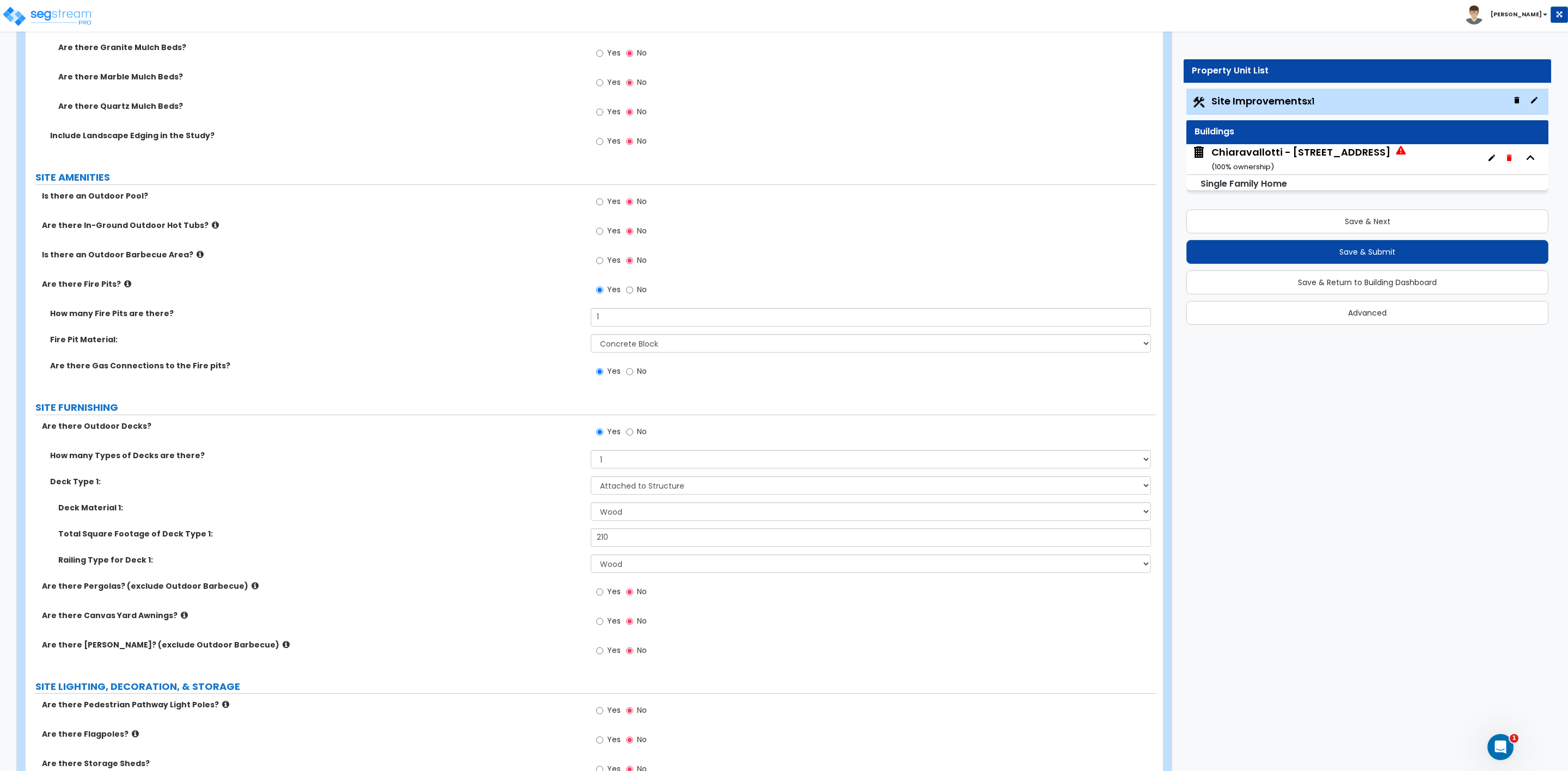
click at [520, 399] on div "LAND AREA How do you want to enter the Land Area of the Site? I want to Enter i…" at bounding box center [591, 340] width 1114 height 2980
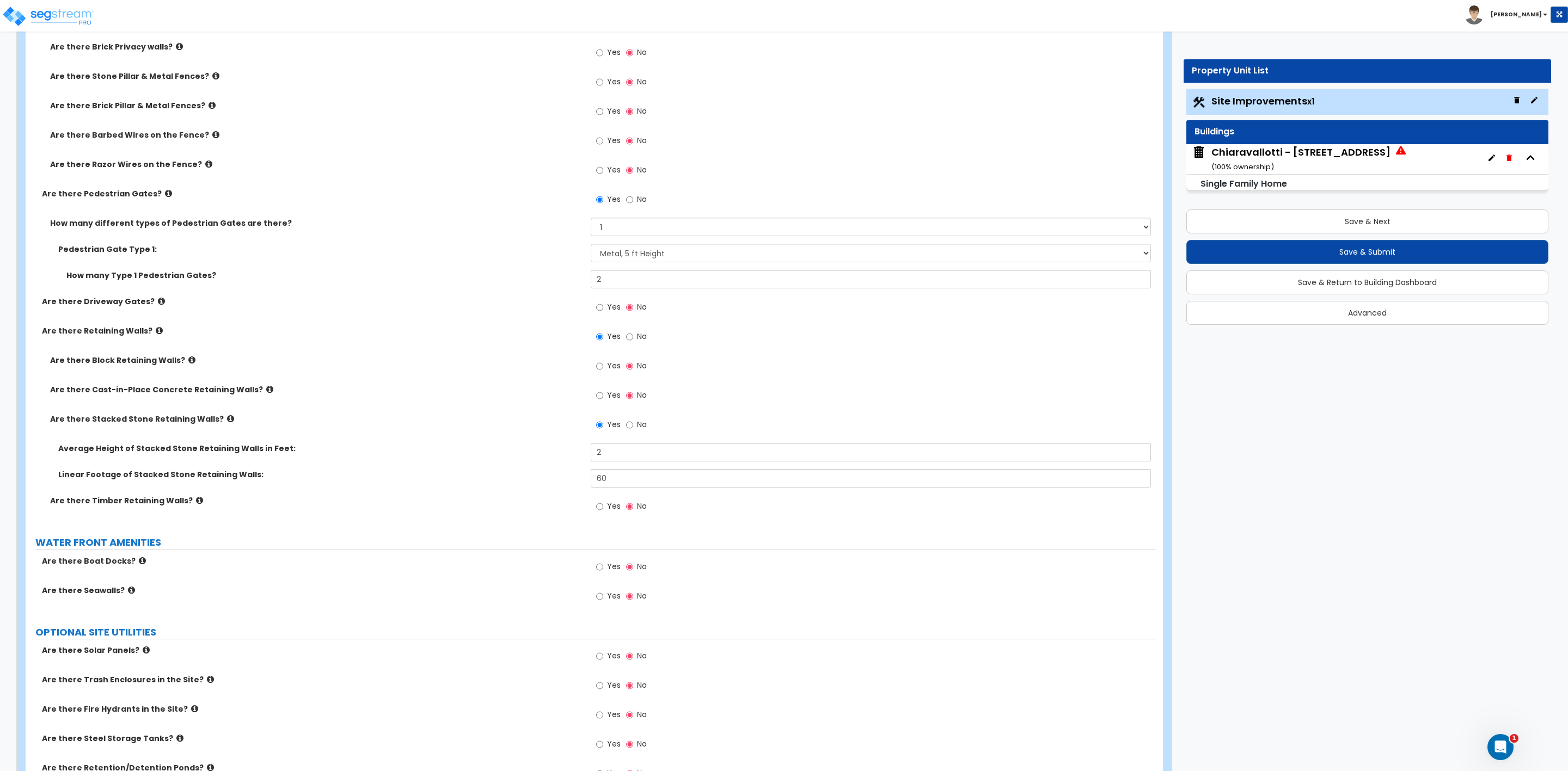
scroll to position [2419, 0]
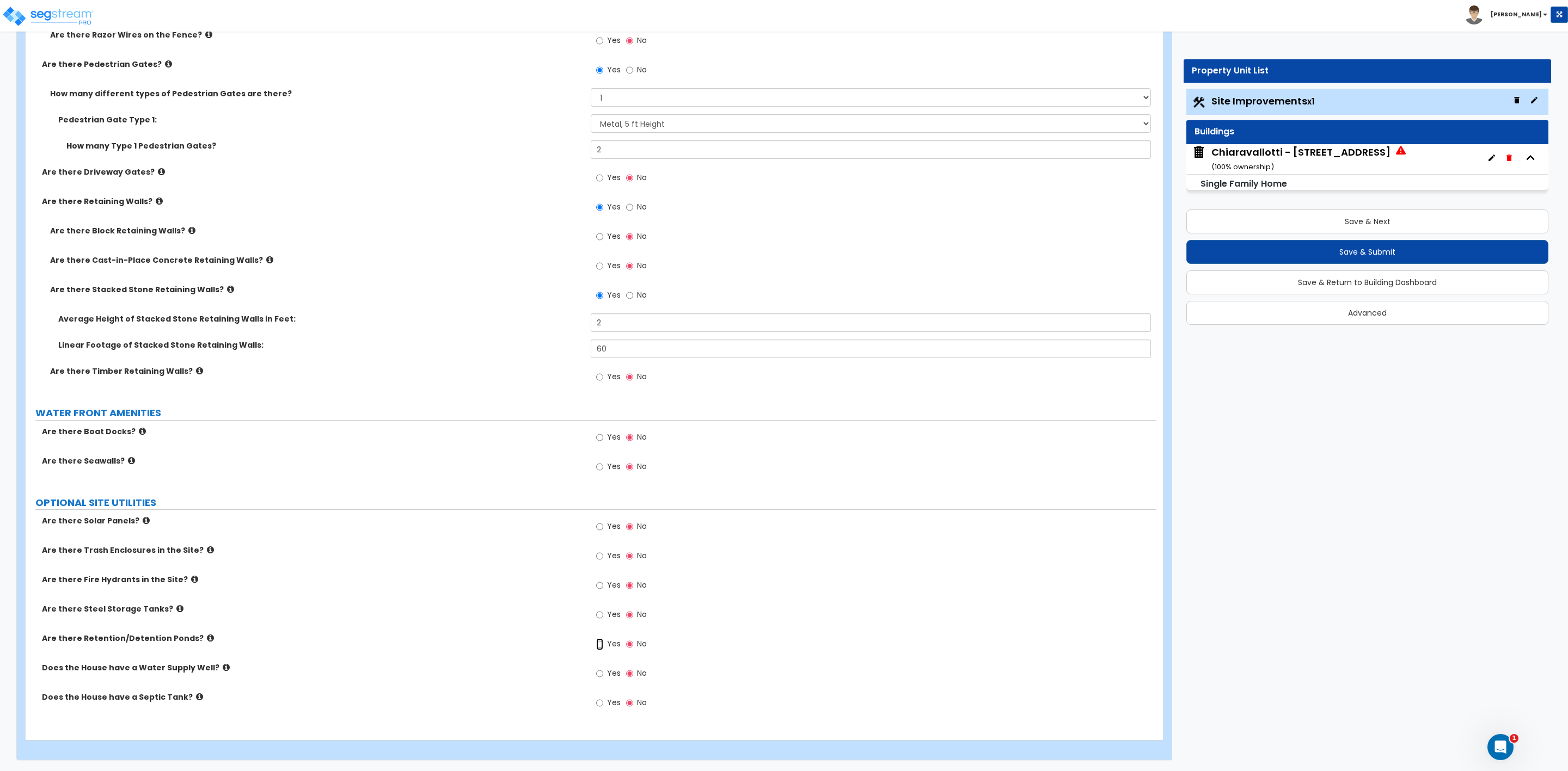
click at [600, 641] on input "Yes" at bounding box center [600, 645] width 7 height 12
radio input "true"
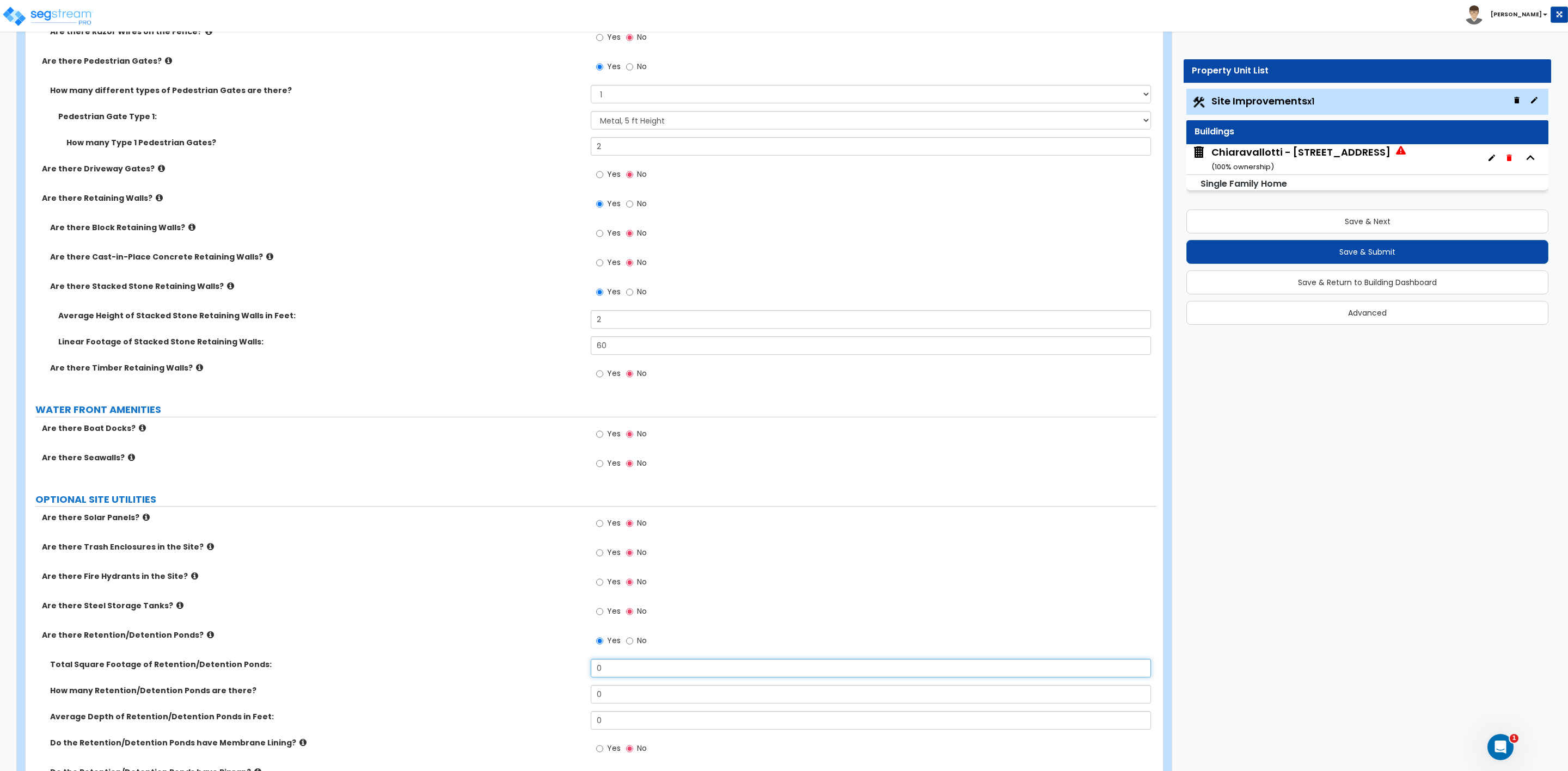
drag, startPoint x: 610, startPoint y: 671, endPoint x: 573, endPoint y: 671, distance: 37.0
click at [573, 671] on div "Total Square Footage of Retention/Detention Ponds: 0" at bounding box center [591, 672] width 1131 height 26
type input "80"
drag, startPoint x: 645, startPoint y: 696, endPoint x: 590, endPoint y: 706, distance: 55.9
click at [590, 706] on div "How many Retention/Detention Ponds are there? 0" at bounding box center [591, 698] width 1131 height 26
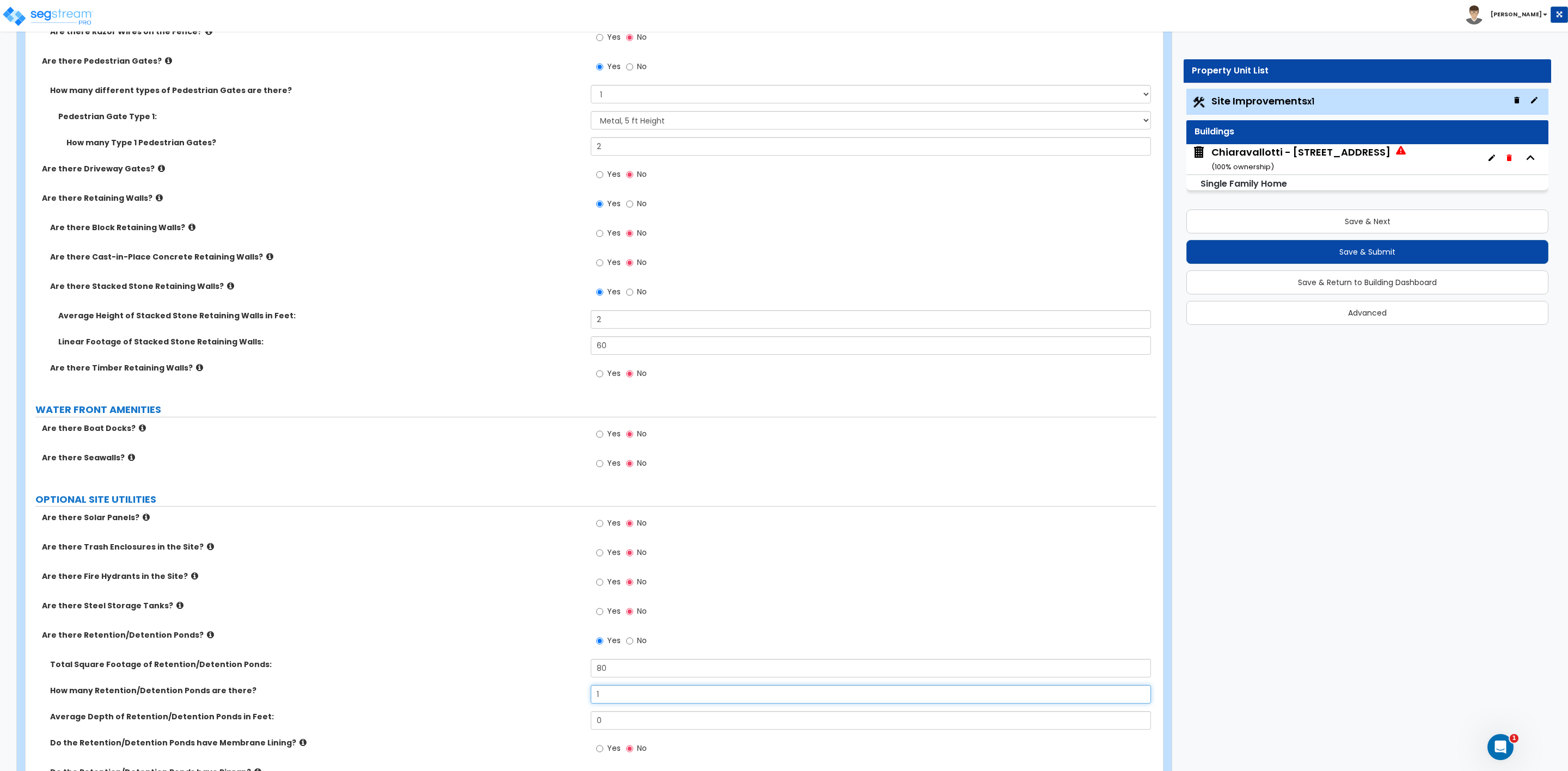
type input "1"
drag, startPoint x: 630, startPoint y: 715, endPoint x: 549, endPoint y: 721, distance: 81.2
click at [553, 724] on div "Average Depth of Retention/Detention Ponds in Feet: 0" at bounding box center [591, 724] width 1131 height 26
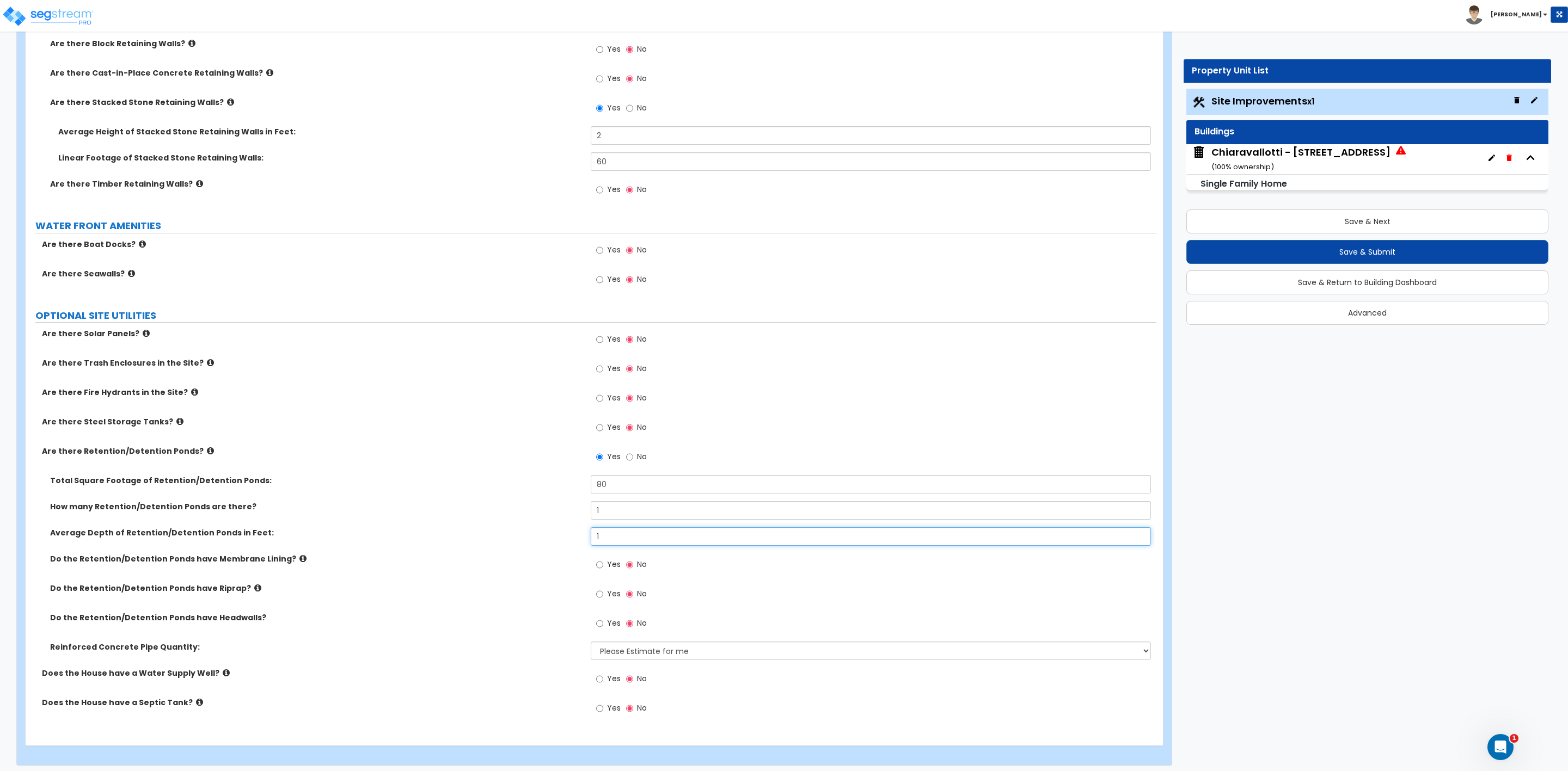
scroll to position [2611, 0]
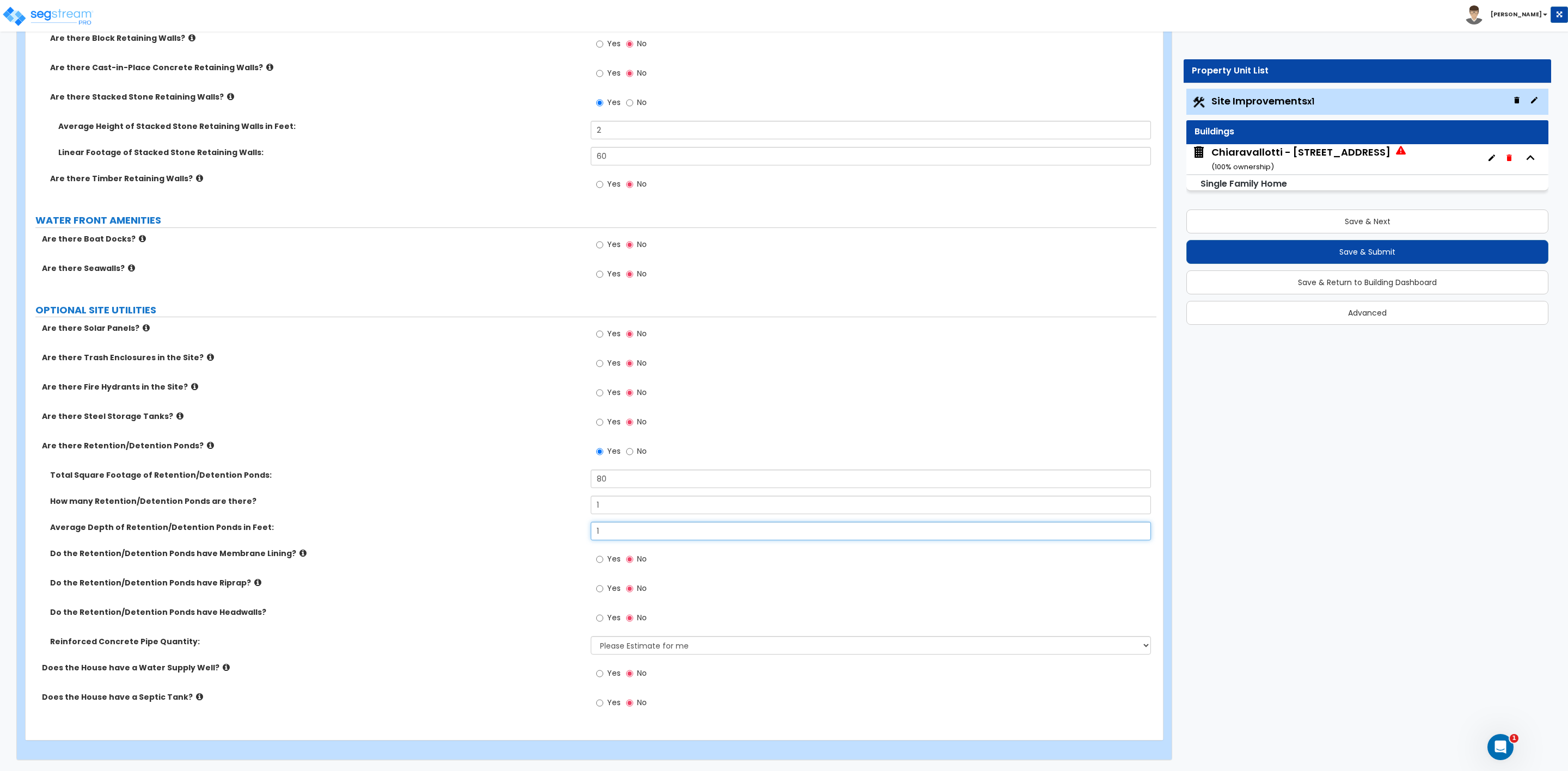
type input "1"
drag, startPoint x: 608, startPoint y: 481, endPoint x: 569, endPoint y: 481, distance: 39.0
click at [570, 481] on div "Total Square Footage of Retention/Detention Ponds: 80" at bounding box center [591, 483] width 1131 height 26
drag, startPoint x: 622, startPoint y: 479, endPoint x: 567, endPoint y: 479, distance: 55.0
click at [582, 477] on div "Total Square Footage of Retention/Detention Ponds: 60" at bounding box center [591, 483] width 1131 height 26
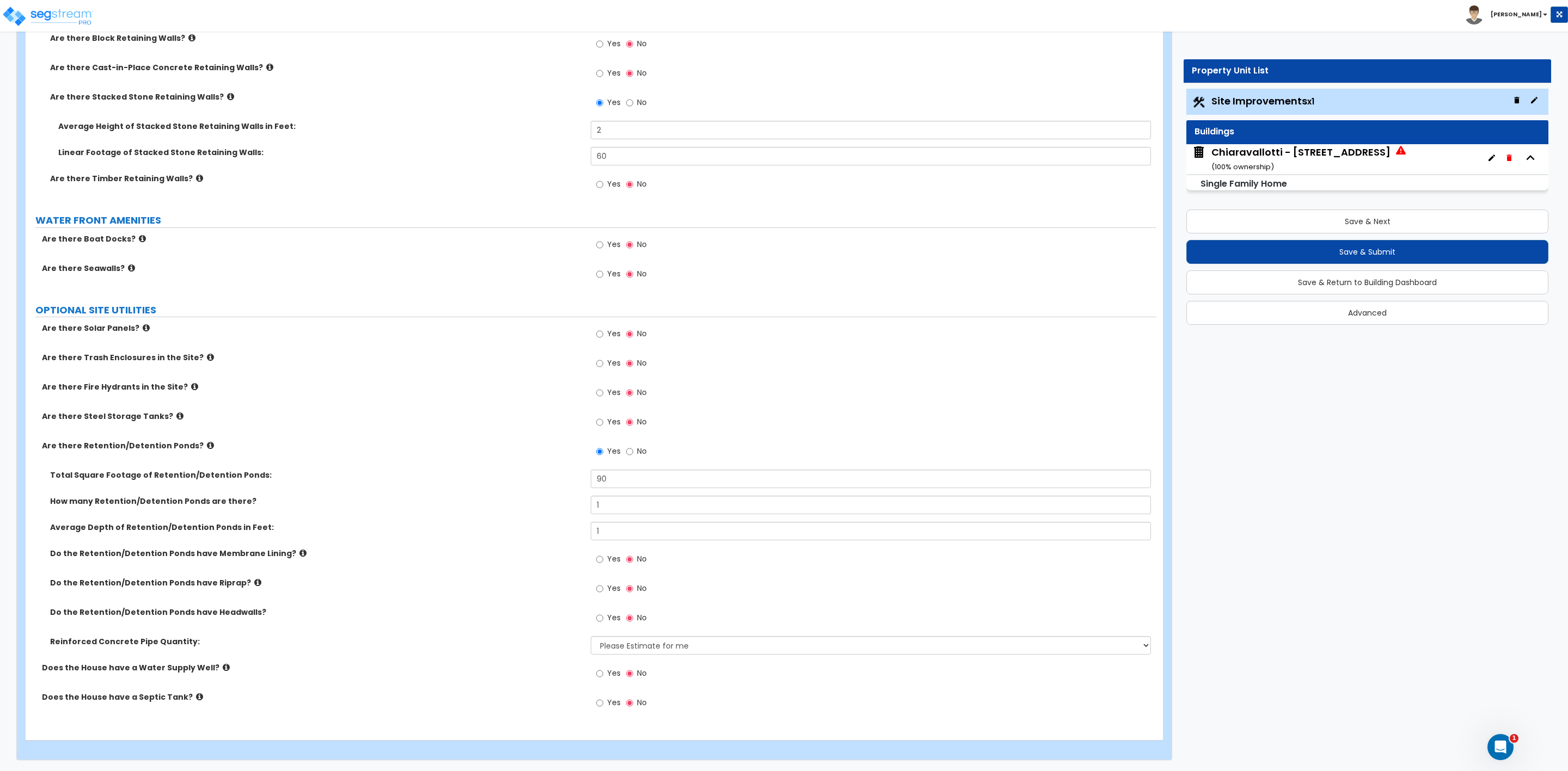
drag, startPoint x: 495, startPoint y: 503, endPoint x: 498, endPoint y: 510, distance: 7.6
click at [496, 503] on label "How many Retention/Detention Ponds are there?" at bounding box center [316, 501] width 532 height 11
drag, startPoint x: 613, startPoint y: 479, endPoint x: 566, endPoint y: 482, distance: 47.1
click at [566, 482] on div "Total Square Footage of Retention/Detention Ponds: 90" at bounding box center [591, 483] width 1131 height 26
type input "80"
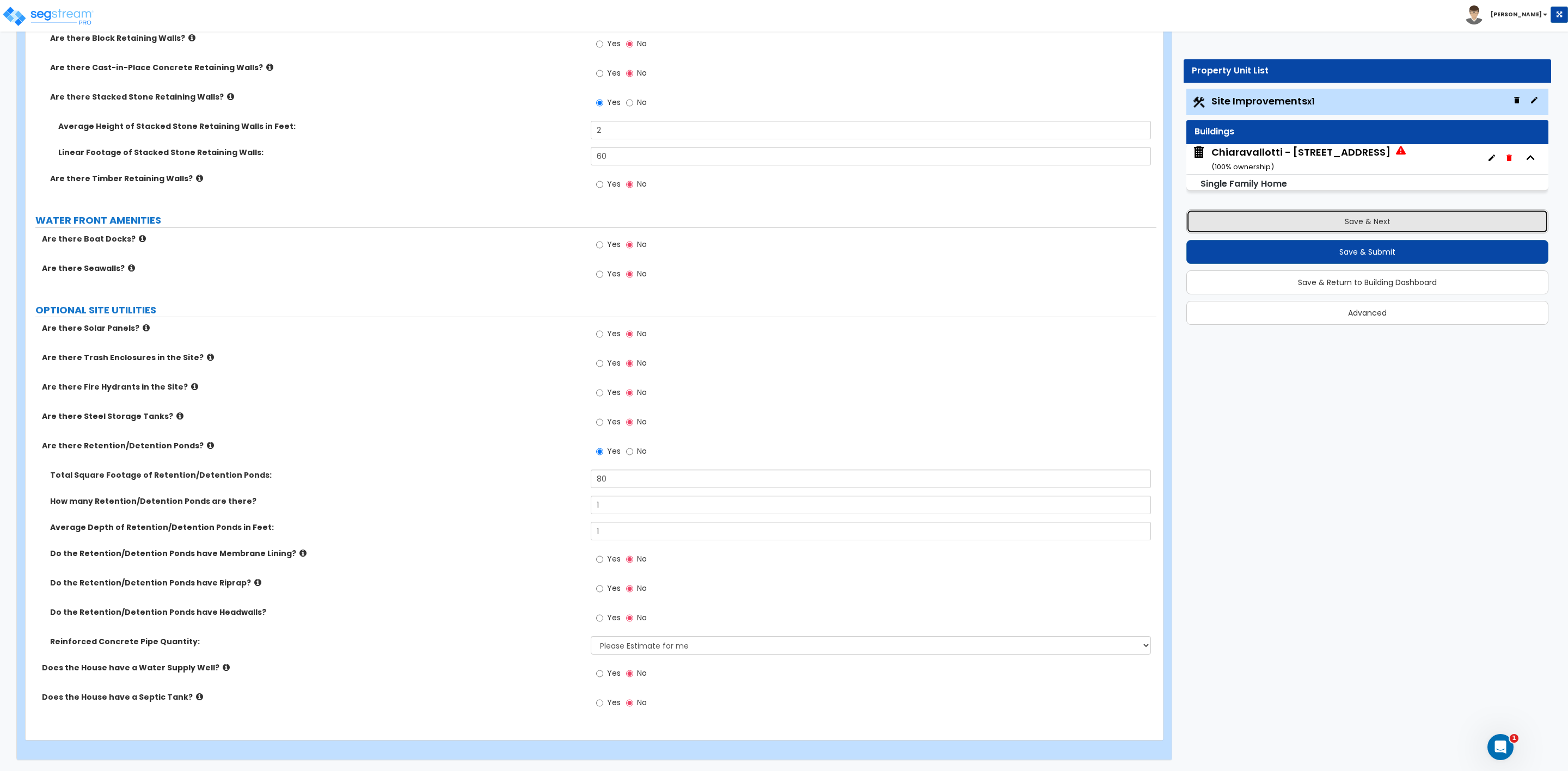
click at [1350, 226] on button "Save & Next" at bounding box center [1367, 221] width 362 height 24
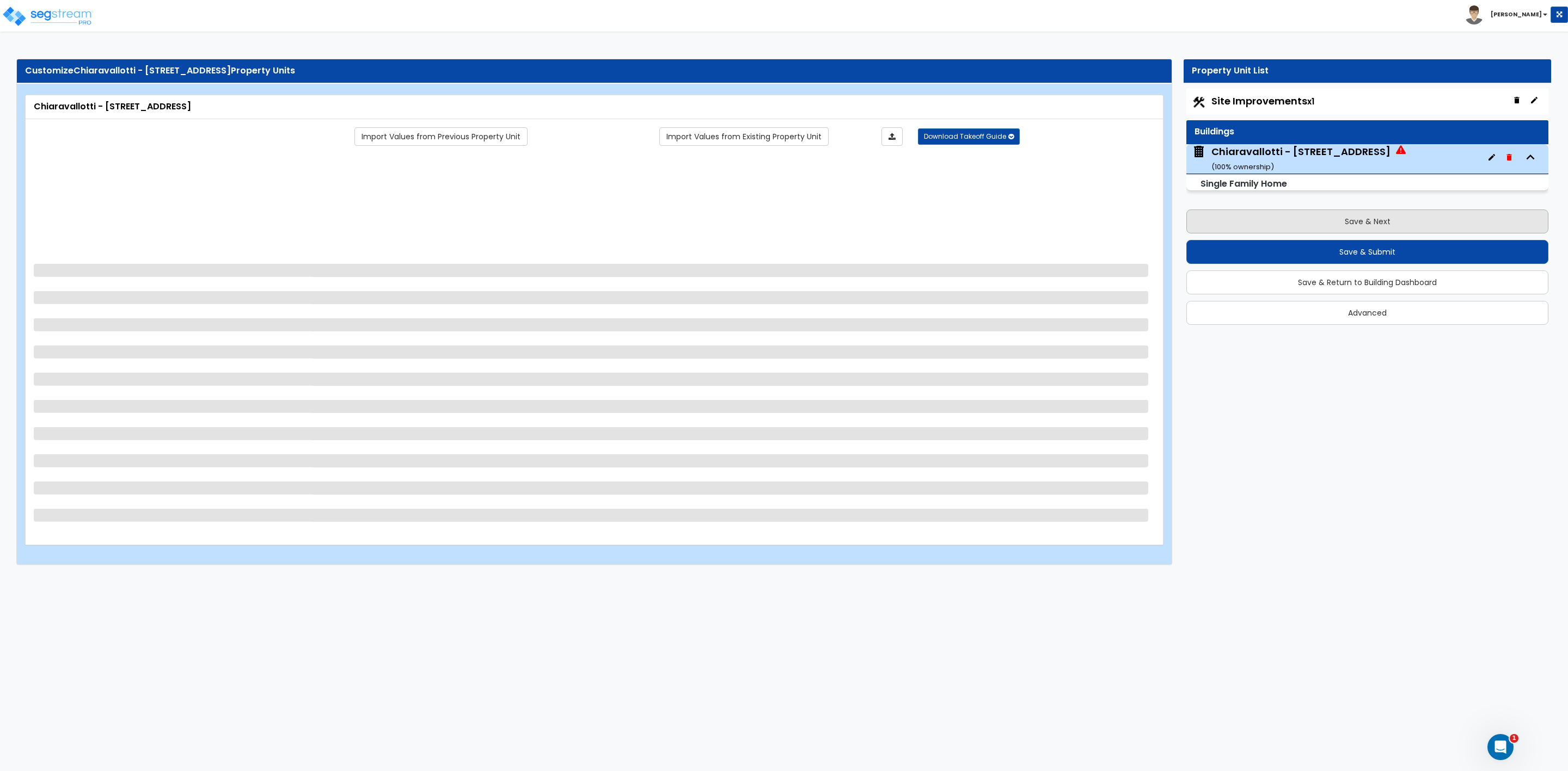
scroll to position [0, 0]
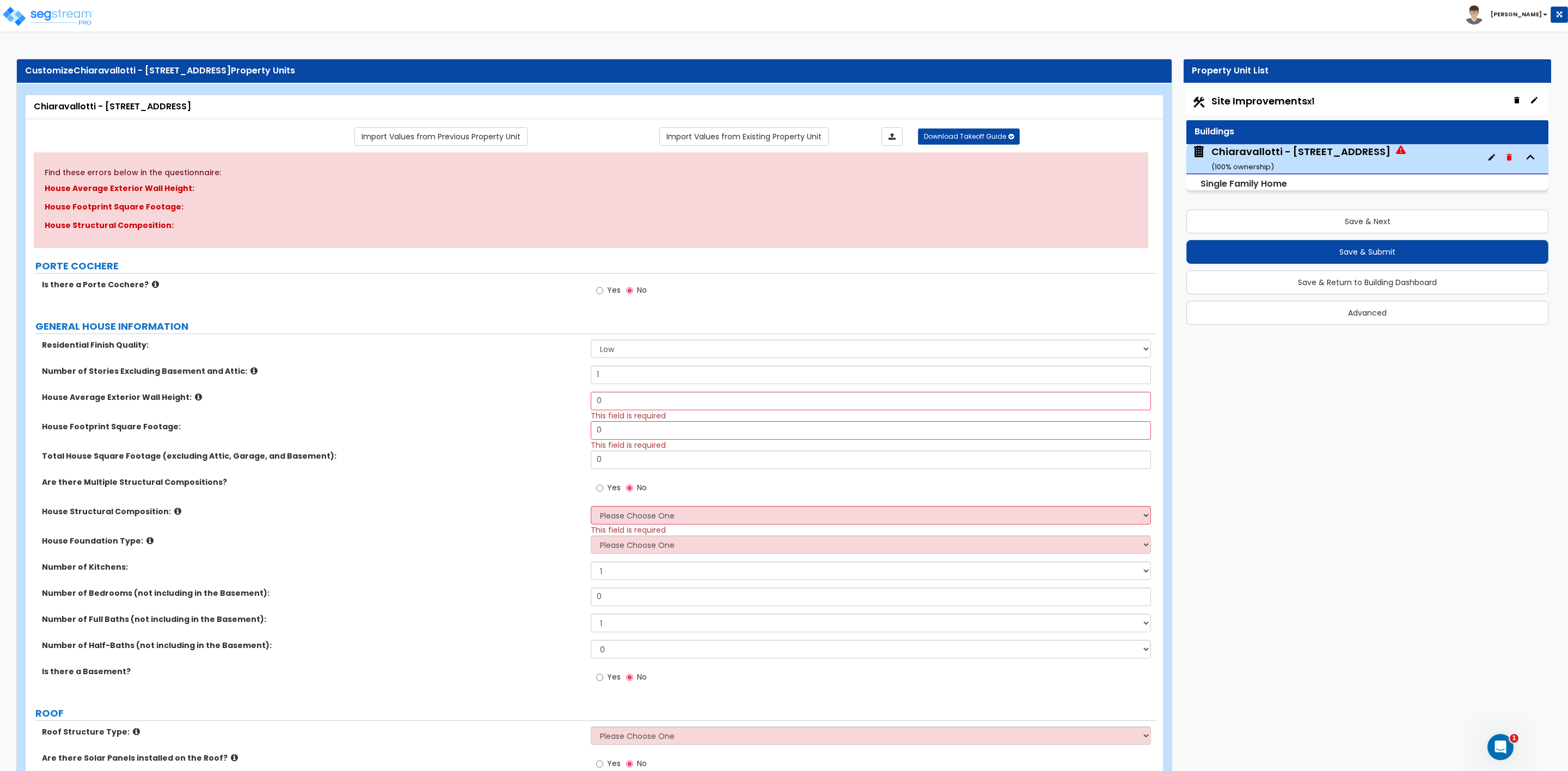
click at [476, 288] on label "Is there a Porte Cochere?" at bounding box center [312, 285] width 541 height 11
click at [612, 346] on select "Low Average High" at bounding box center [870, 349] width 560 height 18
select select "1"
click at [591, 341] on select "Low Average High" at bounding box center [870, 349] width 560 height 18
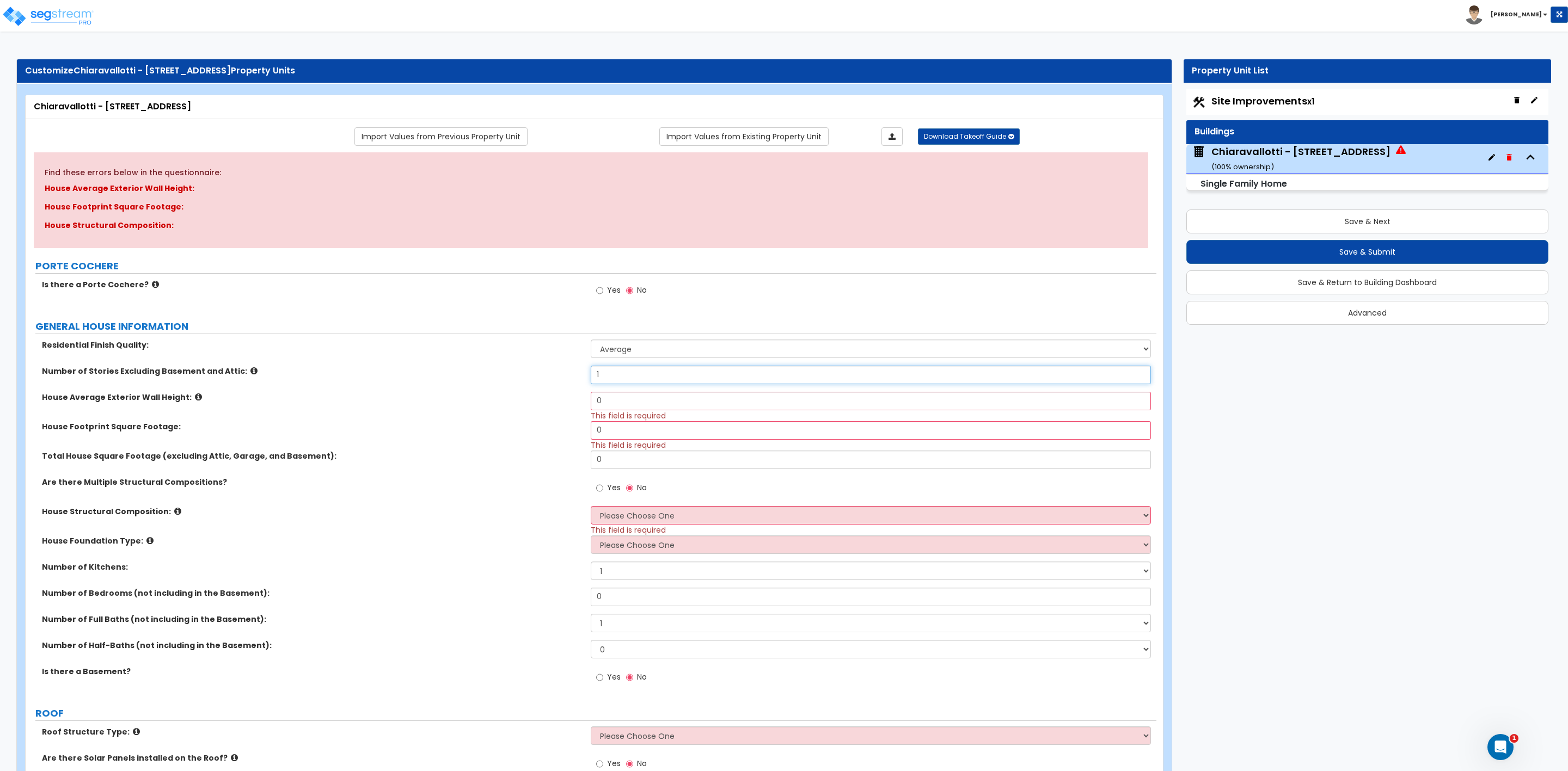
drag, startPoint x: 603, startPoint y: 381, endPoint x: 583, endPoint y: 385, distance: 20.4
click at [583, 385] on div "Number of Stories Excluding Basement and Attic: 1" at bounding box center [591, 378] width 1131 height 26
type input "2"
drag, startPoint x: 626, startPoint y: 401, endPoint x: 583, endPoint y: 405, distance: 43.2
click at [583, 405] on div "House Average Exterior Wall Height: 0 This field is required" at bounding box center [591, 406] width 1131 height 29
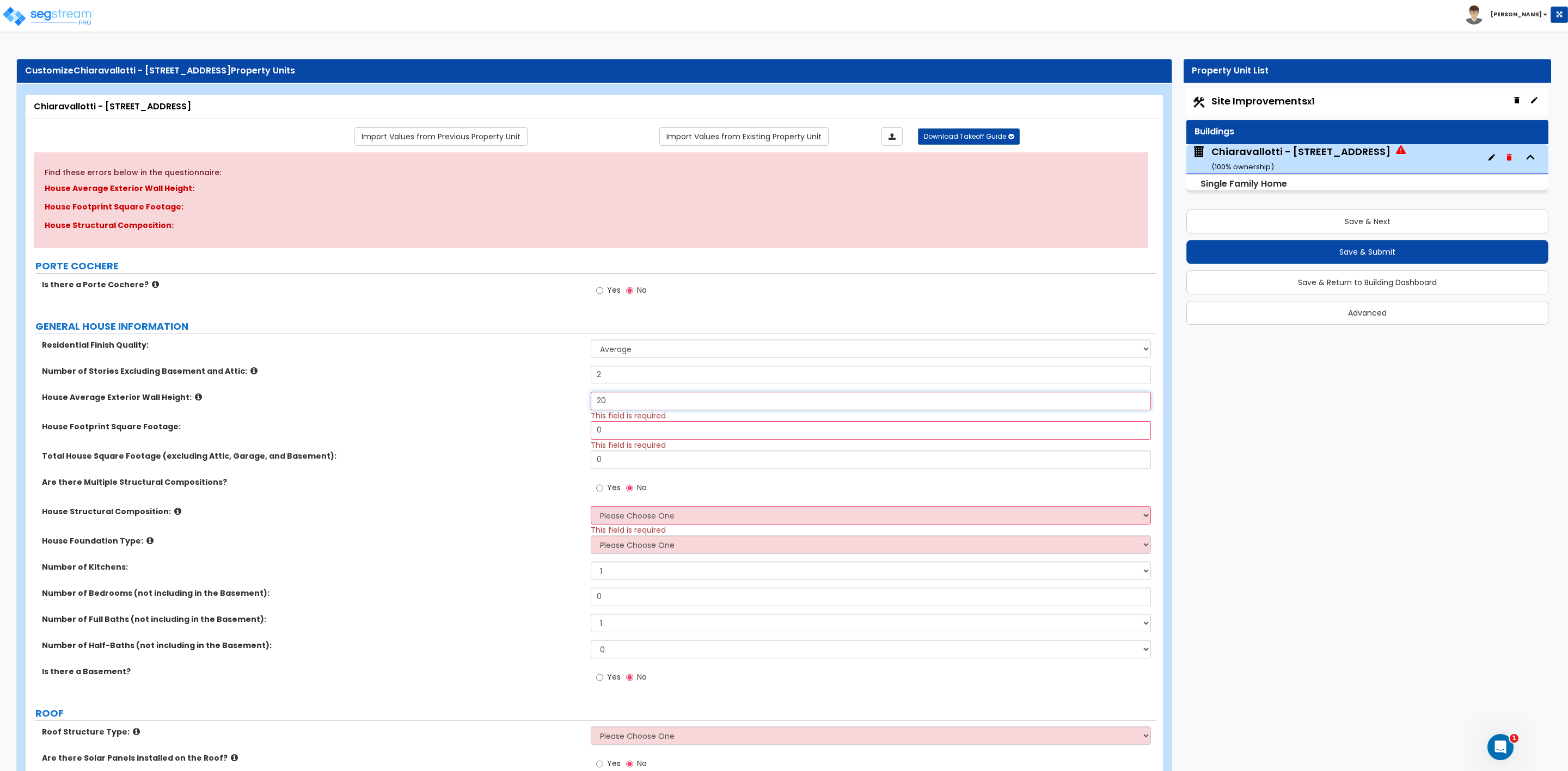
type input "20"
click at [618, 430] on input "0" at bounding box center [870, 430] width 560 height 18
drag, startPoint x: 598, startPoint y: 428, endPoint x: 635, endPoint y: 435, distance: 37.7
click at [635, 435] on input "0" at bounding box center [870, 430] width 560 height 18
type input "2,800"
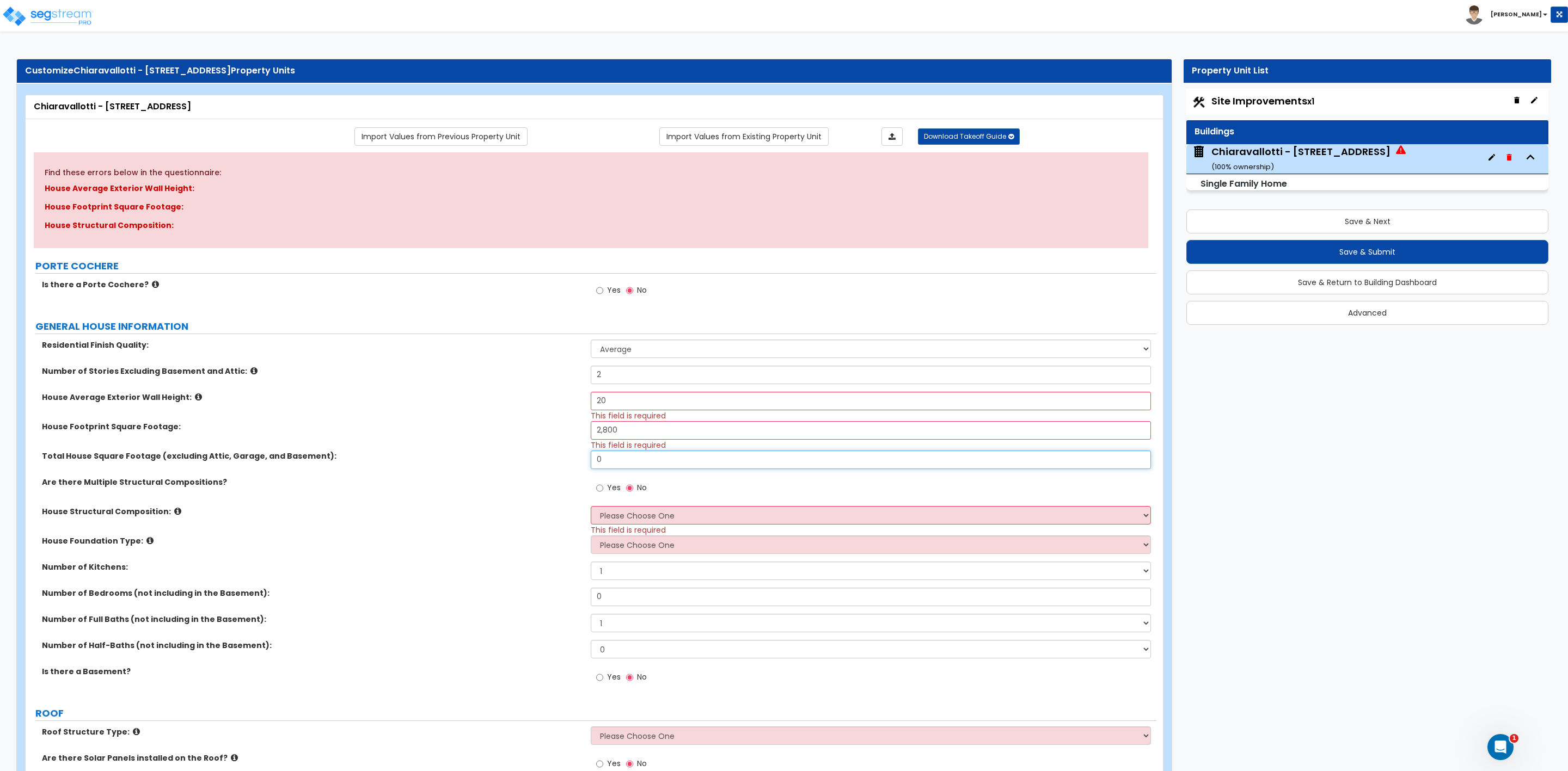
click at [616, 469] on input "0" at bounding box center [870, 460] width 560 height 18
drag, startPoint x: 614, startPoint y: 462, endPoint x: 493, endPoint y: 440, distance: 123.0
click at [528, 460] on div "Total House Square Footage (excluding Attic, Garage, and Basement): 0" at bounding box center [591, 464] width 1131 height 26
type input "2,083"
click at [735, 483] on div "Yes No" at bounding box center [873, 491] width 565 height 29
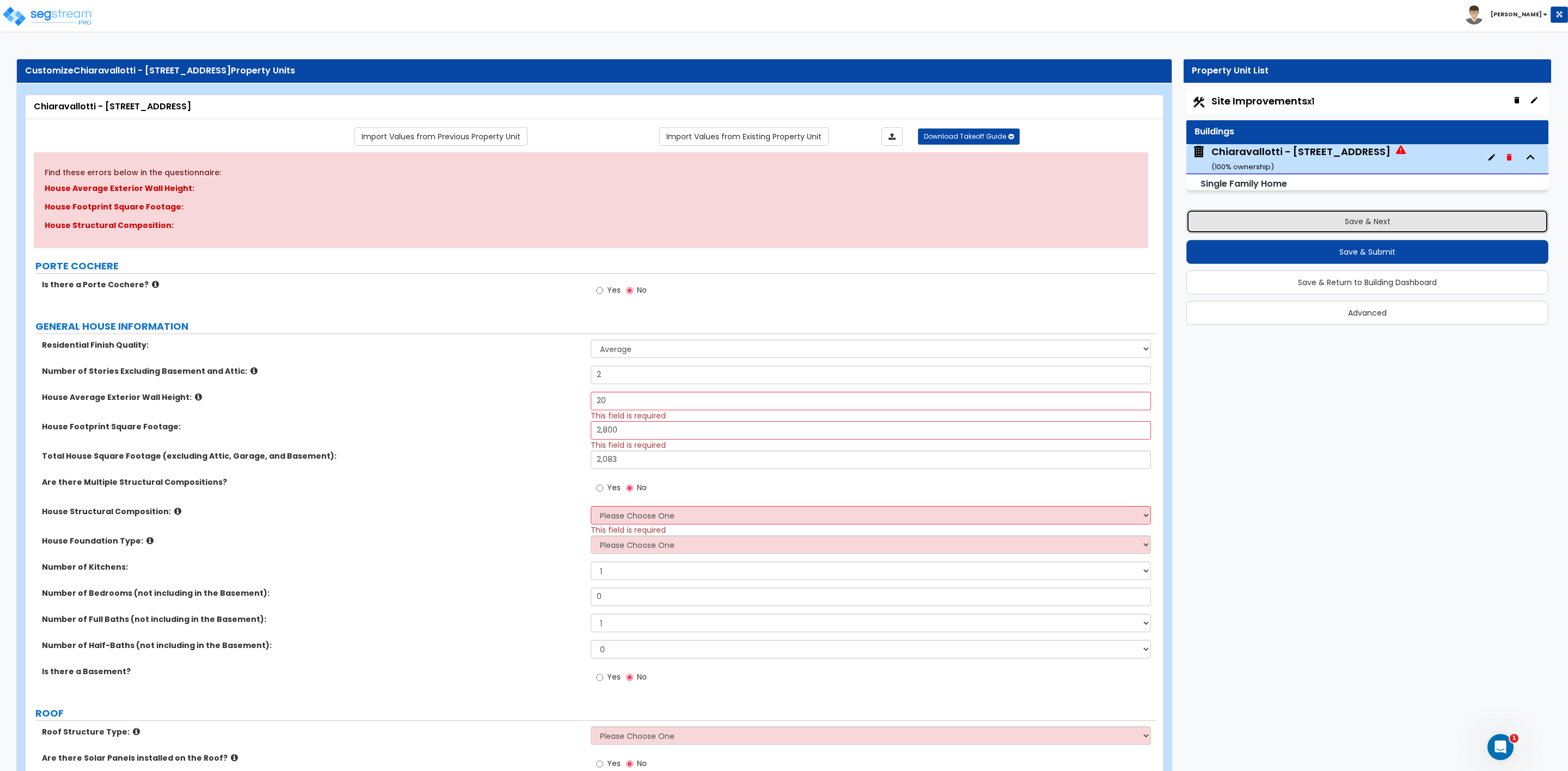
click at [1338, 222] on button "Save & Next" at bounding box center [1367, 221] width 362 height 24
select select "2"
select select "3"
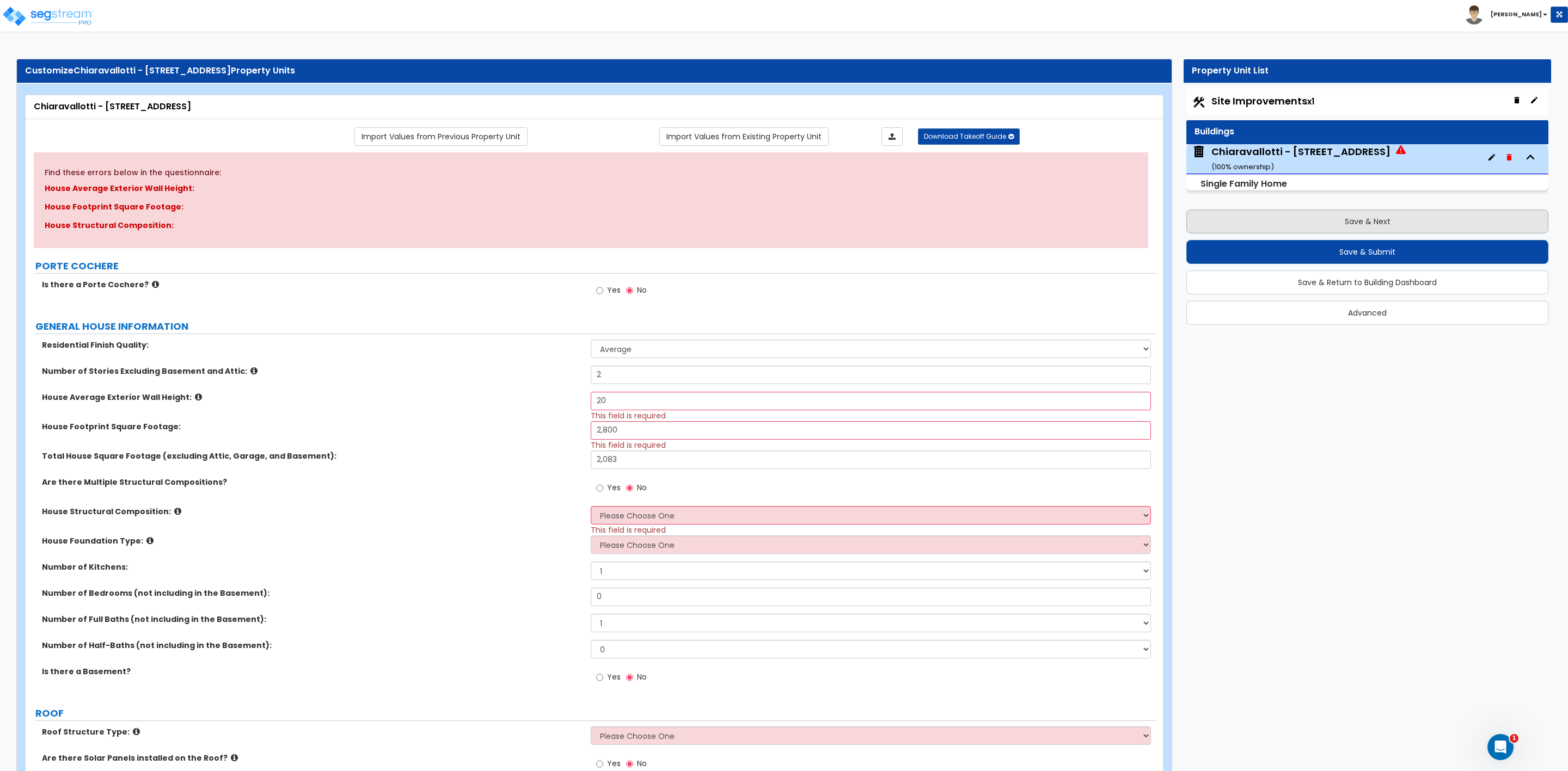
select select "2"
select select "1"
select select "3"
select select "1"
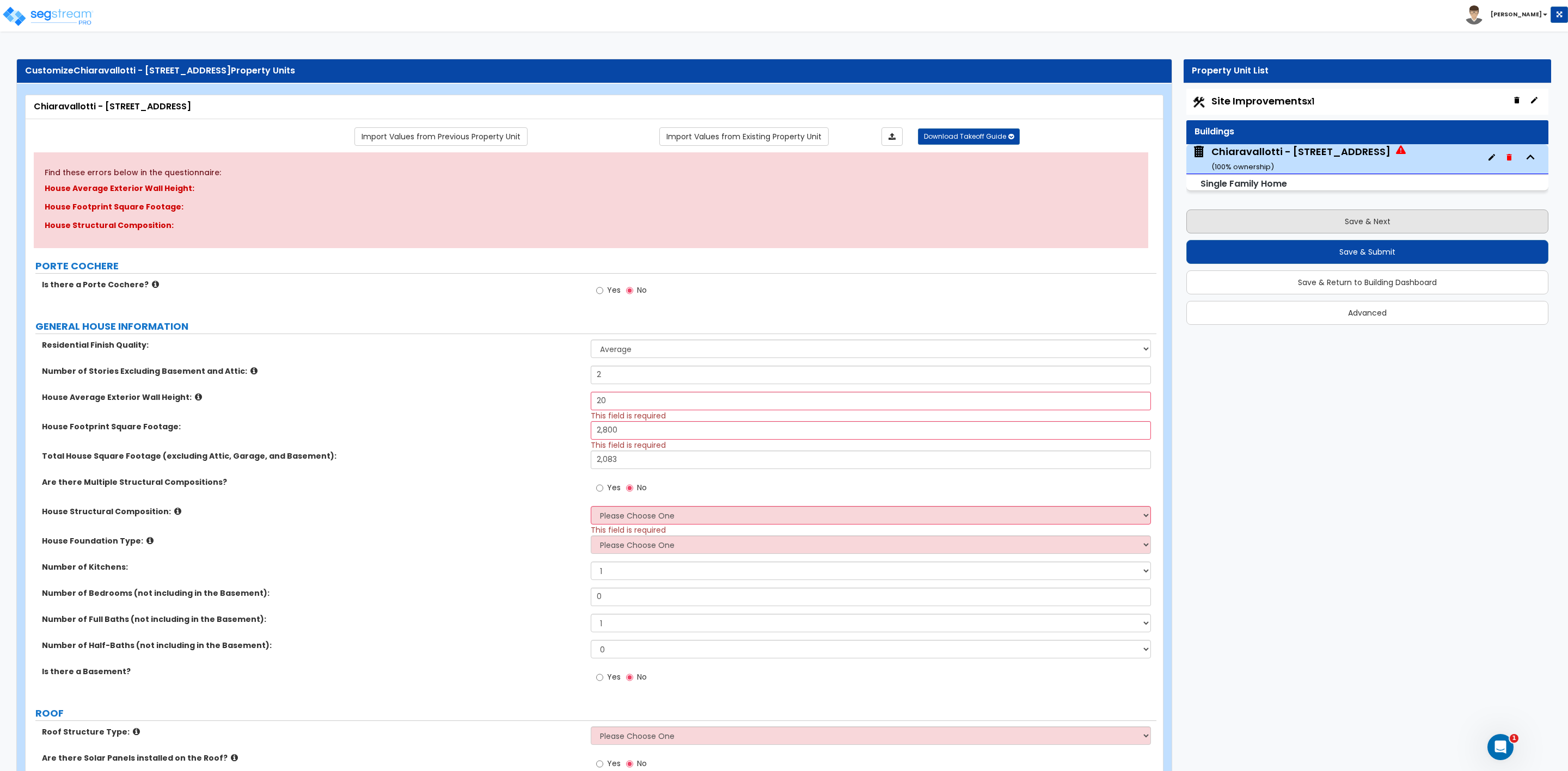
select select "1"
select select "5"
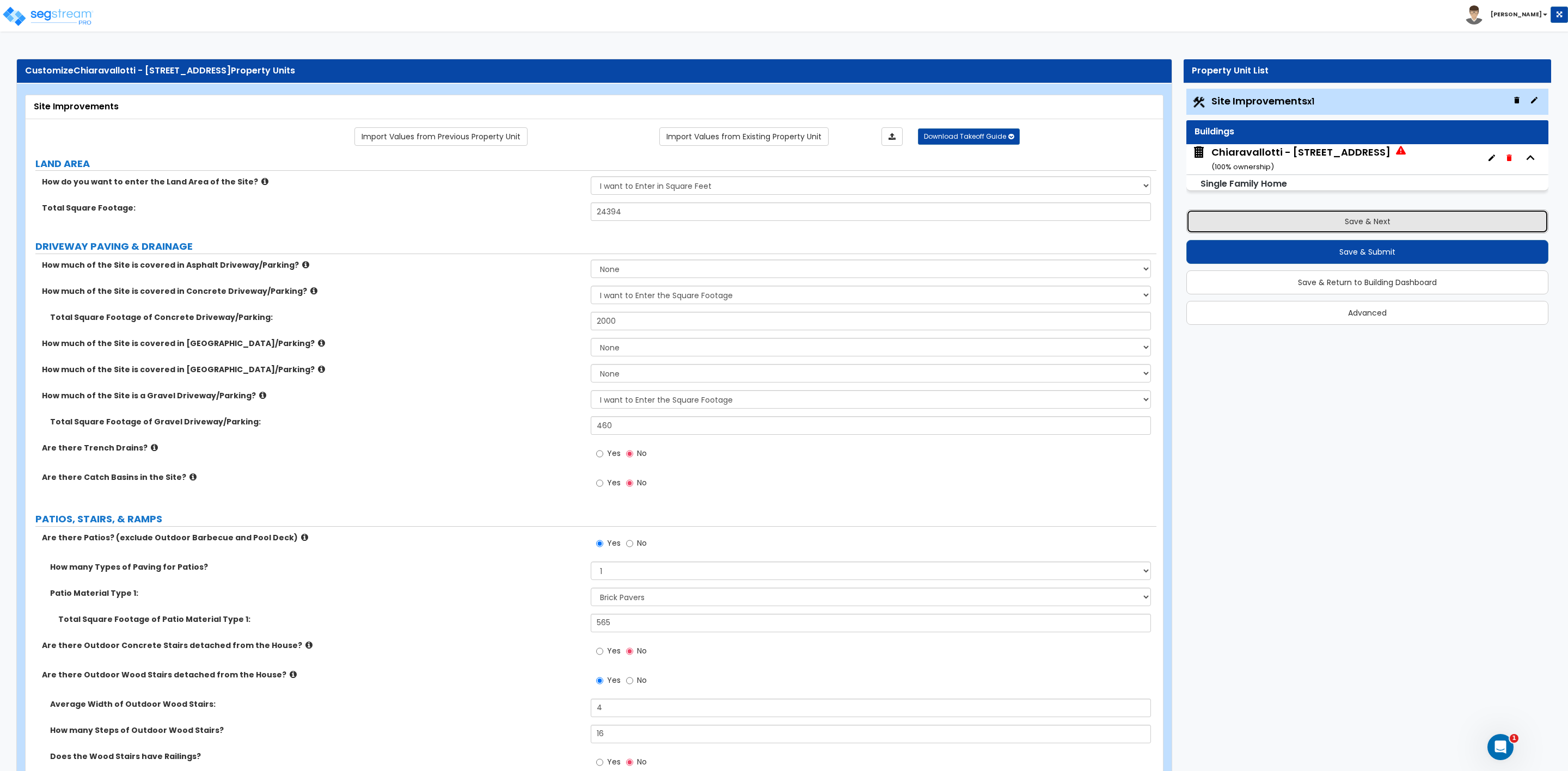
click at [1337, 220] on button "Save & Next" at bounding box center [1367, 221] width 362 height 24
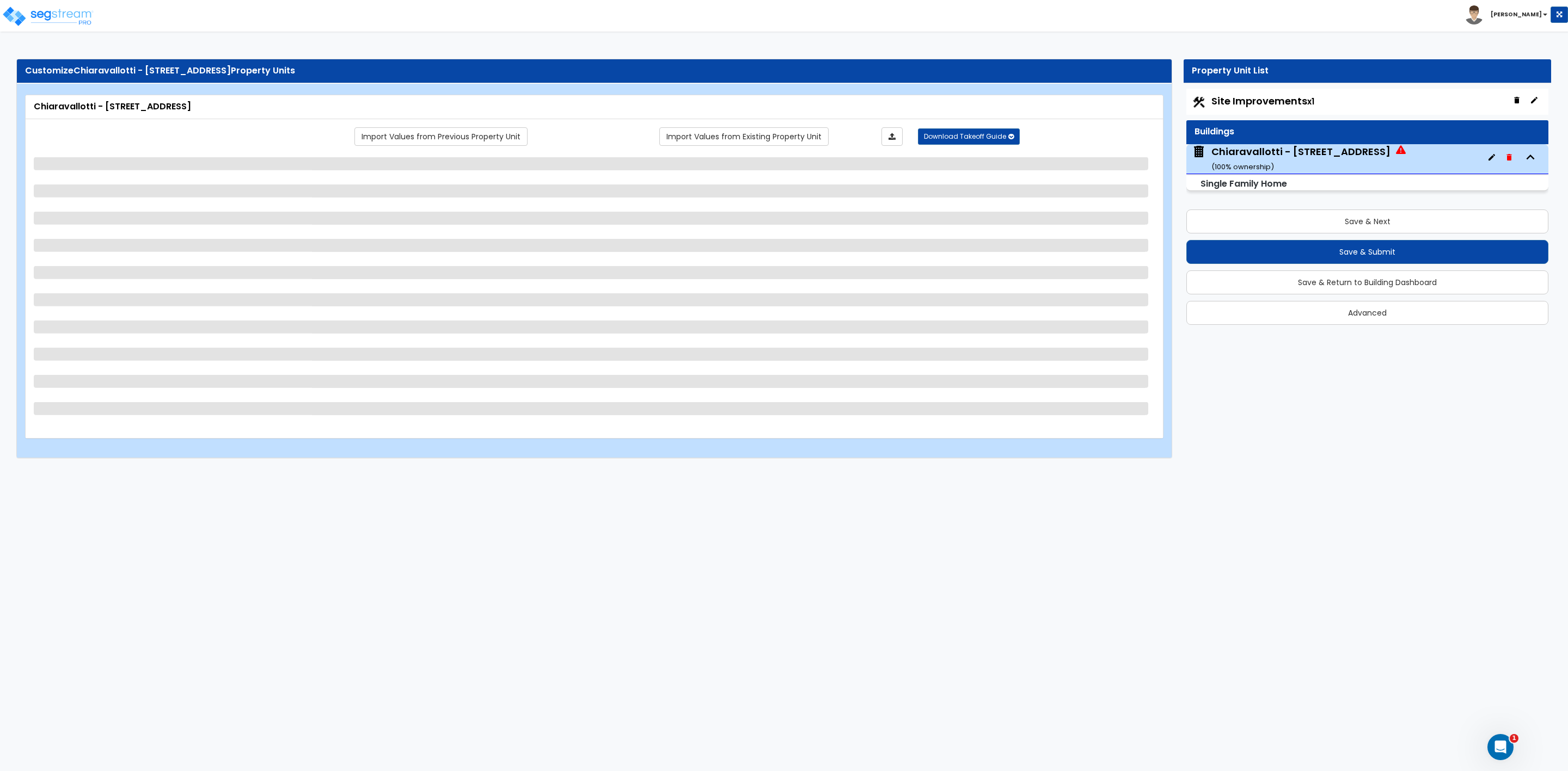
select select "2"
select select "3"
select select "2"
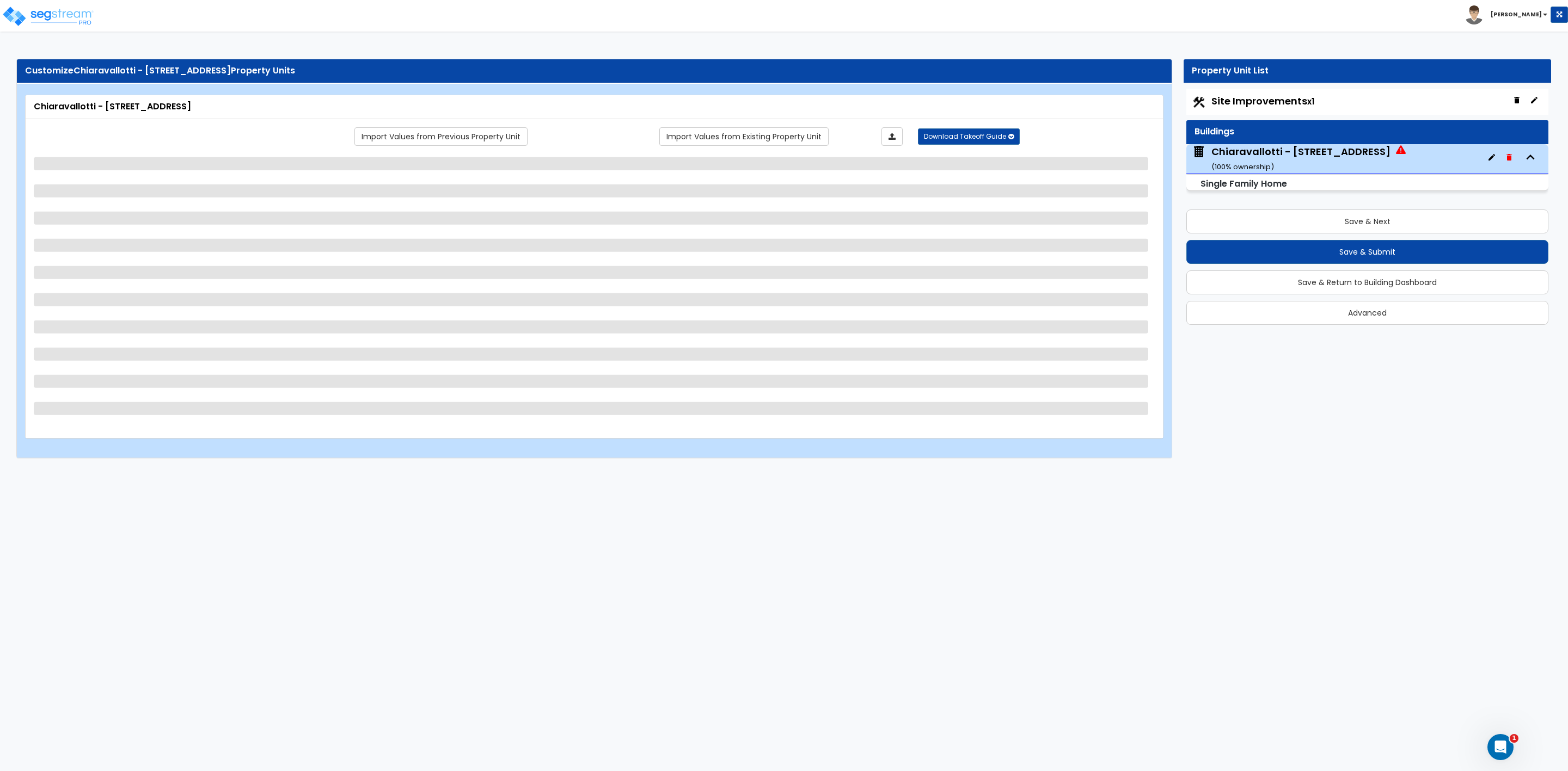
select select "1"
select select "3"
select select "1"
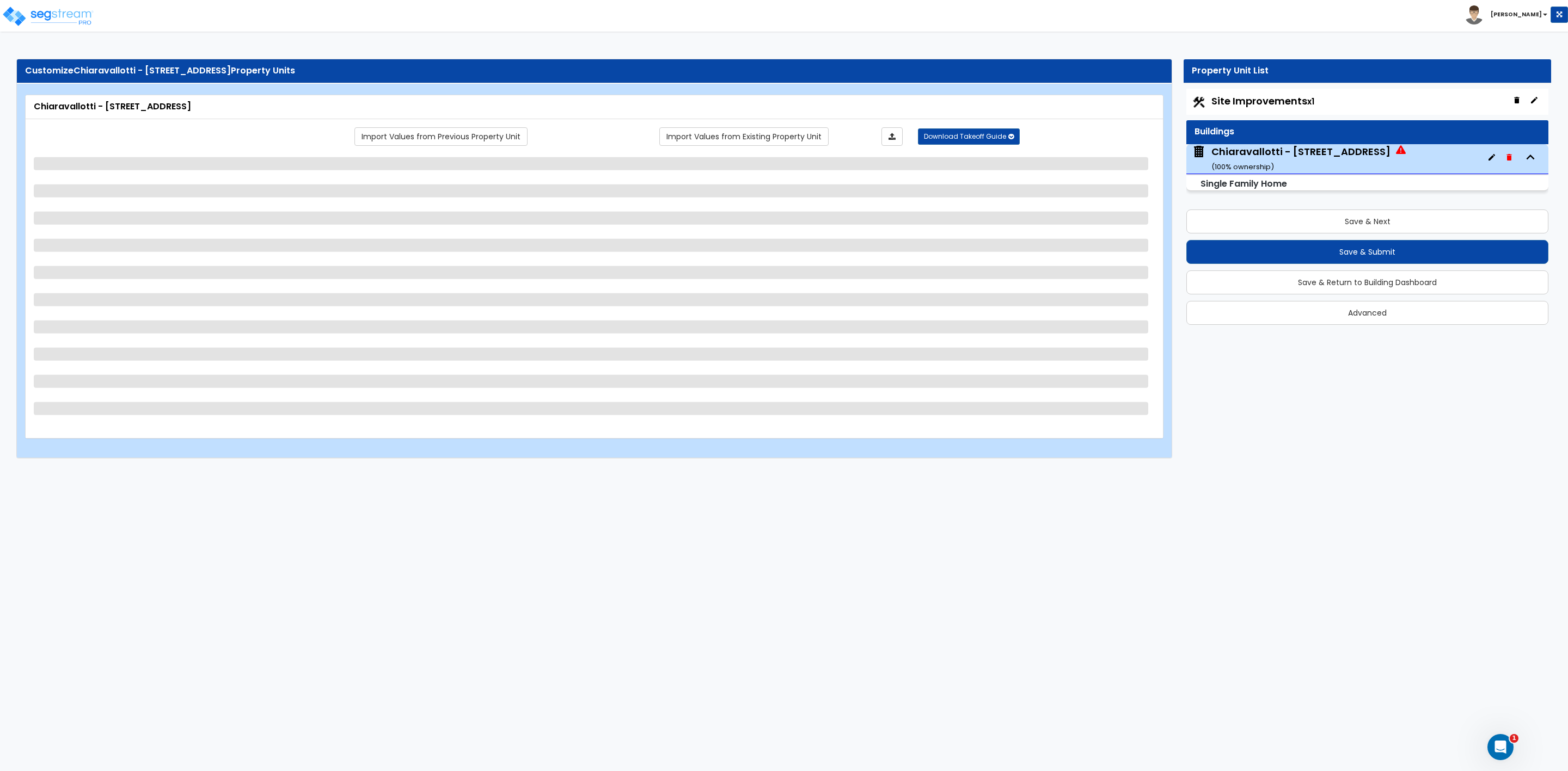
select select "1"
select select "5"
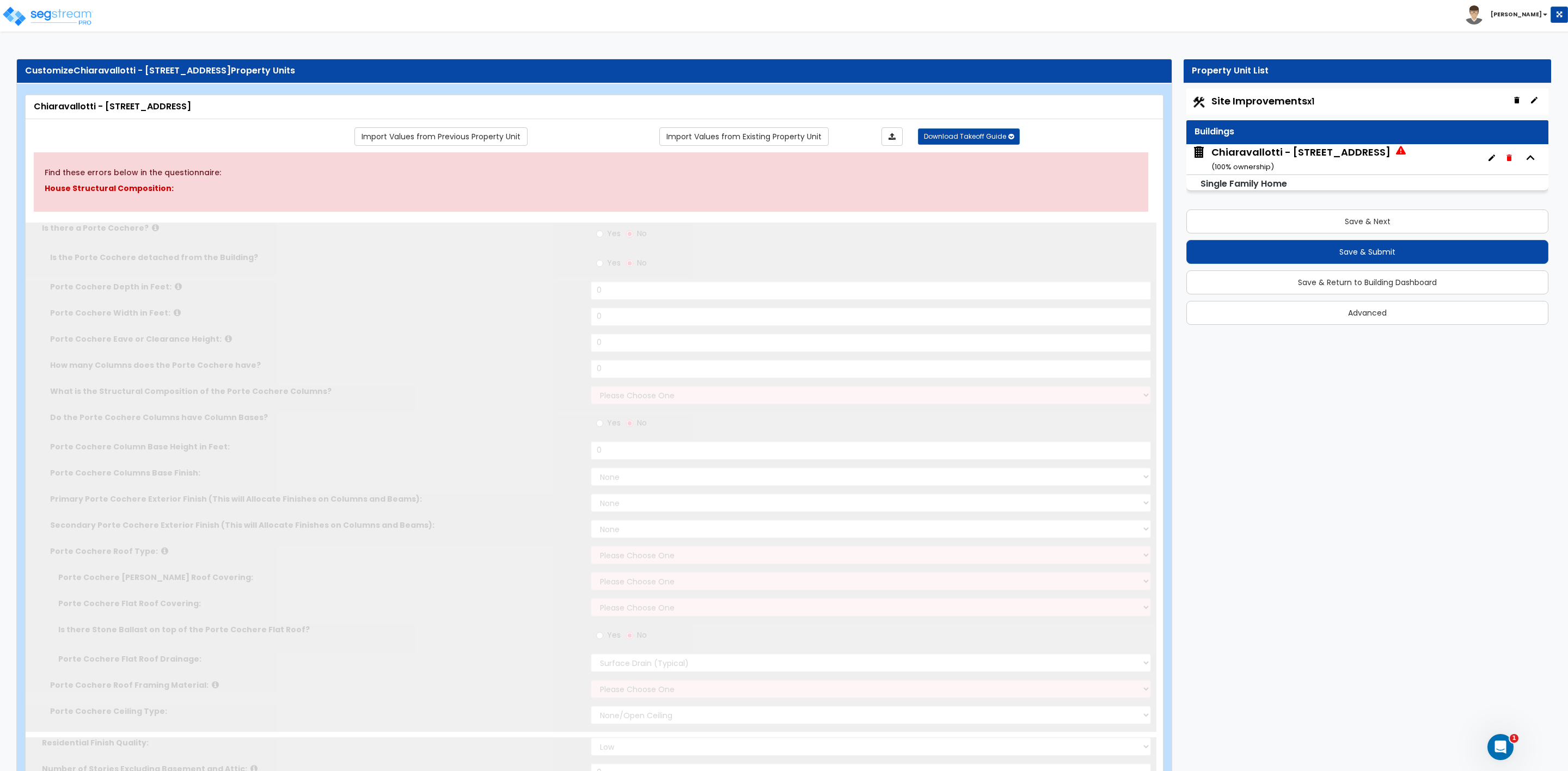
select select "1"
type input "2"
type input "20"
type input "2800"
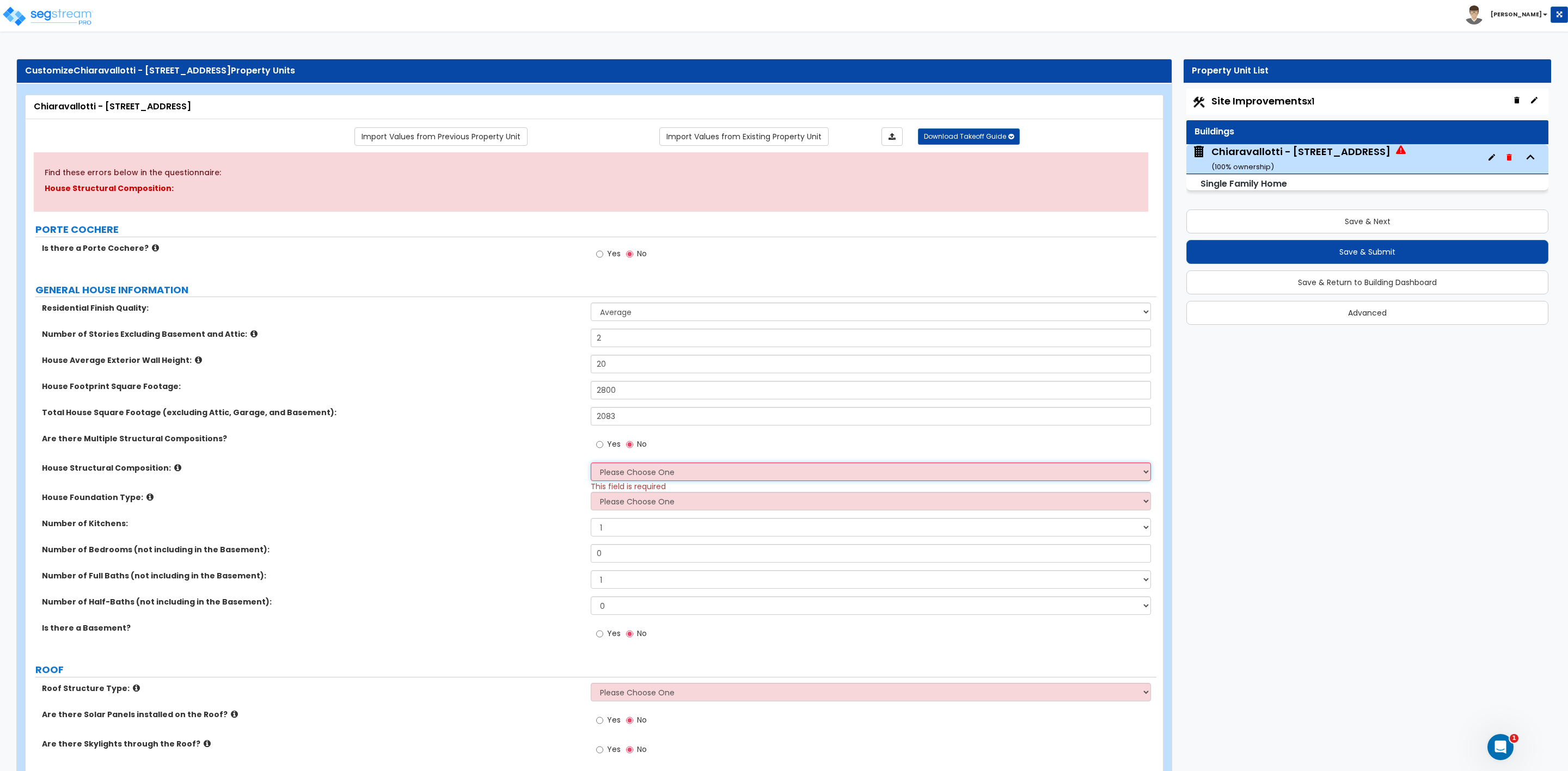
click at [621, 479] on select "Please Choose One Reinforced Concrete Structural Steel Brick Masonry CMU Masonr…" at bounding box center [870, 471] width 560 height 18
click at [591, 464] on select "Please Choose One Reinforced Concrete Structural Steel Brick Masonry CMU Masonr…" at bounding box center [870, 471] width 560 height 18
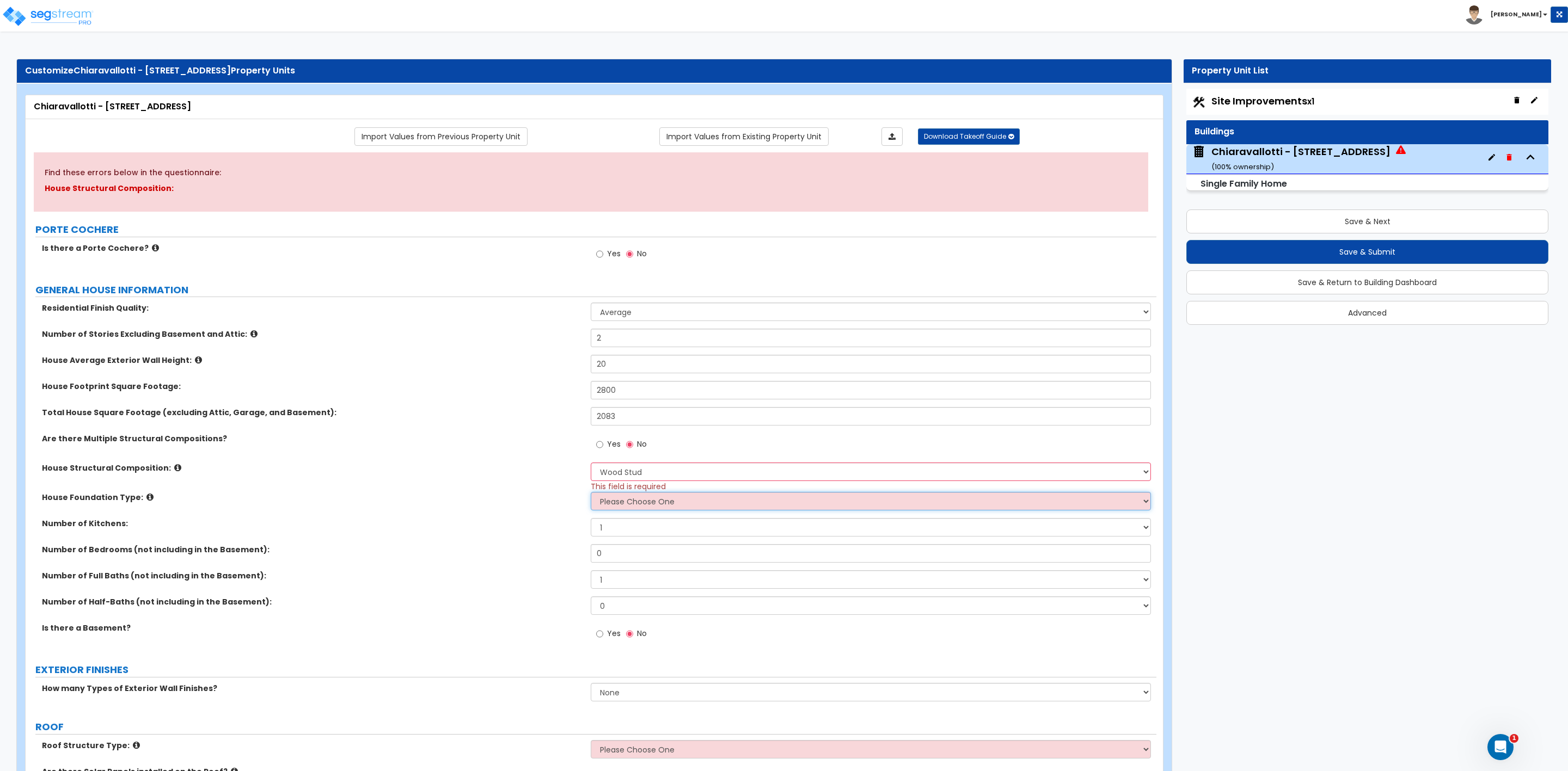
click at [666, 503] on select "Please Choose One Crawl Space Pier-Elevated First floor Slab on Grade" at bounding box center [870, 501] width 560 height 18
click at [591, 494] on select "Please Choose One Crawl Space Pier-Elevated First floor Slab on Grade" at bounding box center [870, 501] width 560 height 18
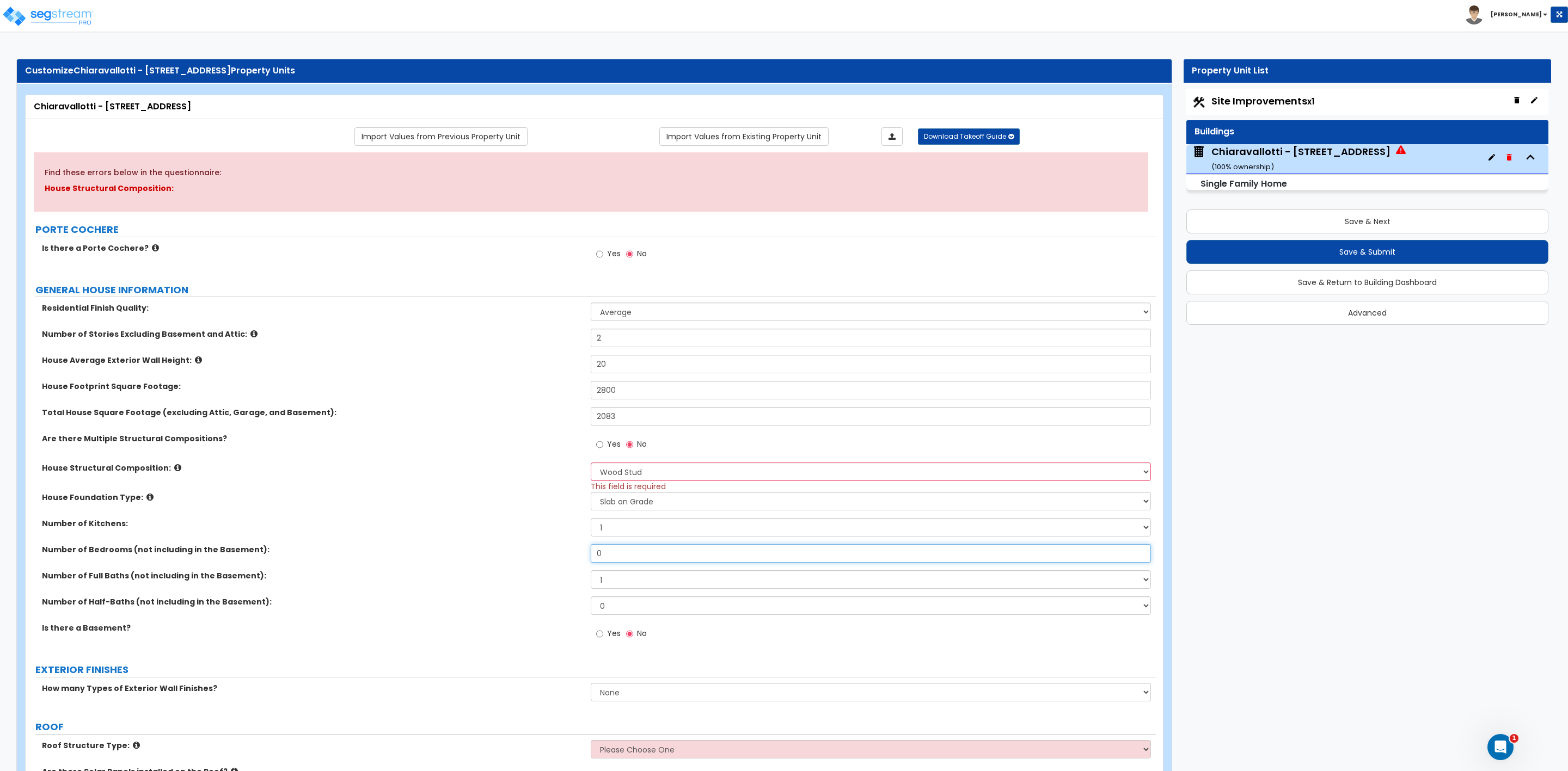
drag, startPoint x: 638, startPoint y: 556, endPoint x: 566, endPoint y: 553, distance: 72.1
click at [566, 553] on div "Number of Bedrooms (not including in the Basement): 0" at bounding box center [591, 557] width 1131 height 26
drag, startPoint x: 614, startPoint y: 582, endPoint x: 557, endPoint y: 581, distance: 57.0
click at [557, 581] on div "Number of Full Baths (not including in the Basement): 1 2 3 4 5 6 7 8 9 10" at bounding box center [591, 583] width 1131 height 26
click at [604, 578] on select "1 2 3 4 5 6 7 8 9 10" at bounding box center [870, 579] width 560 height 18
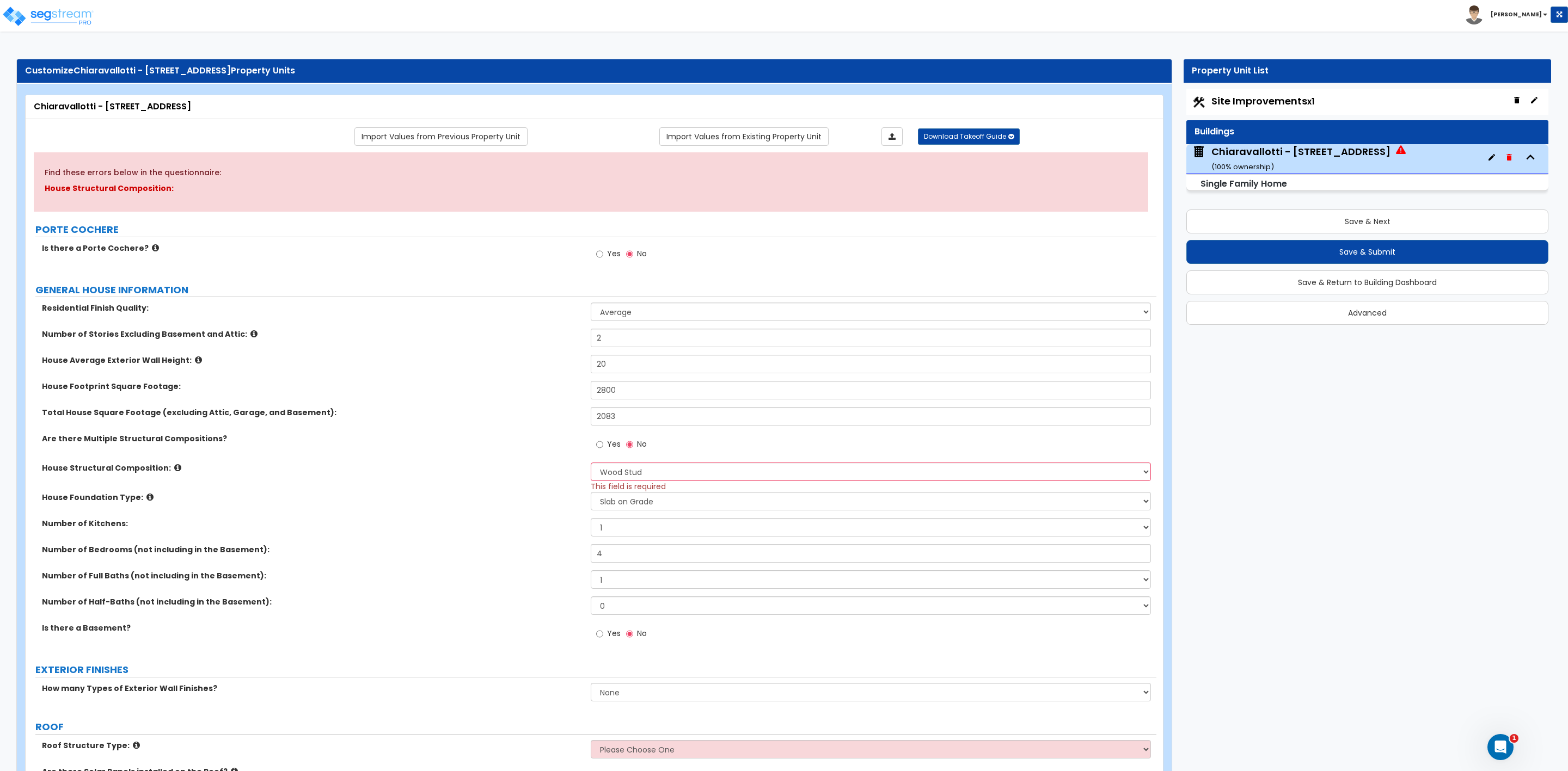
click at [604, 568] on div "Number of Bedrooms (not including in the Basement): 4" at bounding box center [591, 557] width 1131 height 26
click at [610, 580] on select "1 2 3 4 5 6 7 8 9 10" at bounding box center [870, 579] width 560 height 18
click at [591, 572] on select "1 2 3 4 5 6 7 8 9 10" at bounding box center [870, 579] width 560 height 18
drag, startPoint x: 633, startPoint y: 601, endPoint x: 627, endPoint y: 601, distance: 6.0
click at [627, 601] on select "0 1 2 3 4 5" at bounding box center [870, 606] width 560 height 18
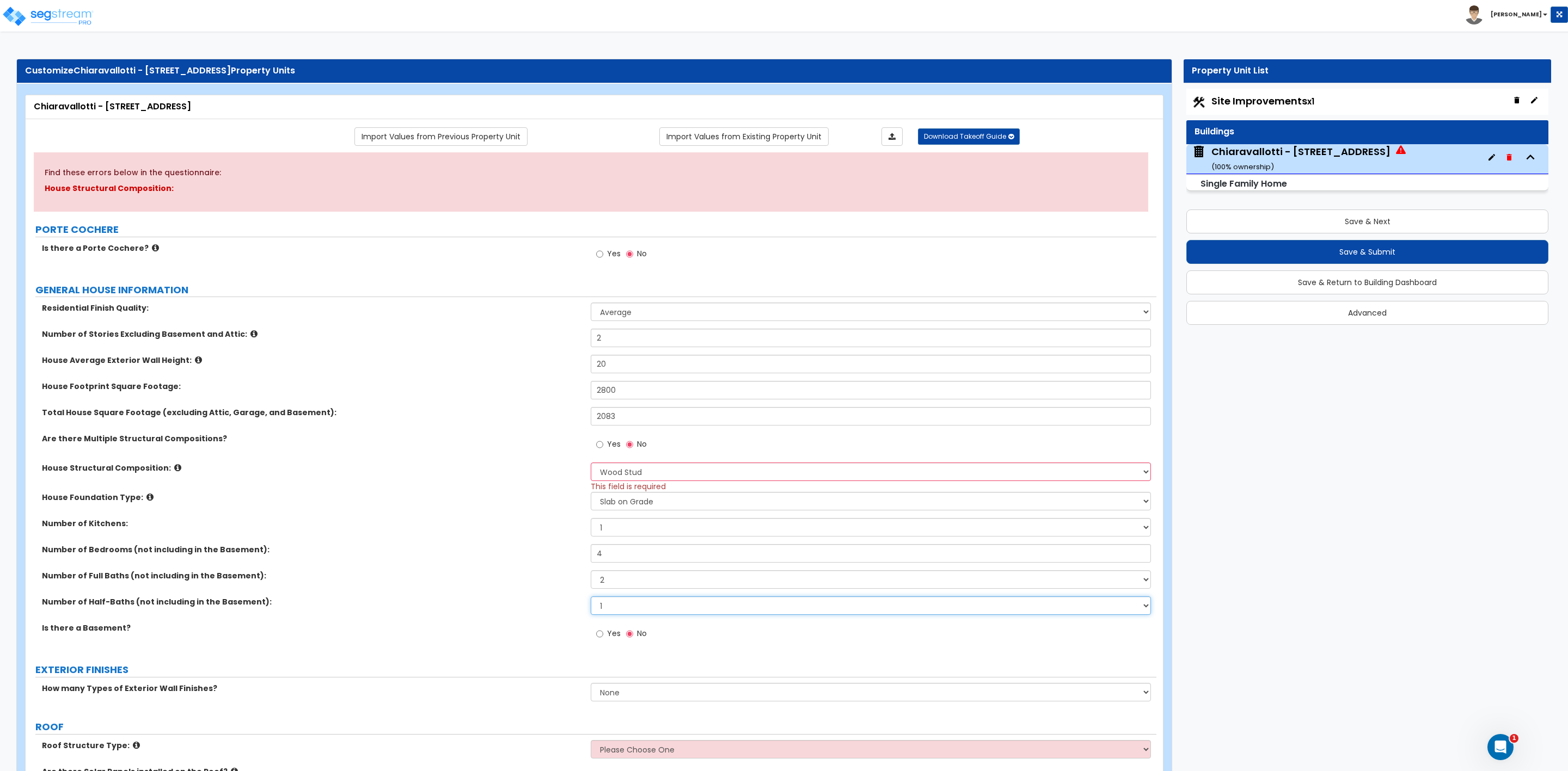
click at [591, 598] on select "0 1 2 3 4 5" at bounding box center [870, 606] width 560 height 18
click at [523, 641] on div "Is there a Basement? Yes No" at bounding box center [591, 637] width 1131 height 29
click at [604, 634] on label "Yes" at bounding box center [608, 635] width 24 height 18
click at [603, 634] on input "Yes" at bounding box center [600, 634] width 7 height 12
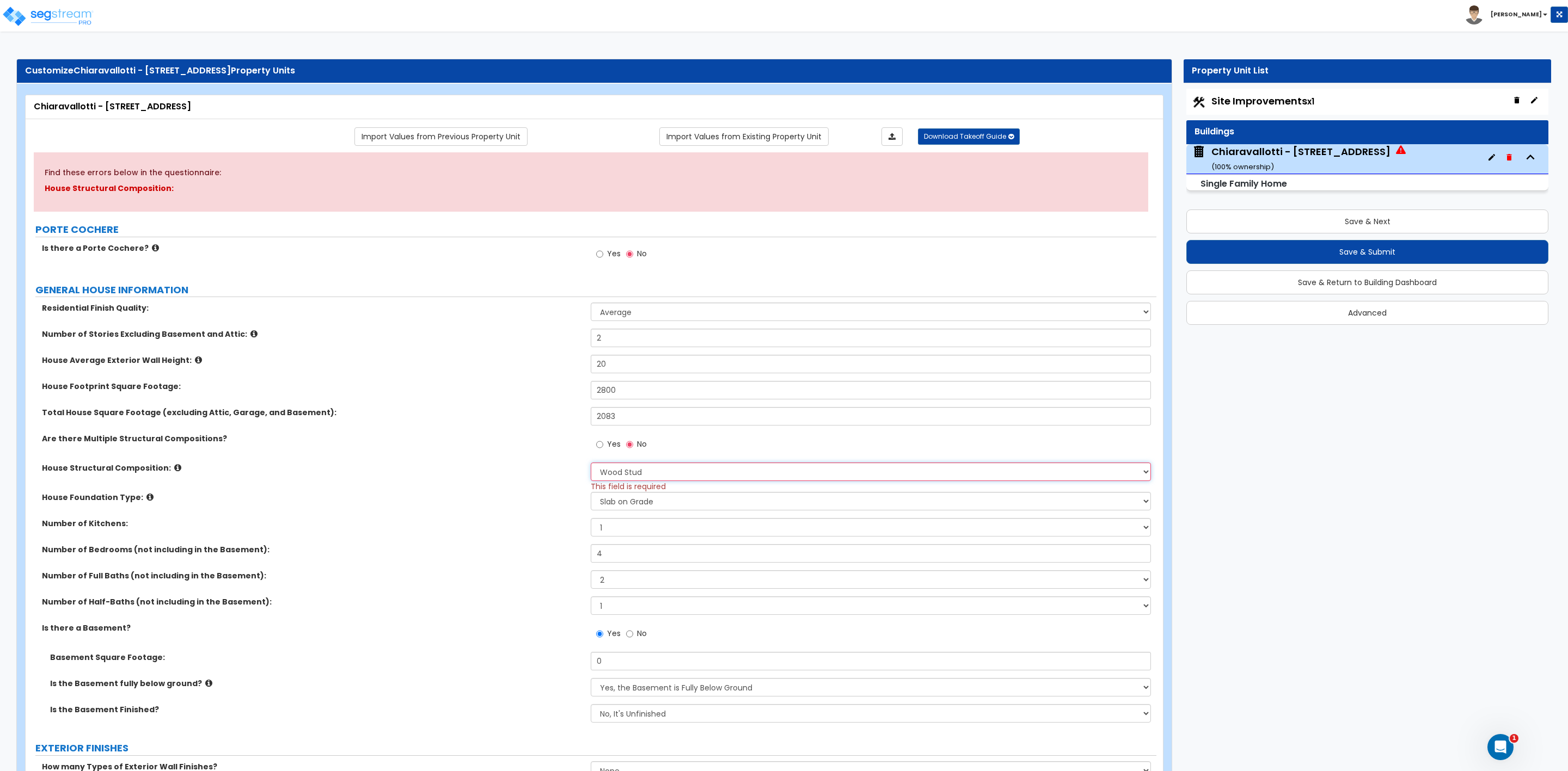
click at [667, 469] on select "Please Choose One Reinforced Concrete Structural Steel Brick Masonry CMU Masonr…" at bounding box center [870, 471] width 560 height 18
click at [591, 464] on select "Please Choose One Reinforced Concrete Structural Steel Brick Masonry CMU Masonr…" at bounding box center [870, 471] width 560 height 18
click at [597, 448] on input "Yes" at bounding box center [600, 445] width 7 height 12
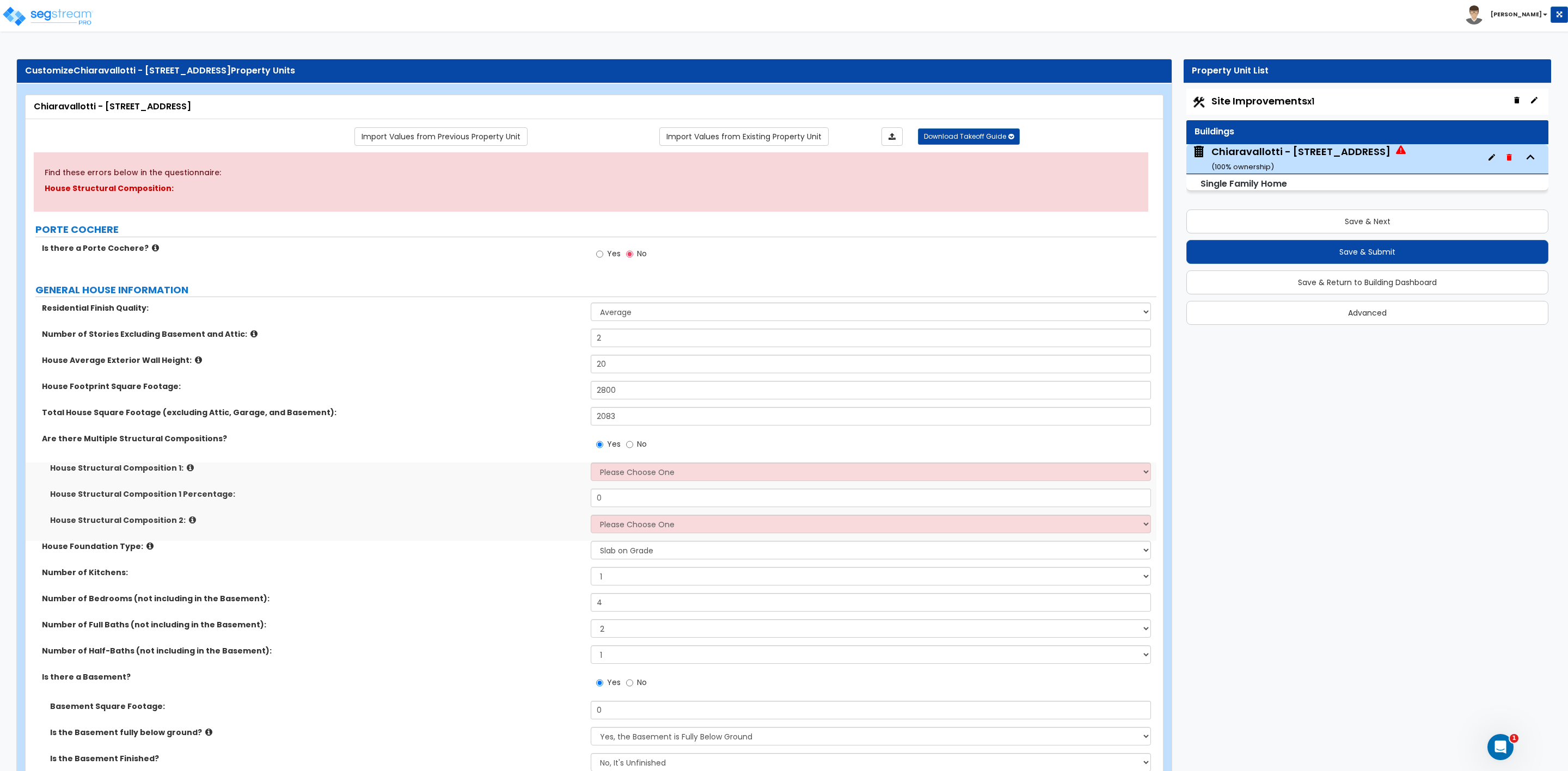
click at [634, 448] on label "No" at bounding box center [636, 446] width 21 height 18
click at [633, 448] on input "No" at bounding box center [629, 445] width 7 height 12
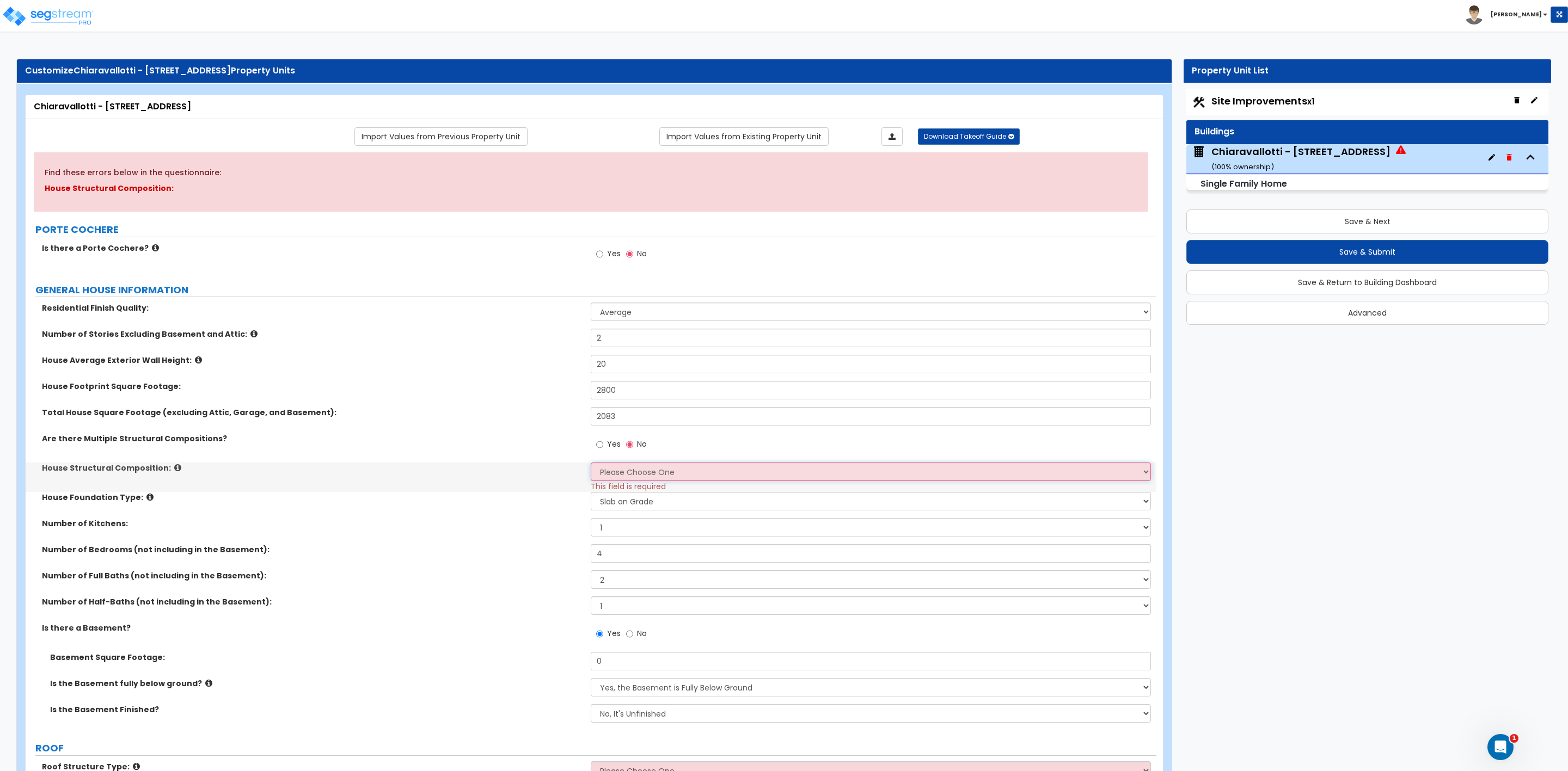
click at [627, 477] on select "Please Choose One Reinforced Concrete Structural Steel Brick Masonry CMU Masonr…" at bounding box center [870, 471] width 560 height 18
click at [591, 464] on select "Please Choose One Reinforced Concrete Structural Steel Brick Masonry CMU Masonr…" at bounding box center [870, 471] width 560 height 18
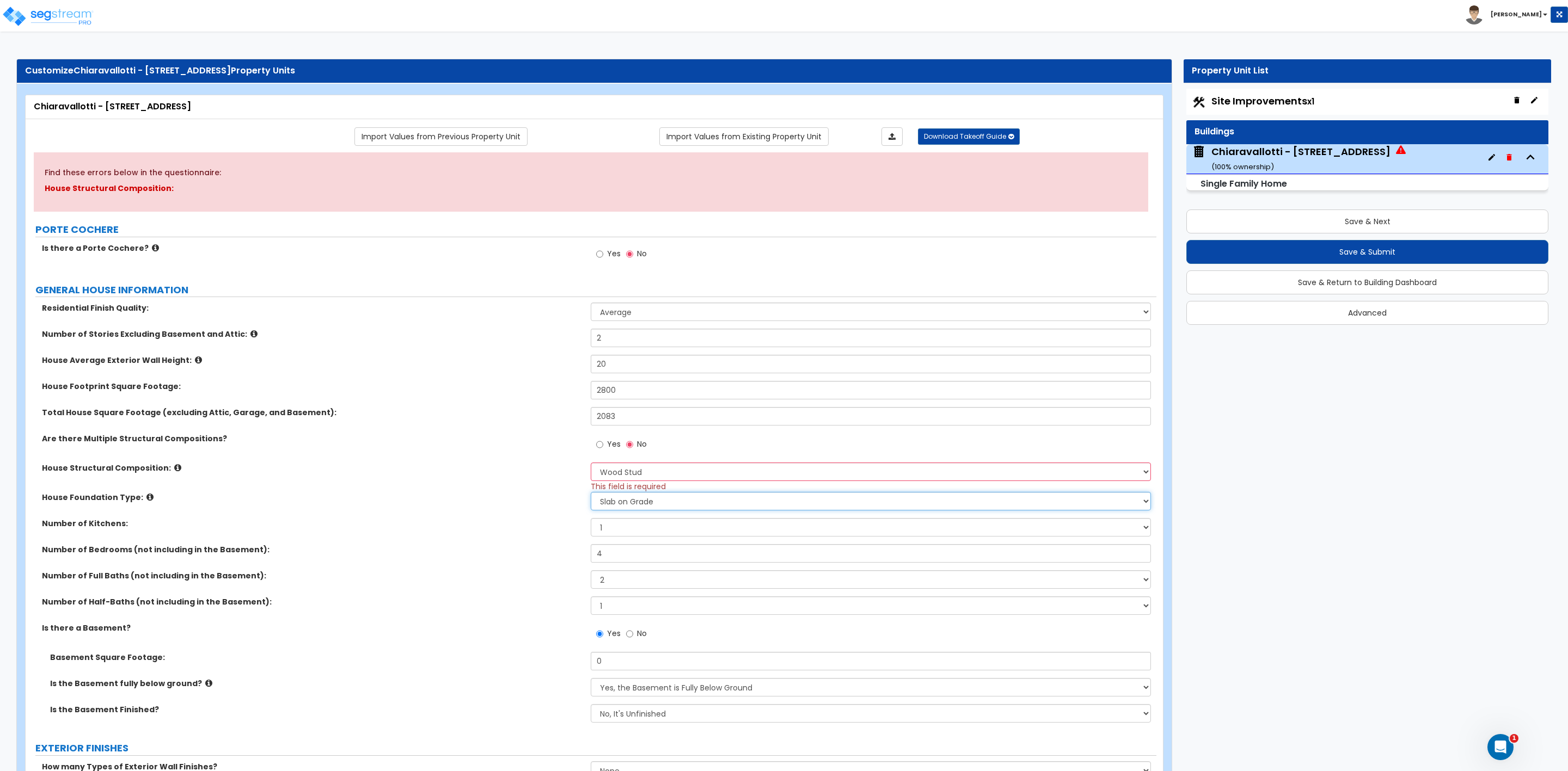
click at [627, 507] on select "Please Choose One Crawl Space Pier-Elevated First floor Slab on Grade" at bounding box center [870, 501] width 560 height 18
click at [532, 551] on label "Number of Bedrooms (not including in the Basement):" at bounding box center [312, 550] width 541 height 11
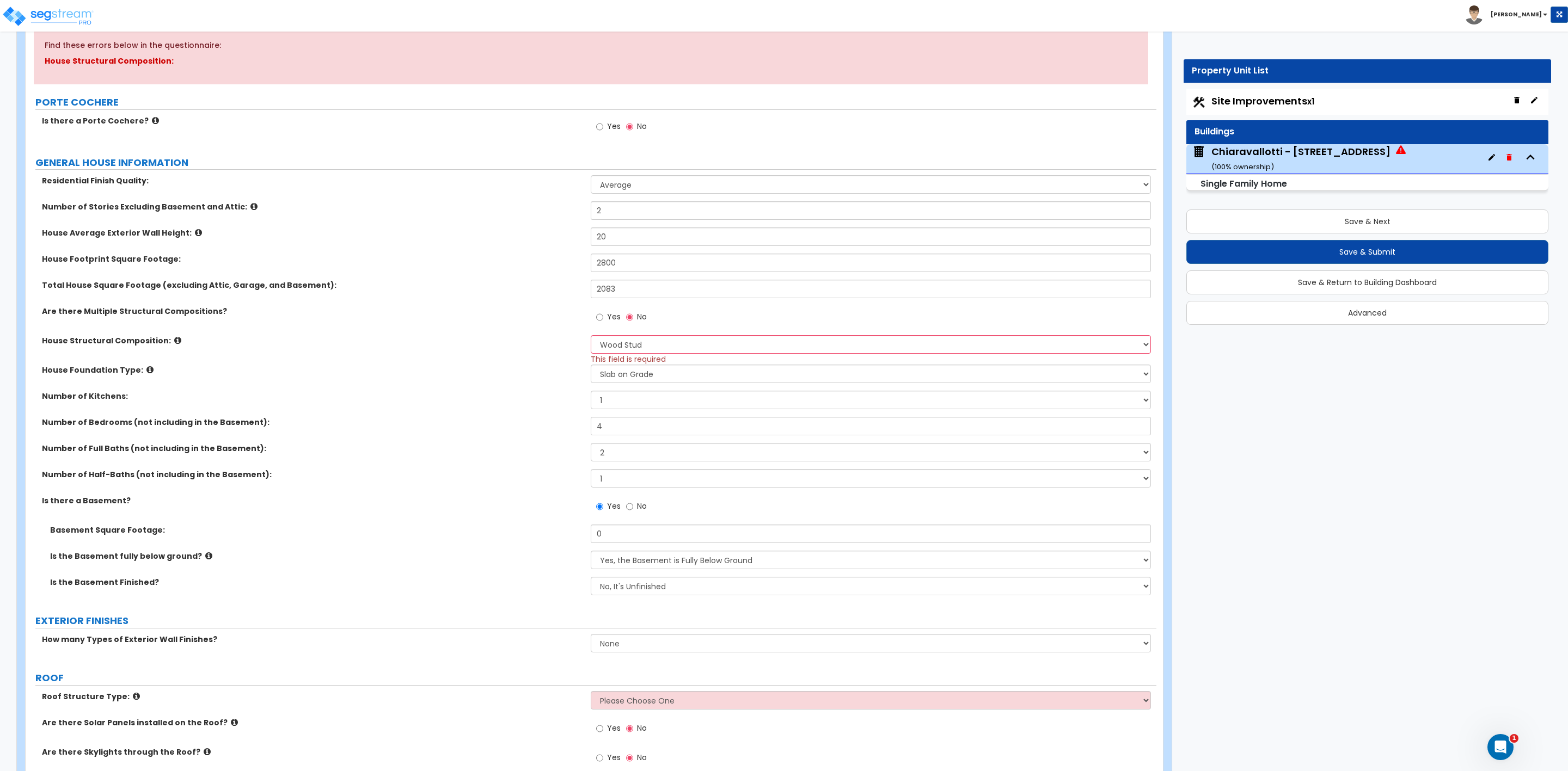
scroll to position [163, 0]
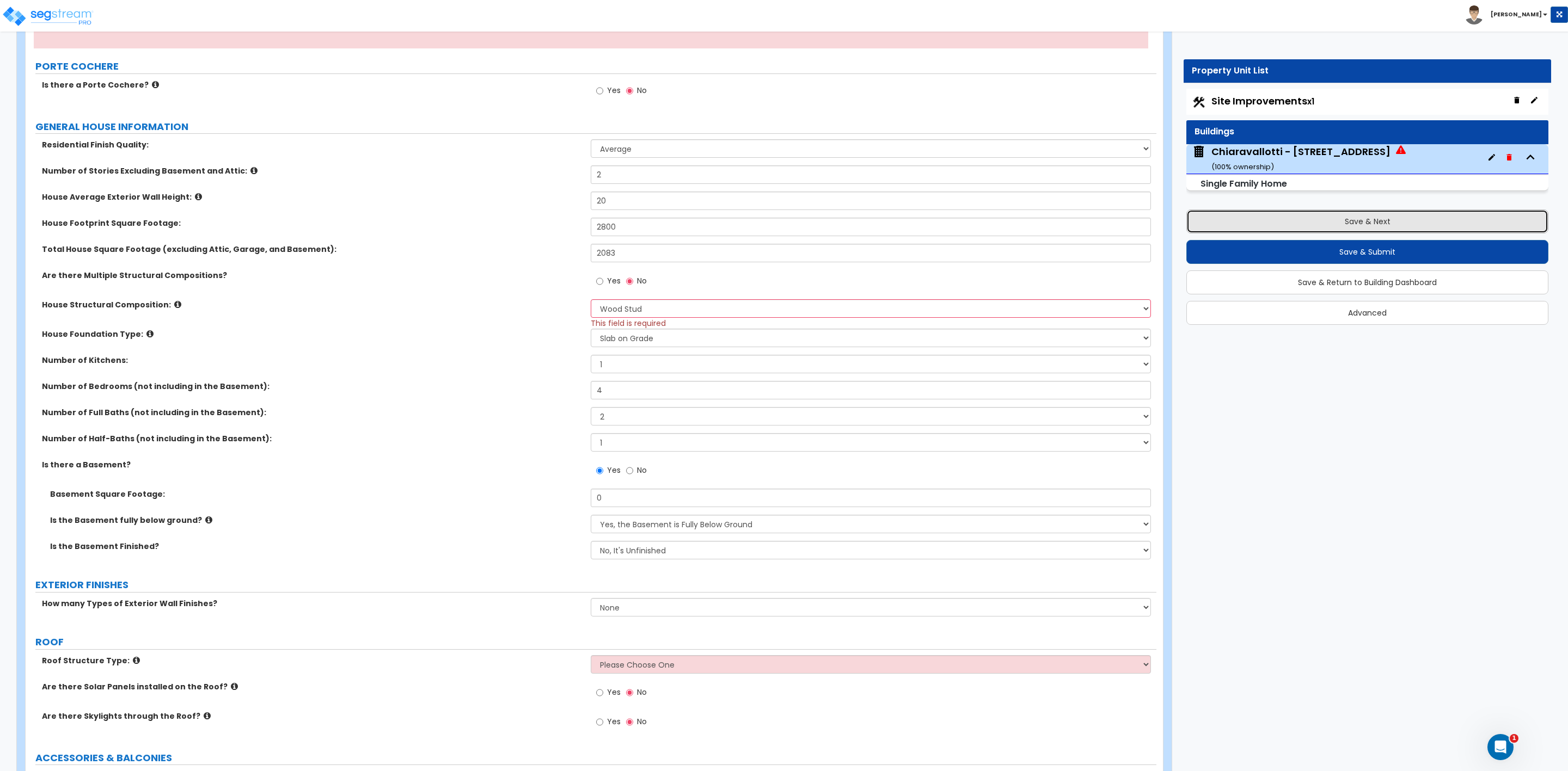
click at [1255, 219] on button "Save & Next" at bounding box center [1367, 221] width 362 height 24
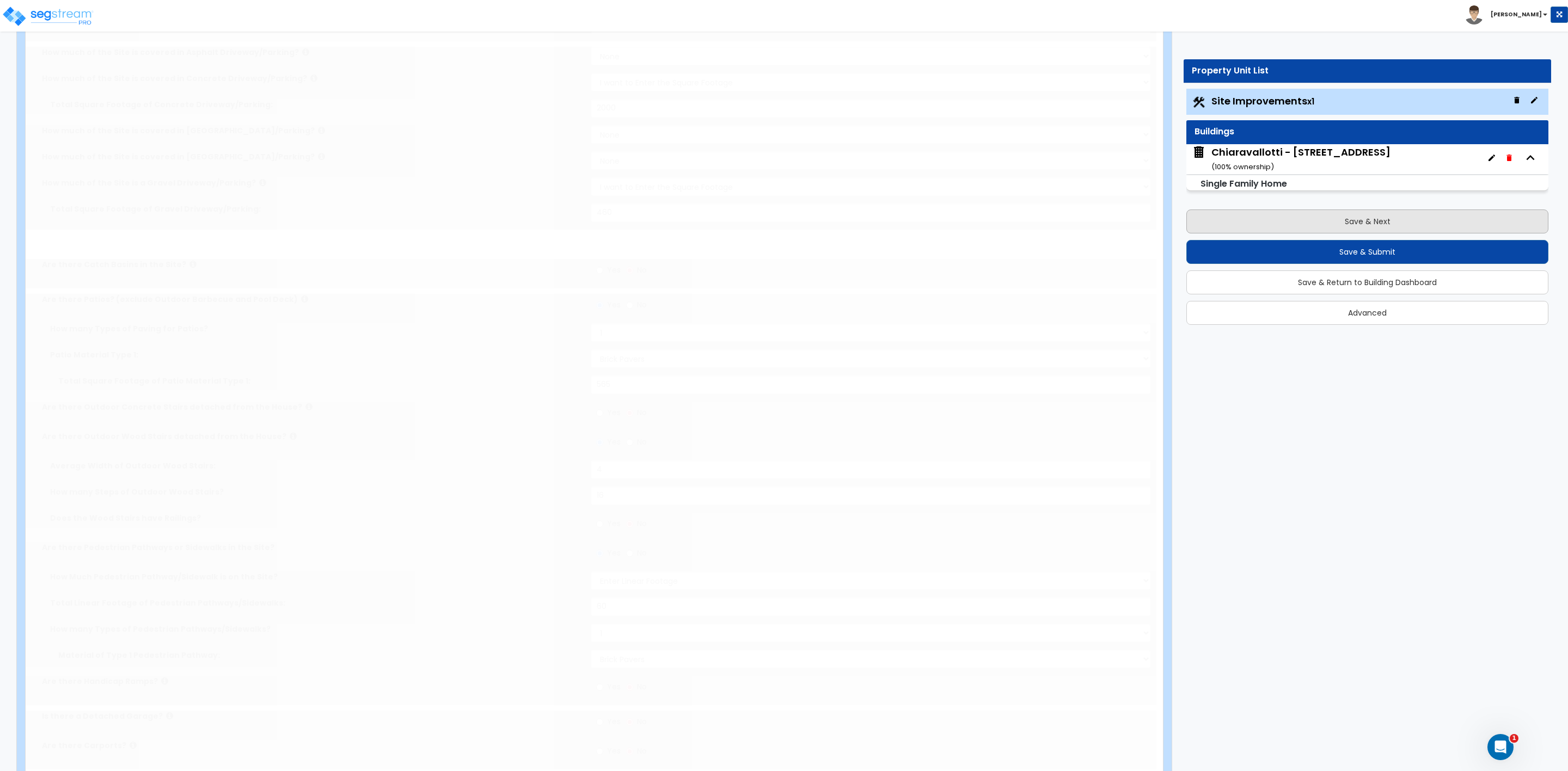
scroll to position [0, 0]
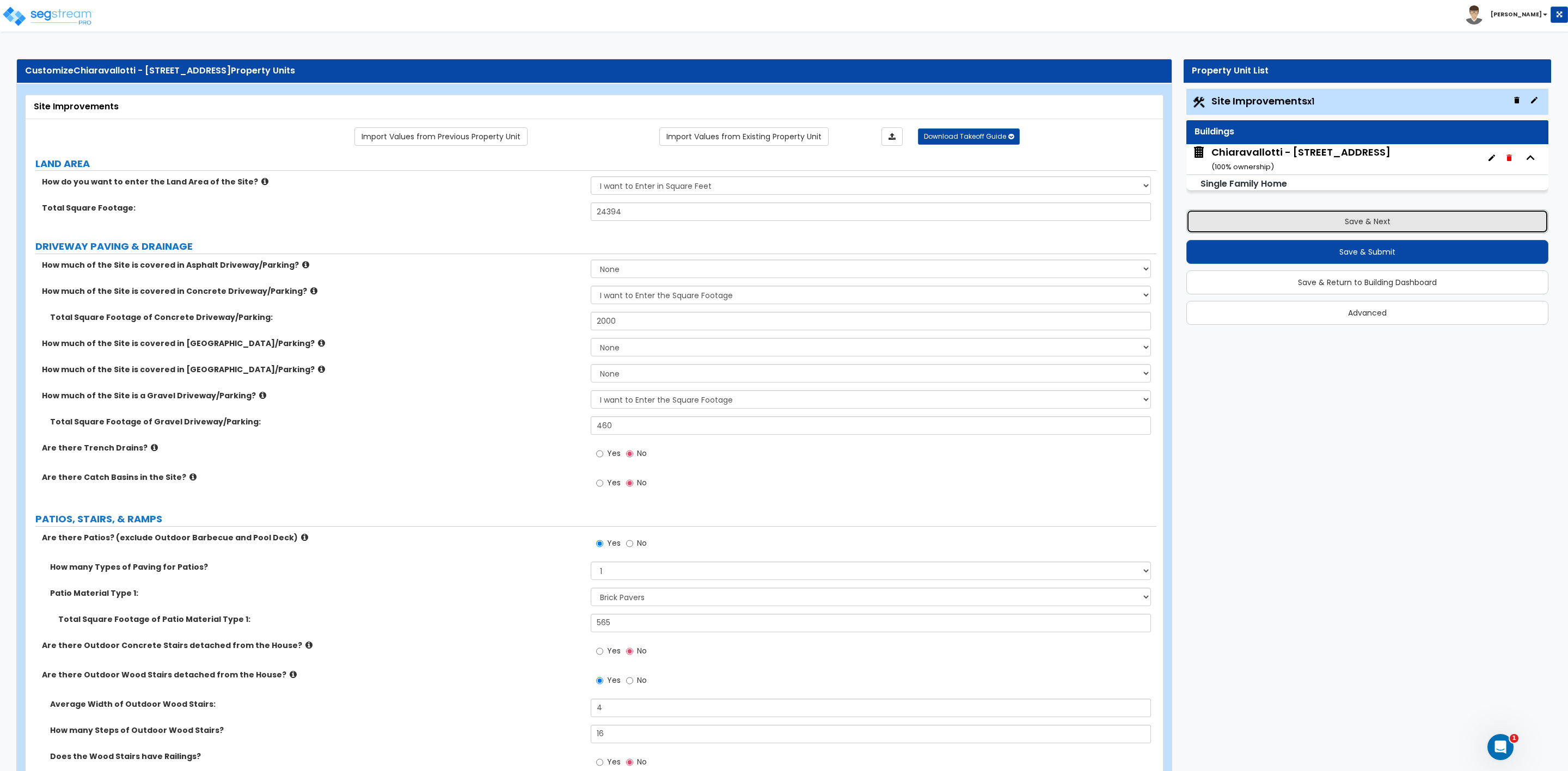
click at [1259, 220] on button "Save & Next" at bounding box center [1367, 221] width 362 height 24
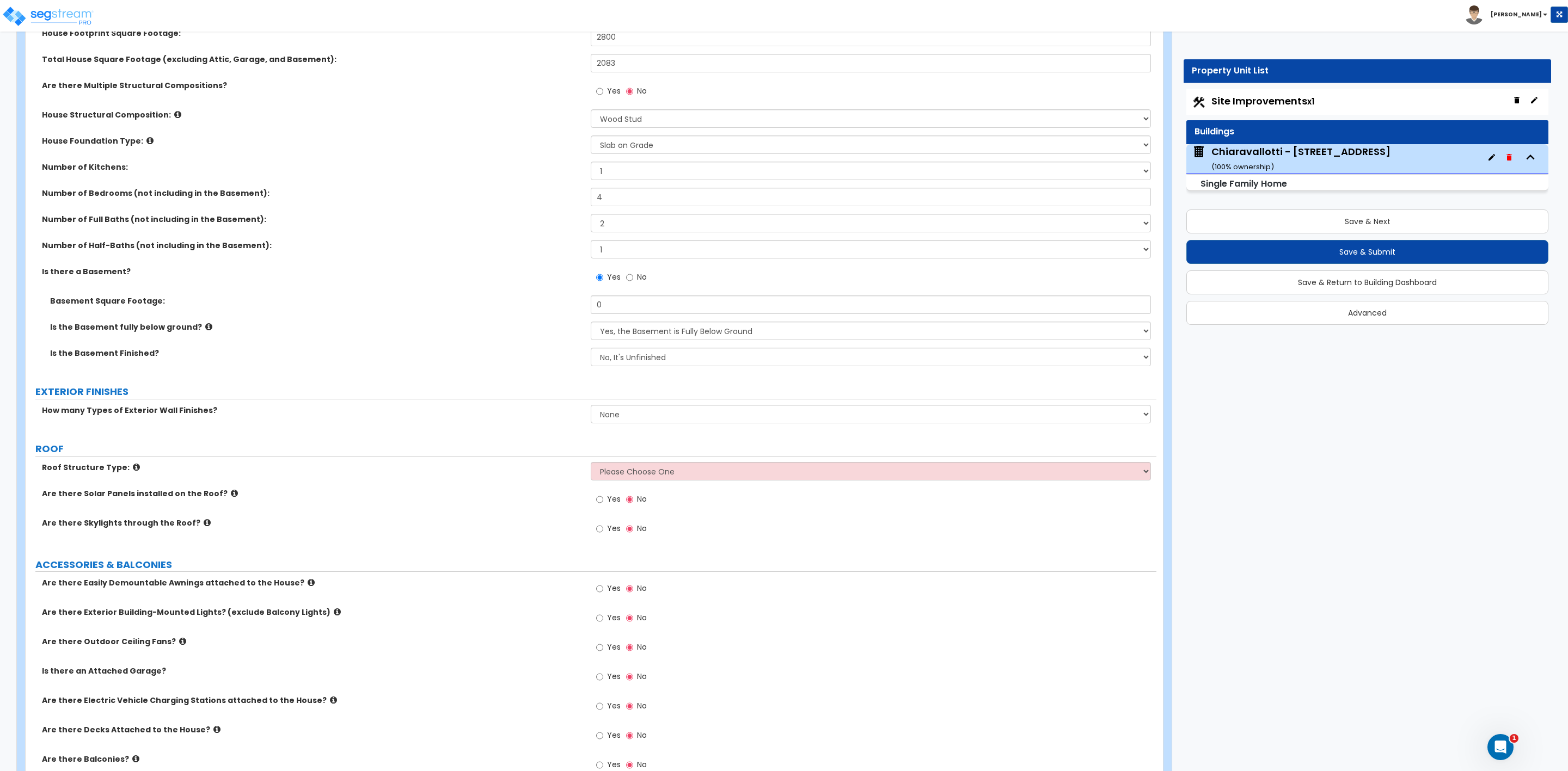
scroll to position [327, 0]
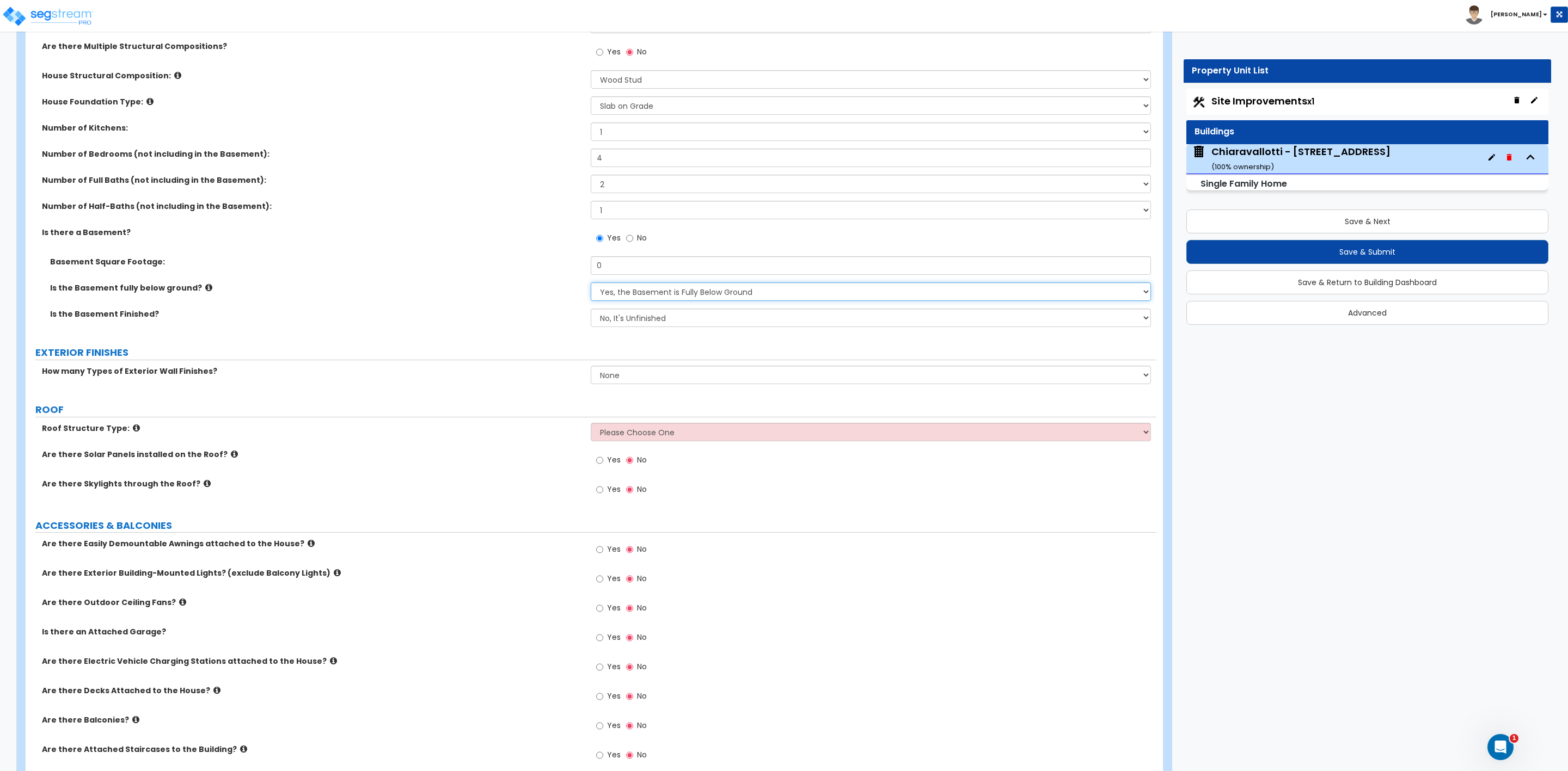
click at [663, 291] on select "Yes, the Basement is Fully Below Ground No, the Basement is Partially Below Gro…" at bounding box center [870, 292] width 560 height 18
drag, startPoint x: 701, startPoint y: 290, endPoint x: 673, endPoint y: 301, distance: 30.1
click at [683, 297] on select "Yes, the Basement is Fully Below Ground No, the Basement is Partially Below Gro…" at bounding box center [870, 292] width 560 height 18
click at [591, 284] on select "Yes, the Basement is Fully Below Ground No, the Basement is Partially Below Gro…" at bounding box center [870, 292] width 560 height 18
click at [630, 319] on select "No, It's Unfinished Yes, It's Finished" at bounding box center [870, 317] width 560 height 18
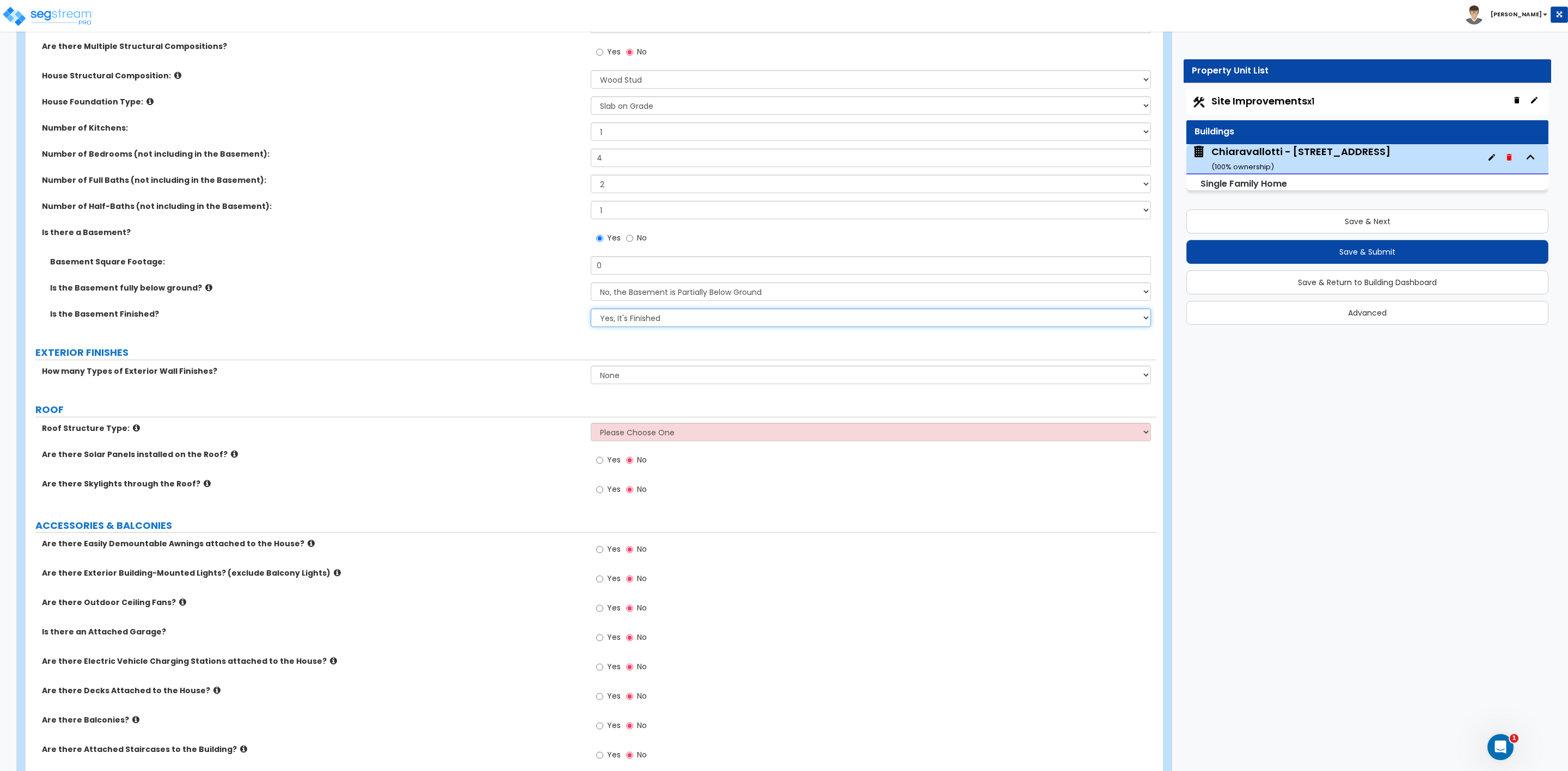
click at [591, 311] on select "No, It's Unfinished Yes, It's Finished" at bounding box center [870, 317] width 560 height 18
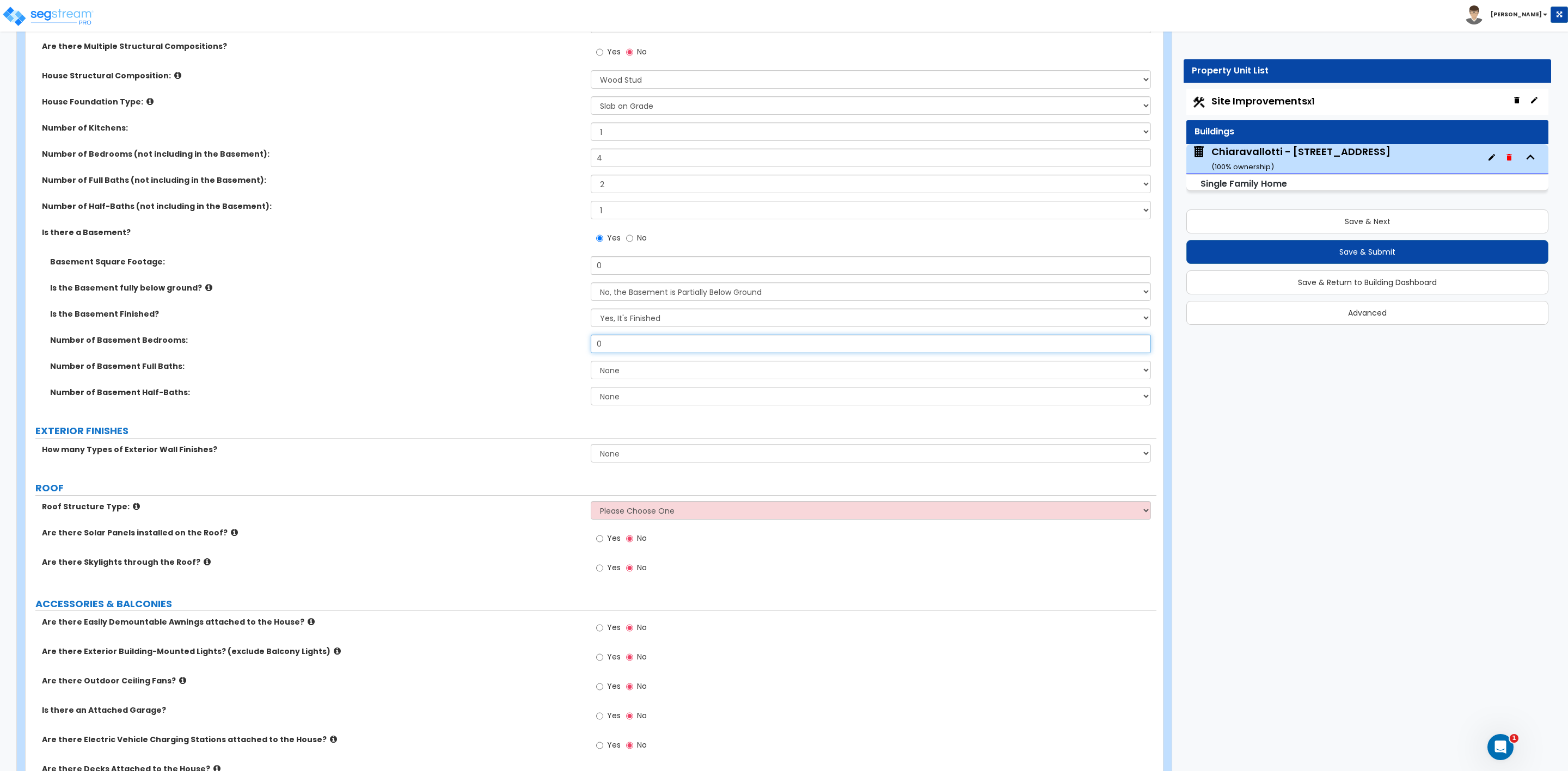
click at [648, 347] on input "0" at bounding box center [870, 344] width 560 height 18
click at [622, 189] on select "1 2 3 4 5 6 7 8 9 10" at bounding box center [870, 184] width 560 height 18
click at [591, 176] on select "1 2 3 4 5 6 7 8 9 10" at bounding box center [870, 184] width 560 height 18
drag, startPoint x: 627, startPoint y: 216, endPoint x: 621, endPoint y: 207, distance: 10.8
click at [623, 211] on select "0 1 2 3 4 5" at bounding box center [870, 210] width 560 height 18
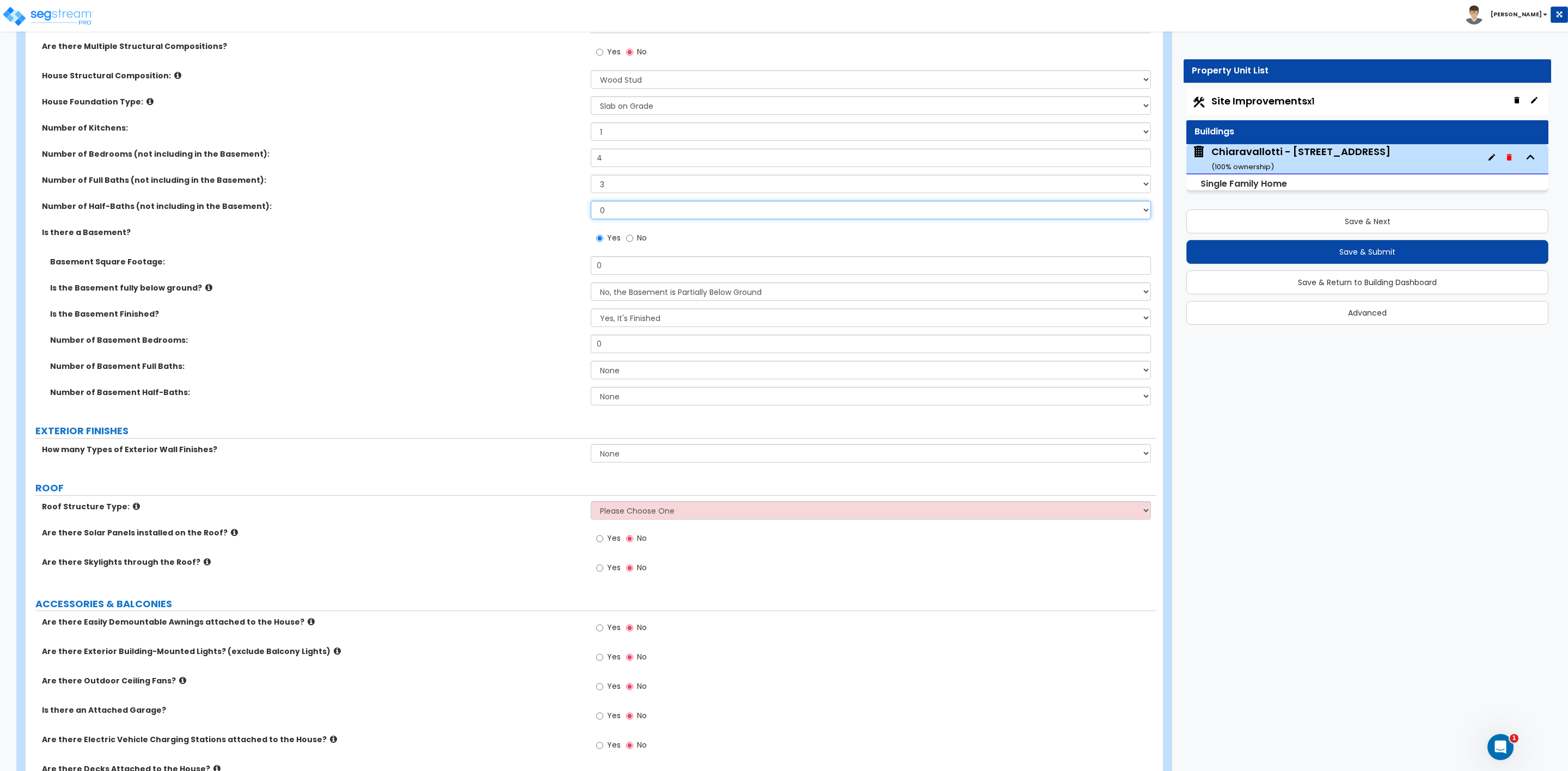
click at [591, 203] on select "0 1 2 3 4 5" at bounding box center [870, 210] width 560 height 18
